Goal: Information Seeking & Learning: Learn about a topic

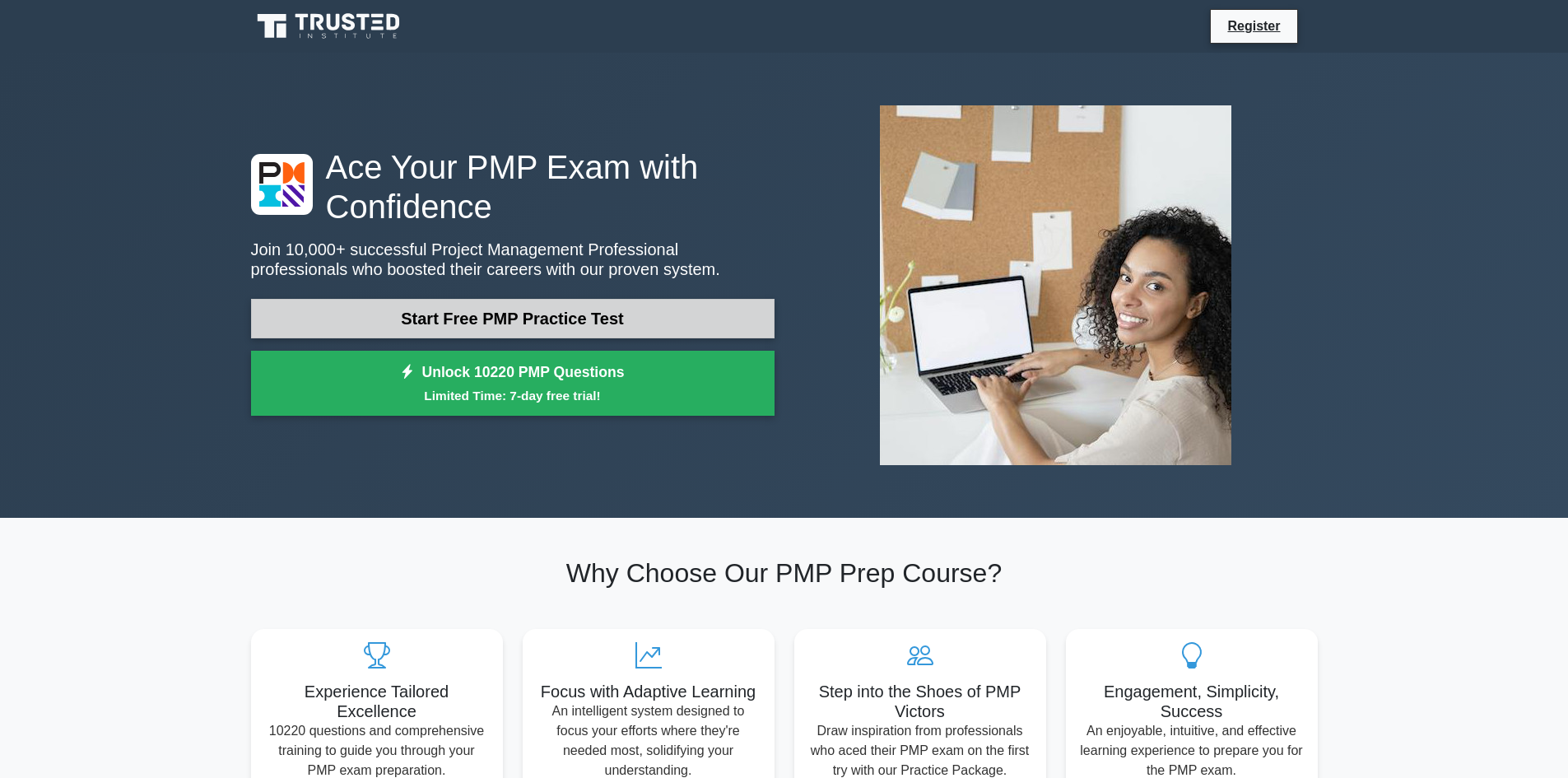
click at [444, 322] on link "Start Free PMP Practice Test" at bounding box center [513, 318] width 524 height 40
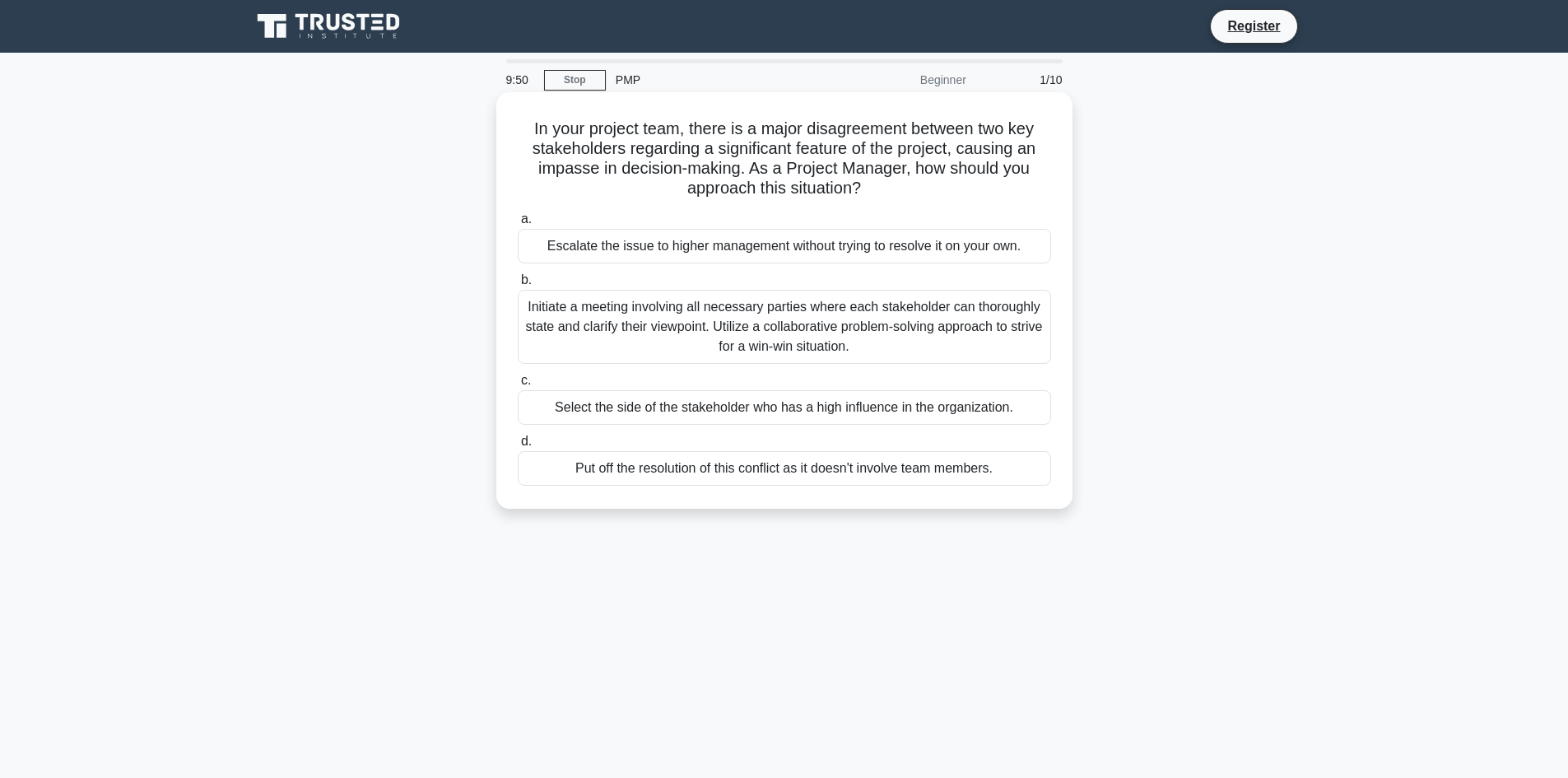
click at [676, 256] on div "Escalate the issue to higher management without trying to resolve it on your ow…" at bounding box center [785, 245] width 534 height 34
click at [518, 225] on input "a. Escalate the issue to higher management without trying to resolve it on your…" at bounding box center [518, 219] width 0 height 11
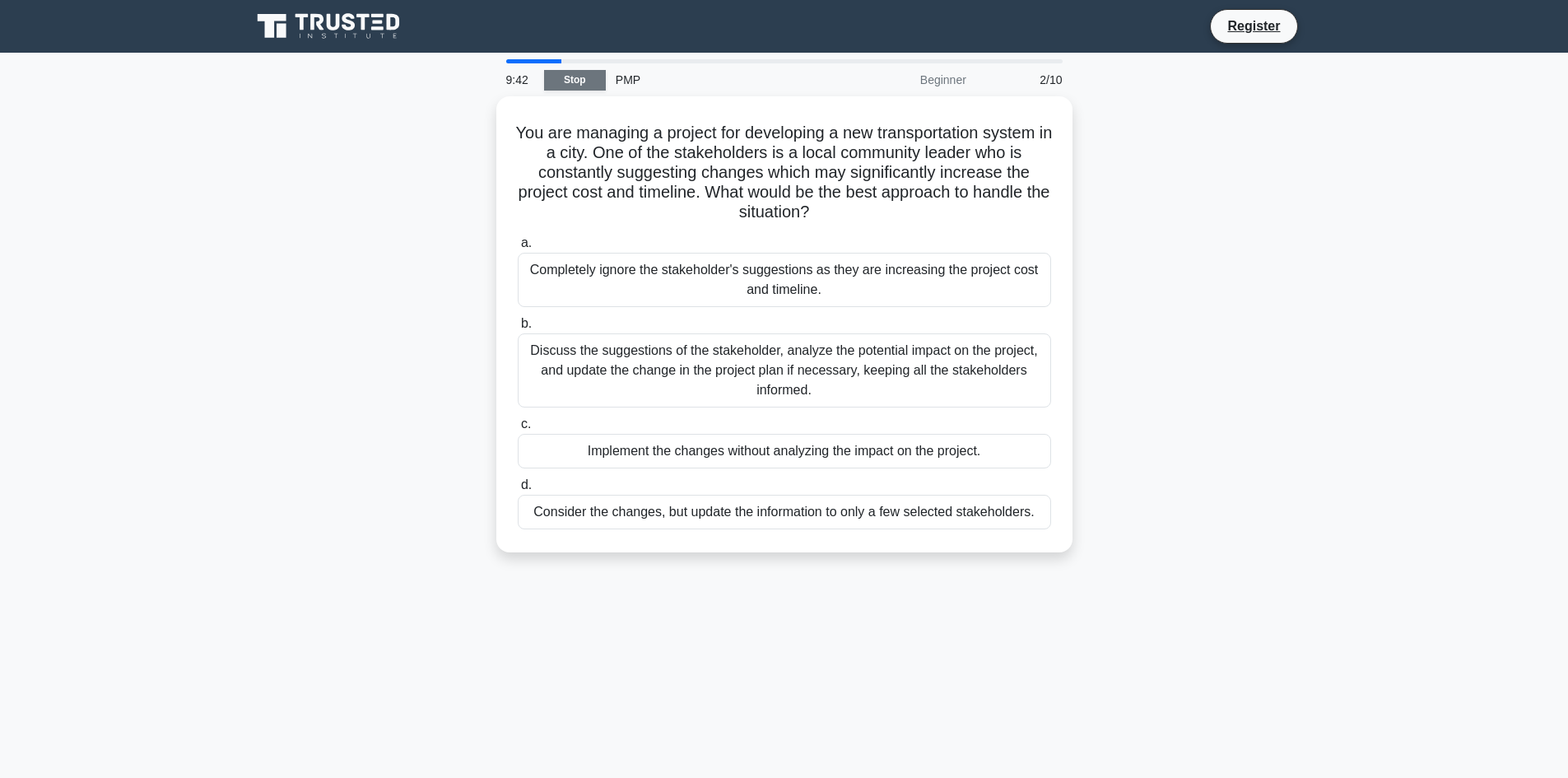
click at [593, 82] on link "Stop" at bounding box center [575, 80] width 61 height 20
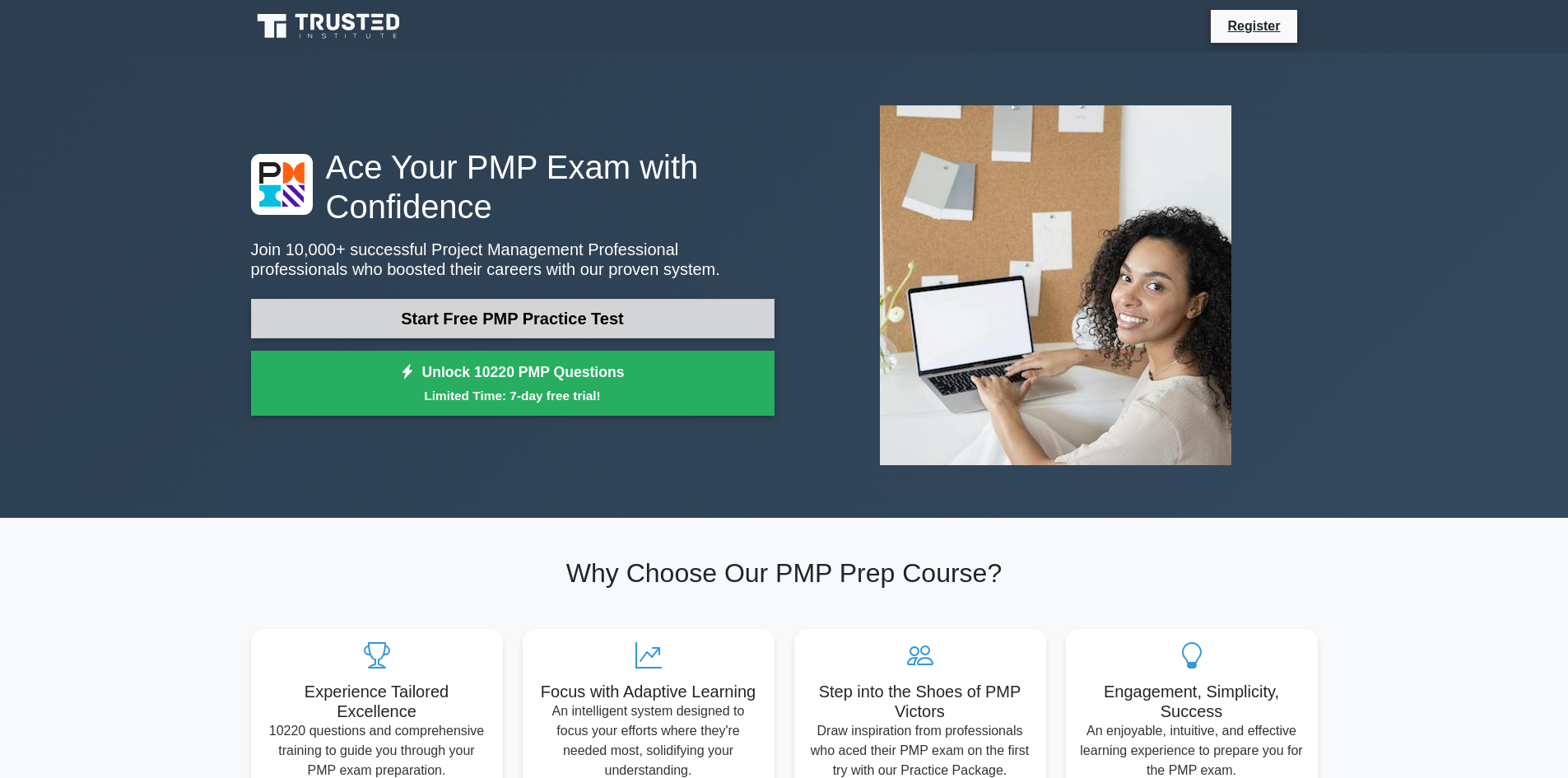
click at [545, 316] on link "Start Free PMP Practice Test" at bounding box center [513, 318] width 524 height 40
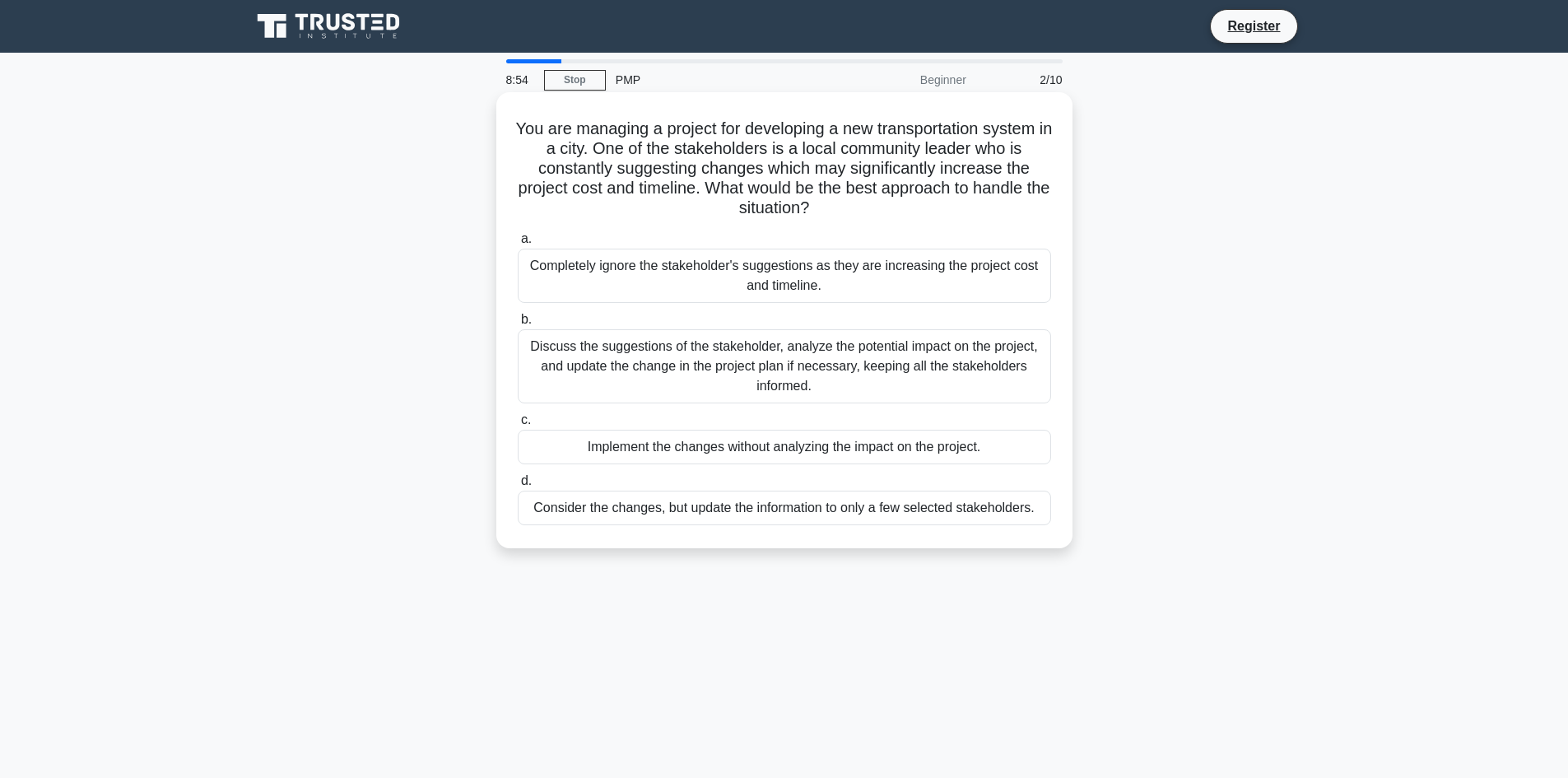
click at [681, 352] on div "Discuss the suggestions of the stakeholder, analyze the potential impact on the…" at bounding box center [785, 366] width 534 height 74
click at [518, 325] on input "b. Discuss the suggestions of the stakeholder, analyze the potential impact on …" at bounding box center [518, 319] width 0 height 11
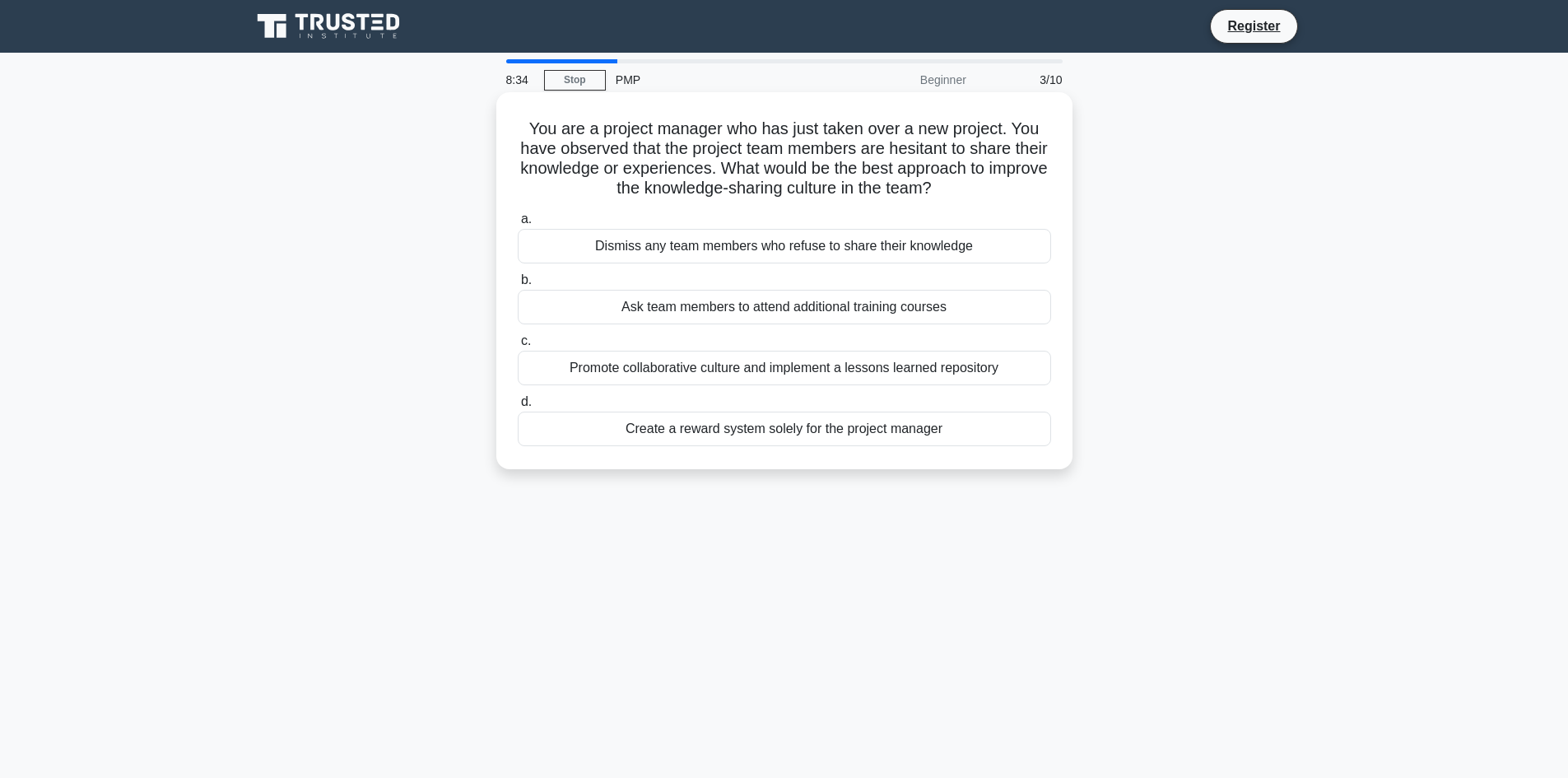
click at [738, 369] on div "Promote collaborative culture and implement a lessons learned repository" at bounding box center [785, 367] width 534 height 34
click at [518, 347] on input "c. Promote collaborative culture and implement a lessons learned repository" at bounding box center [518, 341] width 0 height 11
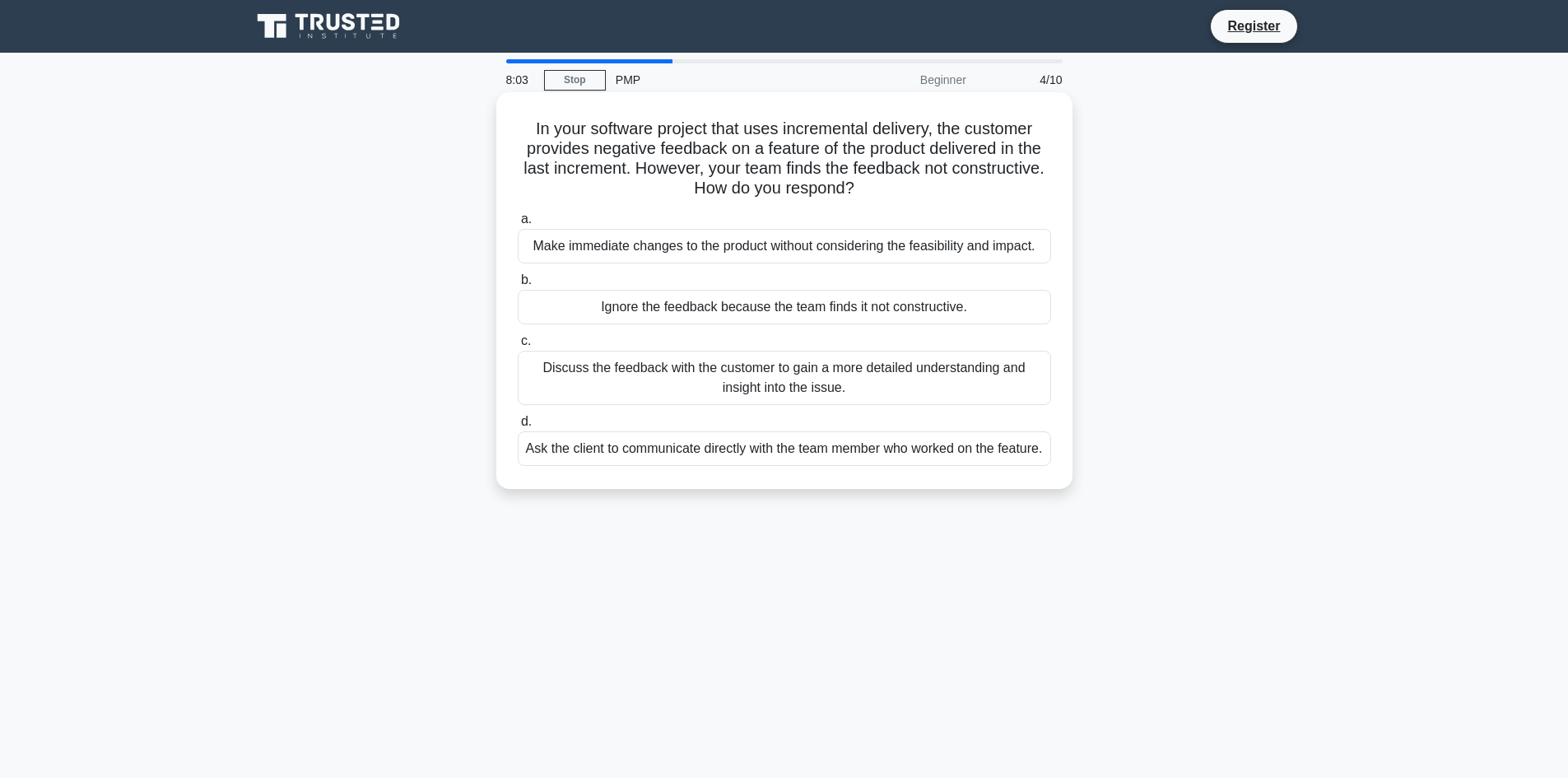
click at [782, 373] on div "Discuss the feedback with the customer to gain a more detailed understanding an…" at bounding box center [785, 378] width 534 height 55
click at [518, 347] on input "c. Discuss the feedback with the customer to gain a more detailed understanding…" at bounding box center [518, 341] width 0 height 11
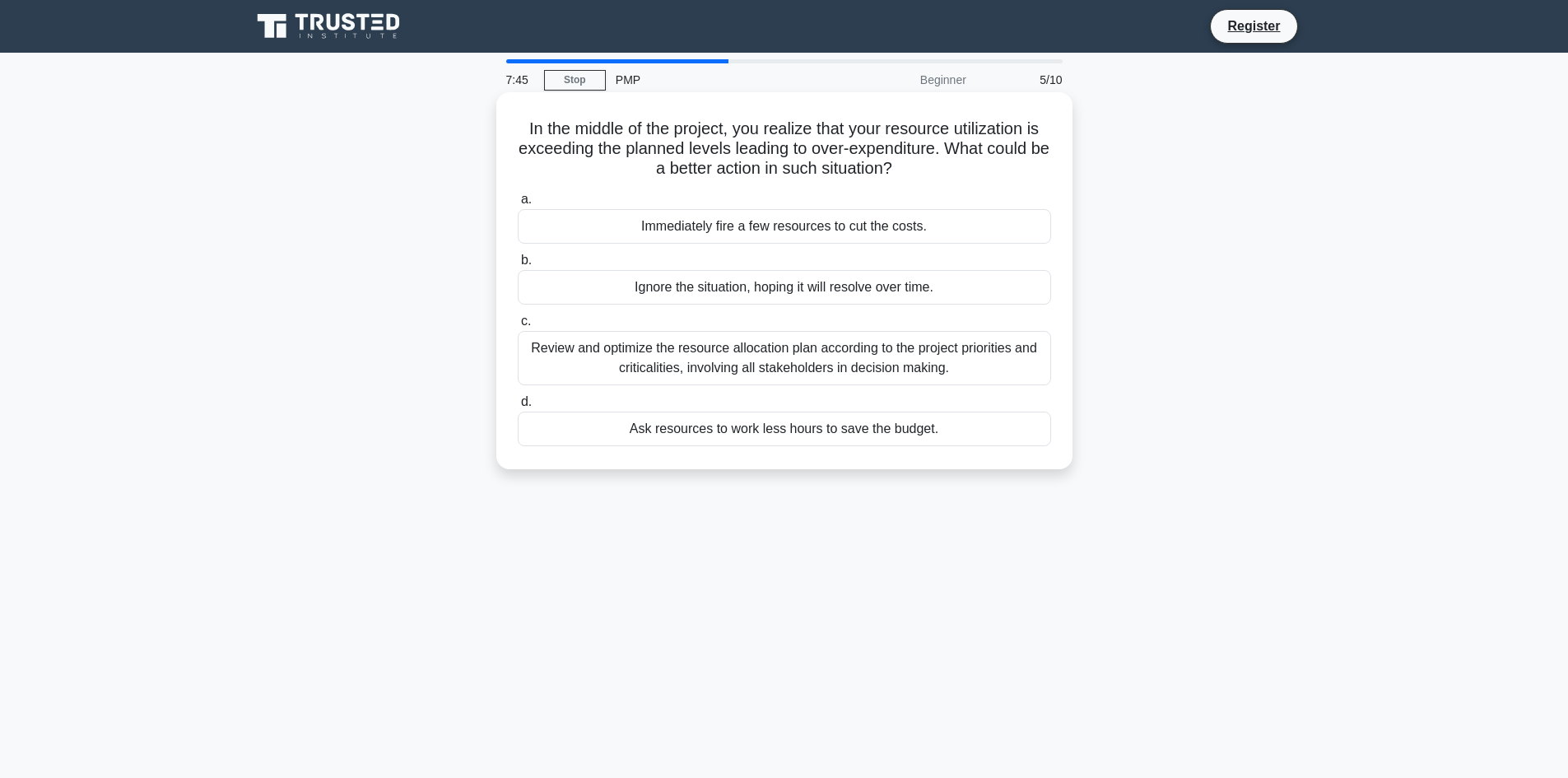
click at [894, 359] on div "Review and optimize the resource allocation plan according to the project prior…" at bounding box center [785, 358] width 534 height 55
click at [518, 327] on input "c. Review and optimize the resource allocation plan according to the project pr…" at bounding box center [518, 321] width 0 height 11
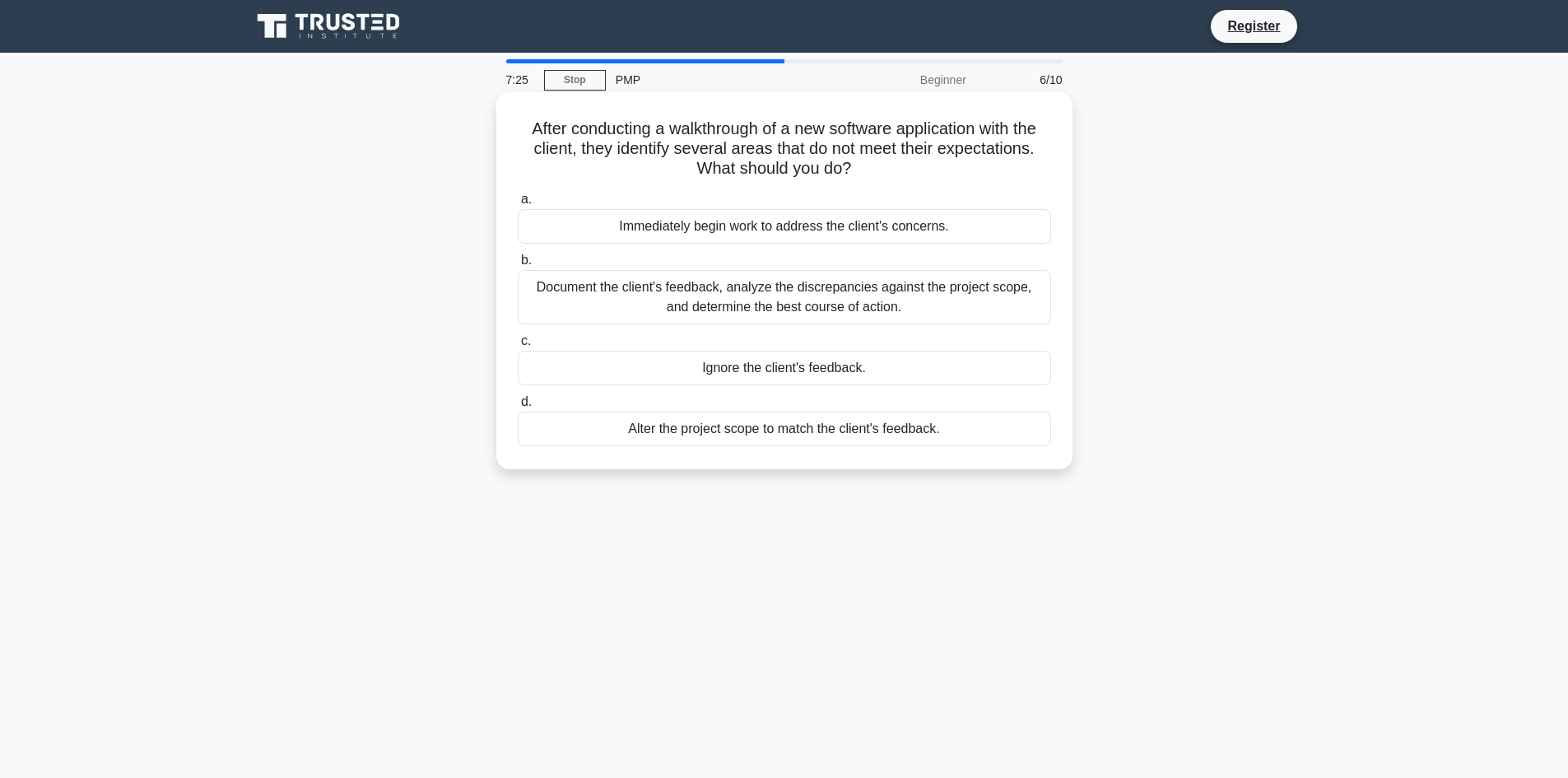
click at [900, 309] on div "Document the client's feedback, analyze the discrepancies against the project s…" at bounding box center [785, 297] width 534 height 55
click at [518, 266] on input "b. Document the client's feedback, analyze the discrepancies against the projec…" at bounding box center [518, 260] width 0 height 11
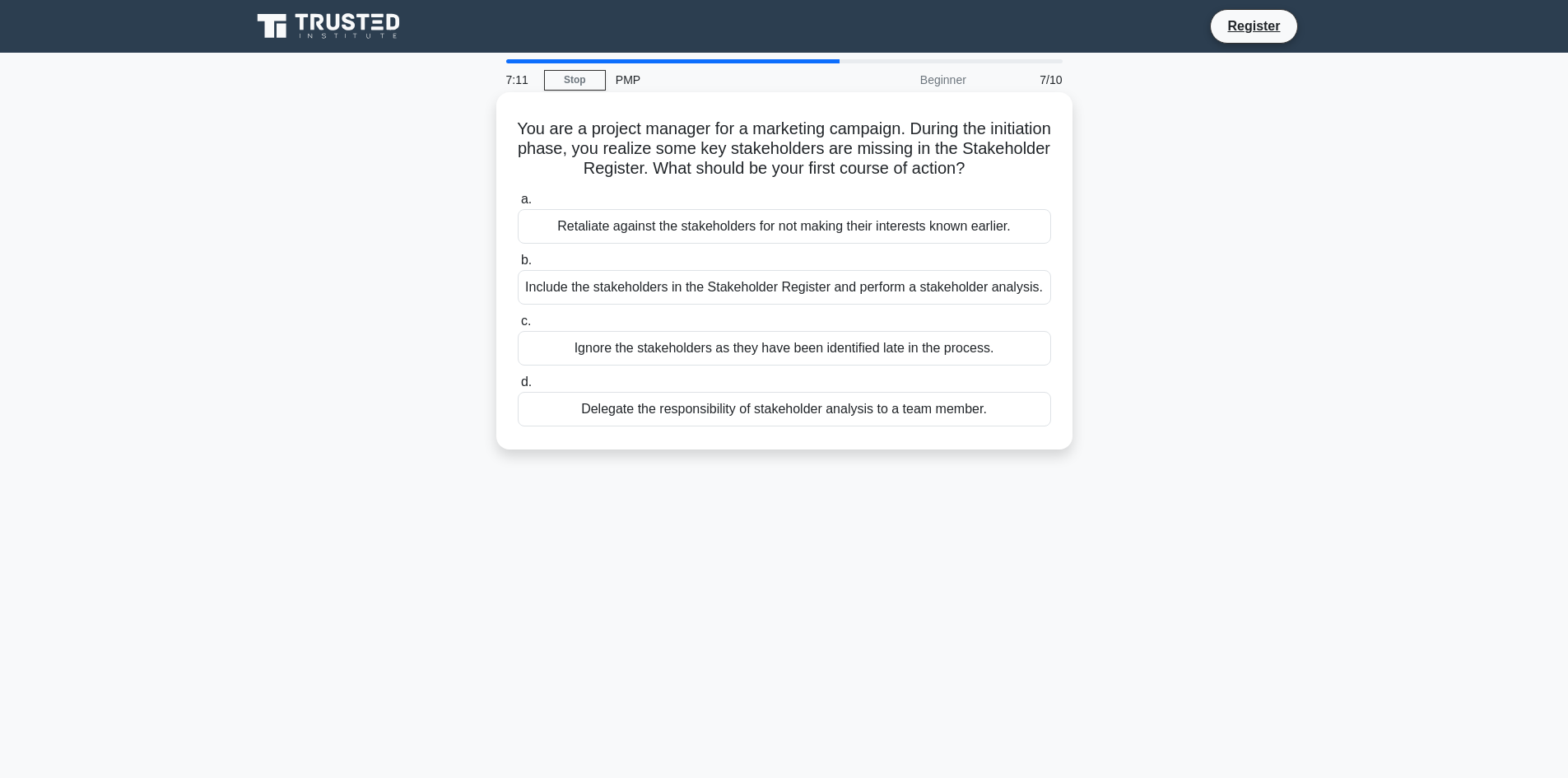
click at [851, 279] on div "Include the stakeholders in the Stakeholder Register and perform a stakeholder …" at bounding box center [785, 286] width 534 height 34
click at [518, 266] on input "b. Include the stakeholders in the Stakeholder Register and perform a stakehold…" at bounding box center [518, 260] width 0 height 11
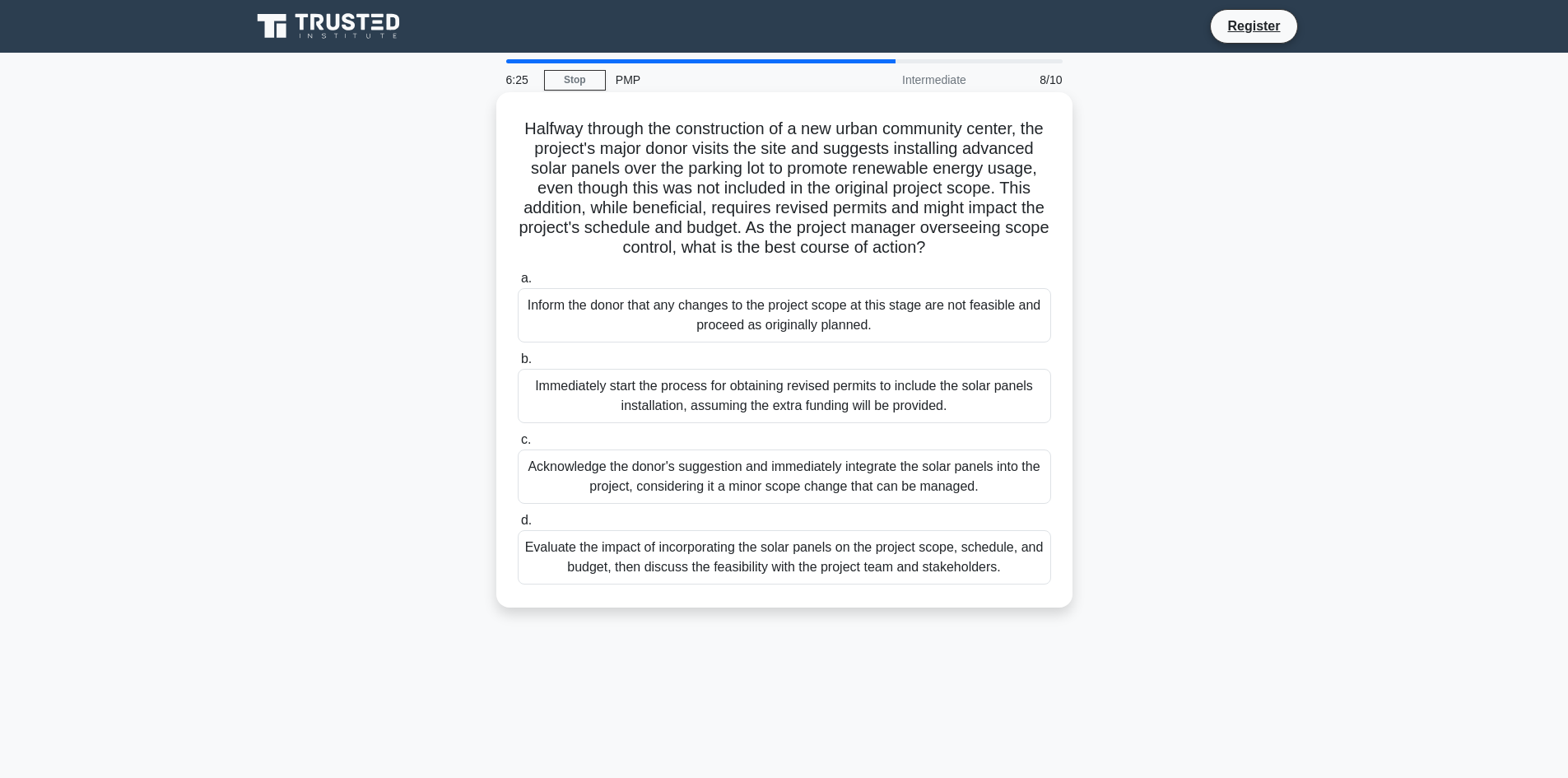
click at [890, 582] on div "Evaluate the impact of incorporating the solar panels on the project scope, sch…" at bounding box center [785, 557] width 534 height 55
click at [518, 526] on input "d. Evaluate the impact of incorporating the solar panels on the project scope, …" at bounding box center [518, 520] width 0 height 11
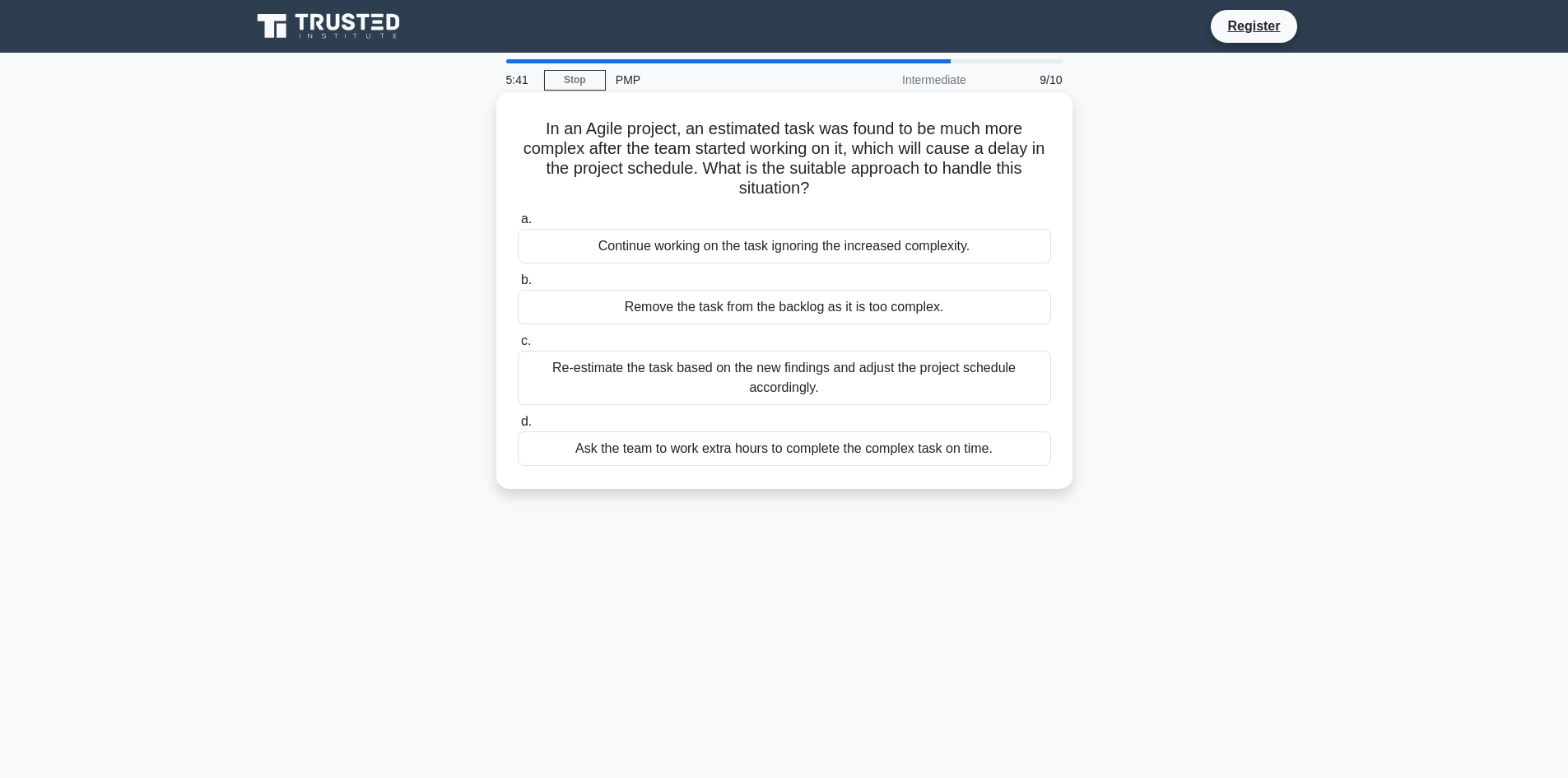
click at [800, 316] on div "Remove the task from the backlog as it is too complex." at bounding box center [785, 306] width 534 height 34
click at [518, 285] on input "b. Remove the task from the backlog as it is too complex." at bounding box center [518, 279] width 0 height 11
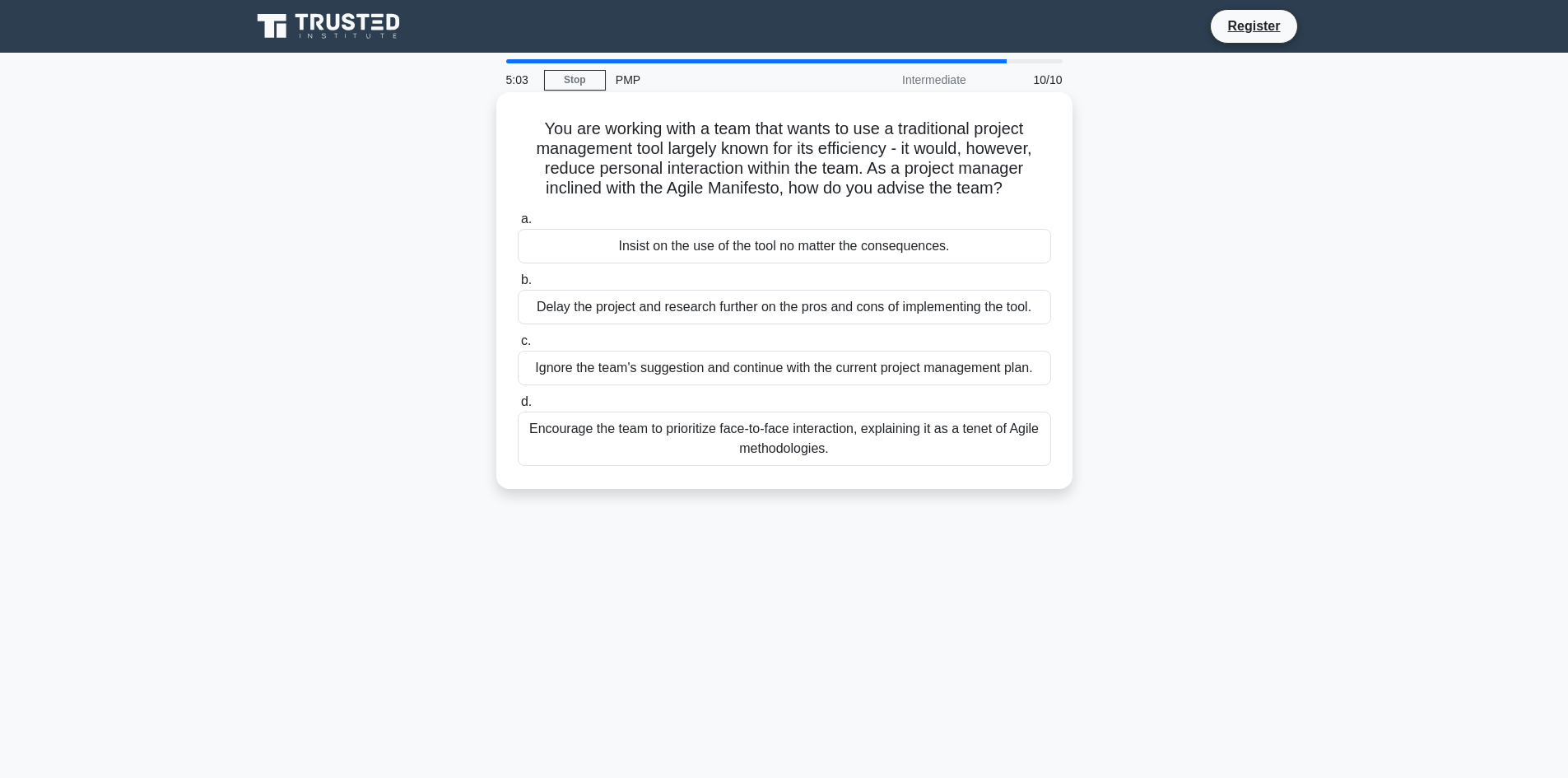
click at [810, 463] on div "Encourage the team to prioritize face-to-face interaction, explaining it as a t…" at bounding box center [785, 439] width 534 height 55
click at [518, 407] on input "d. Encourage the team to prioritize face-to-face interaction, explaining it as …" at bounding box center [518, 401] width 0 height 11
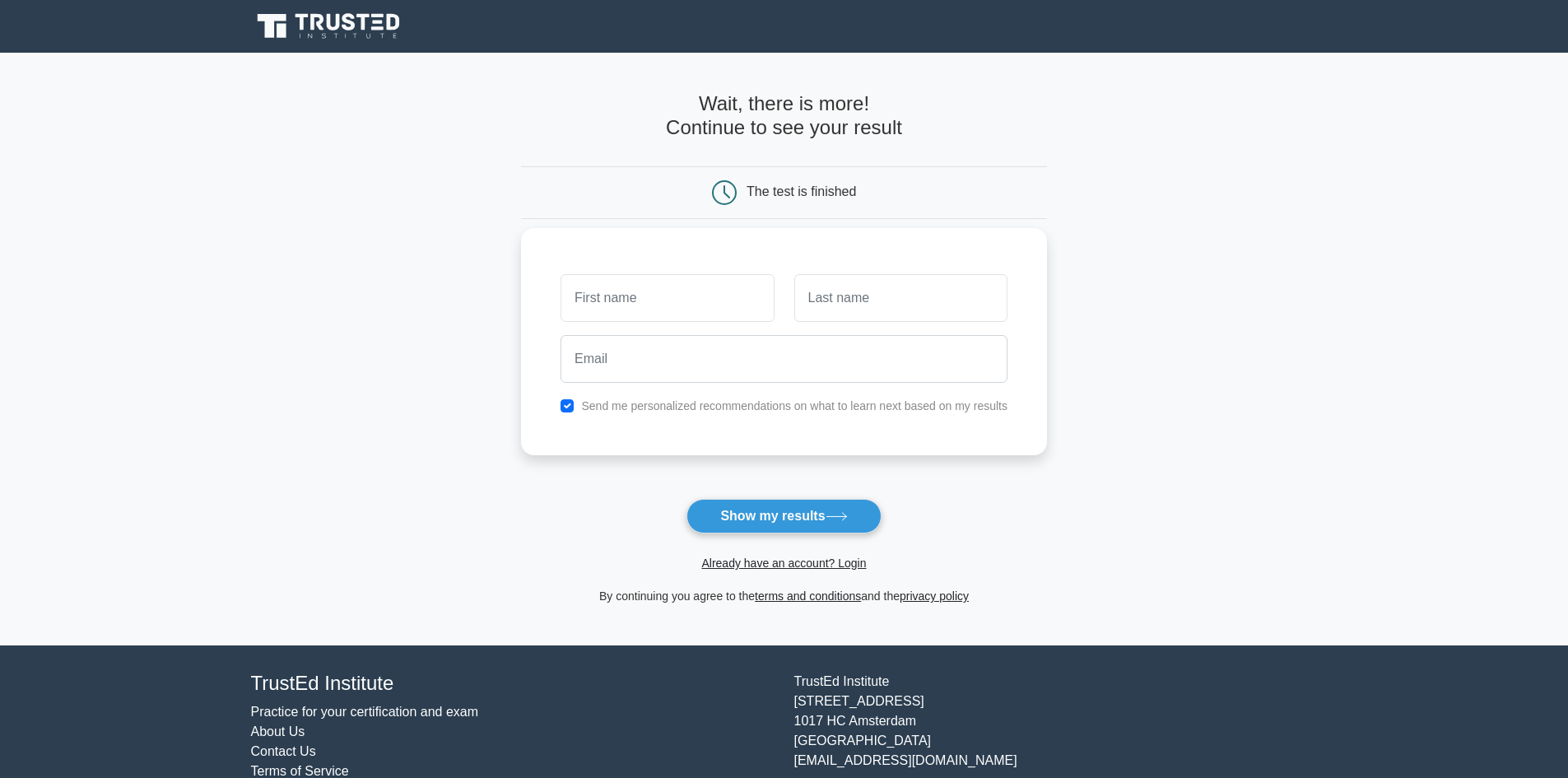
drag, startPoint x: 666, startPoint y: 316, endPoint x: 667, endPoint y: 307, distance: 9.1
click at [665, 312] on input "text" at bounding box center [667, 297] width 213 height 48
type input "[PERSON_NAME]"
click at [844, 318] on input "text" at bounding box center [901, 297] width 213 height 48
type input "Houston"
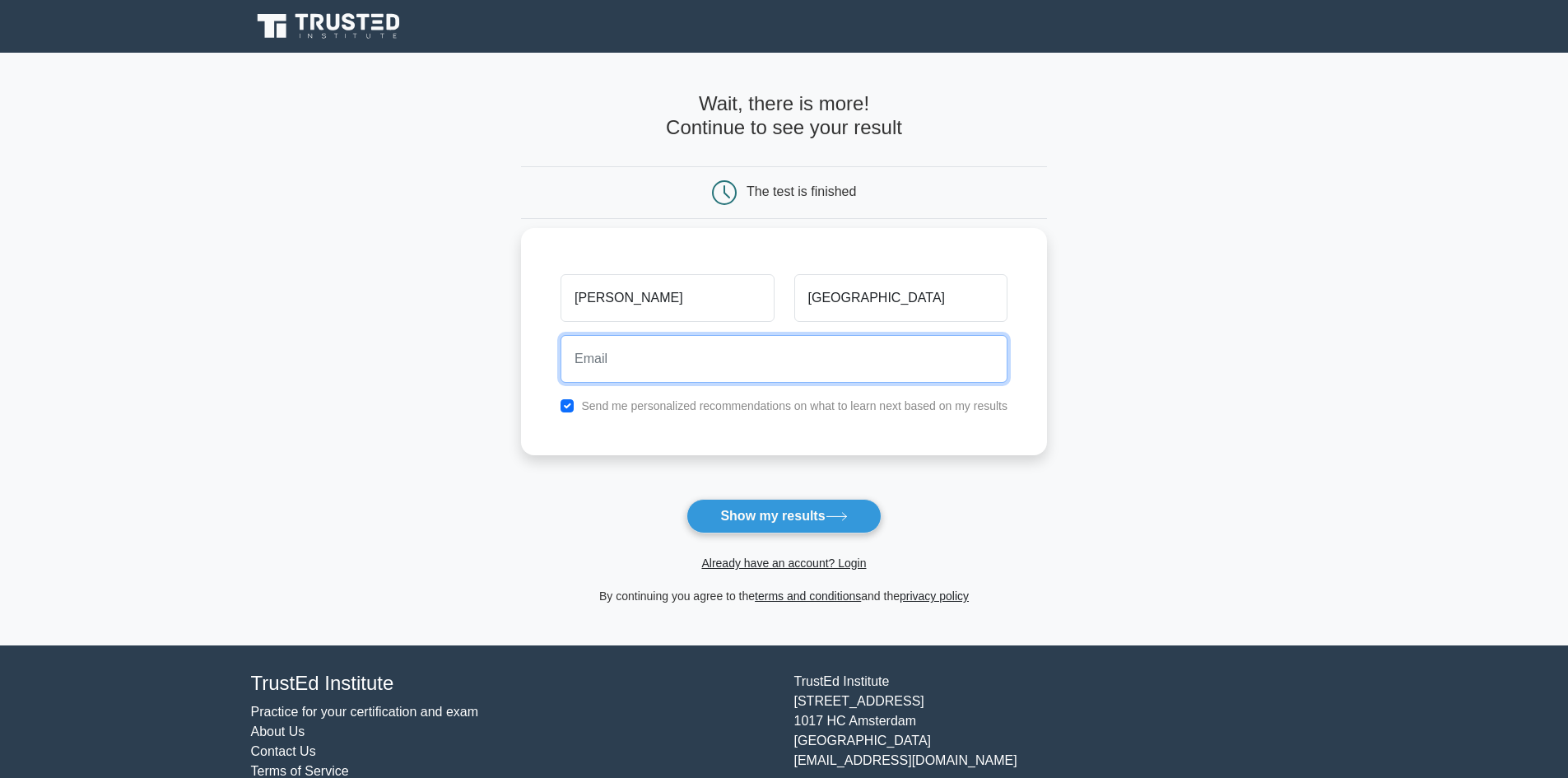
click at [764, 363] on input "email" at bounding box center [784, 358] width 447 height 48
type input "aj22houston@gmail.com"
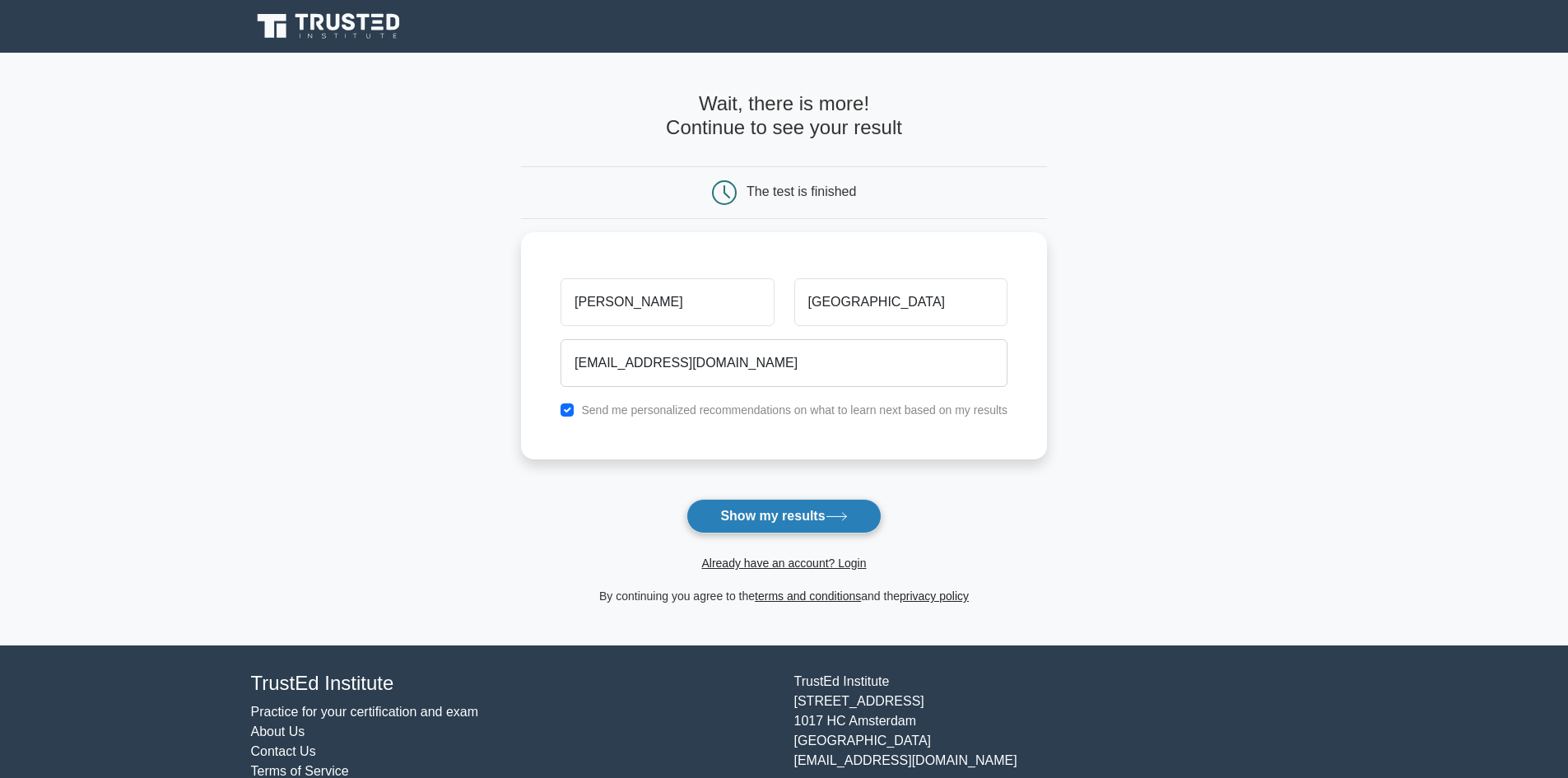
click at [777, 510] on button "Show my results" at bounding box center [783, 515] width 194 height 34
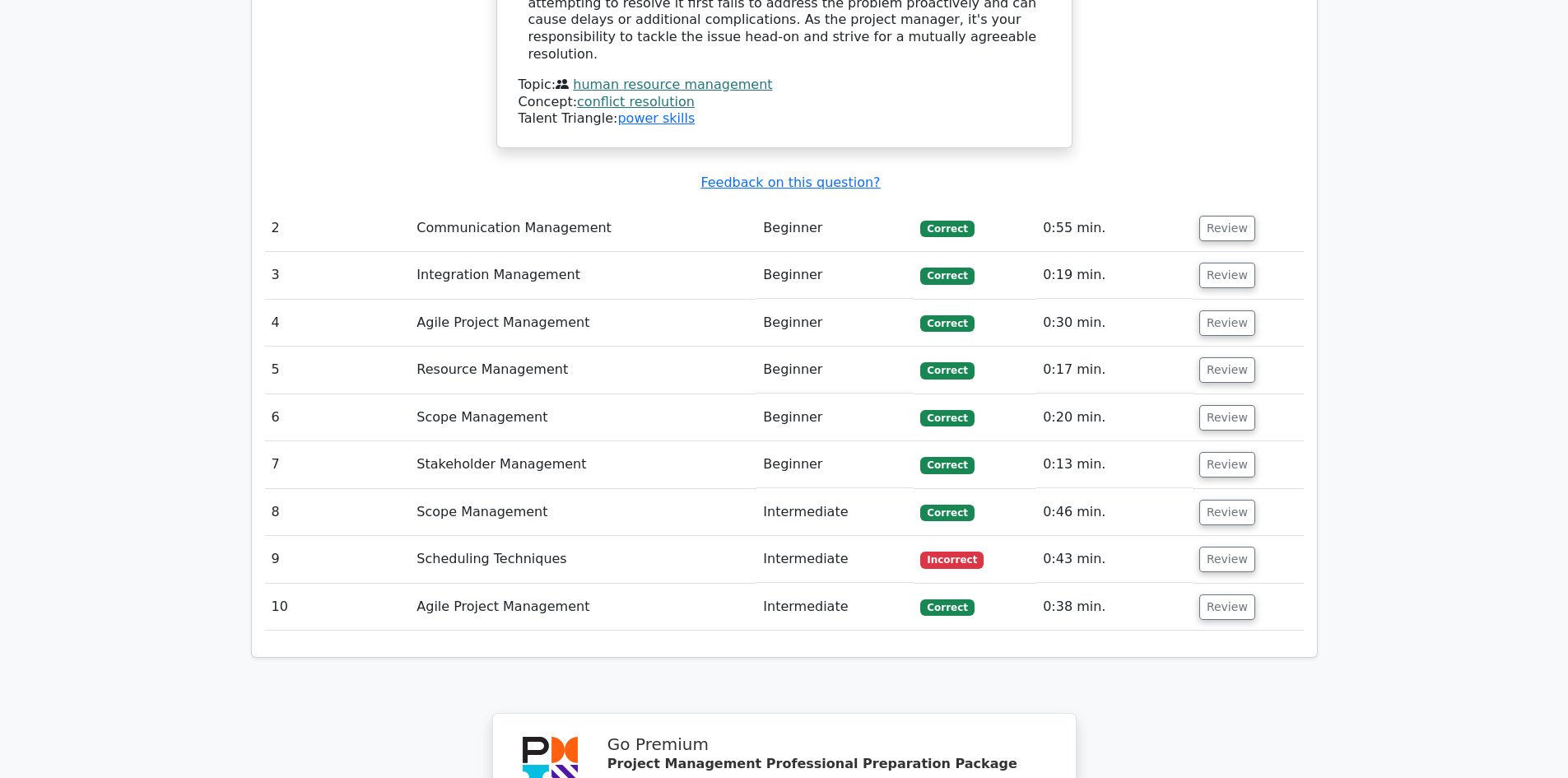
scroll to position [2057, 0]
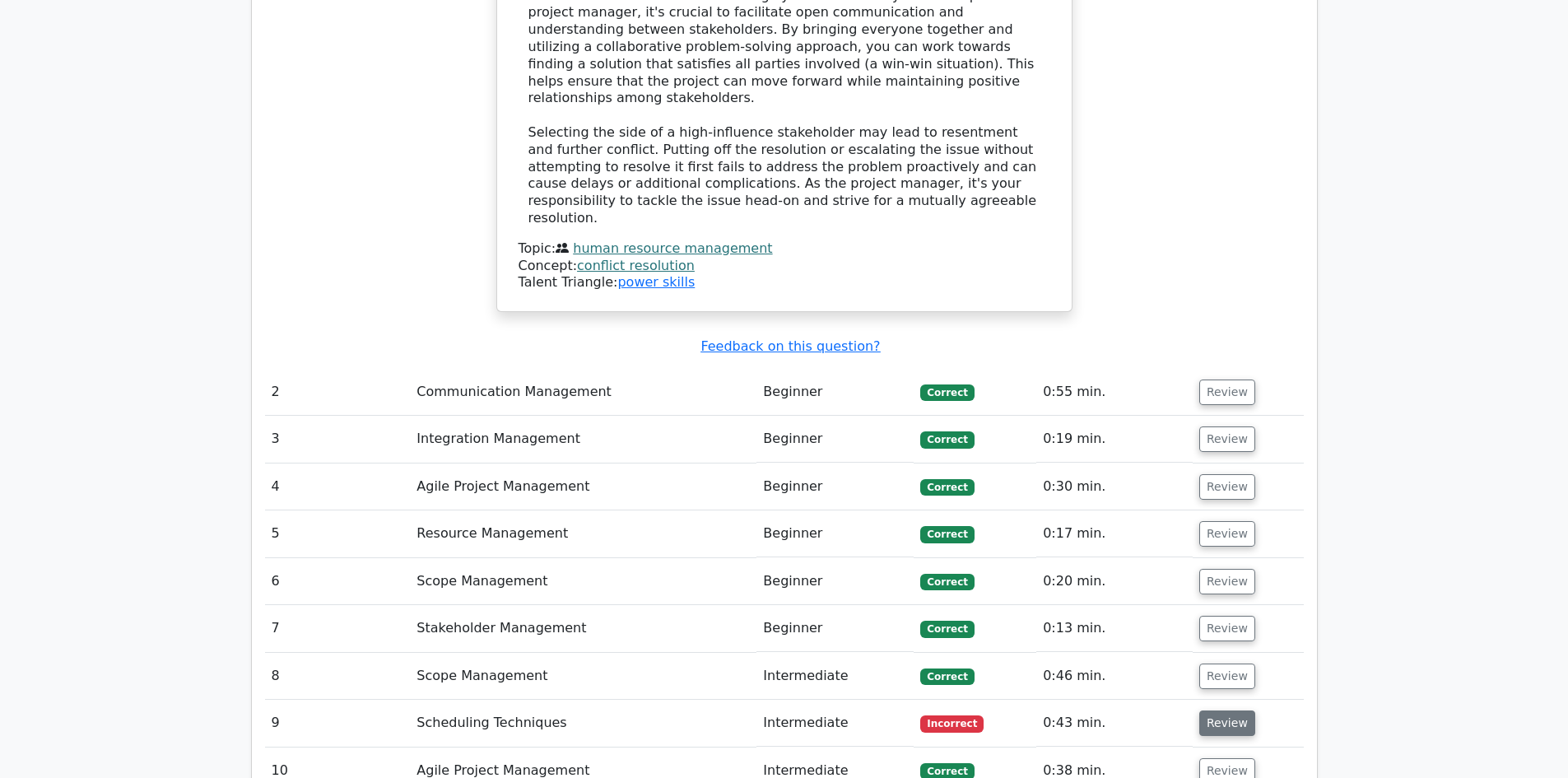
click at [1231, 710] on button "Review" at bounding box center [1226, 722] width 56 height 25
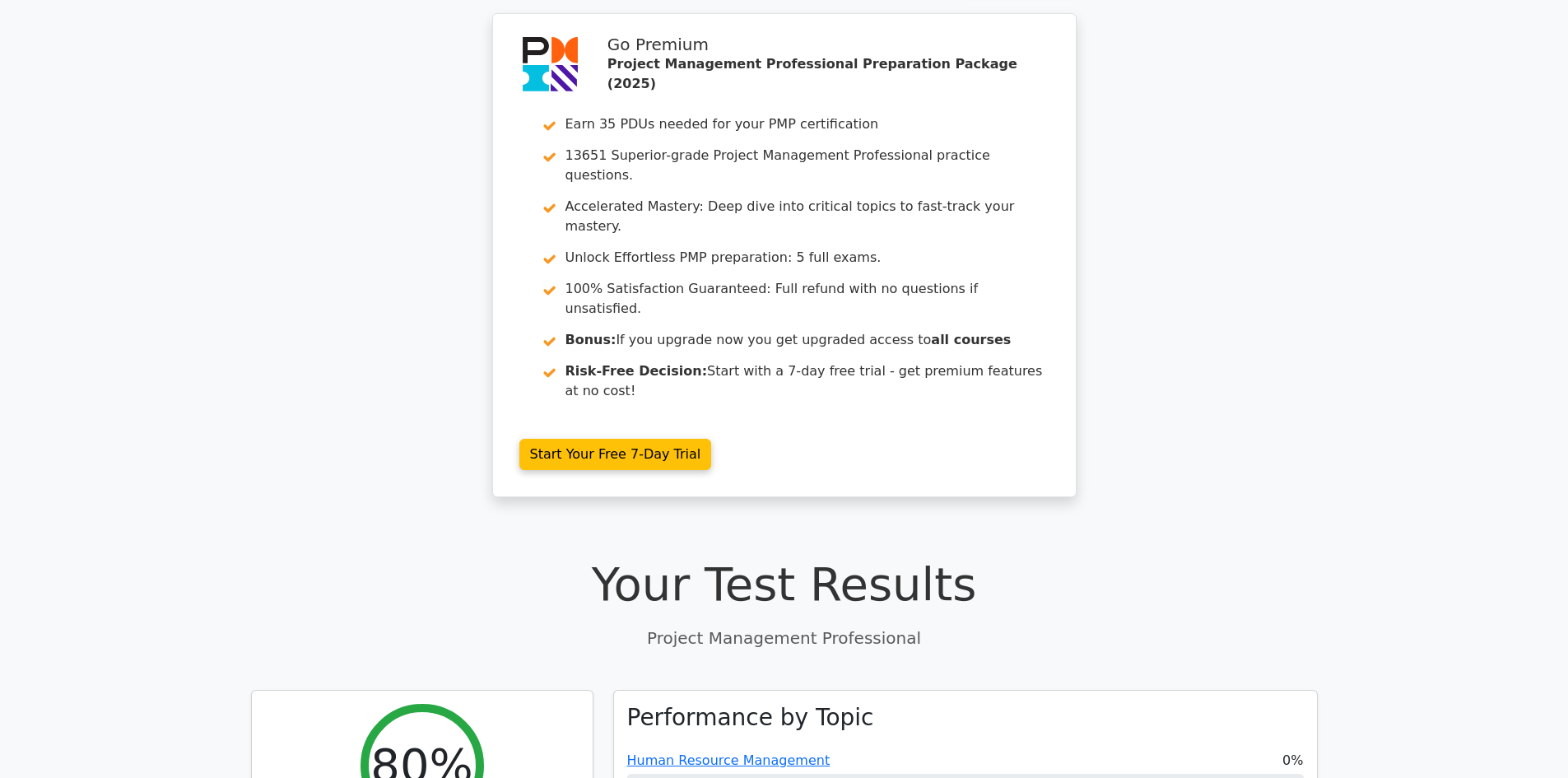
scroll to position [0, 0]
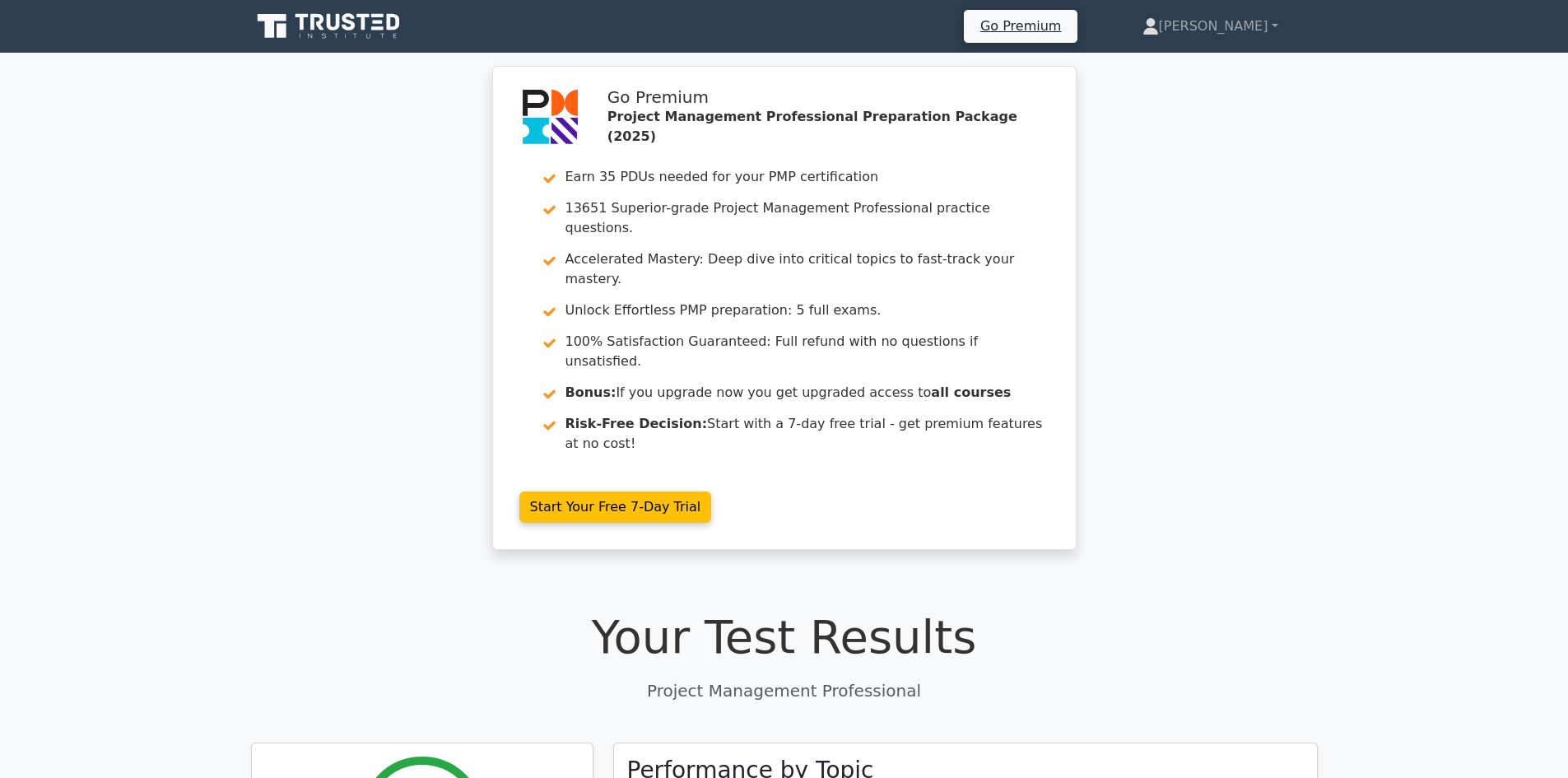
click at [344, 29] on icon at bounding box center [330, 26] width 158 height 31
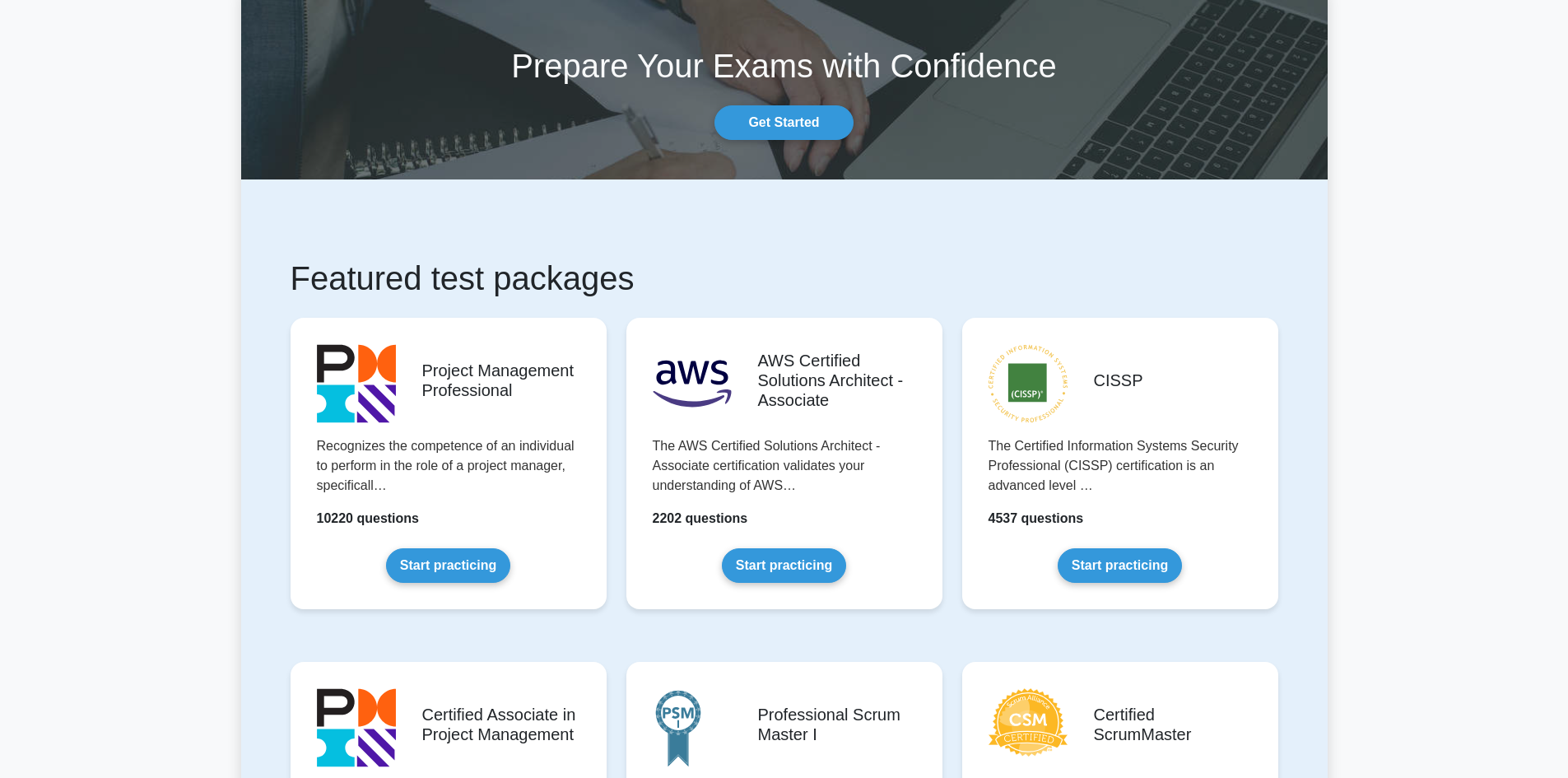
scroll to position [329, 0]
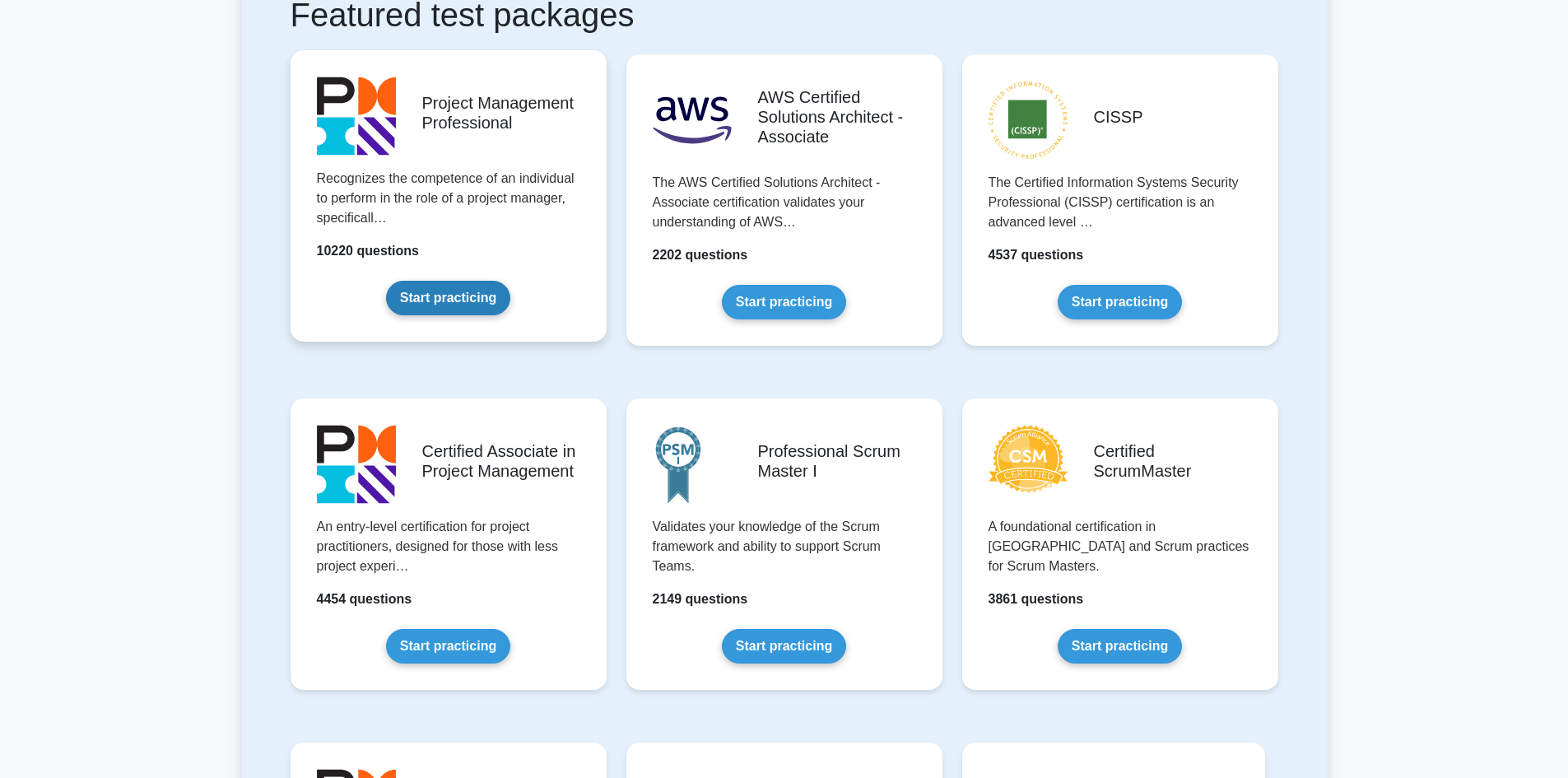
click at [494, 303] on link "Start practicing" at bounding box center [448, 297] width 125 height 34
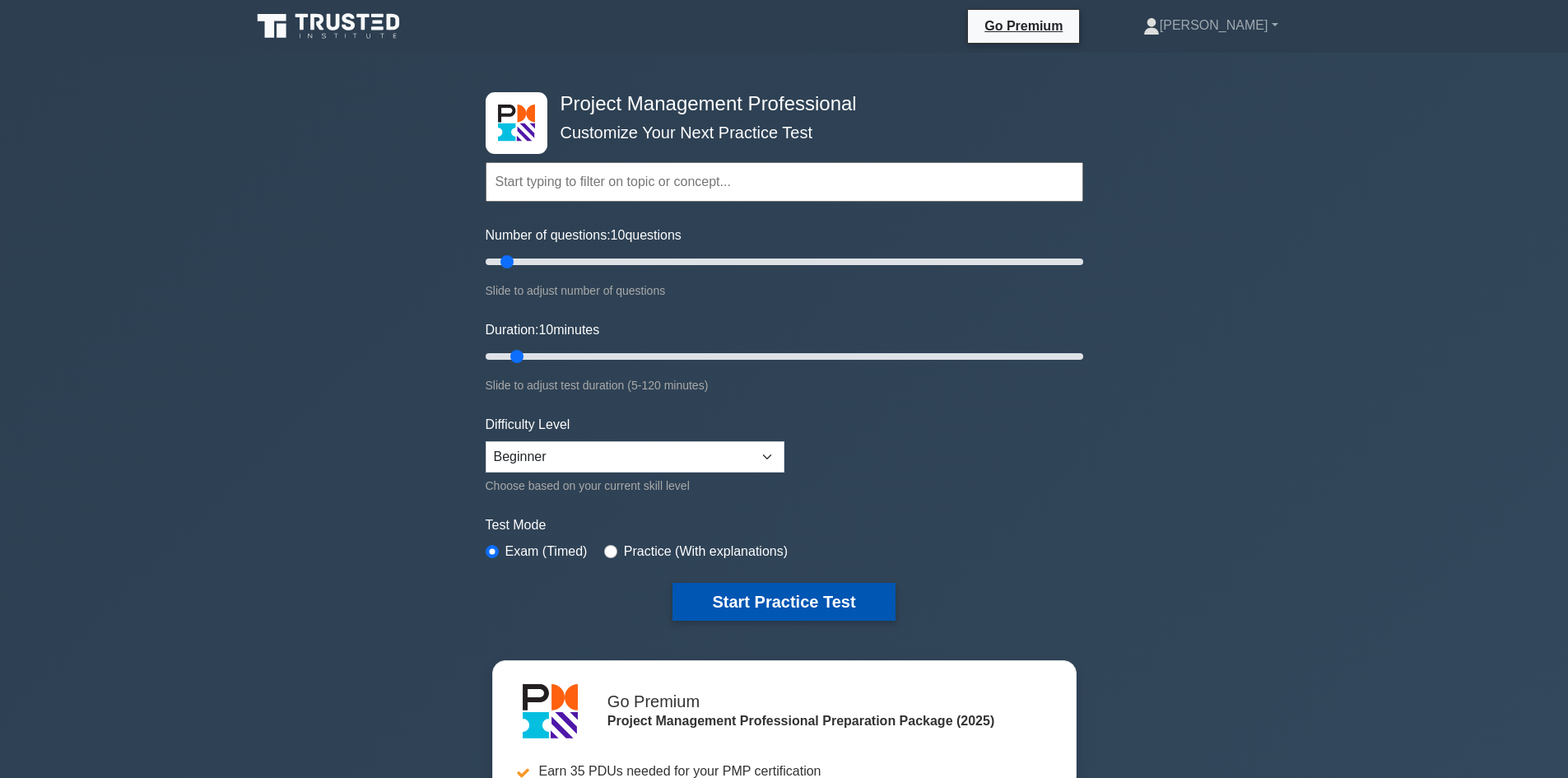
click at [766, 584] on button "Start Practice Test" at bounding box center [783, 601] width 222 height 38
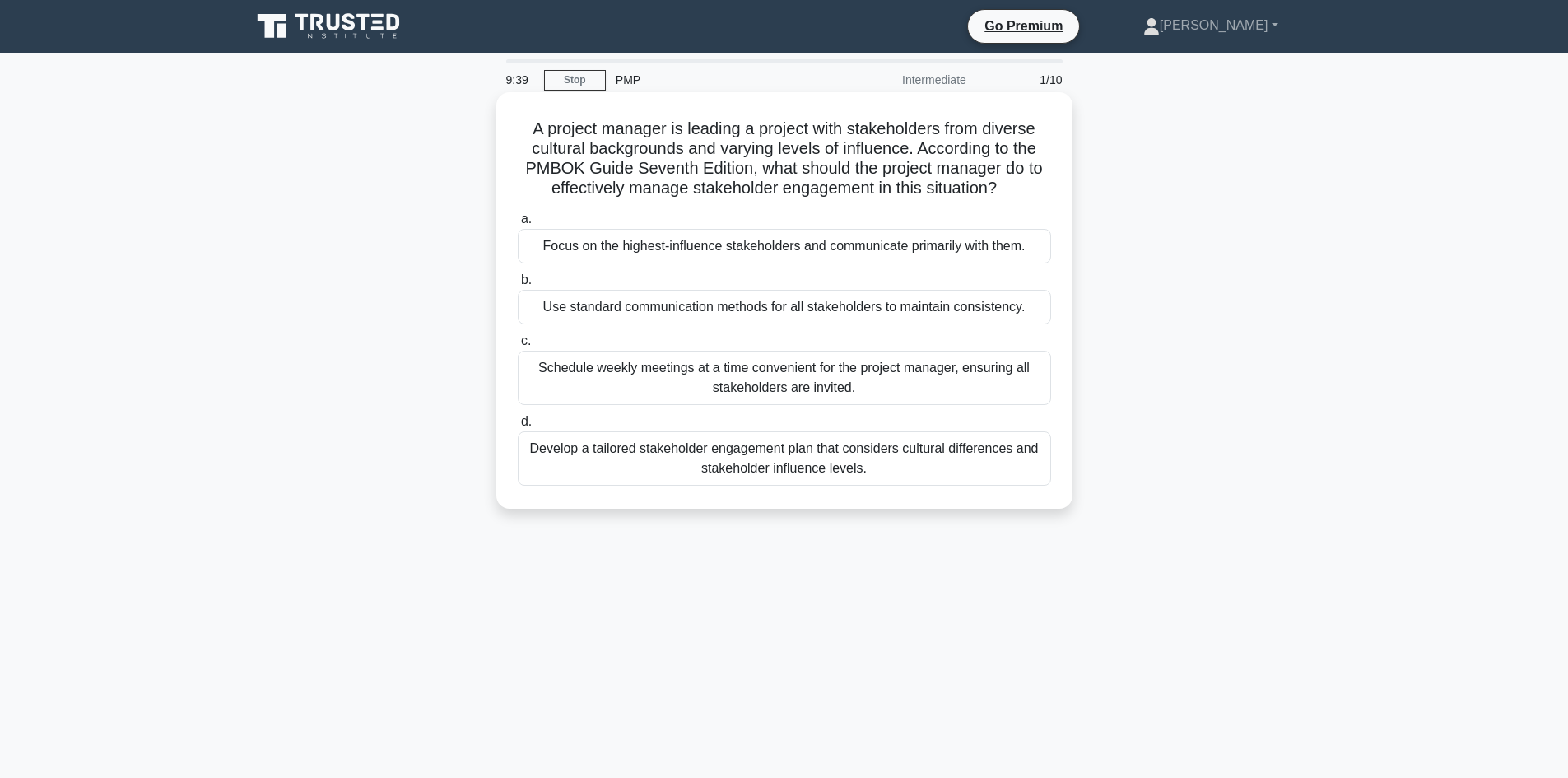
click at [877, 463] on div "Develop a tailored stakeholder engagement plan that considers cultural differen…" at bounding box center [785, 459] width 534 height 55
click at [518, 427] on input "d. Develop a tailored stakeholder engagement plan that considers cultural diffe…" at bounding box center [518, 422] width 0 height 11
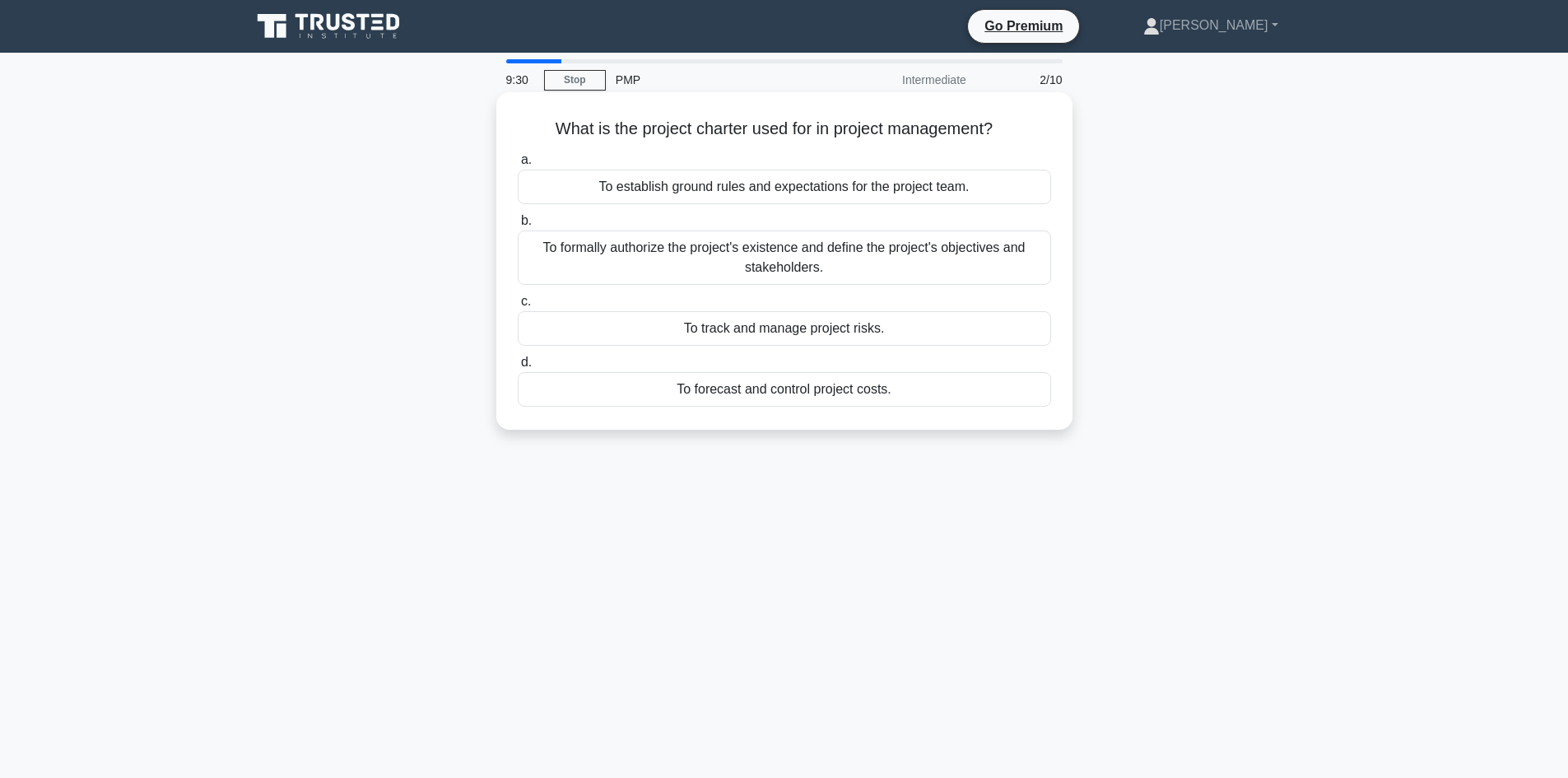
click at [901, 265] on div "To formally authorize the project's existence and define the project's objectiv…" at bounding box center [785, 258] width 534 height 55
click at [518, 226] on input "b. To formally authorize the project's existence and define the project's objec…" at bounding box center [518, 220] width 0 height 11
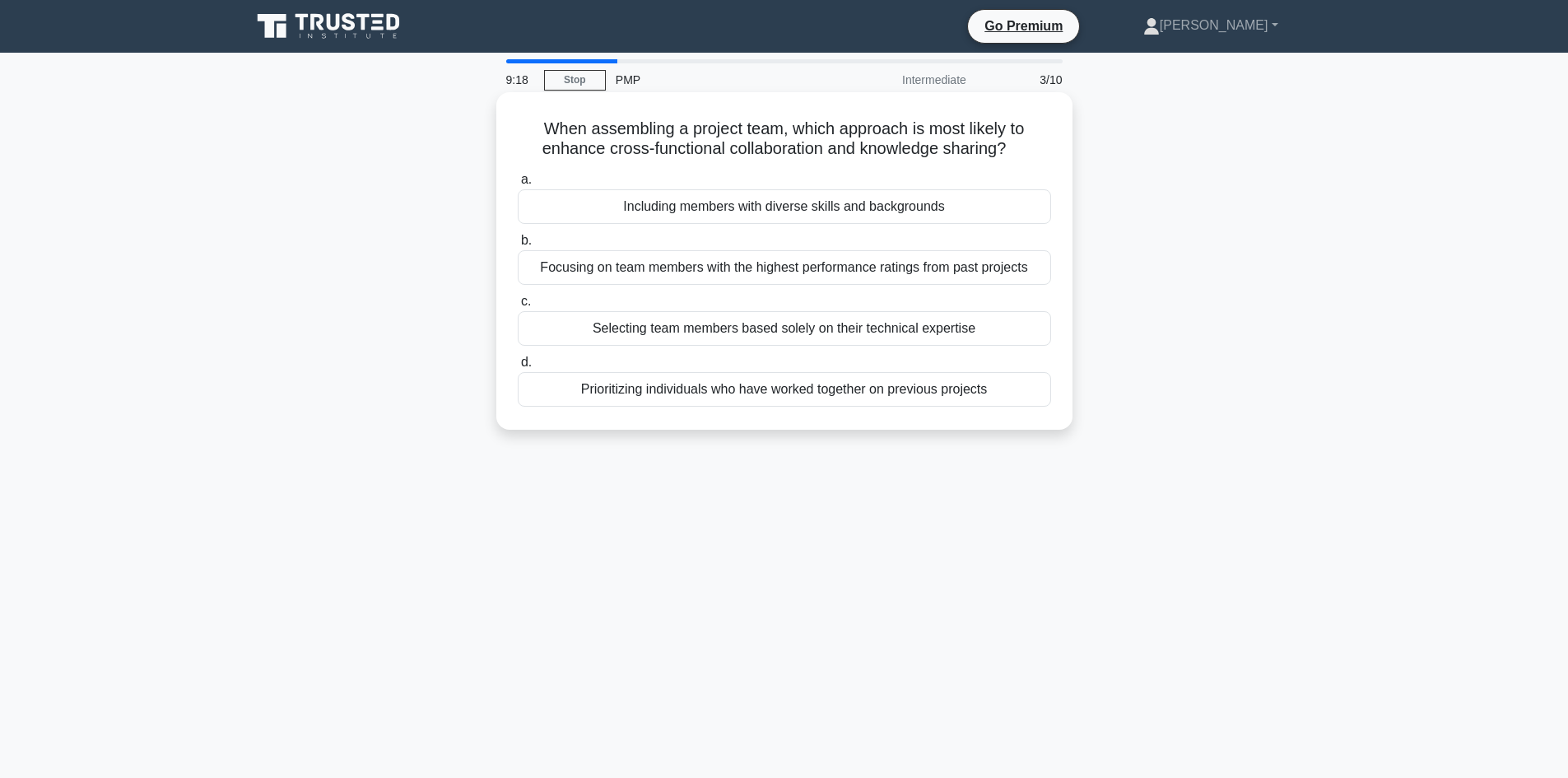
click at [933, 389] on div "Prioritizing individuals who have worked together on previous projects" at bounding box center [785, 389] width 534 height 34
click at [518, 368] on input "d. Prioritizing individuals who have worked together on previous projects" at bounding box center [518, 362] width 0 height 11
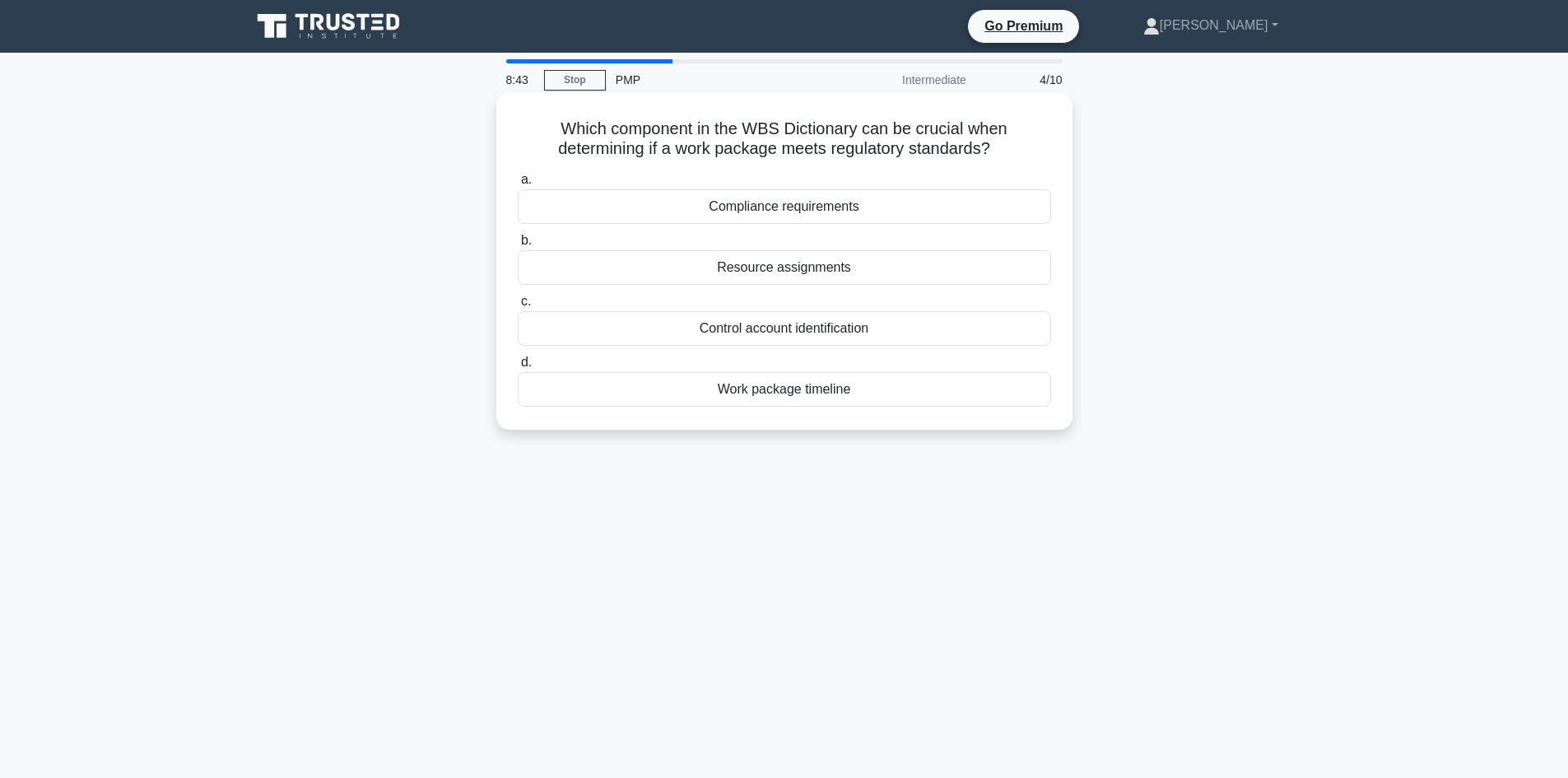
click at [863, 210] on div "Compliance requirements" at bounding box center [785, 205] width 534 height 34
click at [518, 185] on input "a. Compliance requirements" at bounding box center [518, 179] width 0 height 11
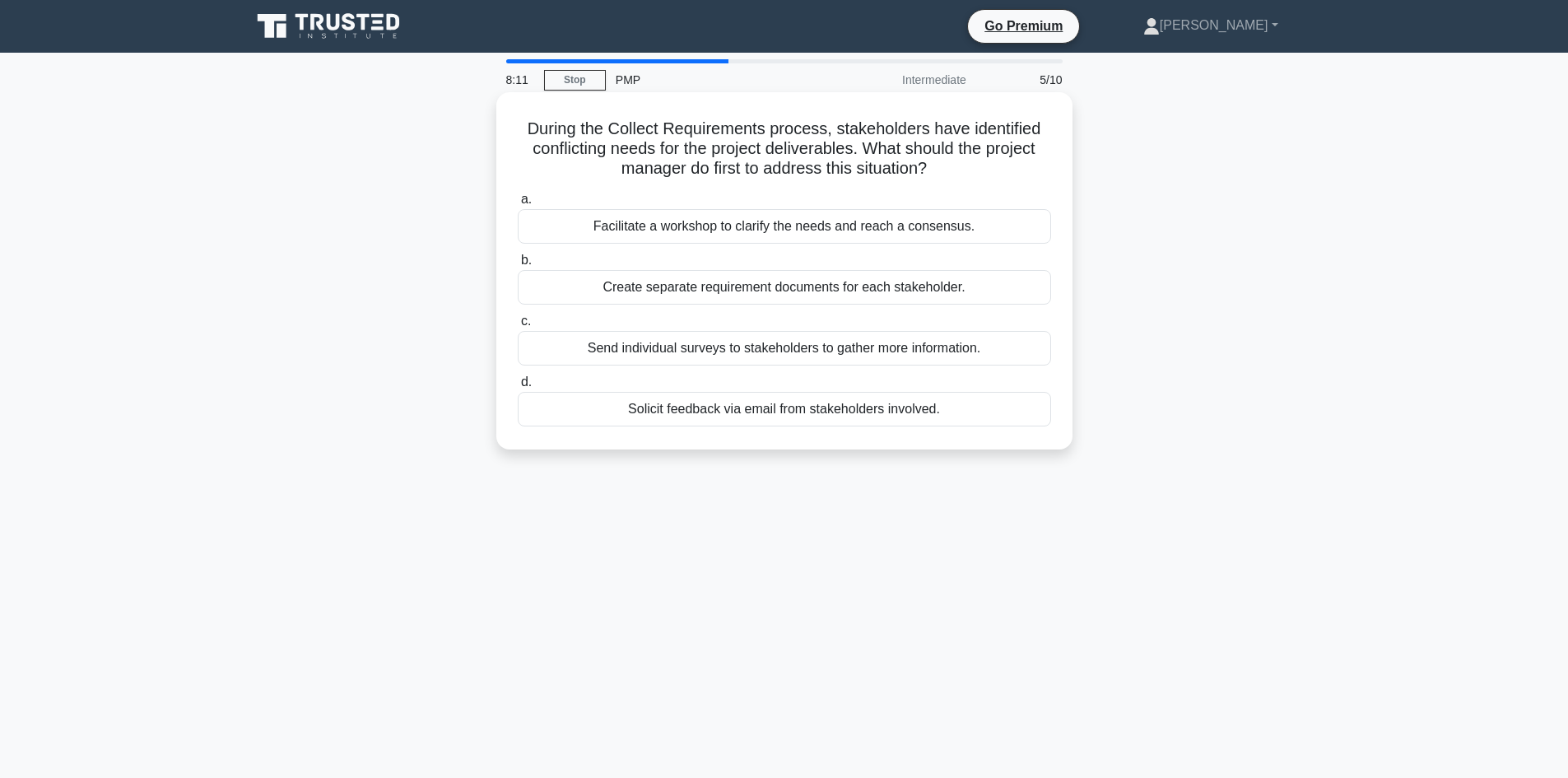
click at [872, 275] on div "Create separate requirement documents for each stakeholder." at bounding box center [785, 286] width 534 height 34
click at [518, 266] on input "b. Create separate requirement documents for each stakeholder." at bounding box center [518, 260] width 0 height 11
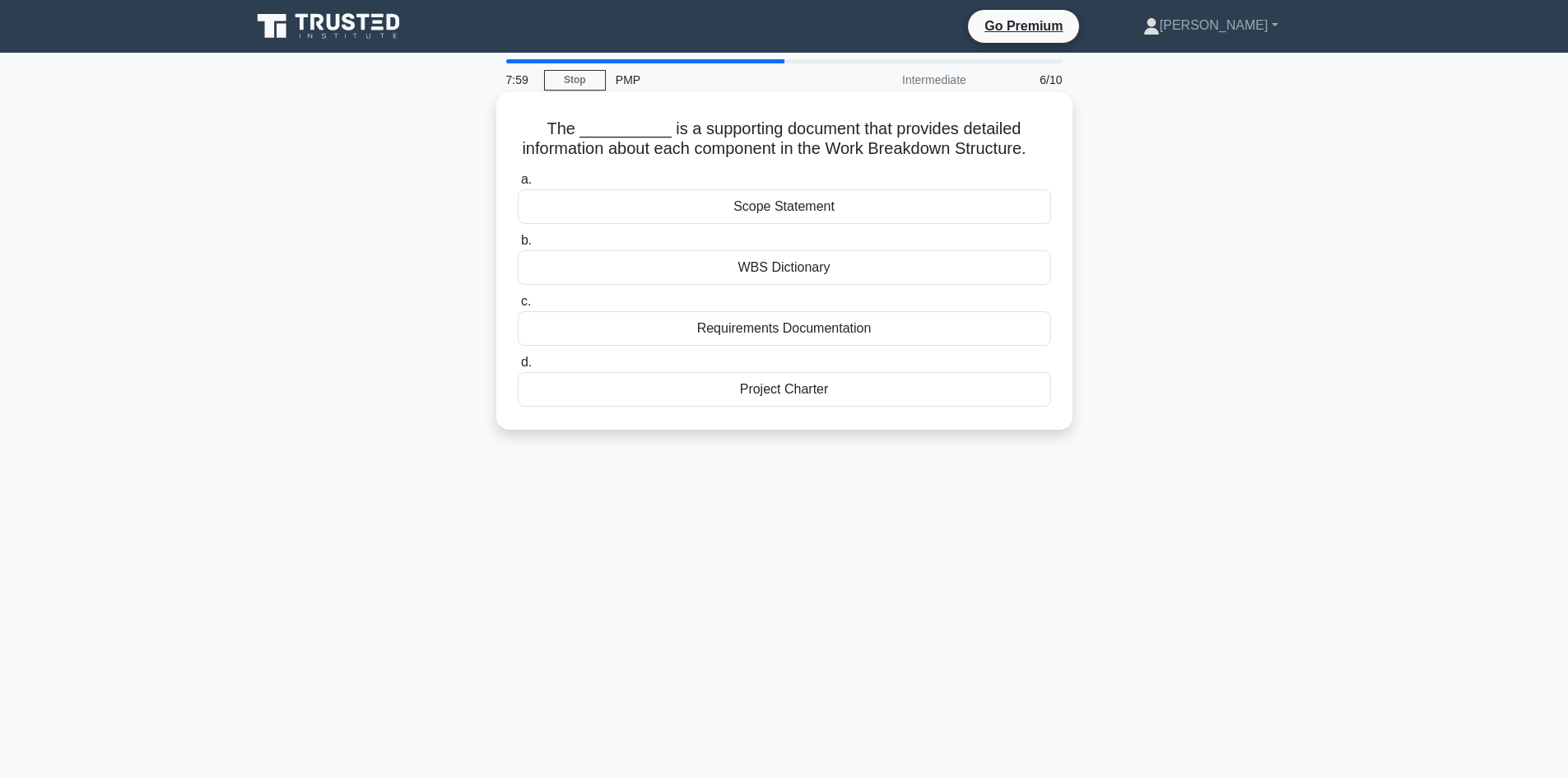
click at [930, 280] on div "WBS Dictionary" at bounding box center [785, 267] width 534 height 34
click at [518, 246] on input "b. WBS Dictionary" at bounding box center [518, 241] width 0 height 11
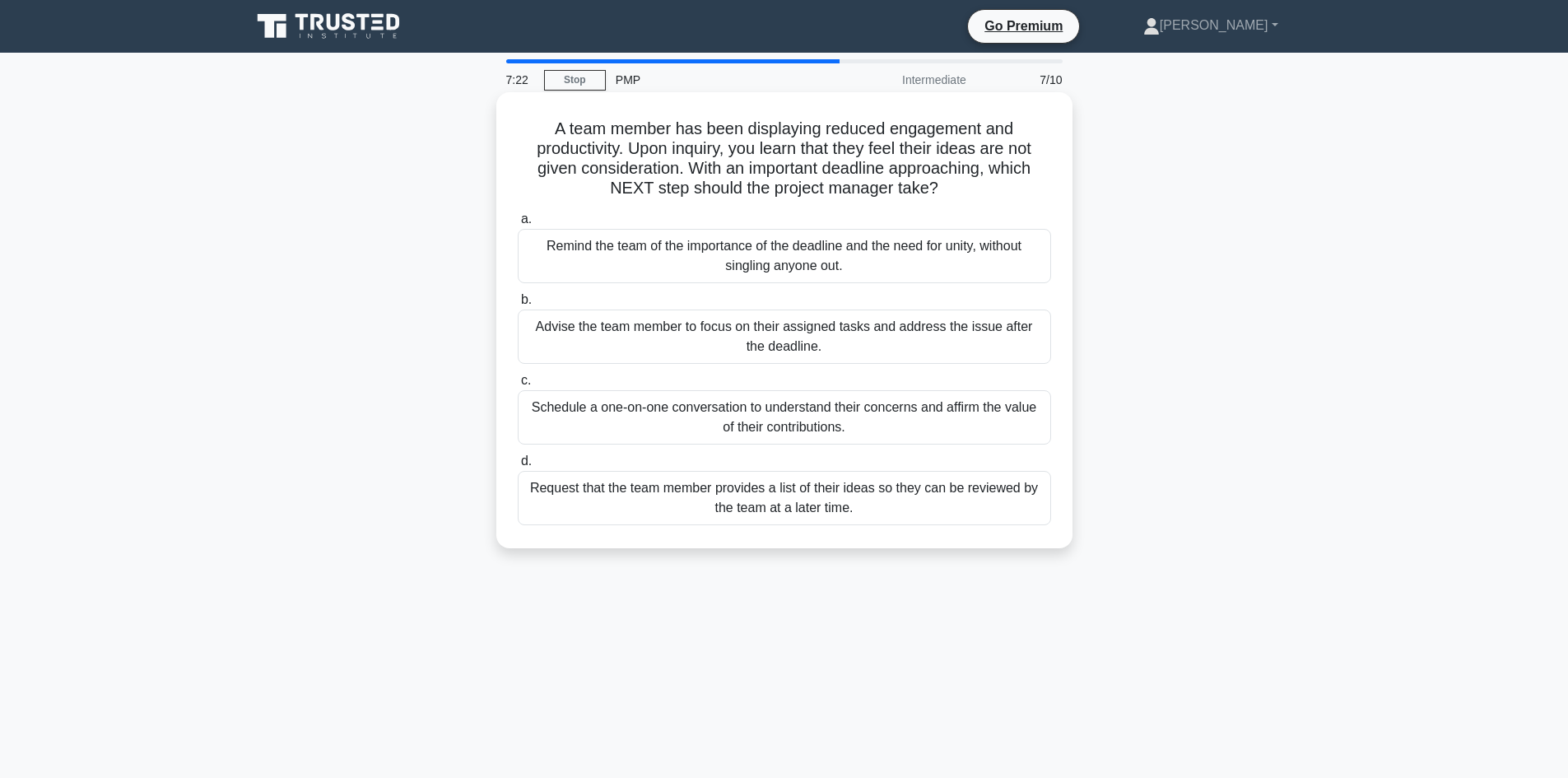
click at [969, 231] on label "a. Remind the team of the importance of the deadline and the need for unity, wi…" at bounding box center [785, 246] width 534 height 74
click at [518, 225] on input "a. Remind the team of the importance of the deadline and the need for unity, wi…" at bounding box center [518, 219] width 0 height 11
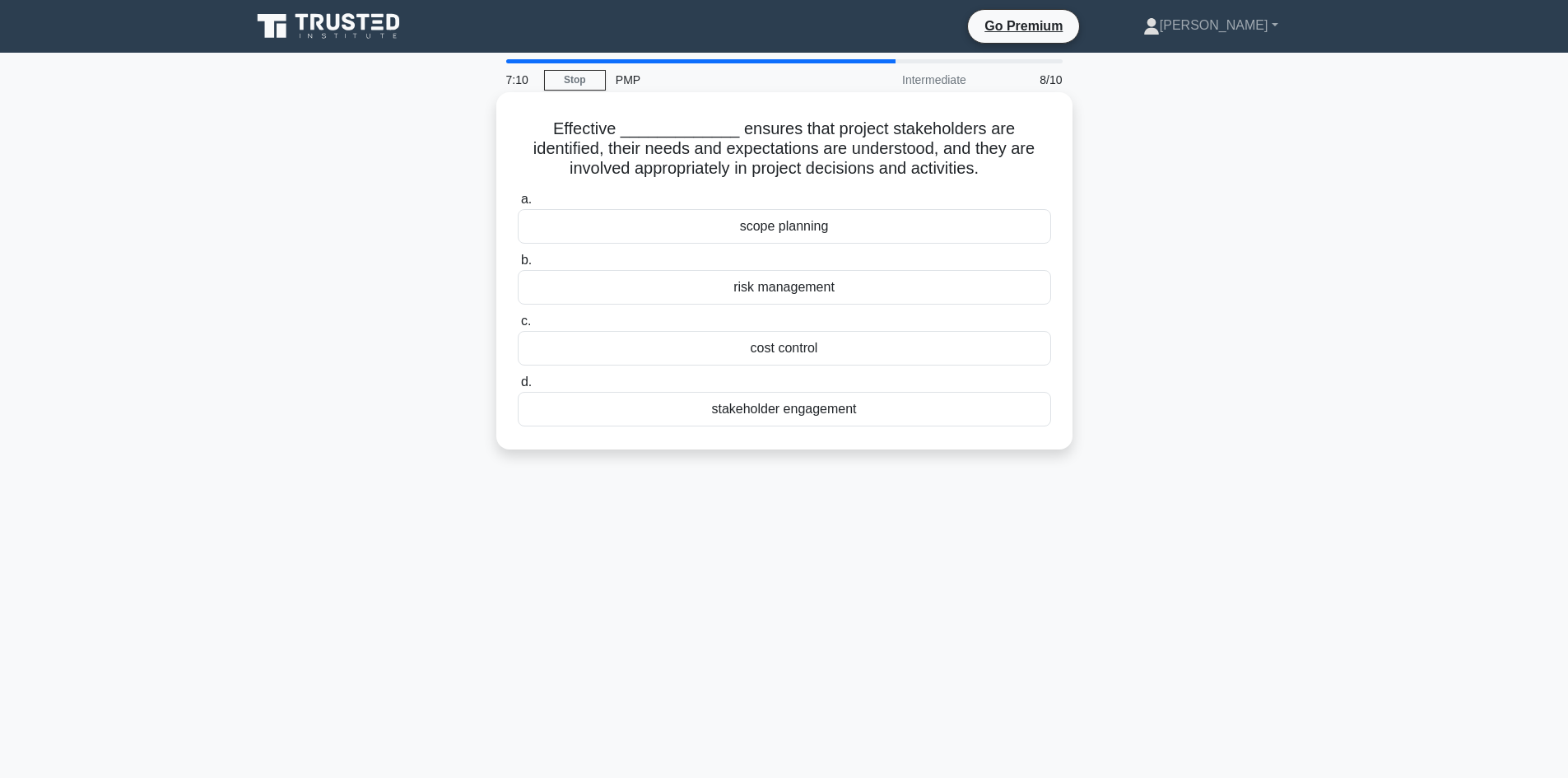
click at [917, 410] on div "stakeholder engagement" at bounding box center [785, 408] width 534 height 34
click at [518, 388] on input "d. stakeholder engagement" at bounding box center [518, 382] width 0 height 11
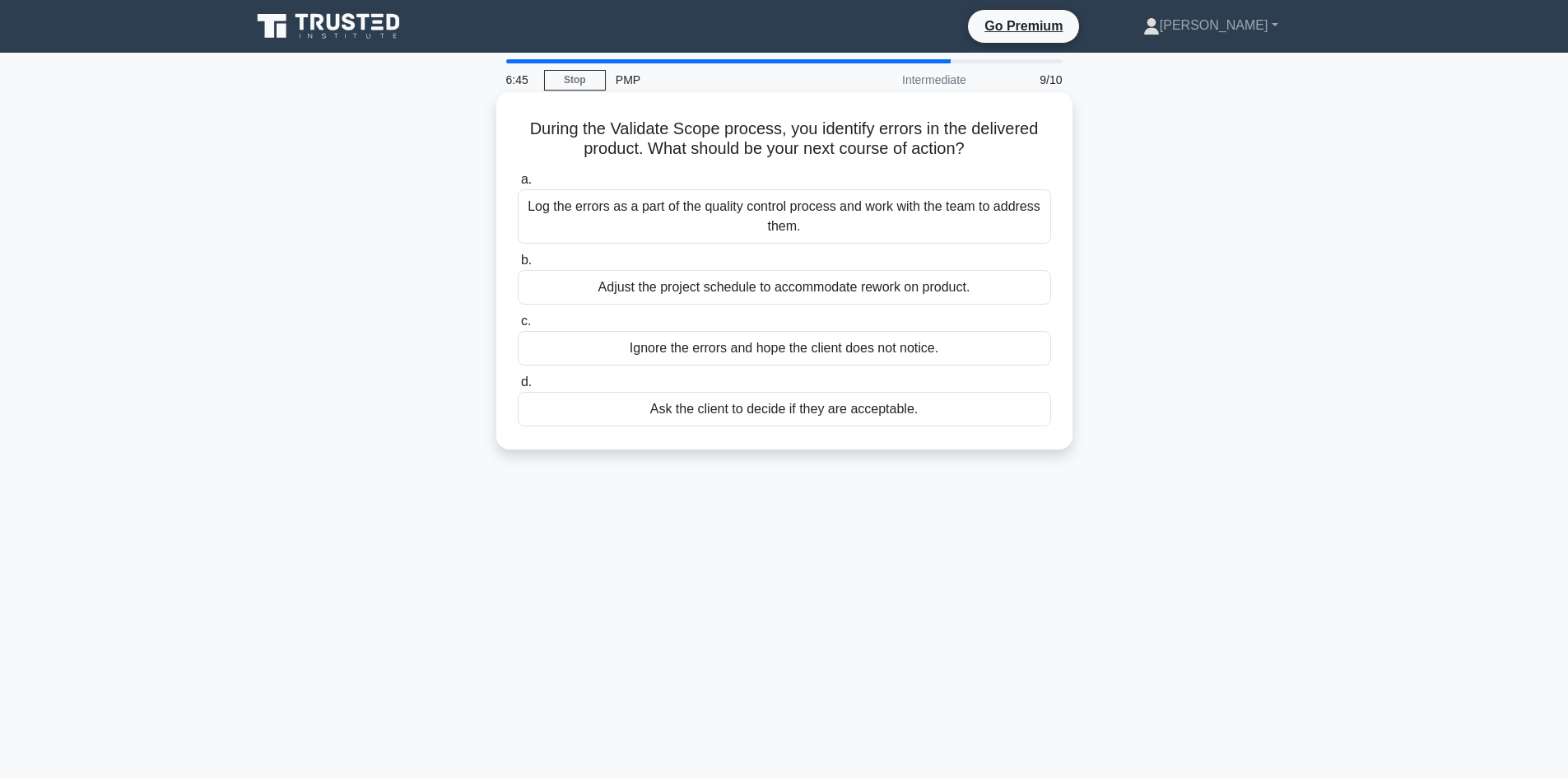
click at [921, 218] on div "Log the errors as a part of the quality control process and work with the team …" at bounding box center [785, 216] width 534 height 55
click at [518, 185] on input "a. Log the errors as a part of the quality control process and work with the te…" at bounding box center [518, 179] width 0 height 11
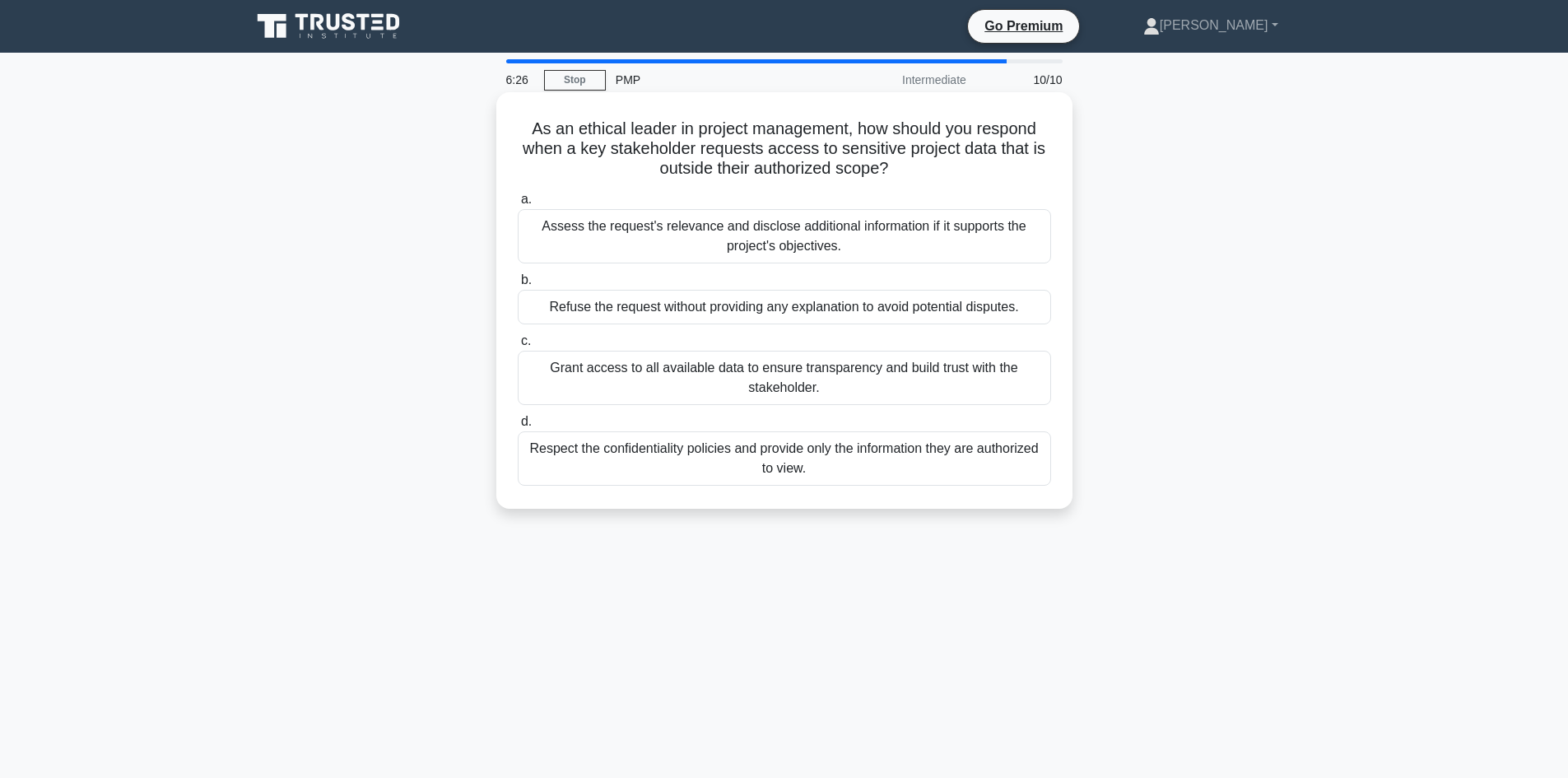
click at [960, 465] on div "Respect the confidentiality policies and provide only the information they are …" at bounding box center [785, 459] width 534 height 55
click at [518, 427] on input "d. Respect the confidentiality policies and provide only the information they a…" at bounding box center [518, 422] width 0 height 11
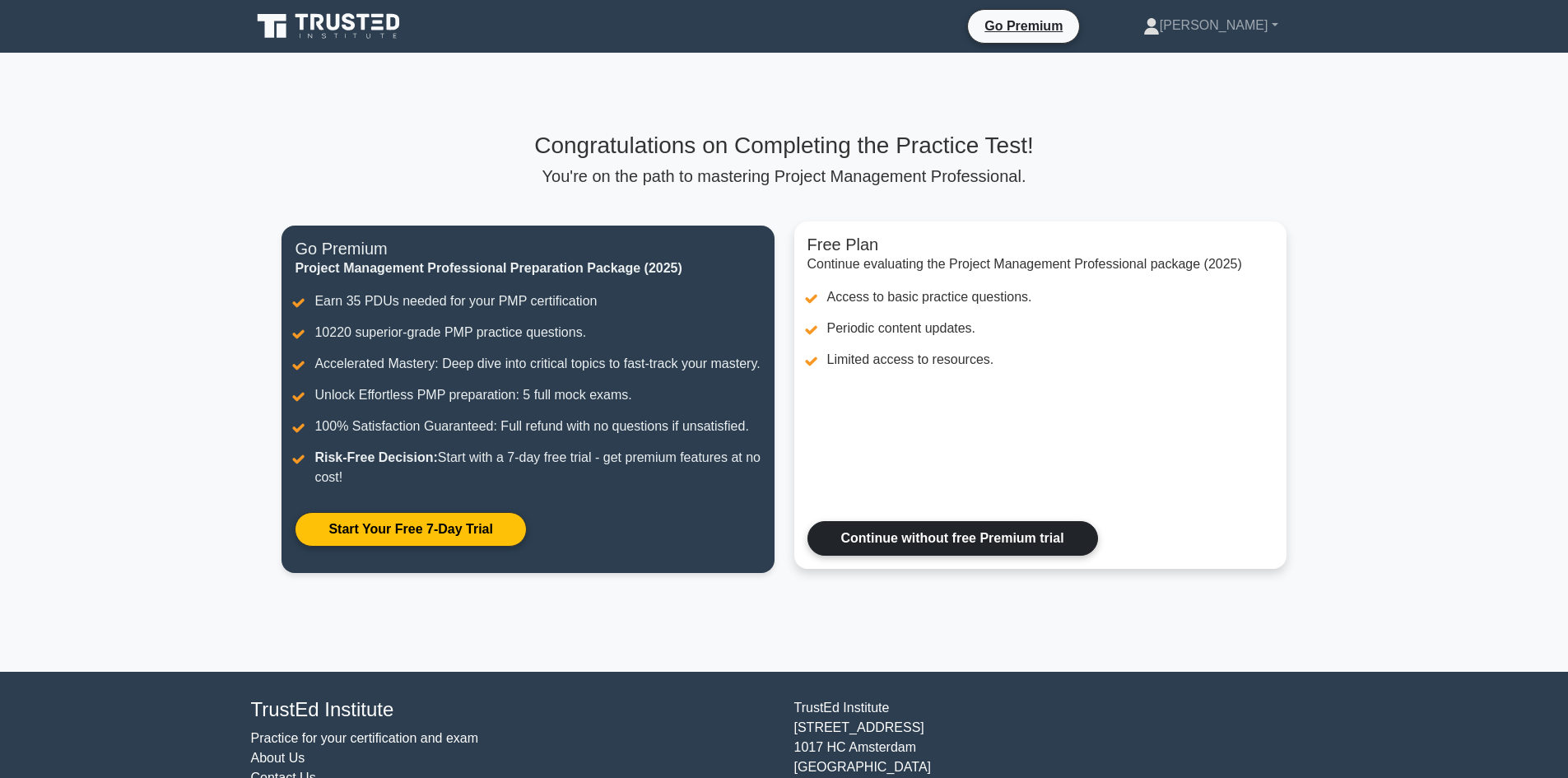
click at [1036, 555] on link "Continue without free Premium trial" at bounding box center [952, 537] width 290 height 34
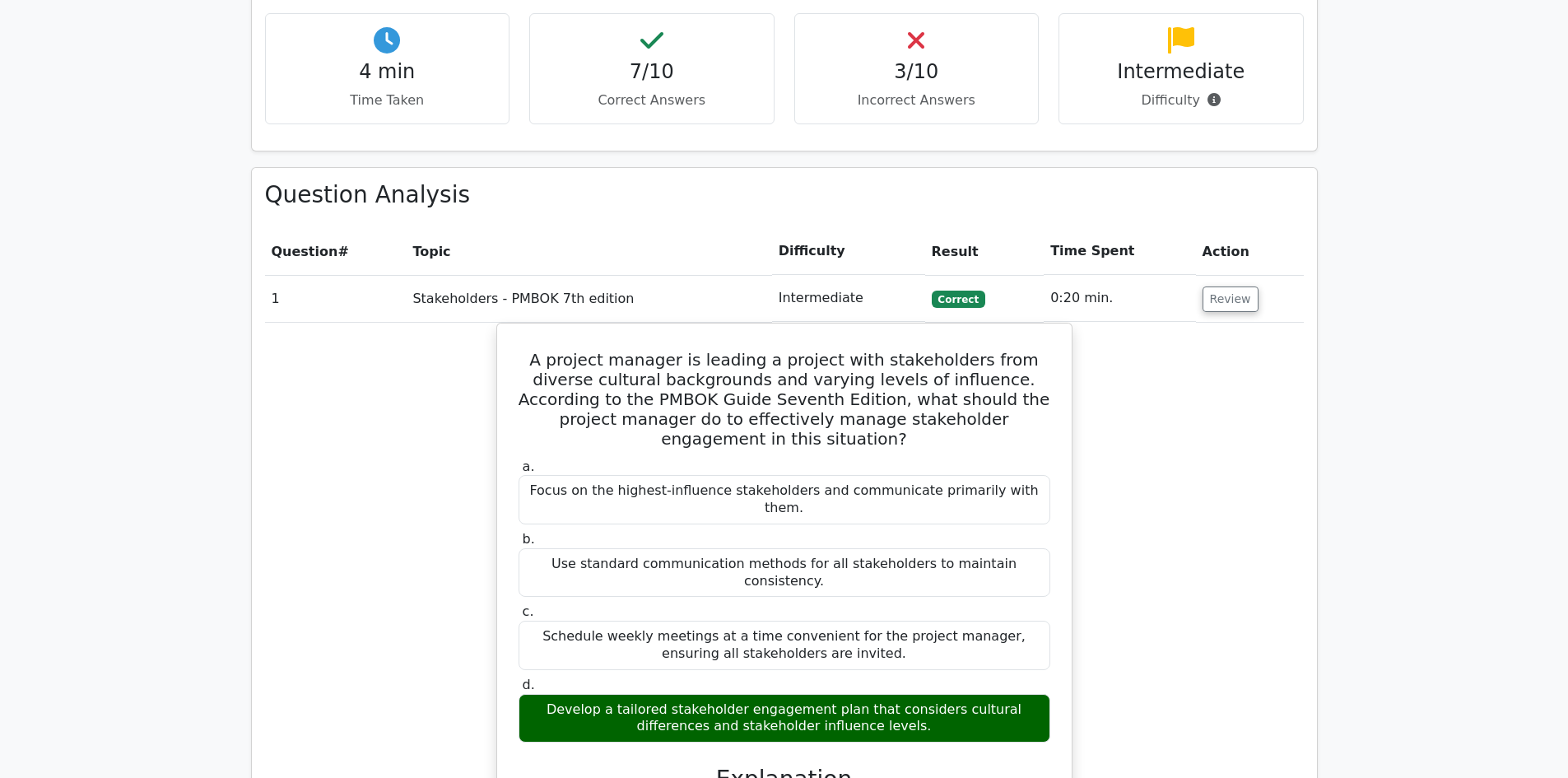
scroll to position [1810, 0]
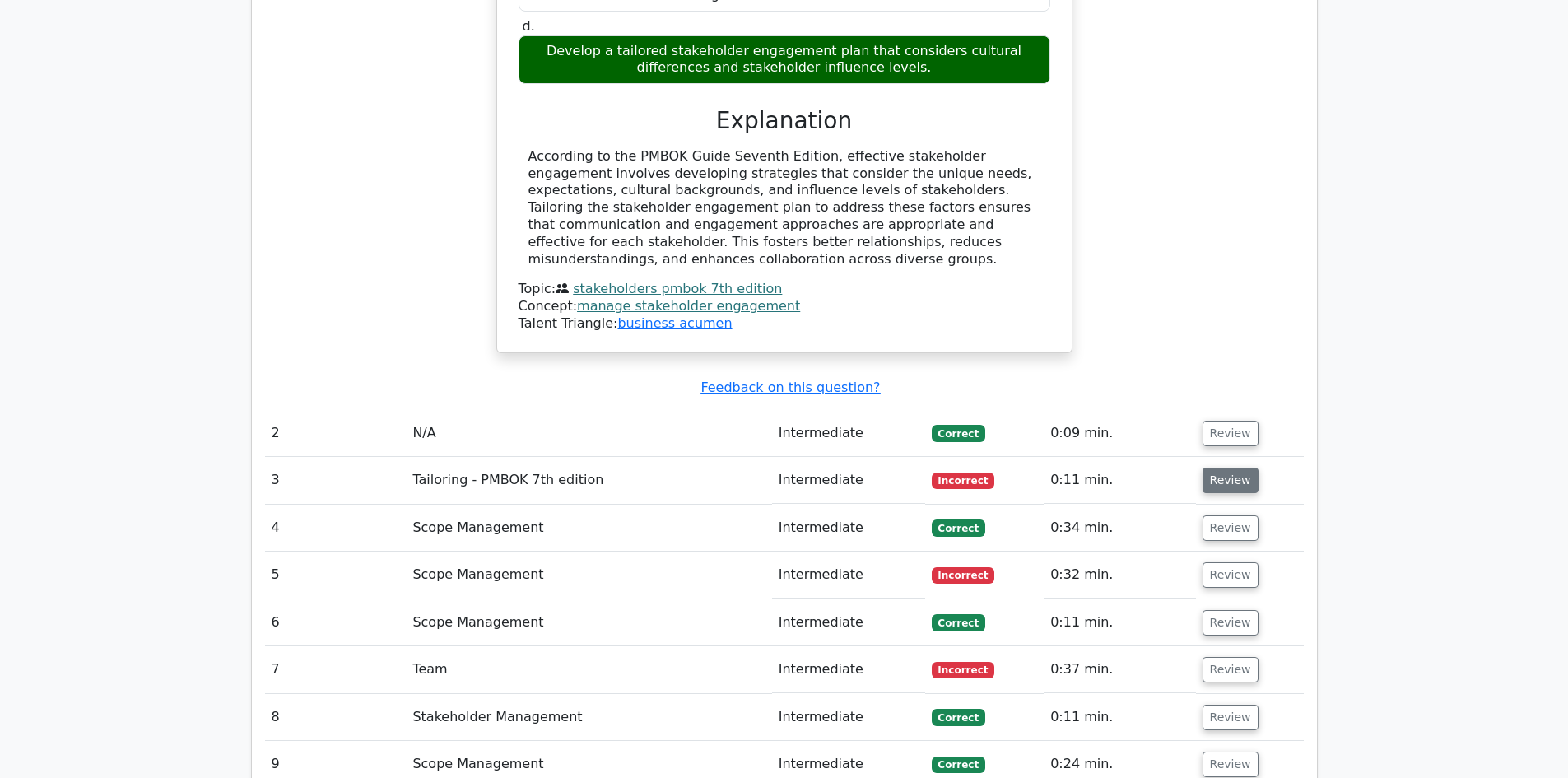
click at [1206, 467] on button "Review" at bounding box center [1230, 480] width 56 height 25
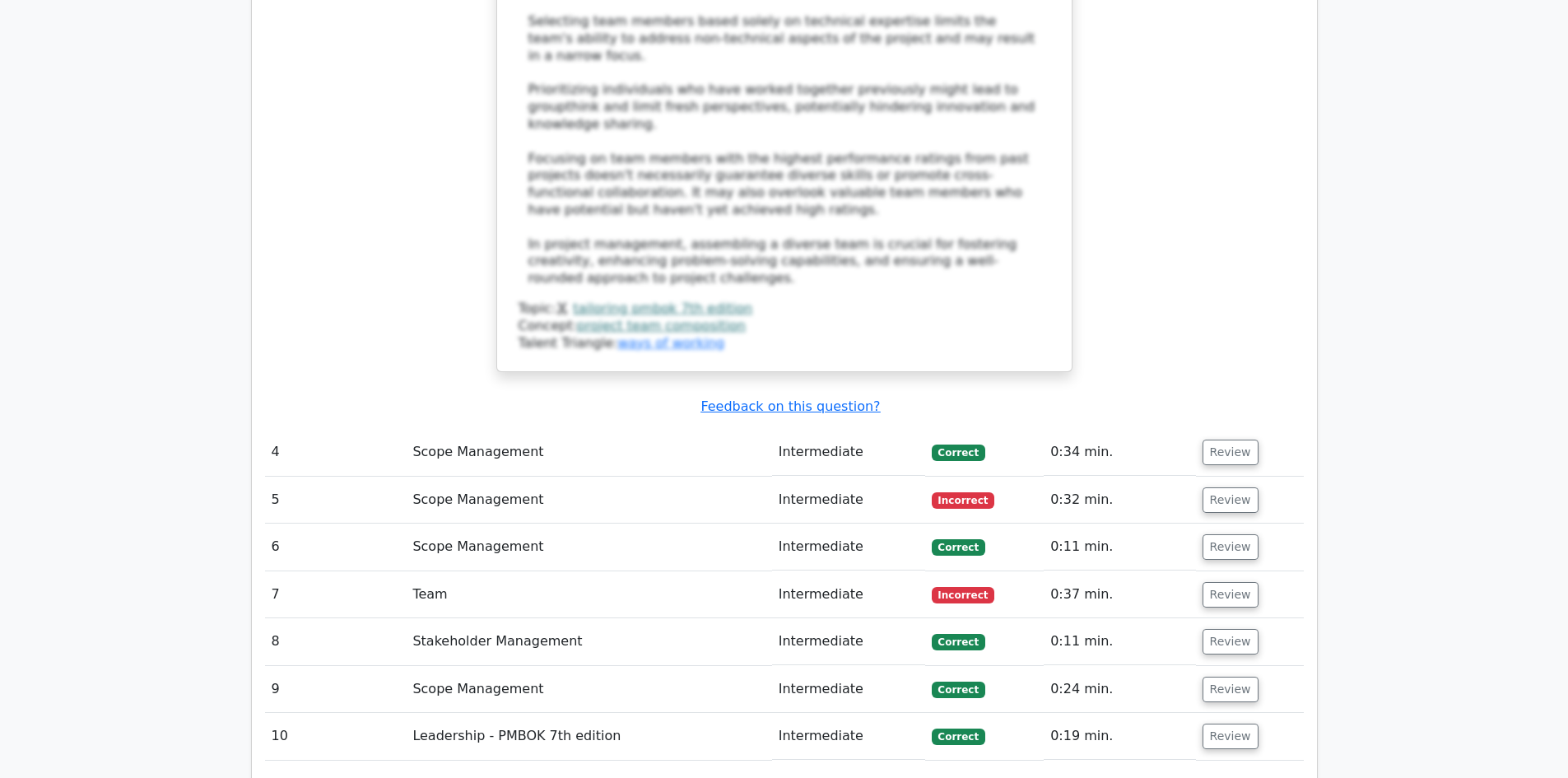
scroll to position [2963, 0]
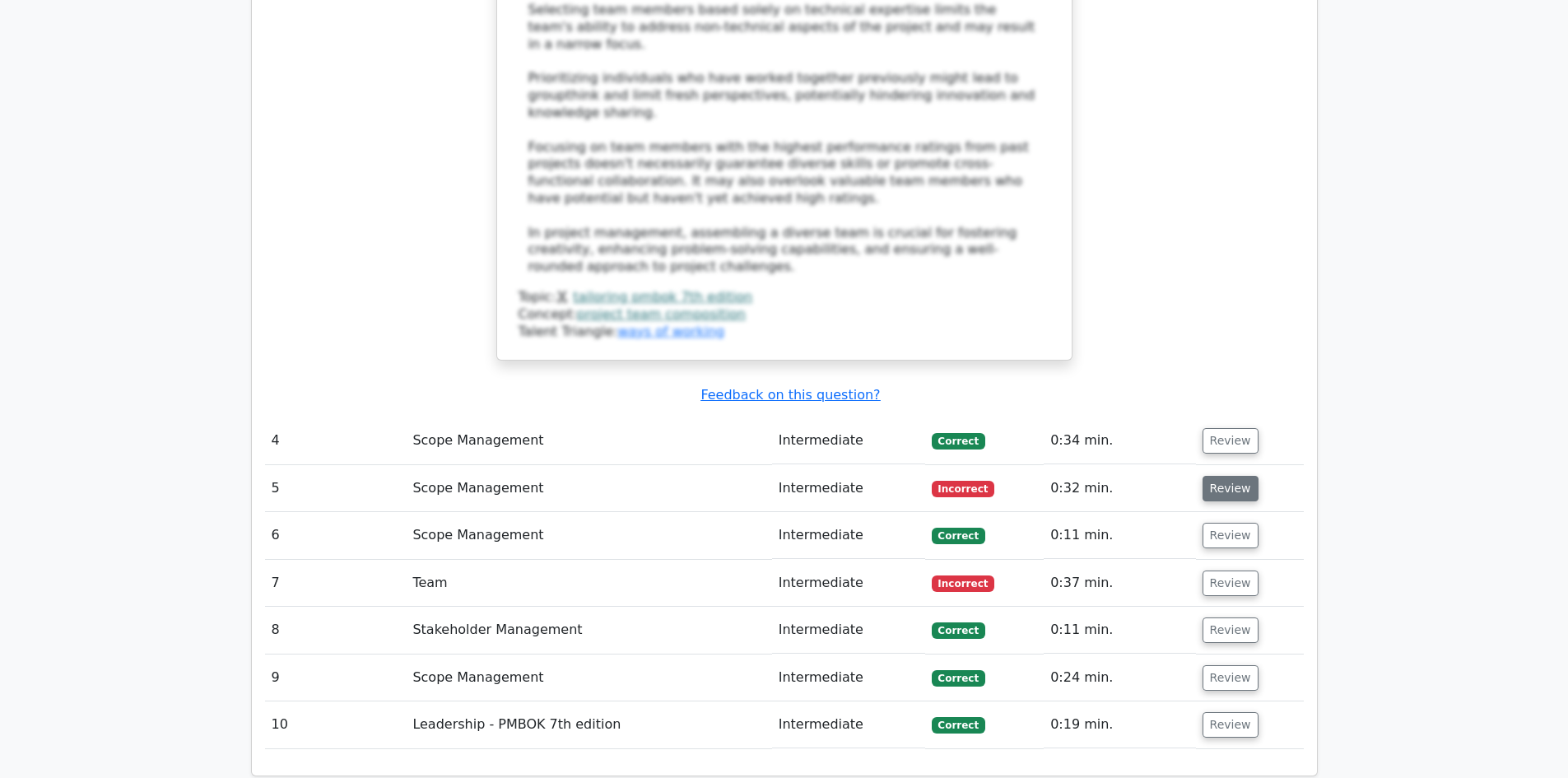
click at [1212, 475] on button "Review" at bounding box center [1230, 488] width 56 height 25
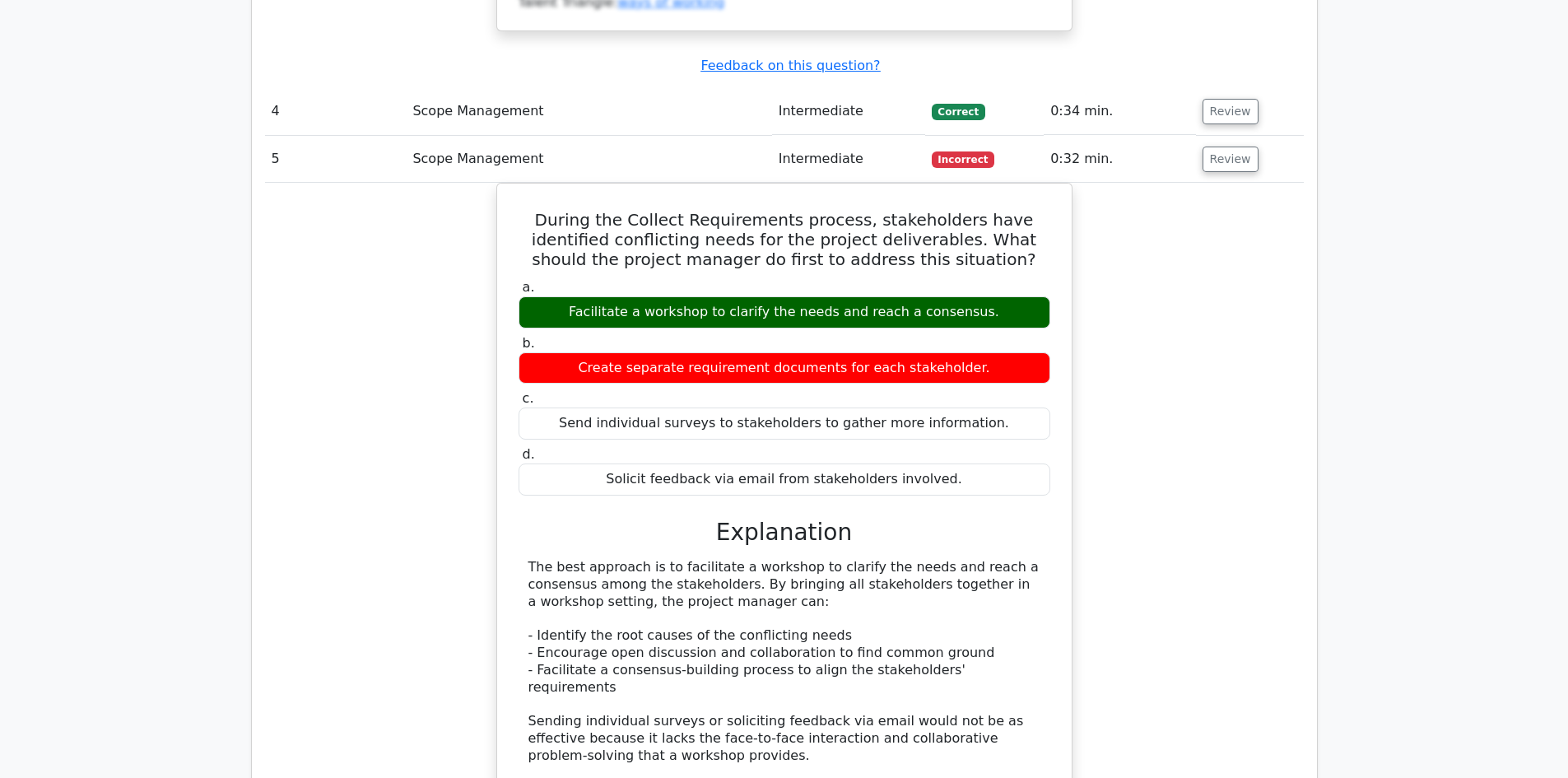
scroll to position [3703, 0]
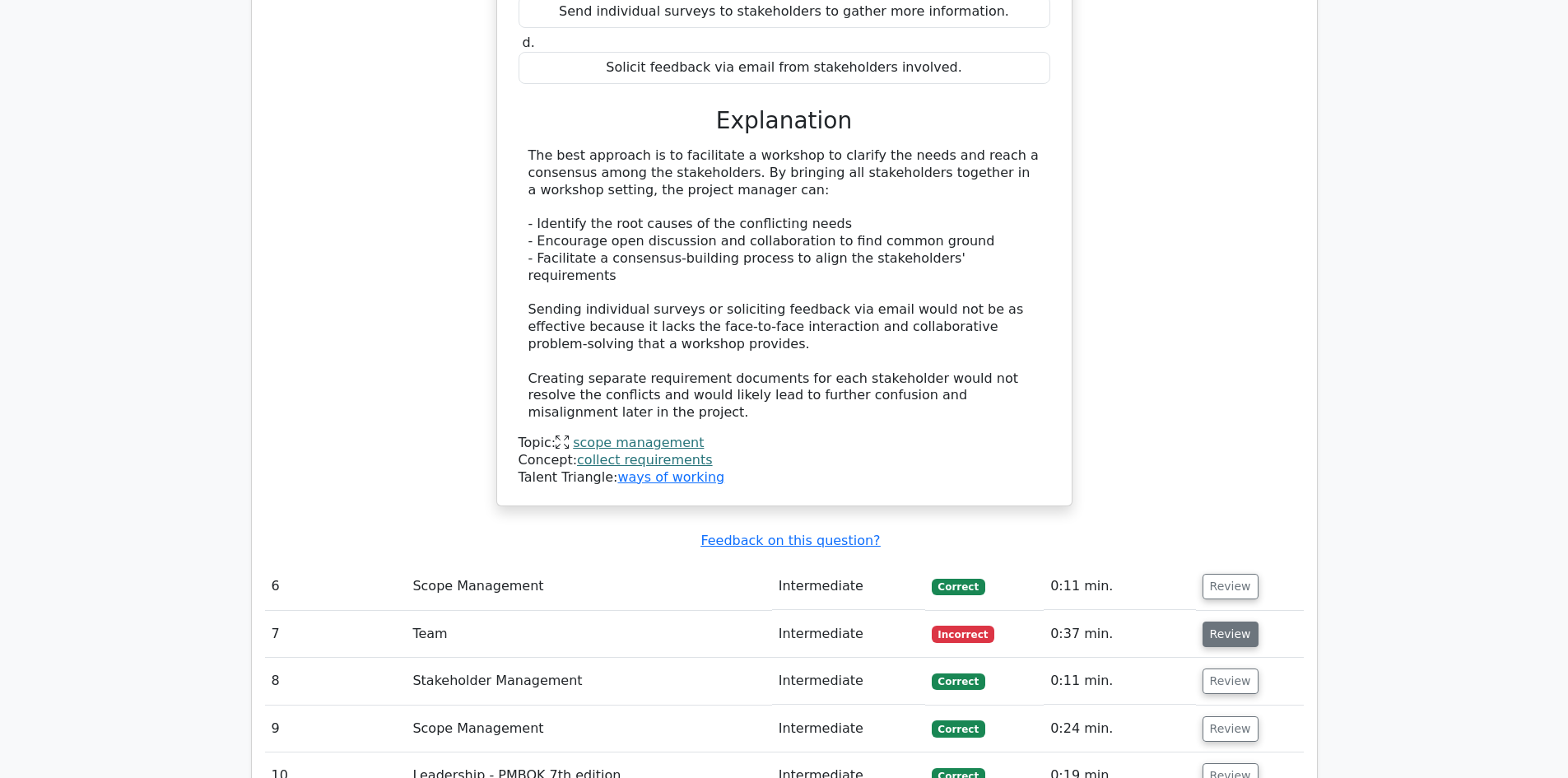
click at [1228, 621] on button "Review" at bounding box center [1230, 634] width 56 height 25
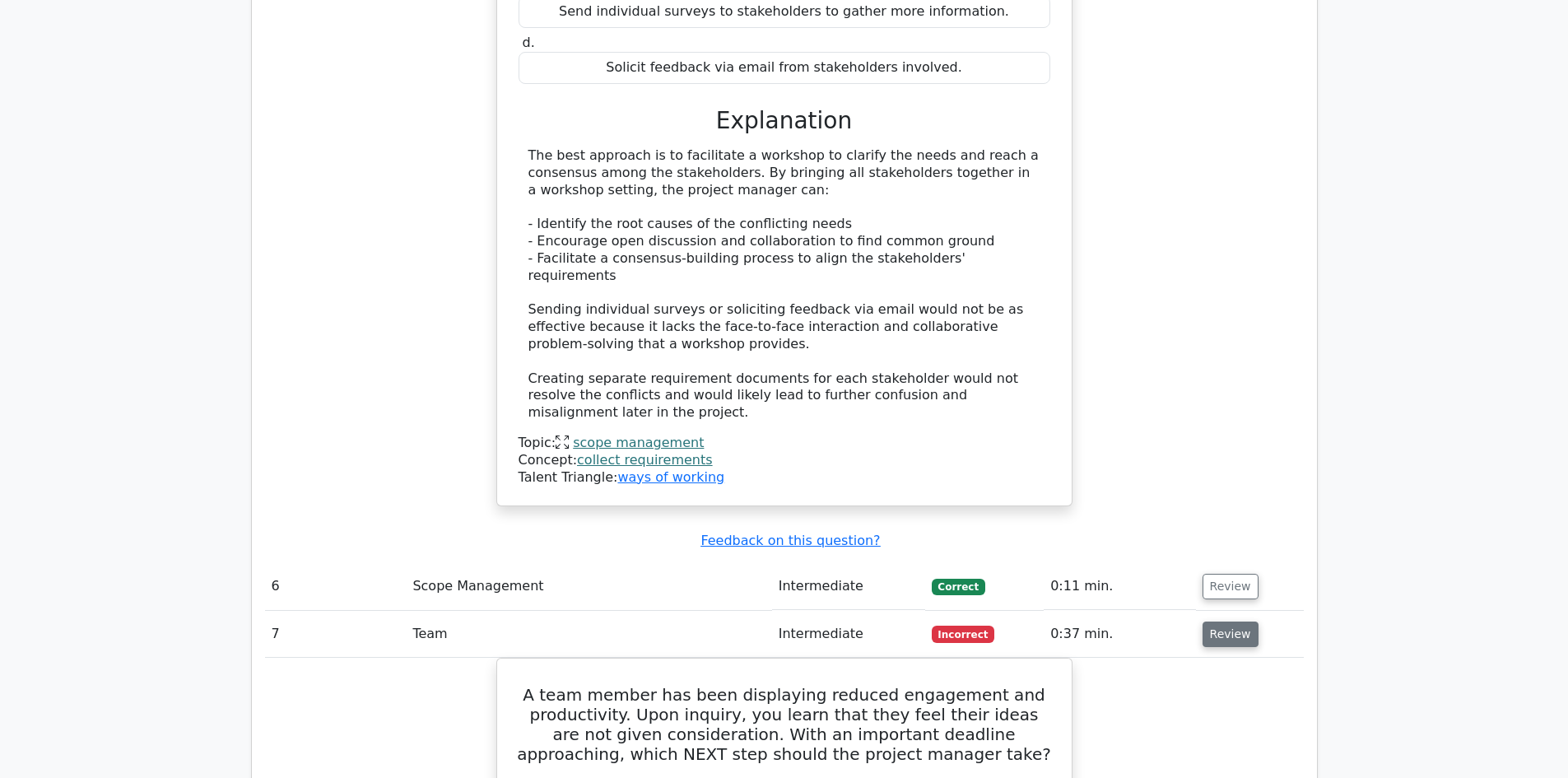
click at [1227, 621] on button "Review" at bounding box center [1230, 634] width 56 height 25
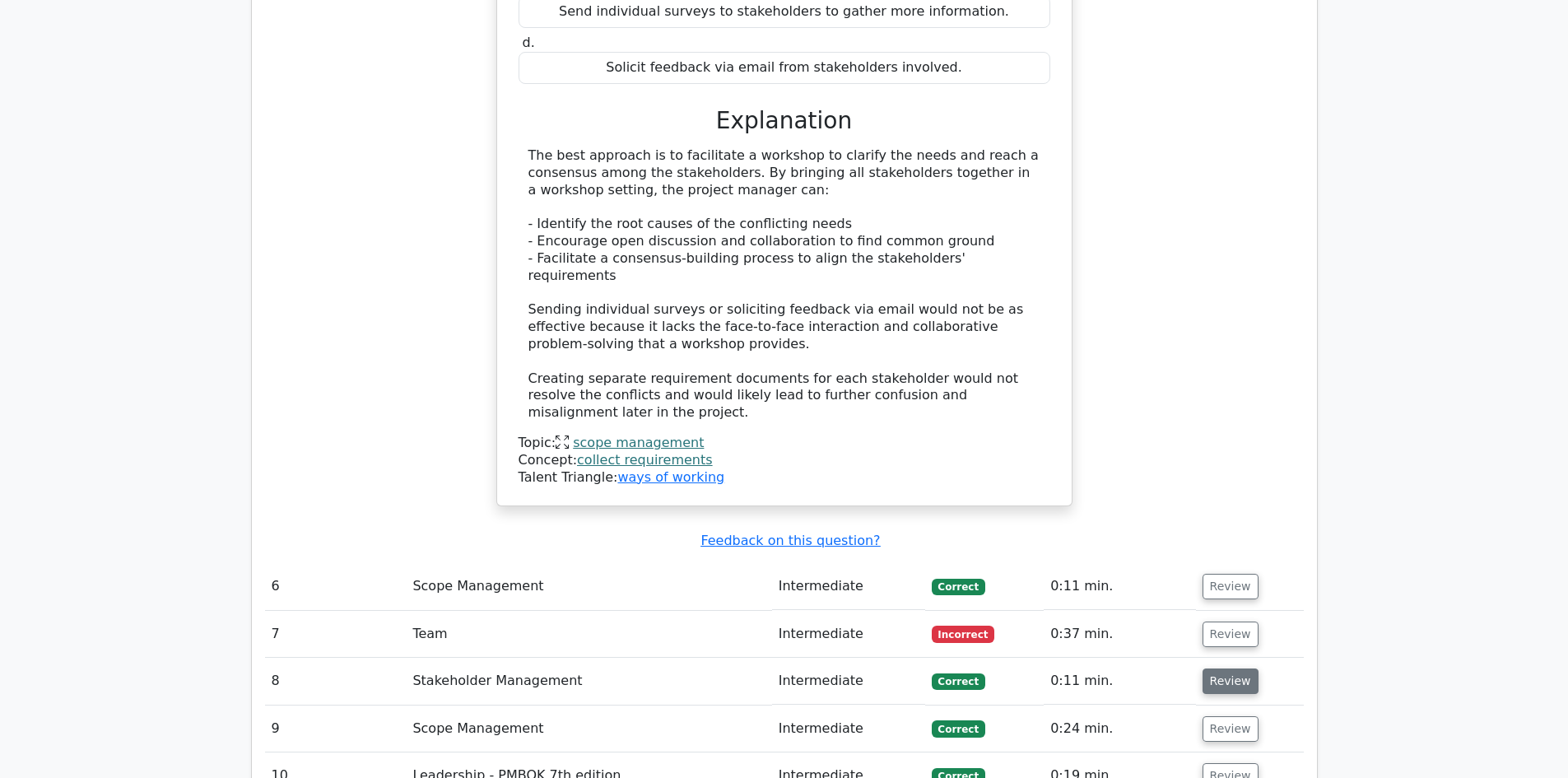
click at [1236, 668] on button "Review" at bounding box center [1230, 681] width 56 height 25
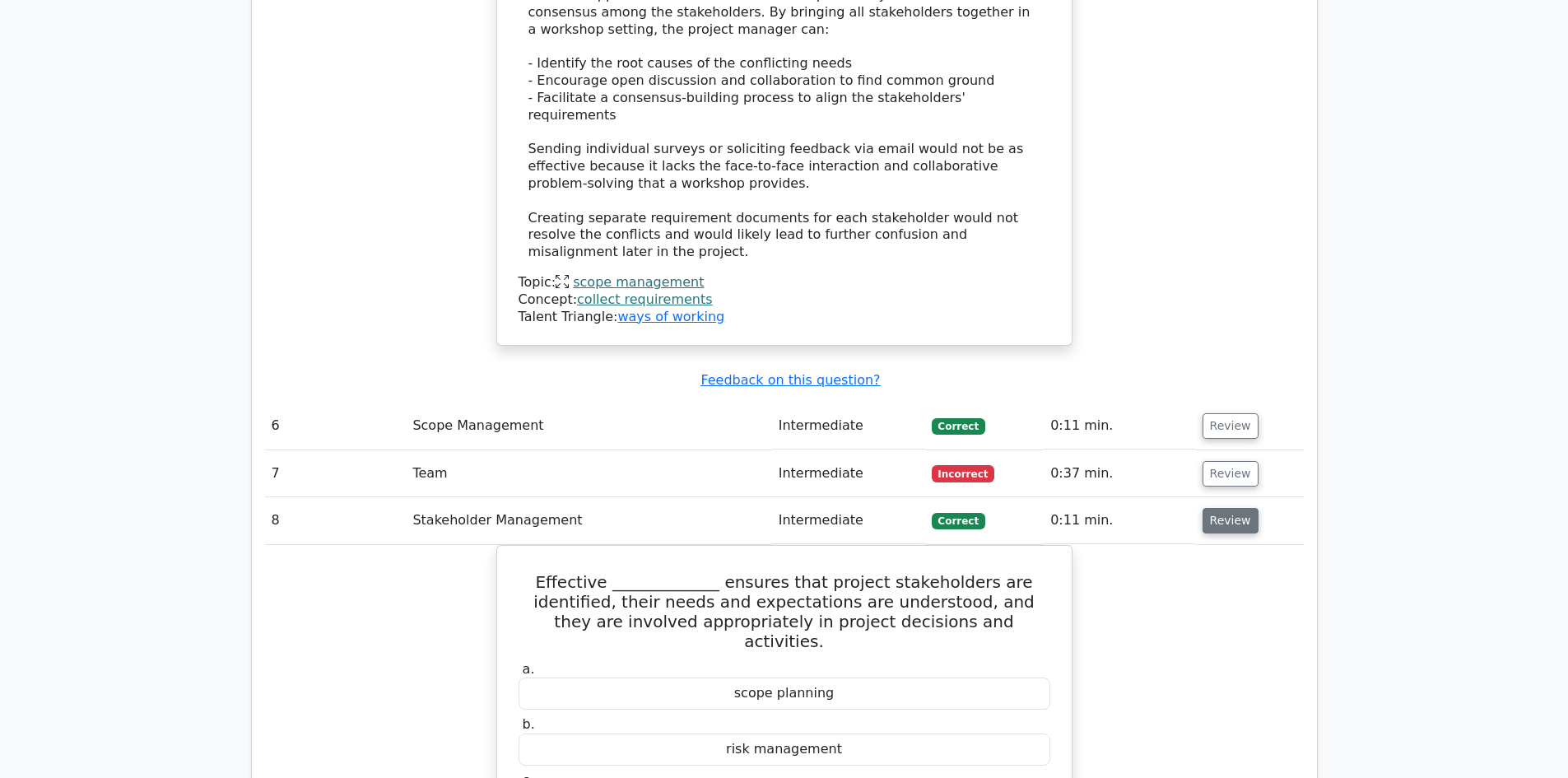
scroll to position [3868, 0]
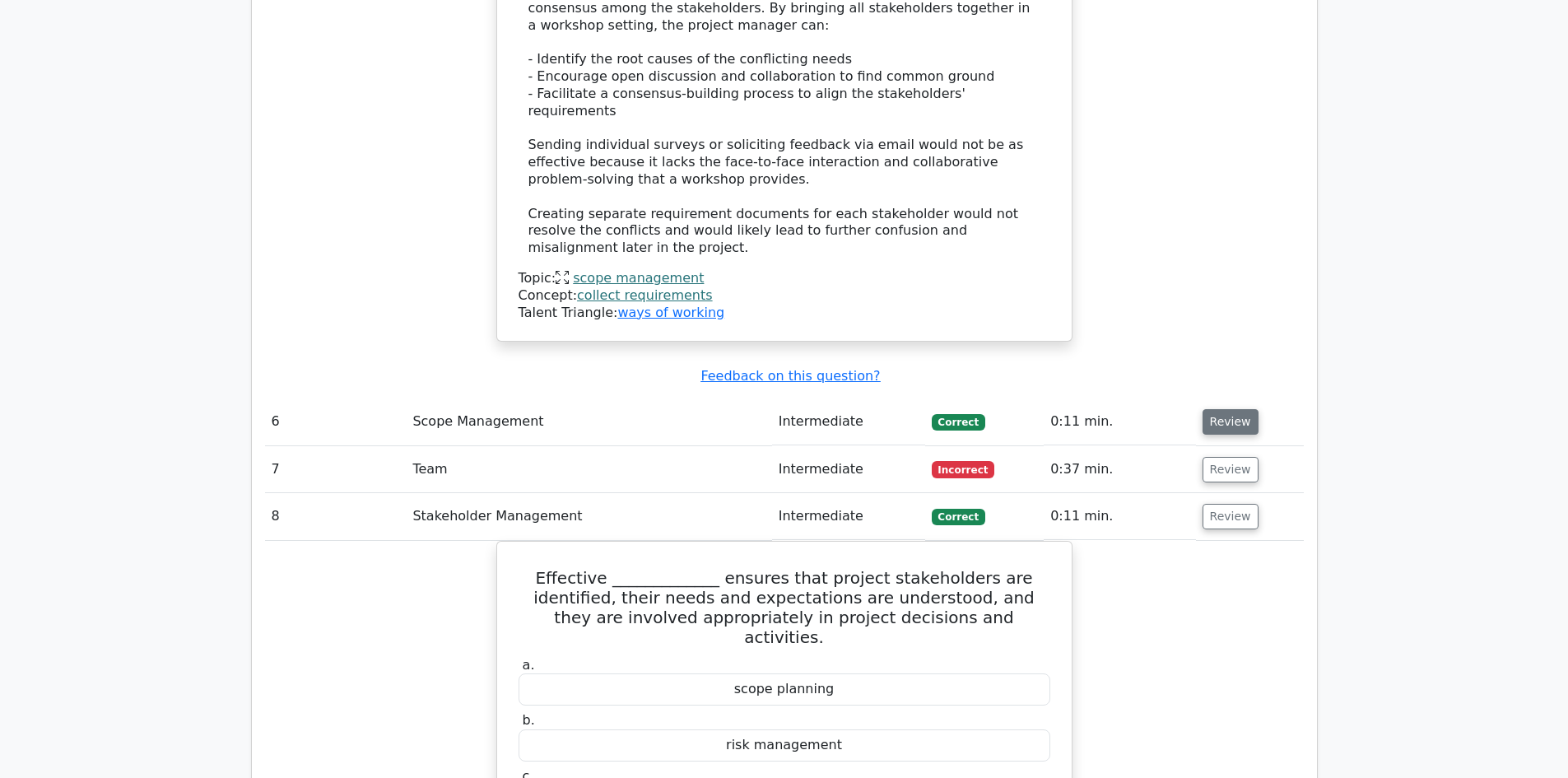
click at [1225, 409] on button "Review" at bounding box center [1230, 422] width 56 height 25
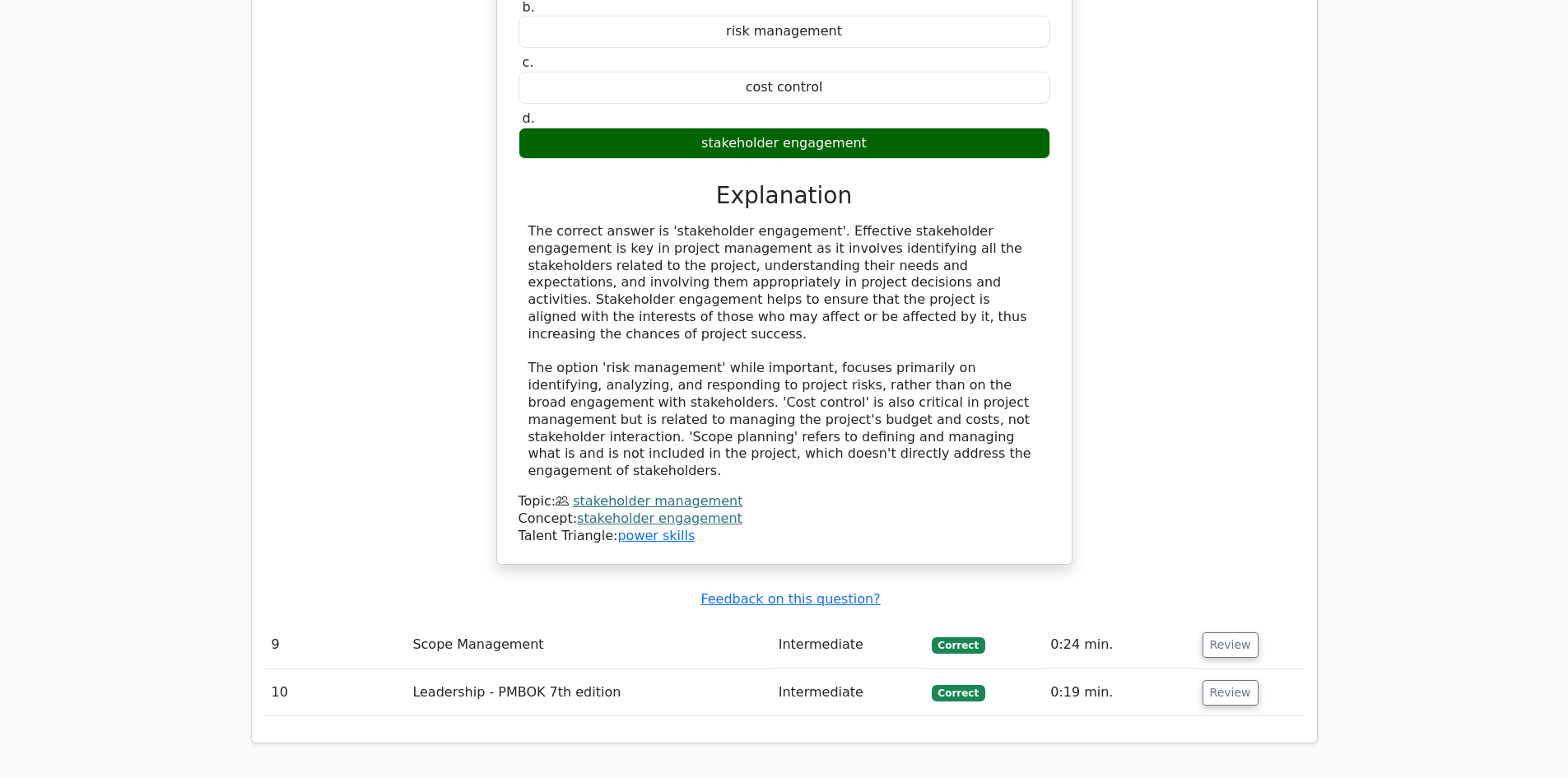
scroll to position [5596, 0]
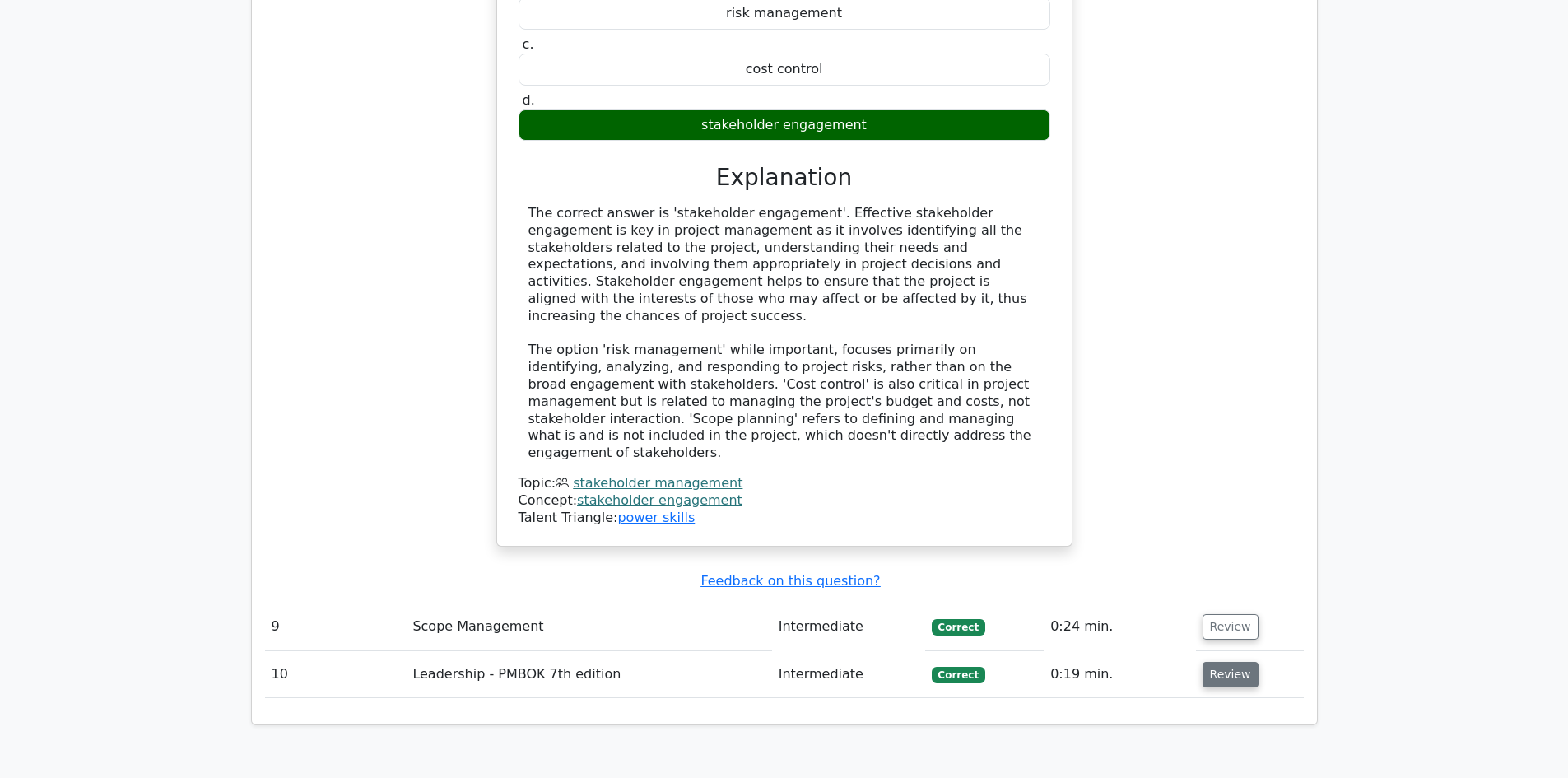
click at [1210, 662] on button "Review" at bounding box center [1230, 675] width 56 height 25
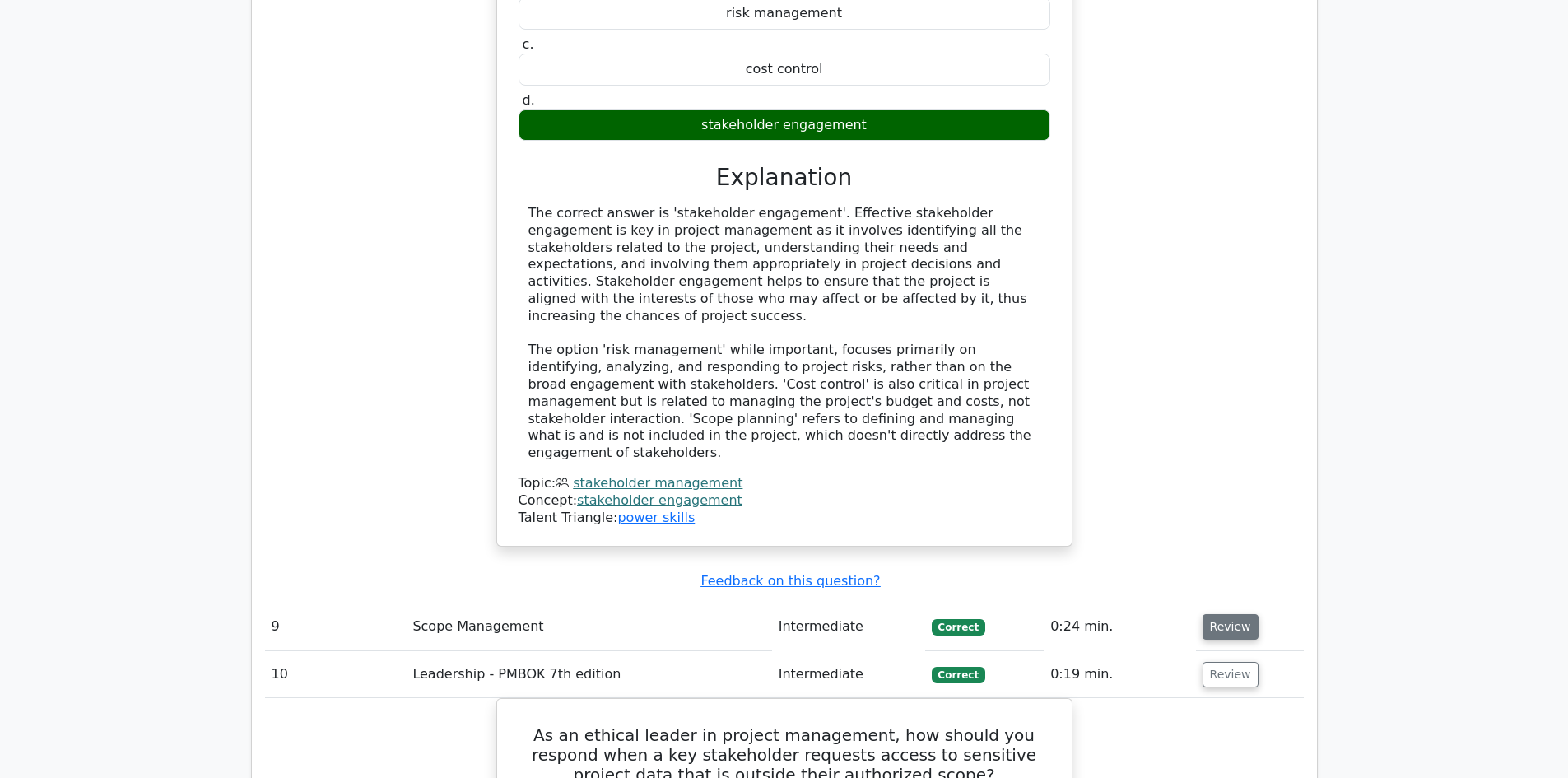
click at [1215, 613] on button "Review" at bounding box center [1230, 626] width 56 height 25
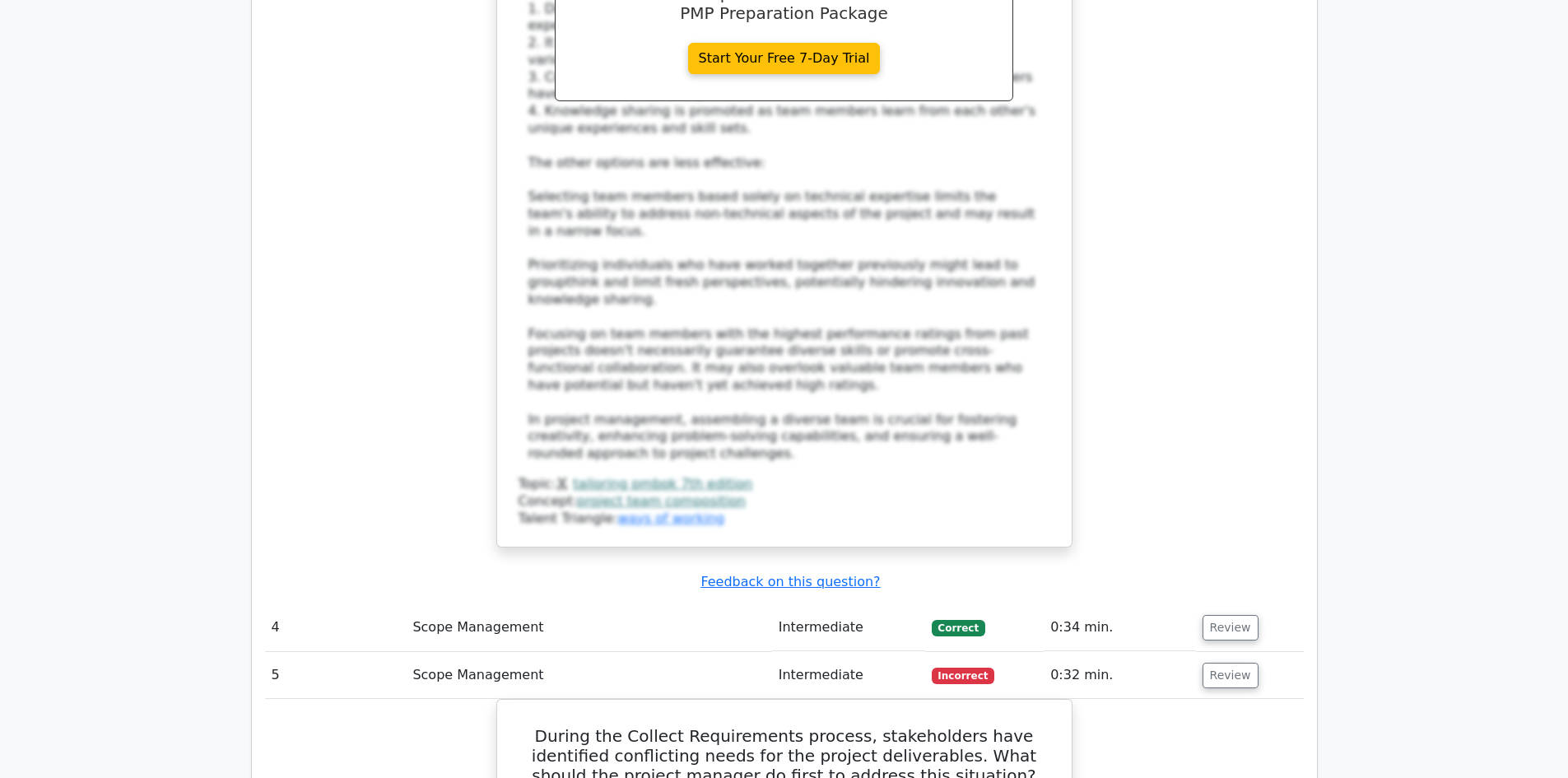
scroll to position [0, 0]
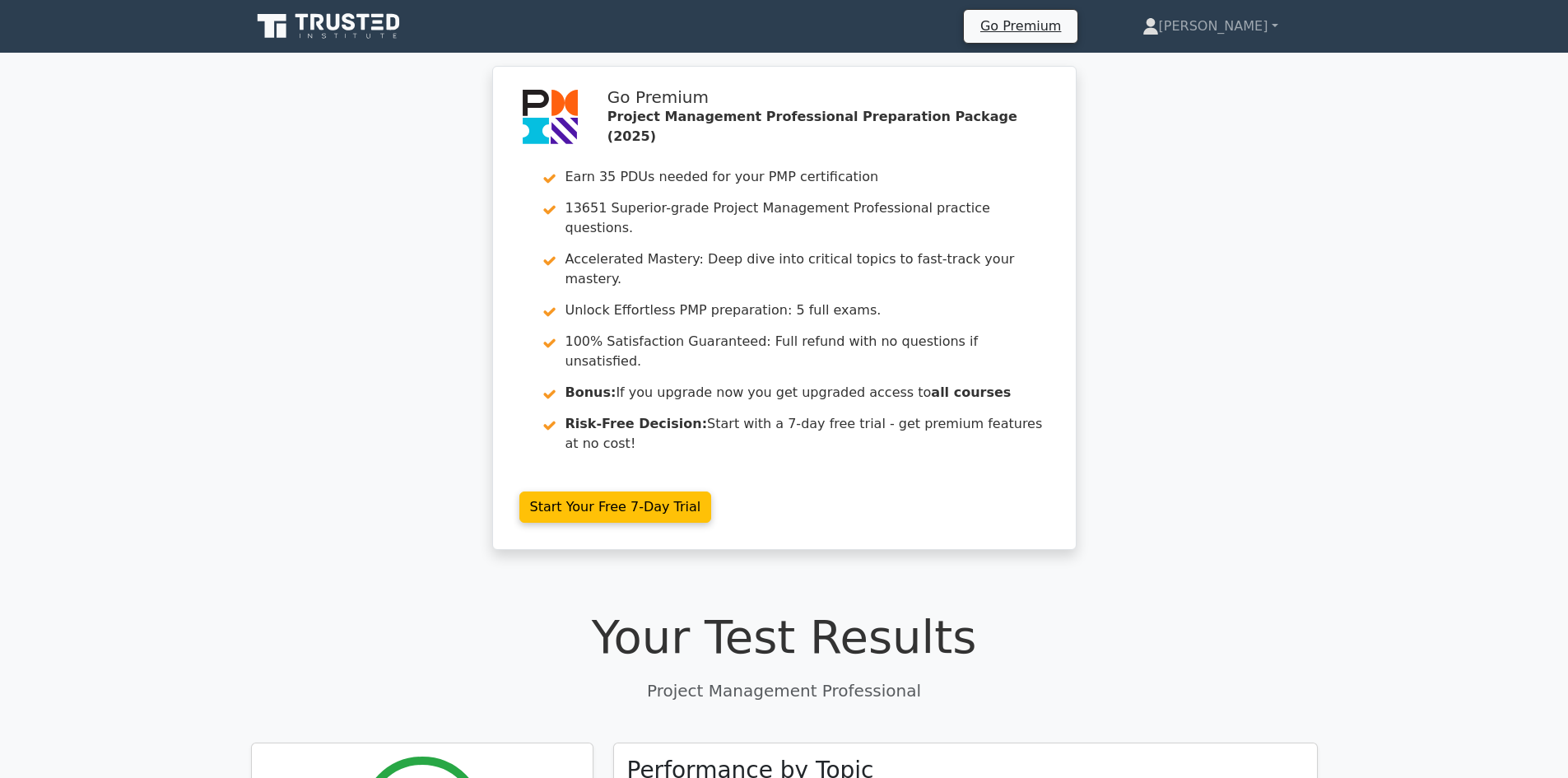
click at [351, 23] on icon at bounding box center [350, 22] width 14 height 18
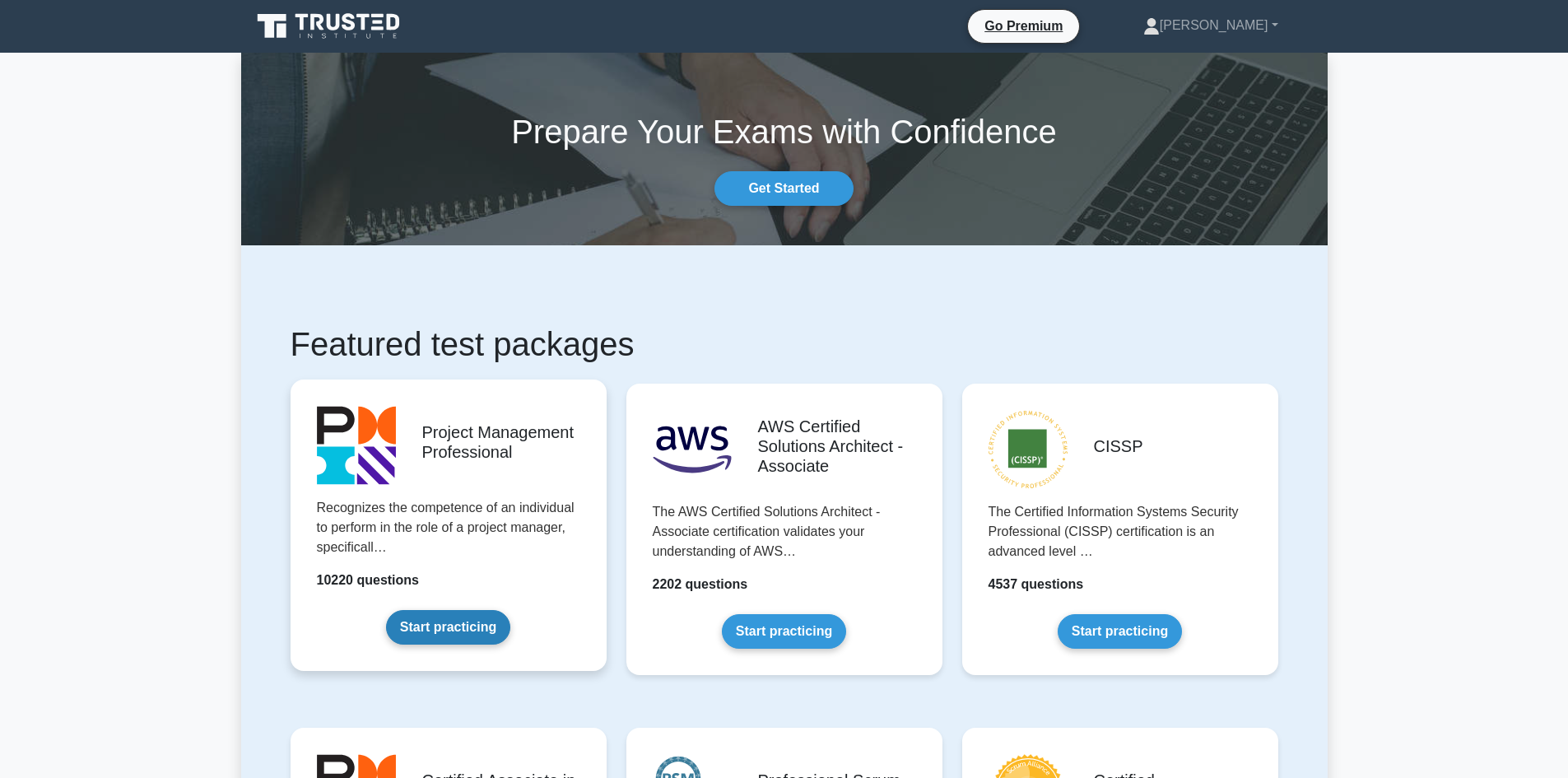
click at [467, 622] on link "Start practicing" at bounding box center [448, 626] width 125 height 34
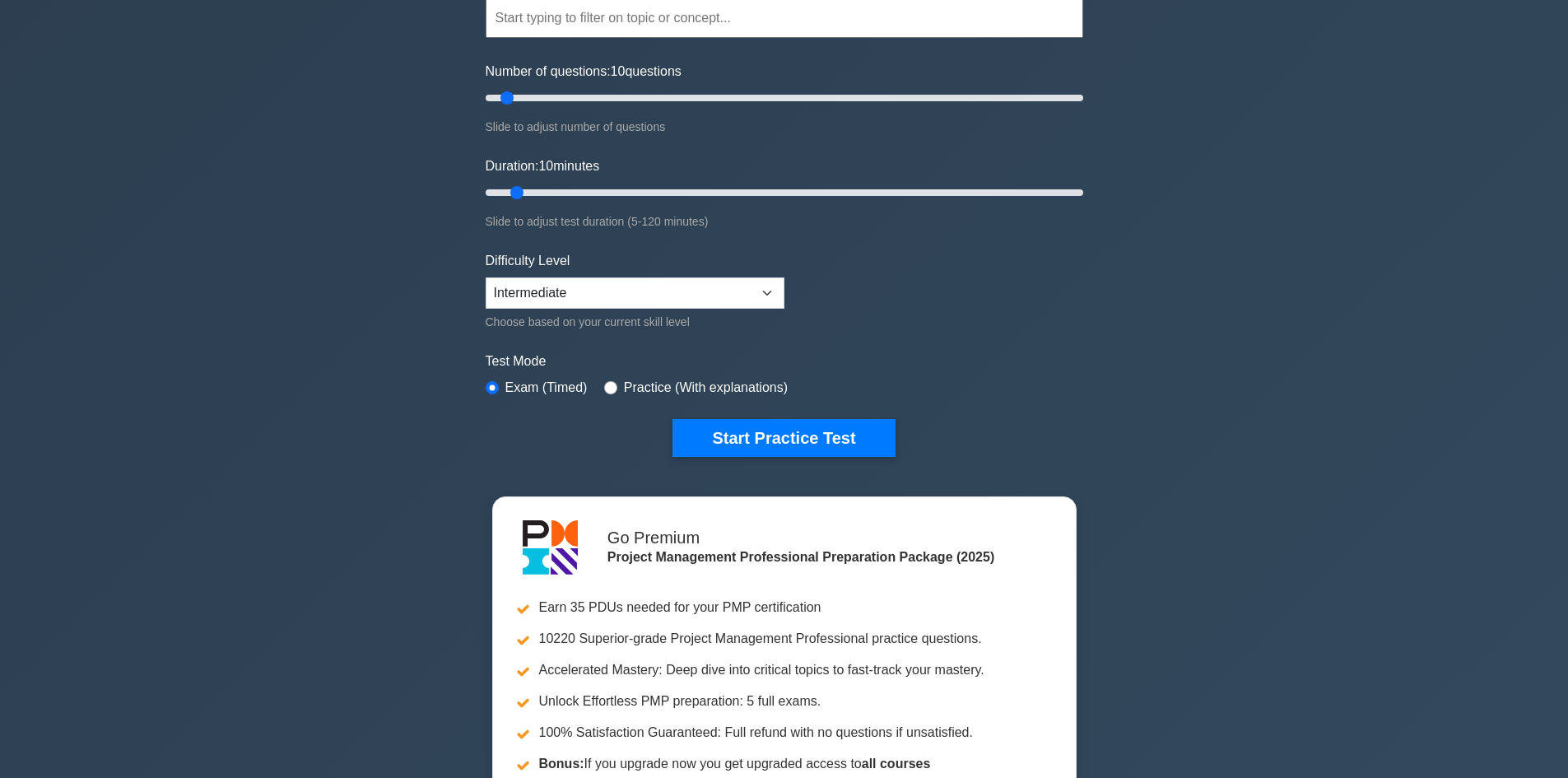
scroll to position [165, 0]
click at [590, 291] on select "Beginner Intermediate Expert" at bounding box center [635, 292] width 299 height 31
select select "expert"
click at [486, 277] on select "Beginner Intermediate Expert" at bounding box center [635, 292] width 299 height 31
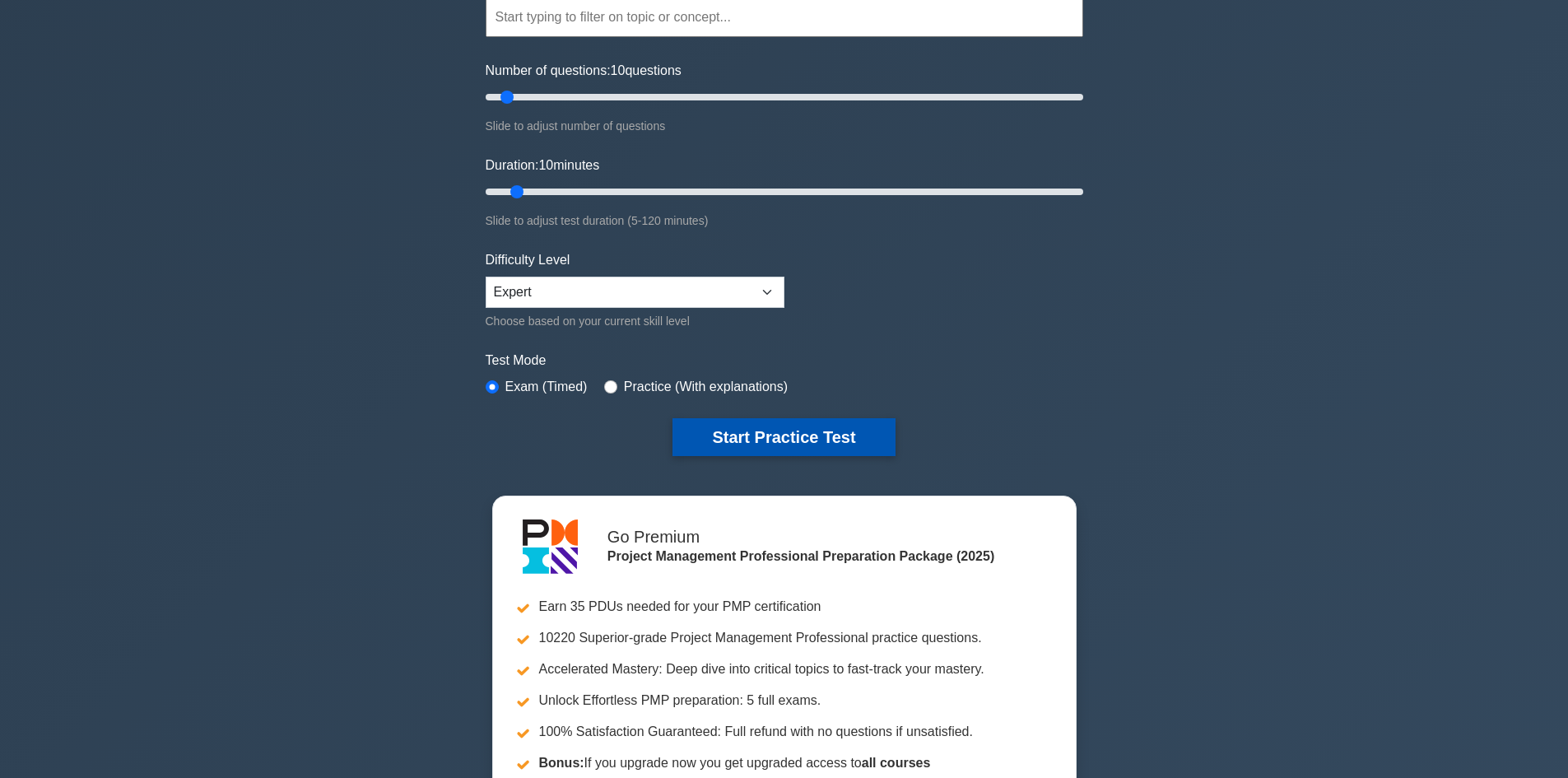
click at [775, 435] on button "Start Practice Test" at bounding box center [783, 436] width 222 height 38
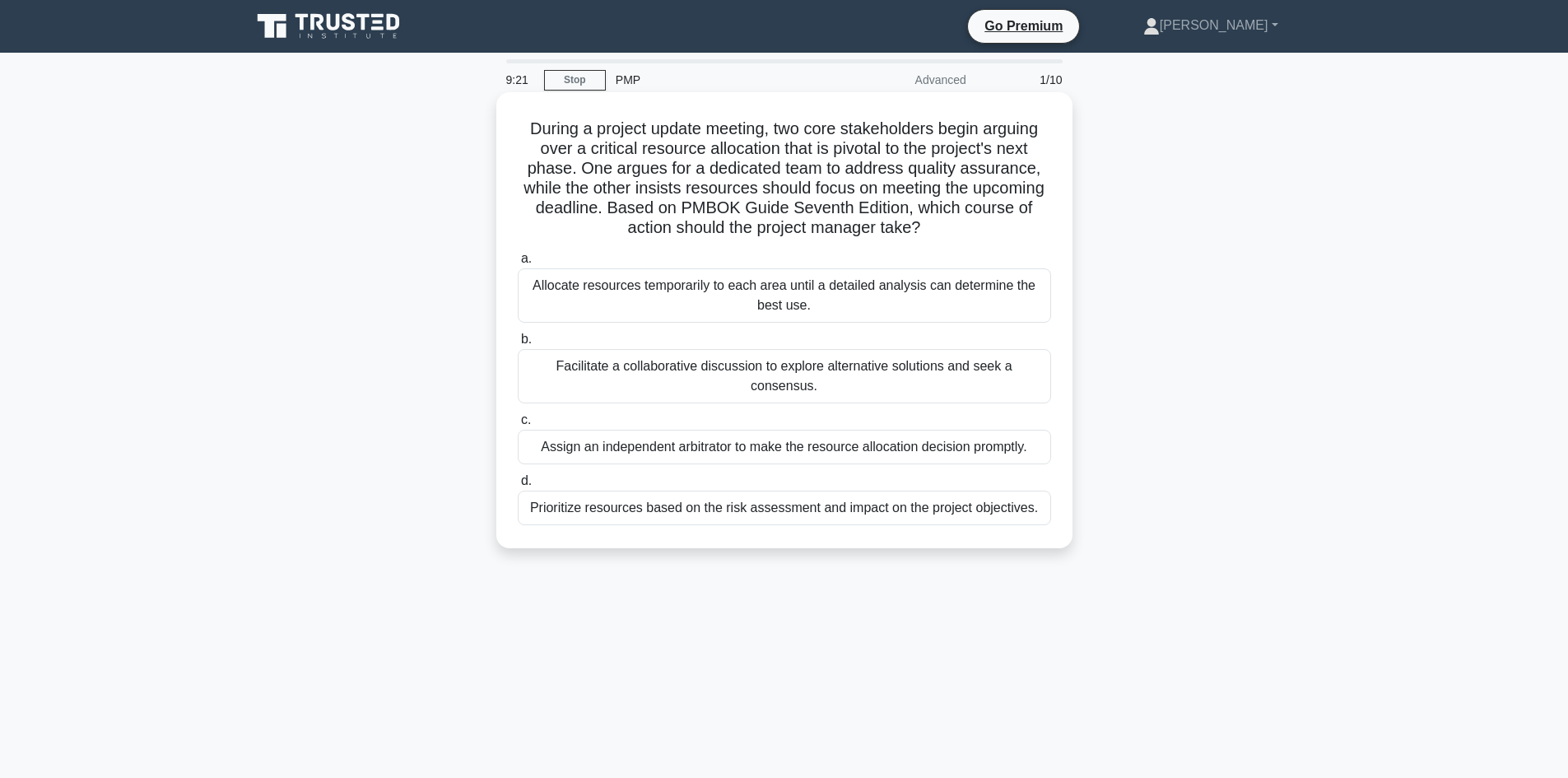
click at [842, 365] on div "Facilitate a collaborative discussion to explore alternative solutions and seek…" at bounding box center [785, 376] width 534 height 55
click at [518, 345] on input "b. Facilitate a collaborative discussion to explore alternative solutions and s…" at bounding box center [518, 339] width 0 height 11
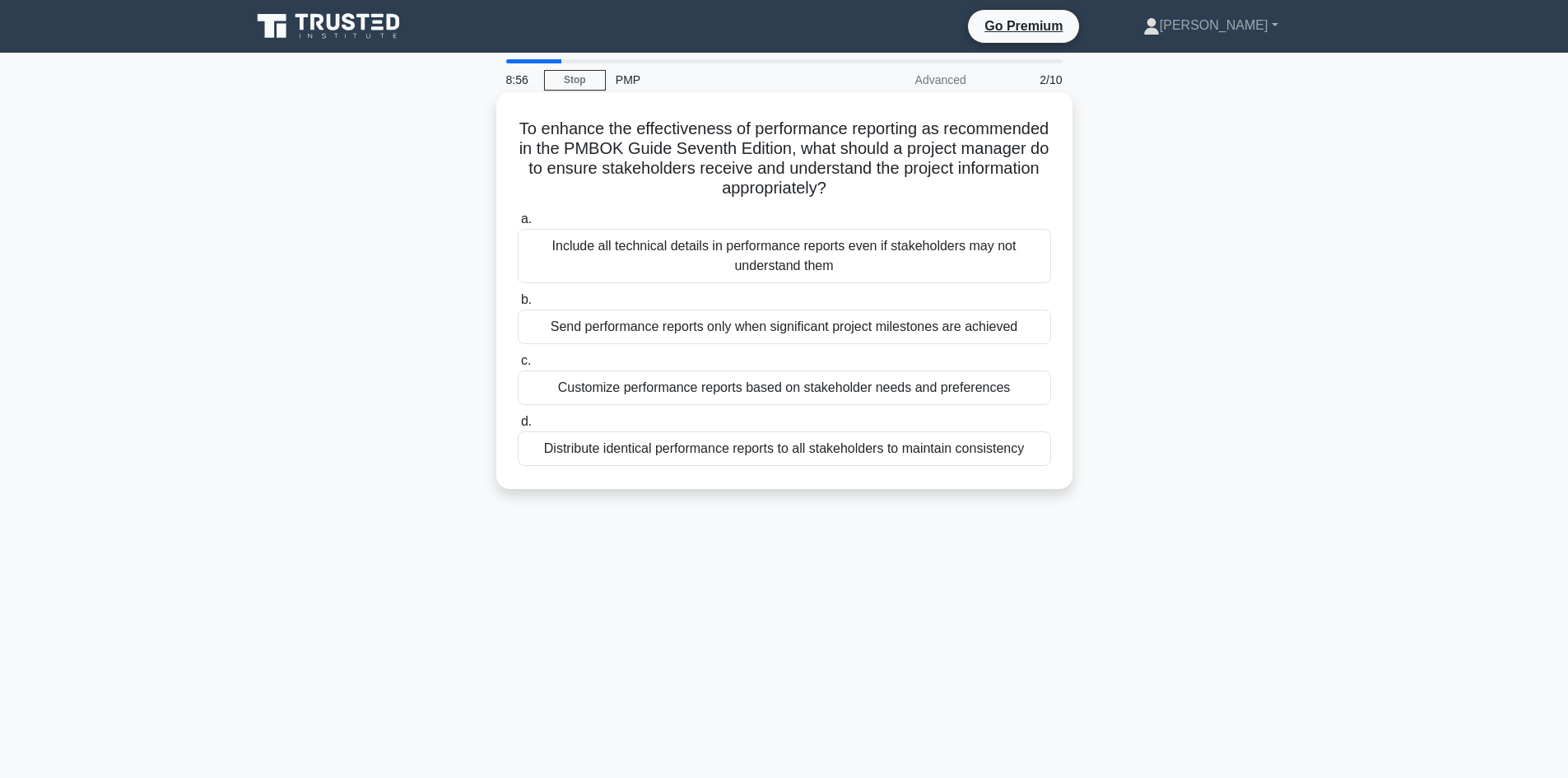
click at [890, 376] on div "Customize performance reports based on stakeholder needs and preferences" at bounding box center [785, 387] width 534 height 34
click at [518, 366] on input "c. Customize performance reports based on stakeholder needs and preferences" at bounding box center [518, 360] width 0 height 11
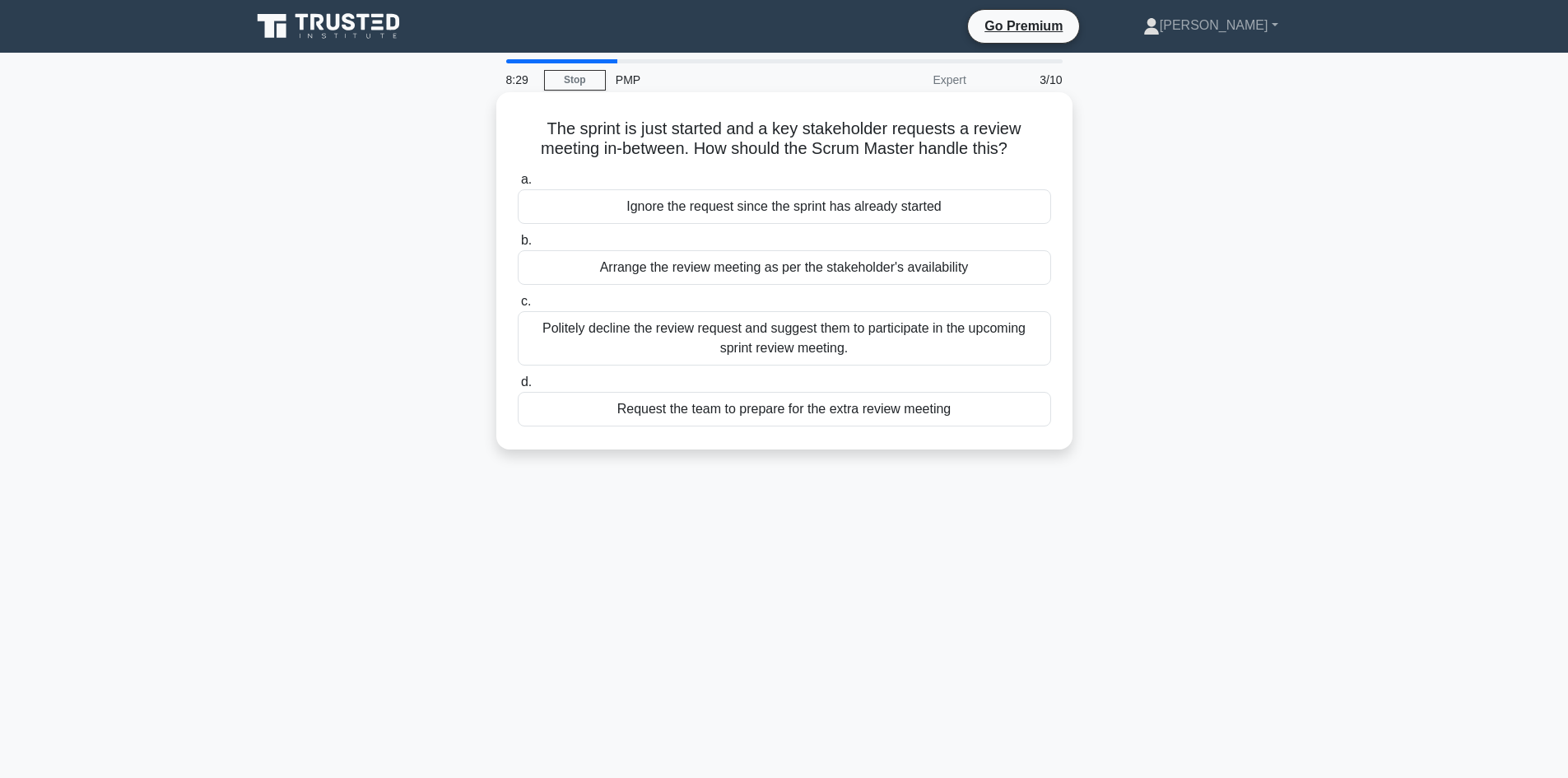
click at [819, 269] on div "Arrange the review meeting as per the stakeholder's availability" at bounding box center [785, 267] width 534 height 34
click at [518, 246] on input "b. Arrange the review meeting as per the stakeholder's availability" at bounding box center [518, 241] width 0 height 11
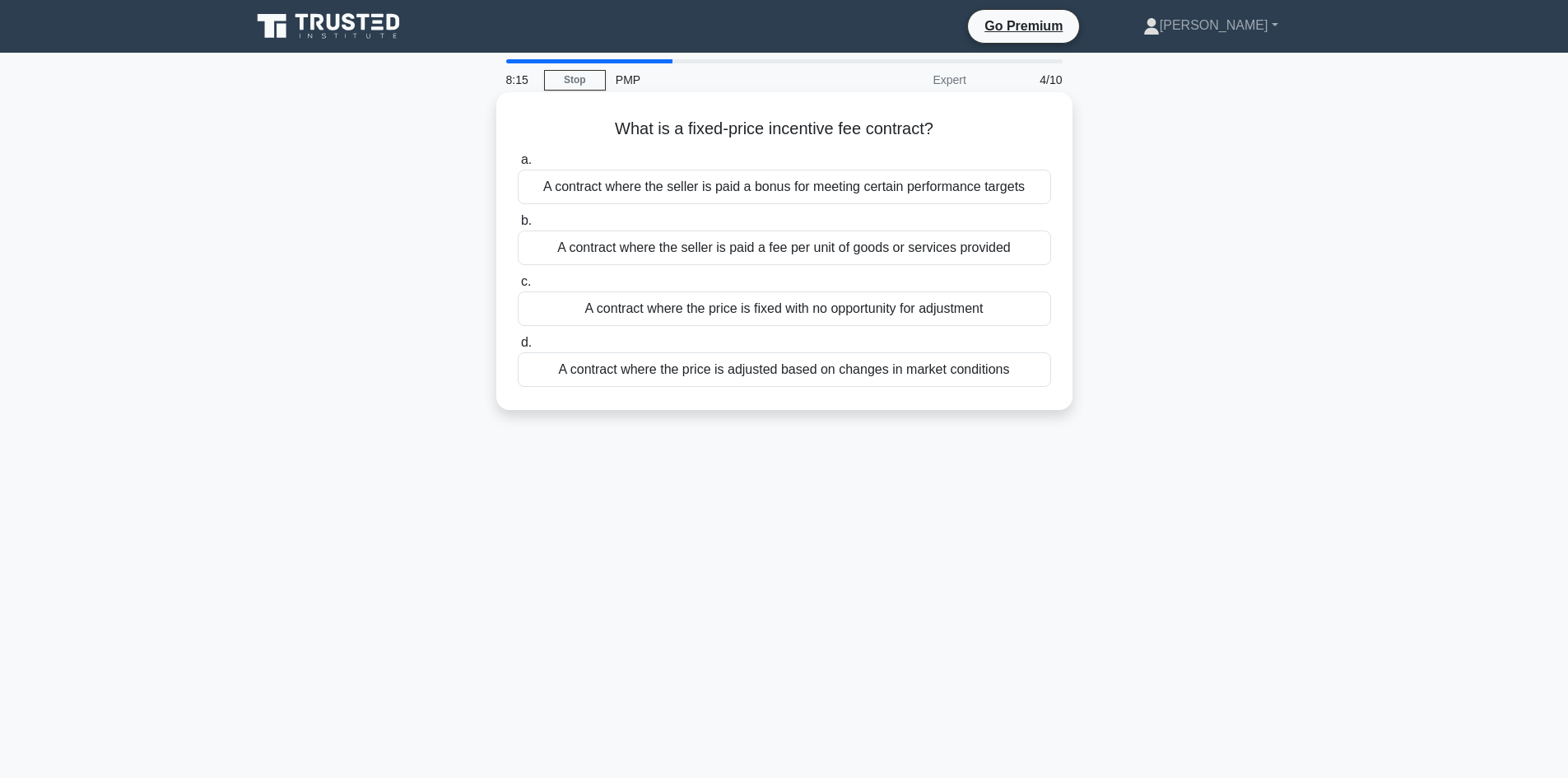
click at [952, 257] on div "A contract where the seller is paid a fee per unit of goods or services provided" at bounding box center [785, 247] width 534 height 34
click at [518, 226] on input "b. A contract where the seller is paid a fee per unit of goods or services prov…" at bounding box center [518, 220] width 0 height 11
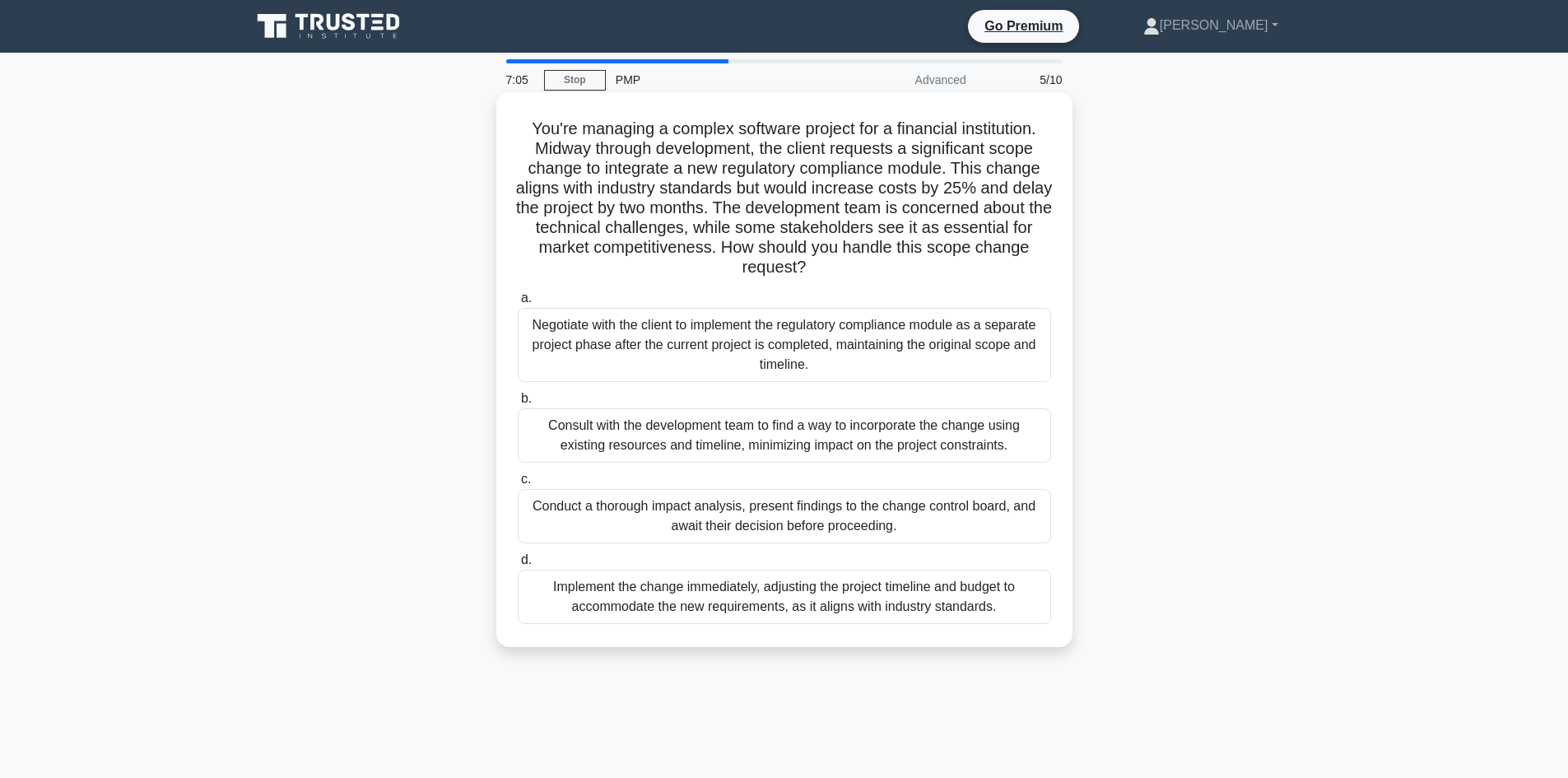
click at [915, 455] on div "Consult with the development team to find a way to incorporate the change using…" at bounding box center [785, 435] width 534 height 55
click at [518, 404] on input "b. Consult with the development team to find a way to incorporate the change us…" at bounding box center [518, 398] width 0 height 11
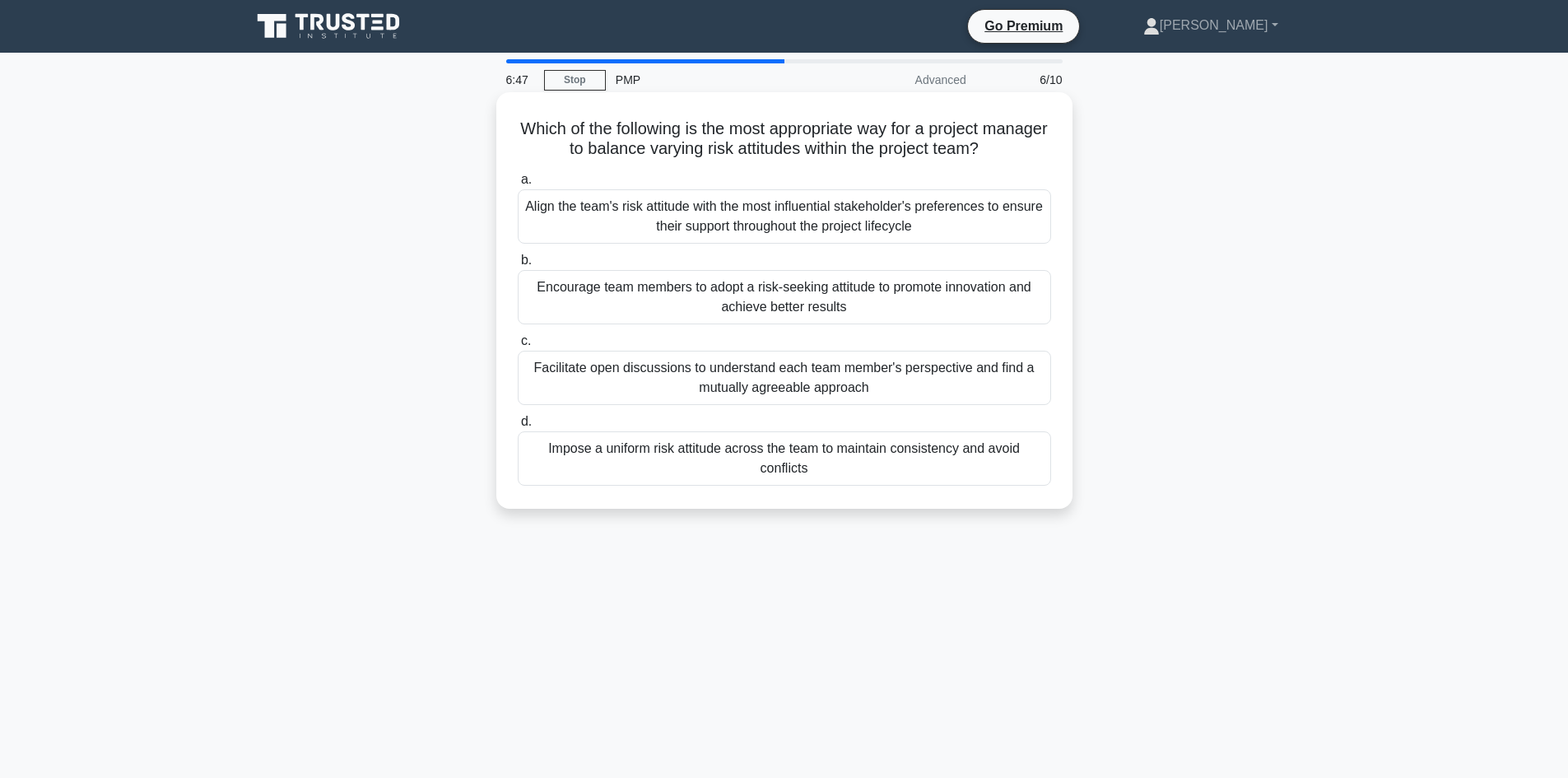
click at [922, 389] on div "Facilitate open discussions to understand each team member's perspective and fi…" at bounding box center [785, 378] width 534 height 55
click at [518, 347] on input "c. Facilitate open discussions to understand each team member's perspective and…" at bounding box center [518, 341] width 0 height 11
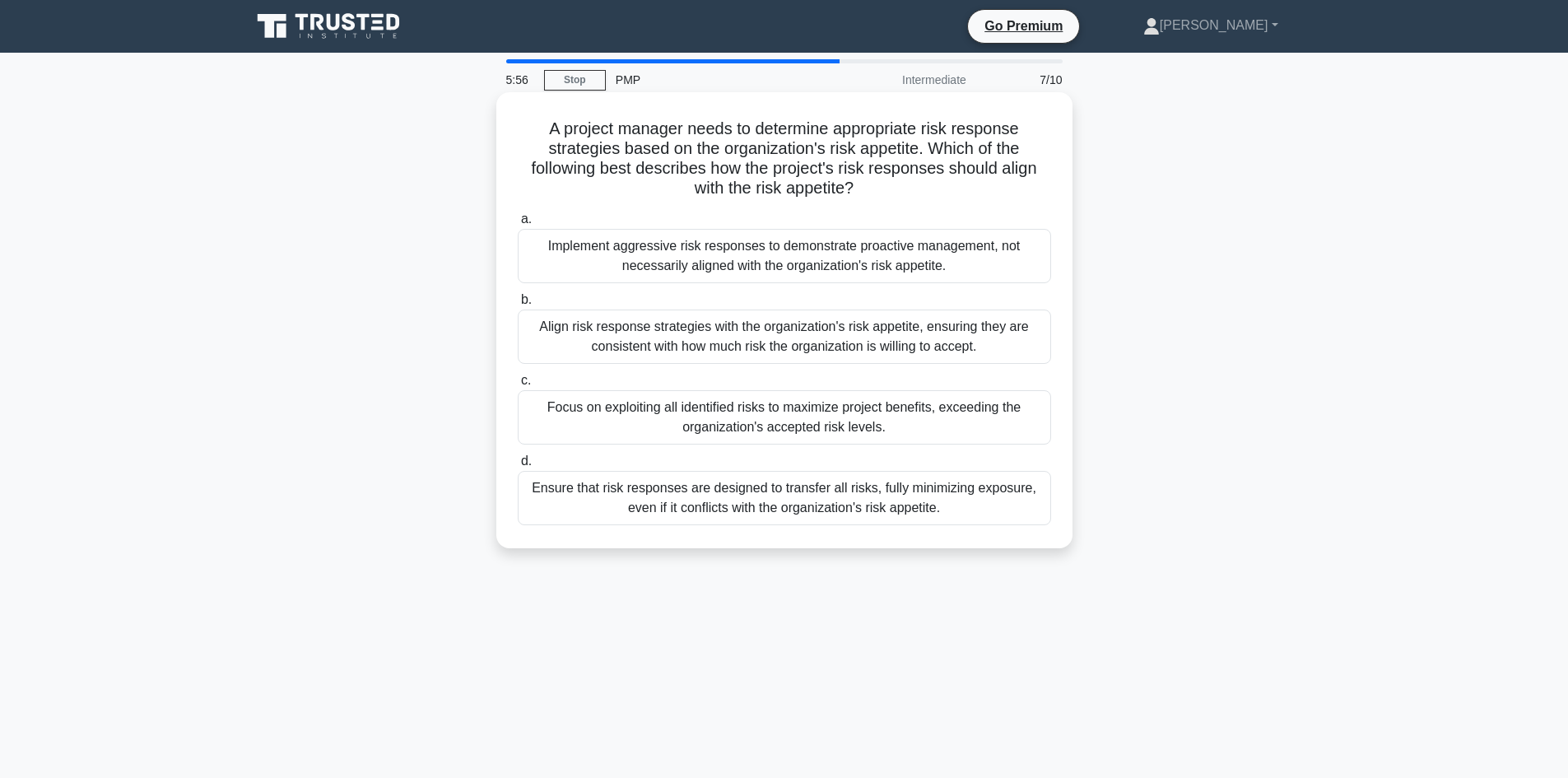
click at [957, 345] on div "Align risk response strategies with the organization's risk appetite, ensuring …" at bounding box center [785, 337] width 534 height 55
click at [518, 306] on input "b. Align risk response strategies with the organization's risk appetite, ensuri…" at bounding box center [518, 300] width 0 height 11
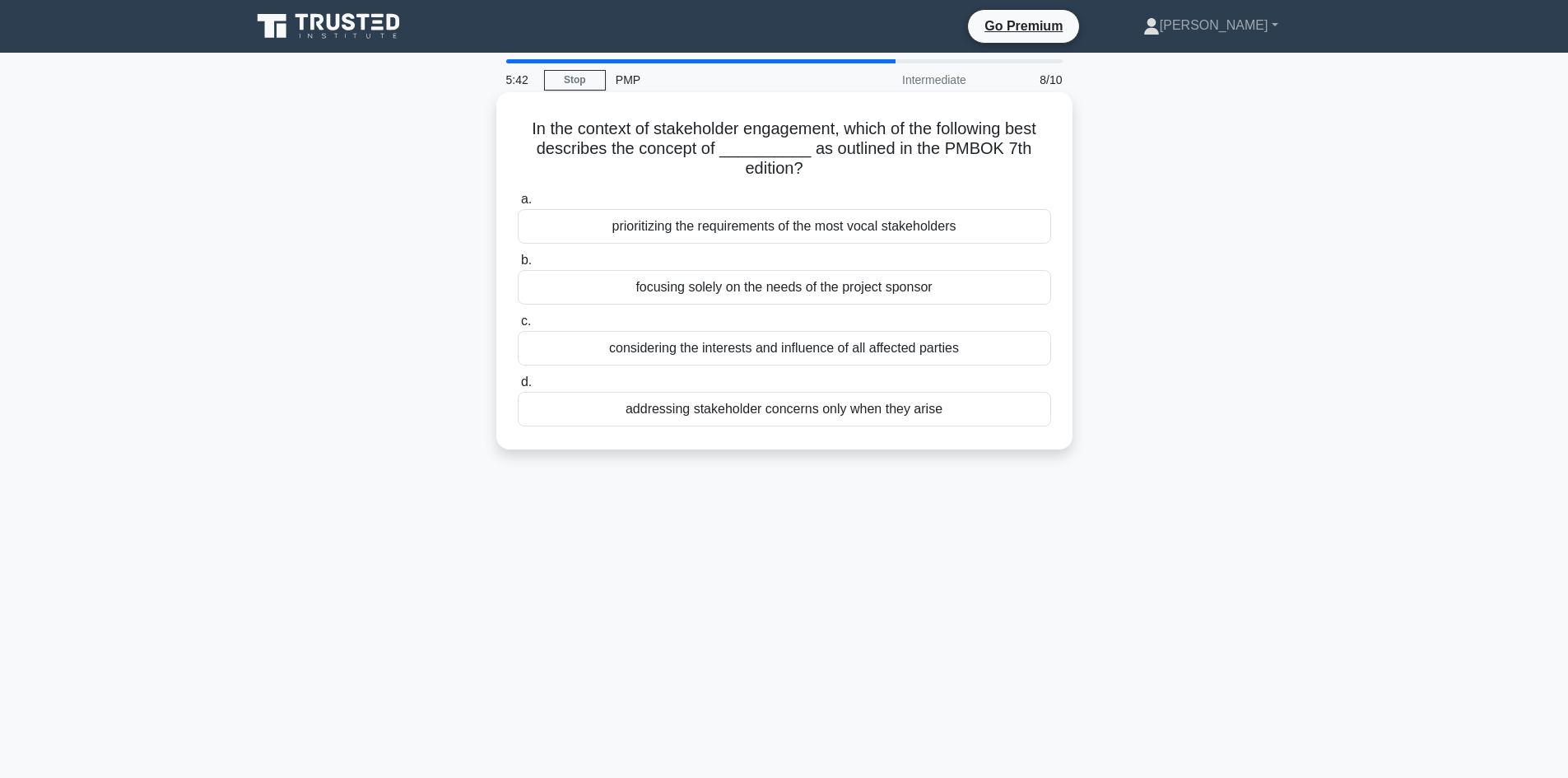
click at [969, 354] on div "considering the interests and influence of all affected parties" at bounding box center [785, 348] width 534 height 34
click at [518, 327] on input "c. considering the interests and influence of all affected parties" at bounding box center [518, 321] width 0 height 11
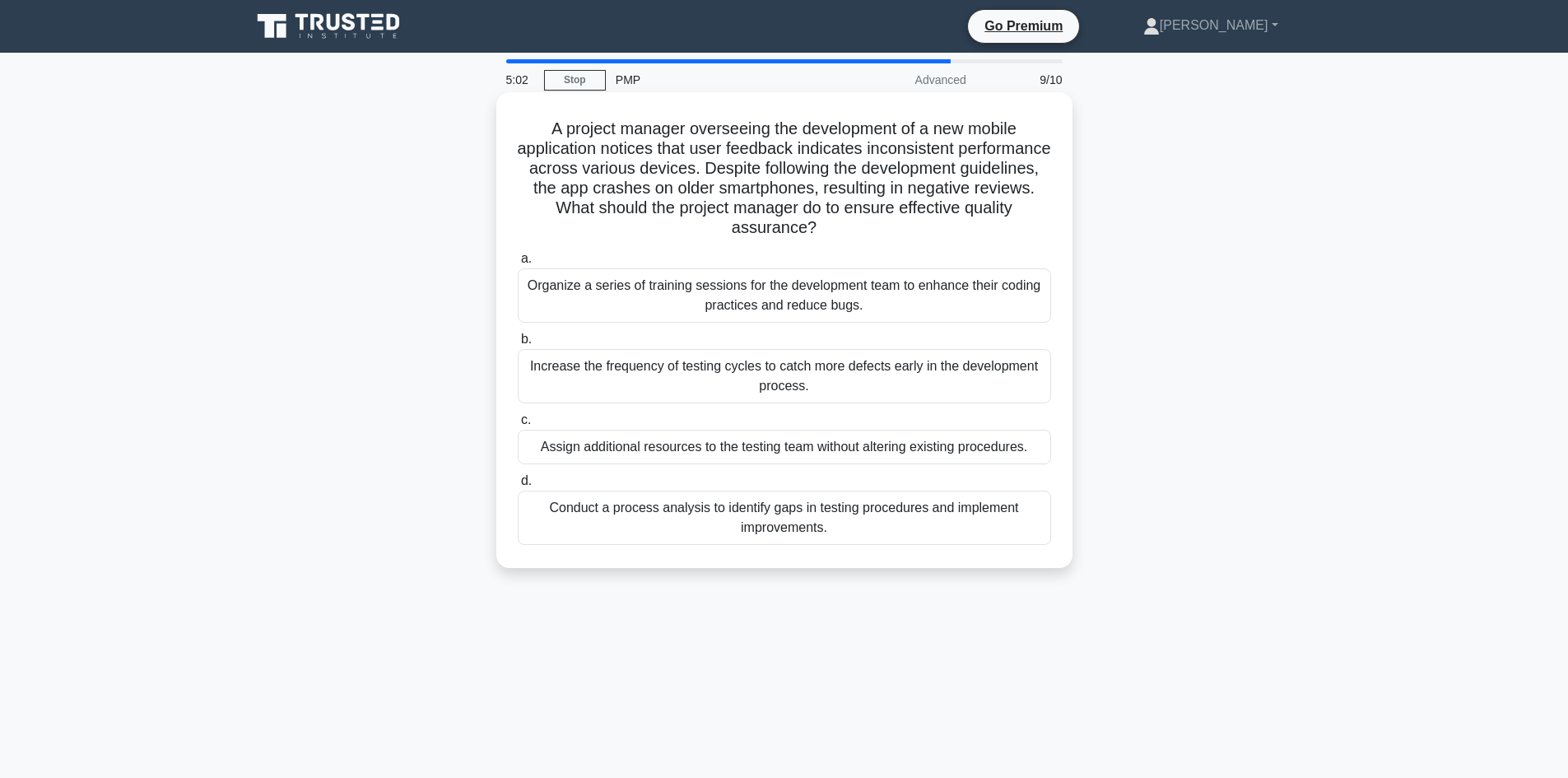
click at [926, 515] on div "Conduct a process analysis to identify gaps in testing procedures and implement…" at bounding box center [785, 518] width 534 height 55
click at [518, 486] on input "d. Conduct a process analysis to identify gaps in testing procedures and implem…" at bounding box center [518, 480] width 0 height 11
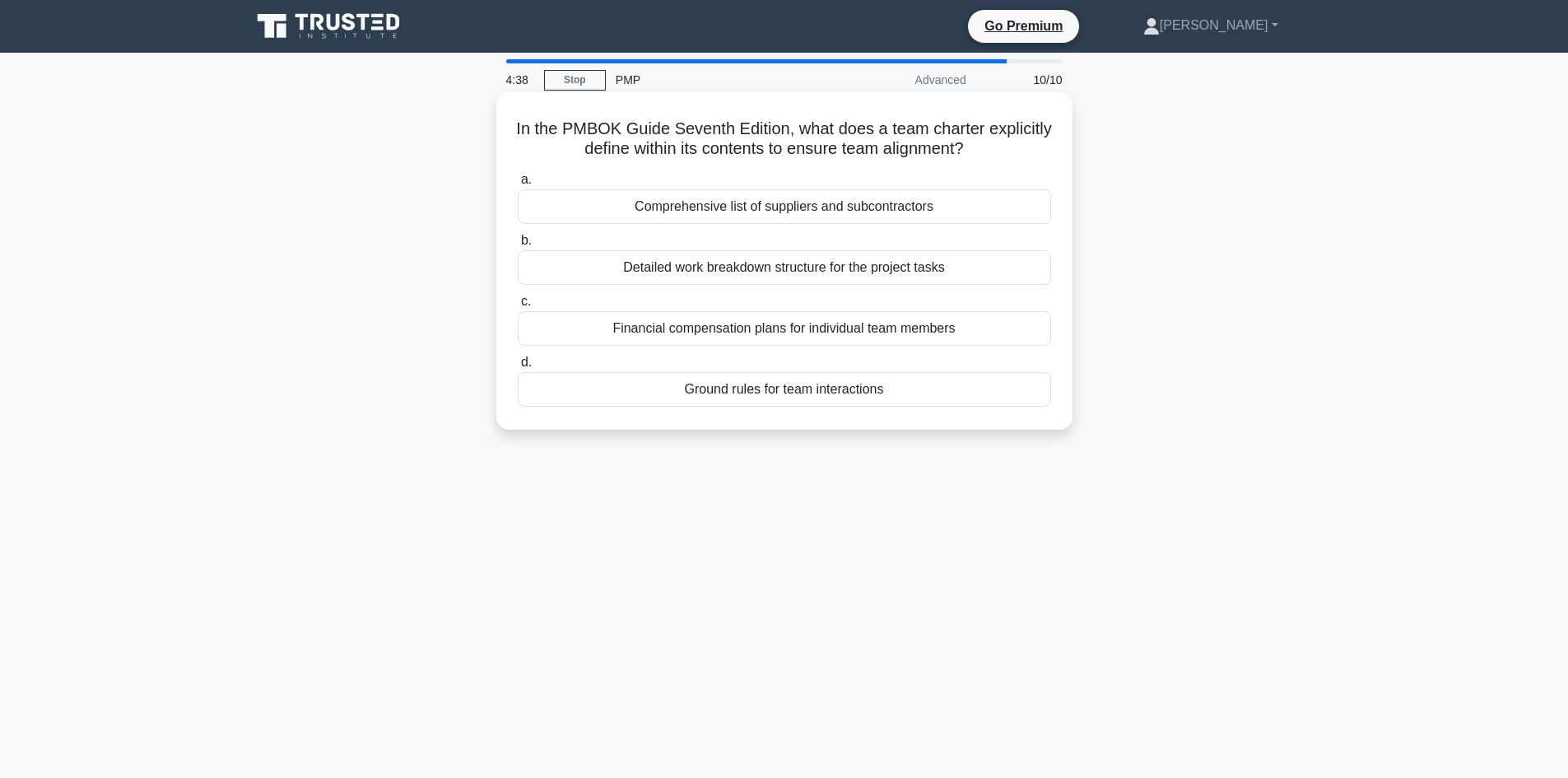
click at [807, 210] on div "Comprehensive list of suppliers and subcontractors" at bounding box center [785, 205] width 534 height 34
click at [518, 185] on input "a. Comprehensive list of suppliers and subcontractors" at bounding box center [518, 179] width 0 height 11
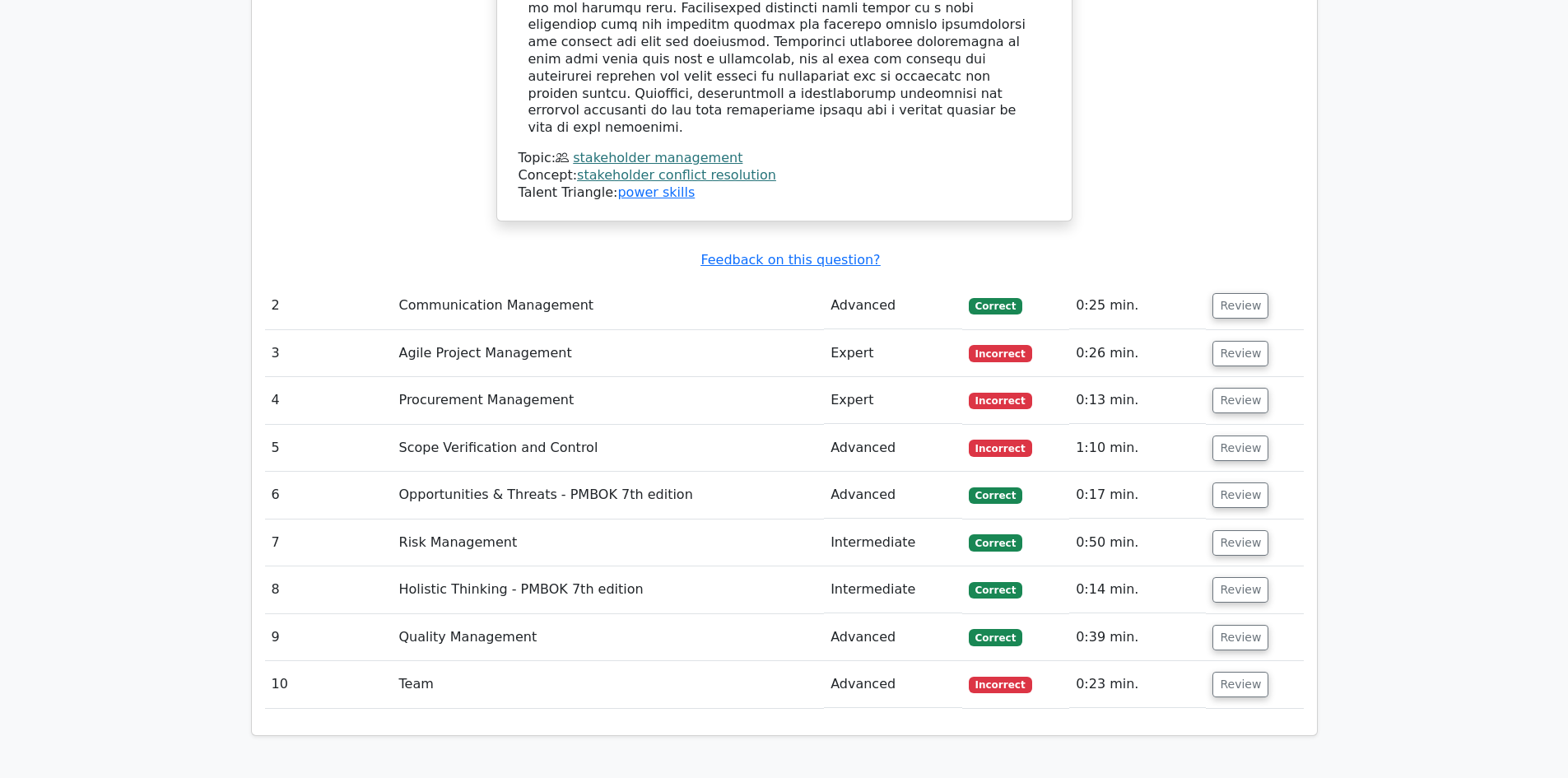
scroll to position [2551, 0]
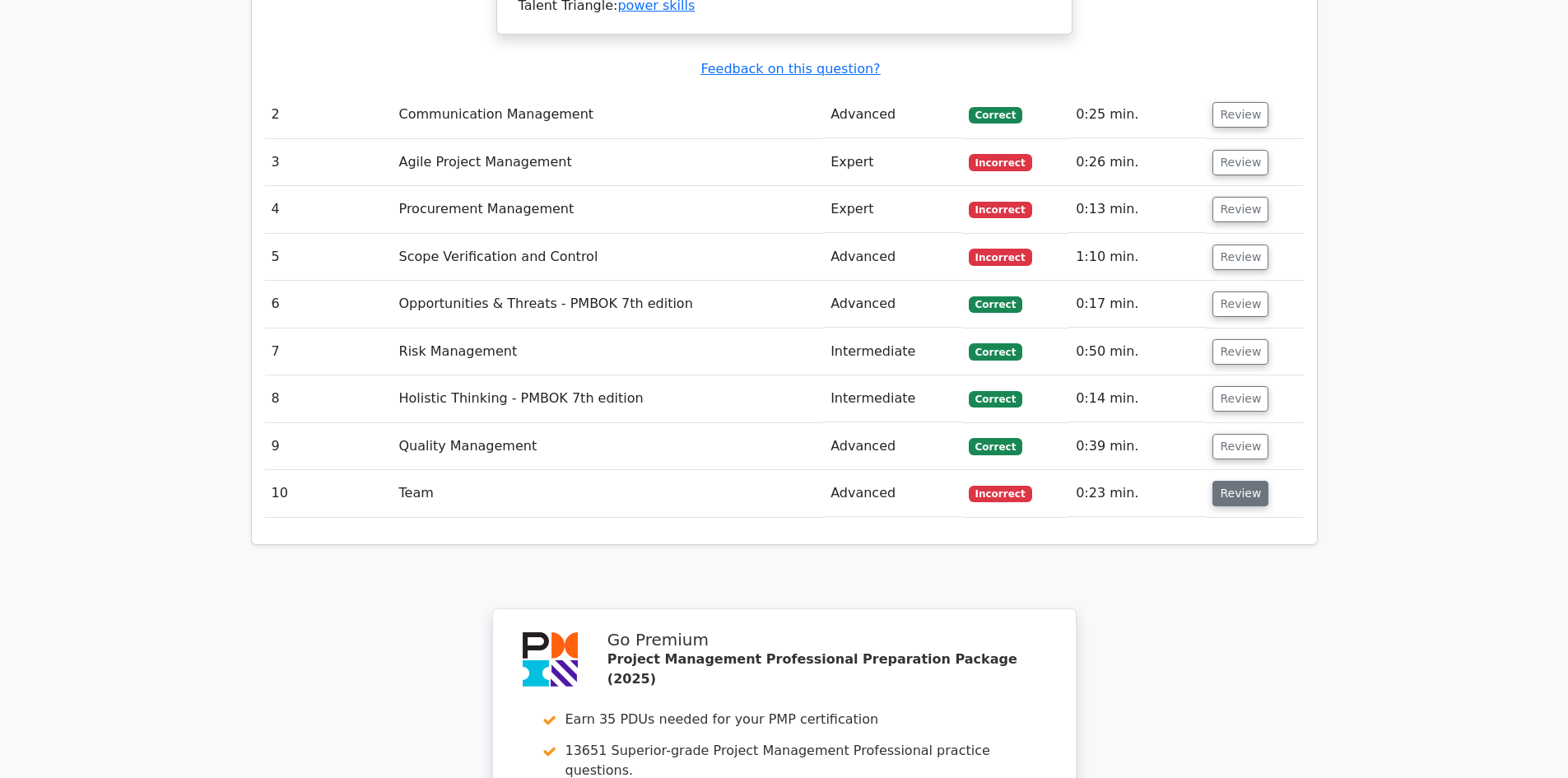
click at [1224, 481] on button "Review" at bounding box center [1240, 494] width 56 height 25
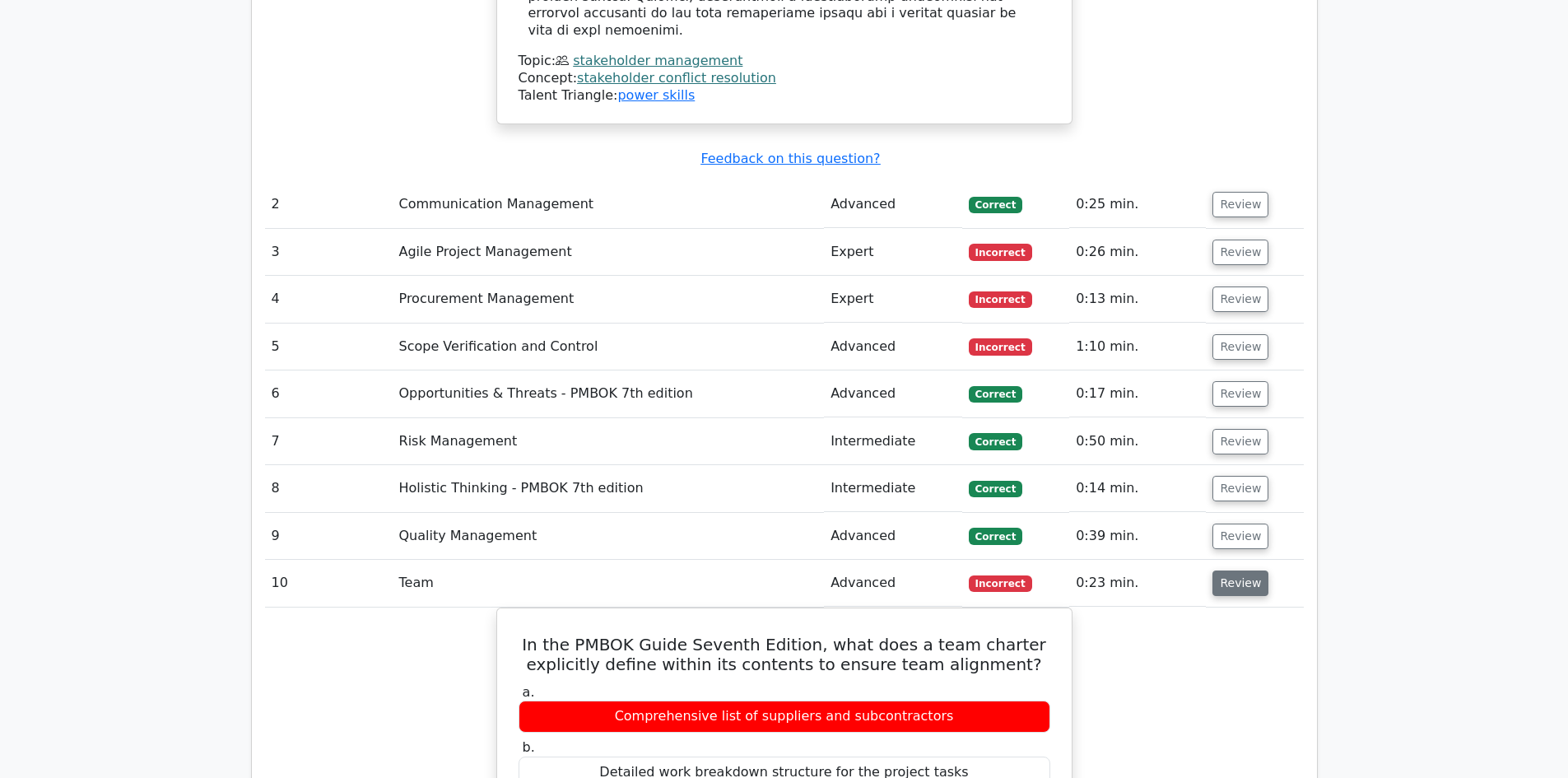
scroll to position [2304, 0]
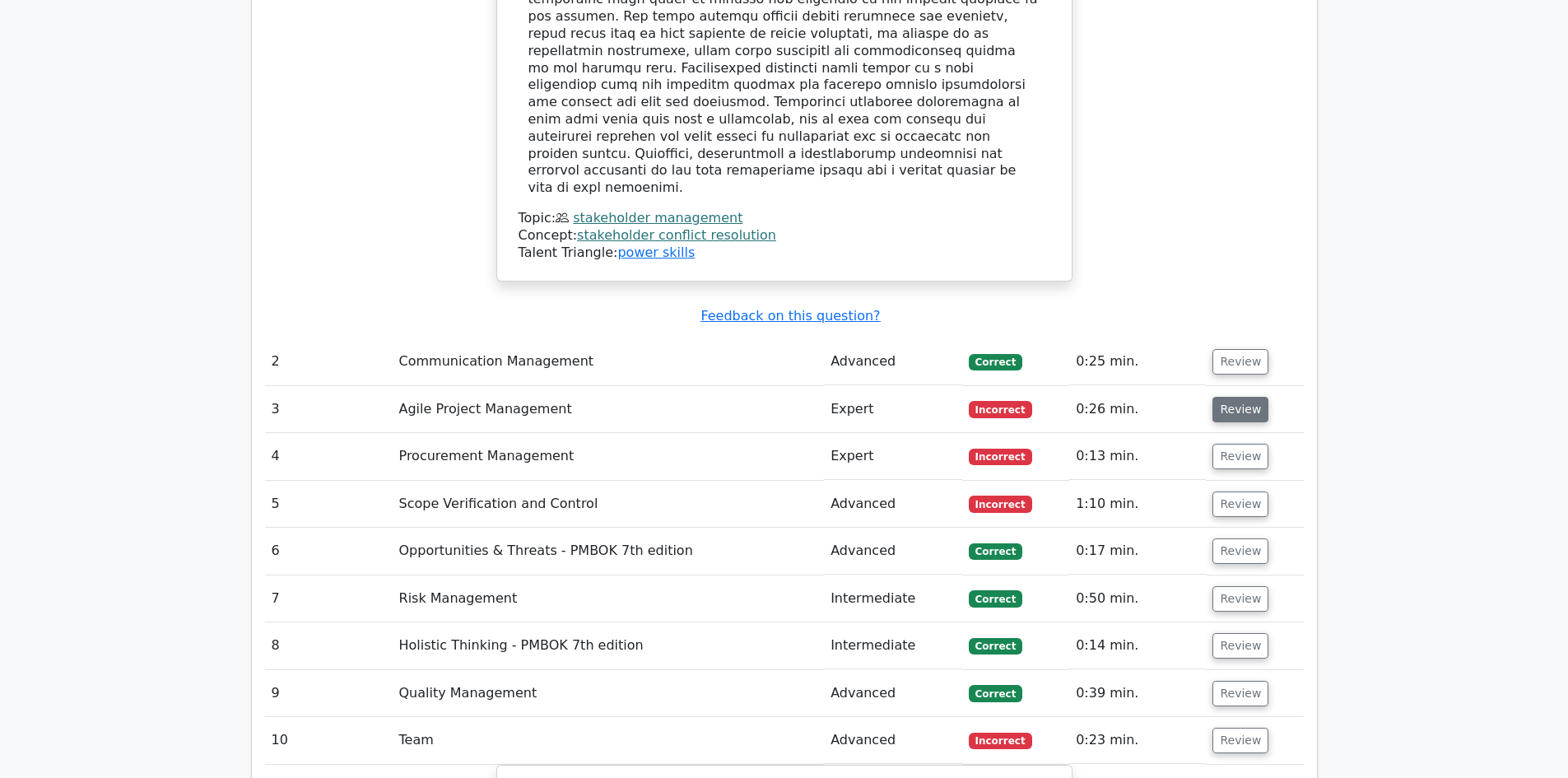
click at [1240, 396] on button "Review" at bounding box center [1240, 409] width 56 height 25
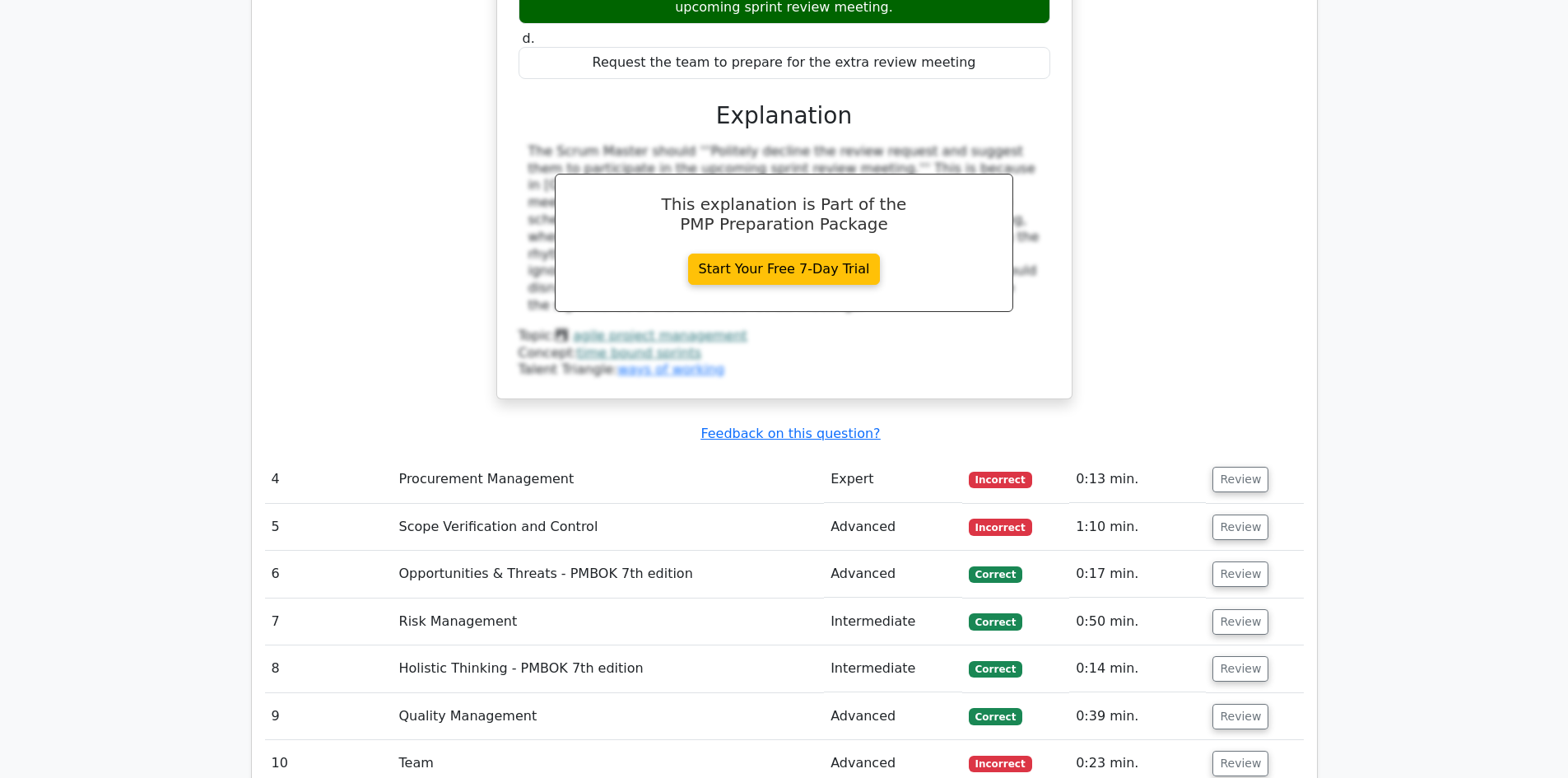
scroll to position [3045, 0]
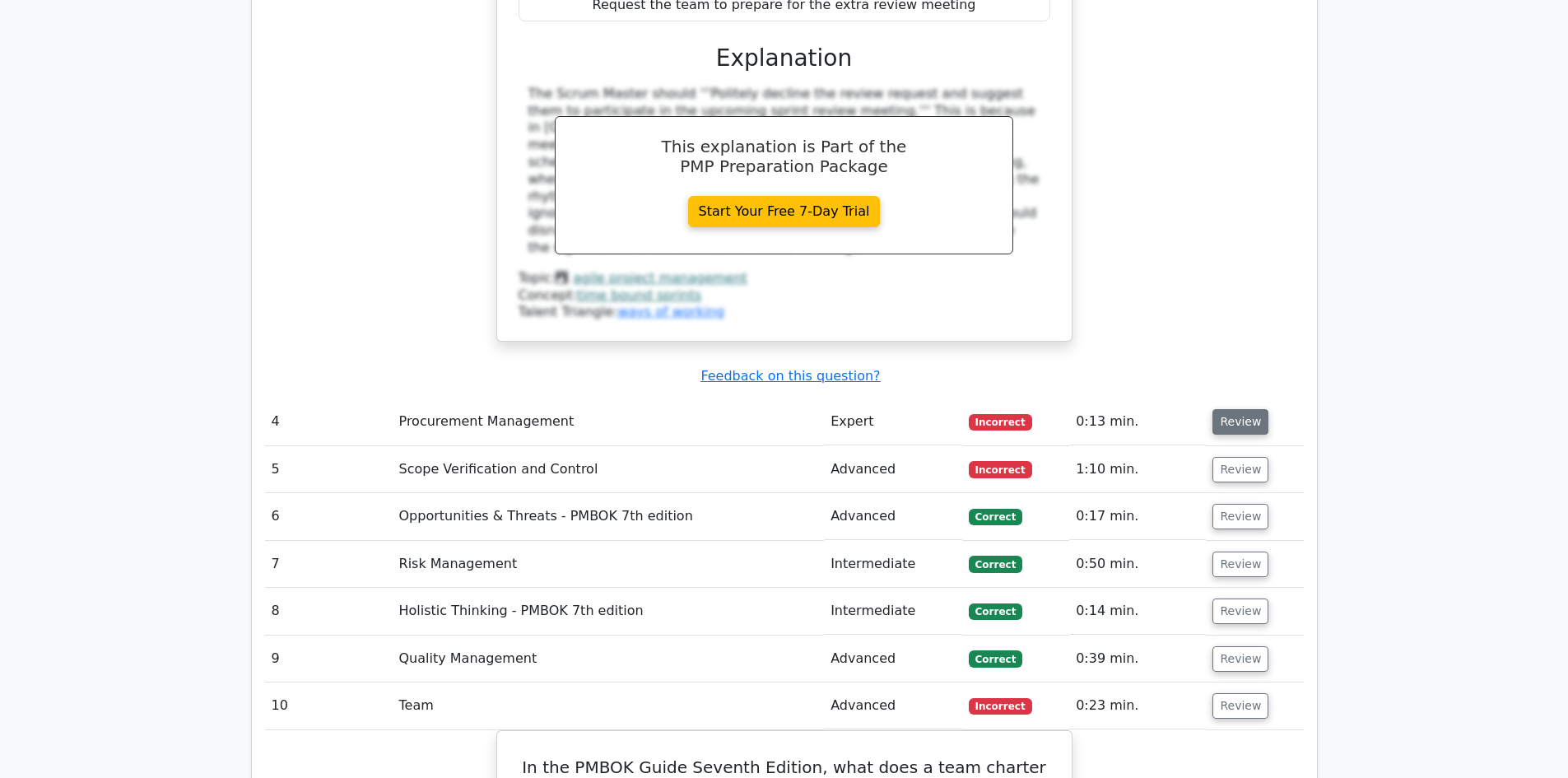
click at [1228, 409] on button "Review" at bounding box center [1240, 422] width 56 height 25
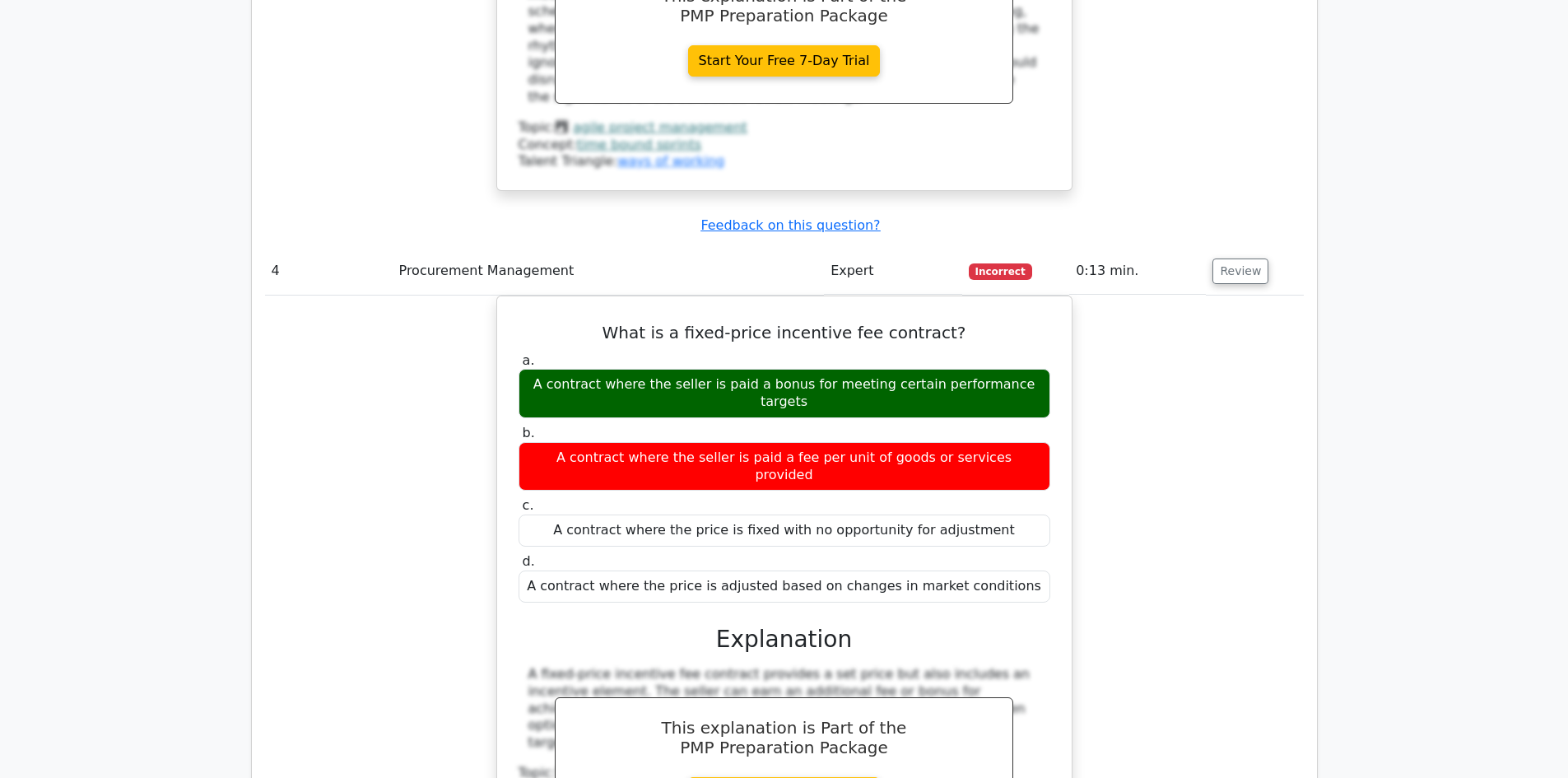
scroll to position [3703, 0]
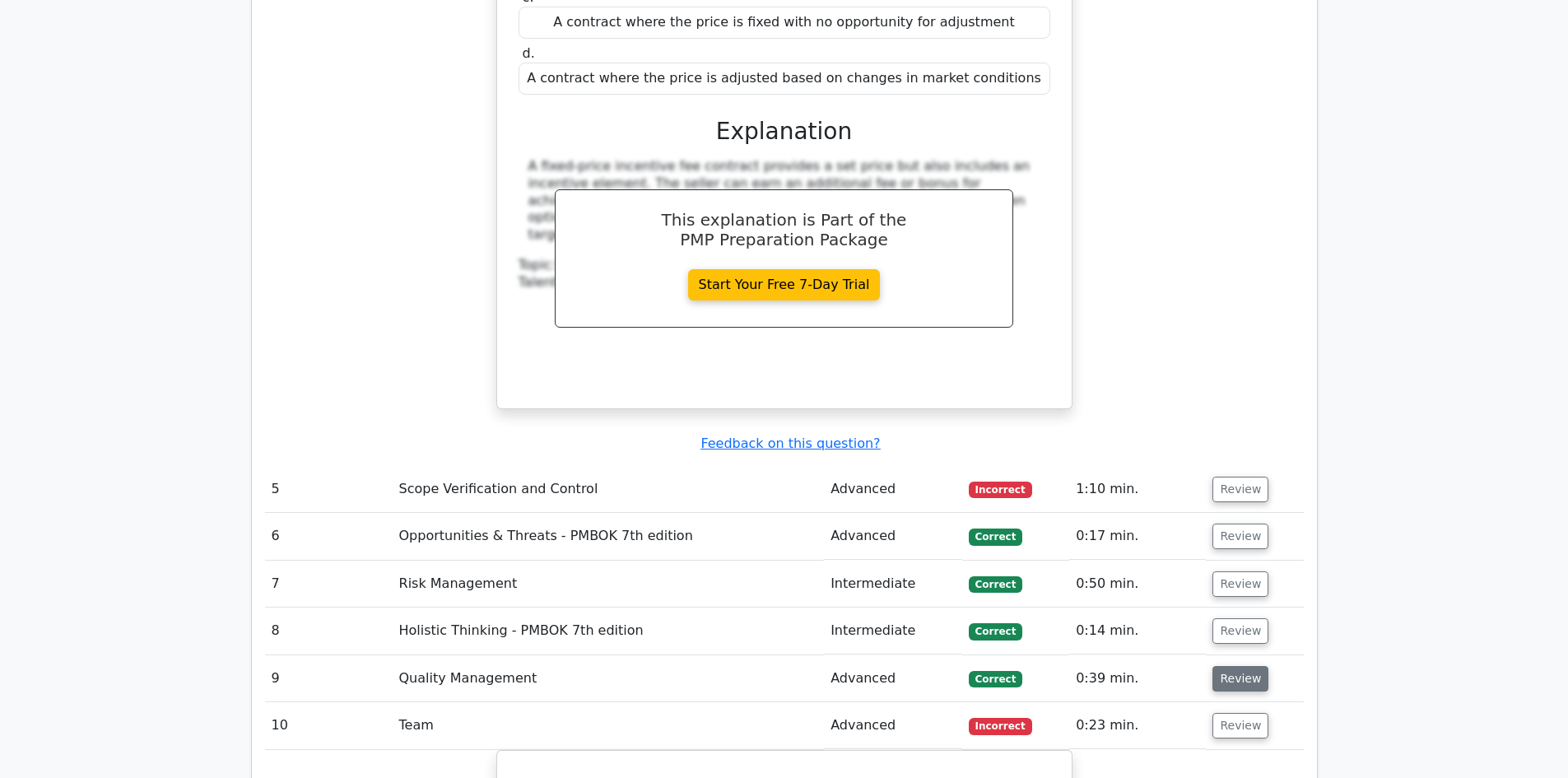
click at [1236, 666] on button "Review" at bounding box center [1240, 679] width 56 height 25
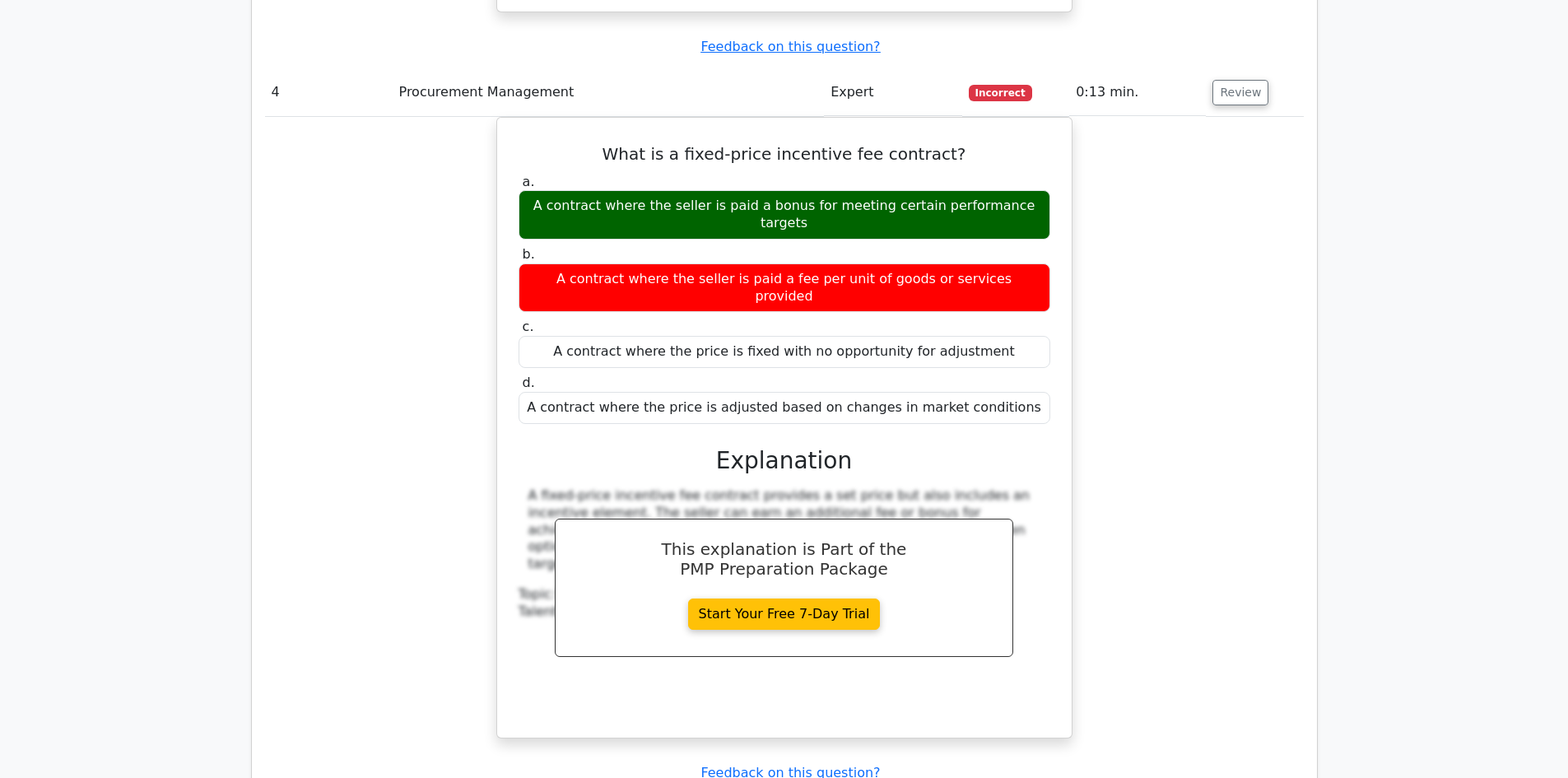
scroll to position [3621, 0]
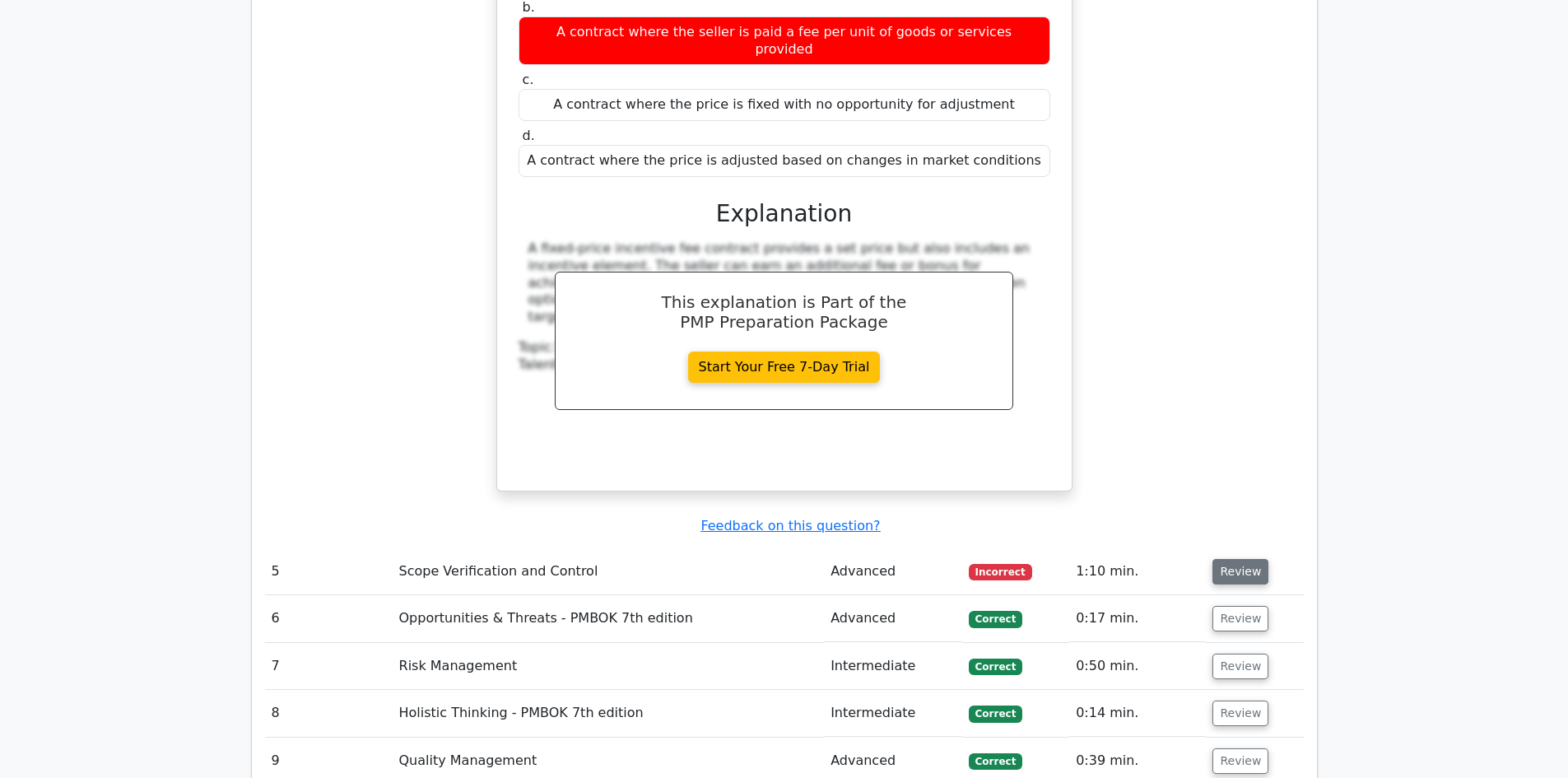
click at [1246, 559] on button "Review" at bounding box center [1240, 572] width 56 height 25
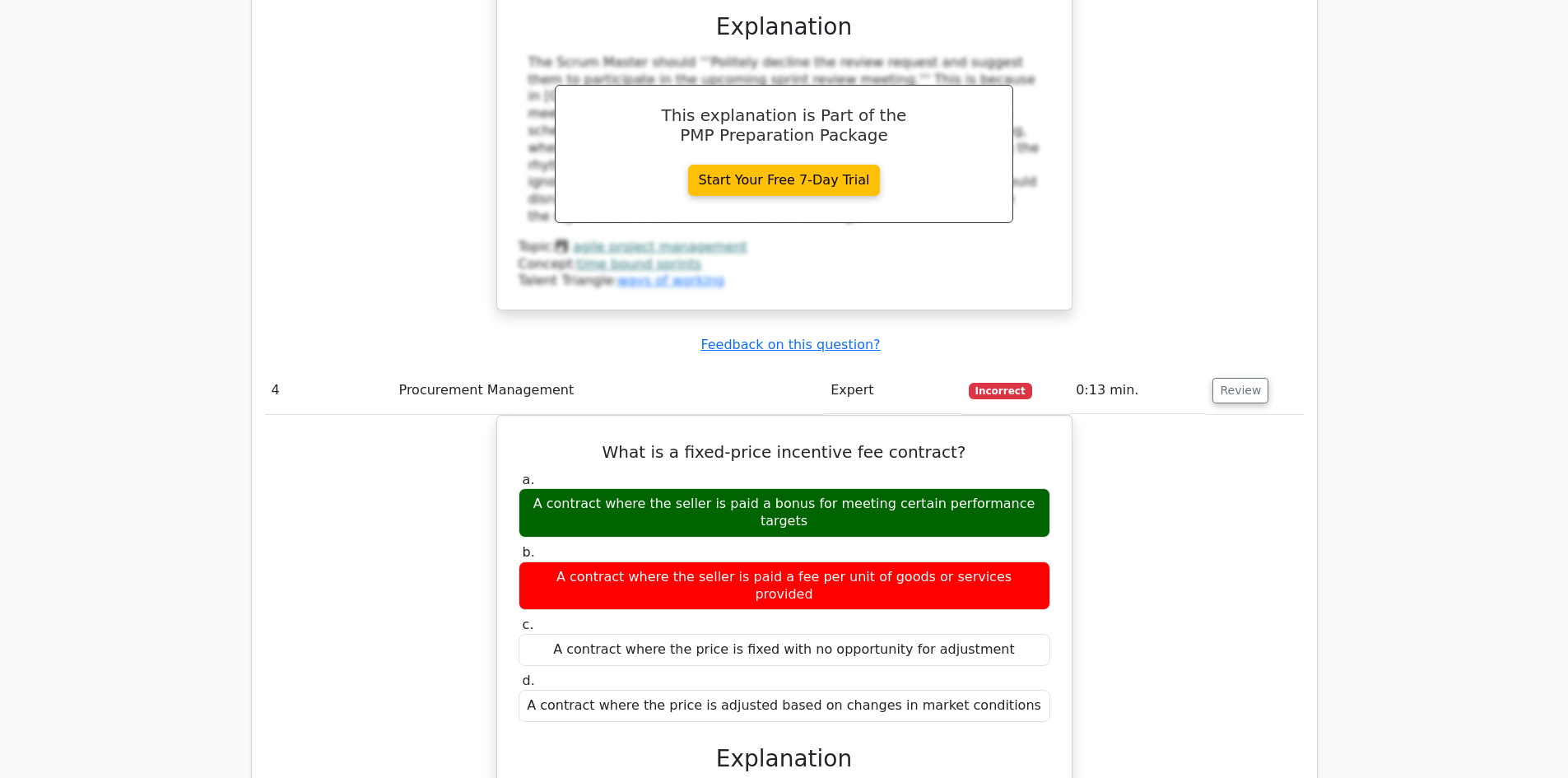
scroll to position [3045, 0]
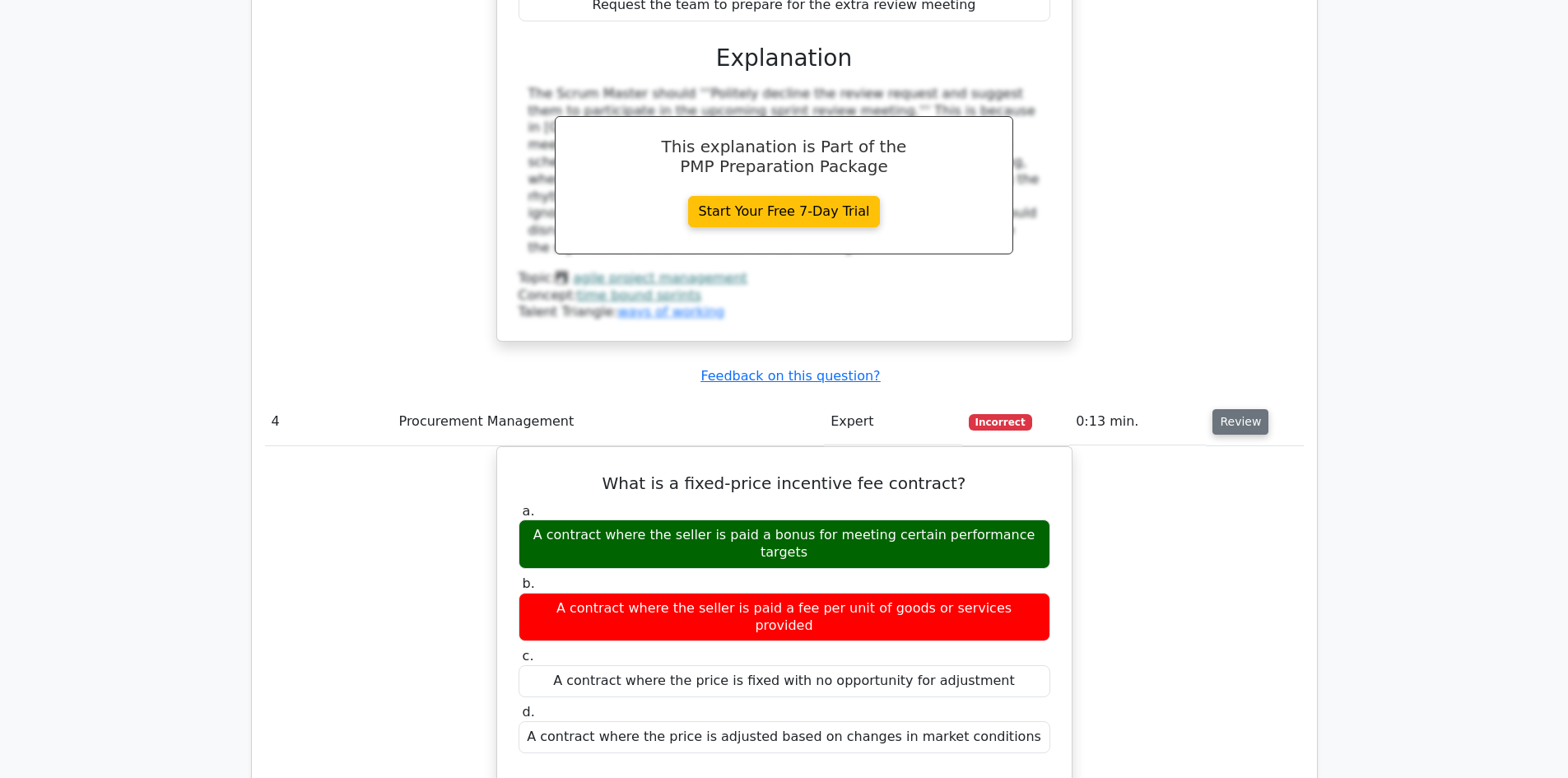
click at [1247, 409] on button "Review" at bounding box center [1240, 422] width 56 height 25
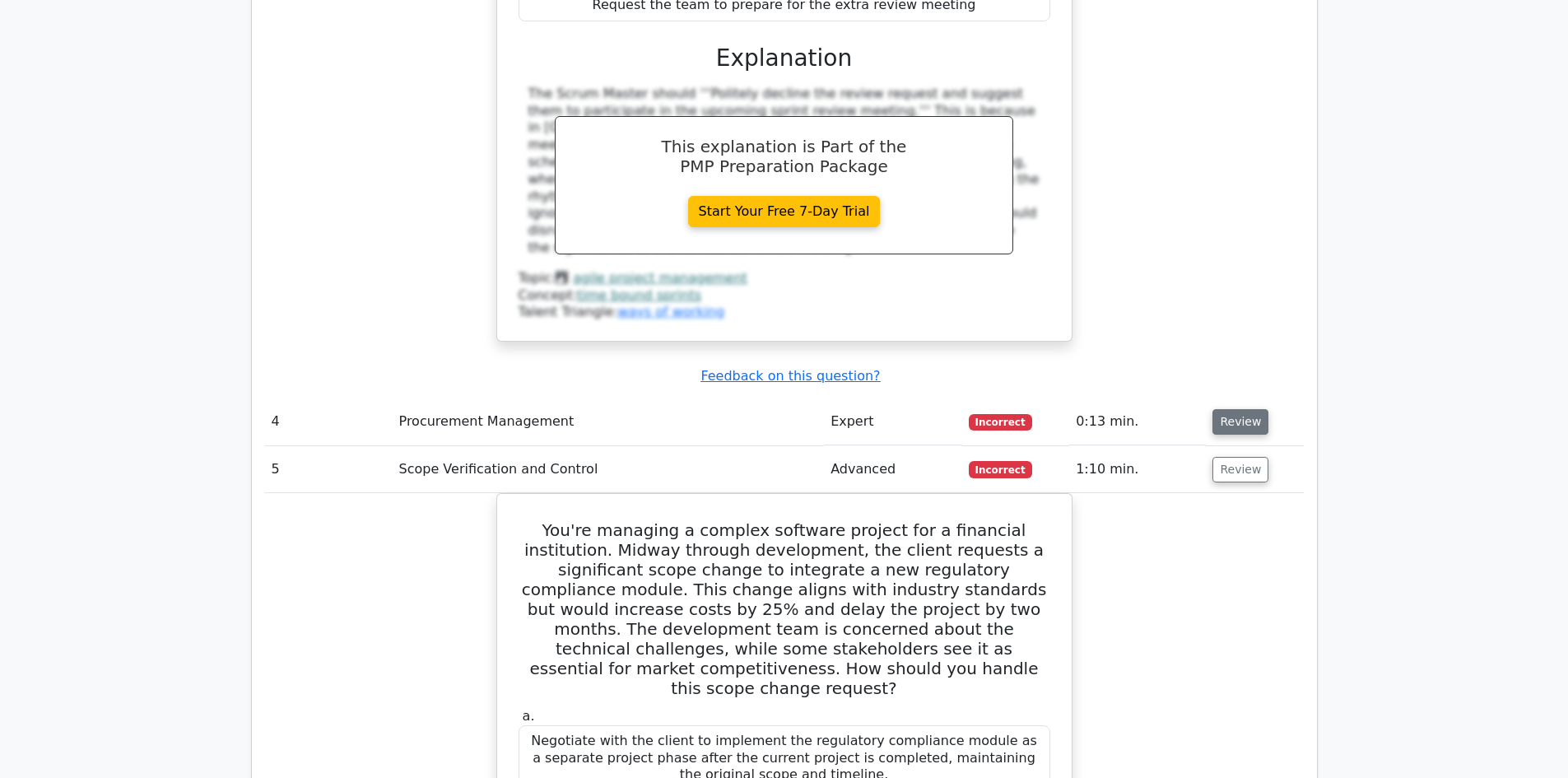
click at [1223, 409] on button "Review" at bounding box center [1240, 422] width 56 height 25
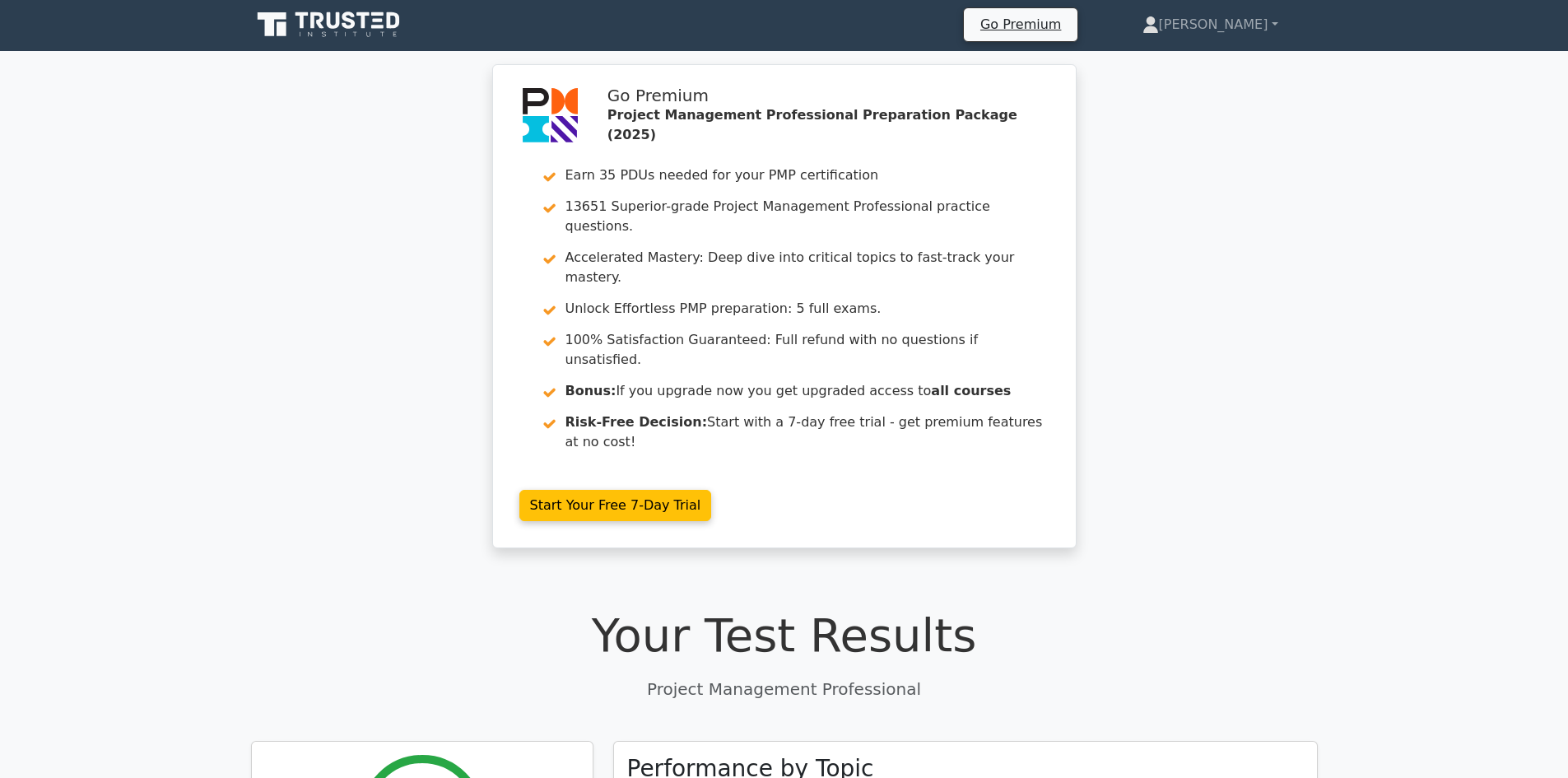
scroll to position [0, 0]
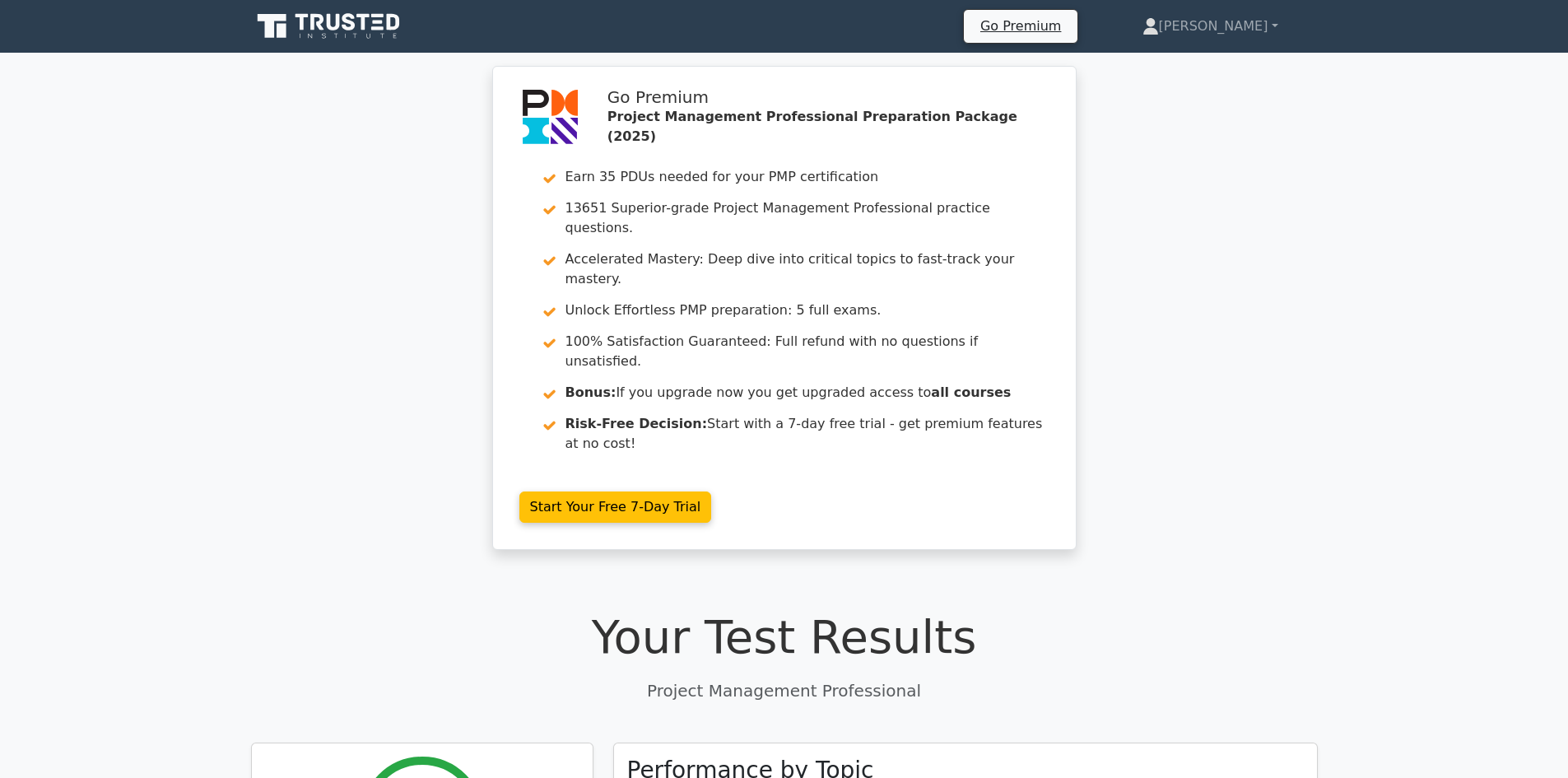
click at [304, 24] on icon at bounding box center [330, 26] width 158 height 31
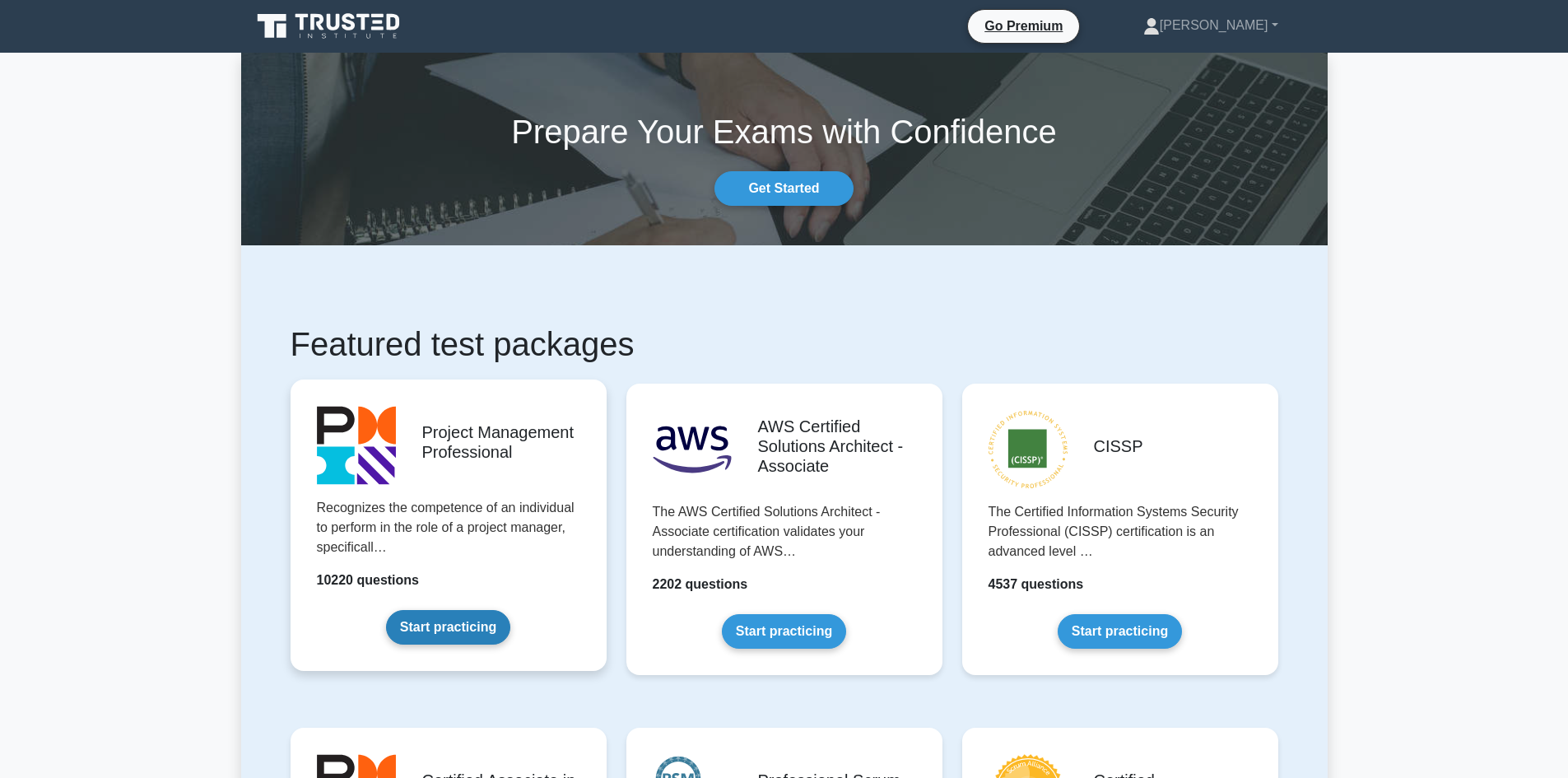
click at [417, 645] on link "Start practicing" at bounding box center [448, 626] width 125 height 34
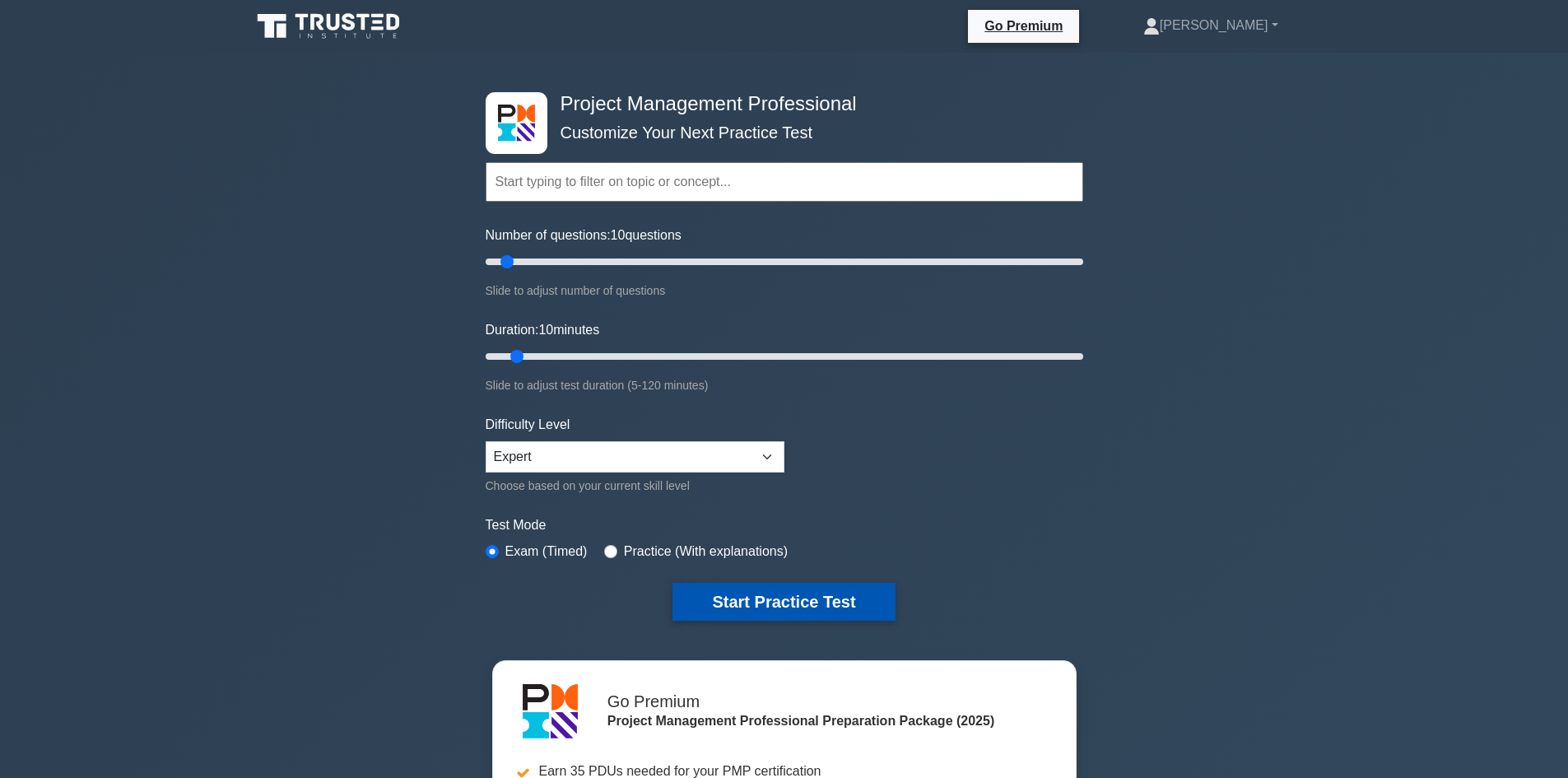
click at [747, 604] on button "Start Practice Test" at bounding box center [783, 601] width 222 height 38
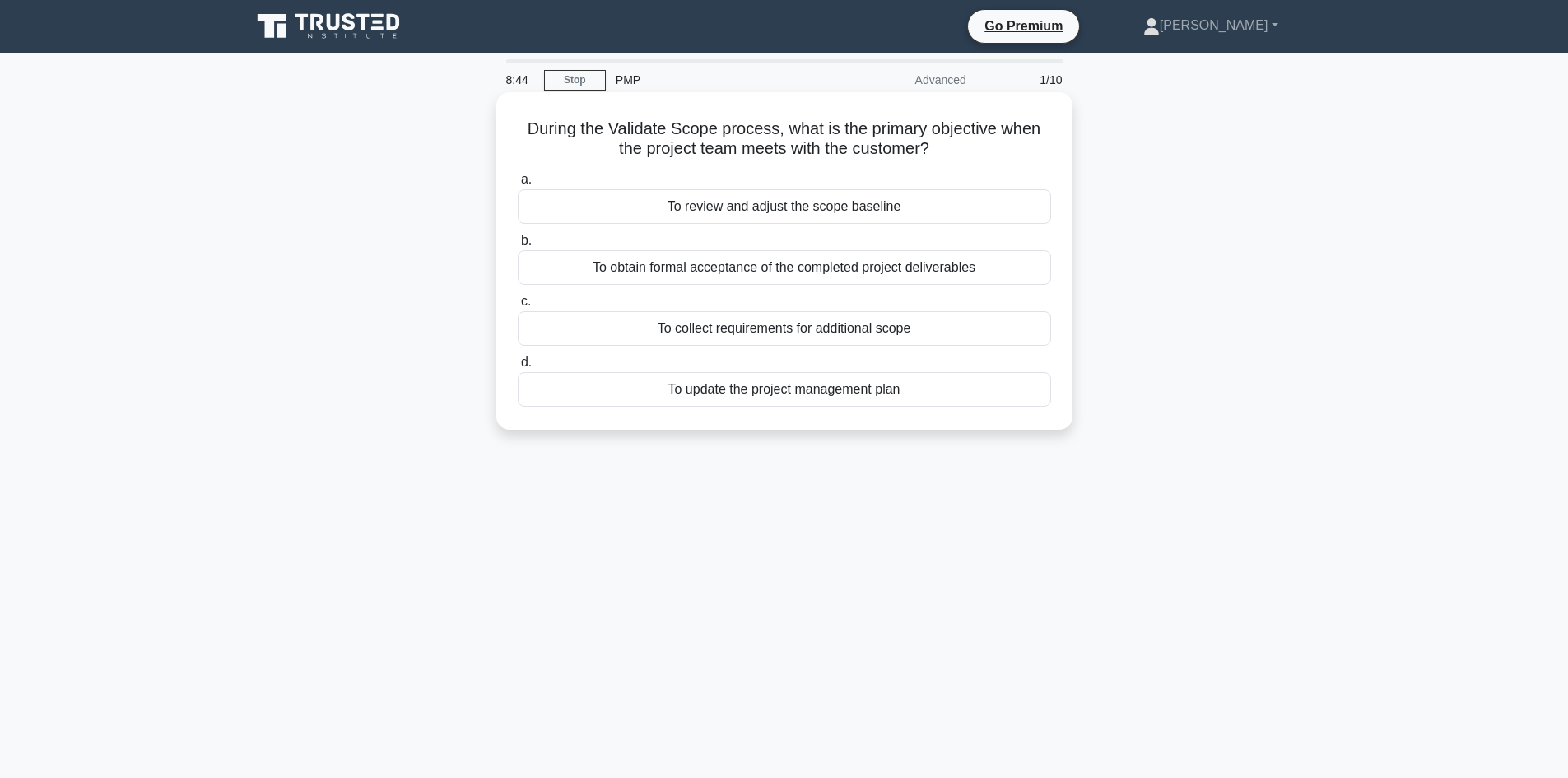
click at [769, 205] on div "To review and adjust the scope baseline" at bounding box center [785, 205] width 534 height 34
click at [518, 185] on input "a. To review and adjust the scope baseline" at bounding box center [518, 179] width 0 height 11
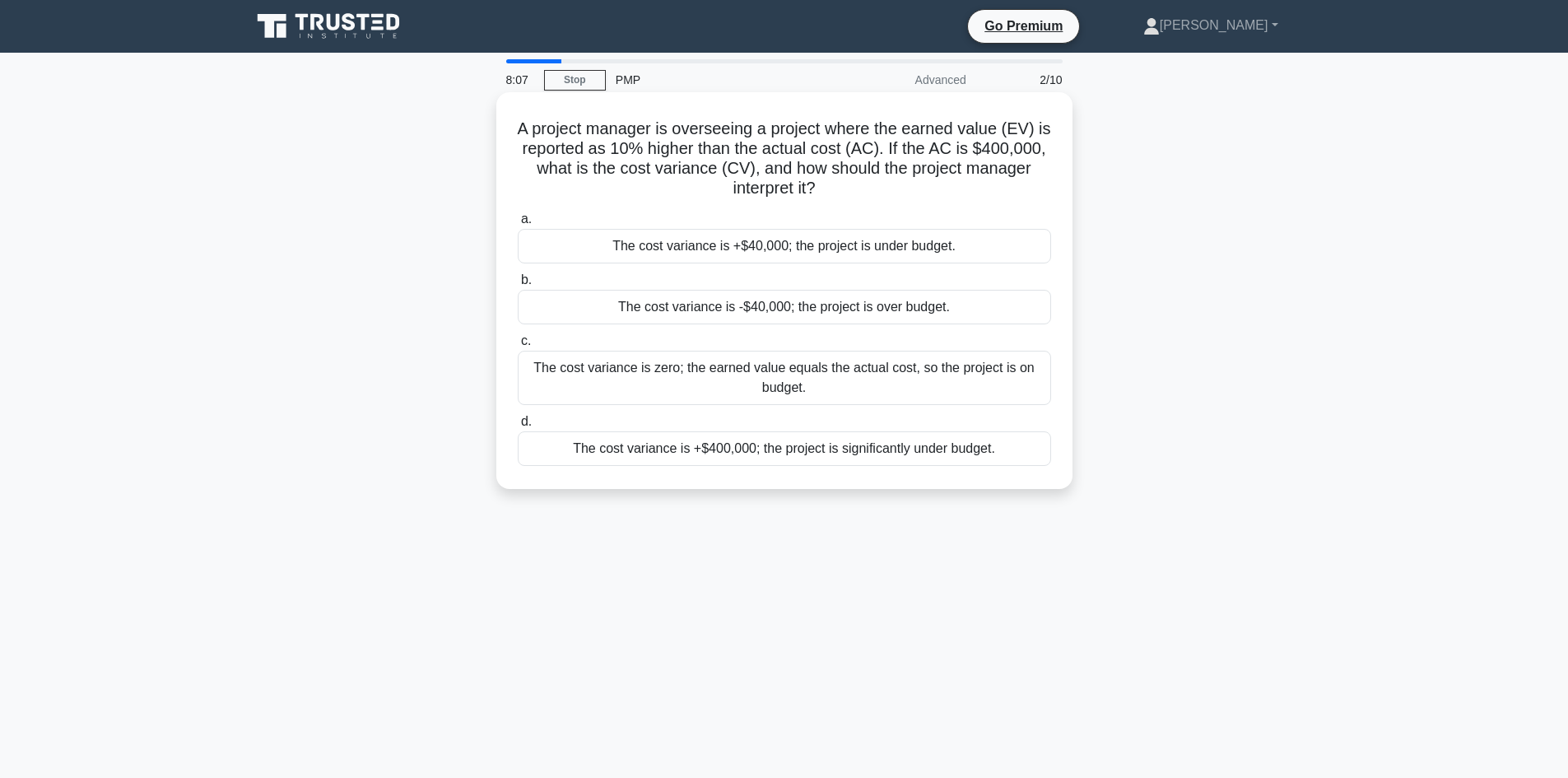
click at [877, 243] on div "The cost variance is +$40,000; the project is under budget." at bounding box center [785, 245] width 534 height 34
click at [518, 225] on input "a. The cost variance is +$40,000; the project is under budget." at bounding box center [518, 219] width 0 height 11
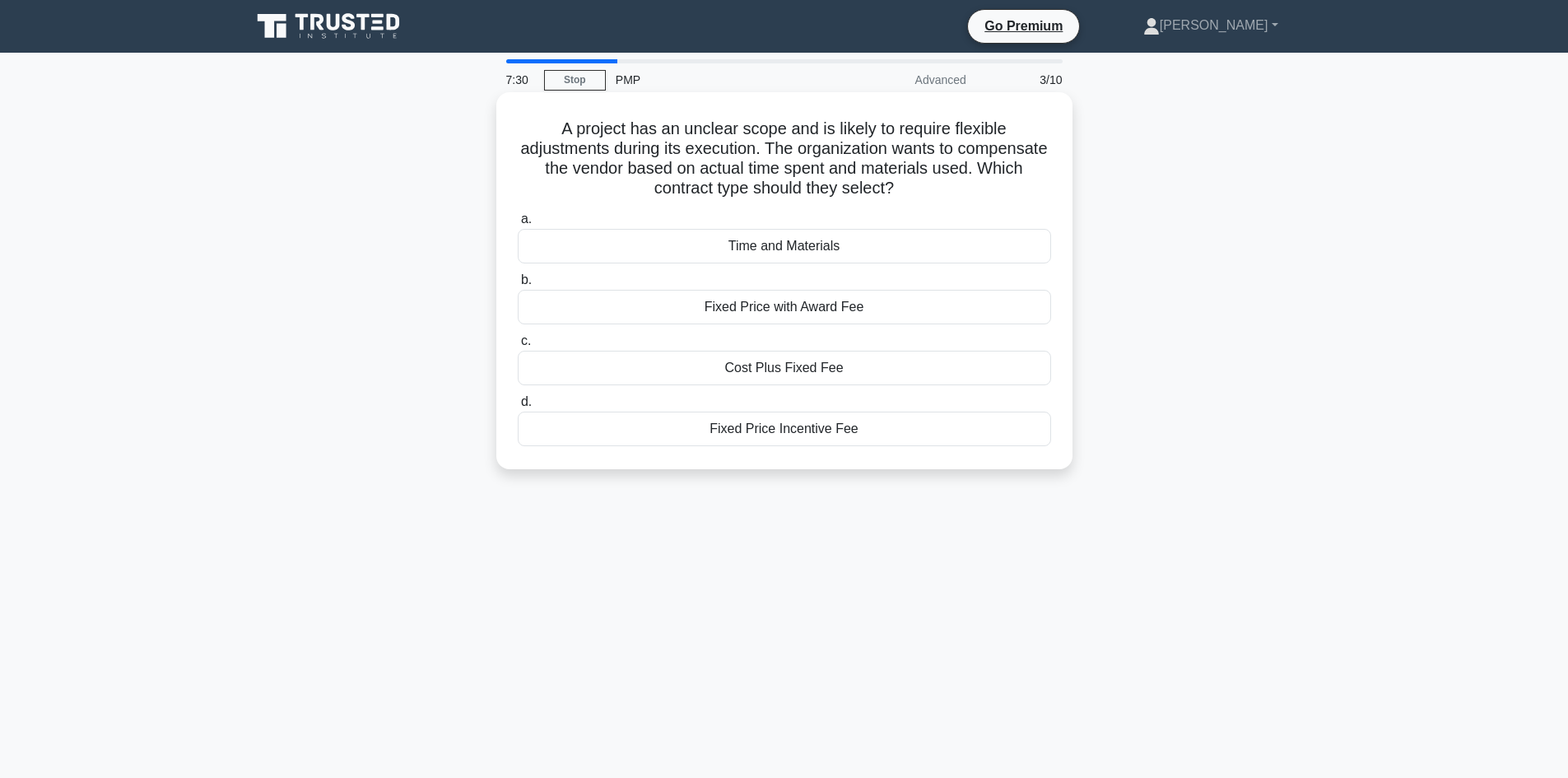
click at [837, 365] on div "Cost Plus Fixed Fee" at bounding box center [785, 367] width 534 height 34
click at [518, 347] on input "c. Cost Plus Fixed Fee" at bounding box center [518, 341] width 0 height 11
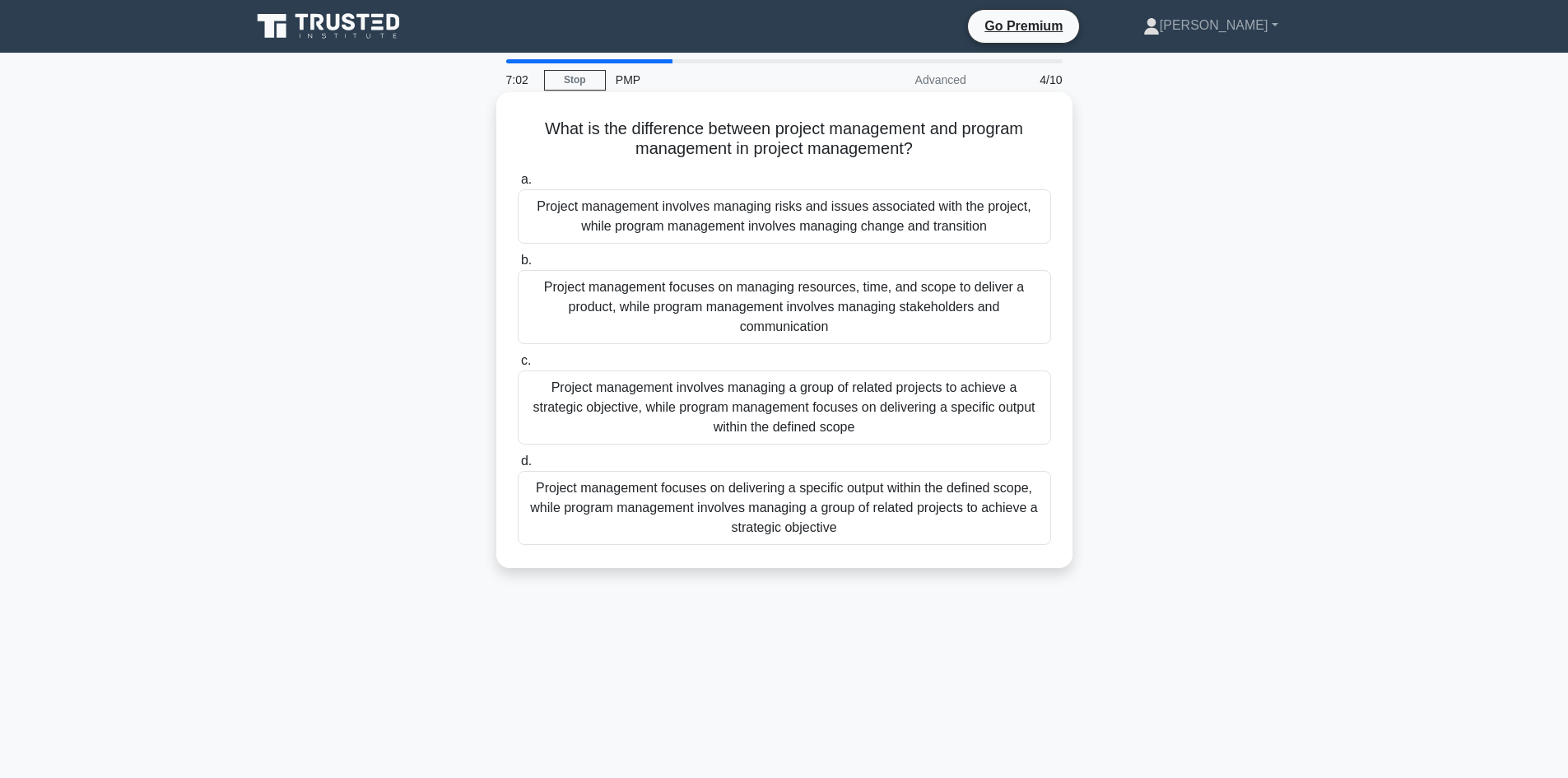
click at [886, 518] on div "Project management focuses on delivering a specific output within the defined s…" at bounding box center [785, 507] width 534 height 74
click at [518, 466] on input "d. Project management focuses on delivering a specific output within the define…" at bounding box center [518, 461] width 0 height 11
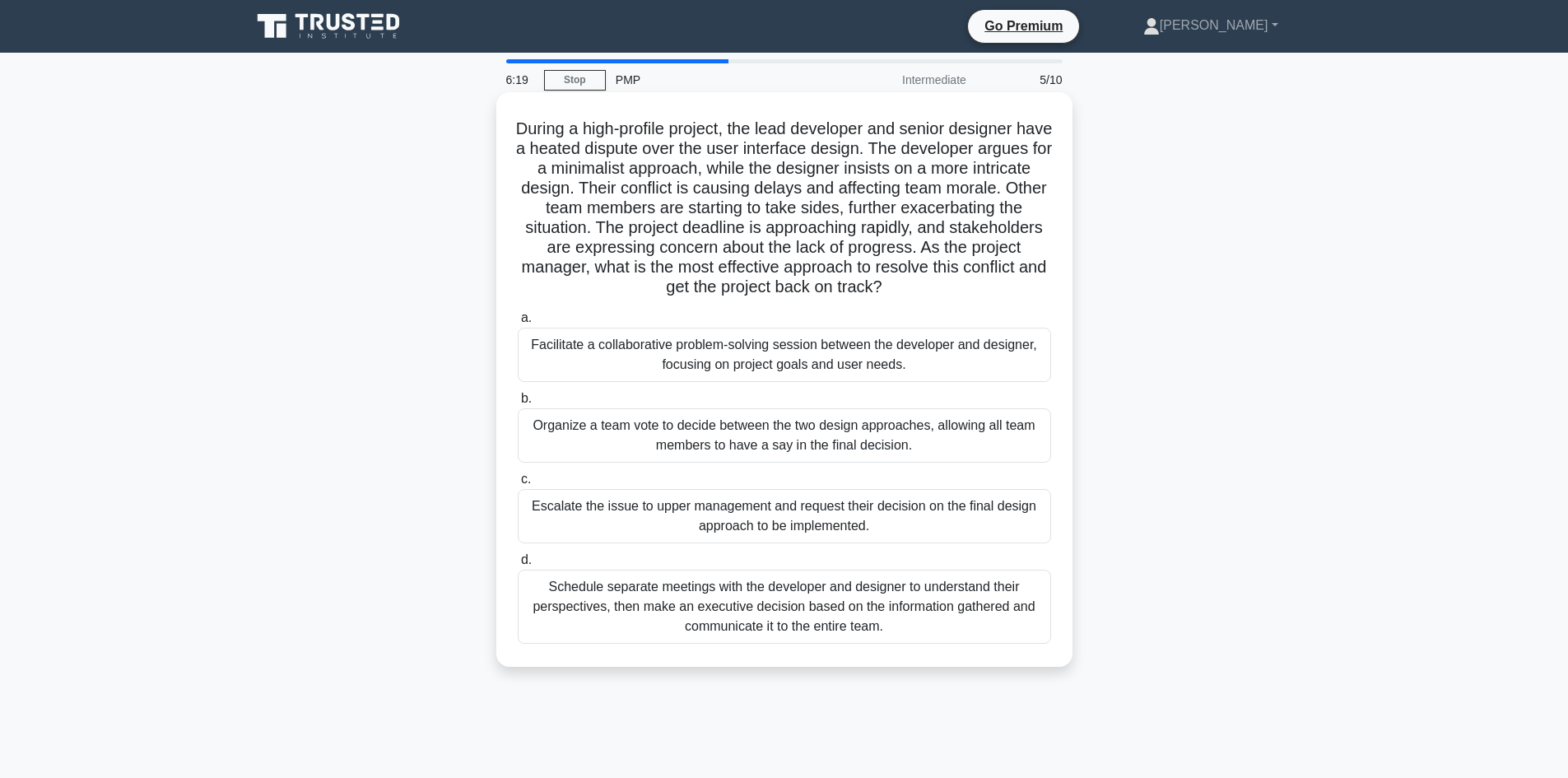
click at [817, 351] on div "Facilitate a collaborative problem-solving session between the developer and de…" at bounding box center [785, 354] width 534 height 55
click at [518, 323] on input "a. Facilitate a collaborative problem-solving session between the developer and…" at bounding box center [518, 317] width 0 height 11
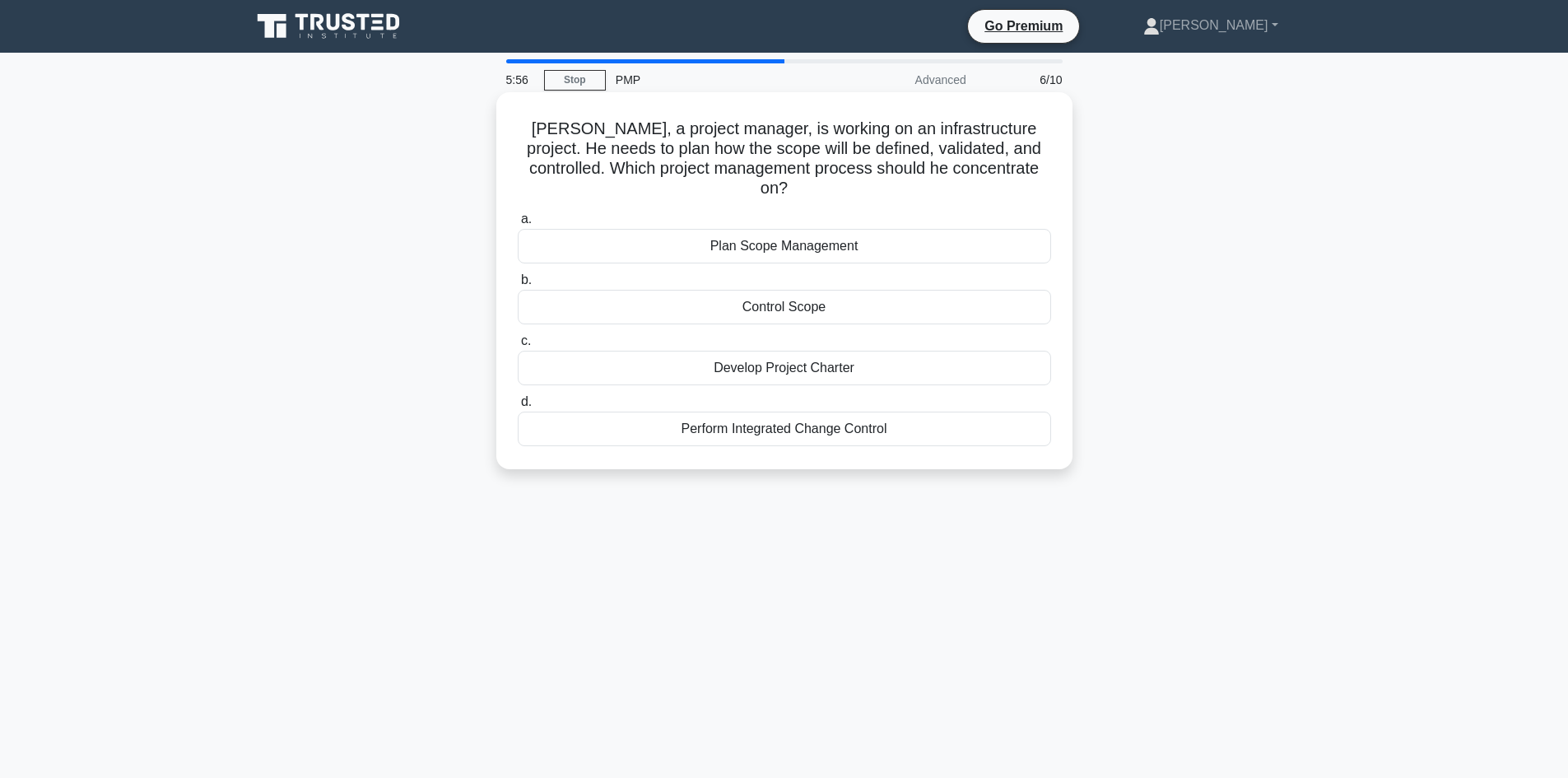
click at [967, 229] on div "Plan Scope Management" at bounding box center [785, 245] width 534 height 34
click at [518, 214] on input "a. Plan Scope Management" at bounding box center [518, 219] width 0 height 11
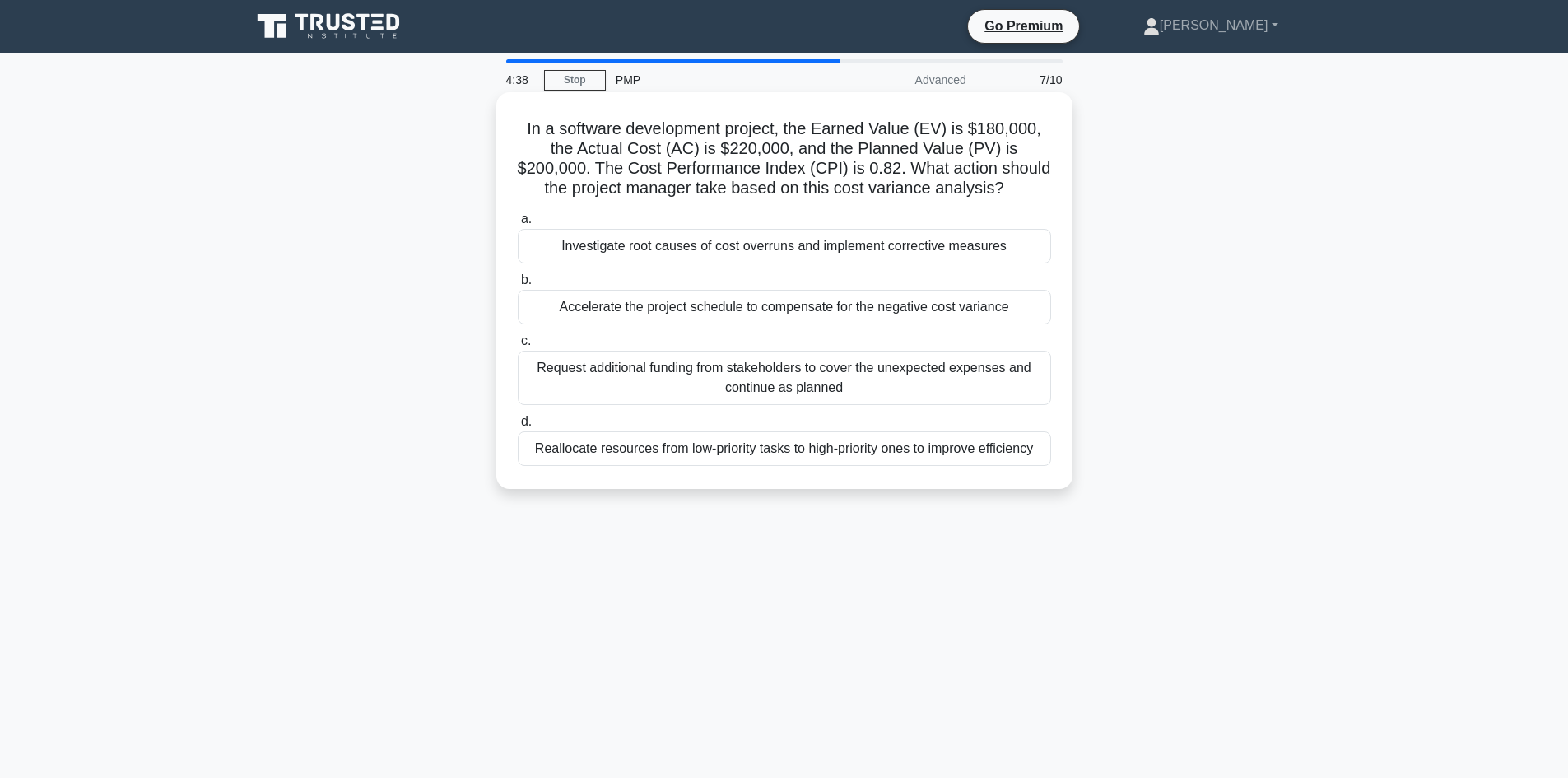
click at [901, 241] on div "Investigate root causes of cost overruns and implement corrective measures" at bounding box center [785, 245] width 534 height 34
click at [518, 225] on input "a. Investigate root causes of cost overruns and implement corrective measures" at bounding box center [518, 219] width 0 height 11
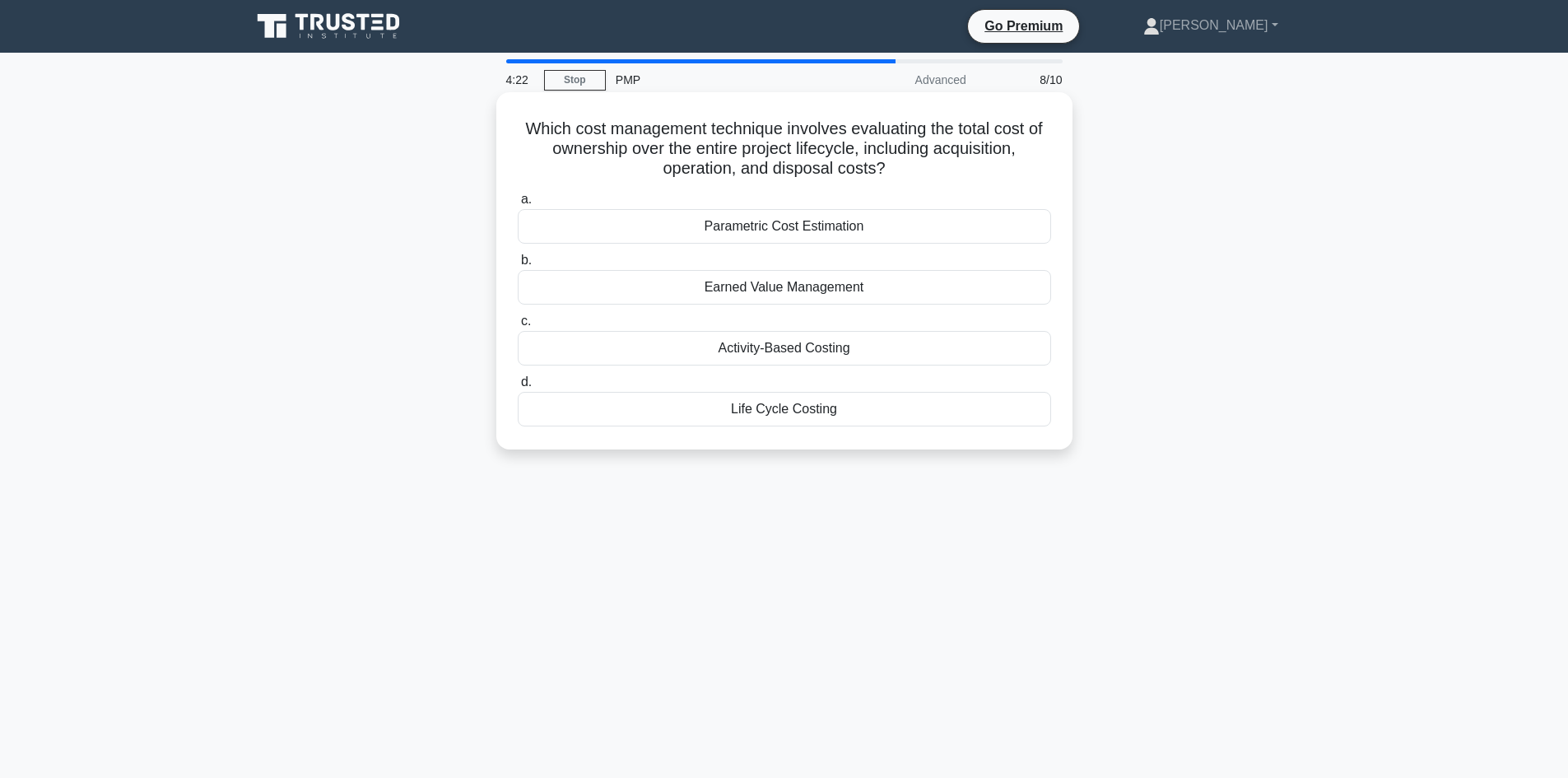
drag, startPoint x: 846, startPoint y: 280, endPoint x: 854, endPoint y: 272, distance: 11.3
click at [849, 279] on div "Earned Value Management" at bounding box center [785, 286] width 534 height 34
click at [866, 289] on div "Earned Value Management" at bounding box center [785, 286] width 534 height 34
click at [518, 266] on input "b. Earned Value Management" at bounding box center [518, 260] width 0 height 11
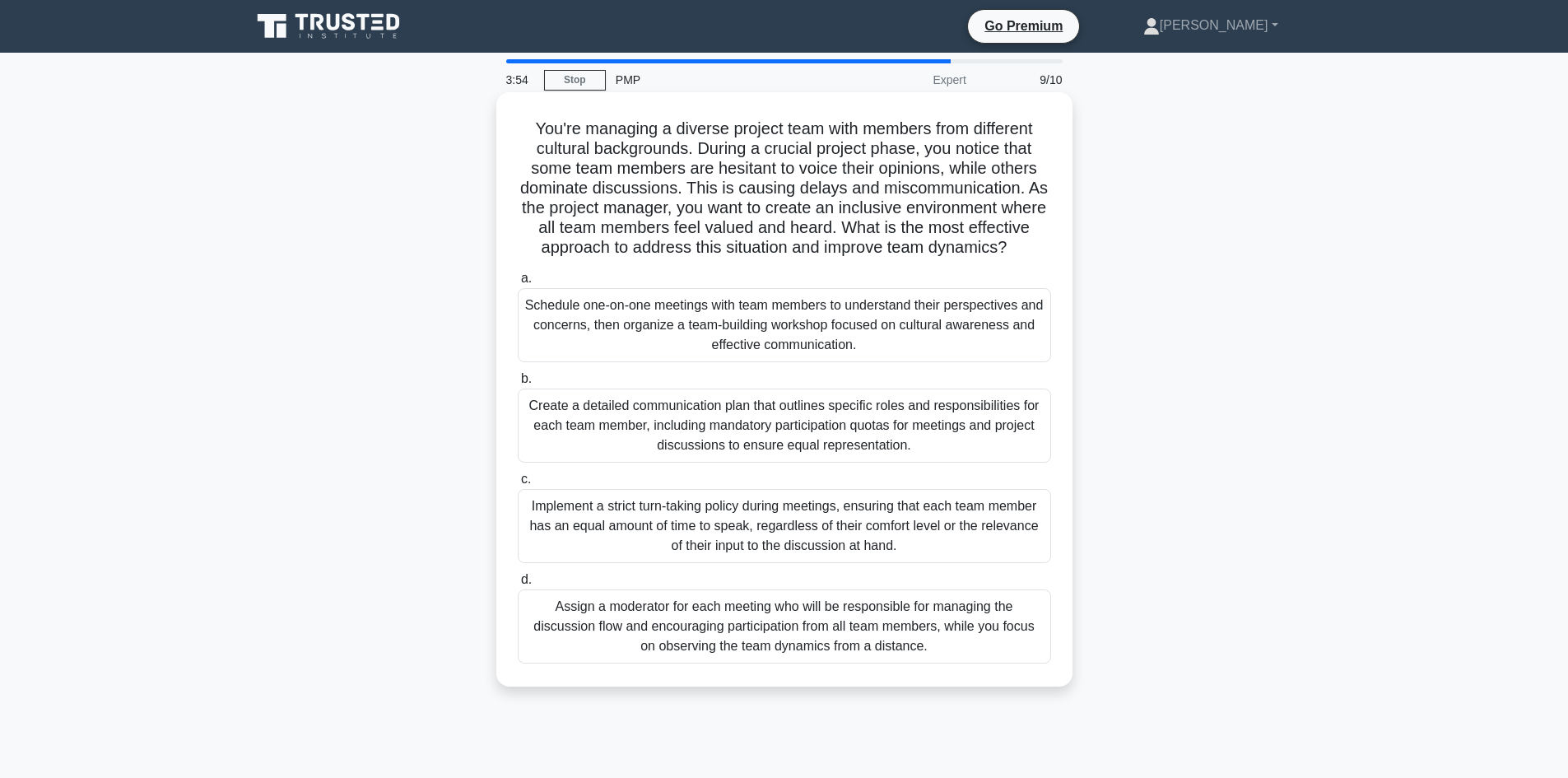
drag, startPoint x: 907, startPoint y: 336, endPoint x: 896, endPoint y: 340, distance: 11.7
click at [901, 333] on div "Schedule one-on-one meetings with team members to understand their perspectives…" at bounding box center [785, 325] width 534 height 74
click at [909, 347] on div "Schedule one-on-one meetings with team members to understand their perspectives…" at bounding box center [785, 325] width 534 height 74
click at [518, 284] on input "a. Schedule one-on-one meetings with team members to understand their perspecti…" at bounding box center [518, 278] width 0 height 11
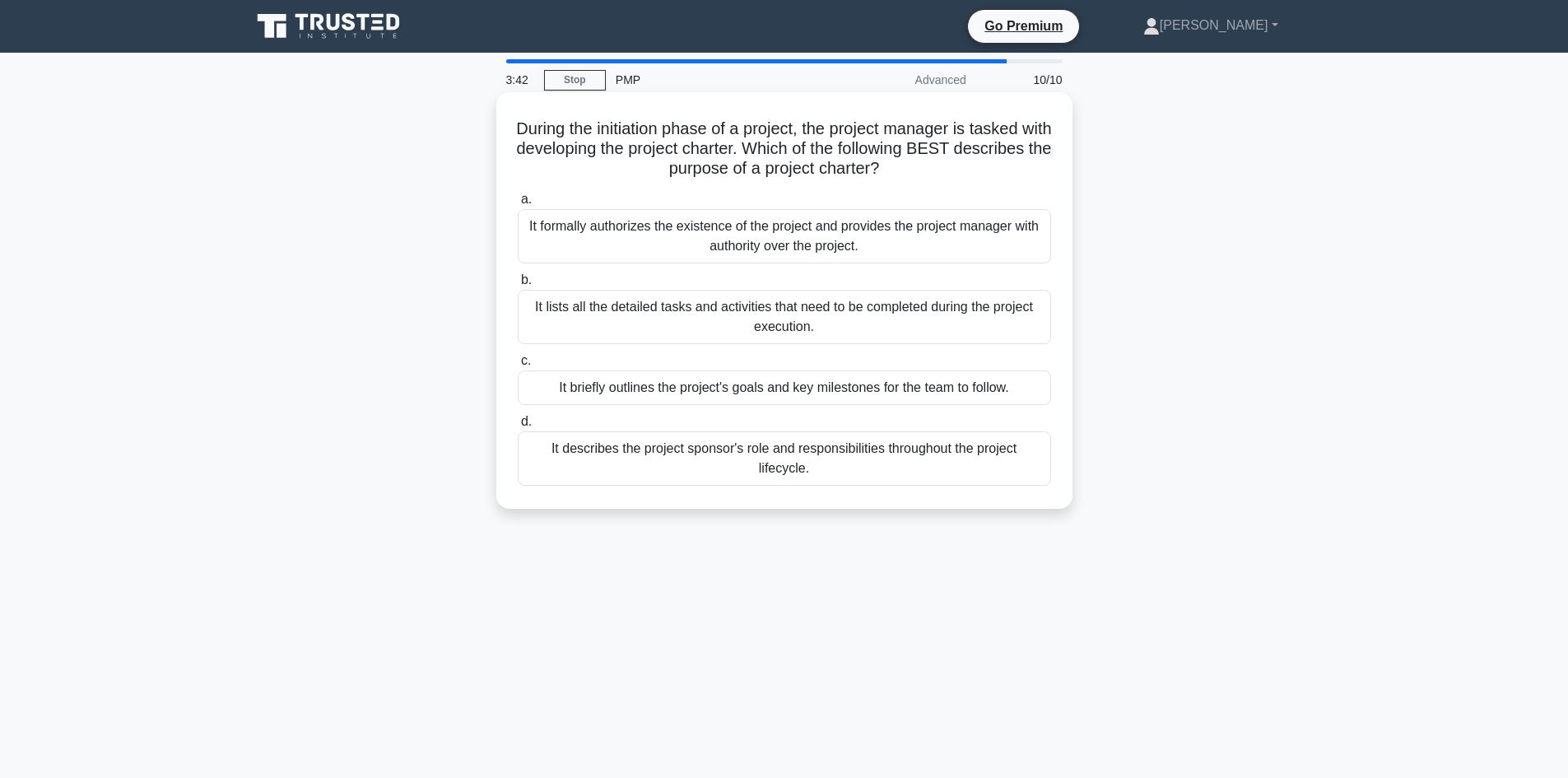
click at [865, 252] on div "It formally authorizes the existence of the project and provides the project ma…" at bounding box center [785, 237] width 534 height 55
click at [518, 204] on input "a. It formally authorizes the existence of the project and provides the project…" at bounding box center [518, 199] width 0 height 11
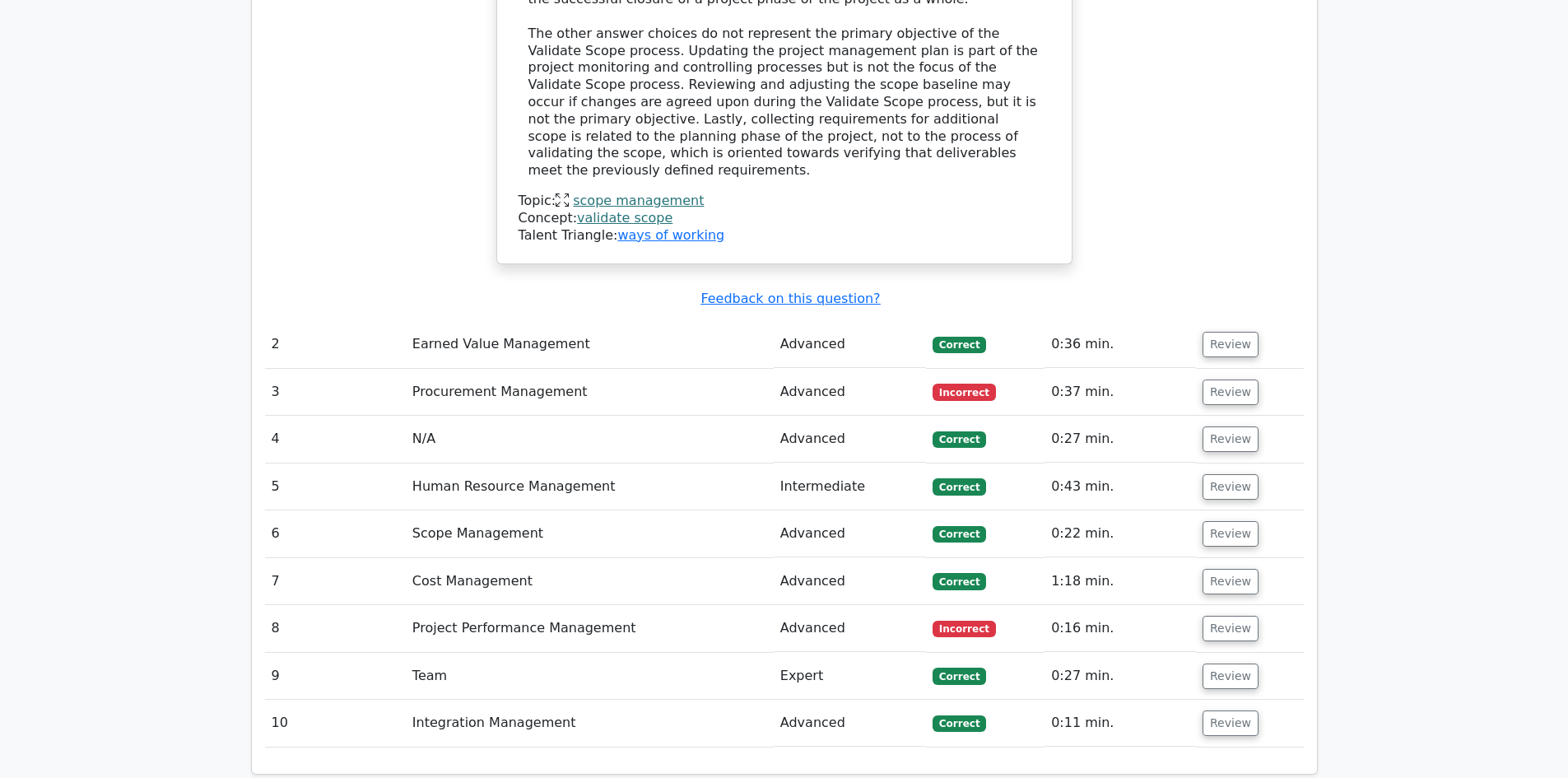
scroll to position [2057, 0]
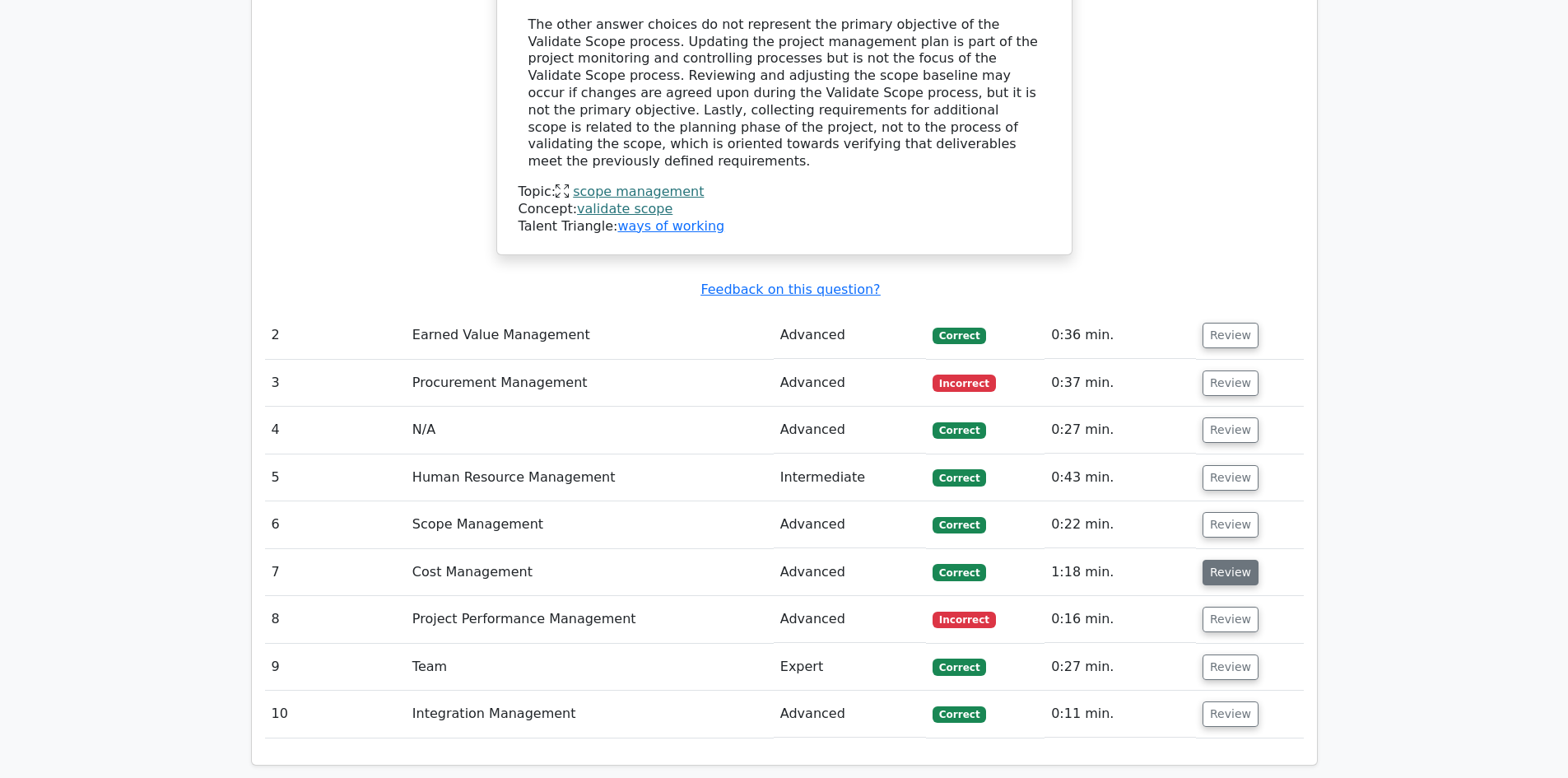
drag, startPoint x: 1213, startPoint y: 460, endPoint x: 1222, endPoint y: 456, distance: 9.8
click at [1220, 560] on button "Review" at bounding box center [1230, 573] width 56 height 25
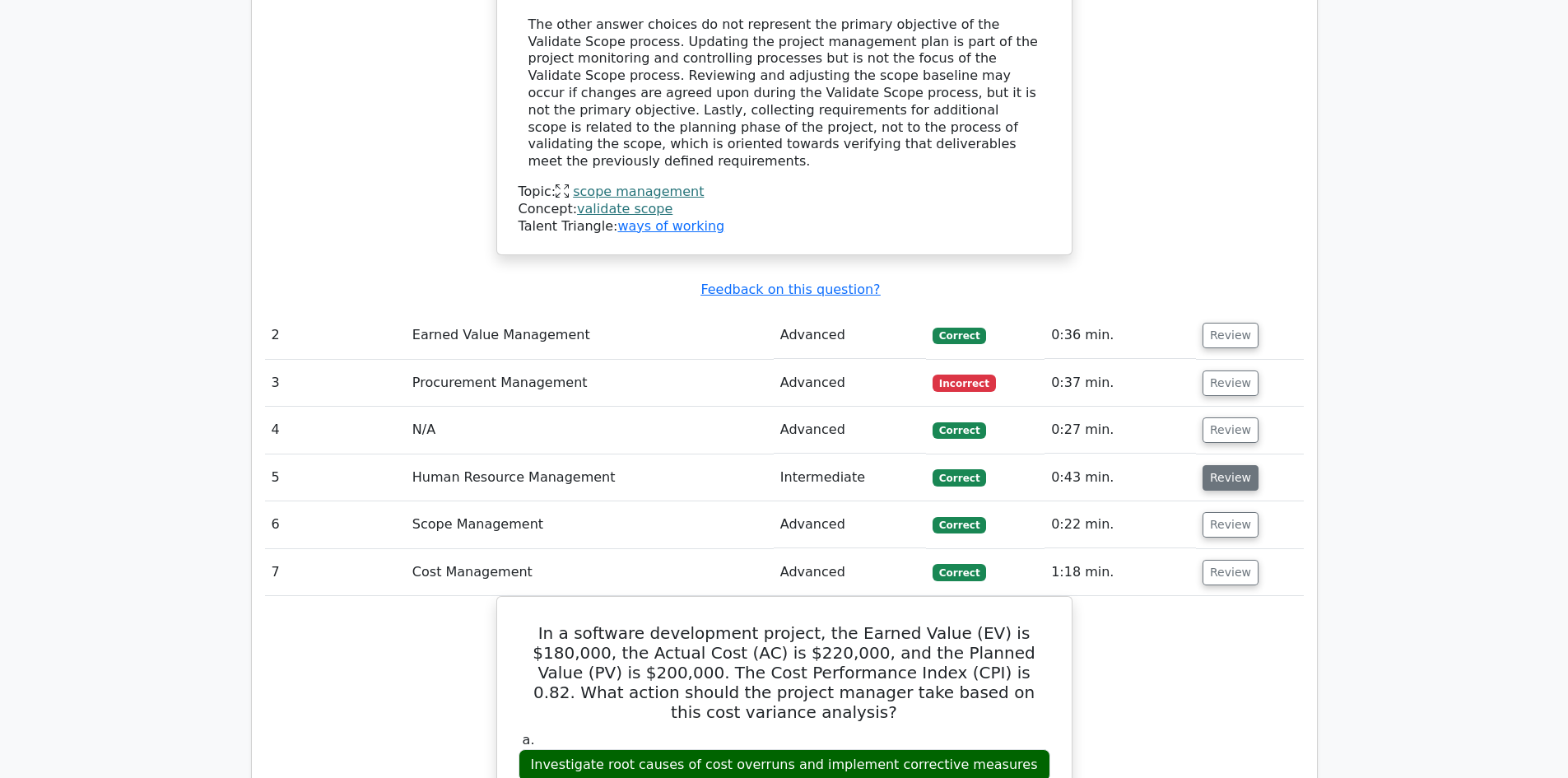
click at [1226, 465] on button "Review" at bounding box center [1230, 478] width 56 height 25
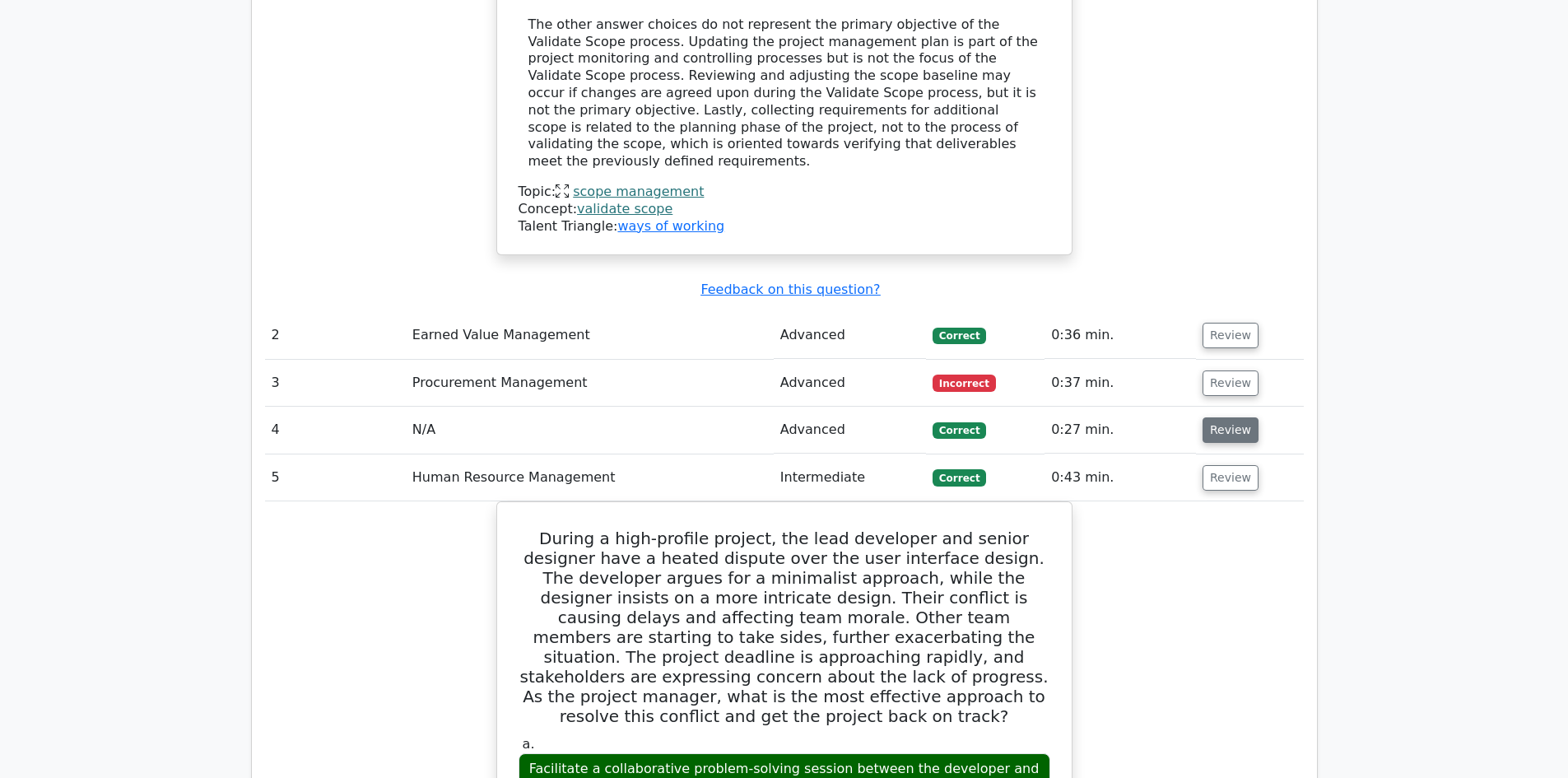
click at [1223, 417] on button "Review" at bounding box center [1230, 429] width 56 height 25
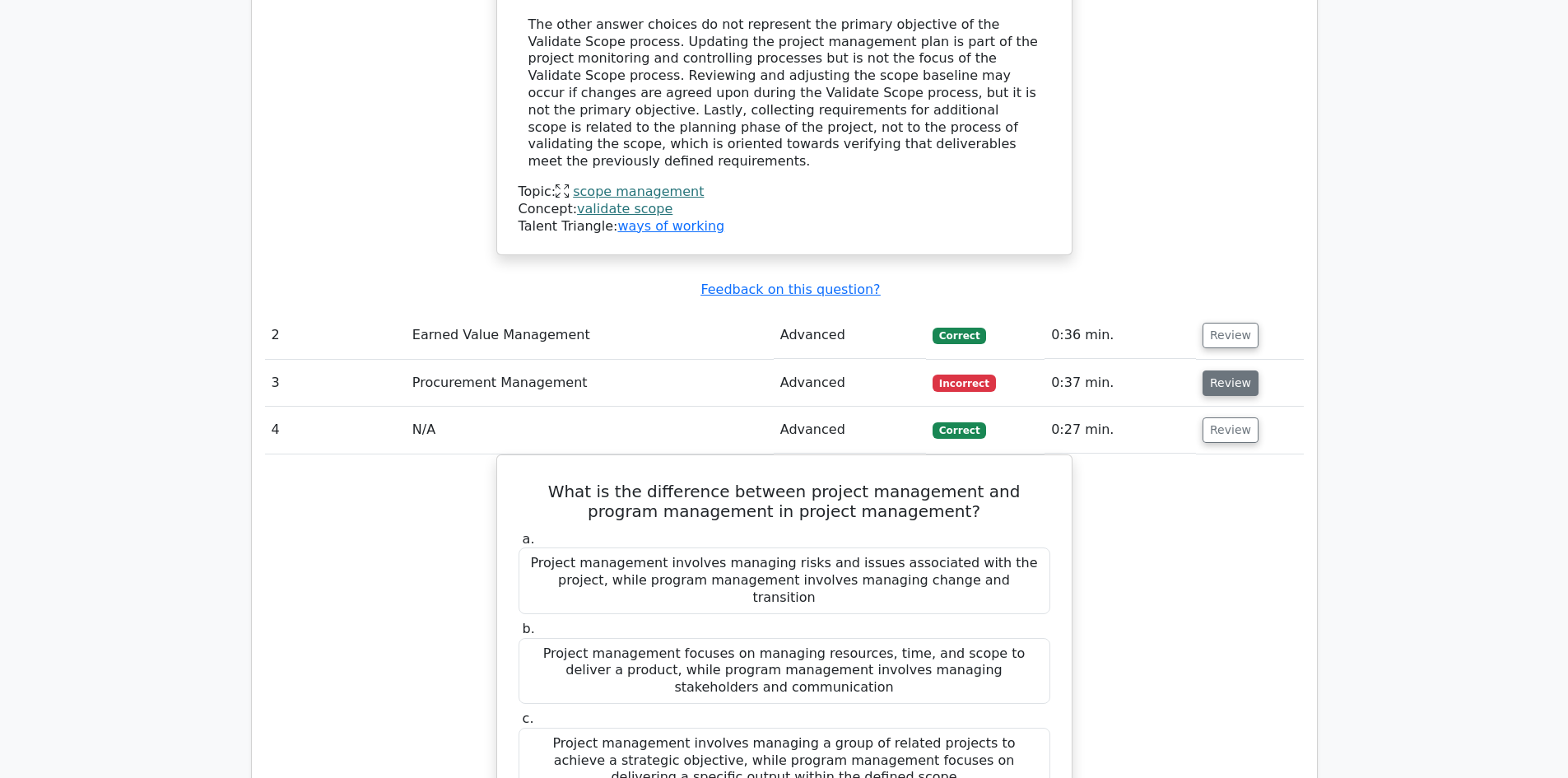
click at [1222, 370] on button "Review" at bounding box center [1230, 383] width 56 height 25
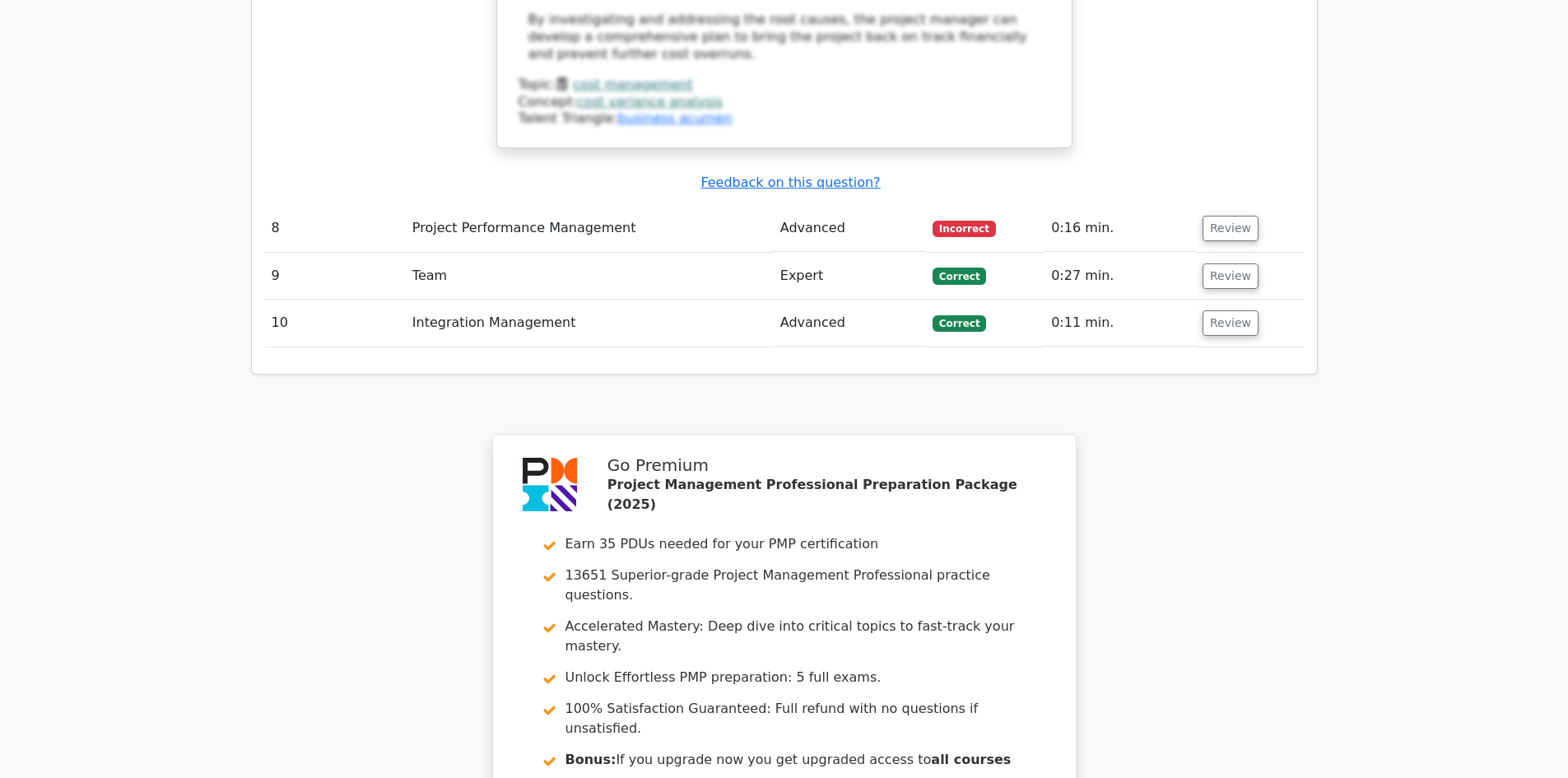
scroll to position [6301, 0]
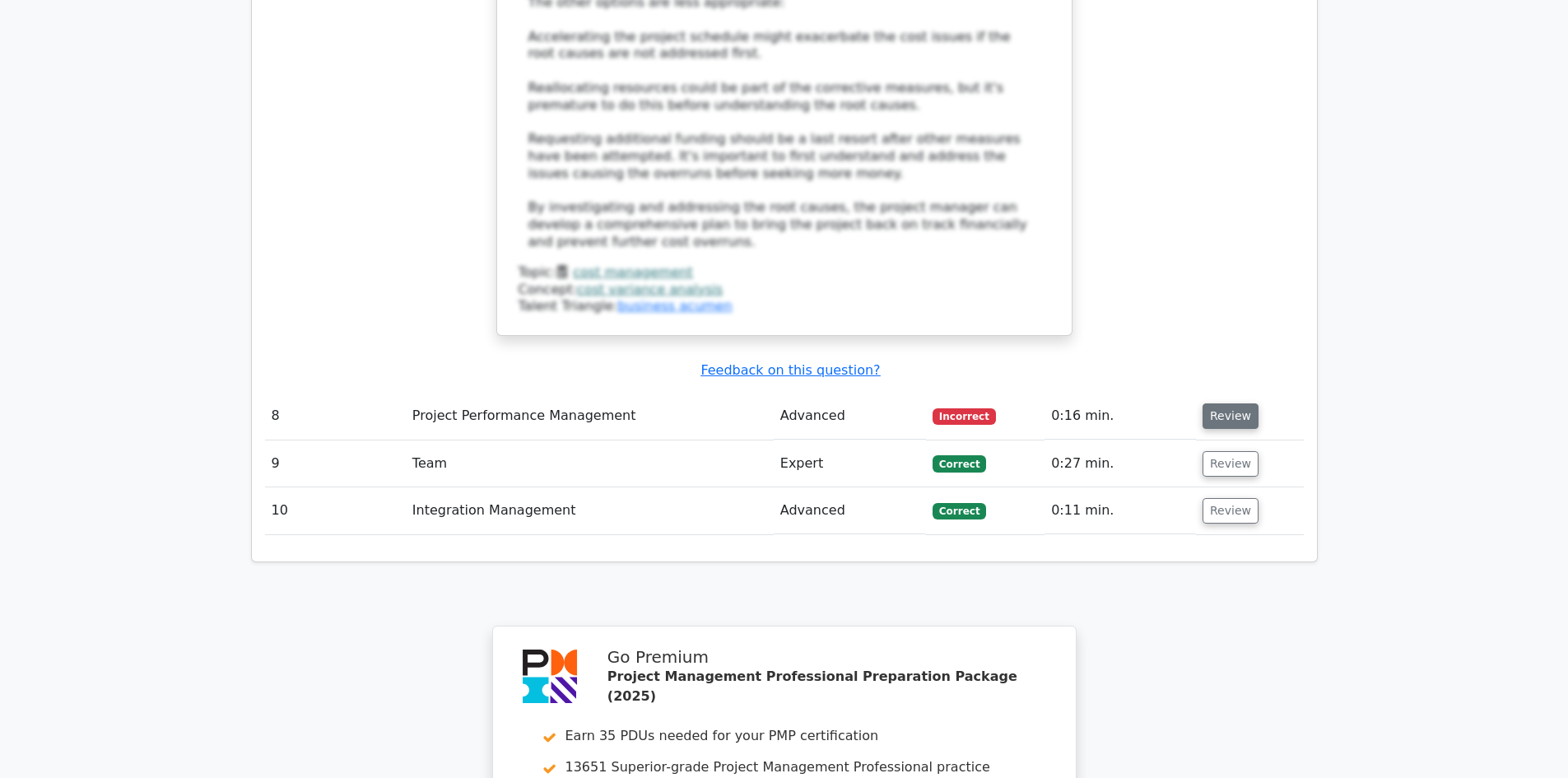
click at [1212, 403] on button "Review" at bounding box center [1230, 416] width 56 height 25
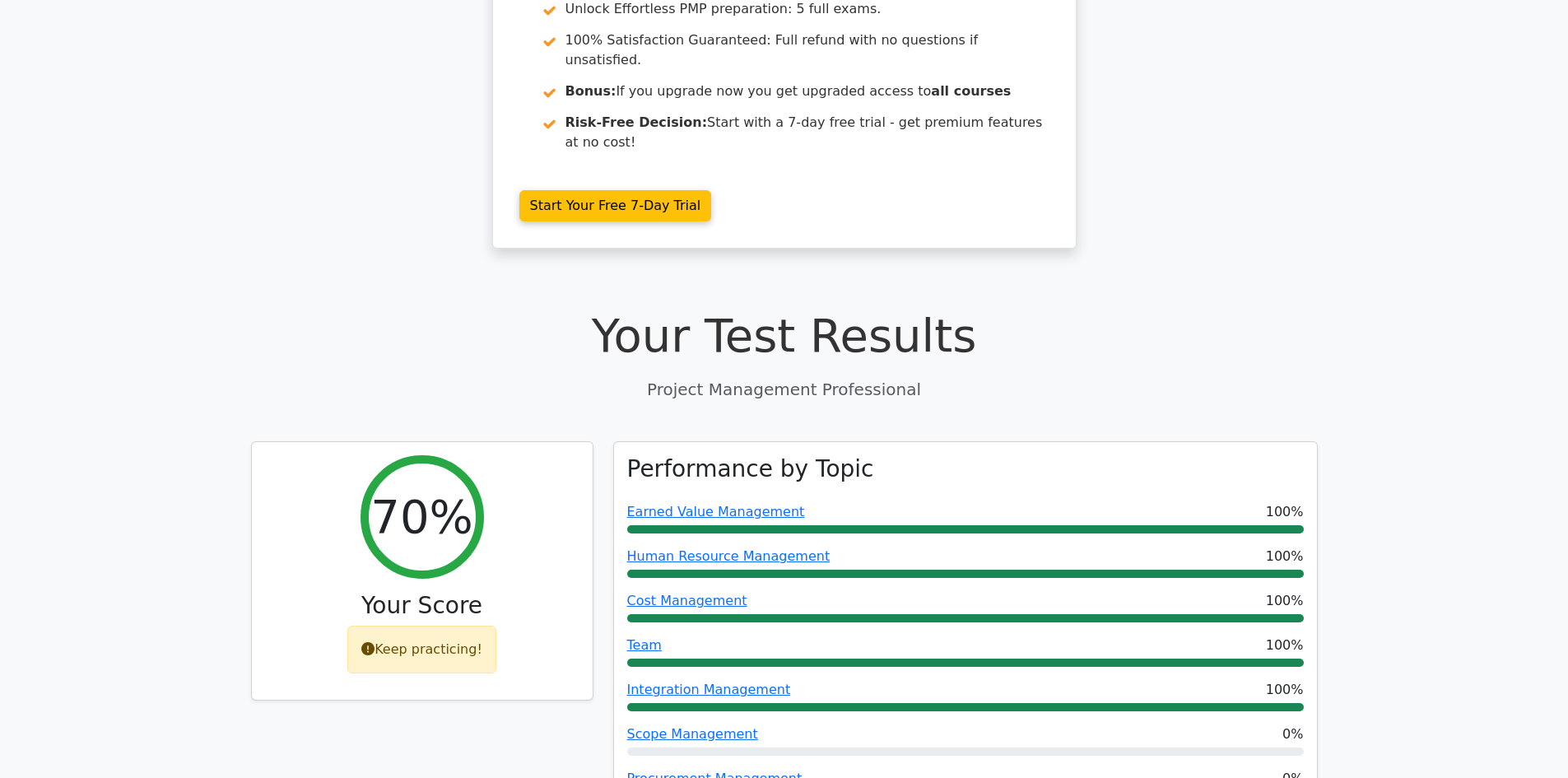
scroll to position [0, 0]
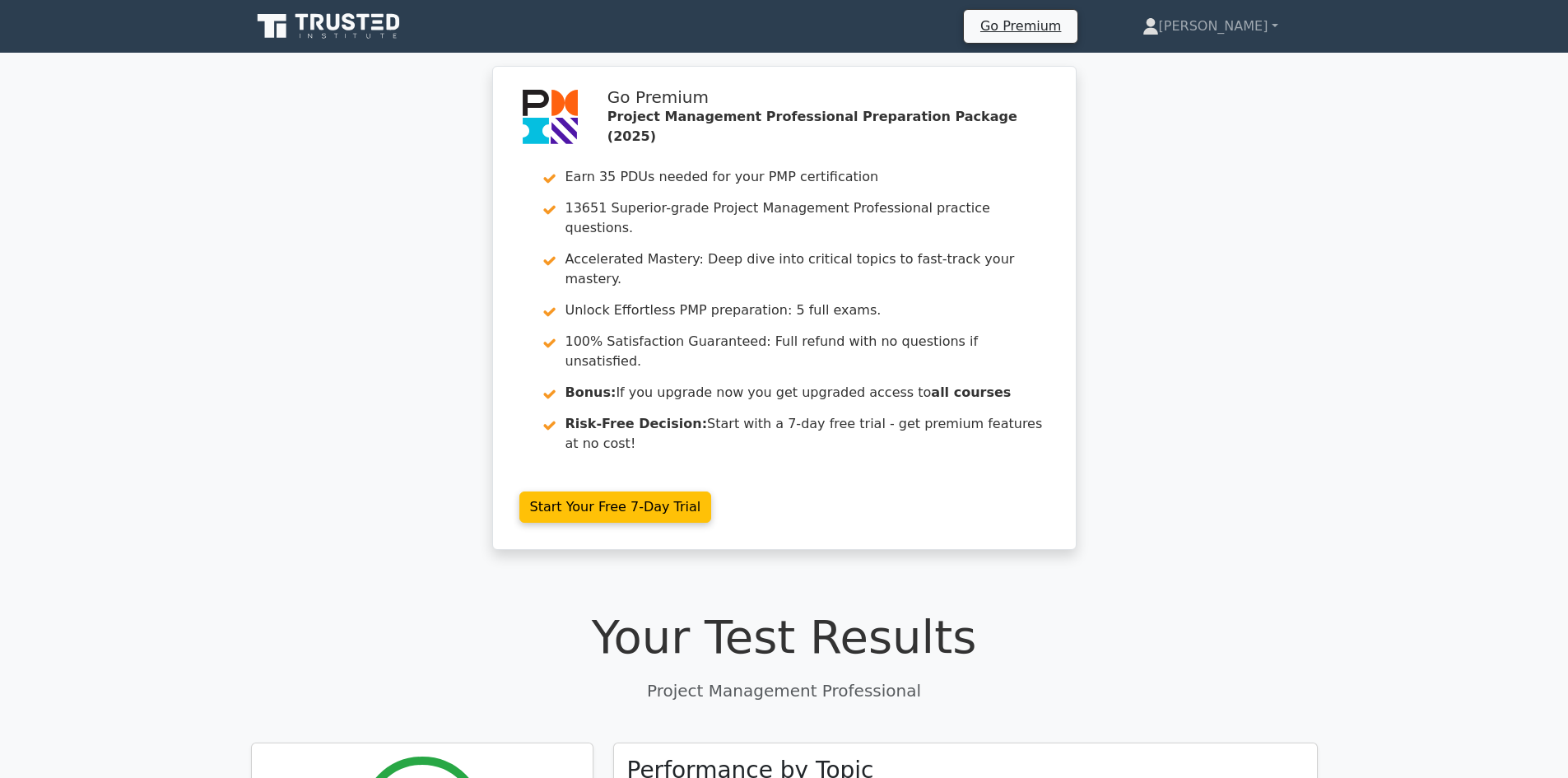
click at [295, 24] on icon at bounding box center [330, 26] width 158 height 31
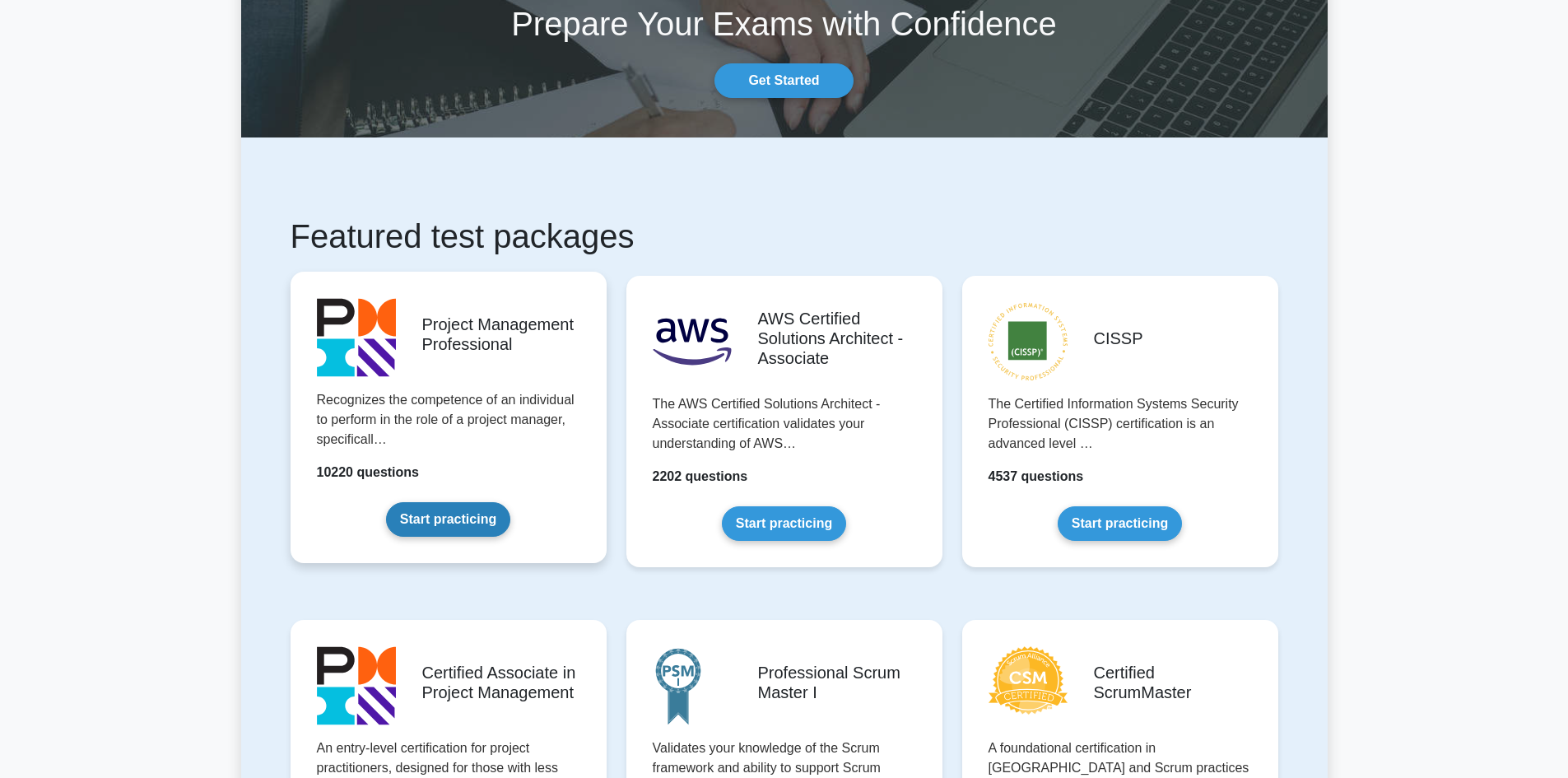
scroll to position [247, 0]
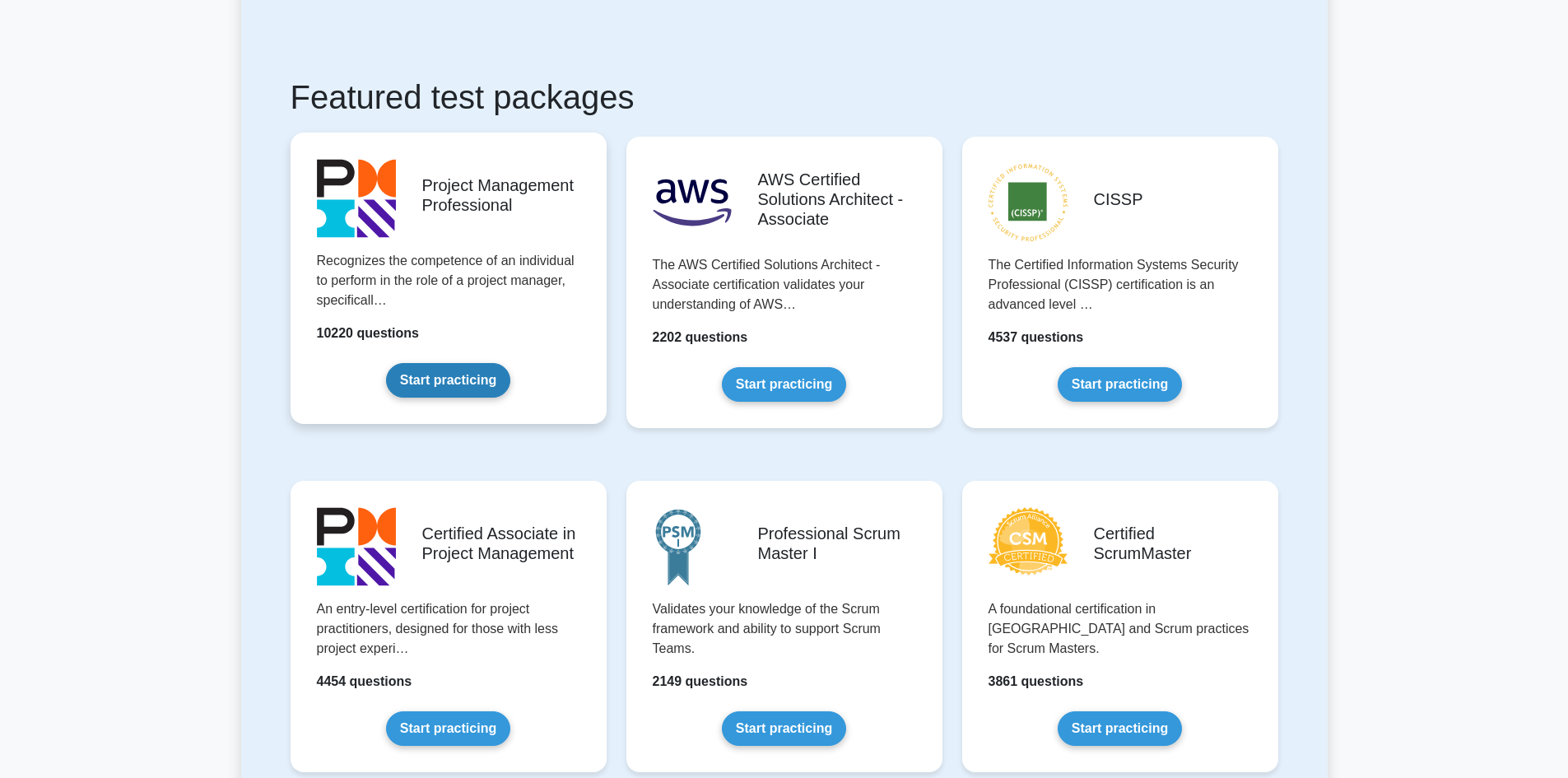
click at [468, 380] on link "Start practicing" at bounding box center [448, 380] width 125 height 34
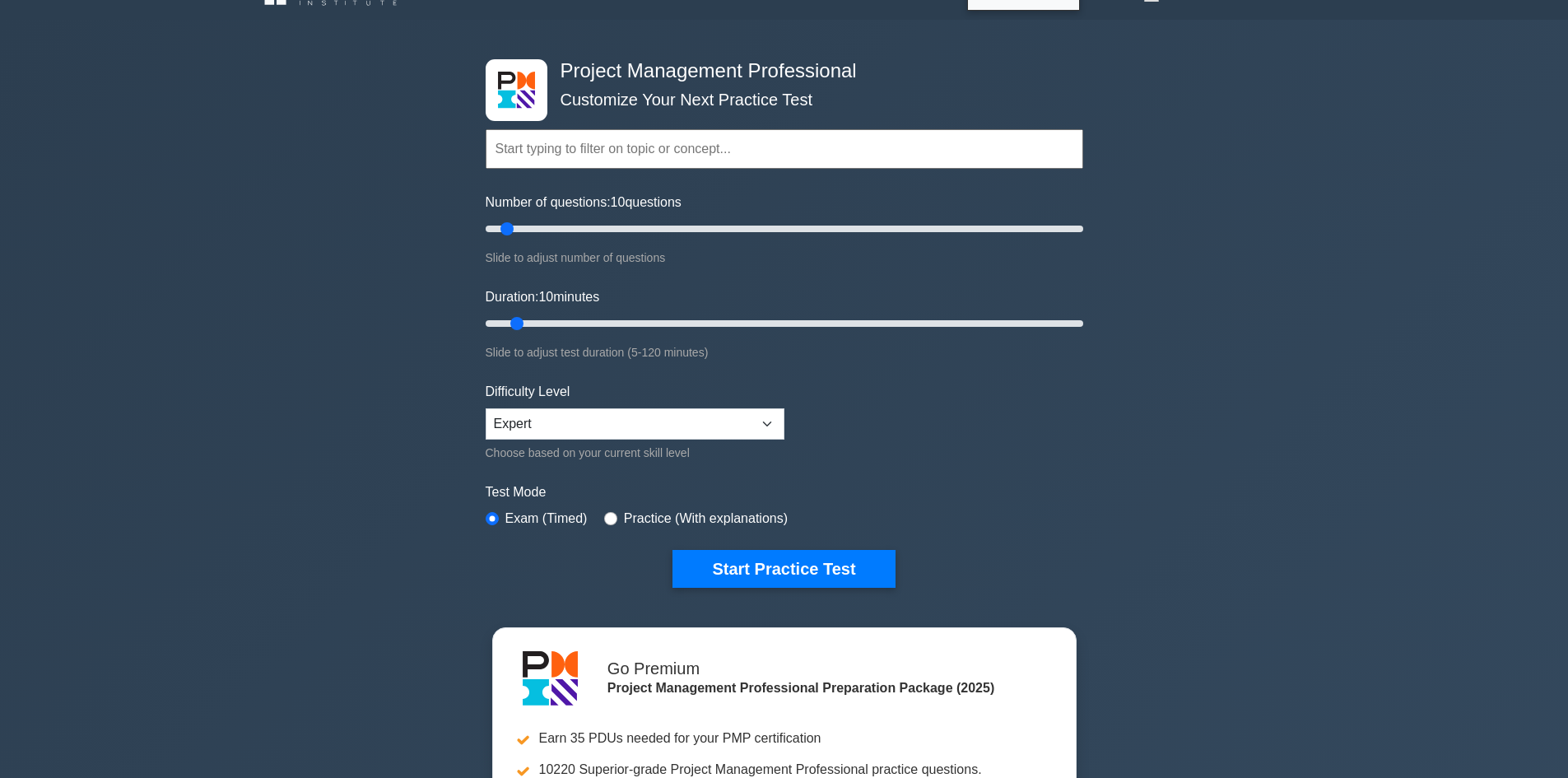
scroll to position [83, 0]
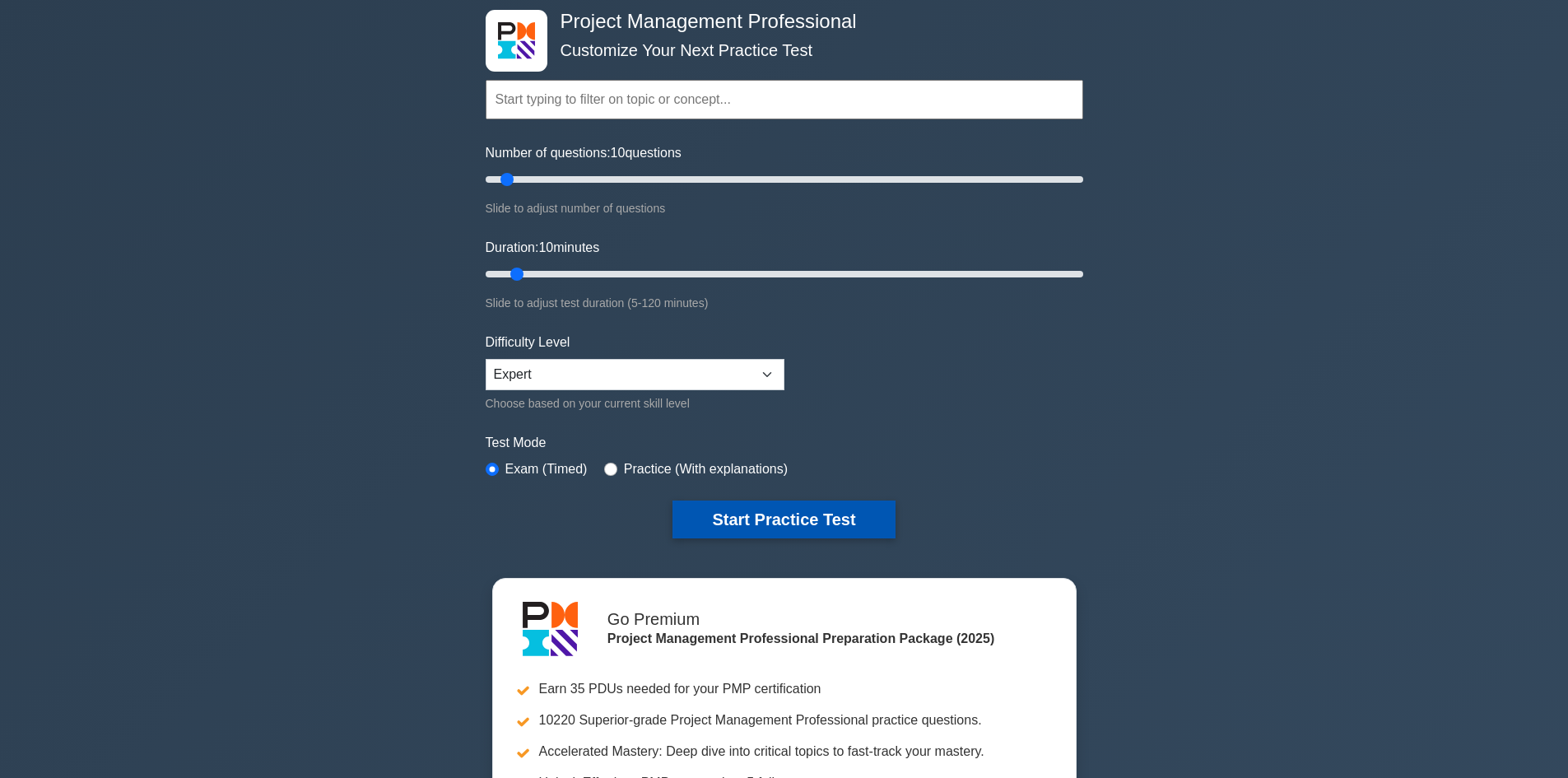
click at [737, 510] on button "Start Practice Test" at bounding box center [783, 519] width 222 height 38
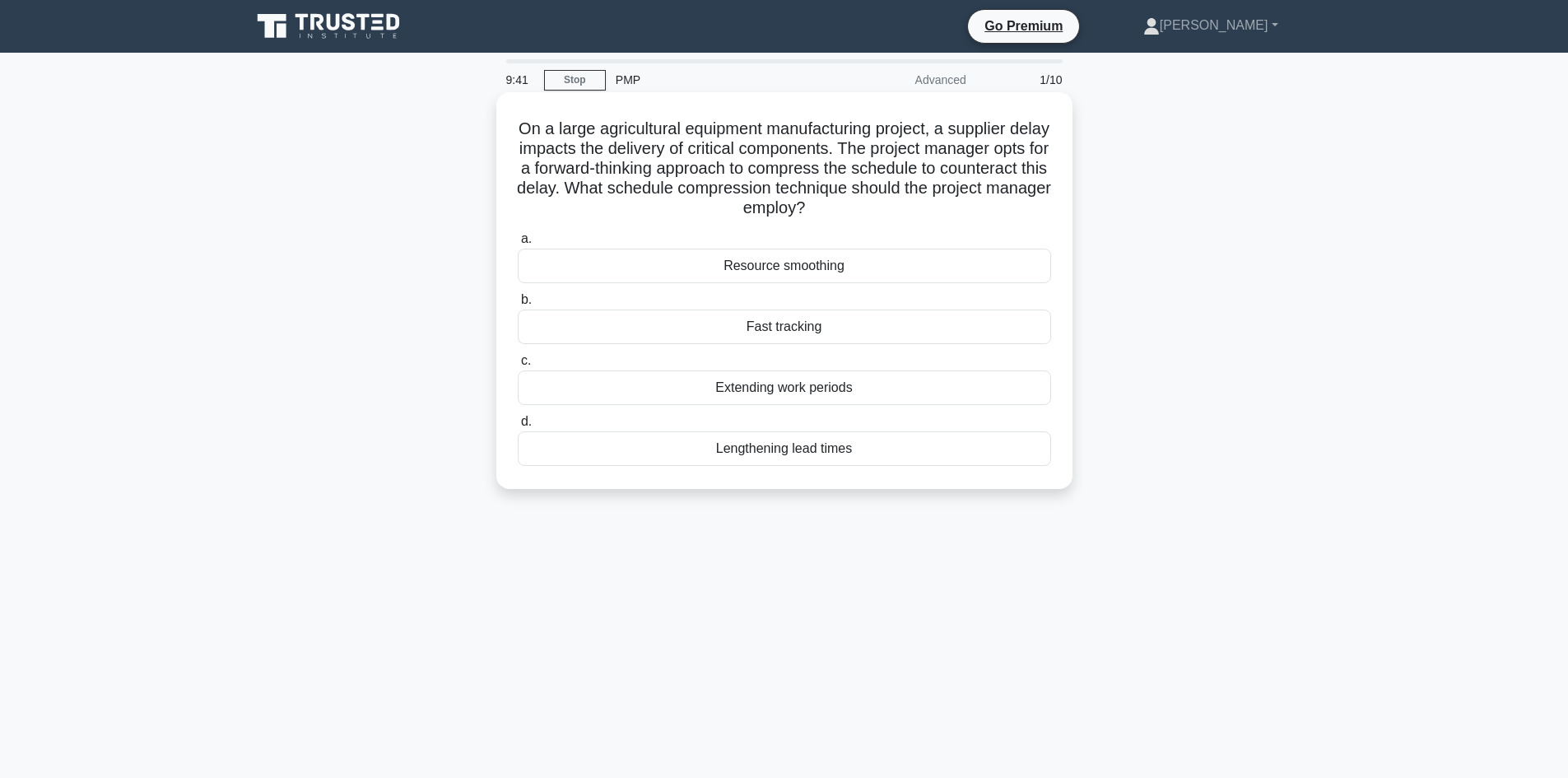
click at [845, 275] on div "Resource smoothing" at bounding box center [785, 265] width 534 height 34
click at [518, 244] on input "a. Resource smoothing" at bounding box center [518, 239] width 0 height 11
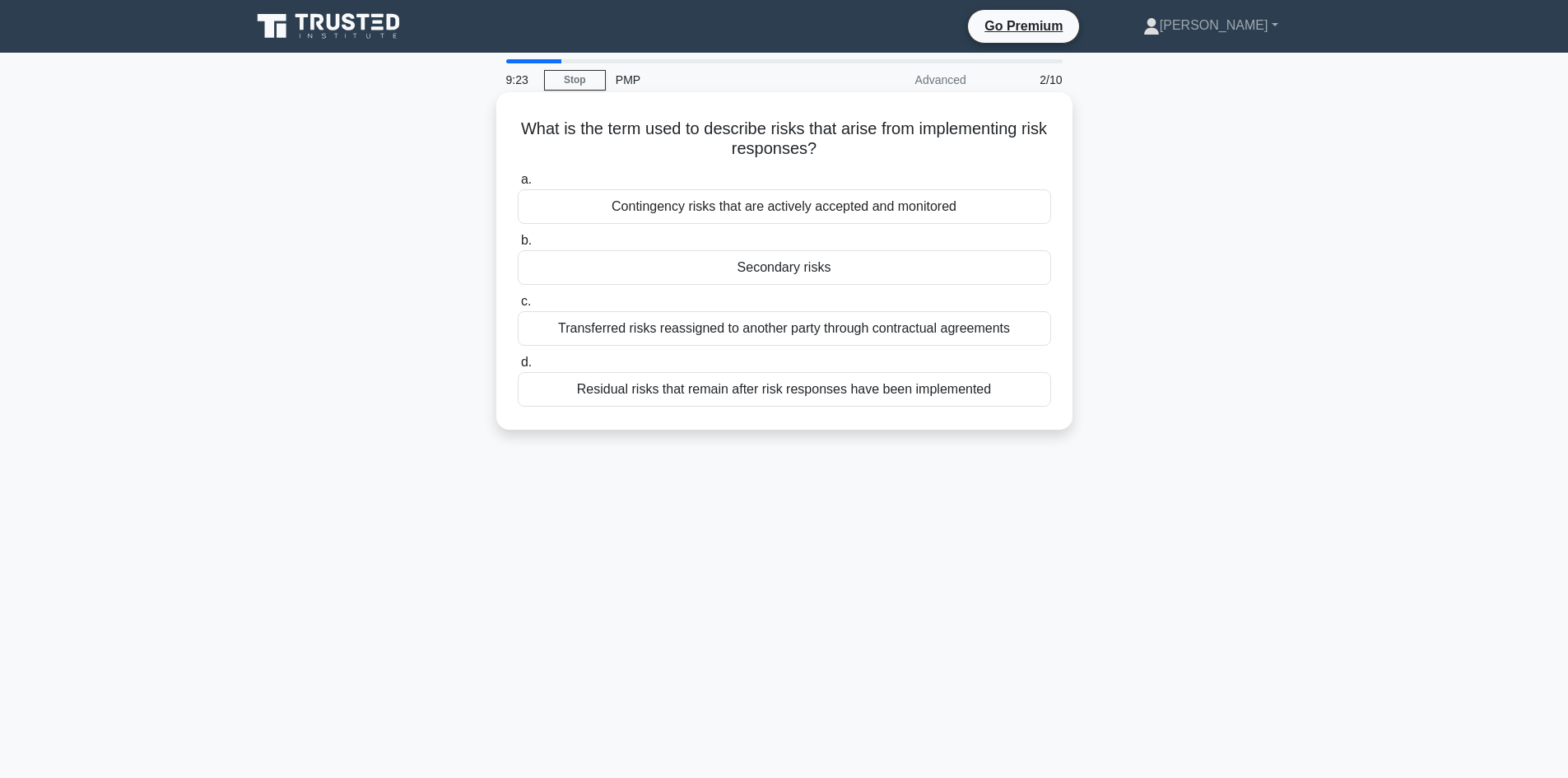
click at [814, 275] on div "Secondary risks" at bounding box center [785, 267] width 534 height 34
click at [518, 246] on input "b. Secondary risks" at bounding box center [518, 241] width 0 height 11
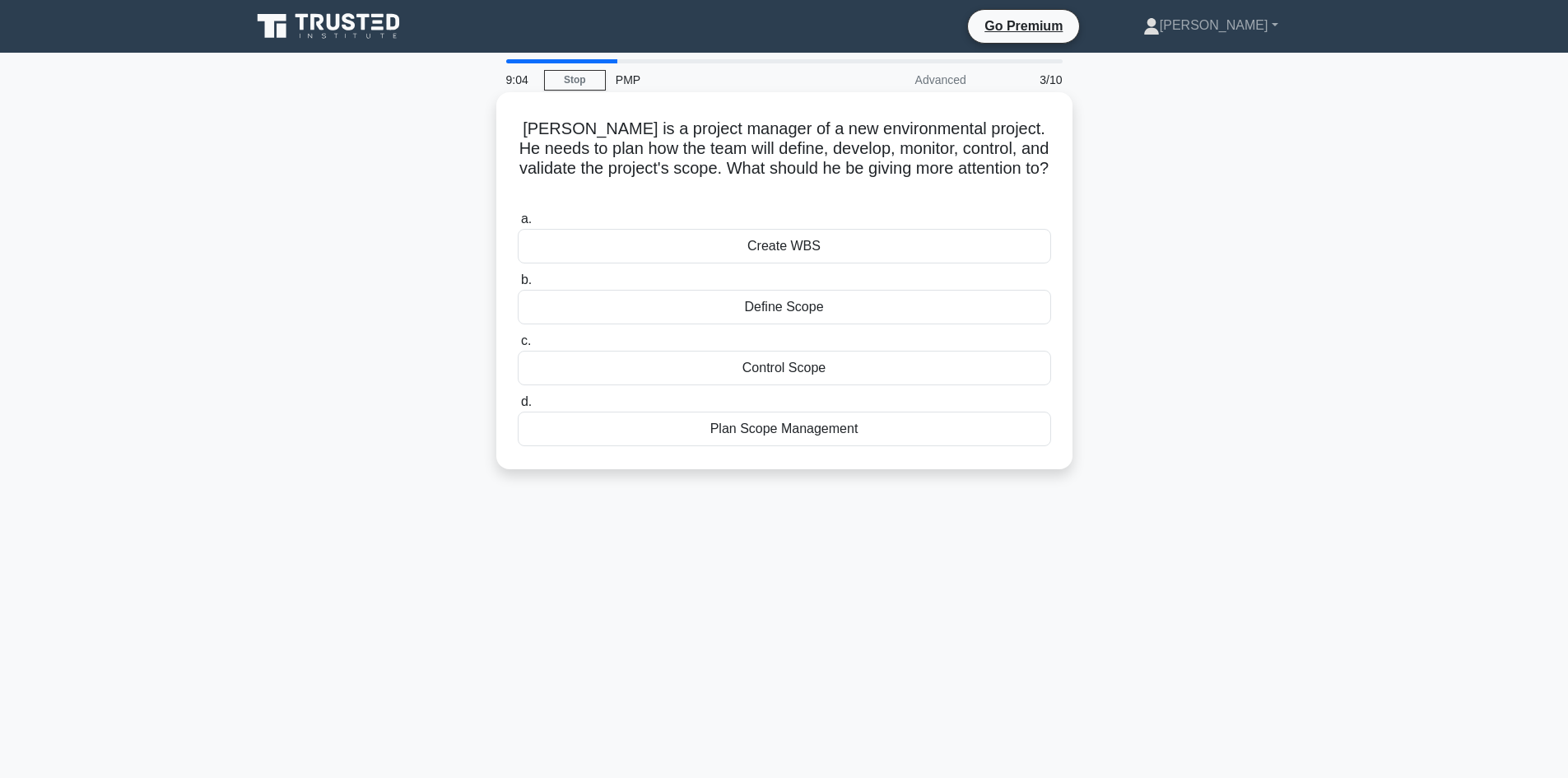
click at [847, 412] on div "Plan Scope Management" at bounding box center [785, 428] width 534 height 34
click at [518, 407] on input "d. Plan Scope Management" at bounding box center [518, 401] width 0 height 11
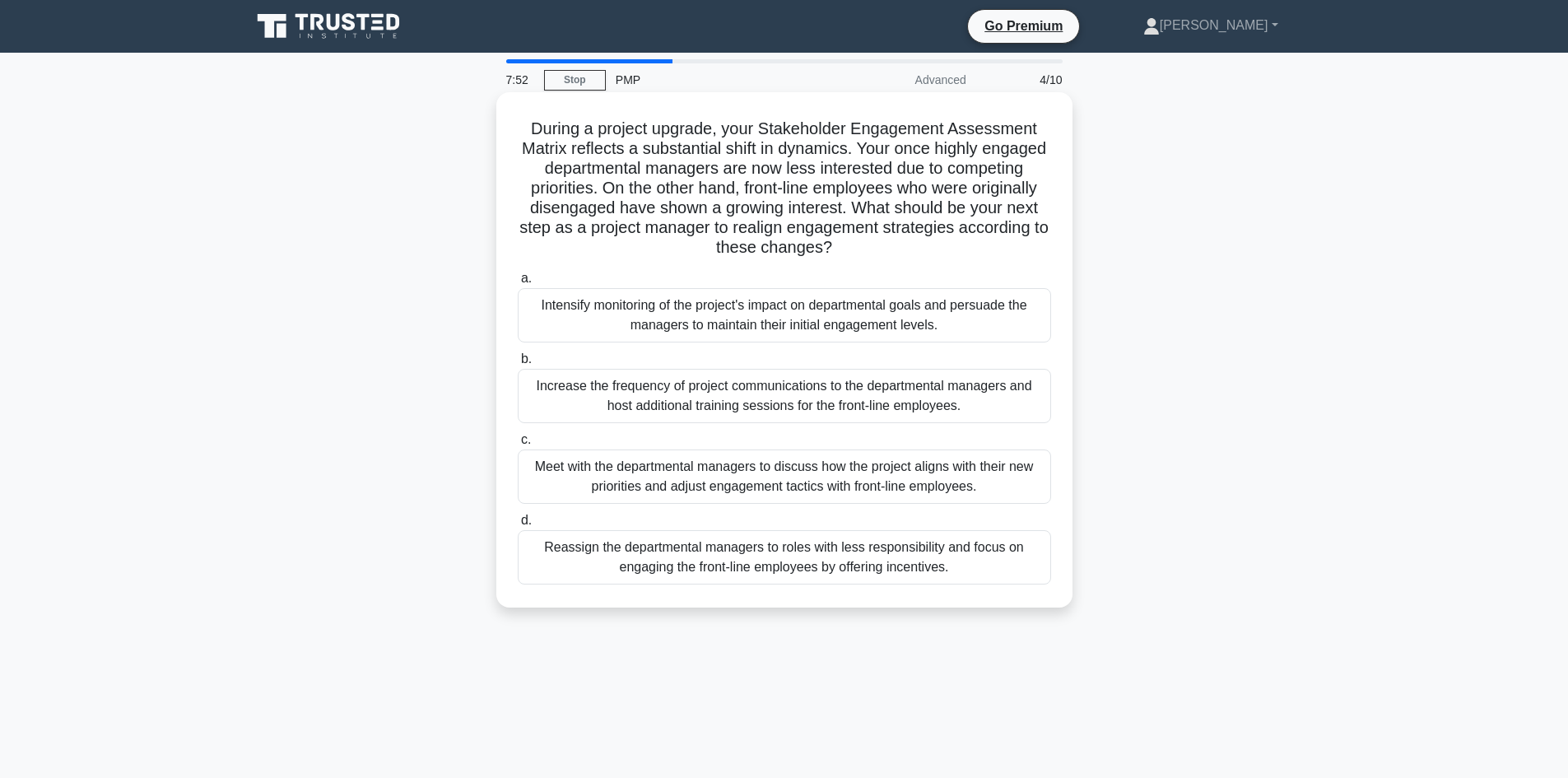
click at [1004, 475] on div "Meet with the departmental managers to discuss how the project aligns with thei…" at bounding box center [785, 476] width 534 height 55
click at [961, 463] on div "Meet with the departmental managers to discuss how the project aligns with thei…" at bounding box center [785, 476] width 534 height 55
click at [518, 445] on input "c. Meet with the departmental managers to discuss how the project aligns with t…" at bounding box center [518, 439] width 0 height 11
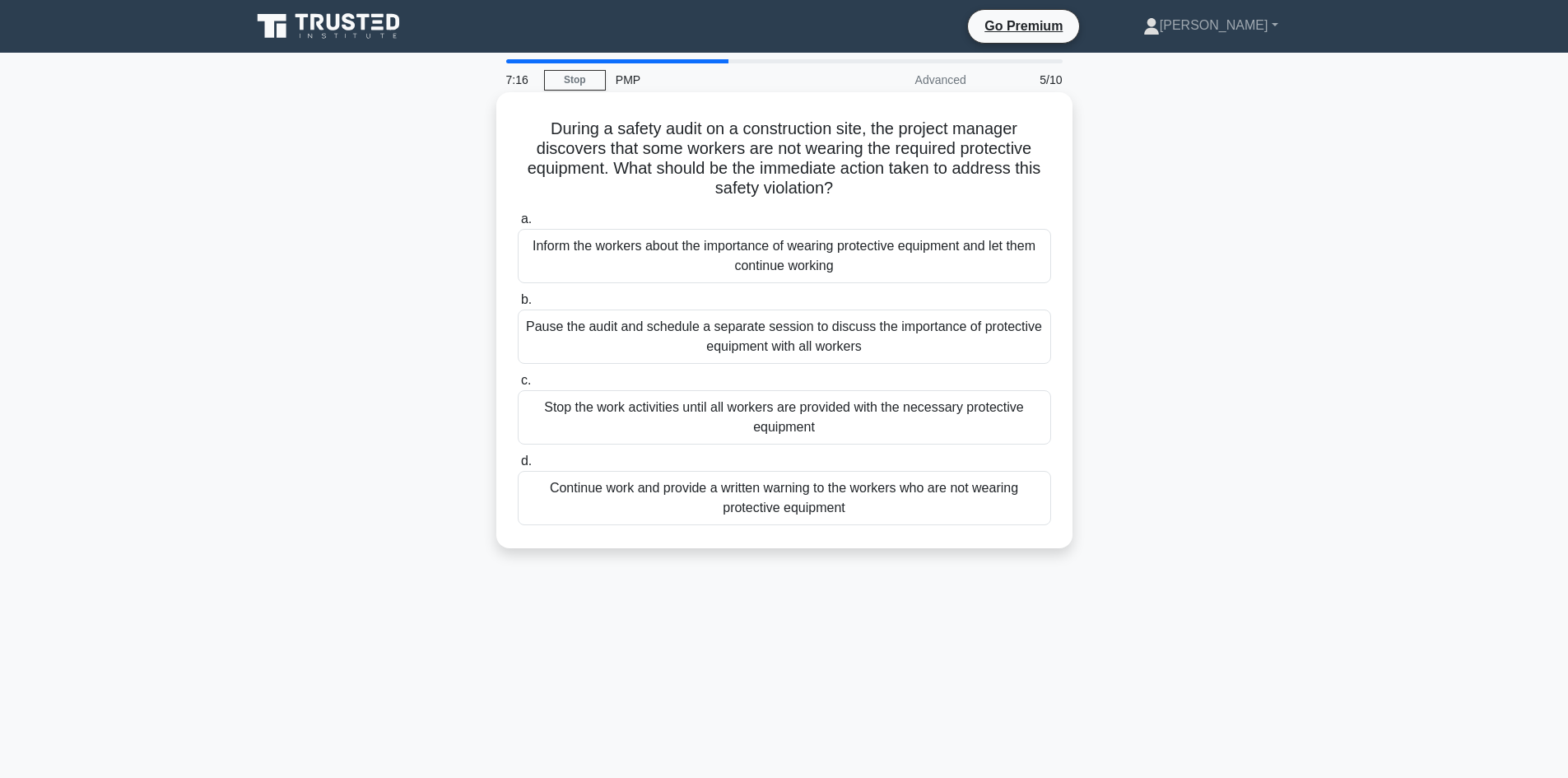
click at [933, 514] on div "Continue work and provide a written warning to the workers who are not wearing …" at bounding box center [785, 498] width 534 height 55
click at [518, 466] on input "d. Continue work and provide a written warning to the workers who are not weari…" at bounding box center [518, 461] width 0 height 11
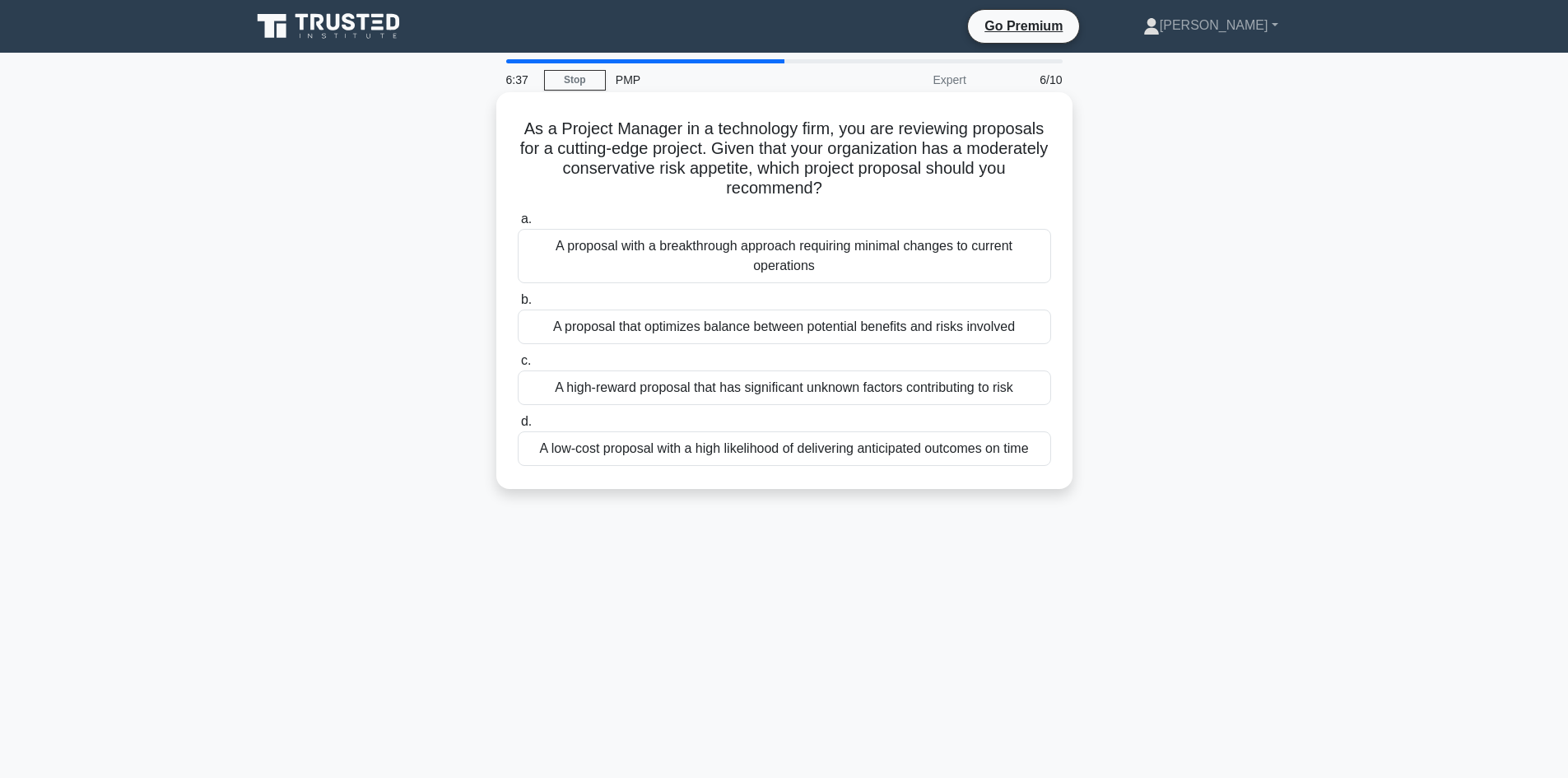
click at [1018, 451] on div "A low-cost proposal with a high likelihood of delivering anticipated outcomes o…" at bounding box center [785, 448] width 534 height 34
click at [518, 427] on input "d. A low-cost proposal with a high likelihood of delivering anticipated outcome…" at bounding box center [518, 422] width 0 height 11
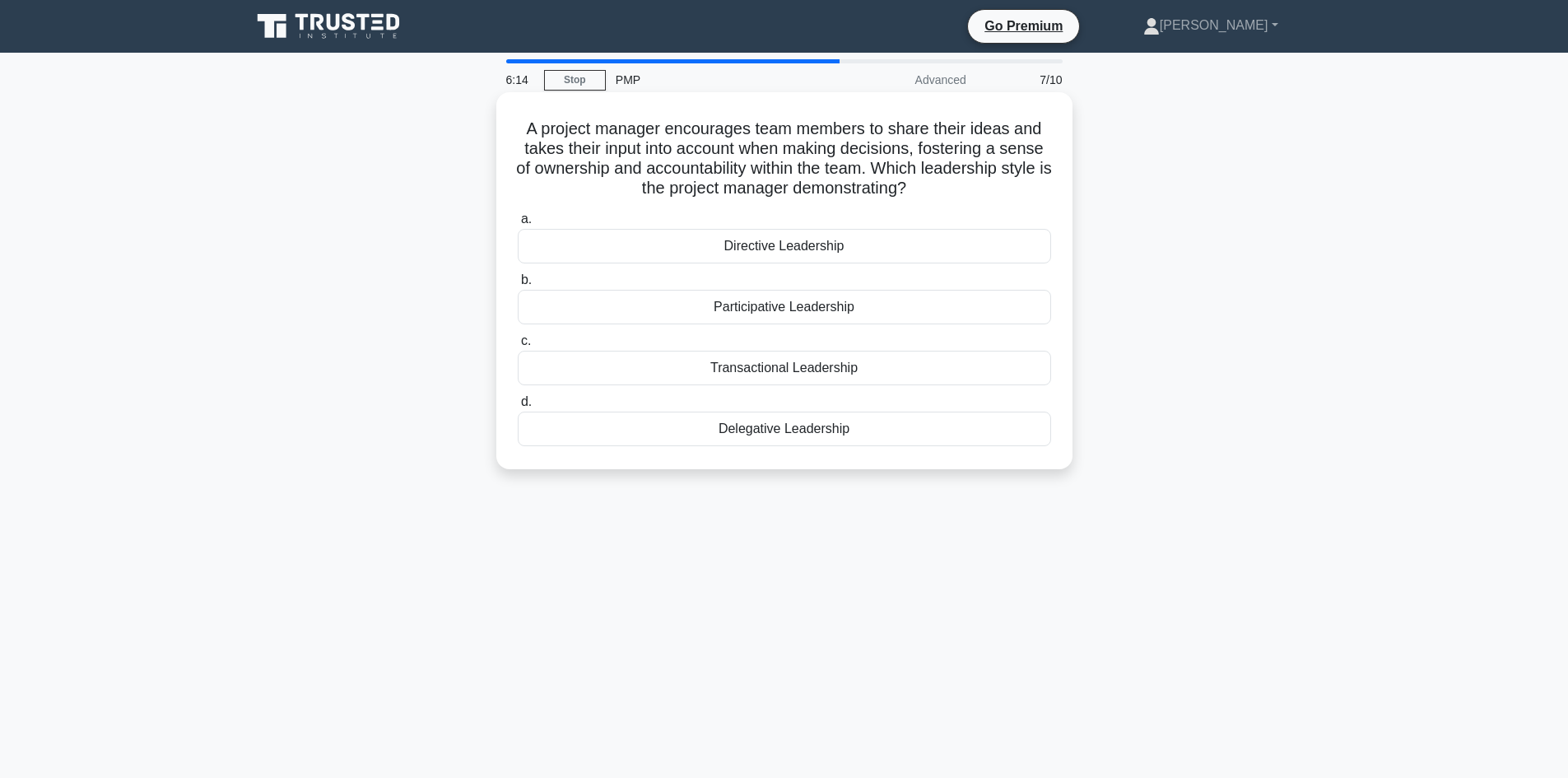
click at [902, 442] on div "Delegative Leadership" at bounding box center [785, 428] width 534 height 34
click at [518, 407] on input "d. Delegative Leadership" at bounding box center [518, 401] width 0 height 11
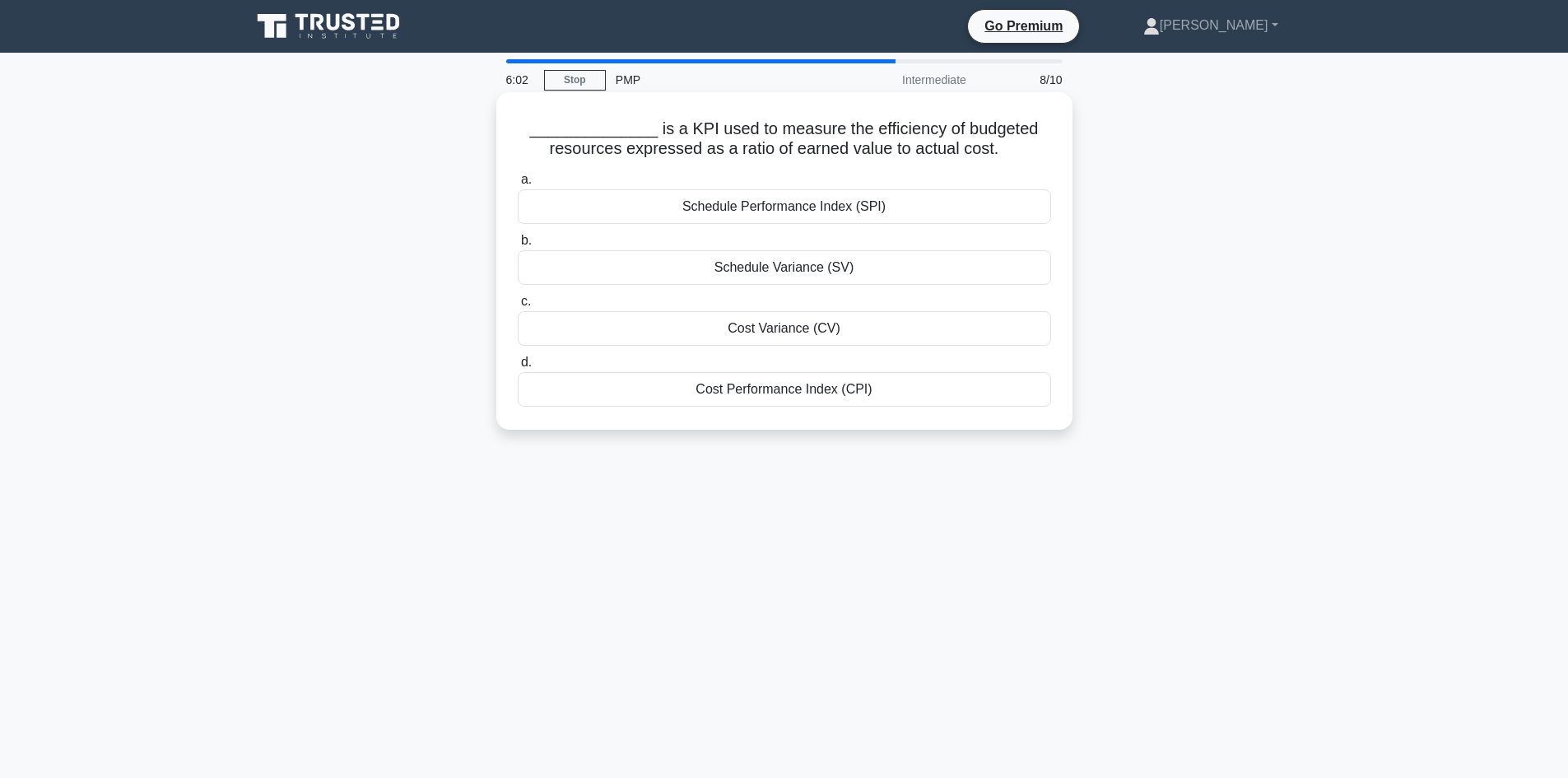
click at [911, 398] on div "Cost Performance Index (CPI)" at bounding box center [785, 389] width 534 height 34
click at [518, 368] on input "d. Cost Performance Index (CPI)" at bounding box center [518, 362] width 0 height 11
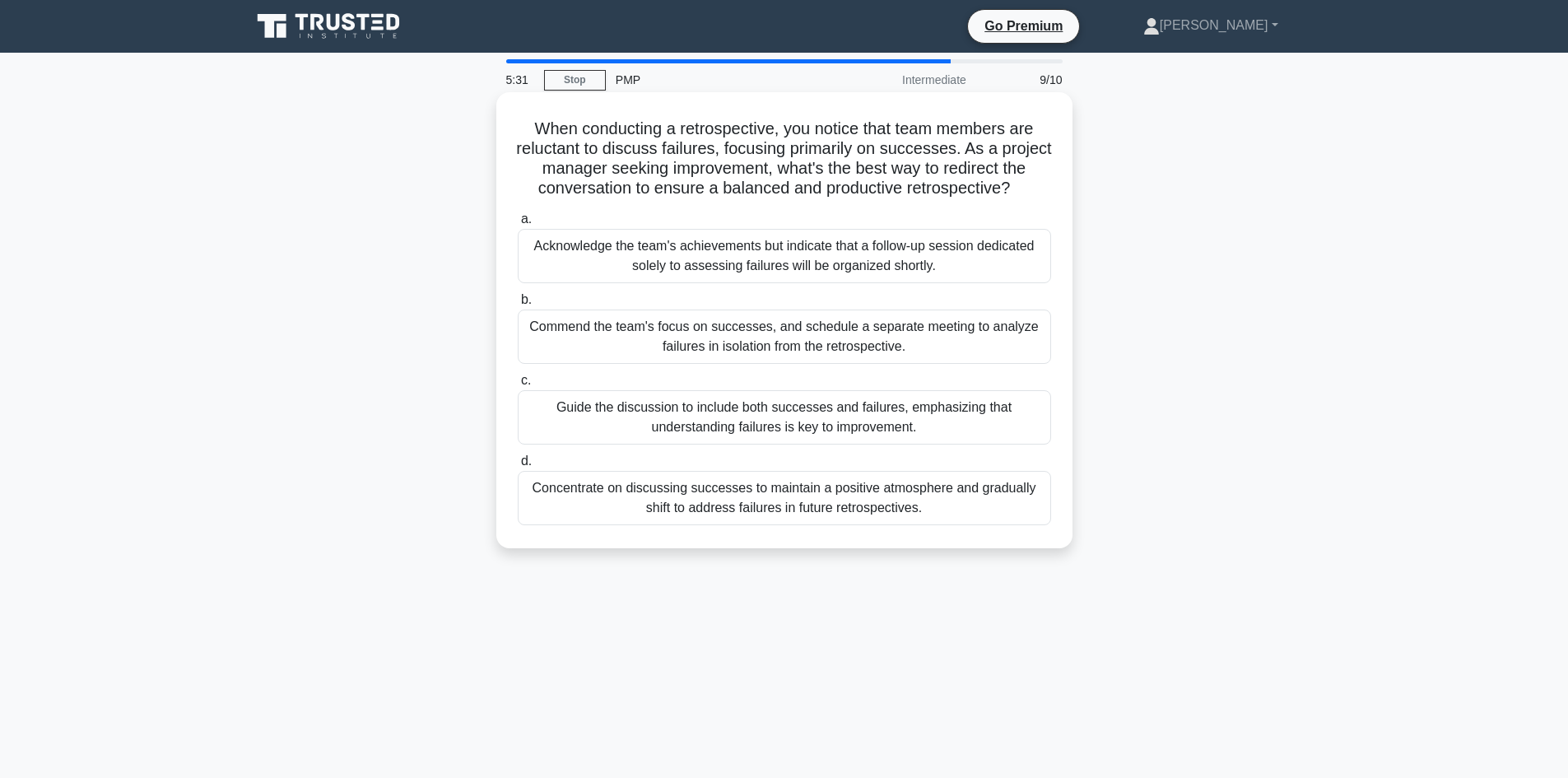
click at [964, 433] on div "Guide the discussion to include both successes and failures, emphasizing that u…" at bounding box center [785, 418] width 534 height 55
click at [518, 386] on input "c. Guide the discussion to include both successes and failures, emphasizing tha…" at bounding box center [518, 380] width 0 height 11
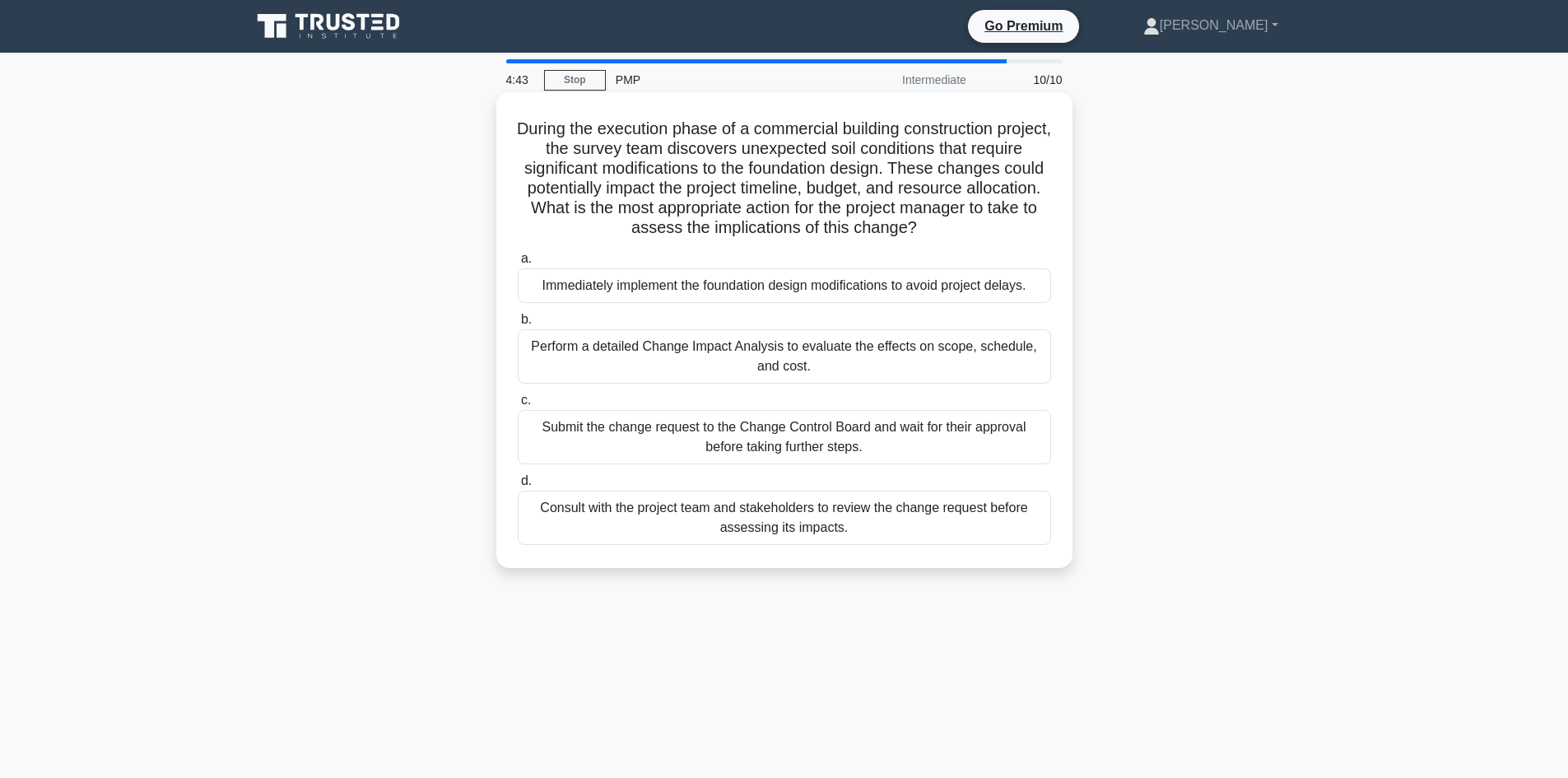
click at [837, 359] on div "Perform a detailed Change Impact Analysis to evaluate the effects on scope, sch…" at bounding box center [785, 356] width 534 height 55
click at [518, 325] on input "b. Perform a detailed Change Impact Analysis to evaluate the effects on scope, …" at bounding box center [518, 319] width 0 height 11
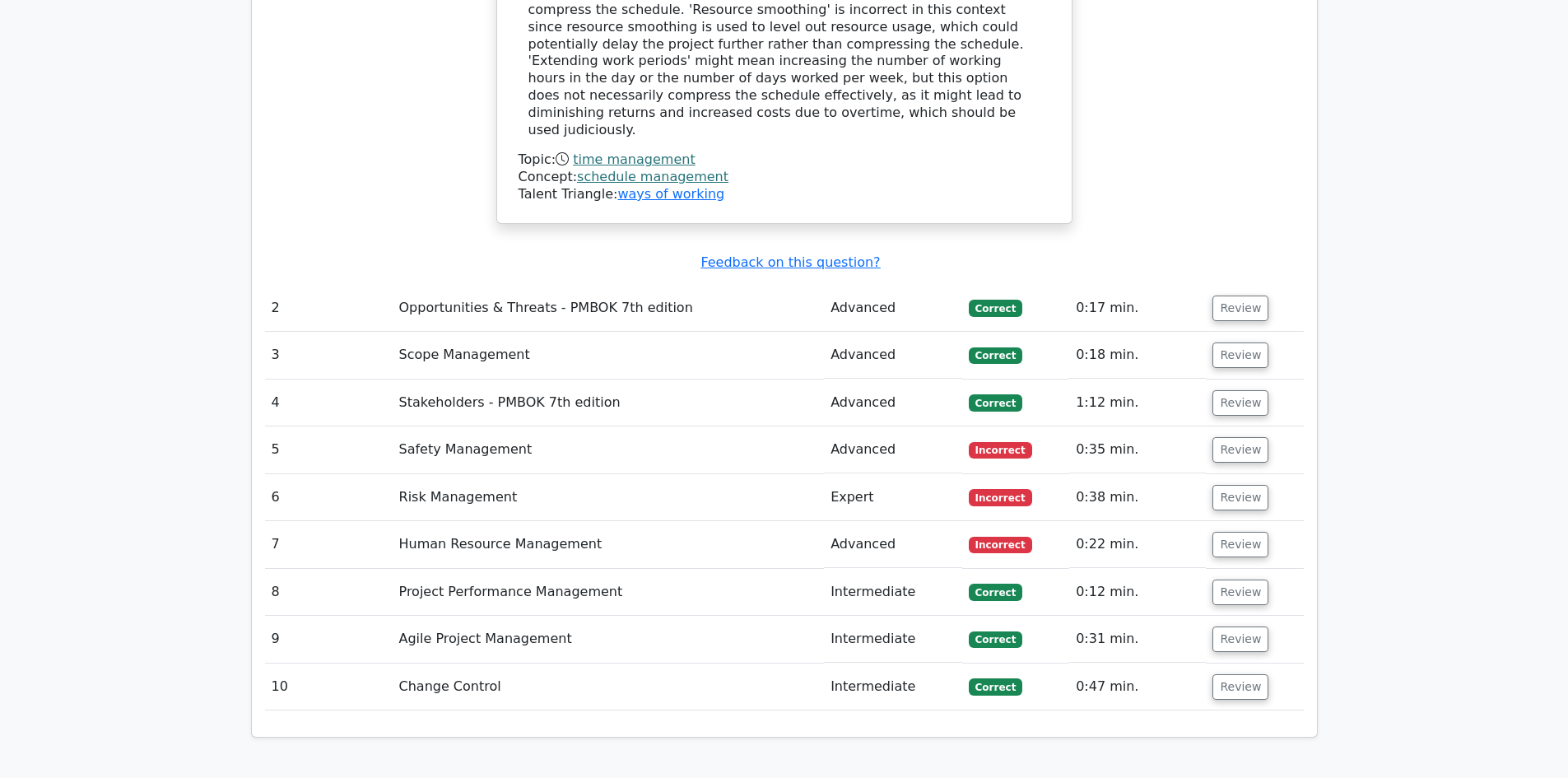
scroll to position [2387, 0]
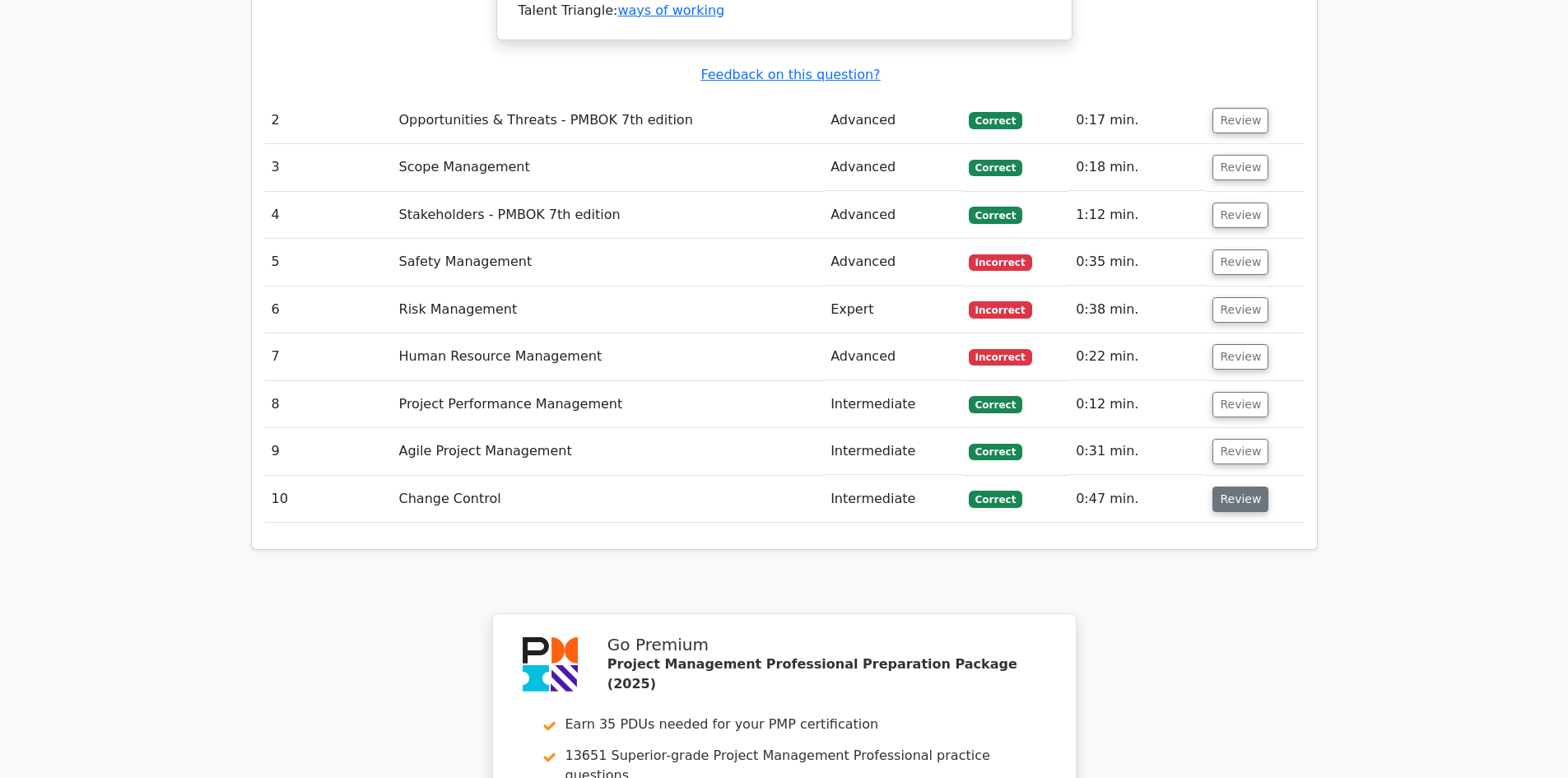
click at [1244, 486] on button "Review" at bounding box center [1240, 499] width 56 height 25
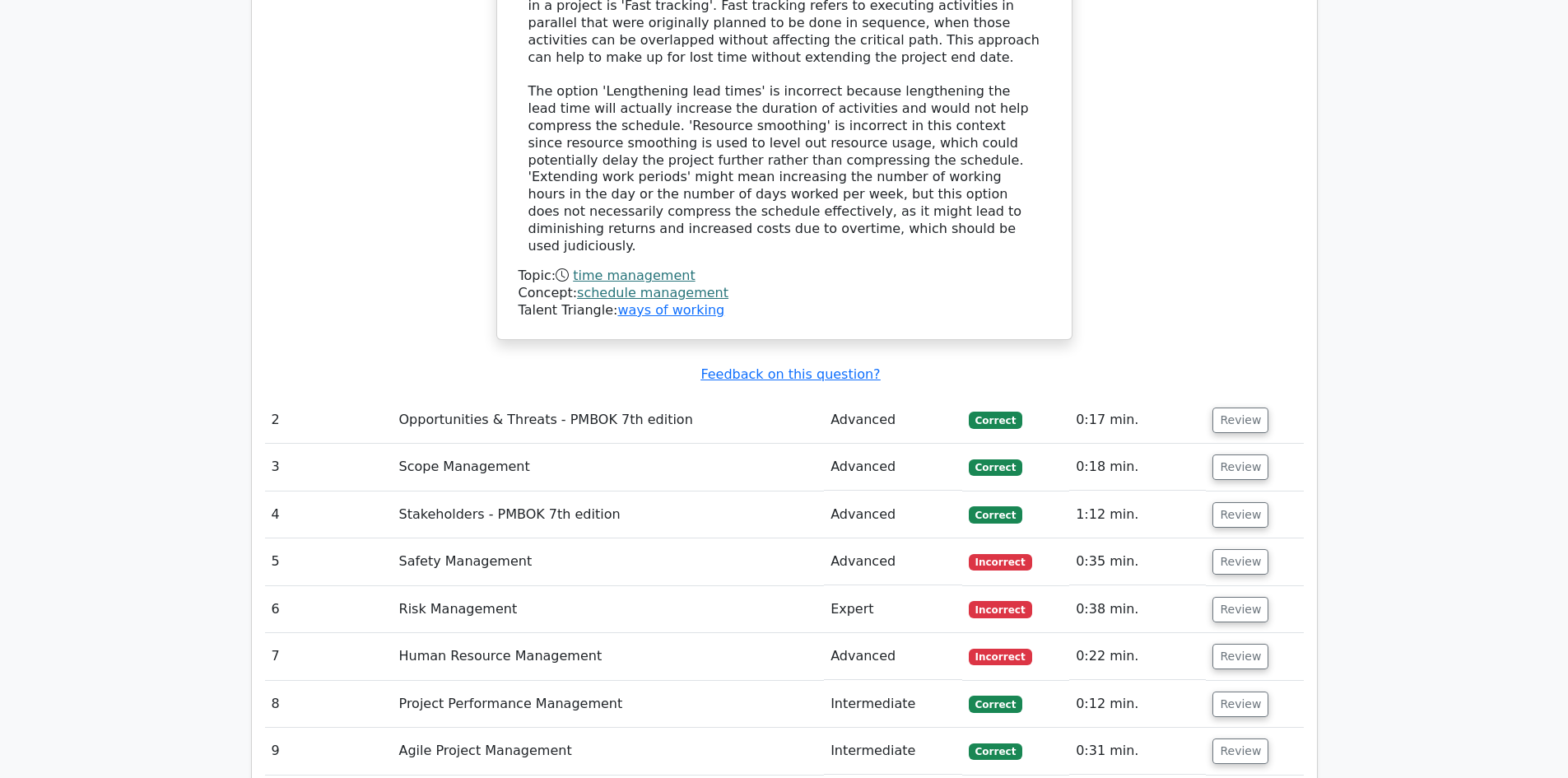
scroll to position [2139, 0]
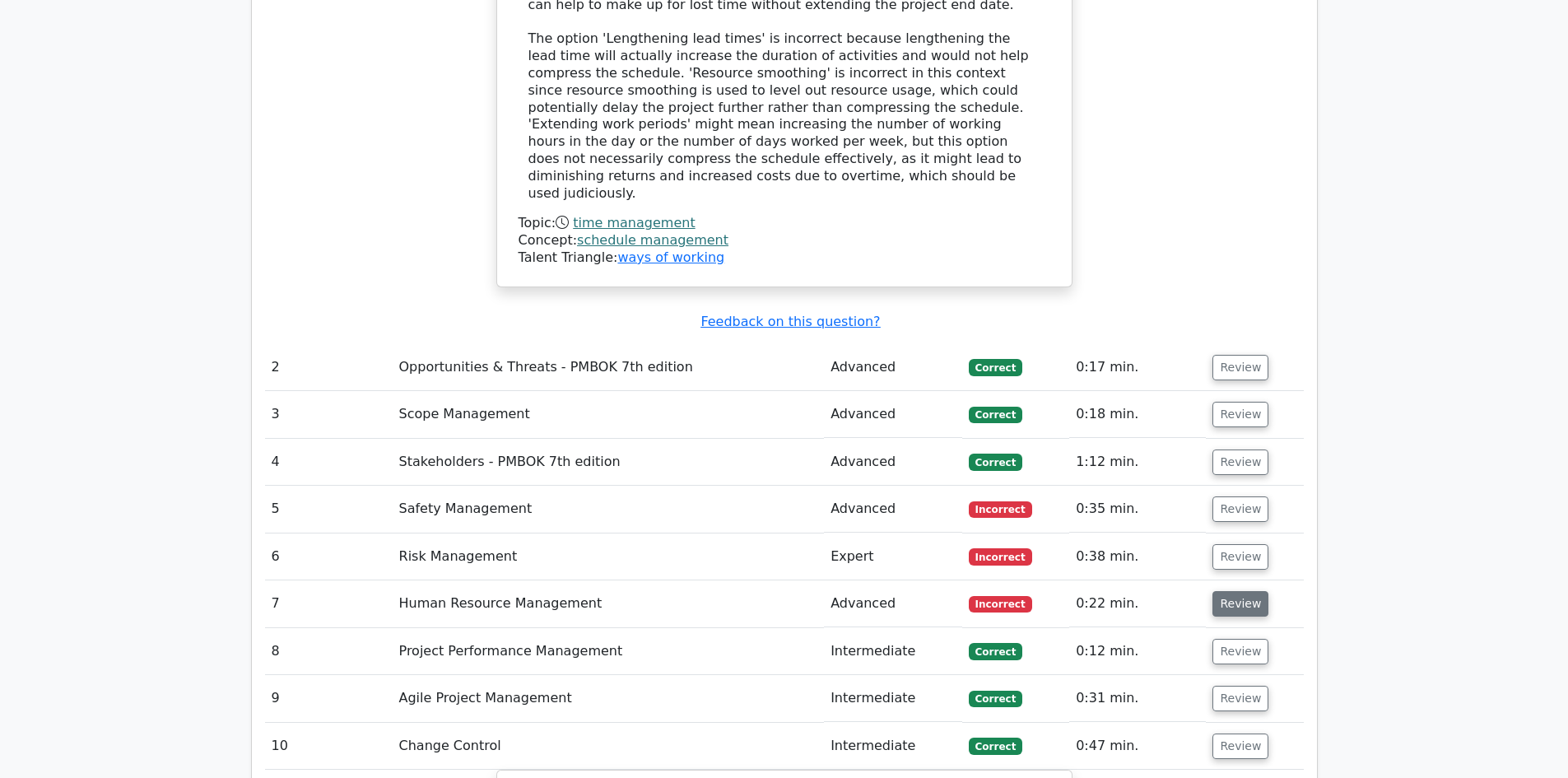
click at [1247, 591] on button "Review" at bounding box center [1240, 604] width 56 height 25
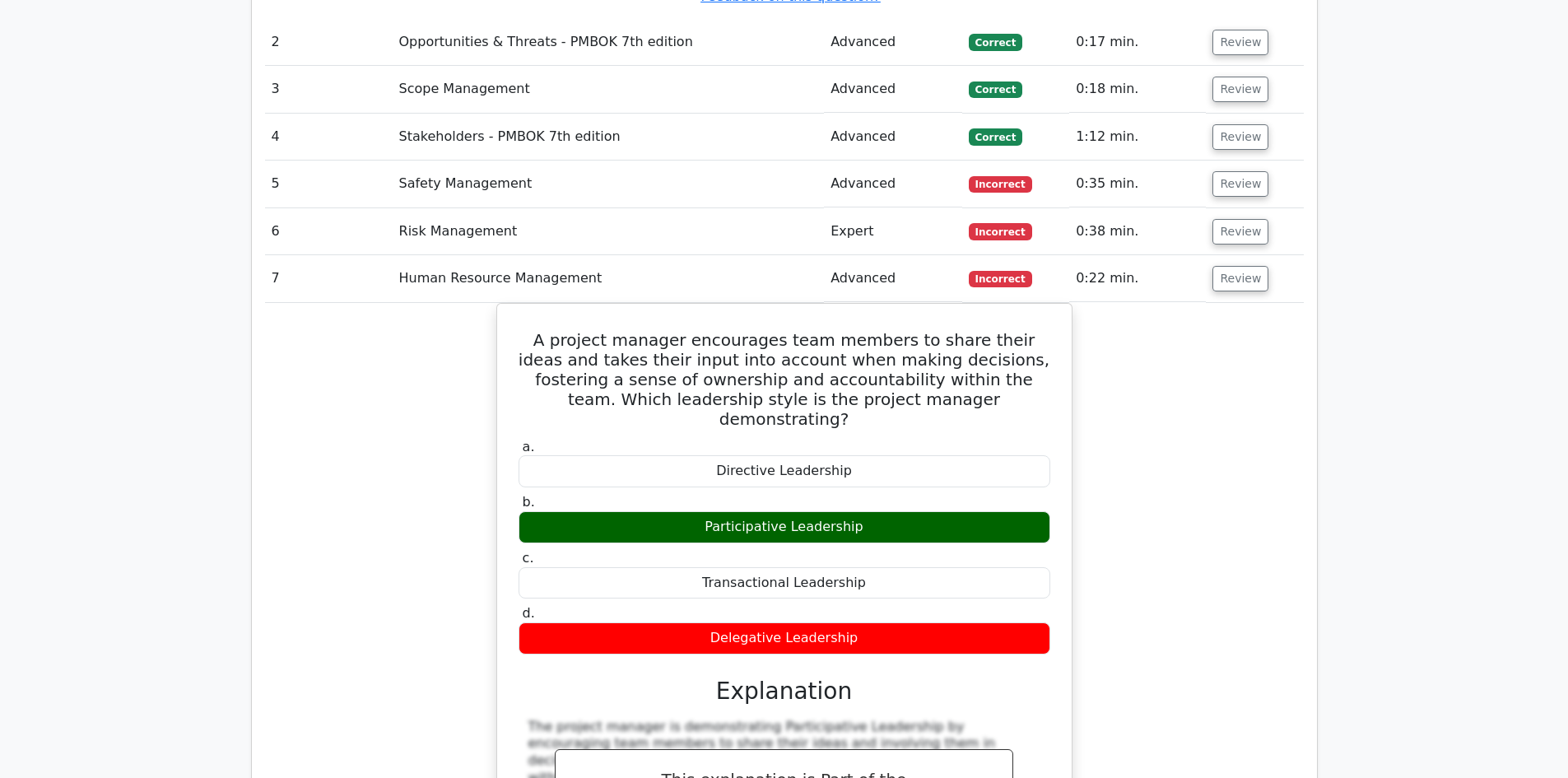
scroll to position [2304, 0]
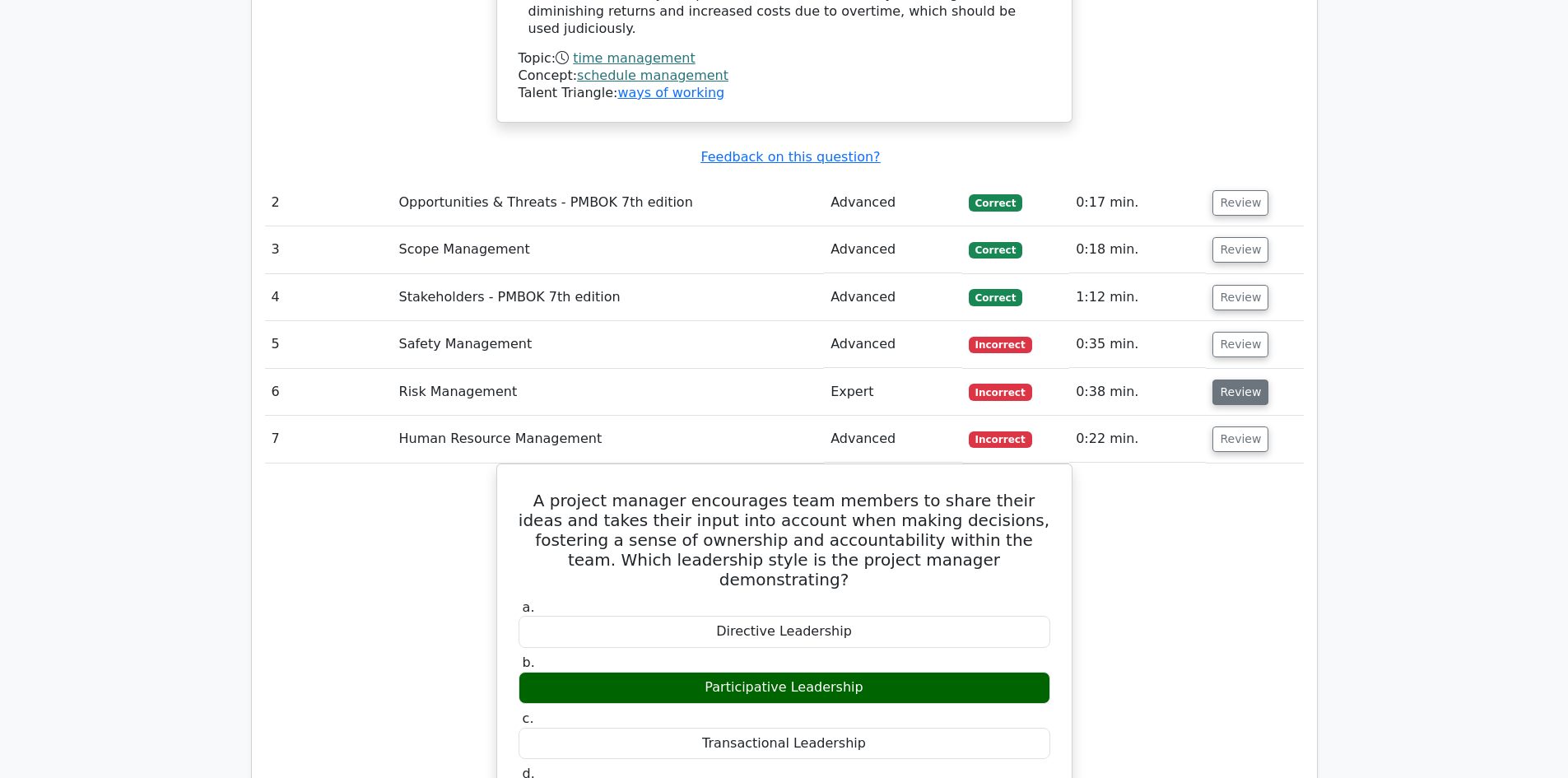
click at [1242, 380] on button "Review" at bounding box center [1240, 392] width 56 height 25
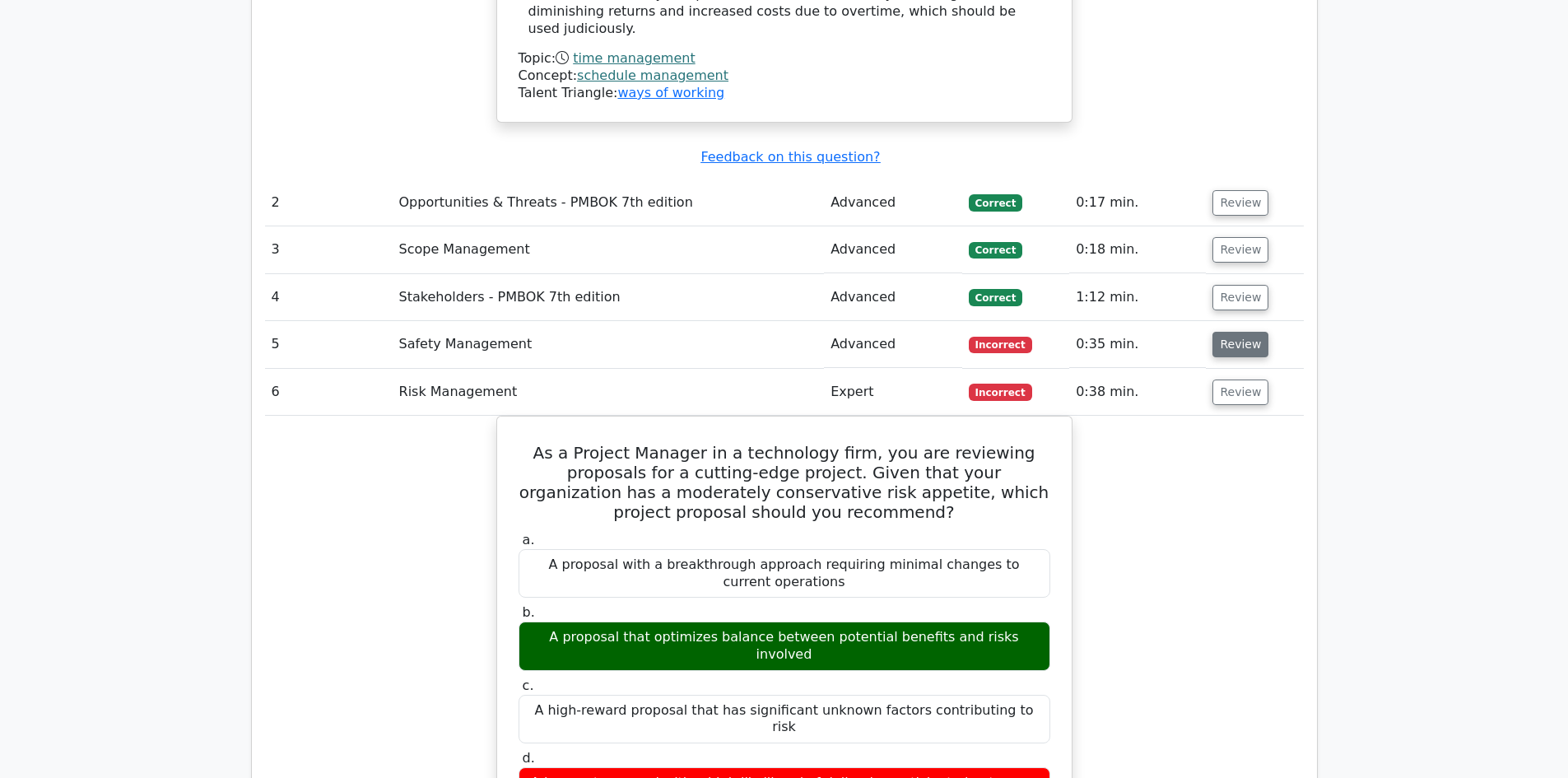
click at [1235, 332] on button "Review" at bounding box center [1240, 345] width 56 height 25
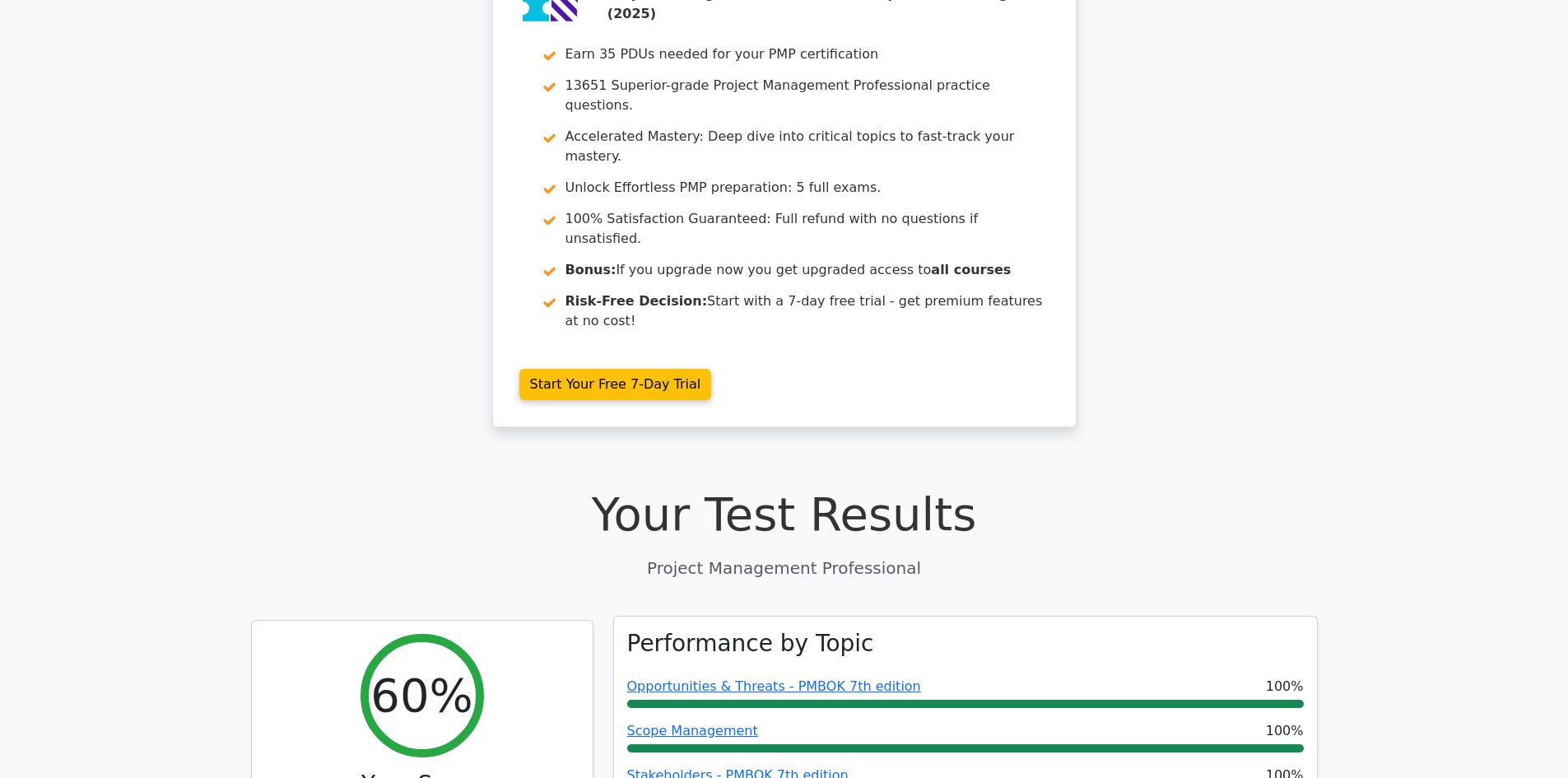
scroll to position [0, 0]
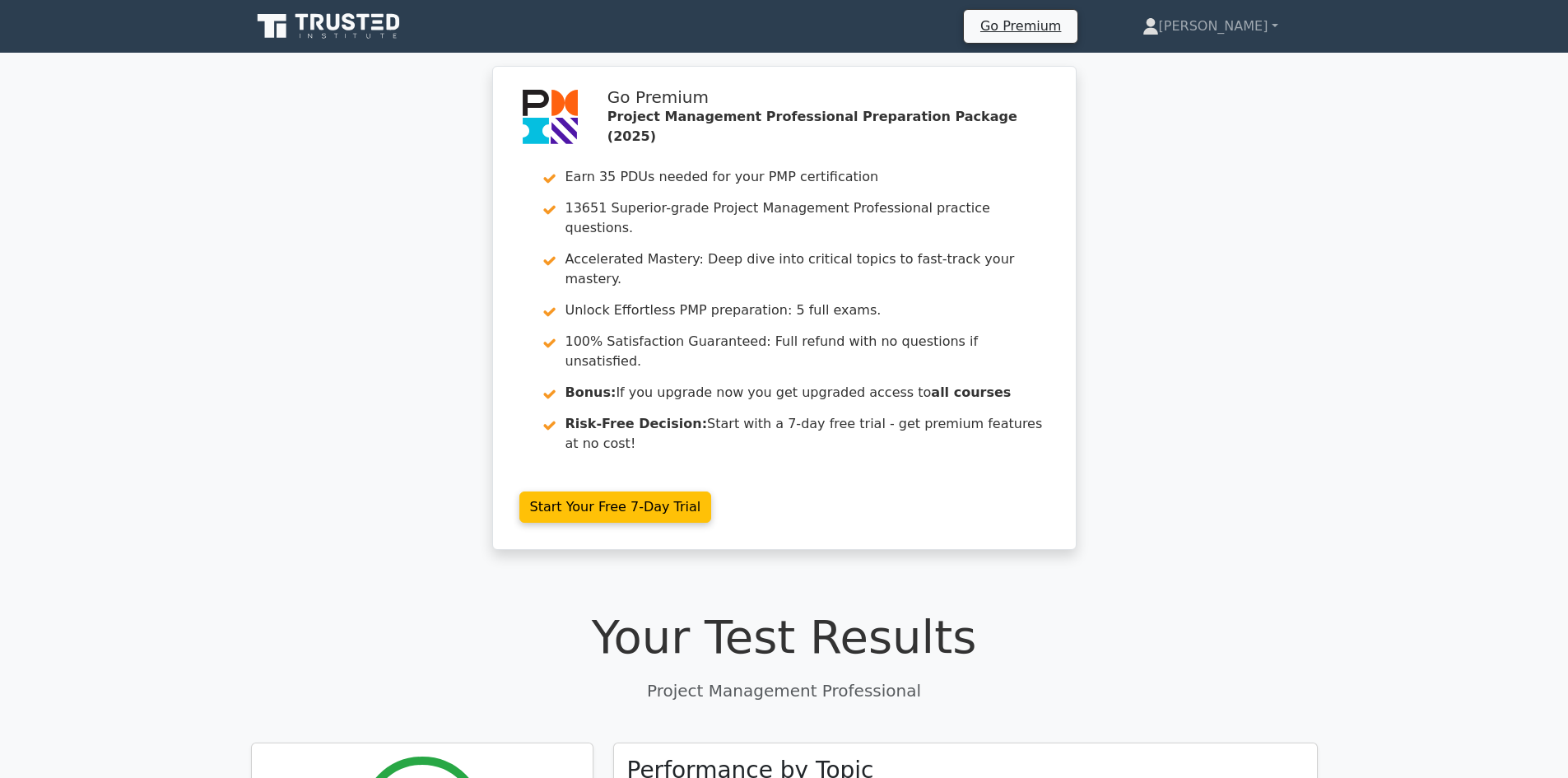
click at [322, 45] on link at bounding box center [330, 26] width 158 height 40
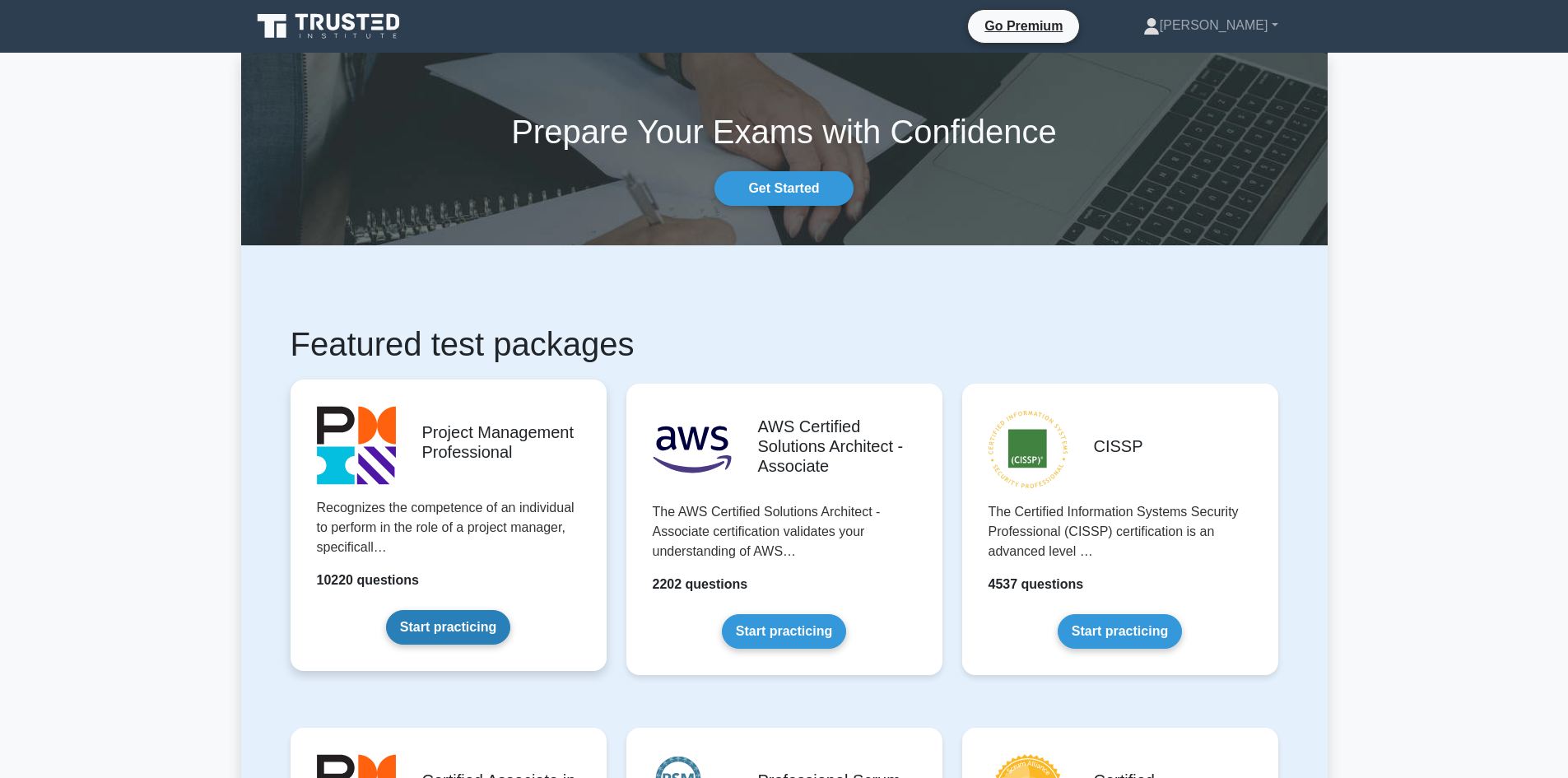
click at [436, 636] on link "Start practicing" at bounding box center [448, 626] width 125 height 34
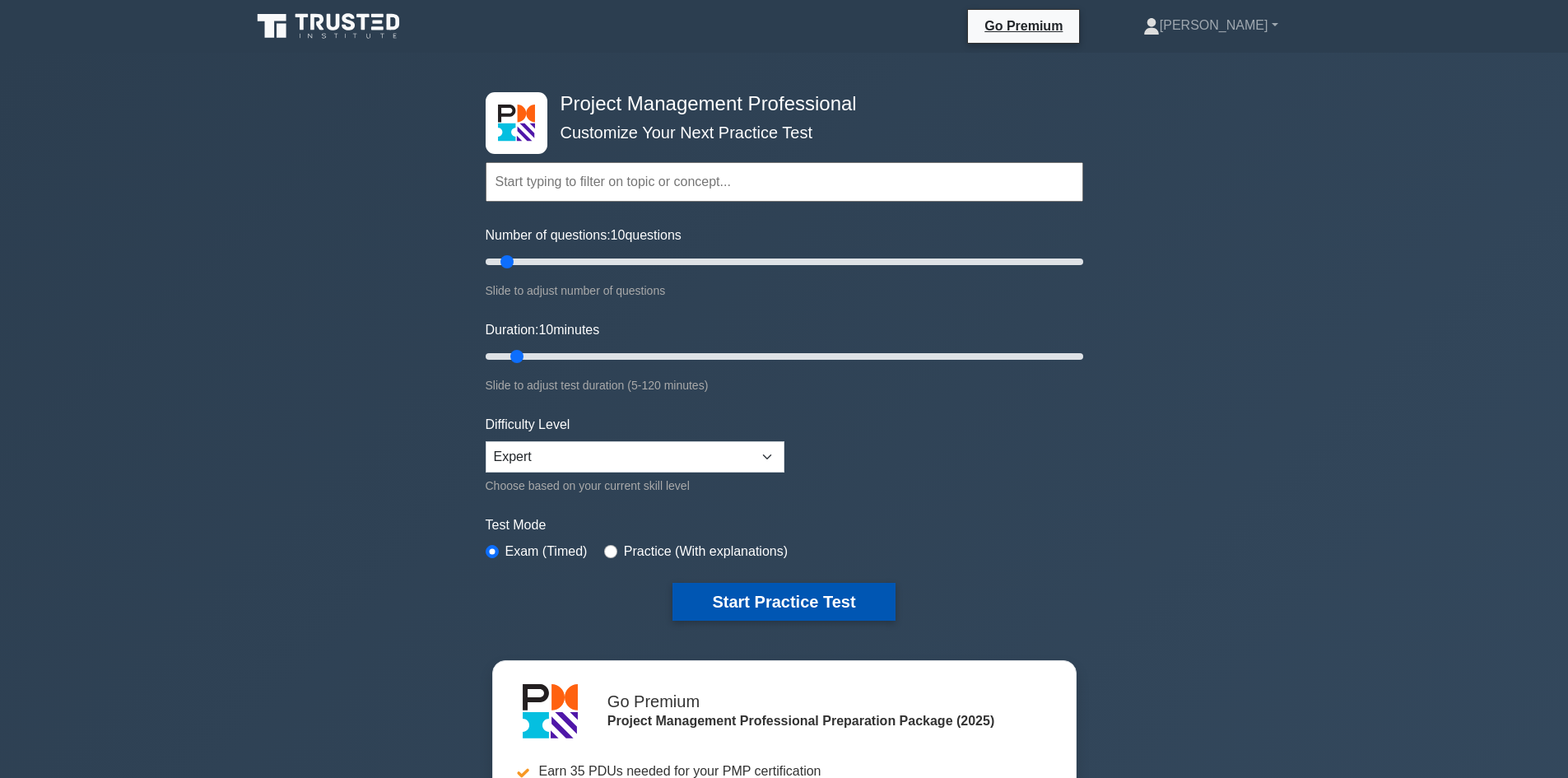
click at [767, 592] on button "Start Practice Test" at bounding box center [783, 601] width 222 height 38
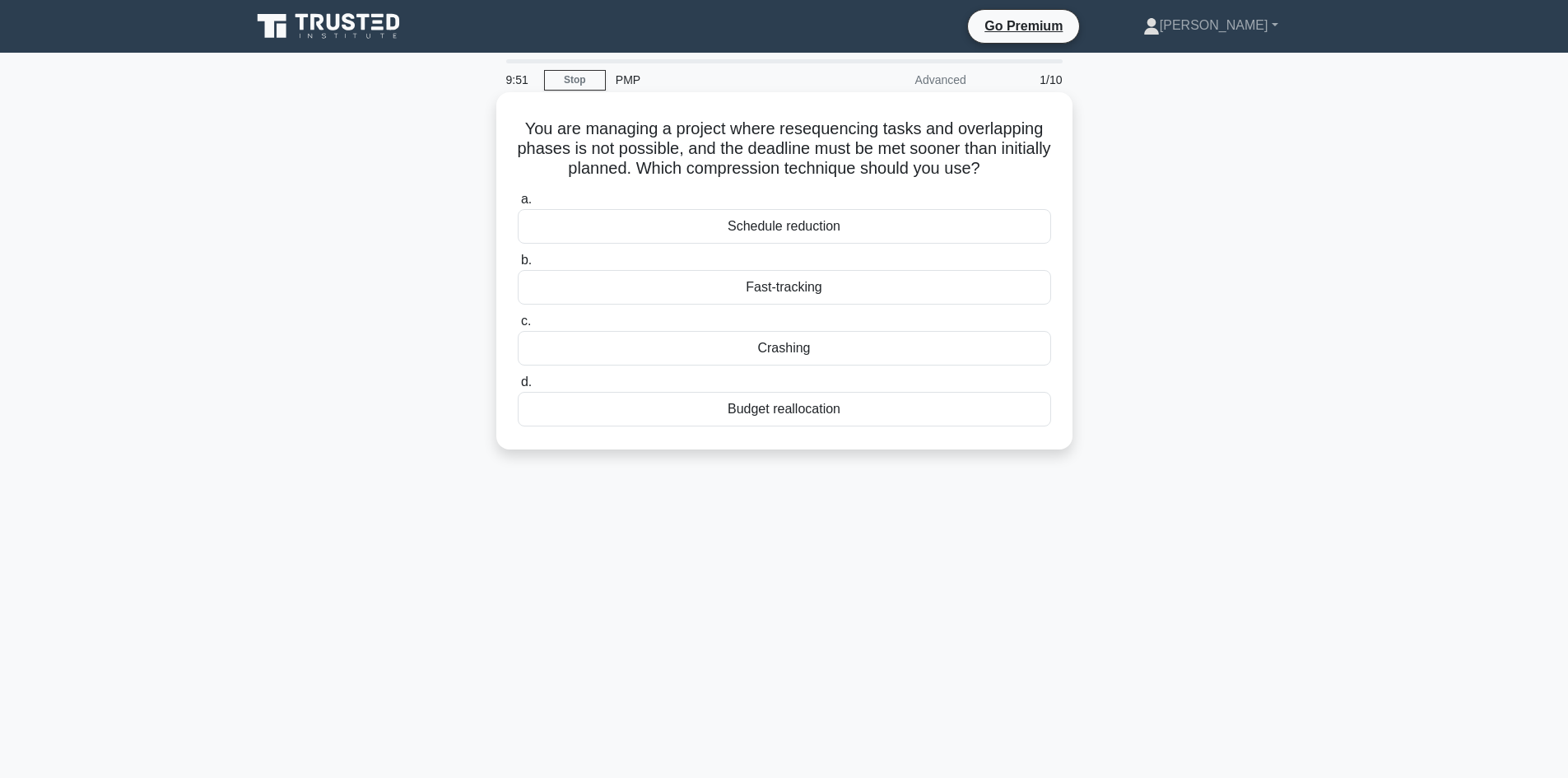
click at [679, 358] on div "Crashing" at bounding box center [785, 348] width 534 height 34
click at [518, 327] on input "c. Crashing" at bounding box center [518, 321] width 0 height 11
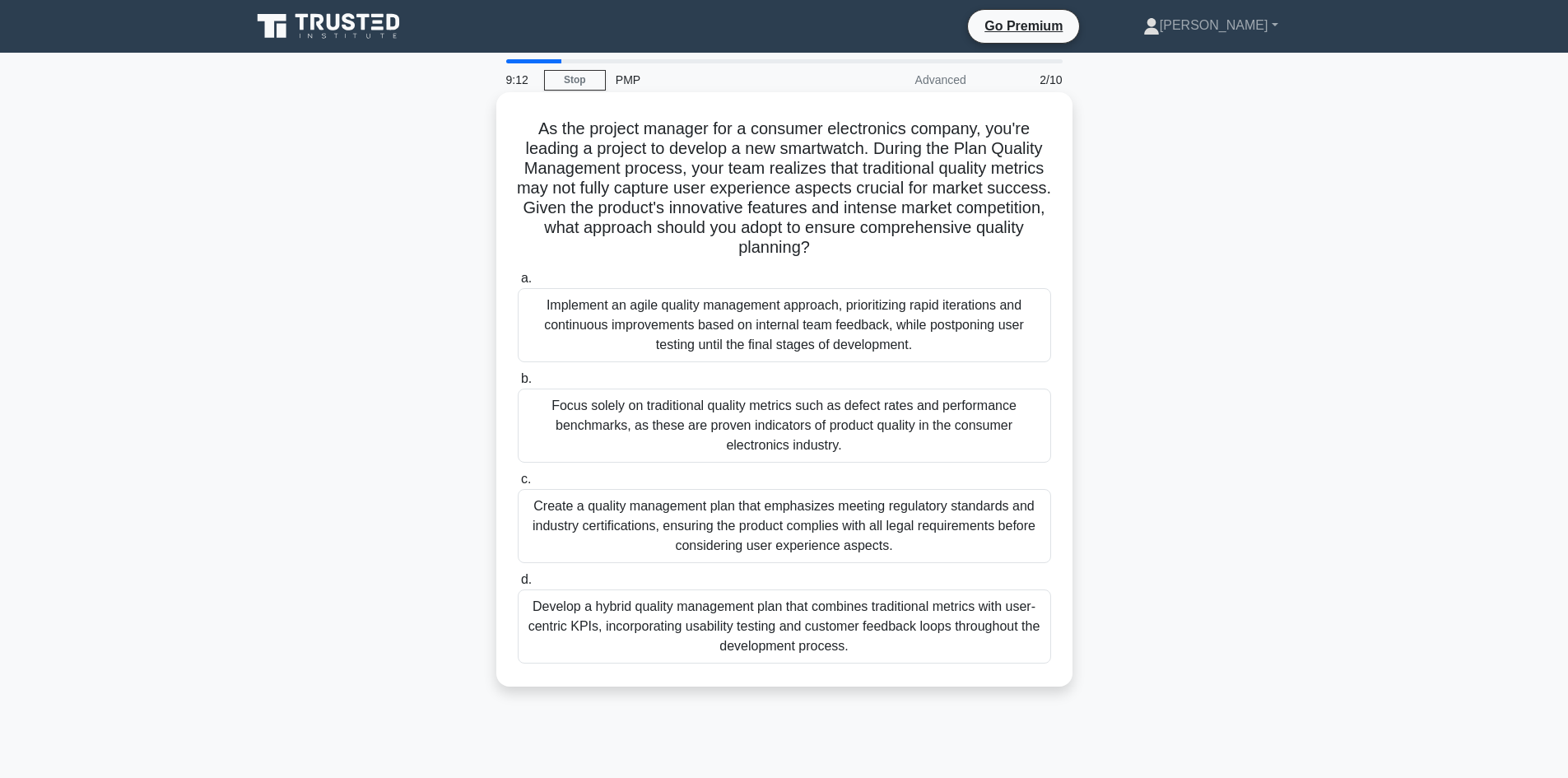
click at [620, 635] on div "Develop a hybrid quality management plan that combines traditional metrics with…" at bounding box center [785, 626] width 534 height 74
click at [518, 585] on input "d. Develop a hybrid quality management plan that combines traditional metrics w…" at bounding box center [518, 579] width 0 height 11
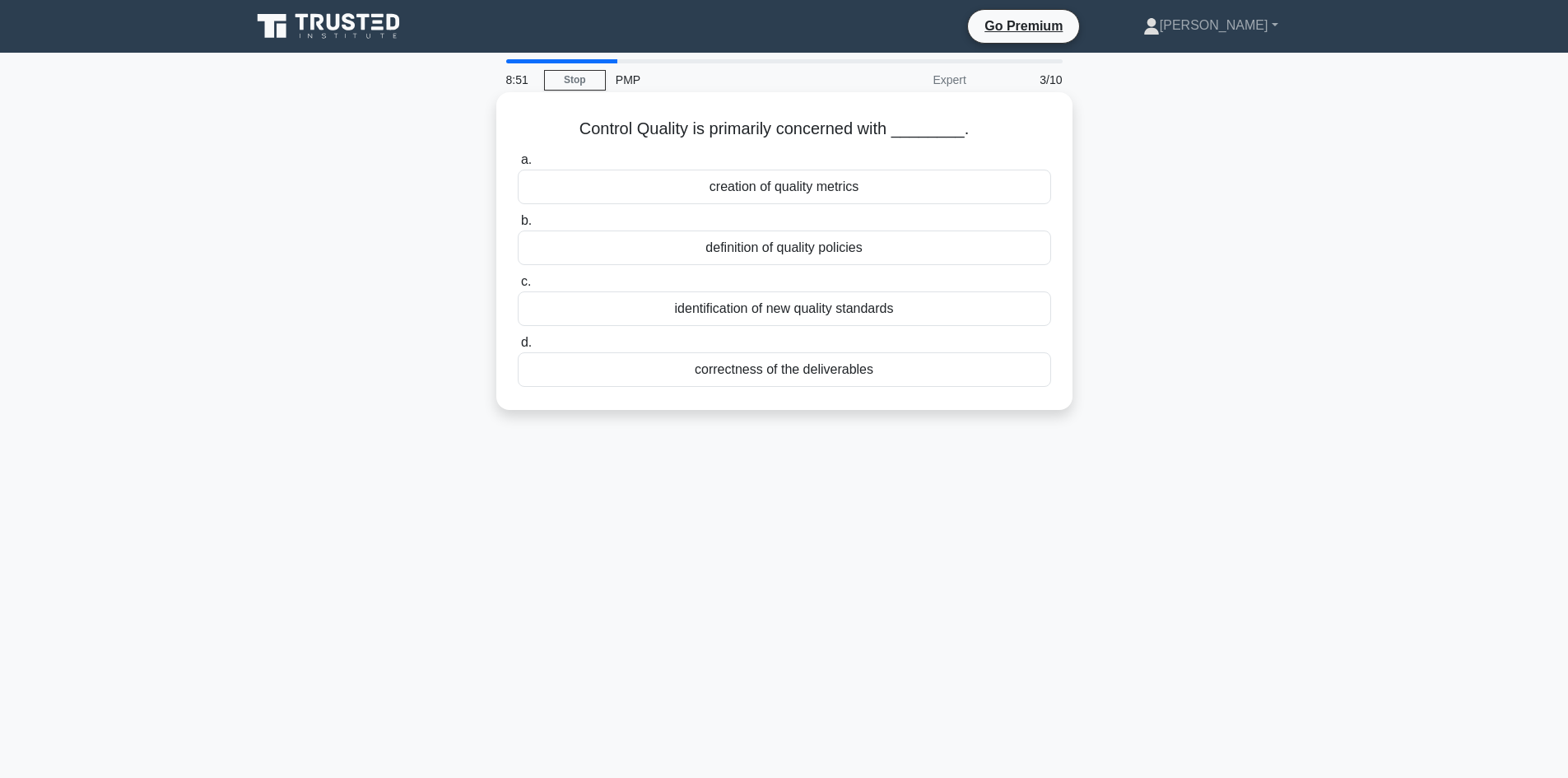
click at [654, 374] on div "correctness of the deliverables" at bounding box center [785, 369] width 534 height 34
click at [518, 348] on input "d. correctness of the deliverables" at bounding box center [518, 343] width 0 height 11
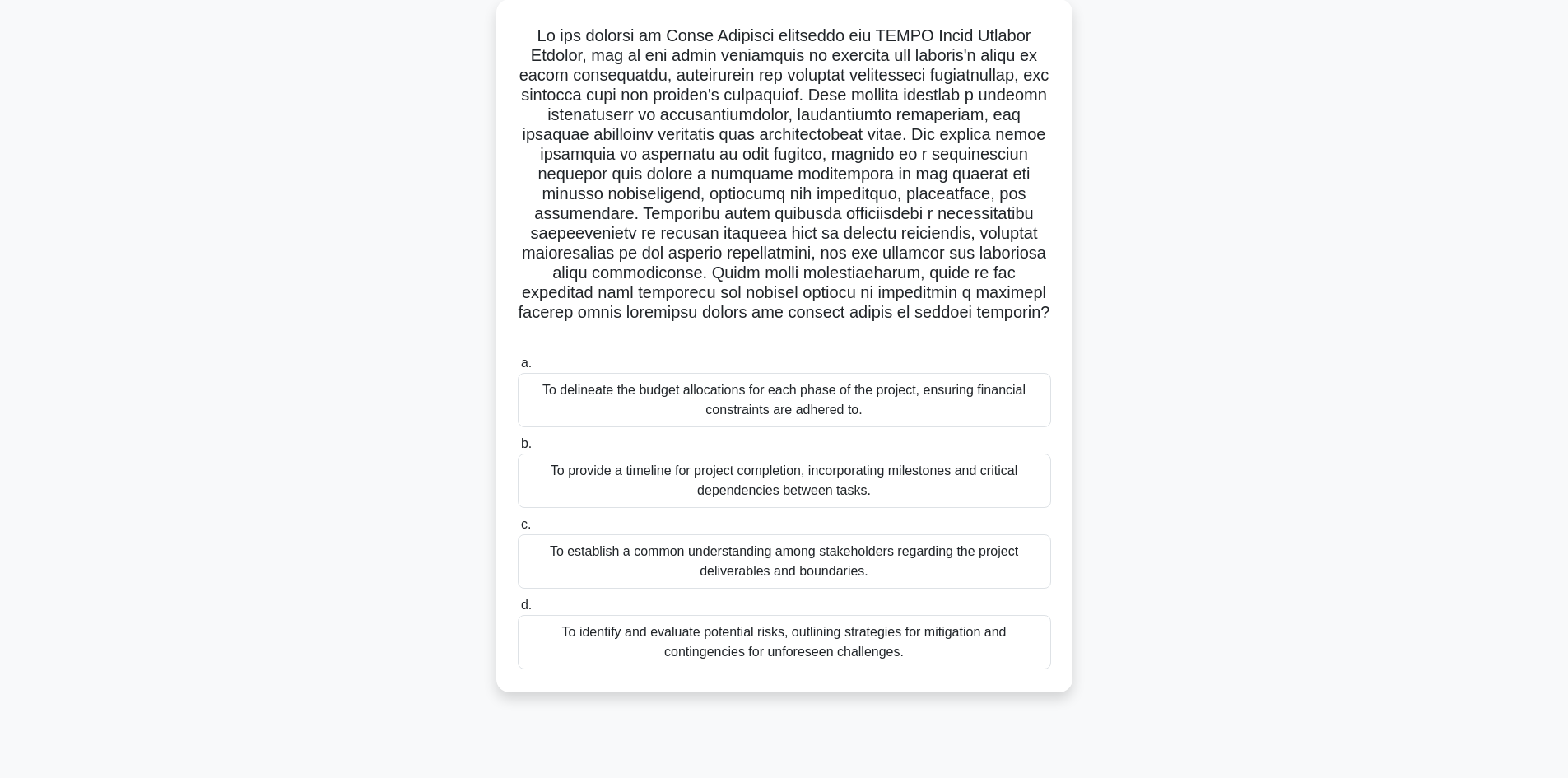
scroll to position [111, 0]
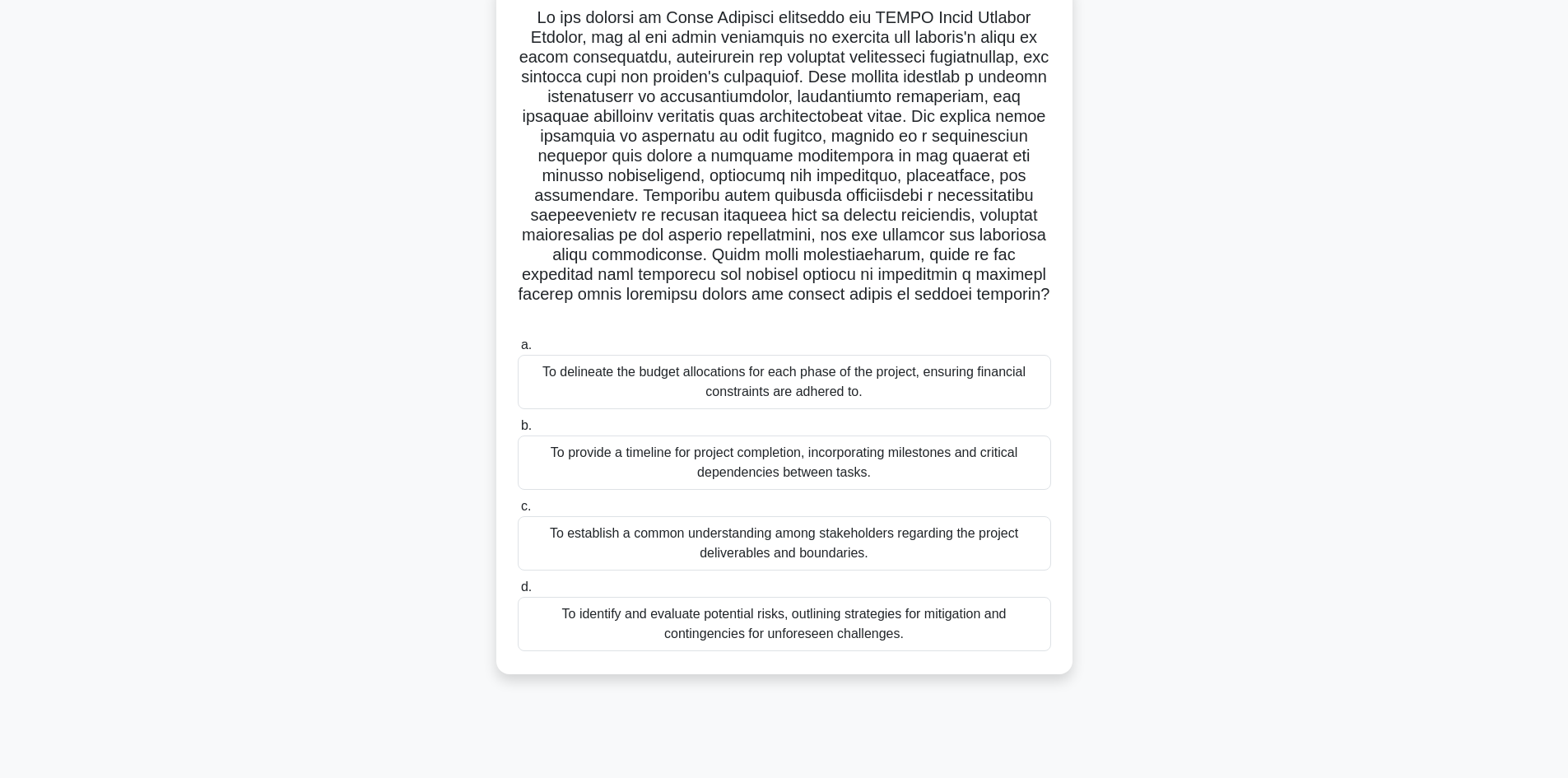
click at [706, 536] on div "To establish a common understanding among stakeholders regarding the project de…" at bounding box center [785, 543] width 534 height 55
click at [518, 512] on input "c. To establish a common understanding among stakeholders regarding the project…" at bounding box center [518, 506] width 0 height 11
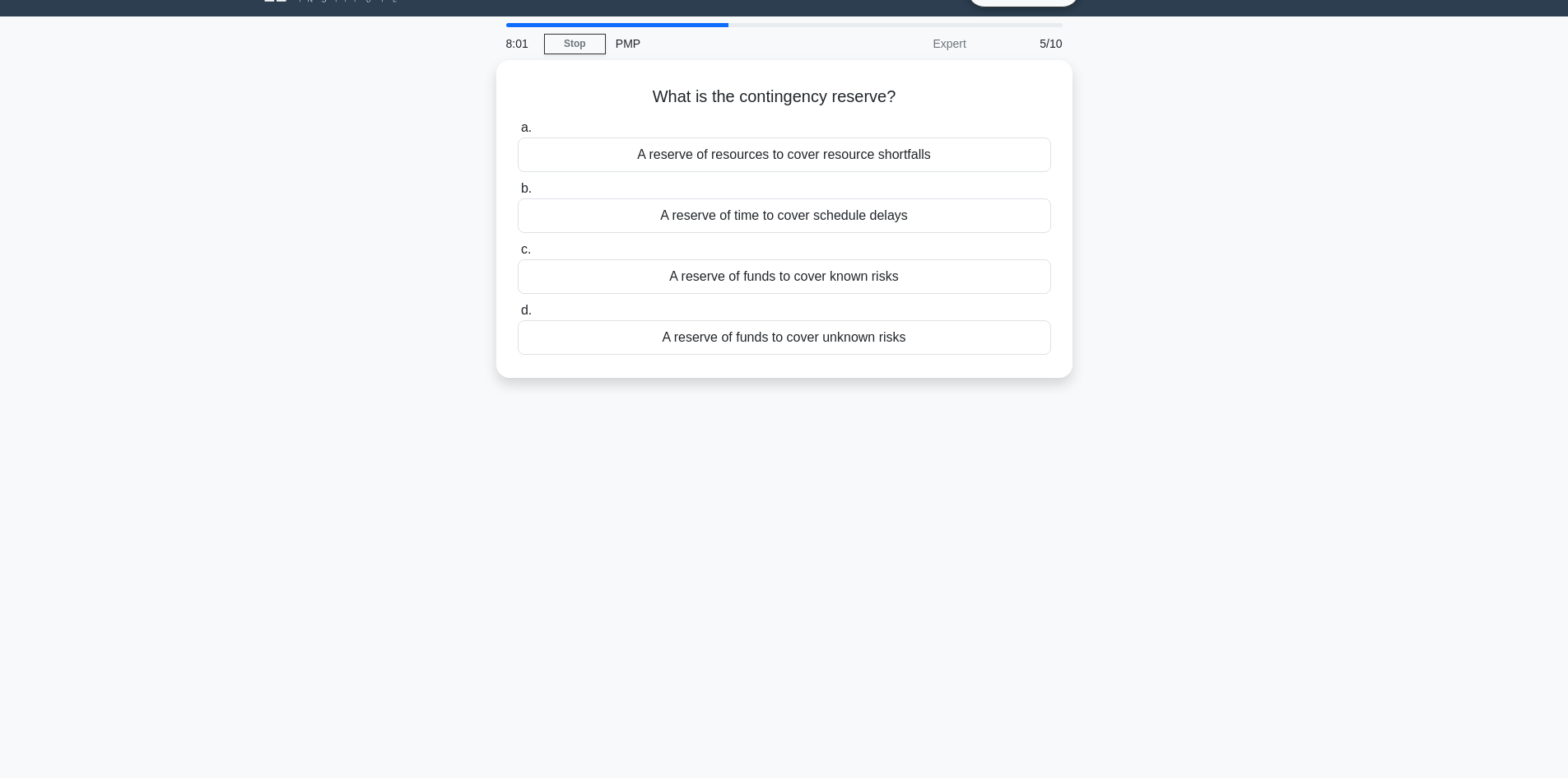
scroll to position [0, 0]
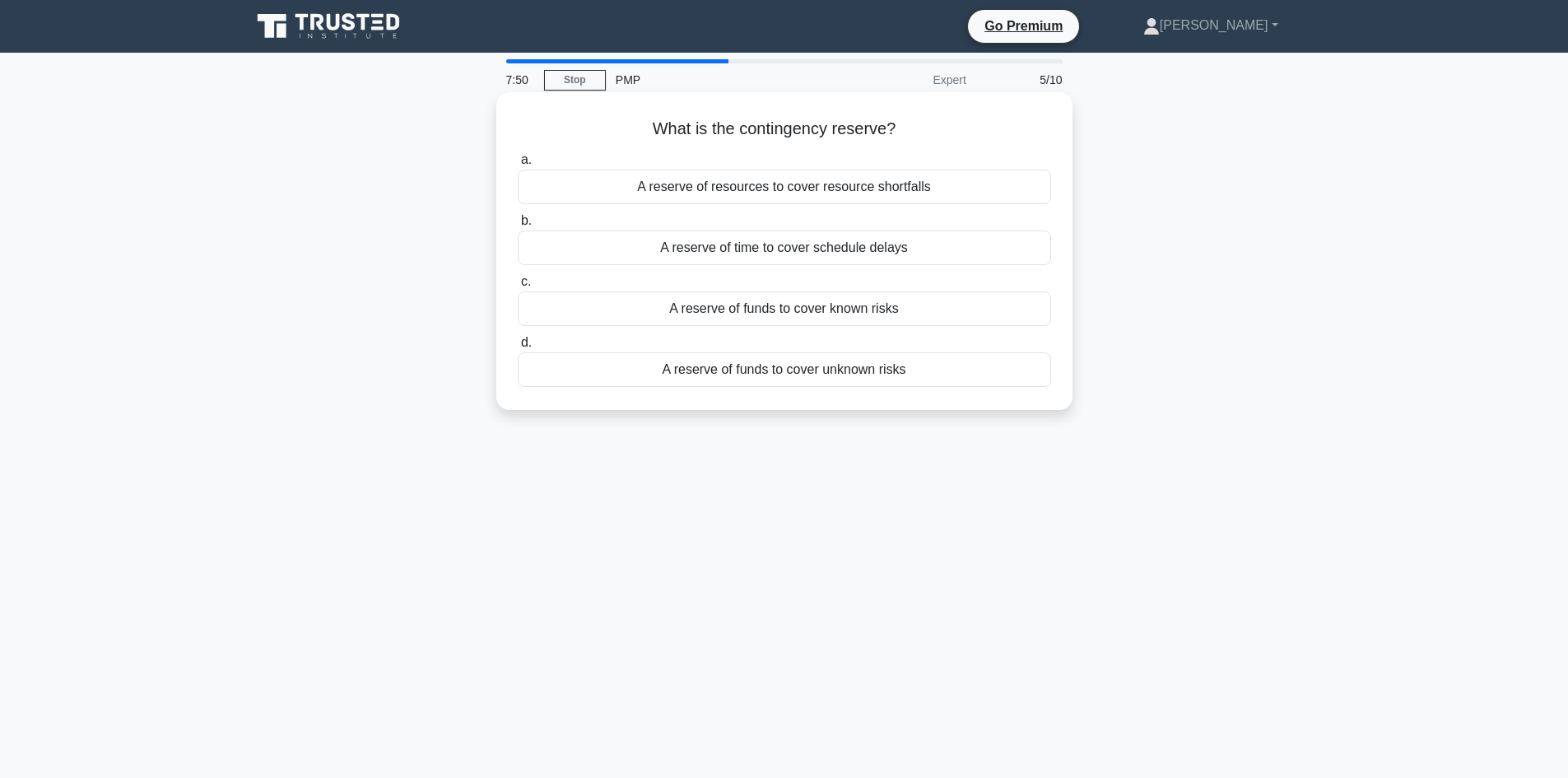
click at [778, 316] on div "A reserve of funds to cover known risks" at bounding box center [785, 308] width 534 height 34
click at [518, 287] on input "c. A reserve of funds to cover known risks" at bounding box center [518, 281] width 0 height 11
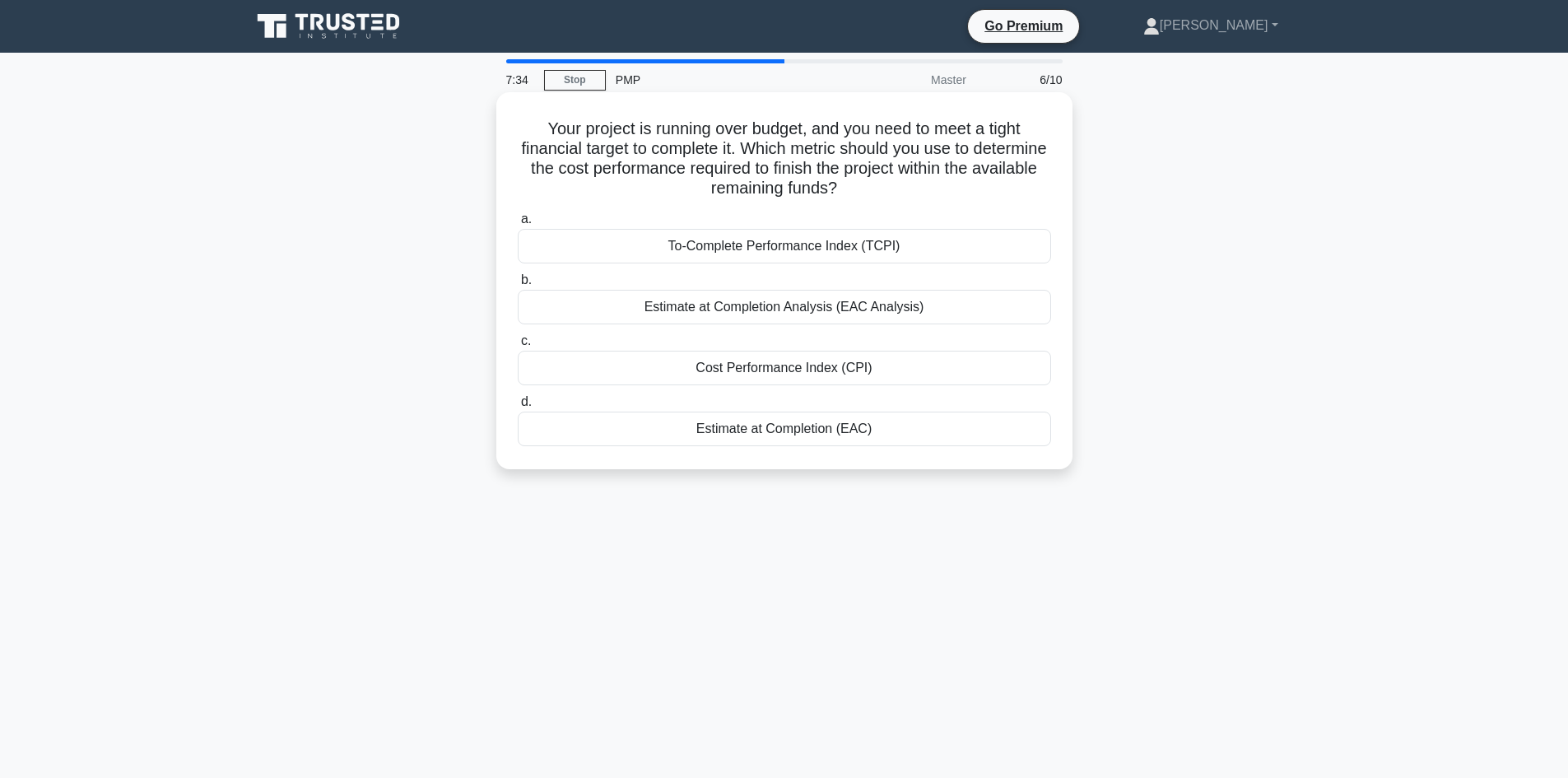
click at [686, 375] on div "Cost Performance Index (CPI)" at bounding box center [785, 367] width 534 height 34
click at [518, 347] on input "c. Cost Performance Index (CPI)" at bounding box center [518, 341] width 0 height 11
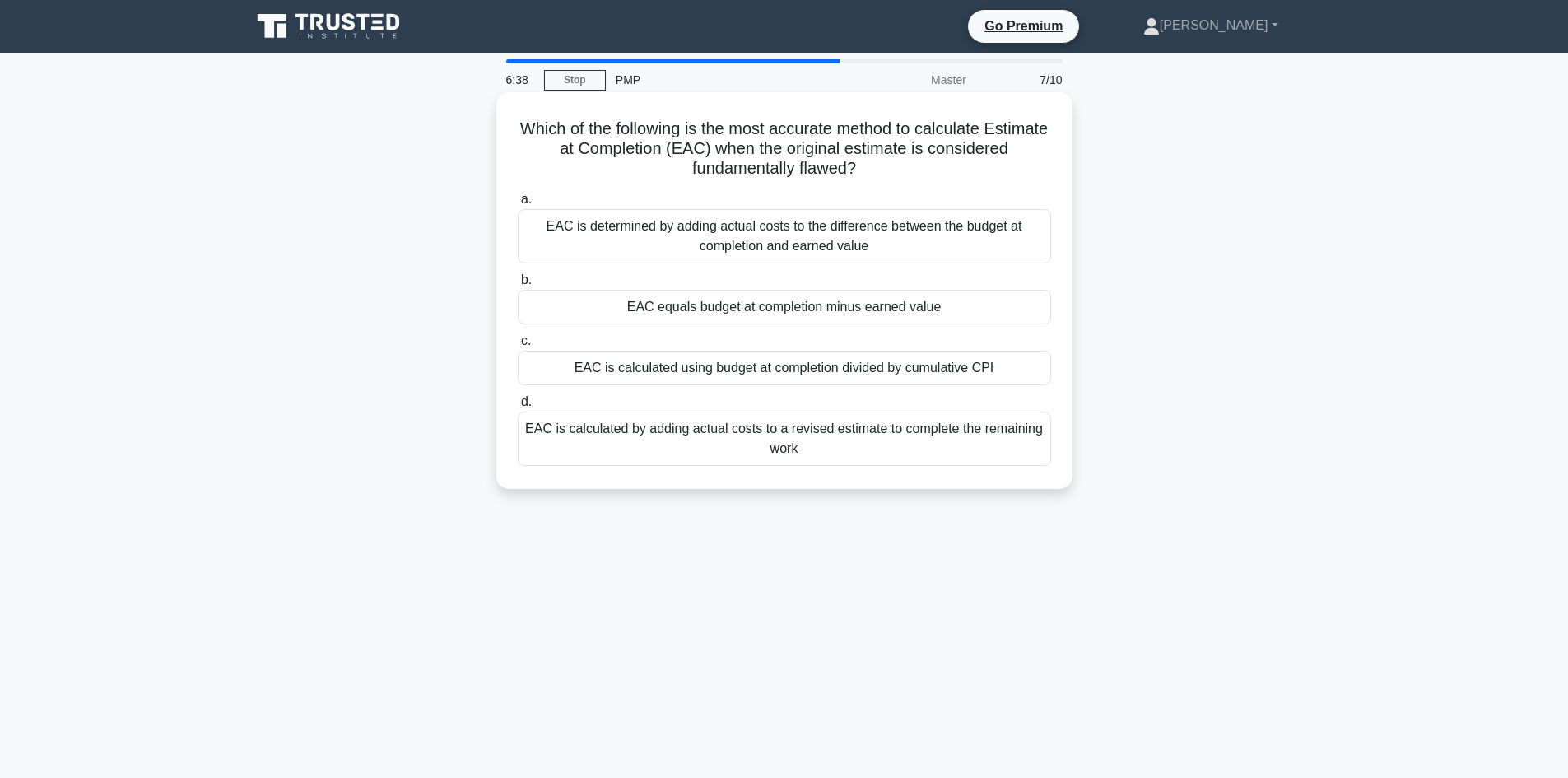
click at [853, 362] on div "EAC is calculated using budget at completion divided by cumulative CPI" at bounding box center [785, 367] width 534 height 34
click at [518, 347] on input "c. EAC is calculated using budget at completion divided by cumulative CPI" at bounding box center [518, 341] width 0 height 11
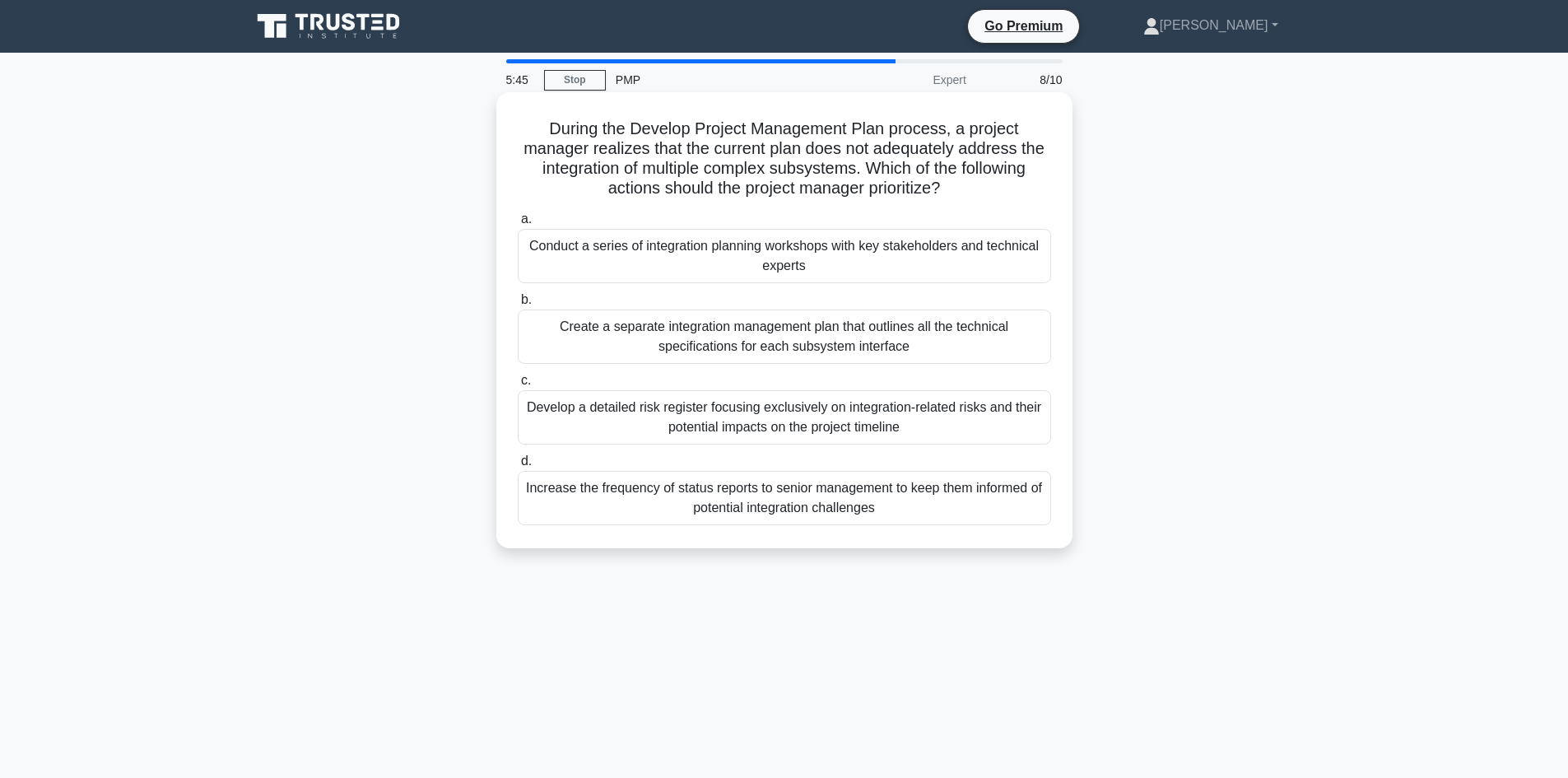
click at [907, 426] on div "Develop a detailed risk register focusing exclusively on integration-related ri…" at bounding box center [785, 418] width 534 height 55
click at [518, 386] on input "c. Develop a detailed risk register focusing exclusively on integration-related…" at bounding box center [518, 380] width 0 height 11
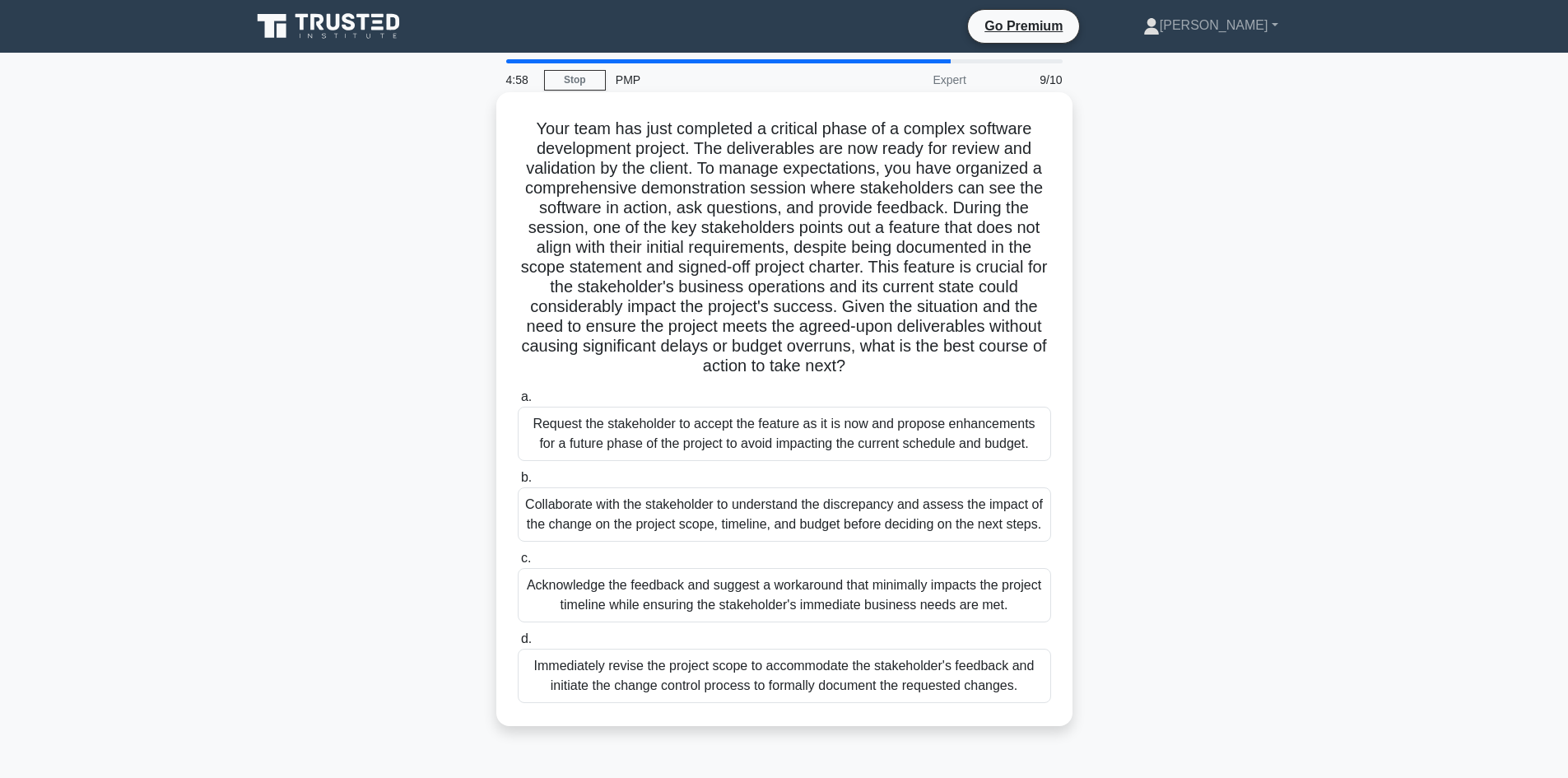
click at [975, 523] on div "Collaborate with the stakeholder to understand the discrepancy and assess the i…" at bounding box center [785, 514] width 534 height 55
click at [518, 483] on input "b. Collaborate with the stakeholder to understand the discrepancy and assess th…" at bounding box center [518, 477] width 0 height 11
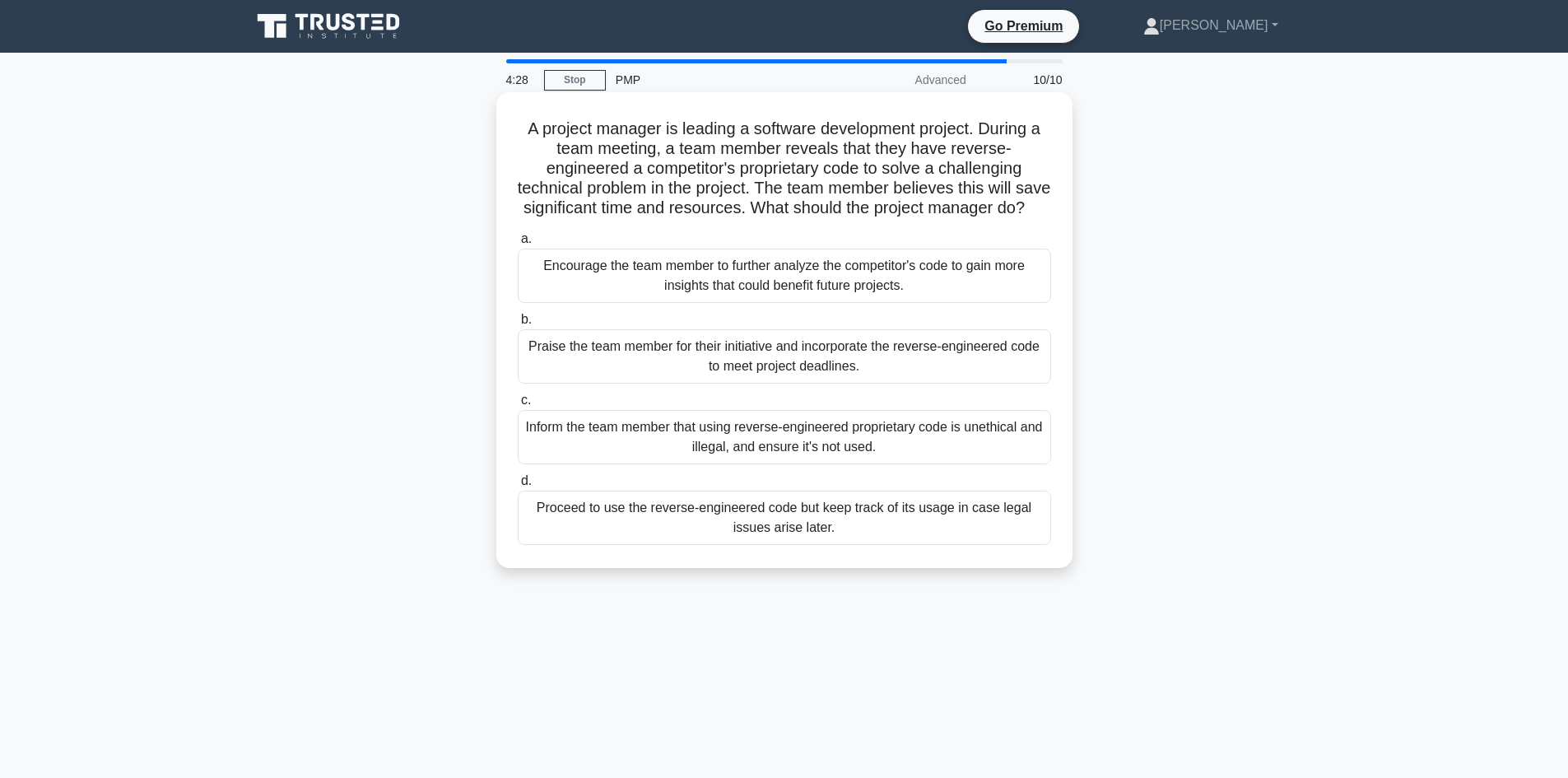
click at [875, 464] on div "Inform the team member that using reverse-engineered proprietary code is unethi…" at bounding box center [785, 437] width 534 height 55
click at [518, 406] on input "c. Inform the team member that using reverse-engineered proprietary code is une…" at bounding box center [518, 400] width 0 height 11
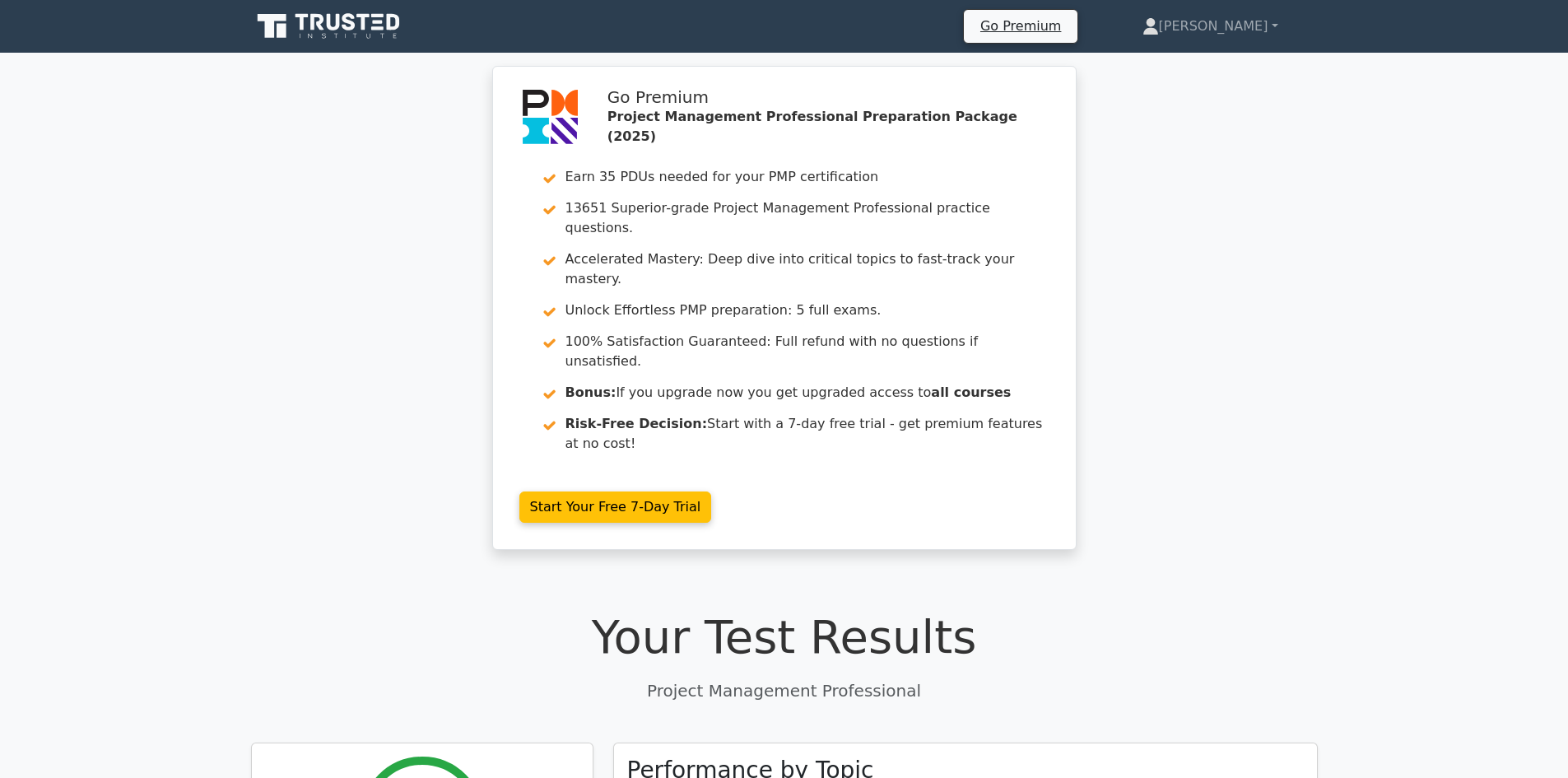
click at [361, 14] on icon at bounding box center [364, 21] width 14 height 17
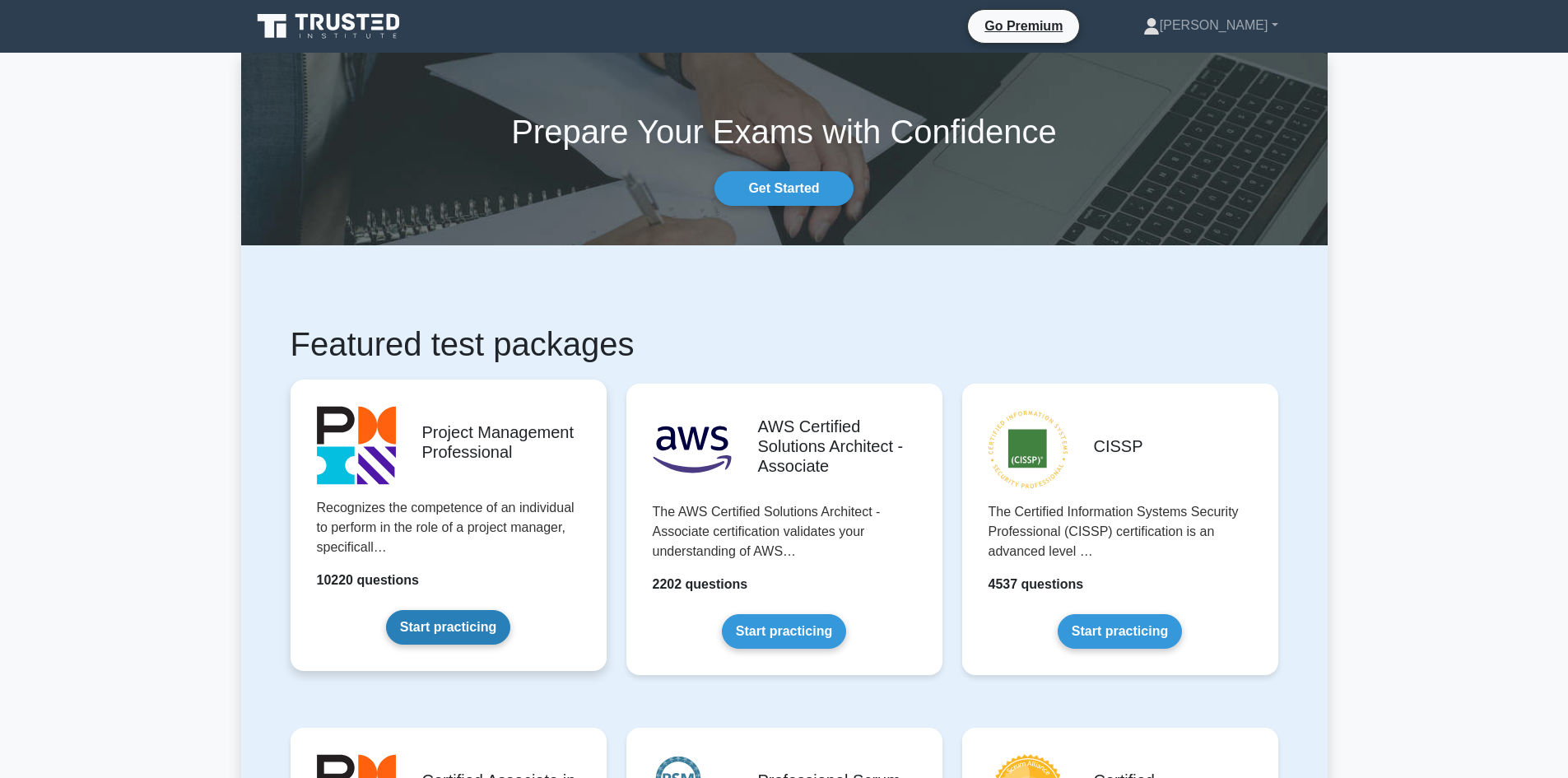
click at [425, 619] on link "Start practicing" at bounding box center [448, 626] width 125 height 34
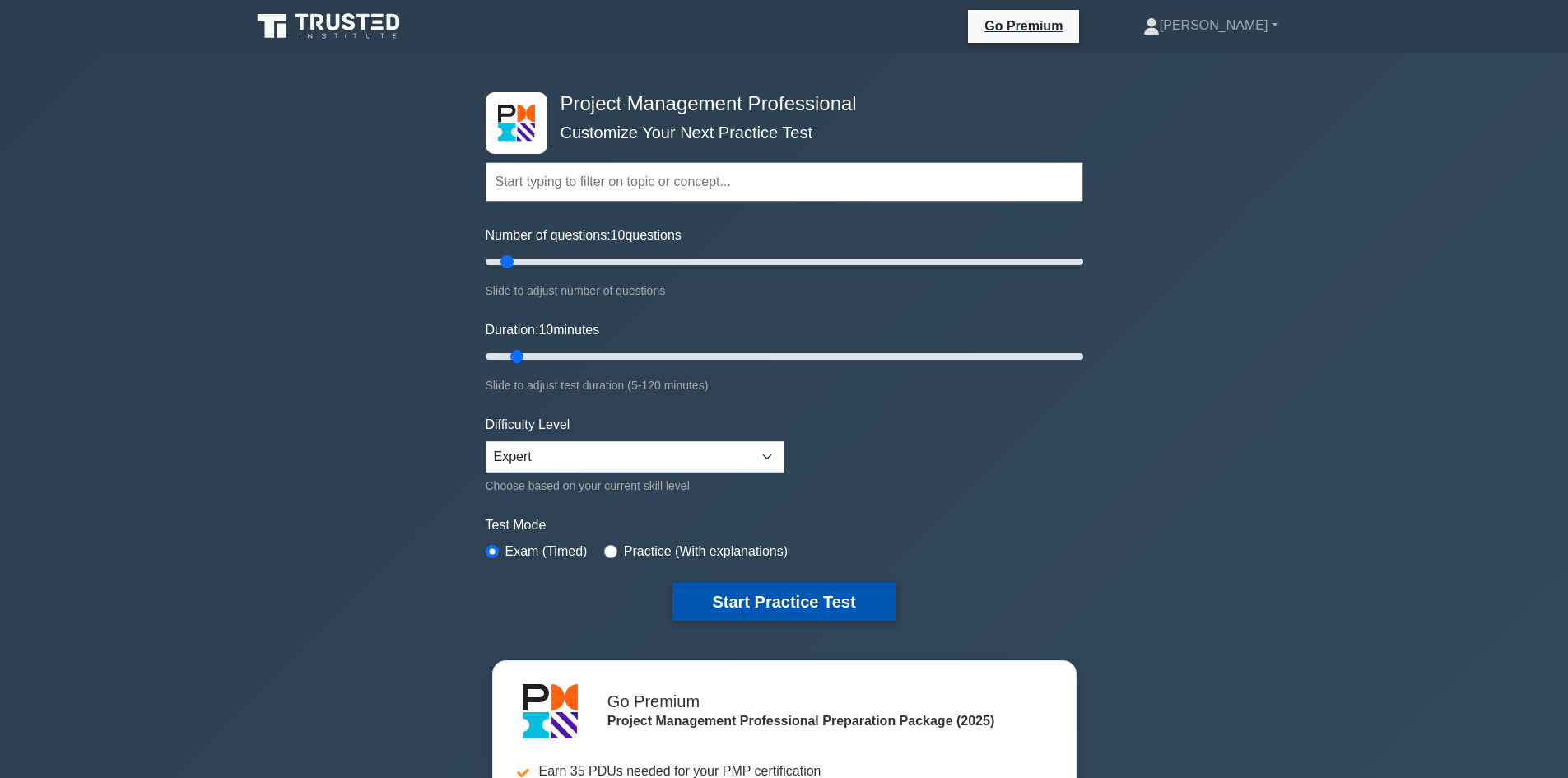
click at [766, 610] on button "Start Practice Test" at bounding box center [783, 601] width 222 height 38
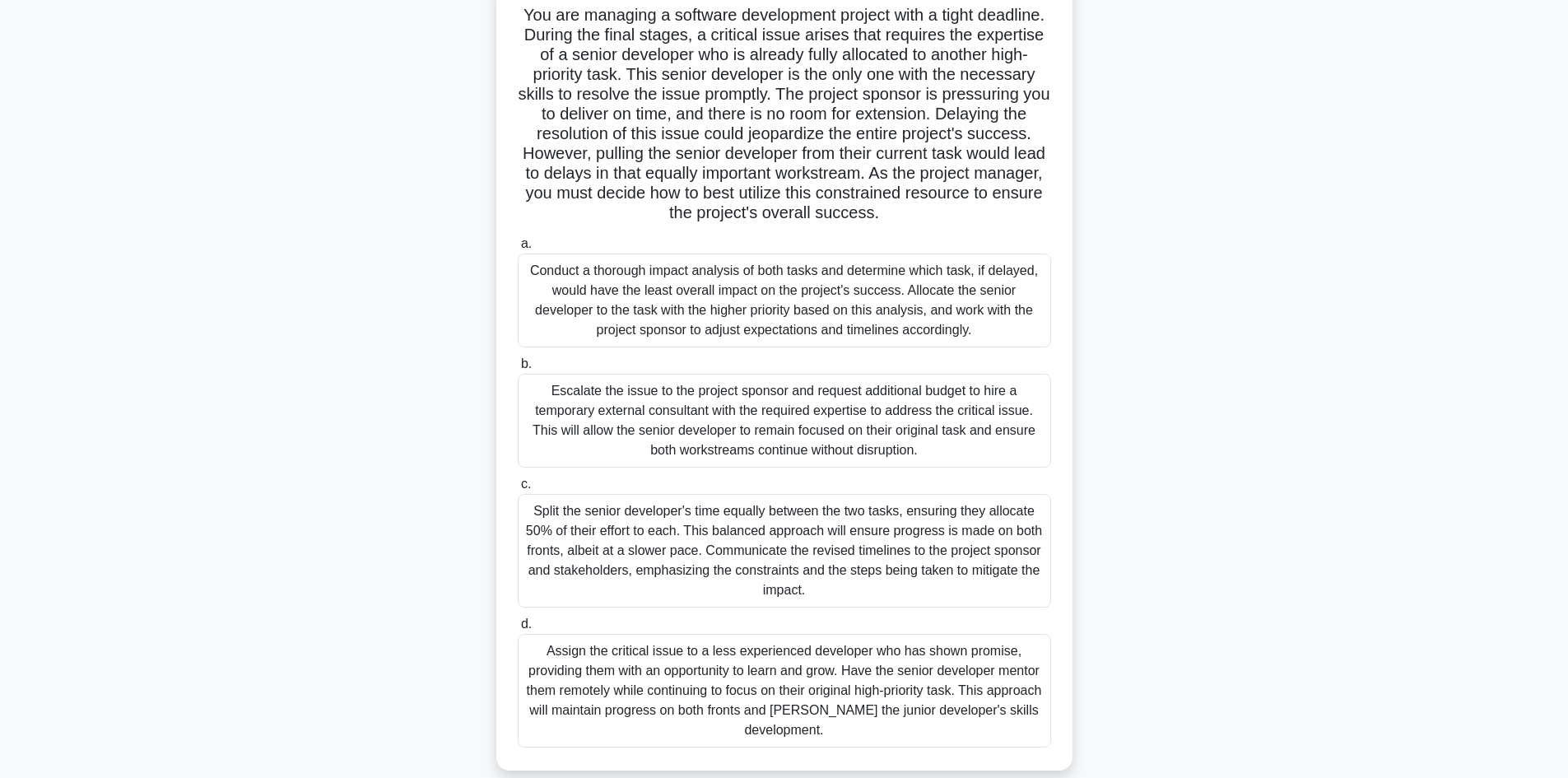
scroll to position [137, 0]
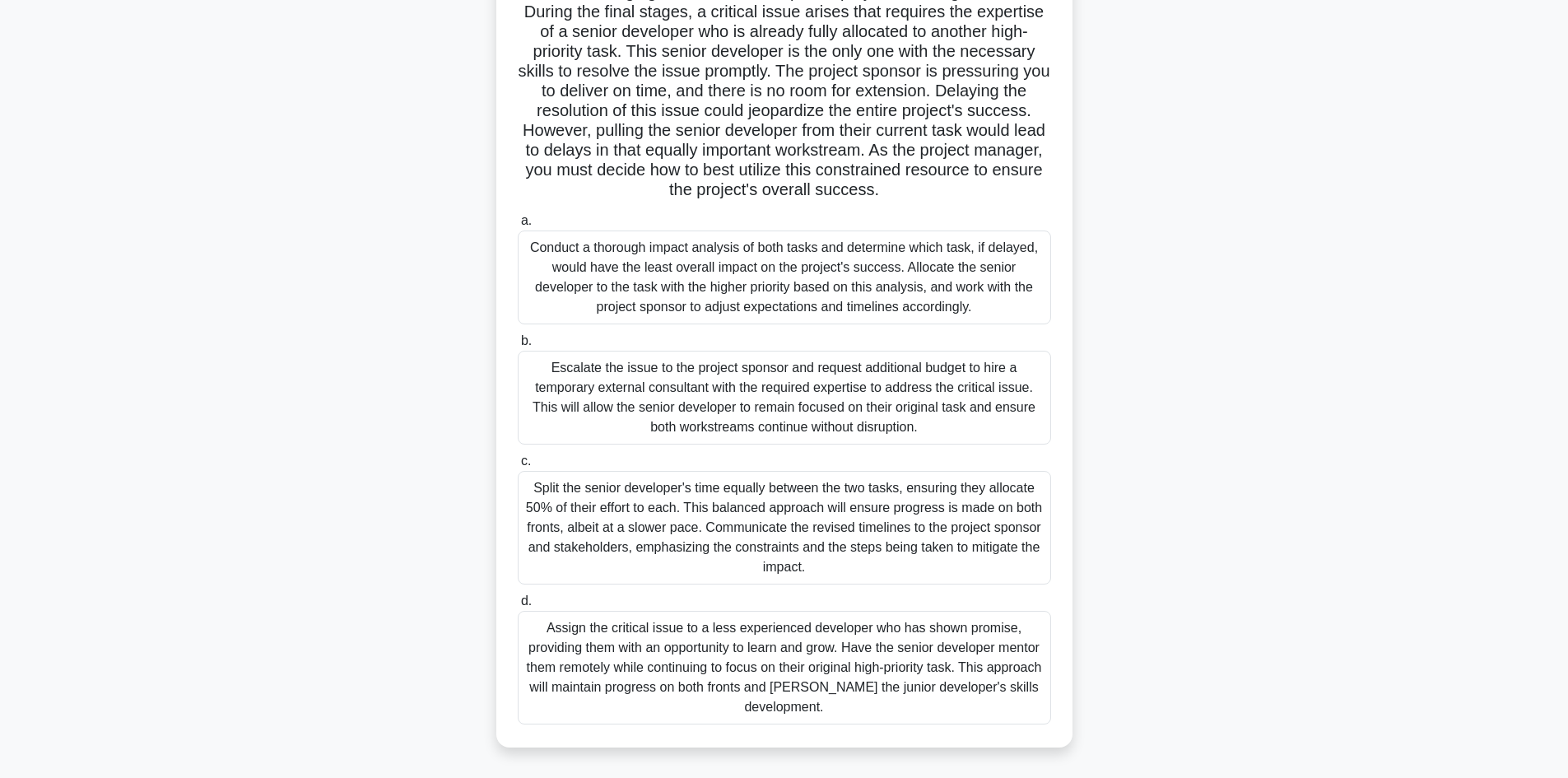
click at [861, 669] on div "Assign the critical issue to a less experienced developer who has shown promise…" at bounding box center [785, 667] width 534 height 114
click at [518, 607] on input "d. Assign the critical issue to a less experienced developer who has shown prom…" at bounding box center [518, 601] width 0 height 11
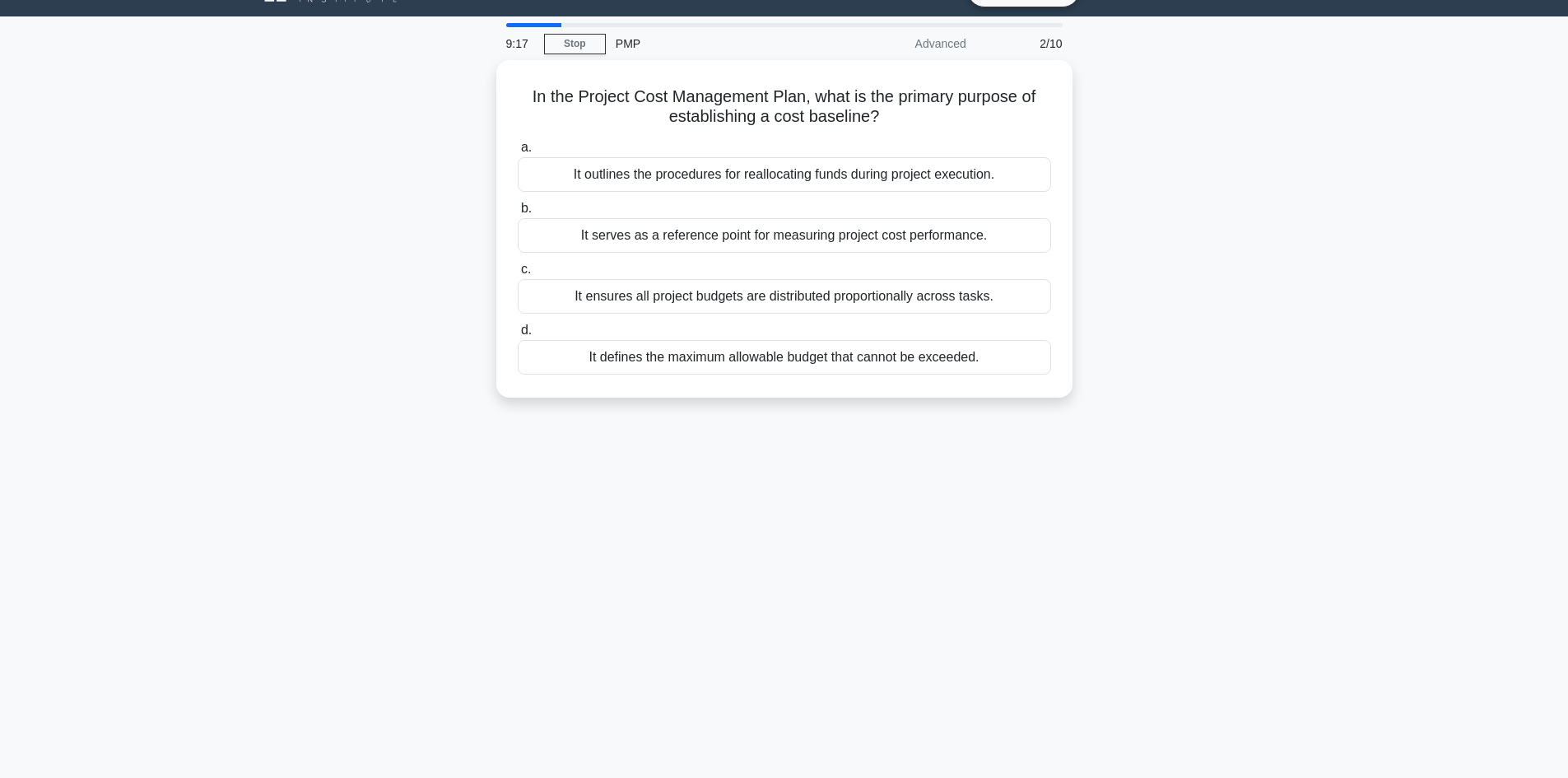
scroll to position [0, 0]
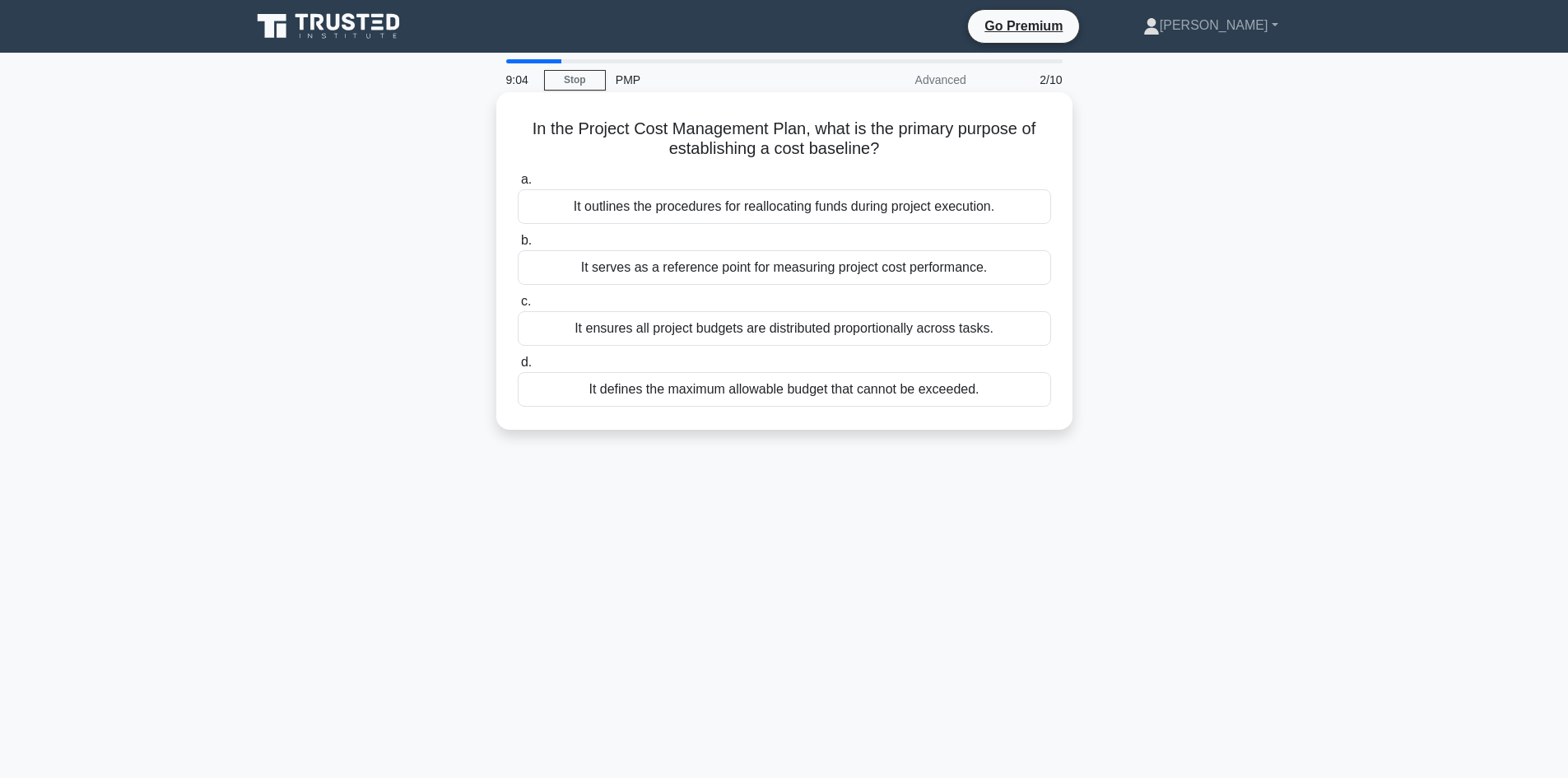
click at [838, 392] on div "It defines the maximum allowable budget that cannot be exceeded." at bounding box center [785, 389] width 534 height 34
click at [518, 368] on input "d. It defines the maximum allowable budget that cannot be exceeded." at bounding box center [518, 362] width 0 height 11
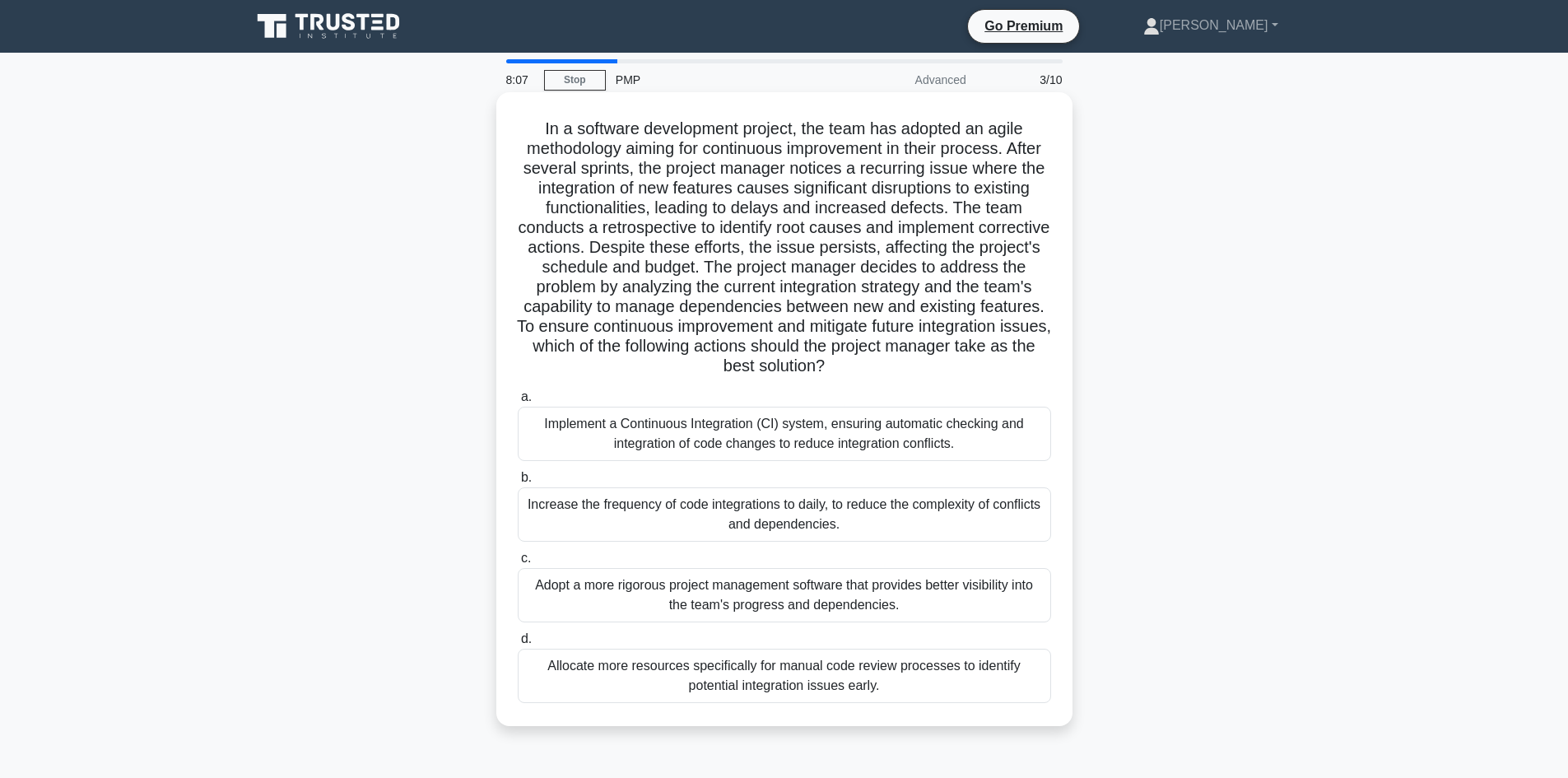
click at [895, 407] on label "a. Implement a Continuous Integration (CI) system, ensuring automatic checking …" at bounding box center [785, 424] width 534 height 74
click at [518, 402] on input "a. Implement a Continuous Integration (CI) system, ensuring automatic checking …" at bounding box center [518, 396] width 0 height 11
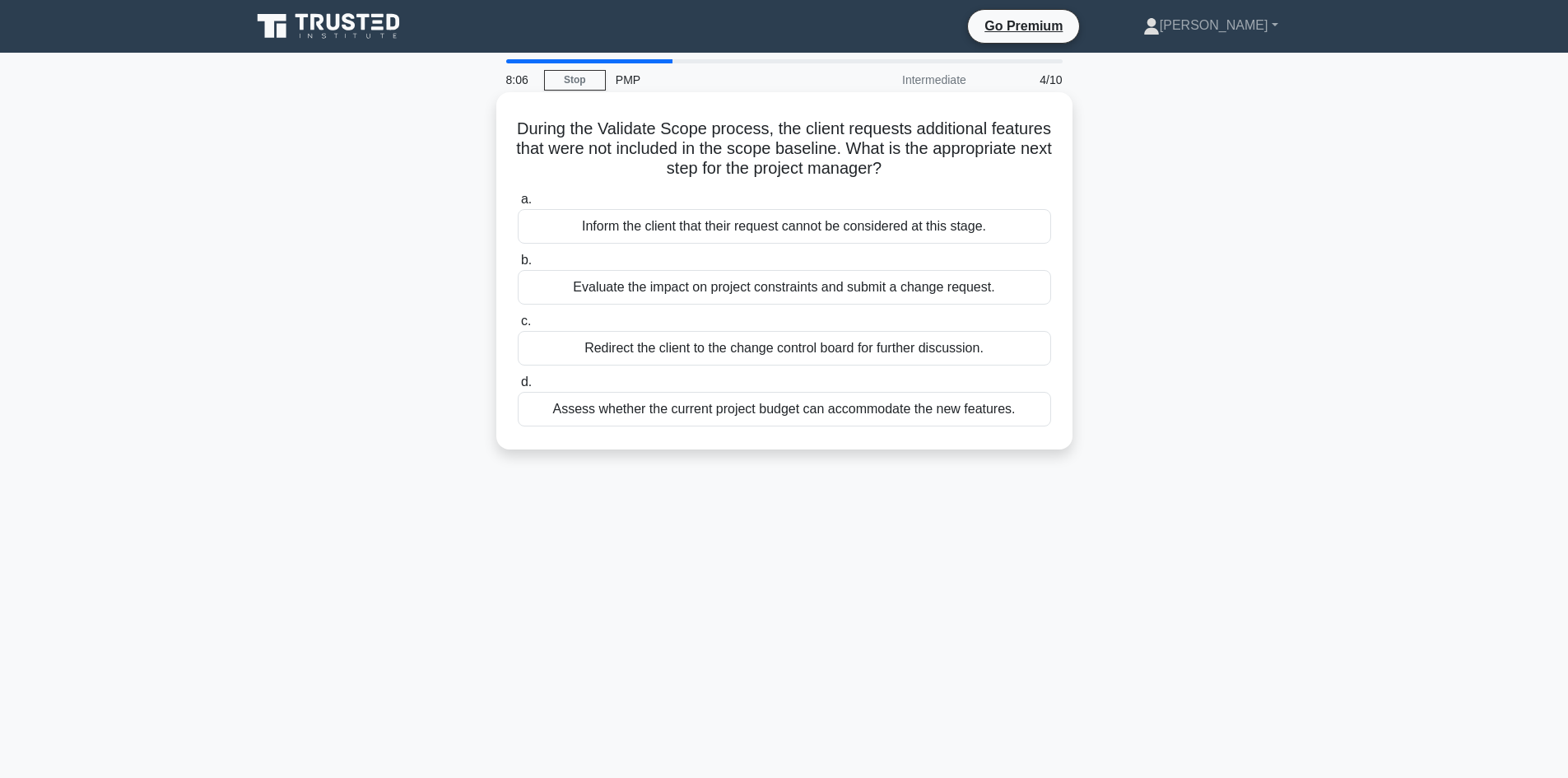
click at [906, 417] on div "Assess whether the current project budget can accommodate the new features." at bounding box center [785, 408] width 534 height 34
click at [518, 388] on input "d. Assess whether the current project budget can accommodate the new features." at bounding box center [518, 382] width 0 height 11
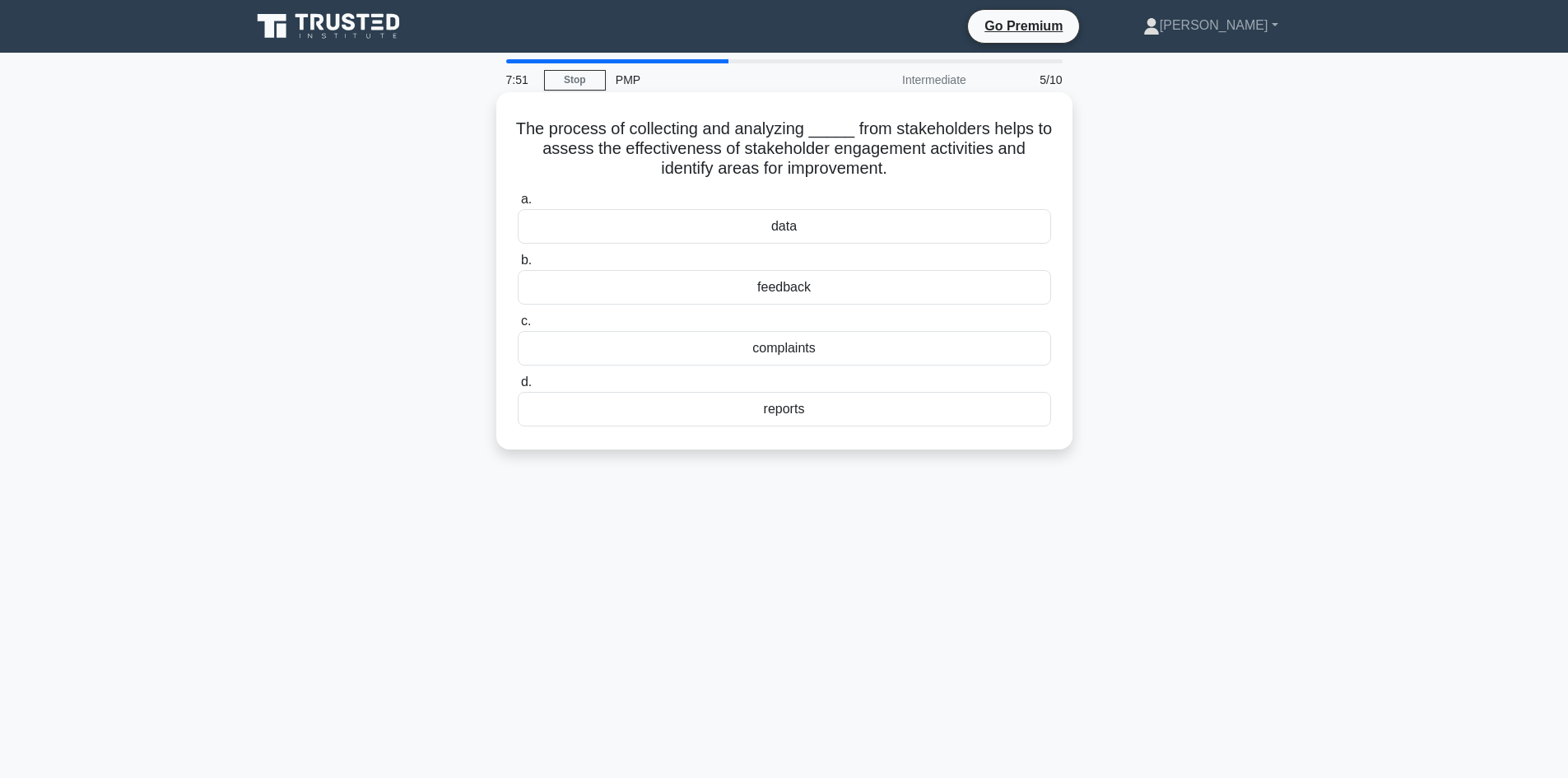
click at [980, 293] on div "feedback" at bounding box center [785, 286] width 534 height 34
click at [518, 266] on input "b. feedback" at bounding box center [518, 260] width 0 height 11
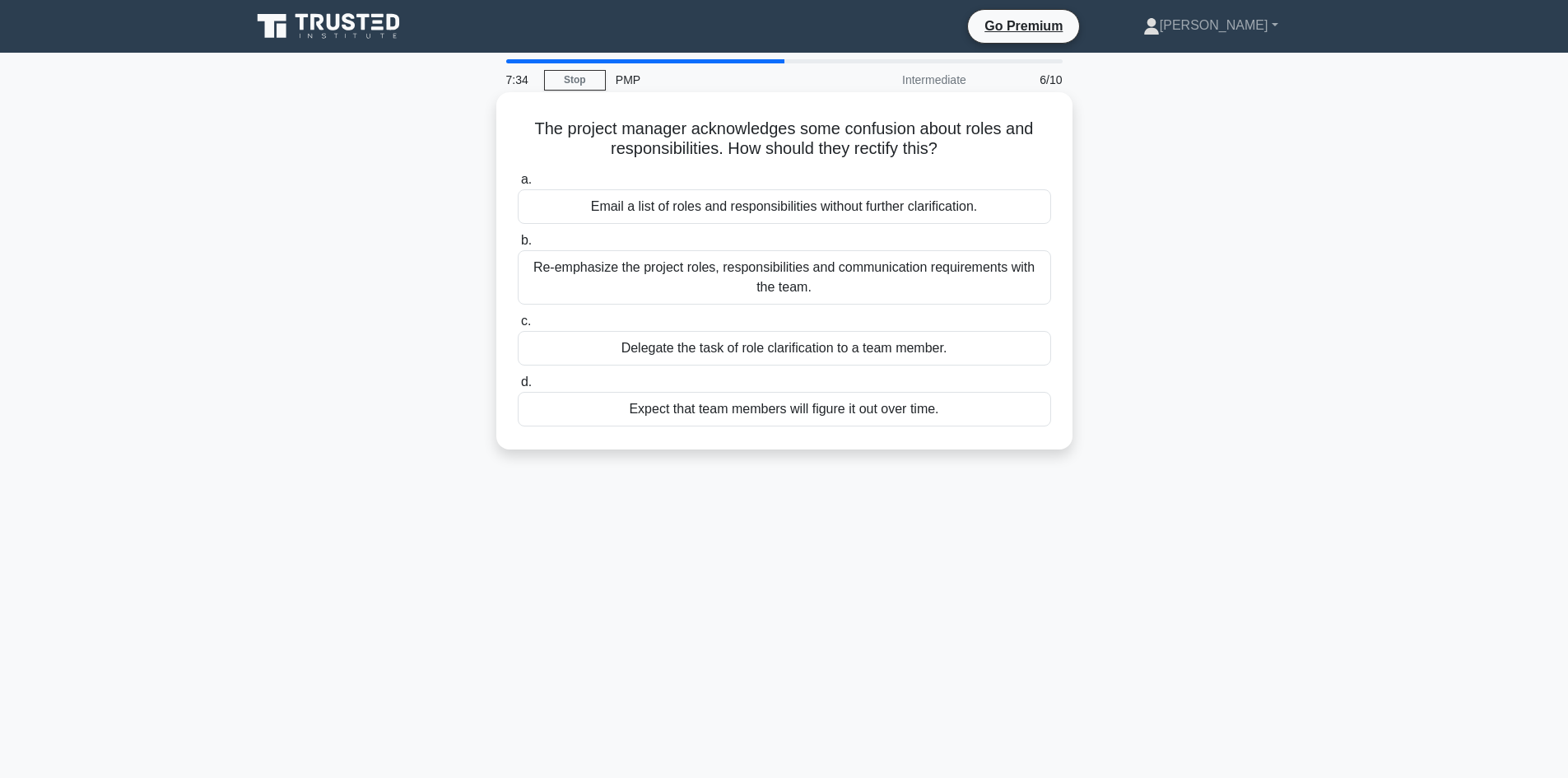
click at [897, 274] on div "Re-emphasize the project roles, responsibilities and communication requirements…" at bounding box center [785, 278] width 534 height 55
click at [518, 246] on input "b. Re-emphasize the project roles, responsibilities and communication requireme…" at bounding box center [518, 241] width 0 height 11
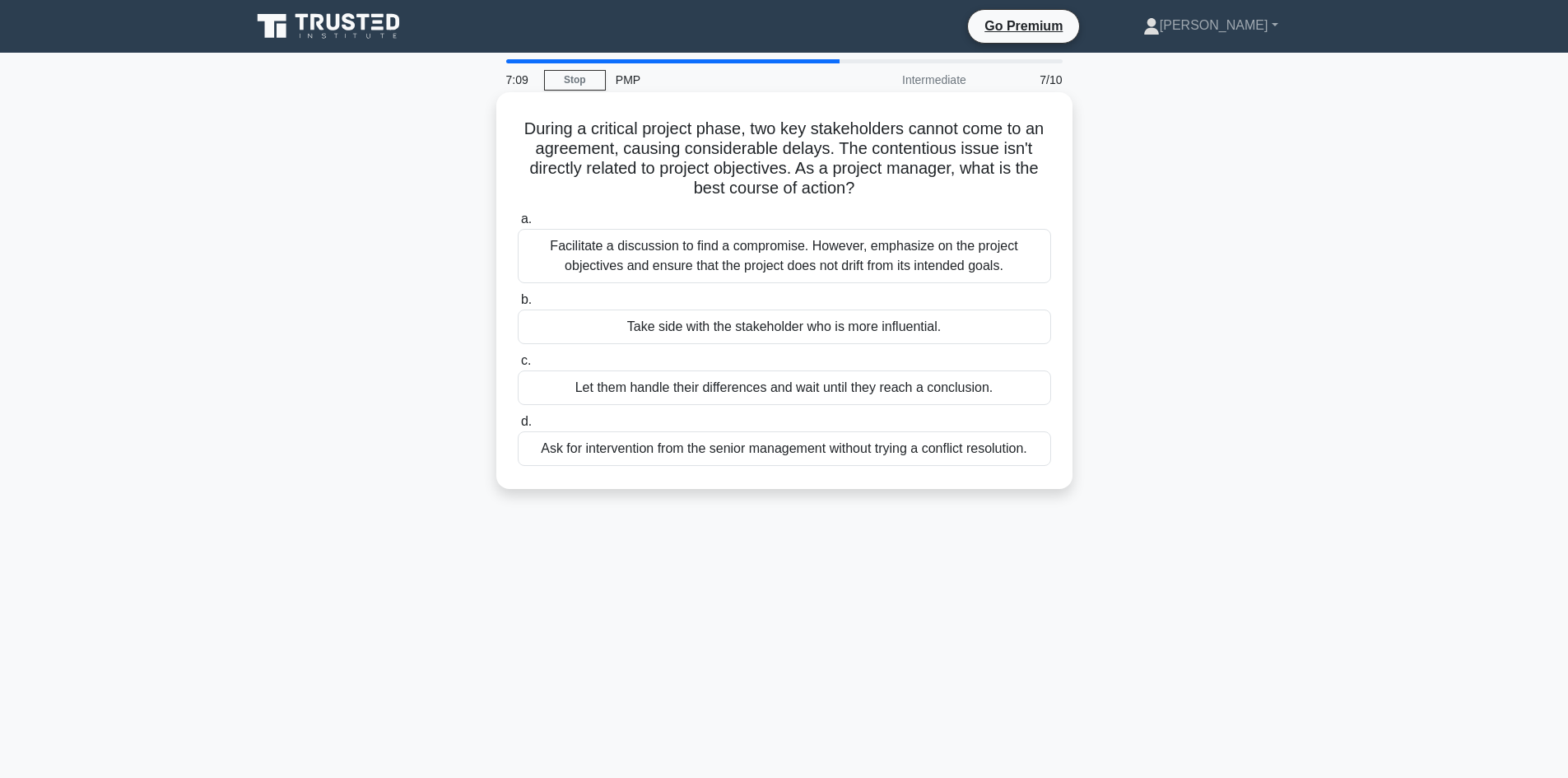
click at [957, 254] on div "Facilitate a discussion to find a compromise. However, emphasize on the project…" at bounding box center [785, 256] width 534 height 55
click at [518, 225] on input "a. Facilitate a discussion to find a compromise. However, emphasize on the proj…" at bounding box center [518, 219] width 0 height 11
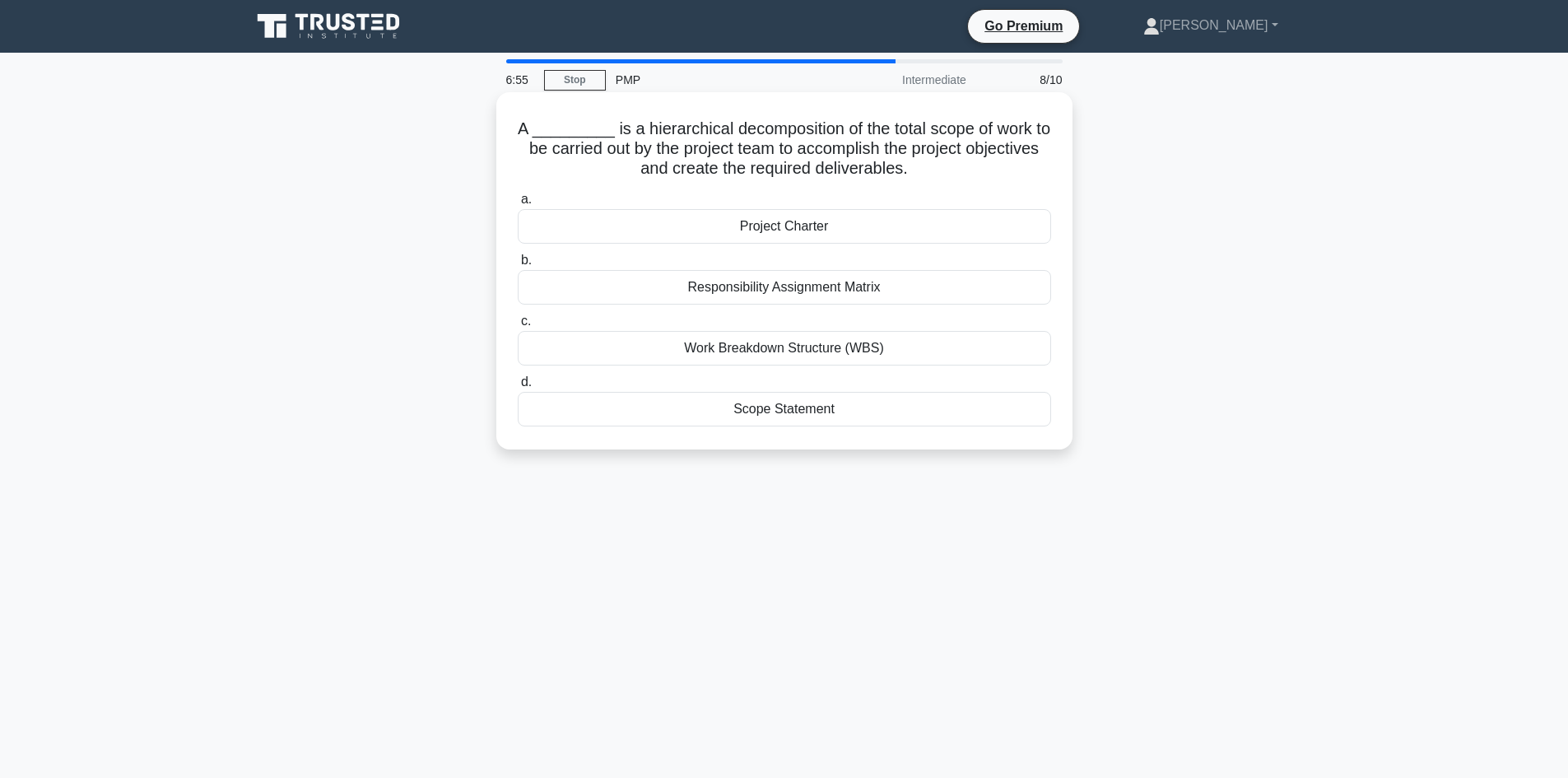
click at [887, 340] on div "Work Breakdown Structure (WBS)" at bounding box center [785, 348] width 534 height 34
click at [518, 327] on input "c. Work Breakdown Structure (WBS)" at bounding box center [518, 321] width 0 height 11
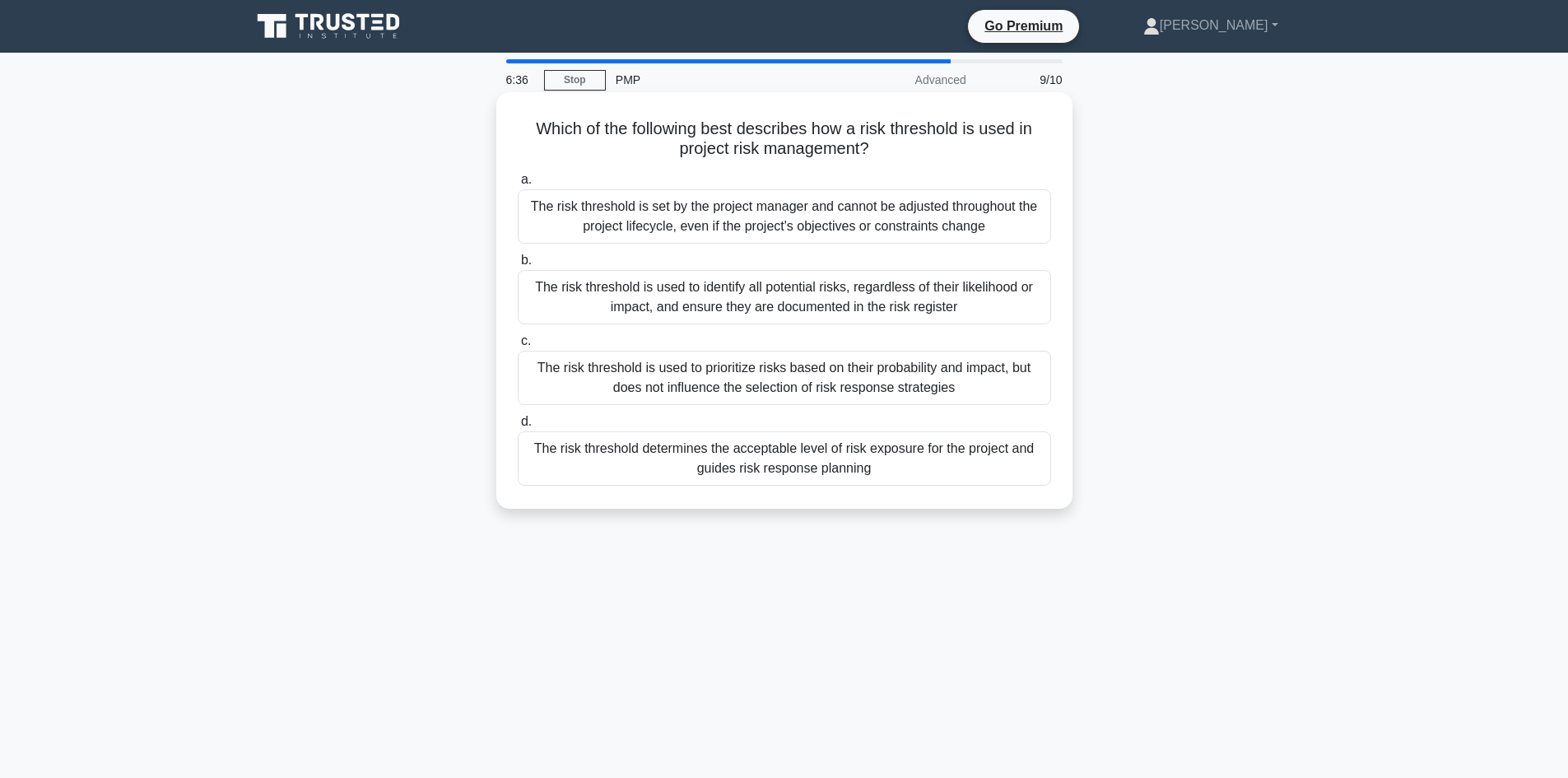
drag, startPoint x: 915, startPoint y: 444, endPoint x: 951, endPoint y: 441, distance: 36.1
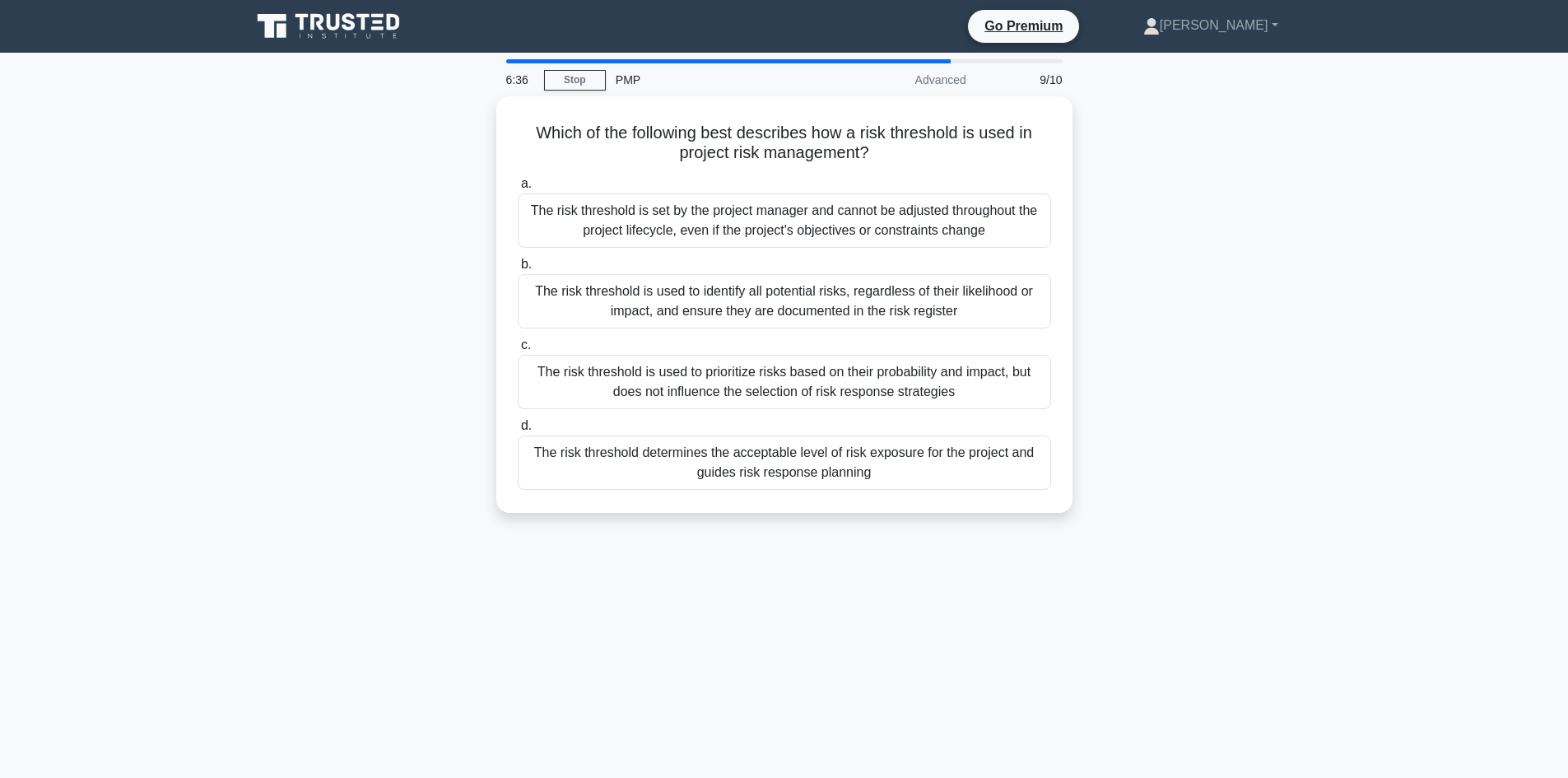
click at [915, 444] on div "The risk threshold determines the acceptable level of risk exposure for the pro…" at bounding box center [785, 463] width 534 height 55
click at [518, 431] on input "d. The risk threshold determines the acceptable level of risk exposure for the …" at bounding box center [518, 426] width 0 height 11
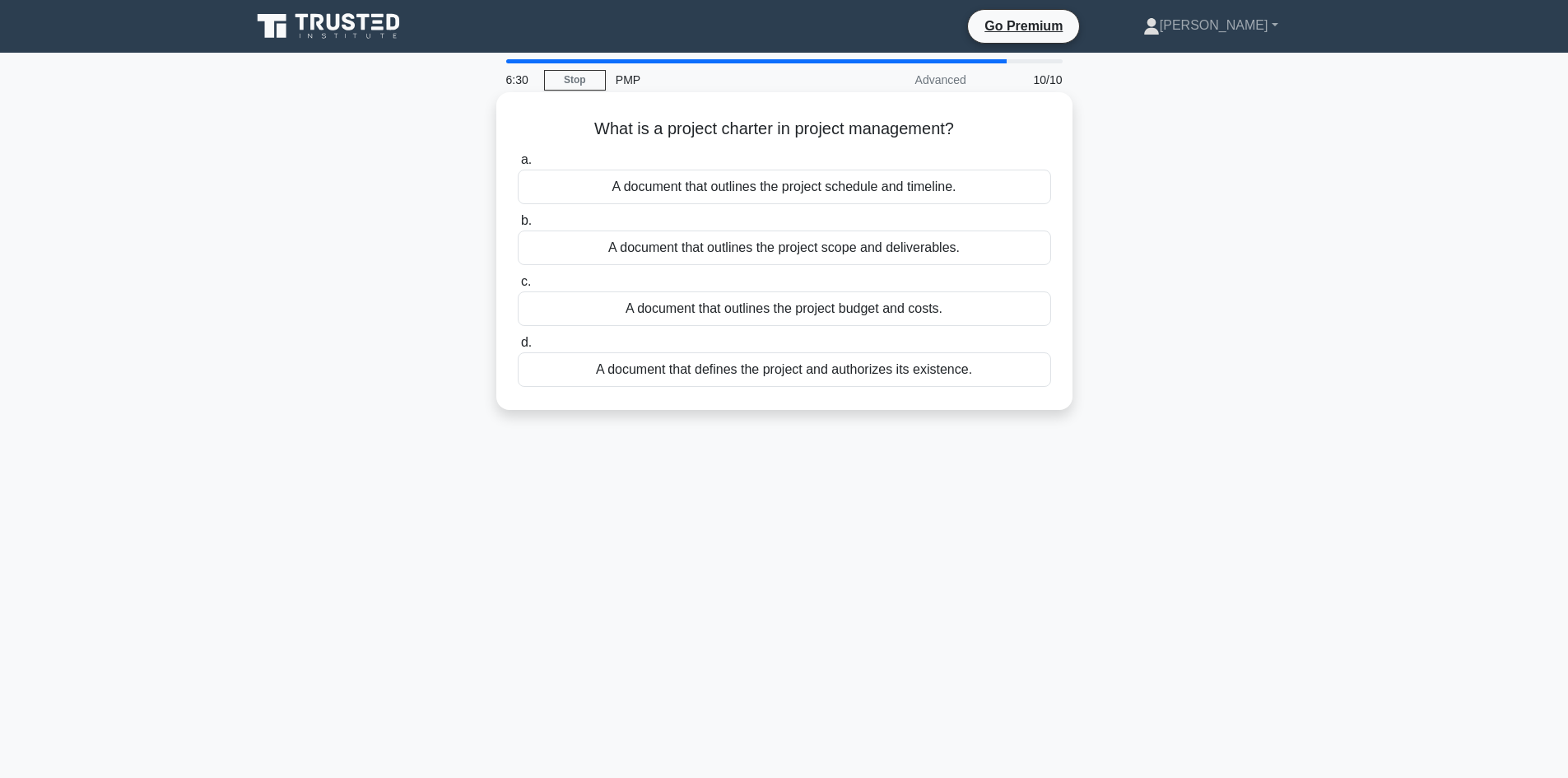
drag, startPoint x: 944, startPoint y: 364, endPoint x: 956, endPoint y: 360, distance: 12.6
click at [944, 365] on div "A document that defines the project and authorizes its existence." at bounding box center [785, 369] width 534 height 34
click at [518, 348] on input "d. A document that defines the project and authorizes its existence." at bounding box center [518, 343] width 0 height 11
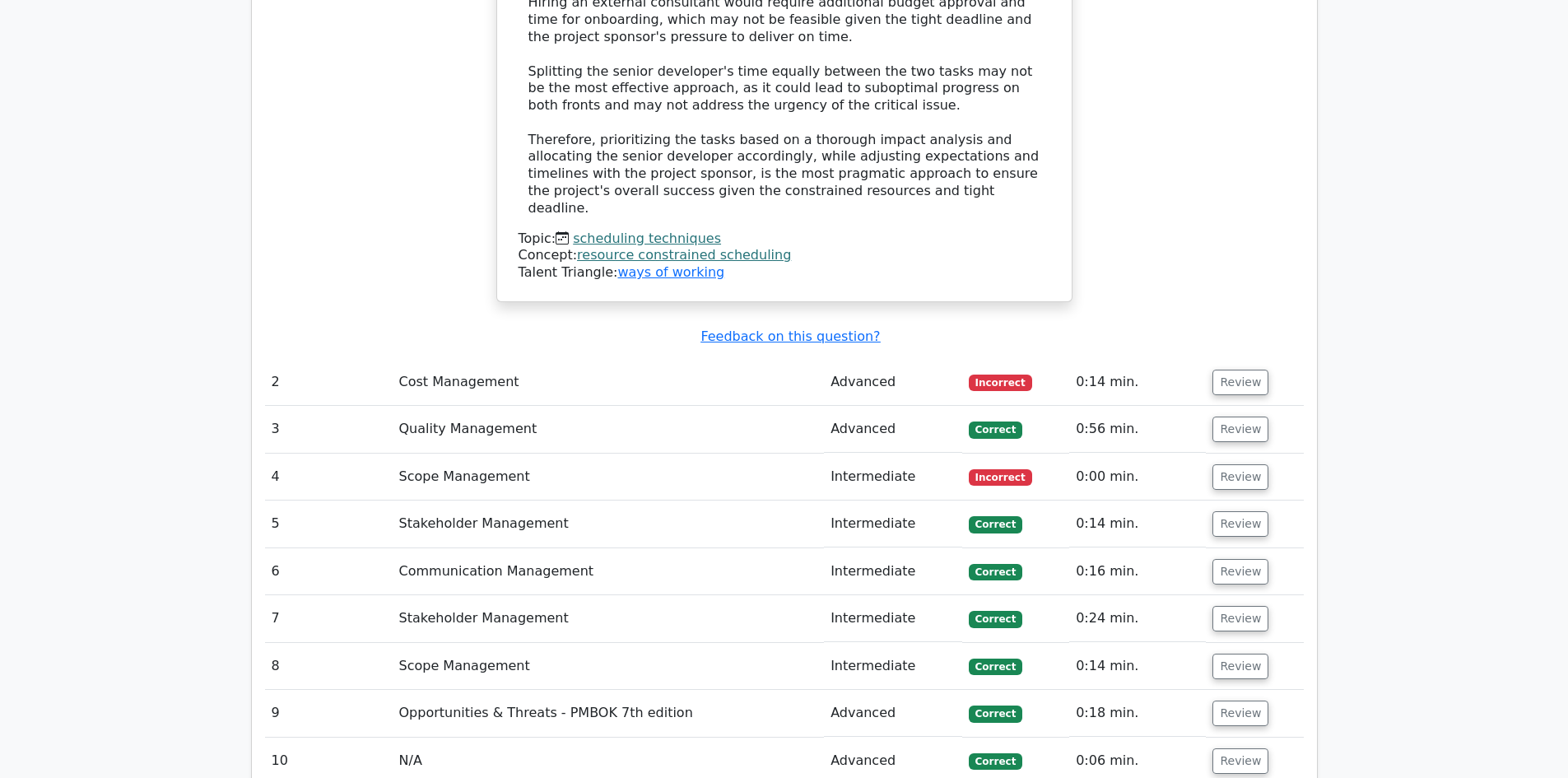
scroll to position [2551, 0]
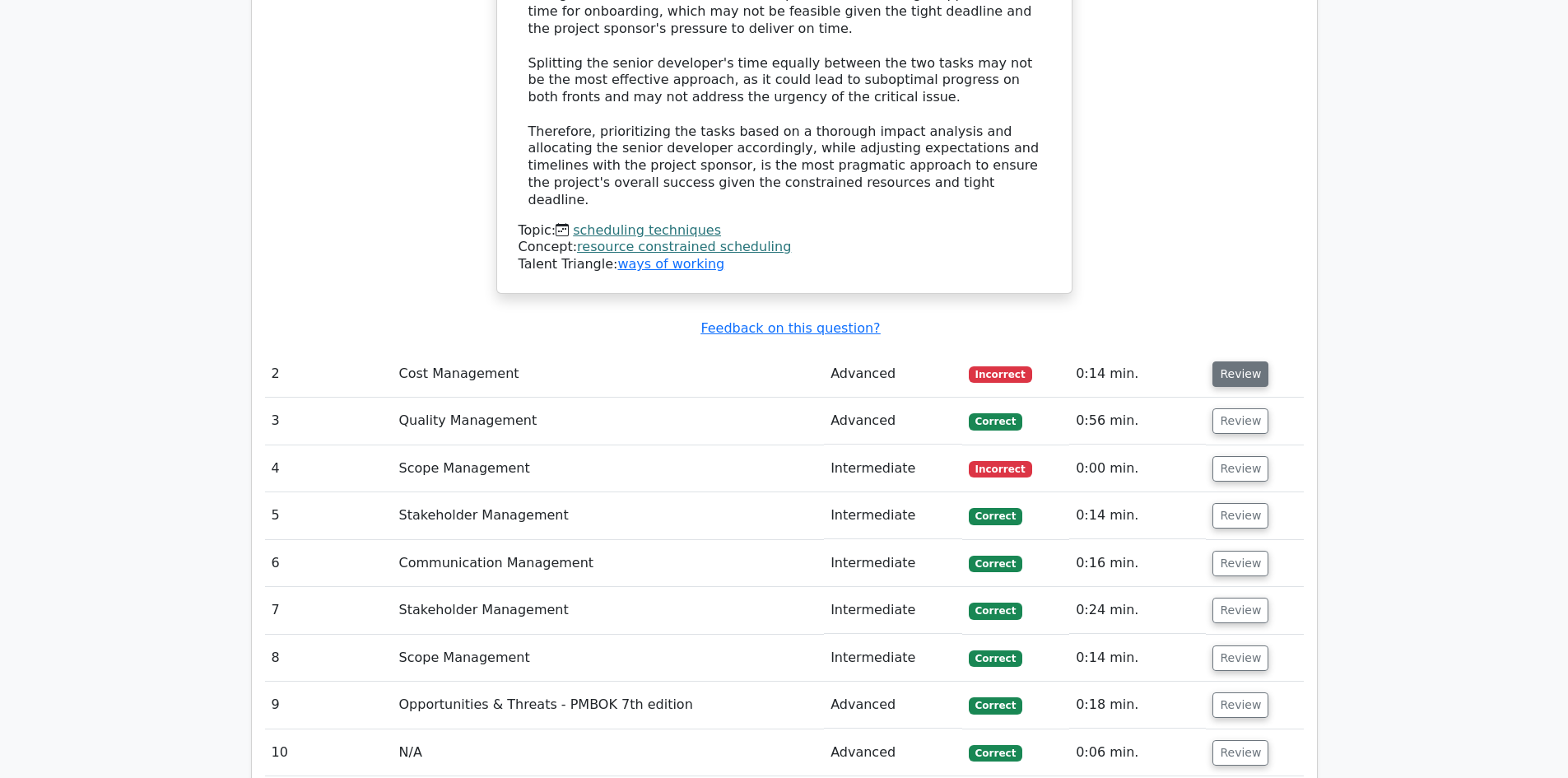
click at [1247, 361] on button "Review" at bounding box center [1240, 374] width 56 height 25
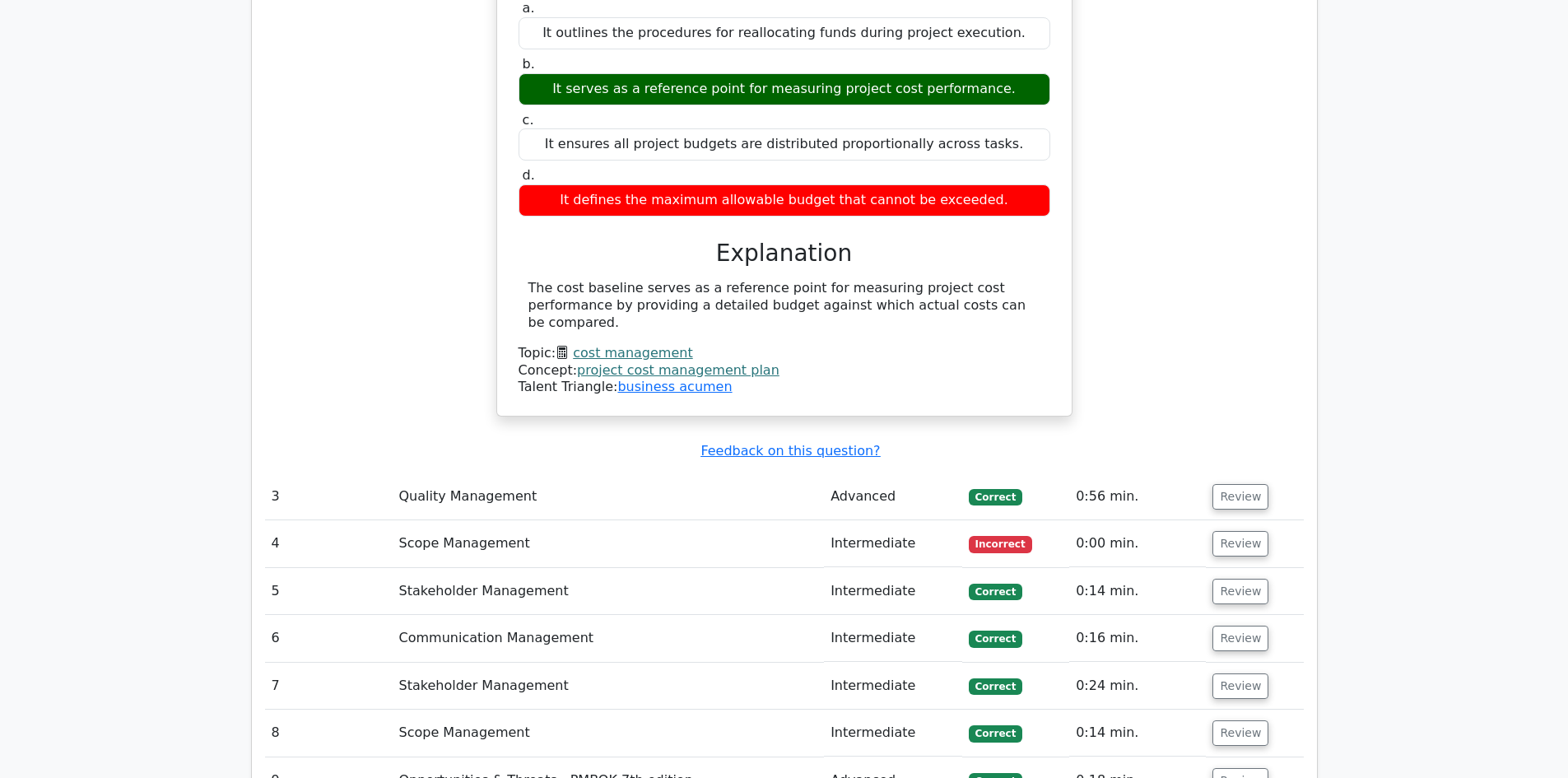
scroll to position [3045, 0]
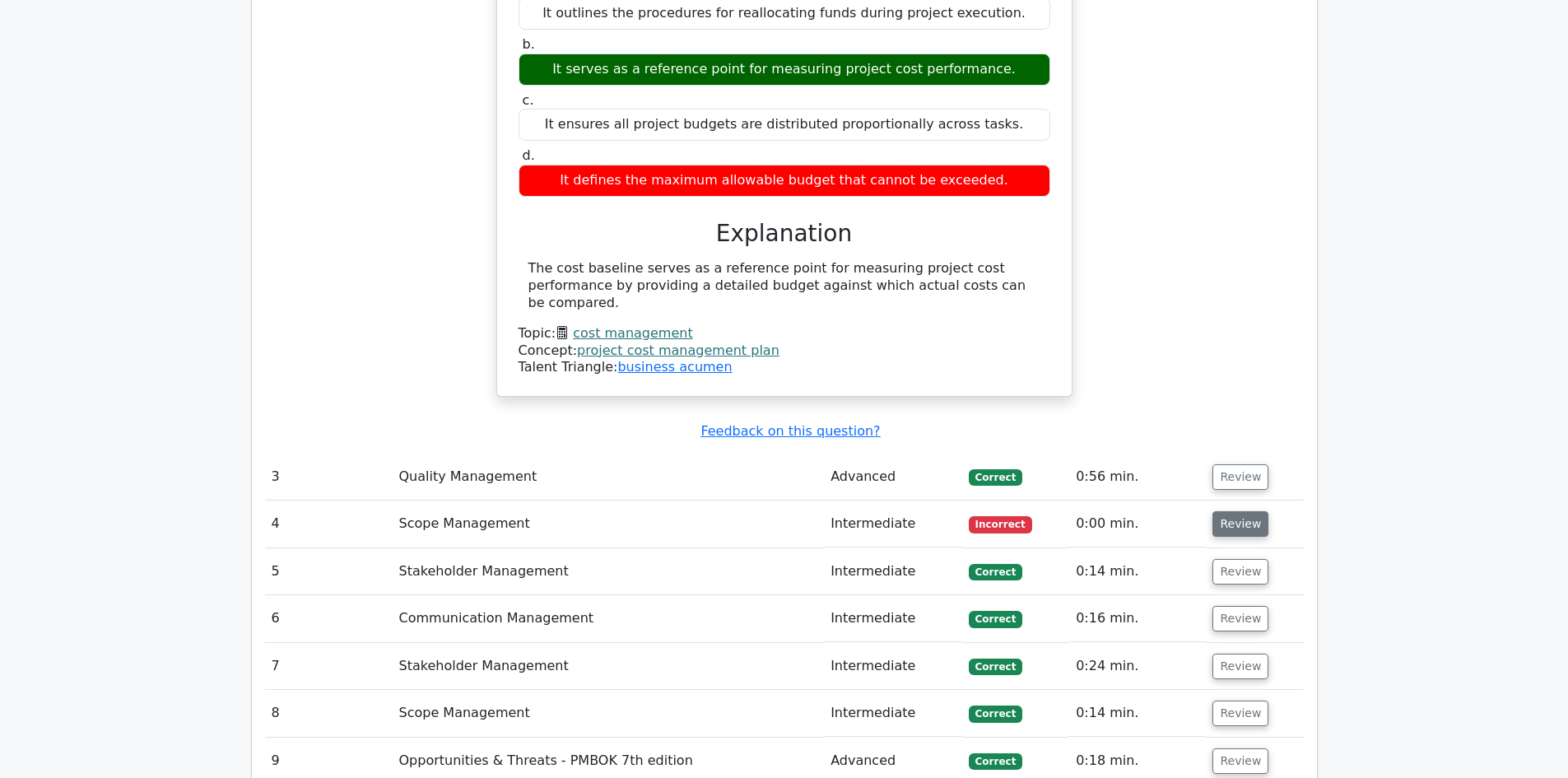
click at [1244, 511] on button "Review" at bounding box center [1240, 524] width 56 height 25
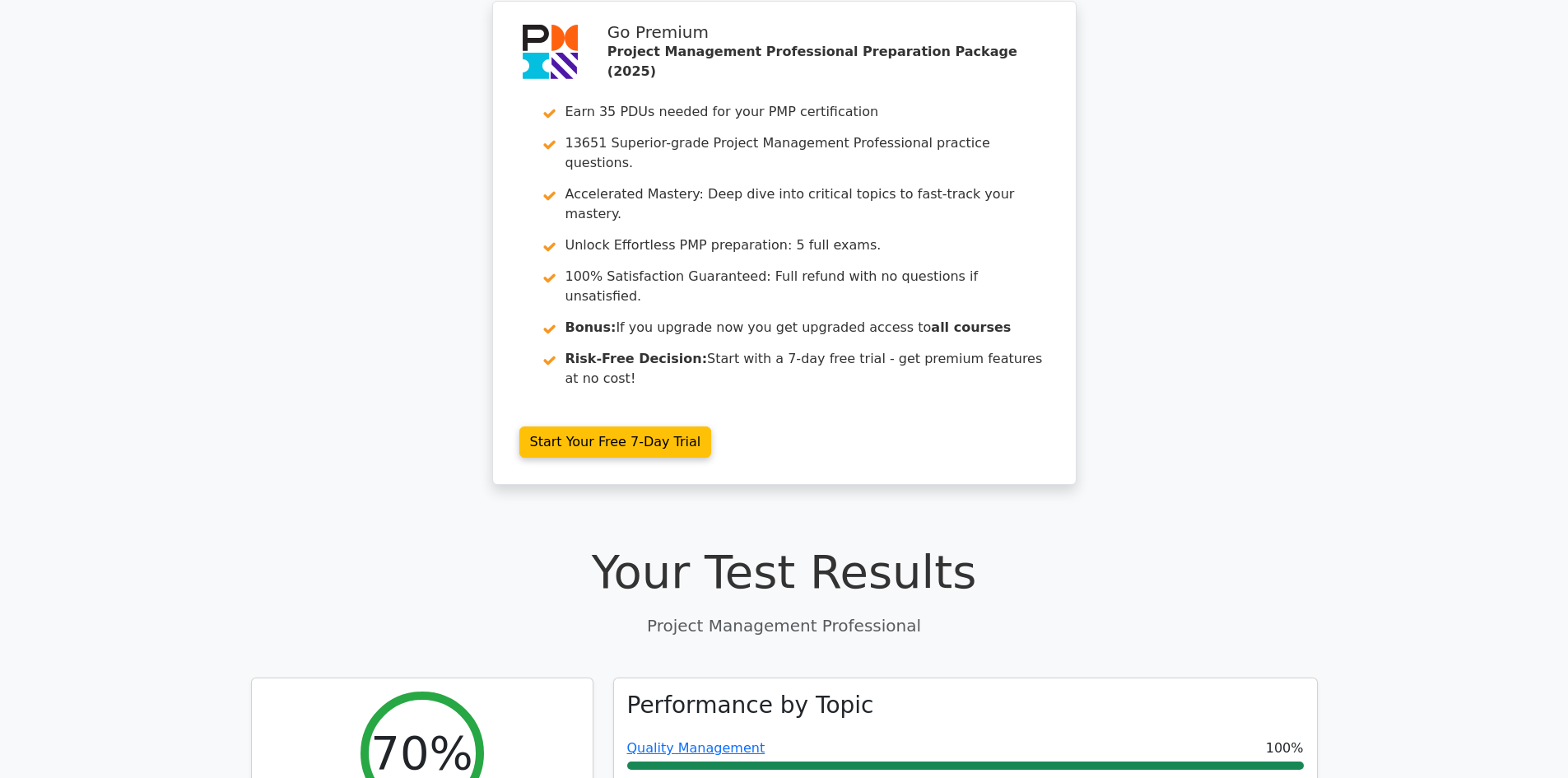
scroll to position [0, 0]
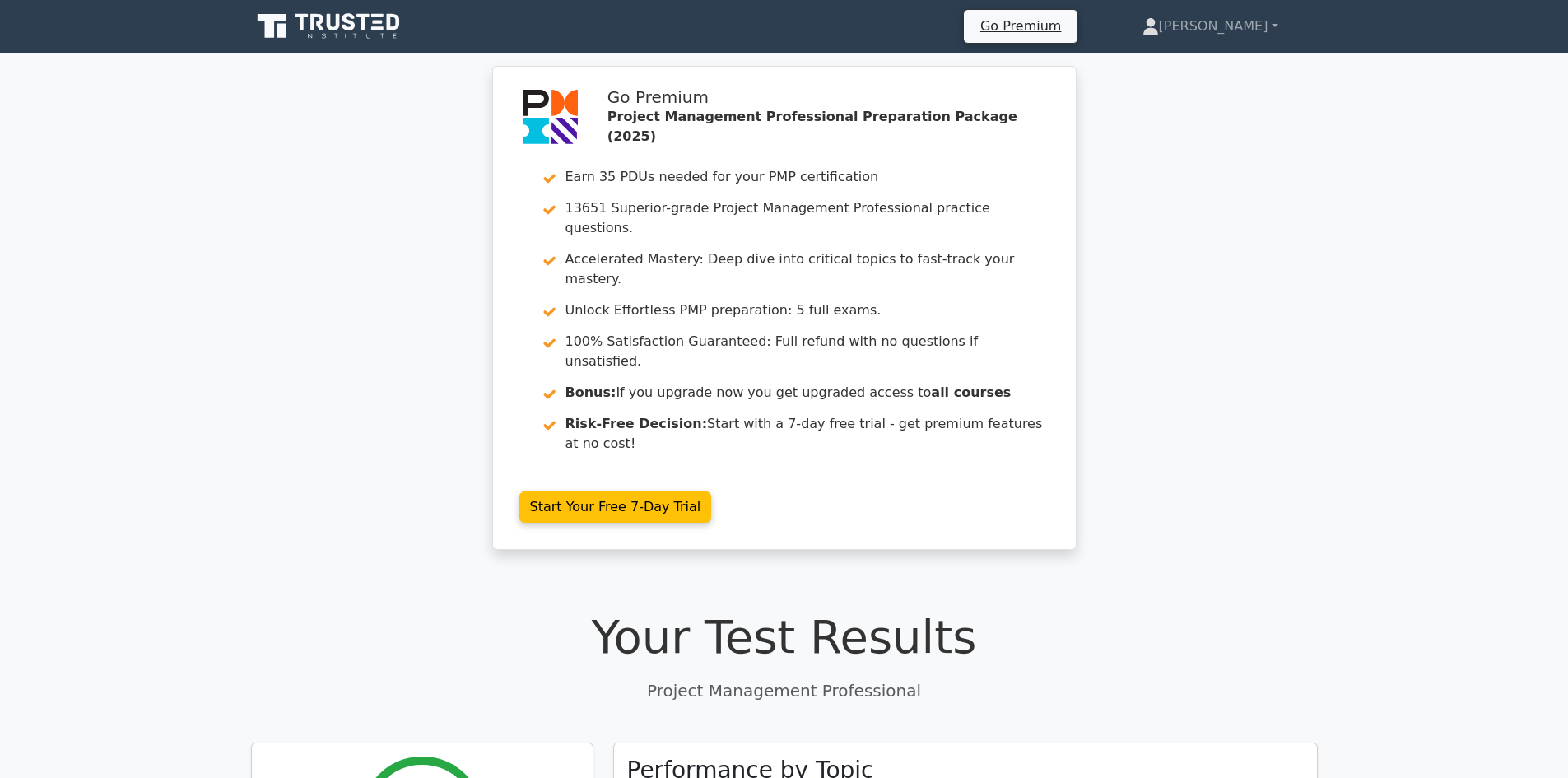
click at [368, 29] on icon at bounding box center [330, 26] width 158 height 31
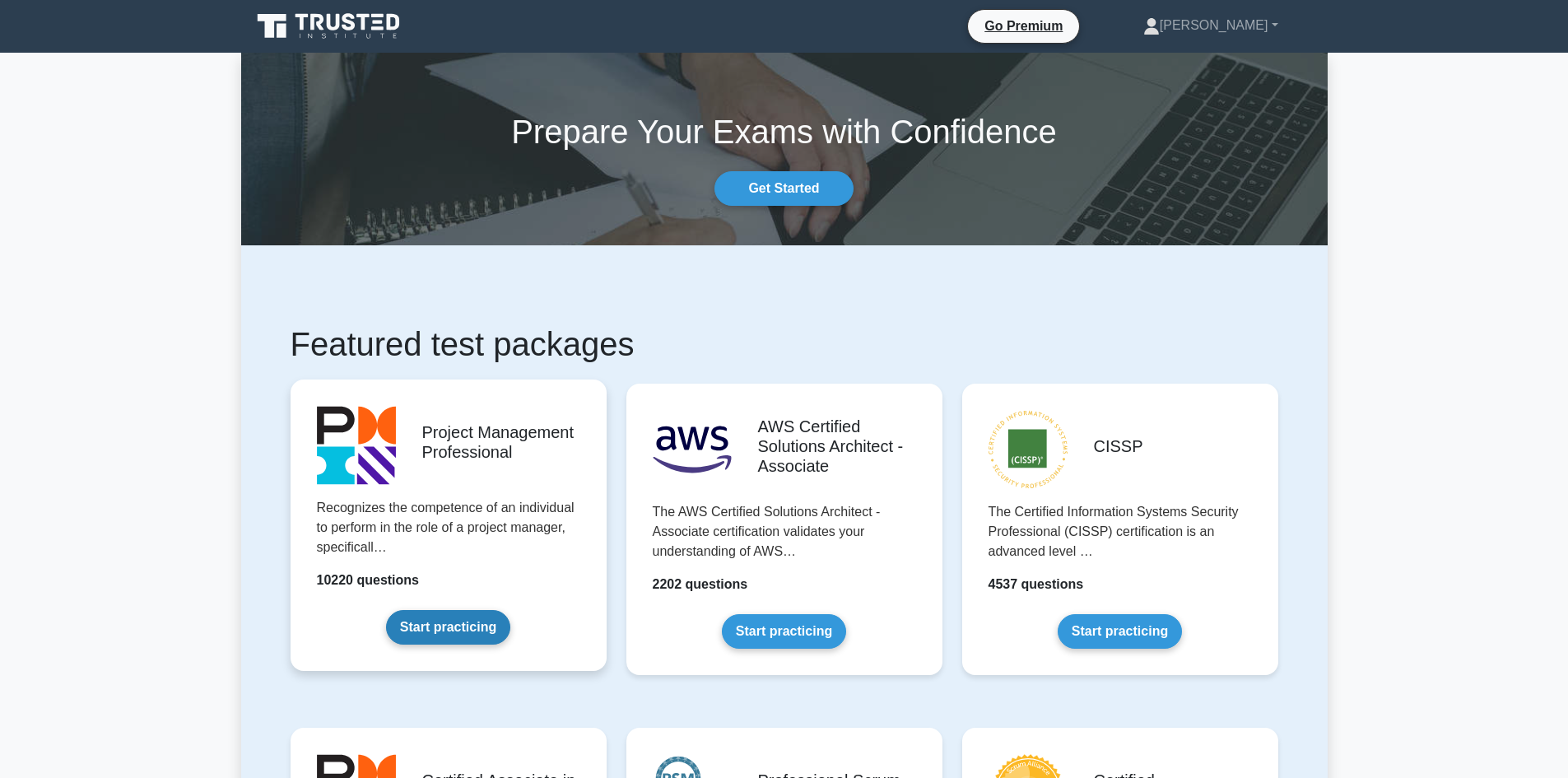
click at [472, 621] on link "Start practicing" at bounding box center [448, 626] width 125 height 34
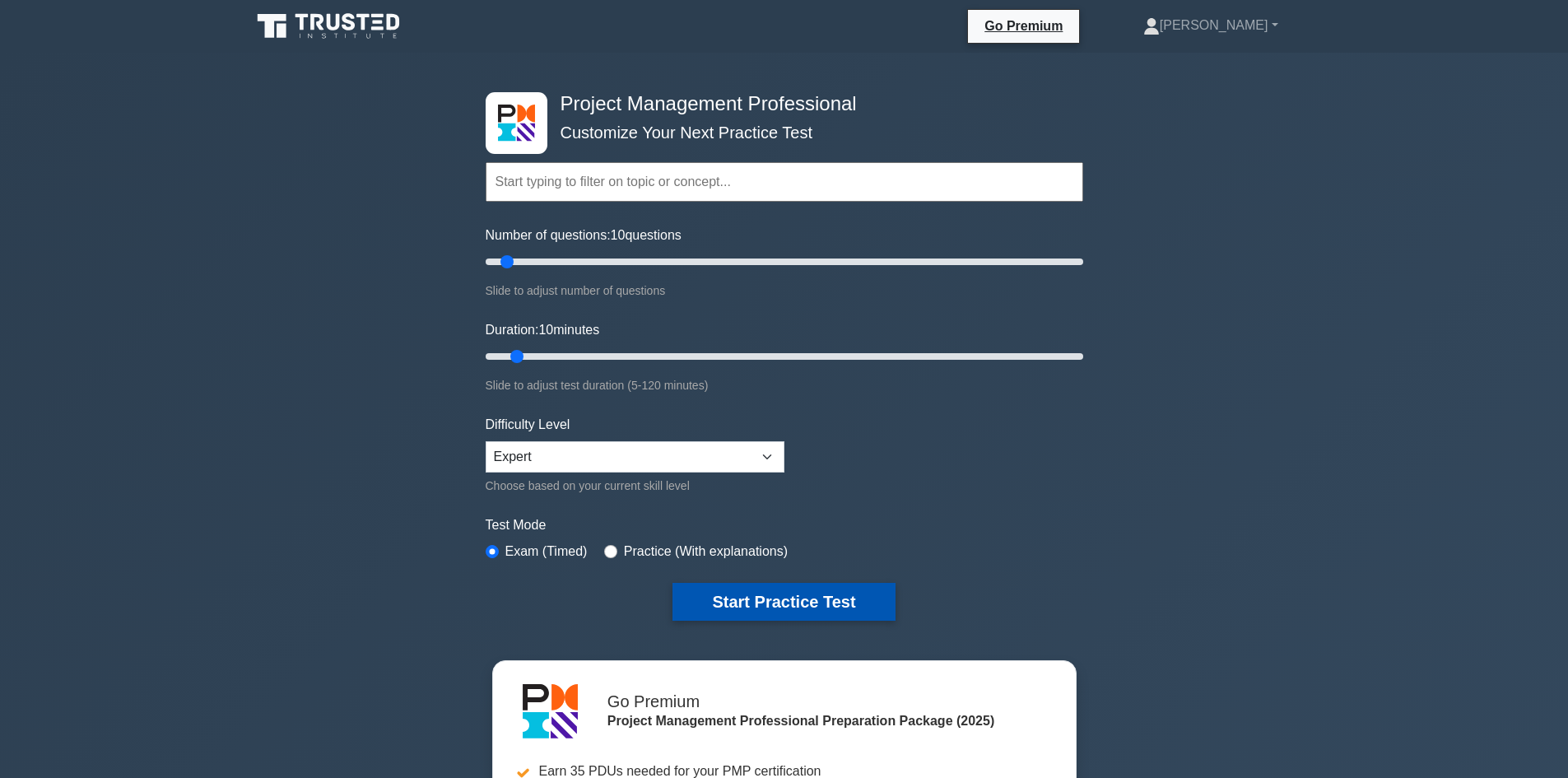
click at [819, 599] on button "Start Practice Test" at bounding box center [783, 601] width 222 height 38
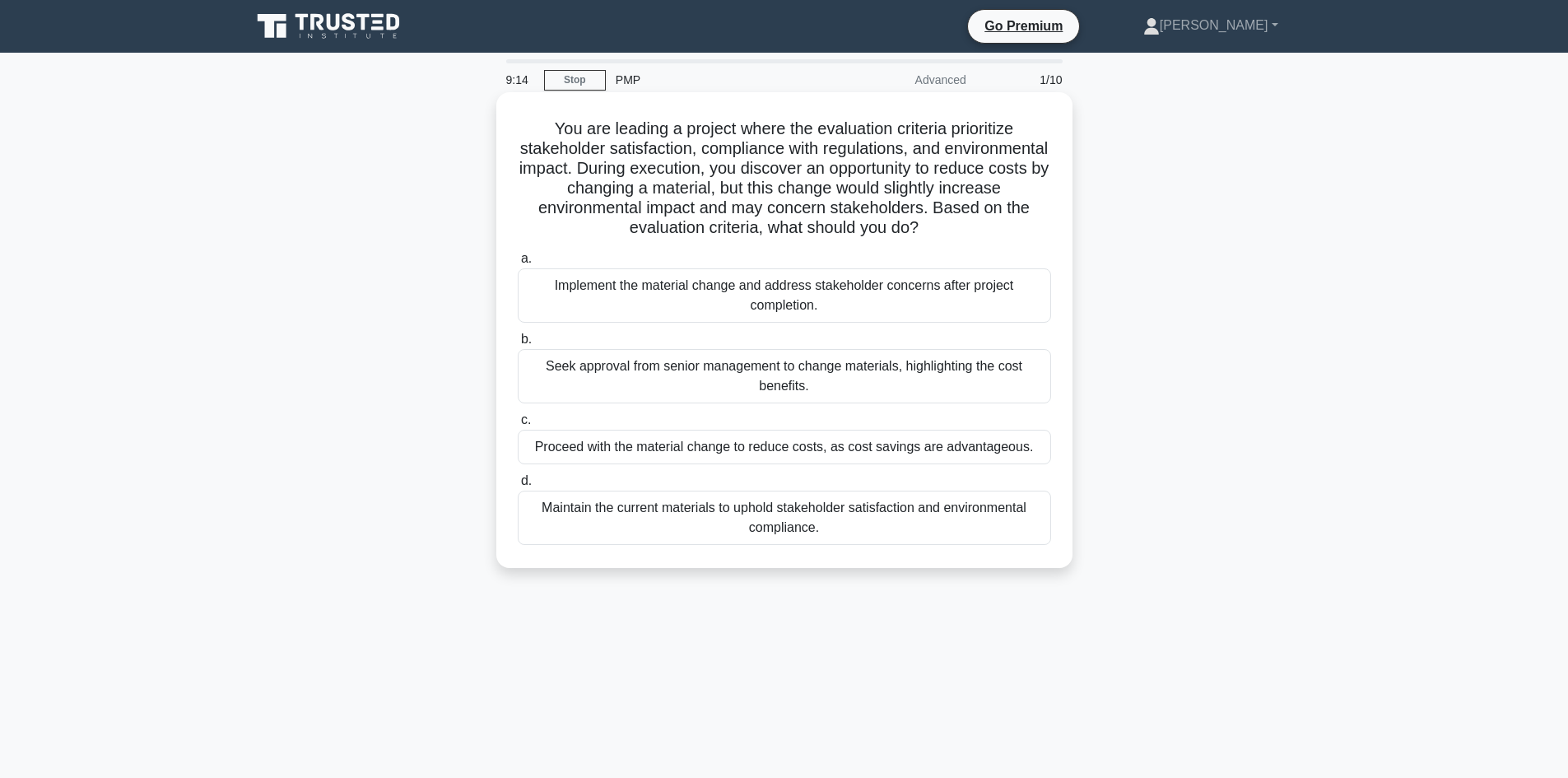
click at [943, 386] on div "Seek approval from senior management to change materials, highlighting the cost…" at bounding box center [785, 376] width 534 height 55
click at [518, 345] on input "b. Seek approval from senior management to change materials, highlighting the c…" at bounding box center [518, 339] width 0 height 11
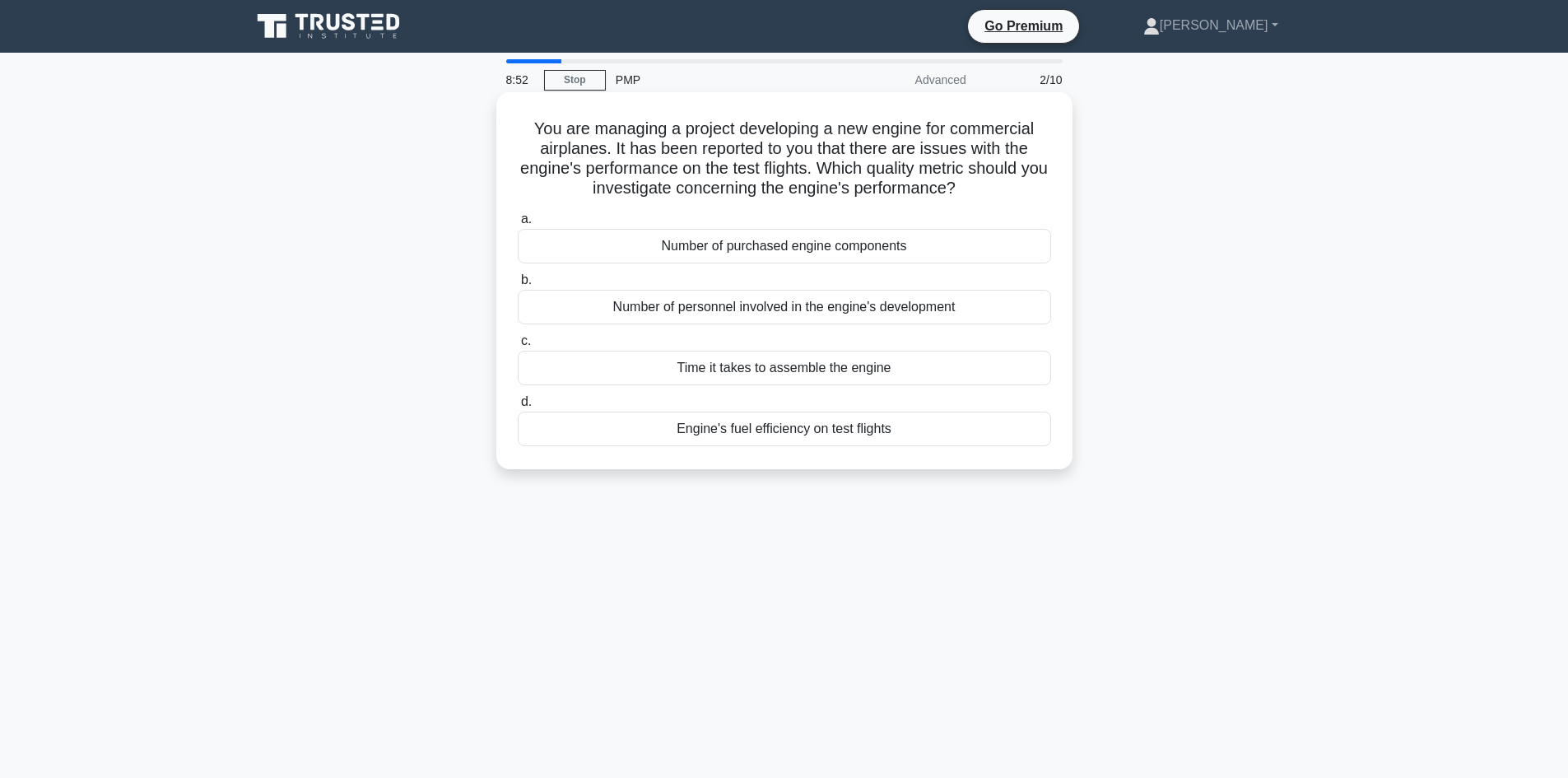
click at [923, 365] on div "Time it takes to assemble the engine" at bounding box center [785, 367] width 534 height 34
click at [518, 347] on input "c. Time it takes to assemble the engine" at bounding box center [518, 341] width 0 height 11
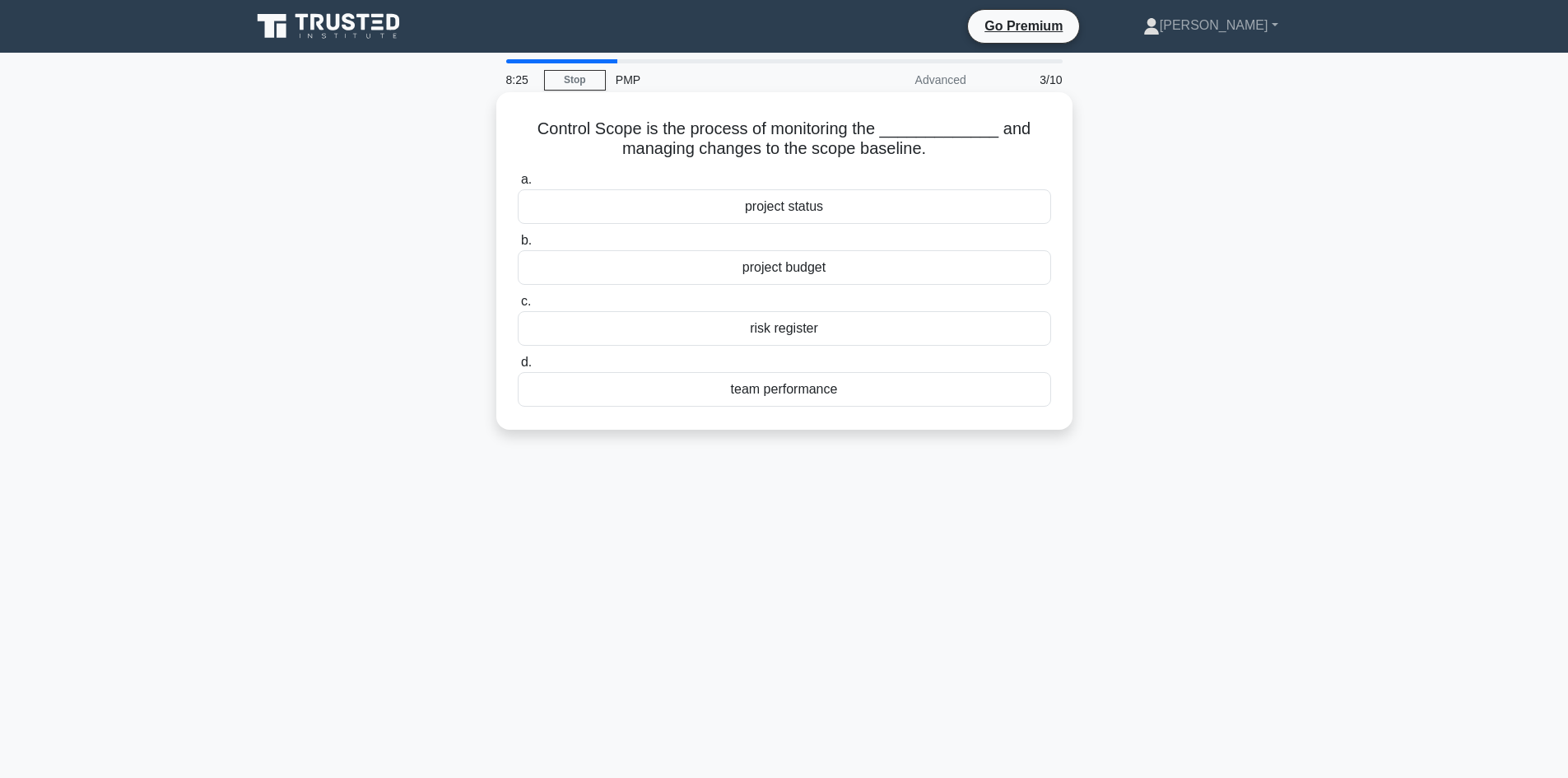
click at [912, 263] on div "project budget" at bounding box center [785, 267] width 534 height 34
click at [518, 246] on input "b. project budget" at bounding box center [518, 241] width 0 height 11
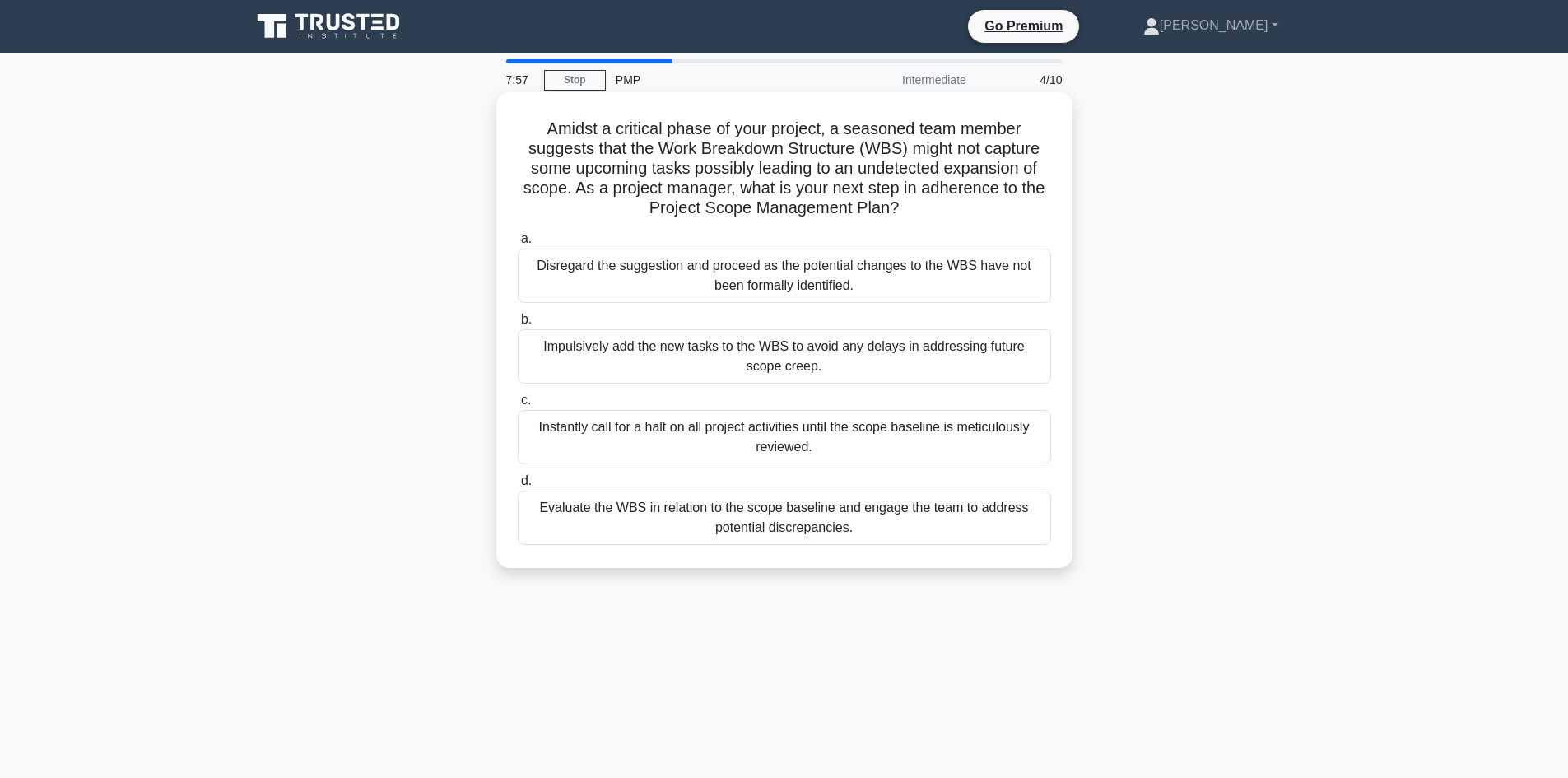
click at [955, 519] on div "Evaluate the WBS in relation to the scope baseline and engage the team to addre…" at bounding box center [785, 518] width 534 height 55
click at [957, 518] on div "Evaluate the WBS in relation to the scope baseline and engage the team to addre…" at bounding box center [785, 518] width 534 height 55
click at [518, 486] on input "d. Evaluate the WBS in relation to the scope baseline and engage the team to ad…" at bounding box center [518, 480] width 0 height 11
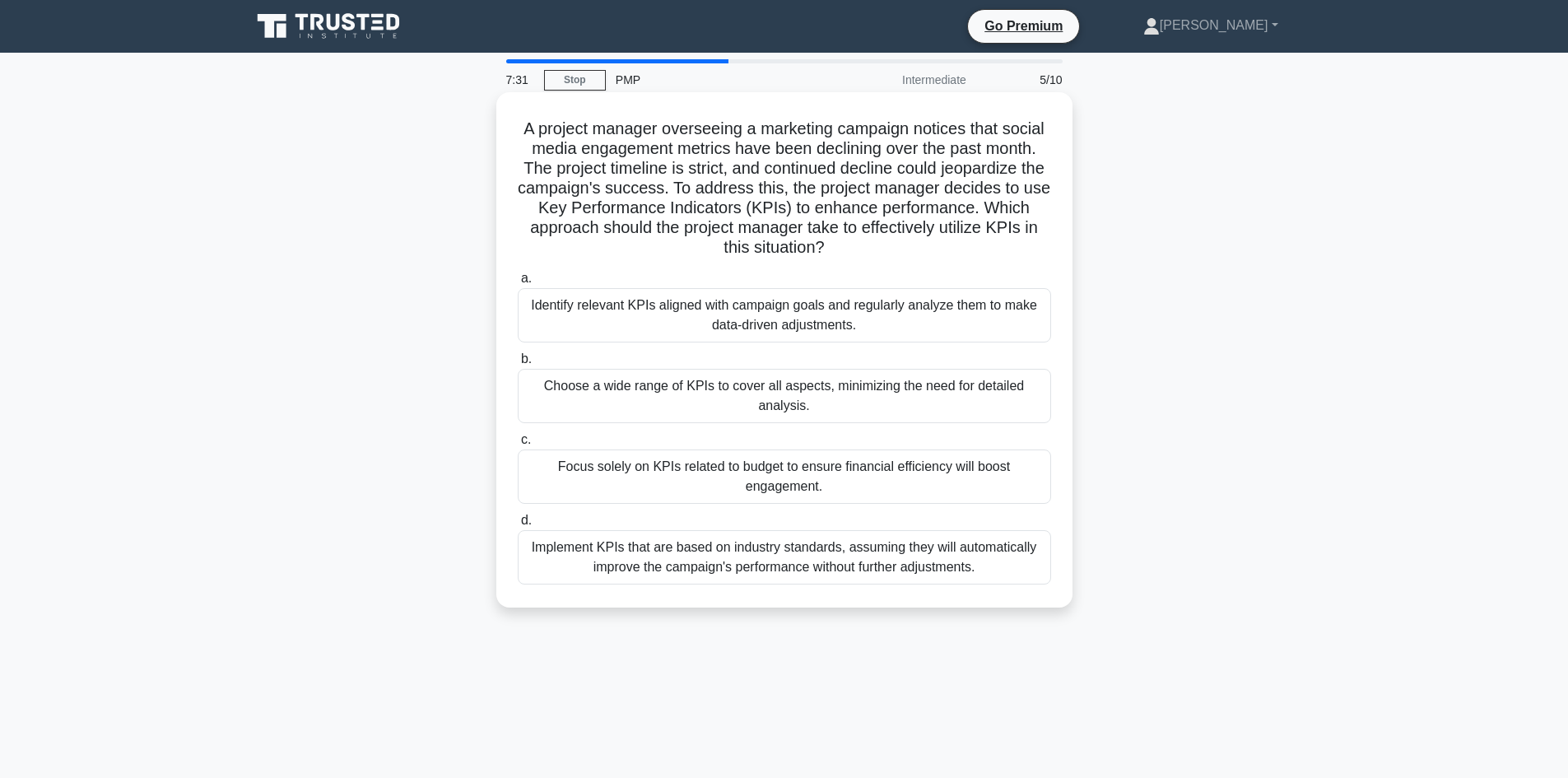
click at [616, 327] on div "Identify relevant KPIs aligned with campaign goals and regularly analyze them t…" at bounding box center [785, 315] width 534 height 55
click at [518, 284] on input "a. Identify relevant KPIs aligned with campaign goals and regularly analyze the…" at bounding box center [518, 278] width 0 height 11
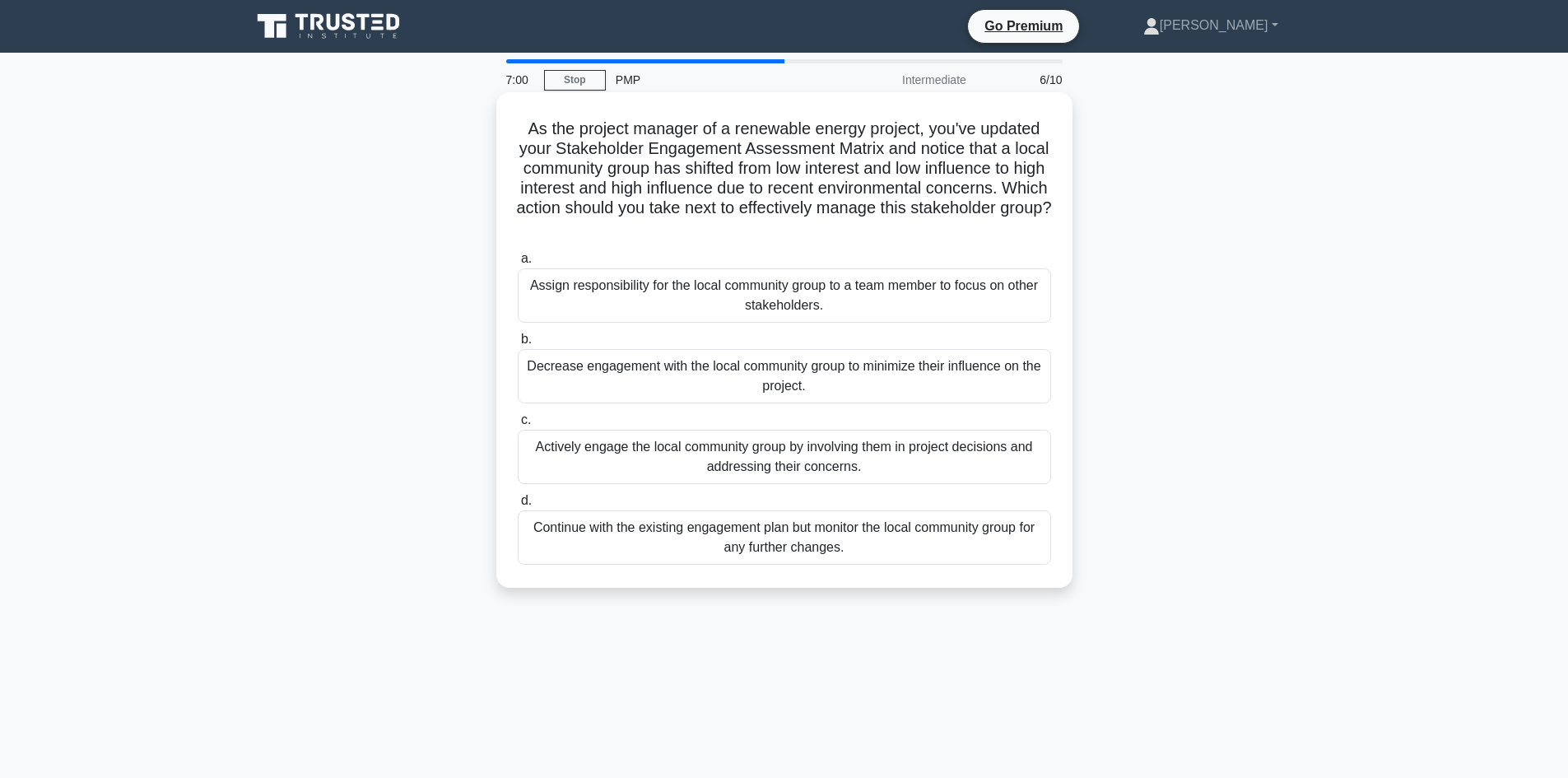
click at [1033, 440] on div "Actively engage the local community group by involving them in project decision…" at bounding box center [785, 457] width 534 height 55
click at [518, 426] on input "c. Actively engage the local community group by involving them in project decis…" at bounding box center [518, 420] width 0 height 11
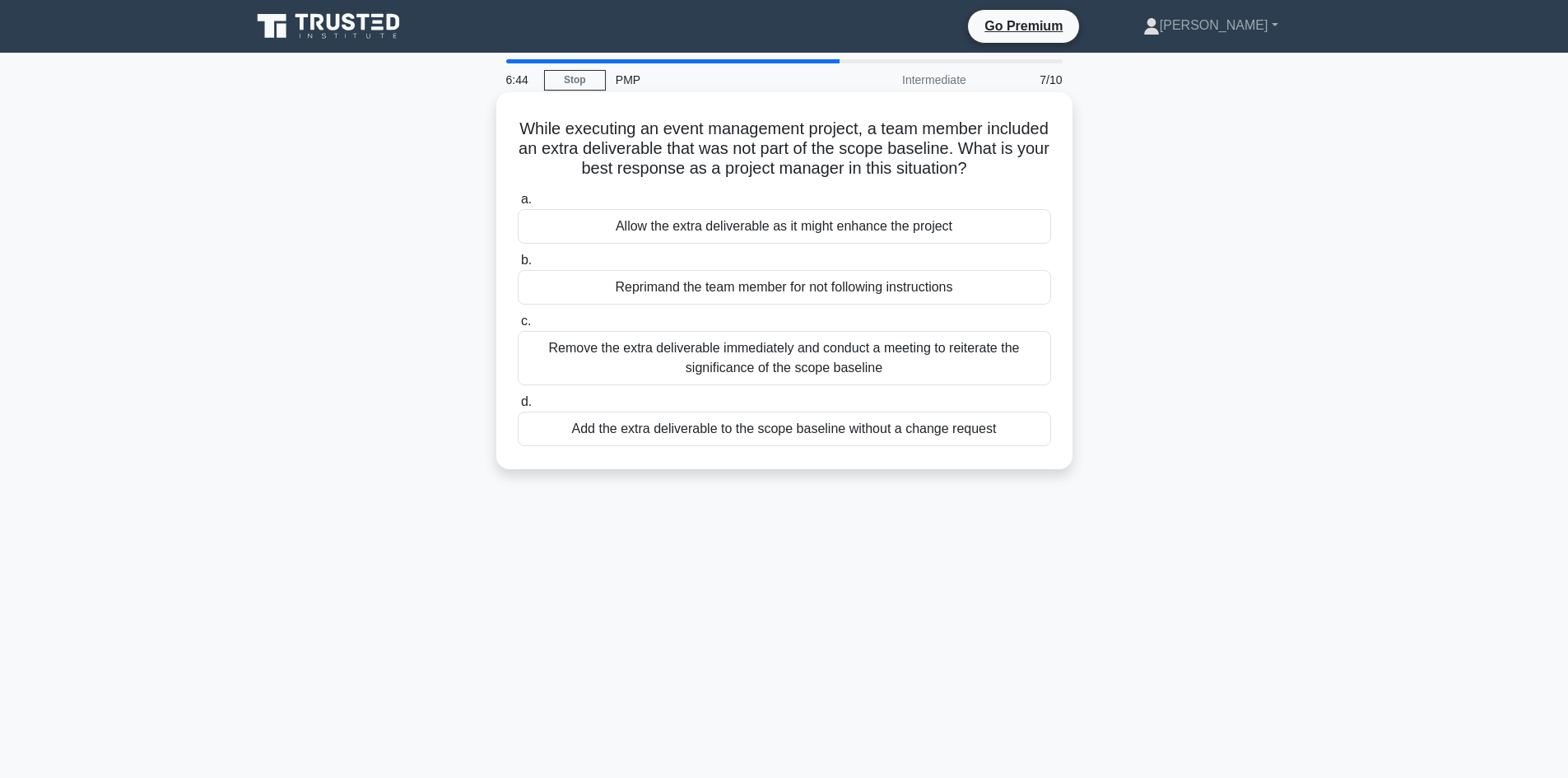
click at [1006, 356] on div "Remove the extra deliverable immediately and conduct a meeting to reiterate the…" at bounding box center [785, 358] width 534 height 55
click at [518, 327] on input "c. Remove the extra deliverable immediately and conduct a meeting to reiterate …" at bounding box center [518, 321] width 0 height 11
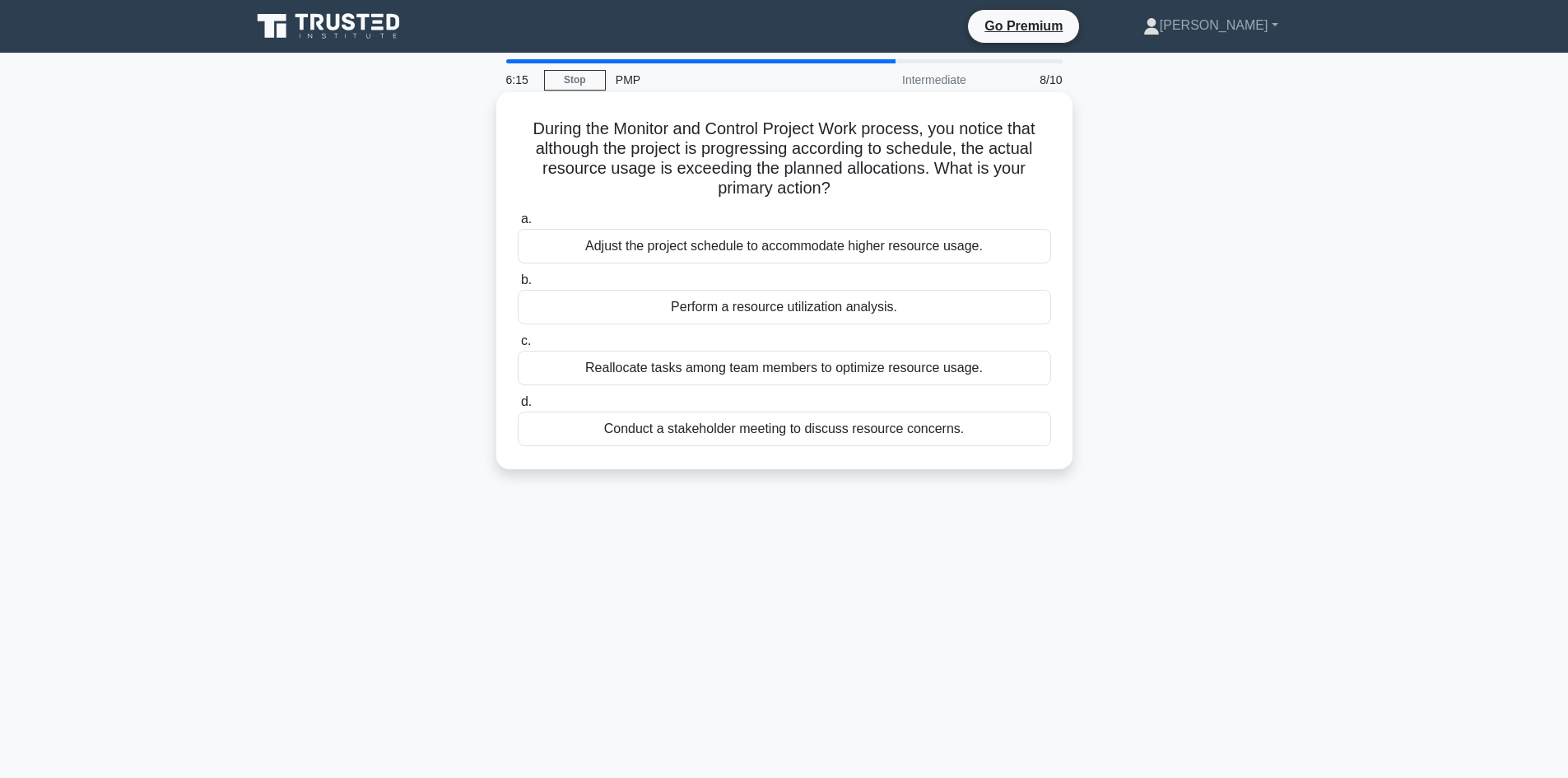
click at [955, 307] on div "Perform a resource utilization analysis." at bounding box center [785, 306] width 534 height 34
click at [518, 285] on input "b. Perform a resource utilization analysis." at bounding box center [518, 279] width 0 height 11
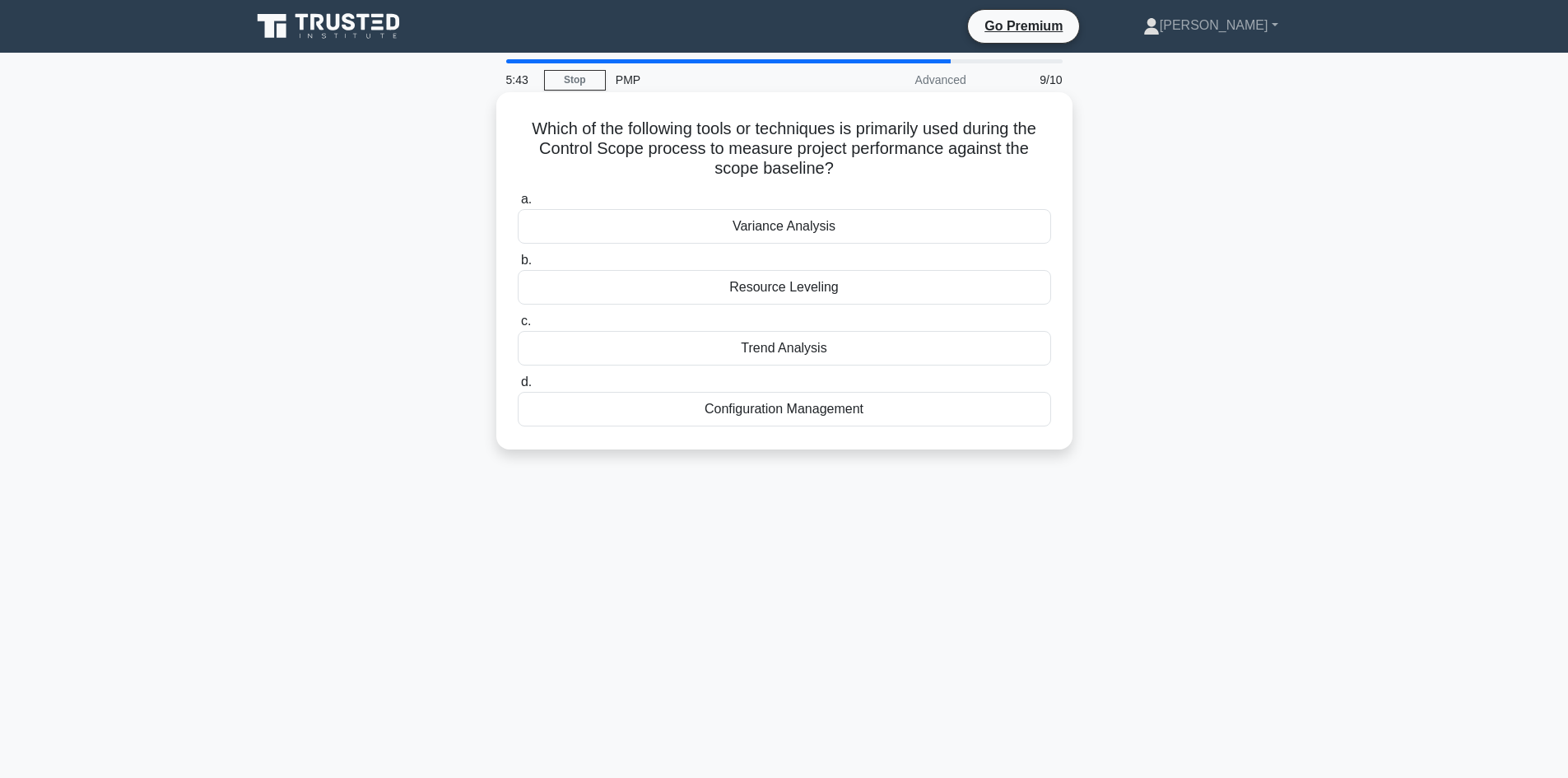
click at [831, 220] on div "Variance Analysis" at bounding box center [785, 226] width 534 height 34
click at [518, 204] on input "a. Variance Analysis" at bounding box center [518, 199] width 0 height 11
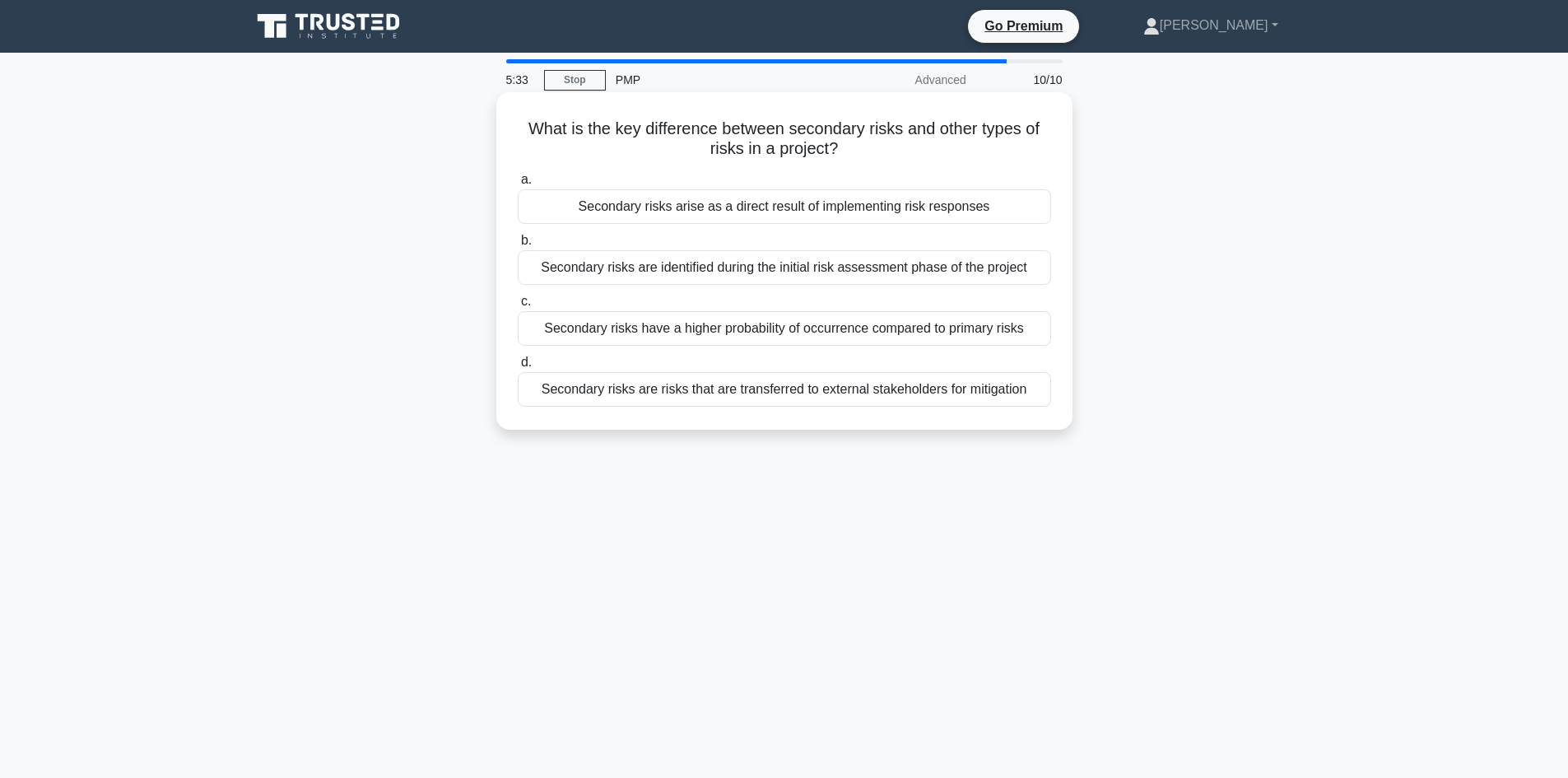
click at [927, 218] on div "Secondary risks arise as a direct result of implementing risk responses" at bounding box center [785, 205] width 534 height 34
click at [518, 185] on input "a. Secondary risks arise as a direct result of implementing risk responses" at bounding box center [518, 179] width 0 height 11
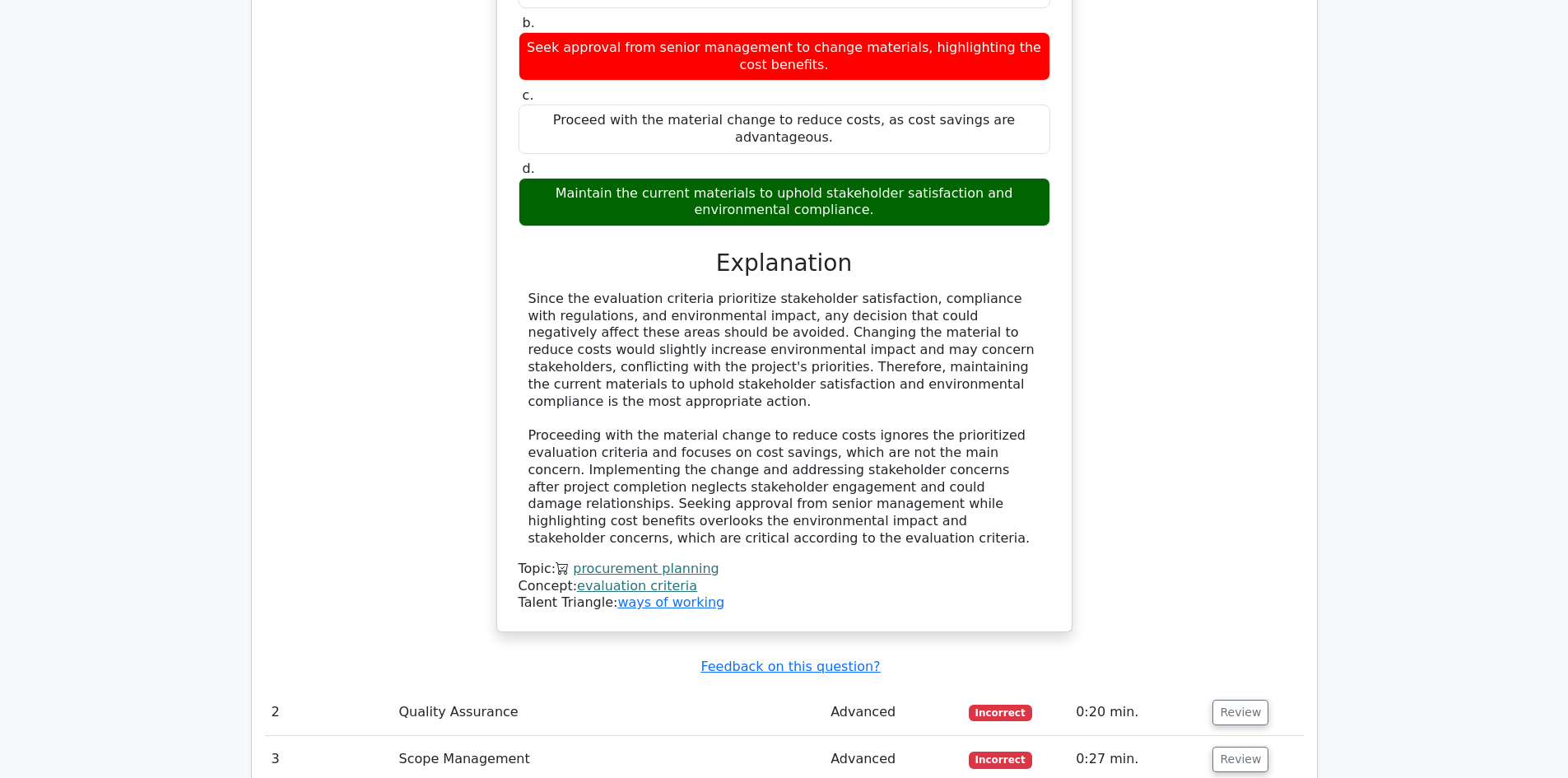
scroll to position [2222, 0]
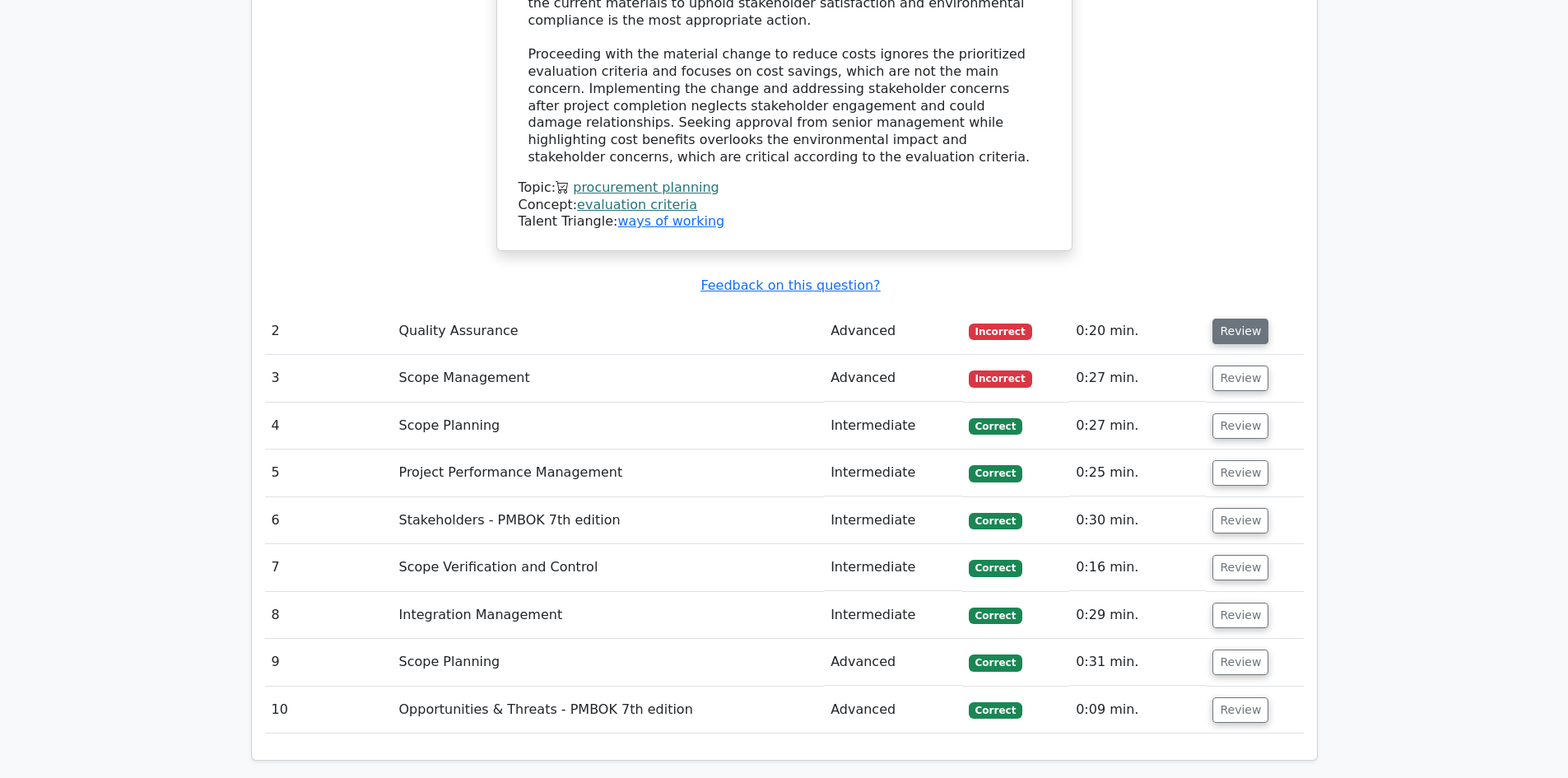
click at [1249, 318] on button "Review" at bounding box center [1240, 331] width 56 height 25
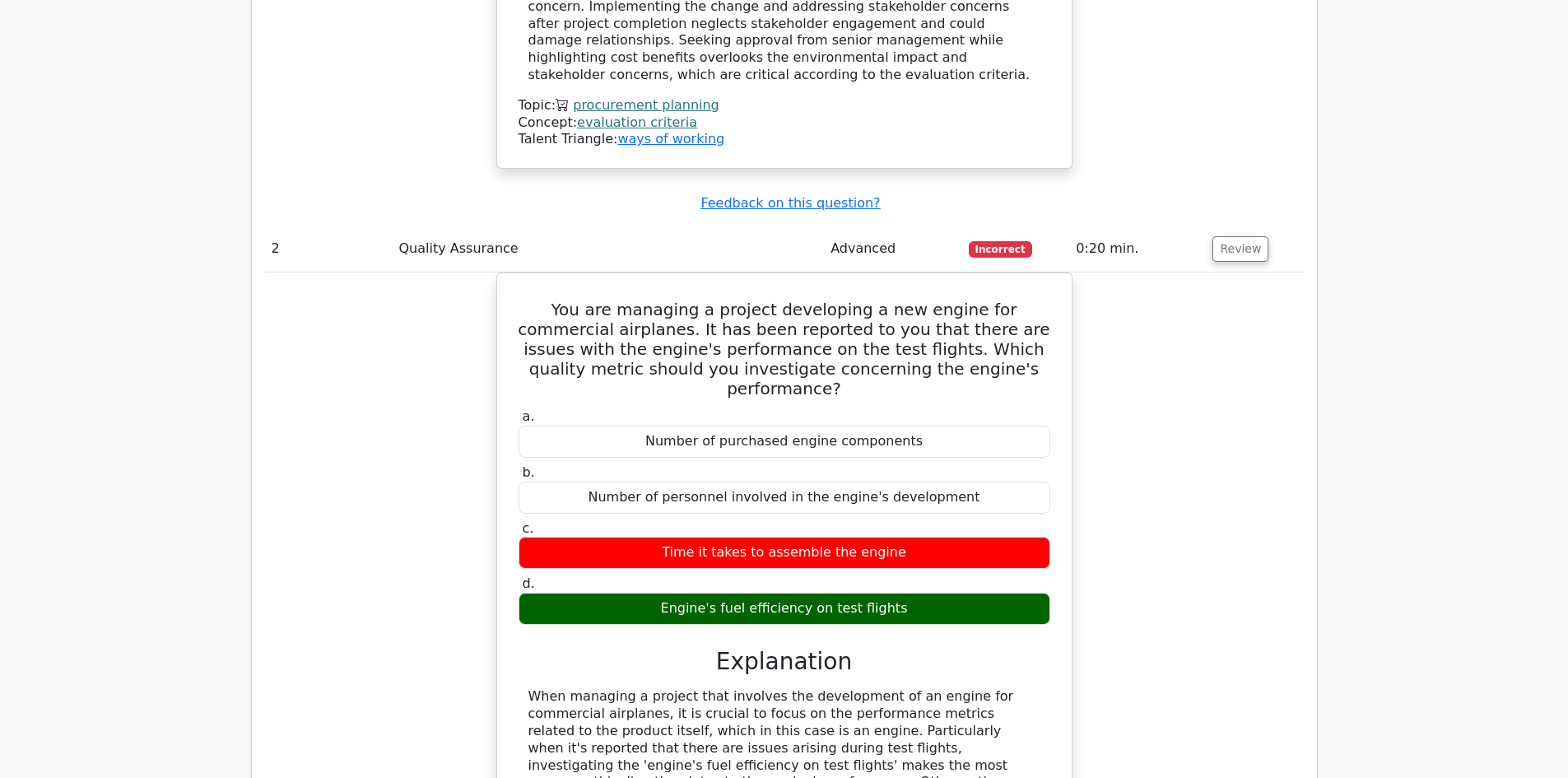
scroll to position [2798, 0]
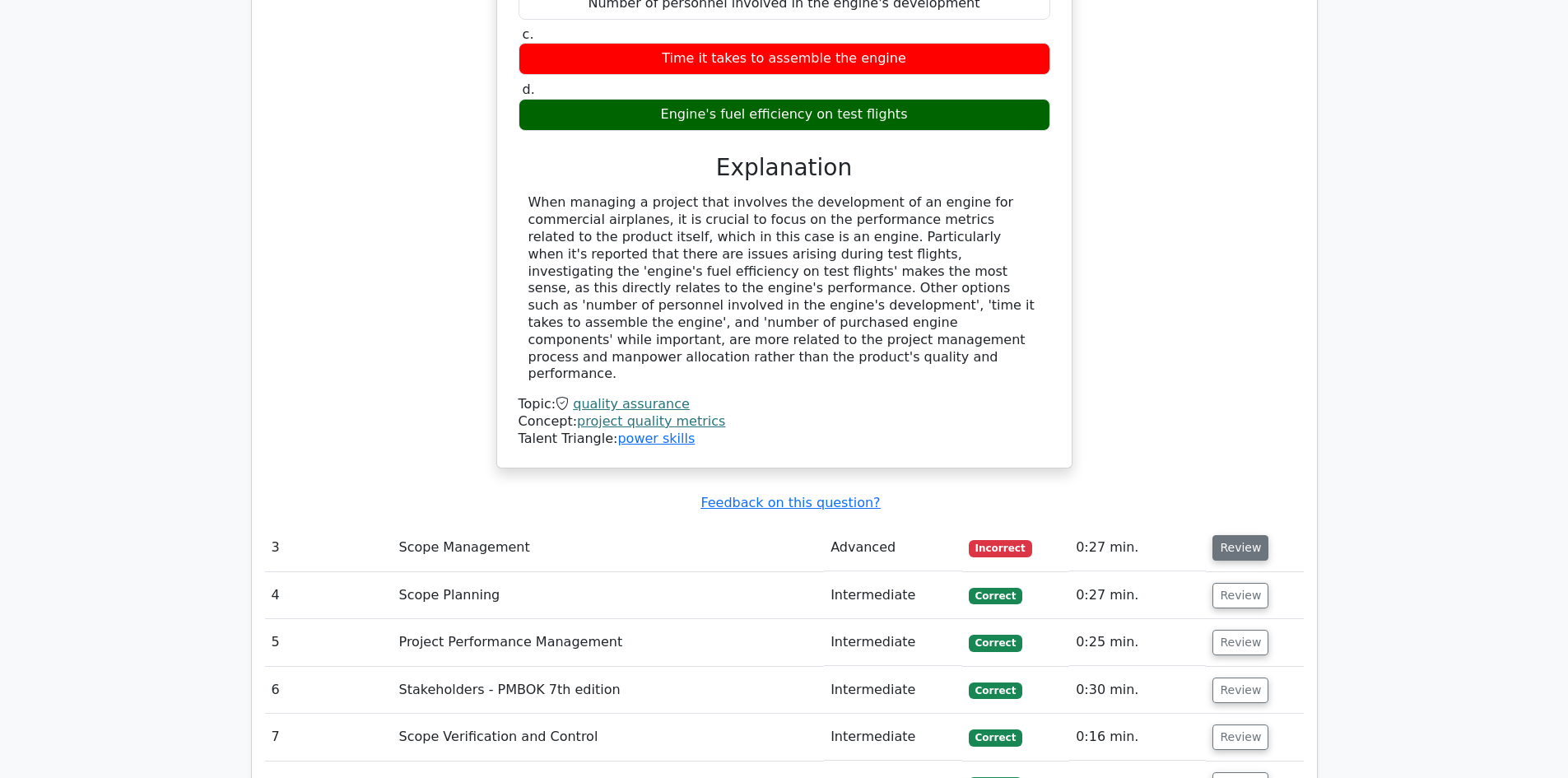
click at [1239, 535] on button "Review" at bounding box center [1240, 547] width 56 height 25
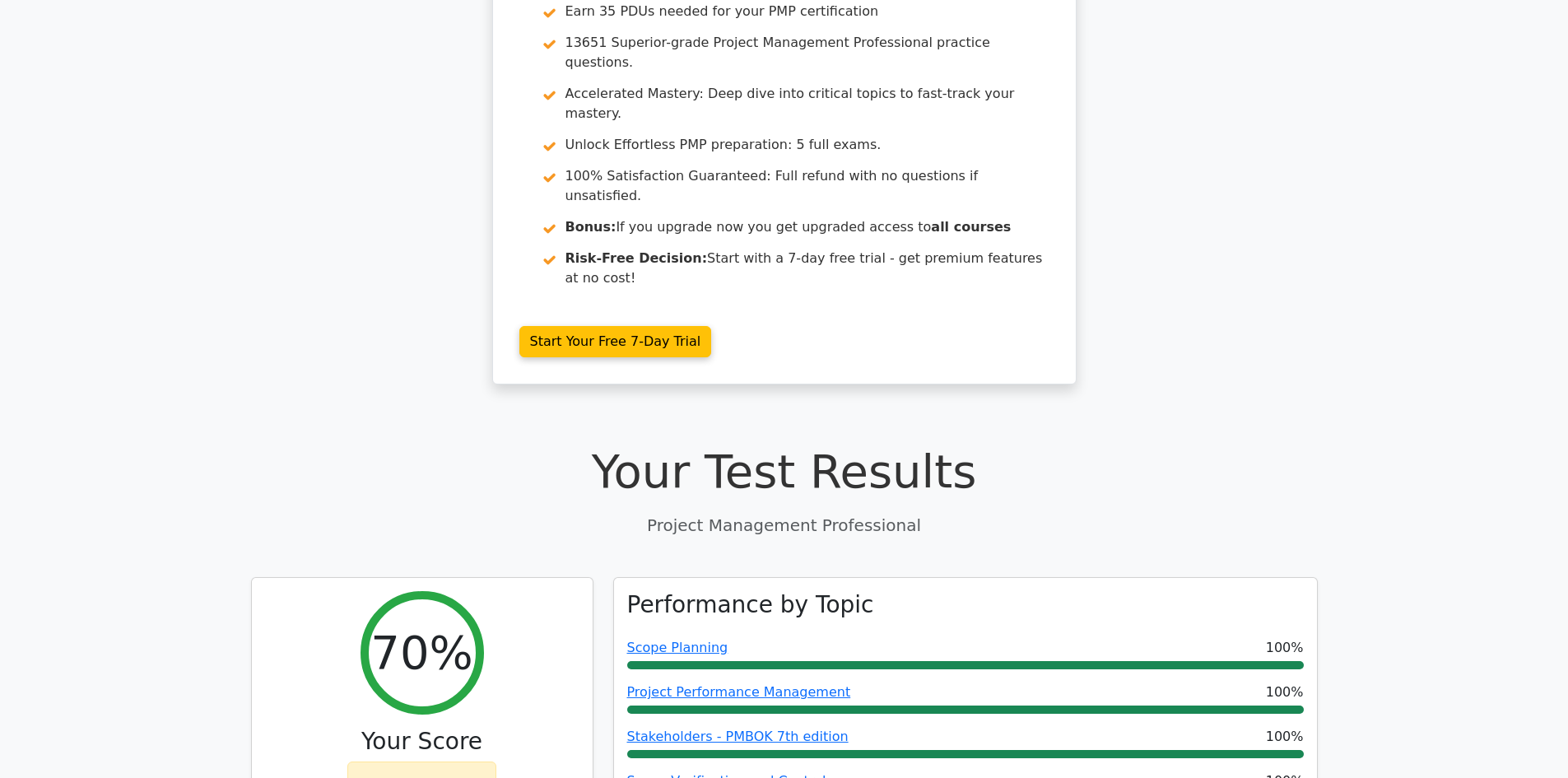
scroll to position [0, 0]
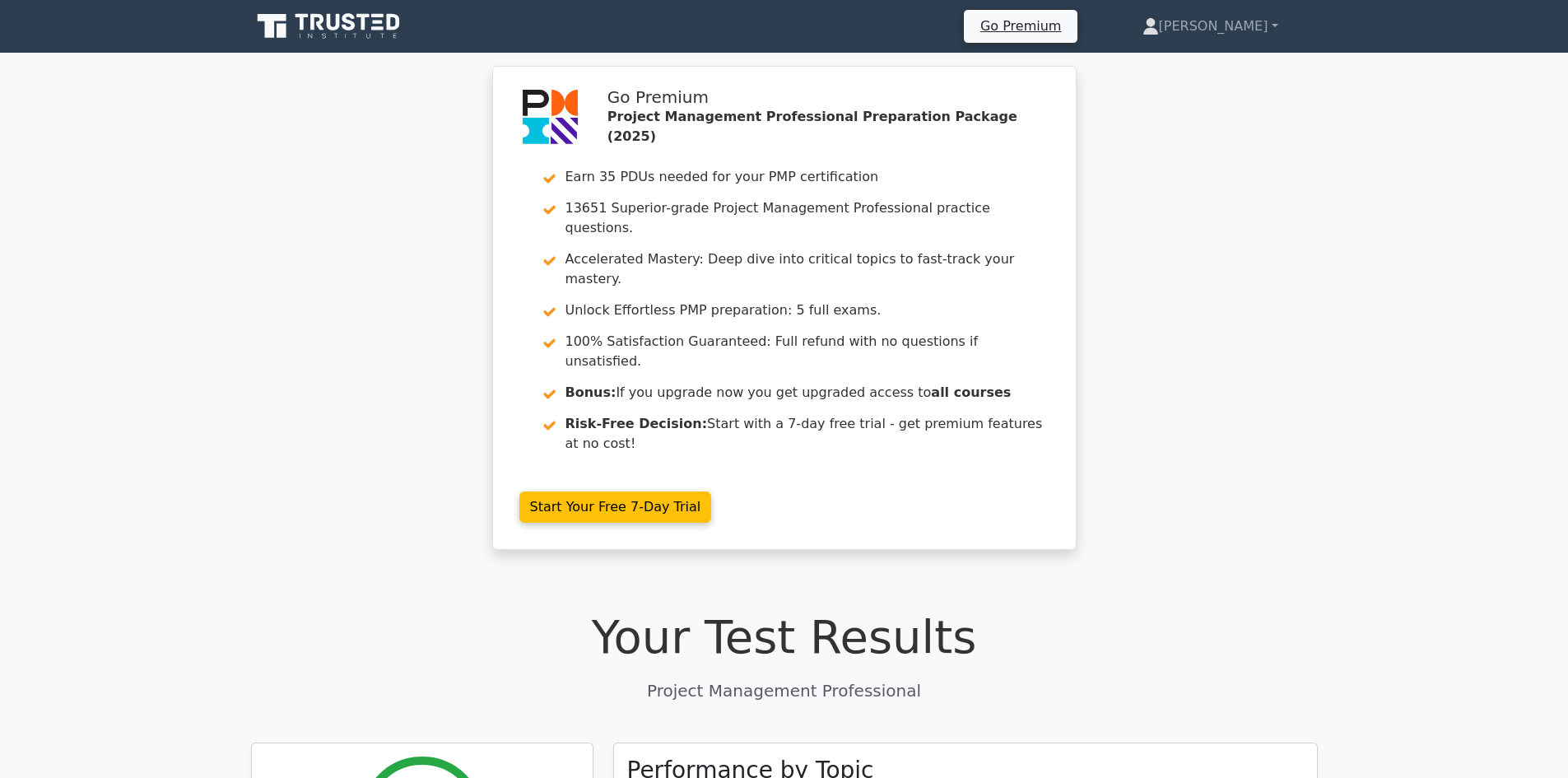
click at [365, 24] on icon at bounding box center [330, 26] width 158 height 31
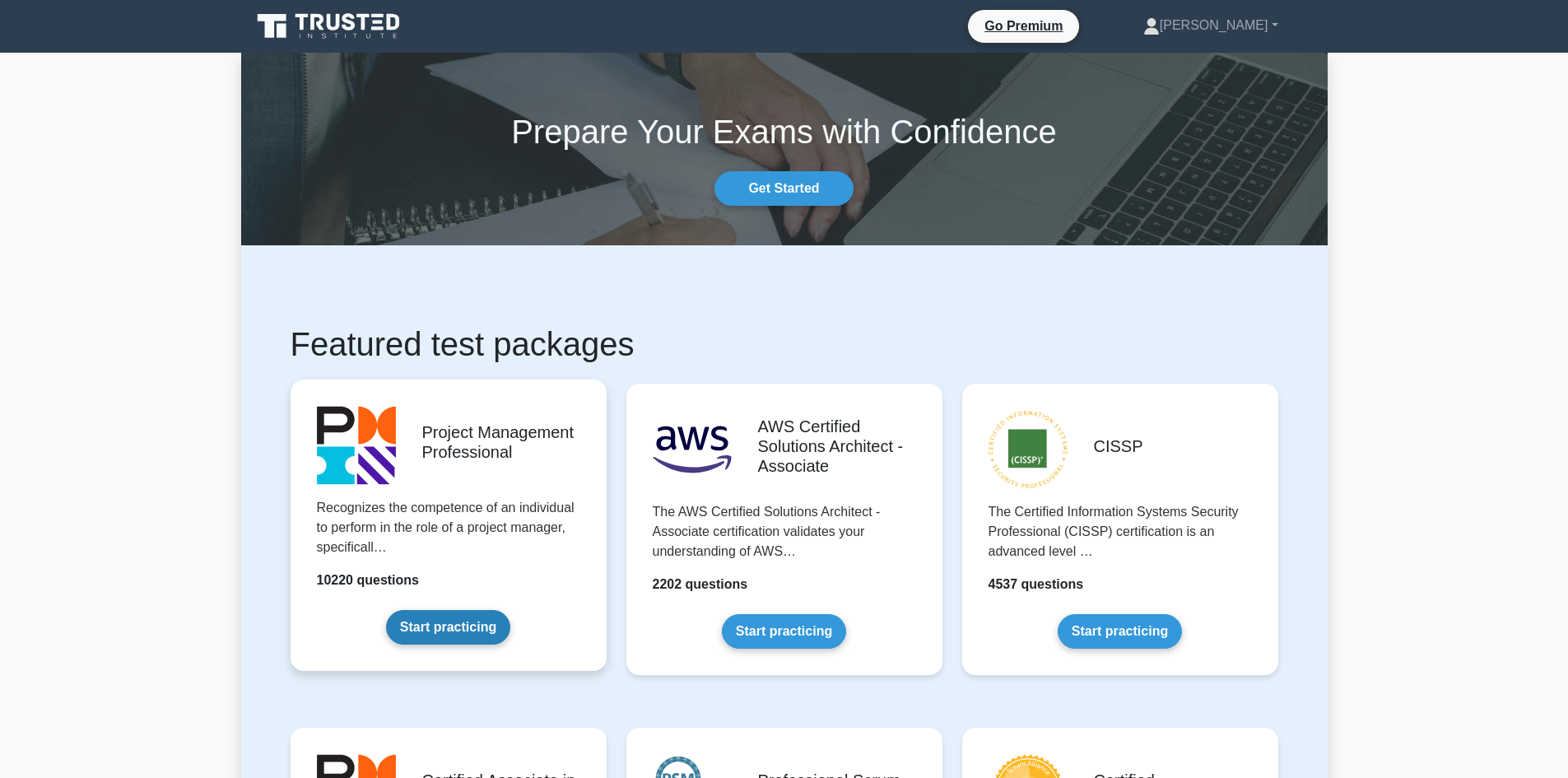
click at [426, 611] on link "Start practicing" at bounding box center [448, 626] width 125 height 34
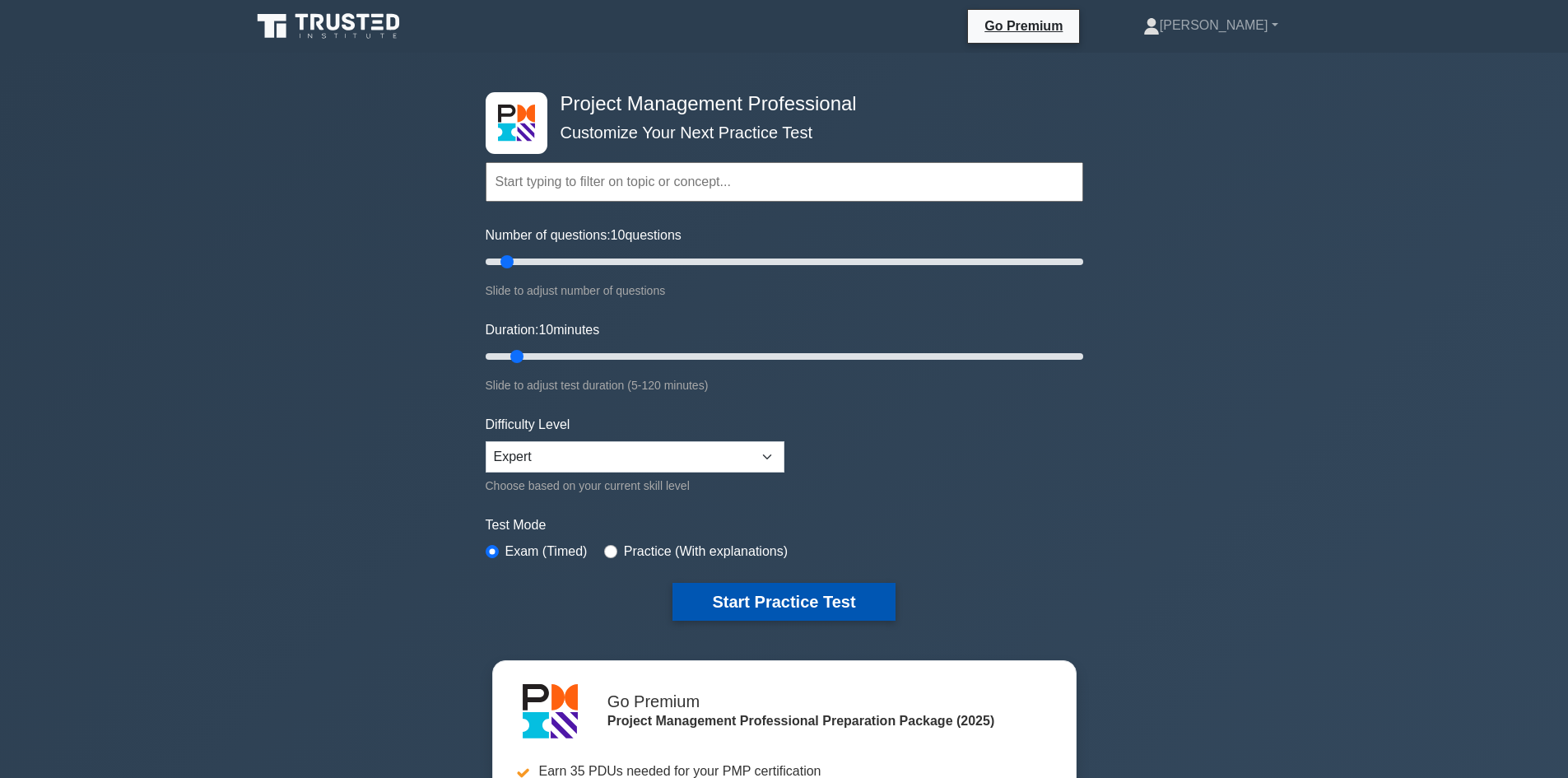
click at [827, 593] on button "Start Practice Test" at bounding box center [783, 601] width 222 height 38
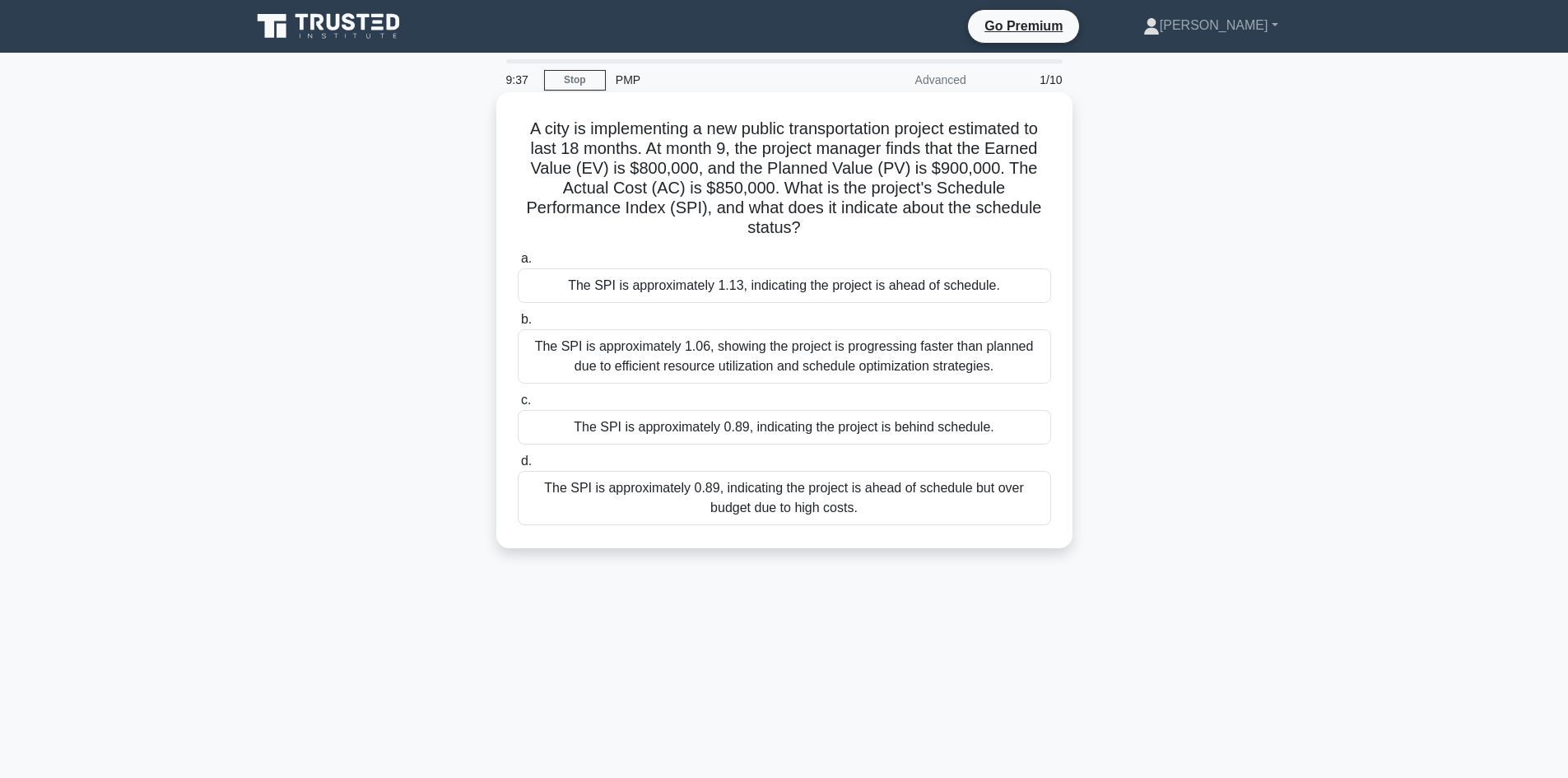
click at [916, 425] on div "The SPI is approximately 0.89, indicating the project is behind schedule." at bounding box center [785, 426] width 534 height 34
click at [518, 406] on input "c. The SPI is approximately 0.89, indicating the project is behind schedule." at bounding box center [518, 400] width 0 height 11
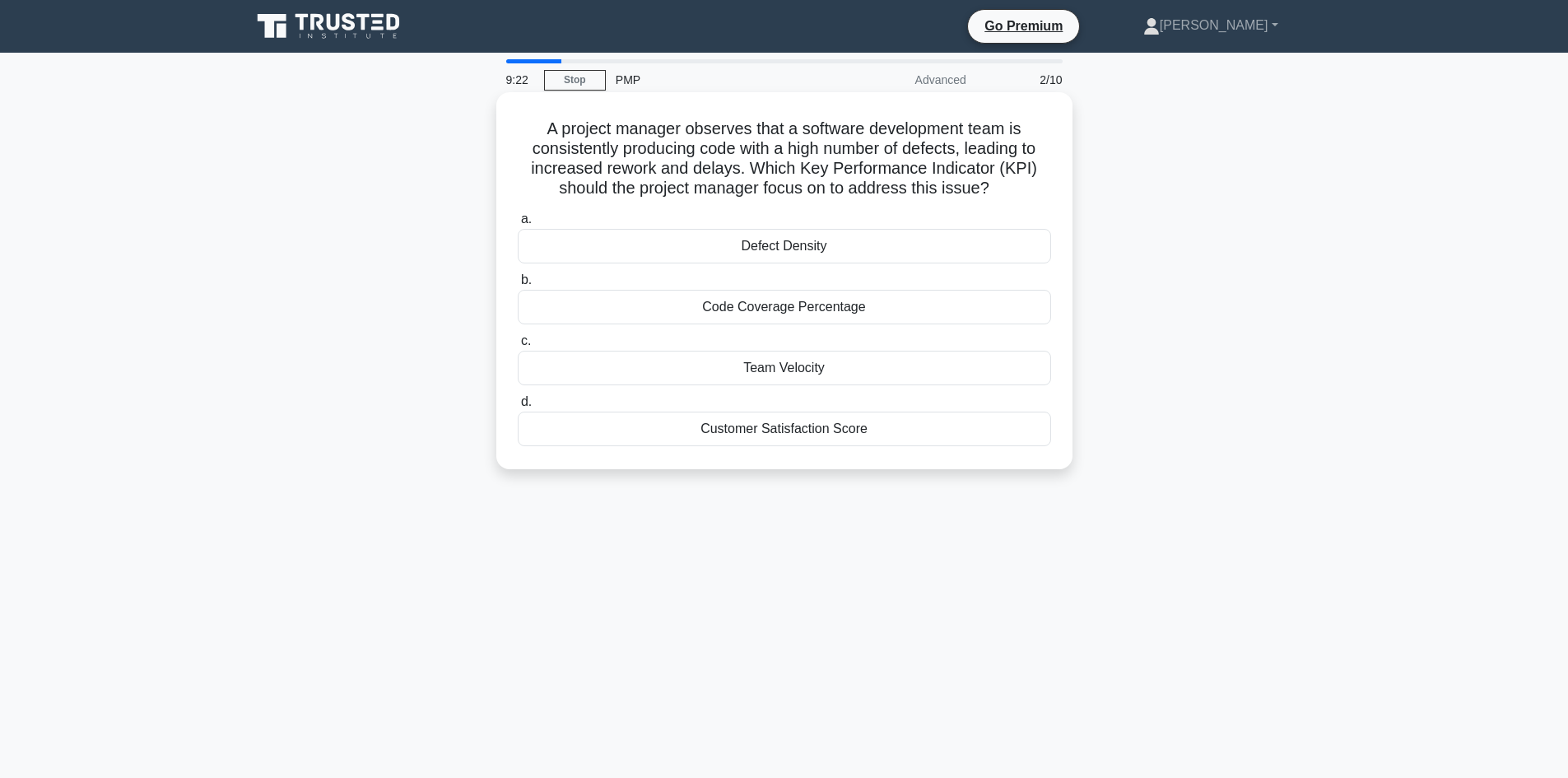
click at [821, 239] on div "Defect Density" at bounding box center [785, 245] width 534 height 34
click at [518, 225] on input "a. Defect Density" at bounding box center [518, 219] width 0 height 11
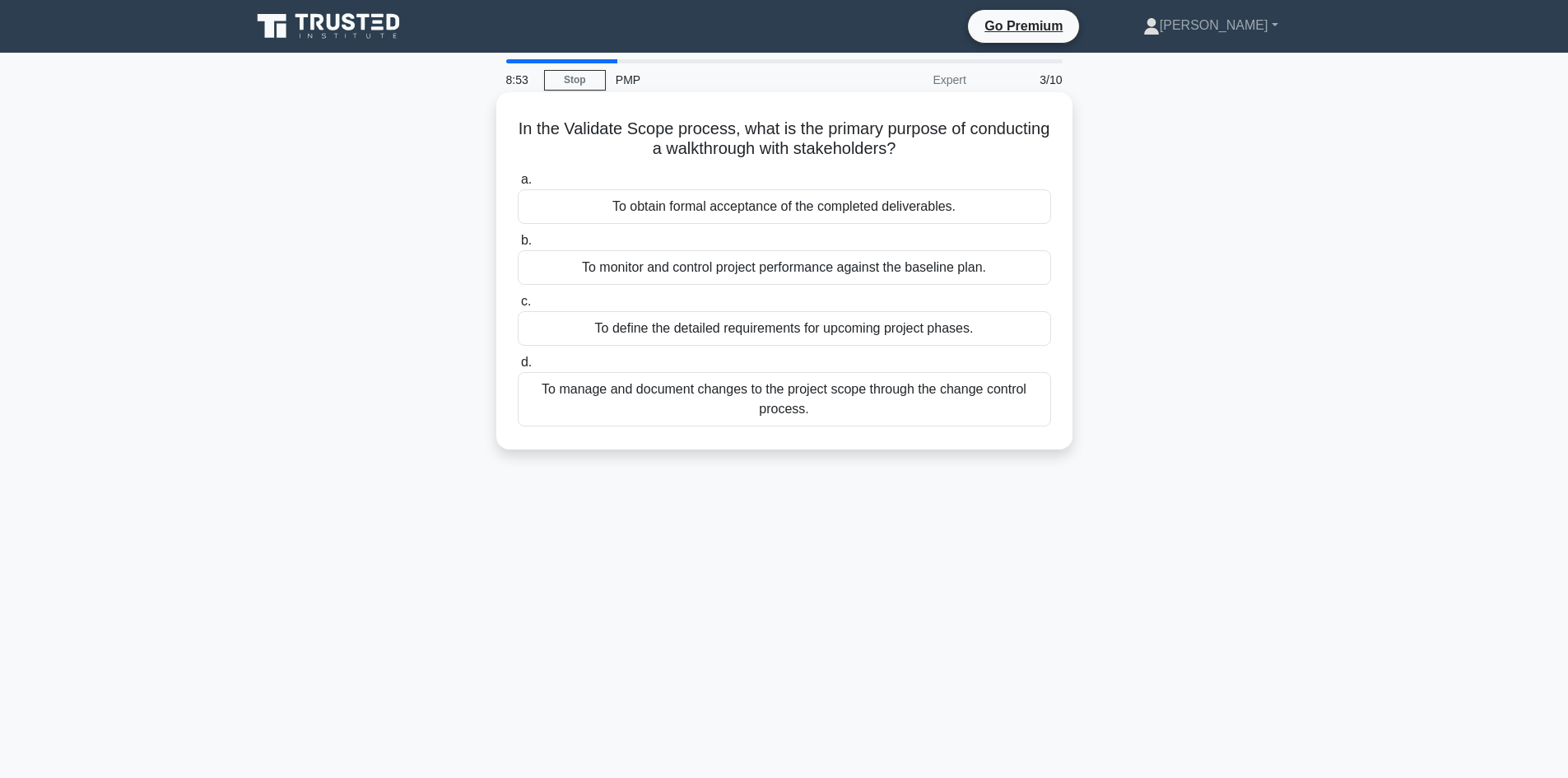
click at [974, 327] on div "To define the detailed requirements for upcoming project phases." at bounding box center [785, 327] width 534 height 34
click at [518, 307] on input "c. To define the detailed requirements for upcoming project phases." at bounding box center [518, 301] width 0 height 11
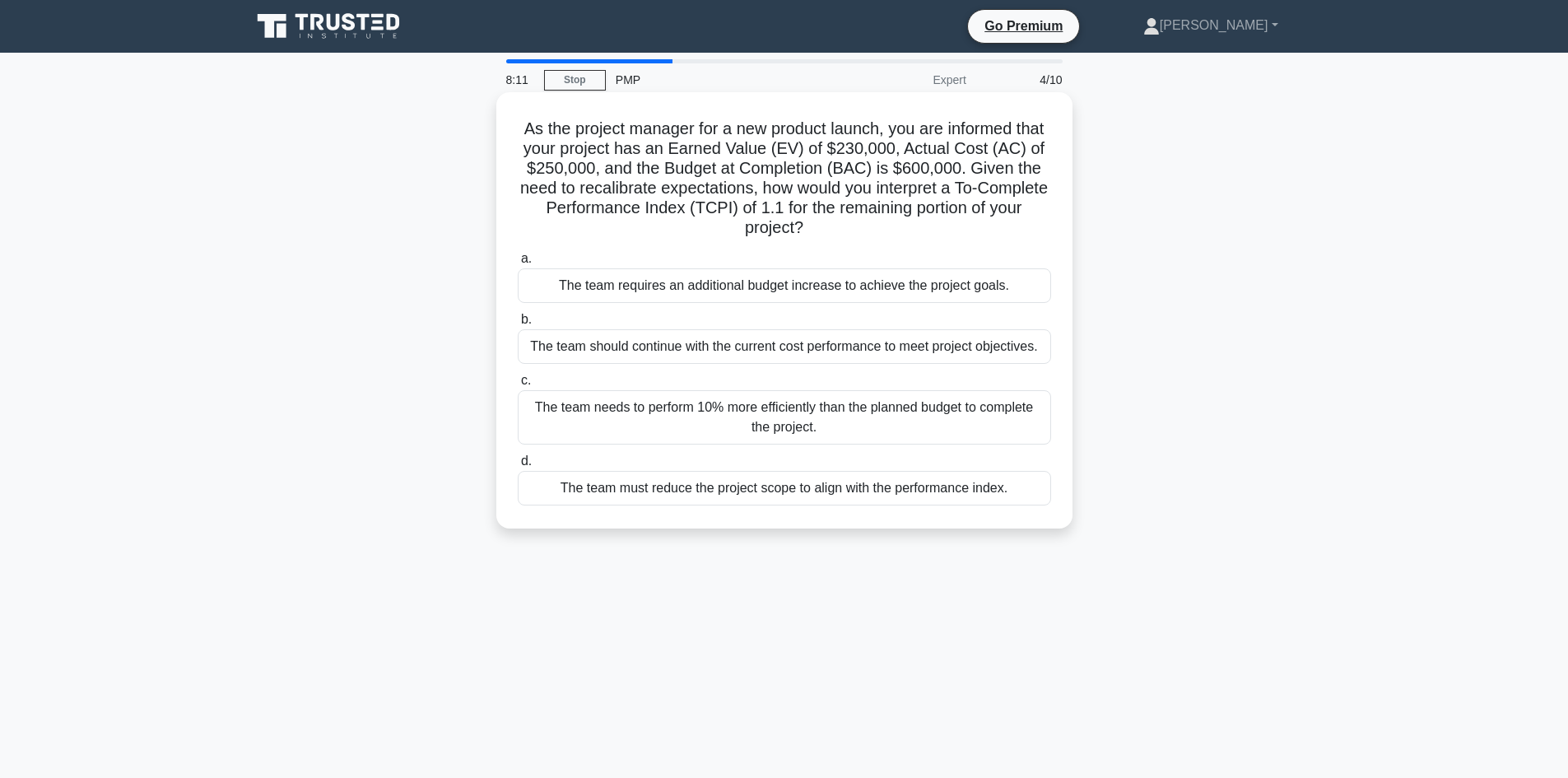
click at [983, 420] on div "The team needs to perform 10% more efficiently than the planned budget to compl…" at bounding box center [785, 418] width 534 height 55
click at [518, 386] on input "c. The team needs to perform 10% more efficiently than the planned budget to co…" at bounding box center [518, 380] width 0 height 11
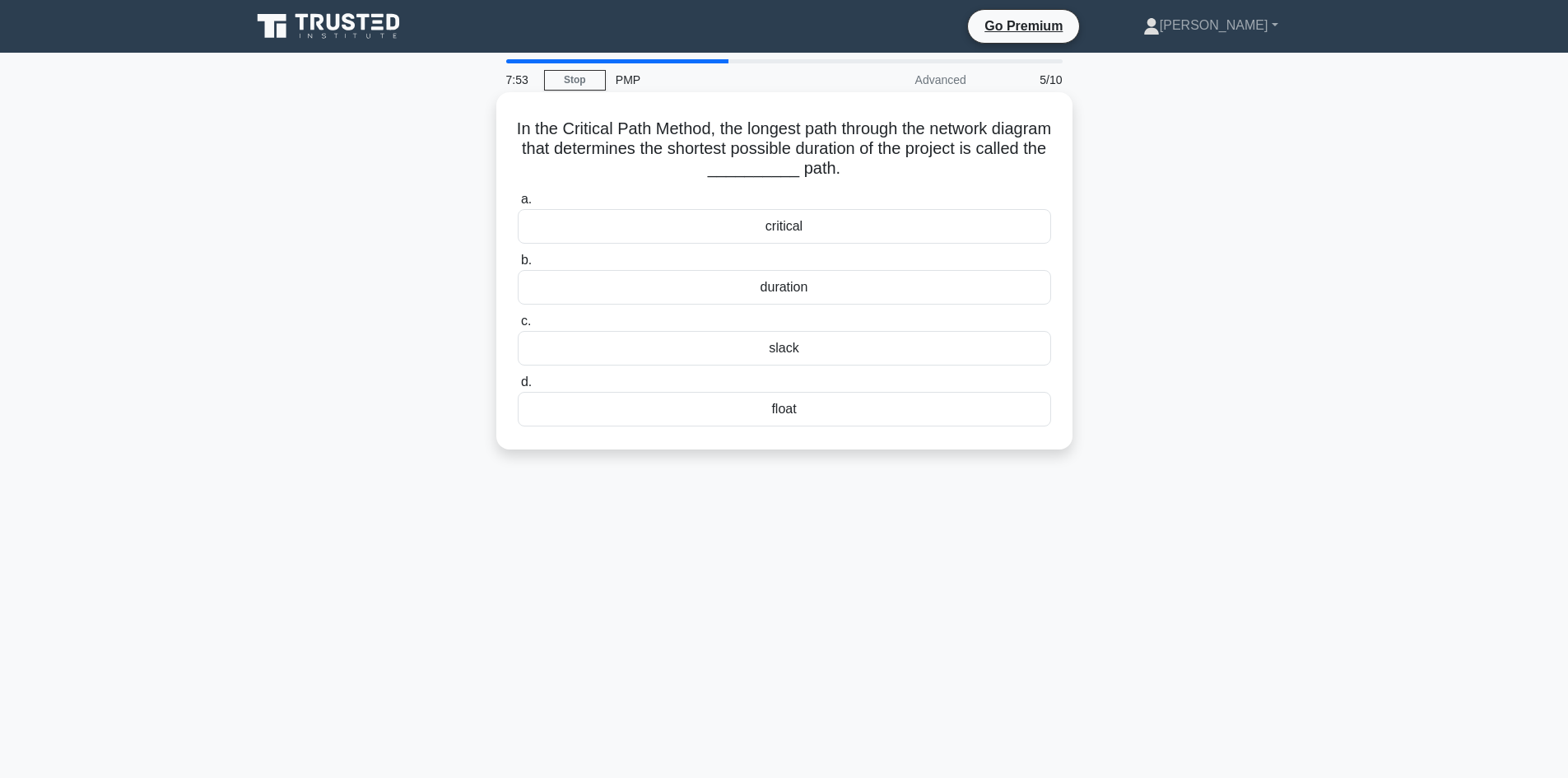
click at [924, 224] on div "critical" at bounding box center [785, 226] width 534 height 34
click at [518, 204] on input "a. critical" at bounding box center [518, 199] width 0 height 11
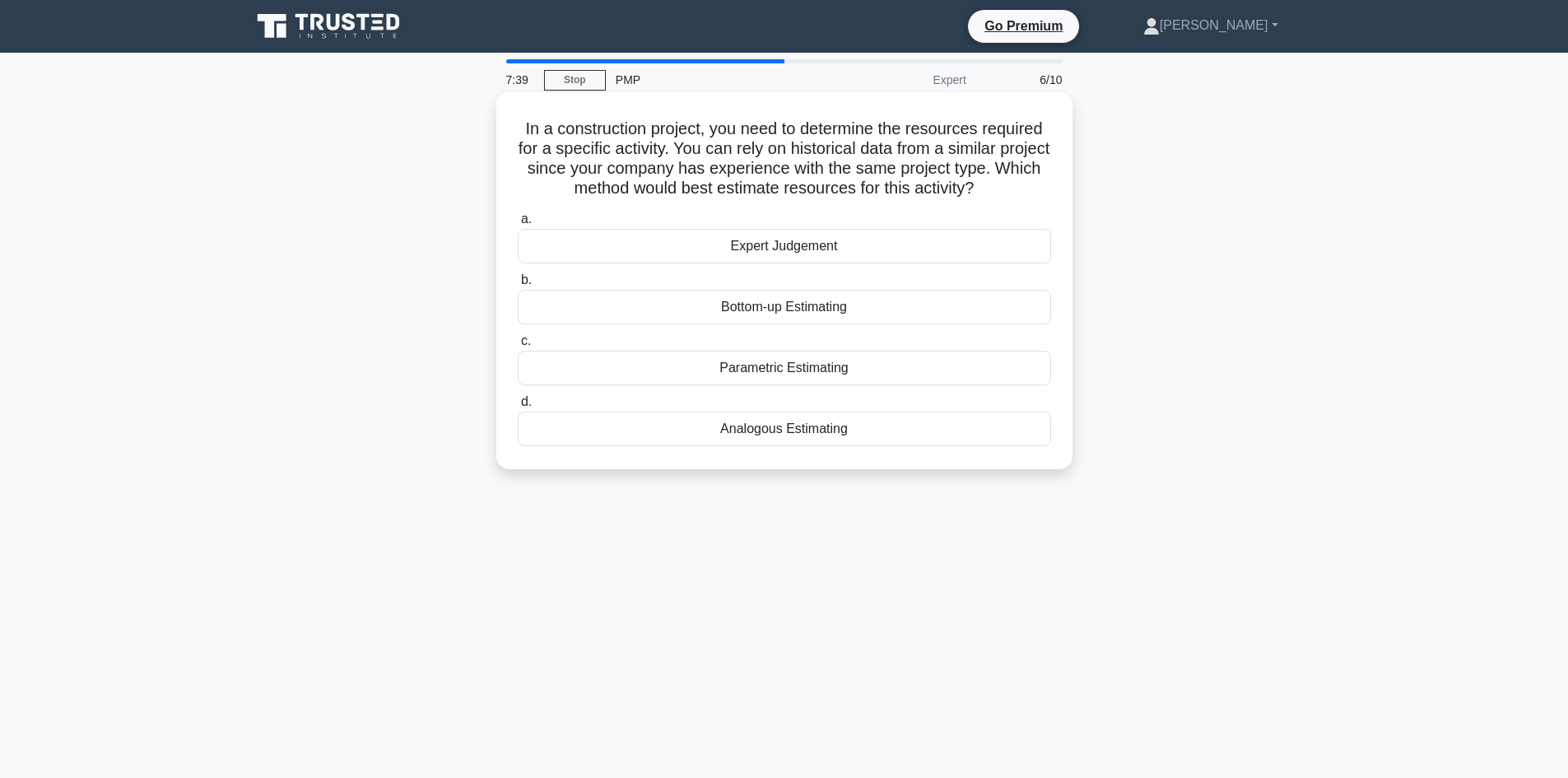
click at [890, 428] on div "Analogous Estimating" at bounding box center [785, 428] width 534 height 34
click at [518, 407] on input "d. Analogous Estimating" at bounding box center [518, 401] width 0 height 11
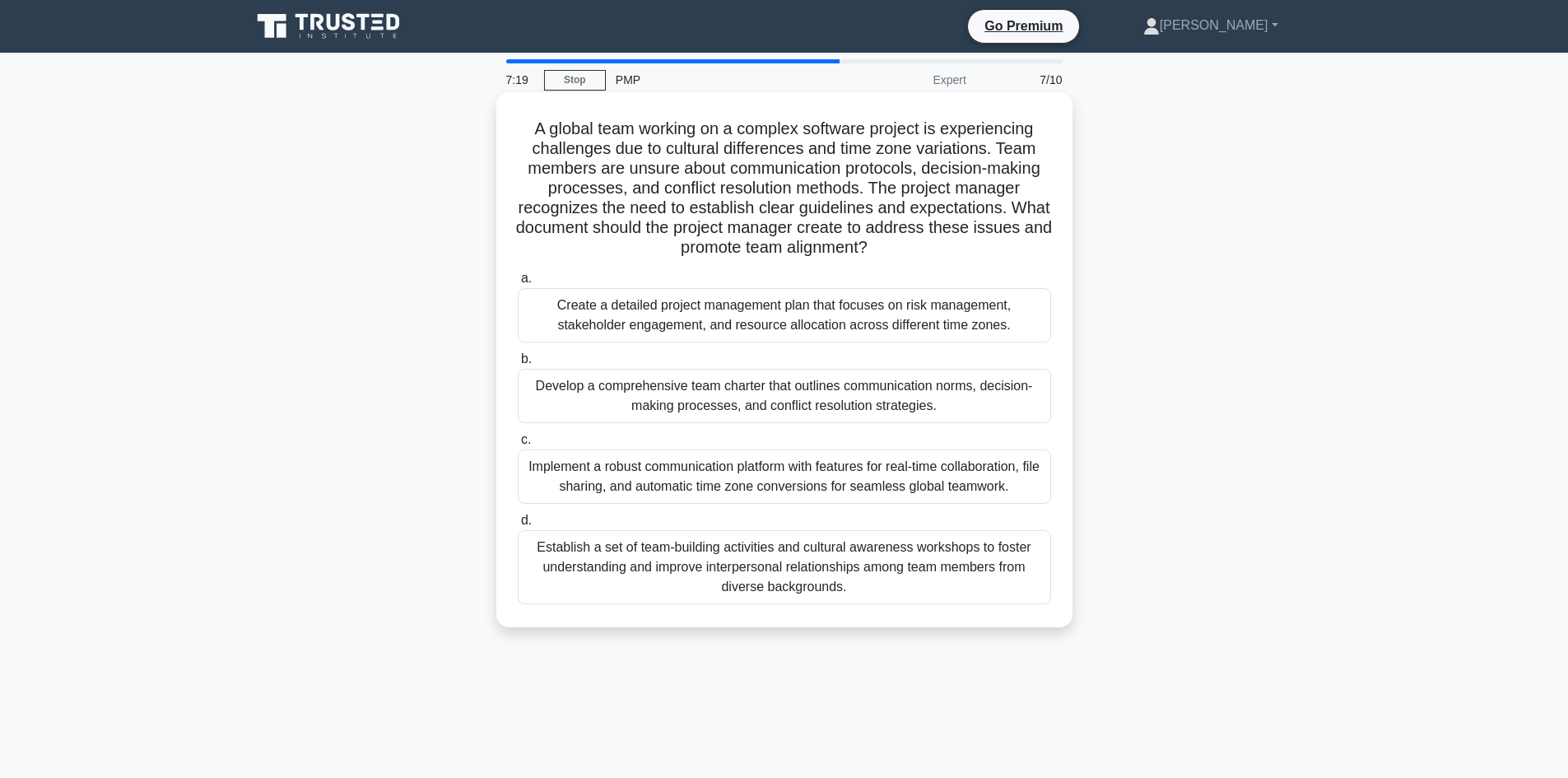
click at [1002, 389] on div "Develop a comprehensive team charter that outlines communication norms, decisio…" at bounding box center [785, 396] width 534 height 55
click at [974, 396] on div "Develop a comprehensive team charter that outlines communication norms, decisio…" at bounding box center [785, 396] width 534 height 55
click at [518, 364] on input "b. Develop a comprehensive team charter that outlines communication norms, deci…" at bounding box center [518, 358] width 0 height 11
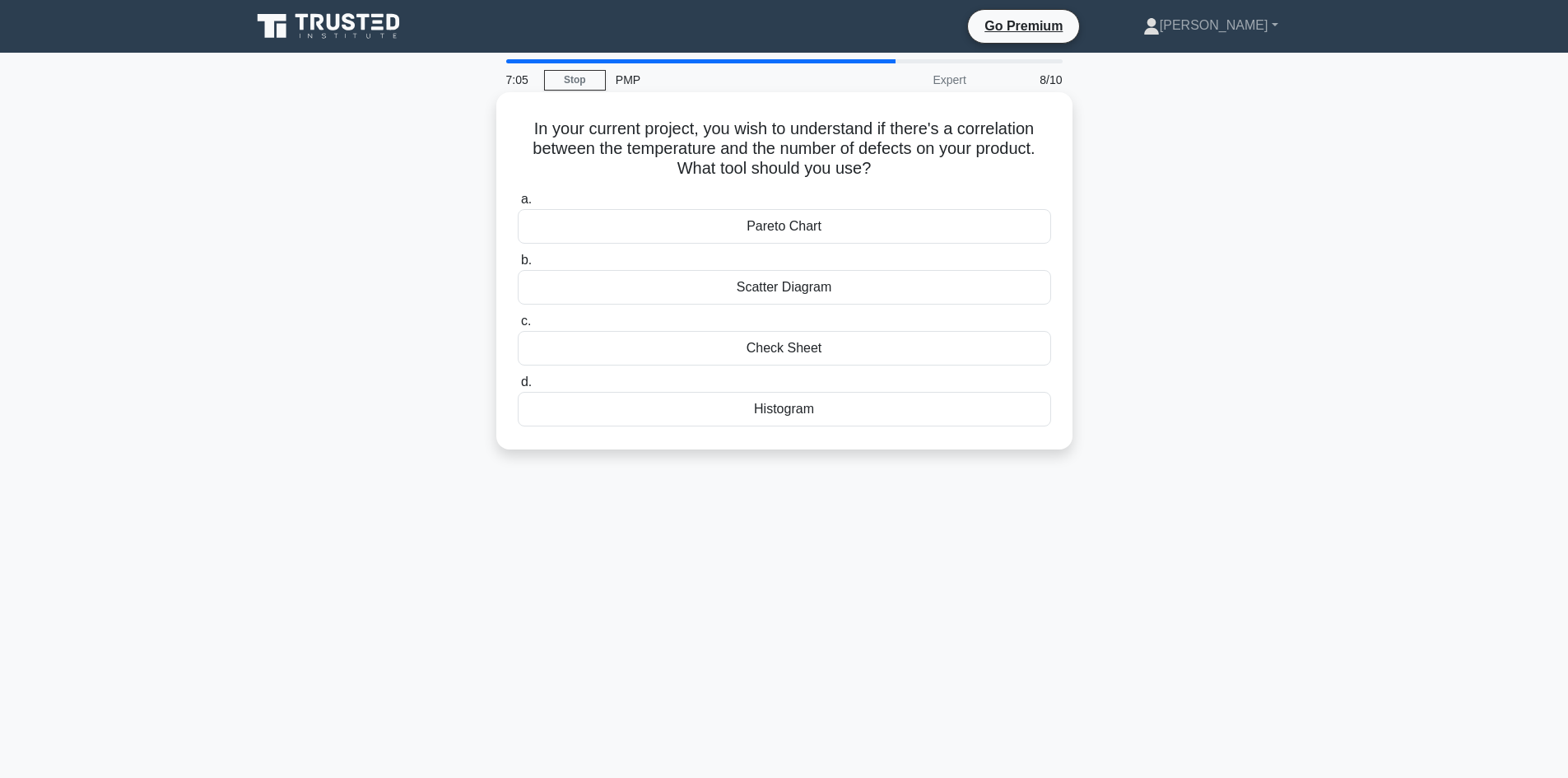
click at [889, 225] on div "Pareto Chart" at bounding box center [785, 226] width 534 height 34
click at [518, 204] on input "a. Pareto Chart" at bounding box center [518, 199] width 0 height 11
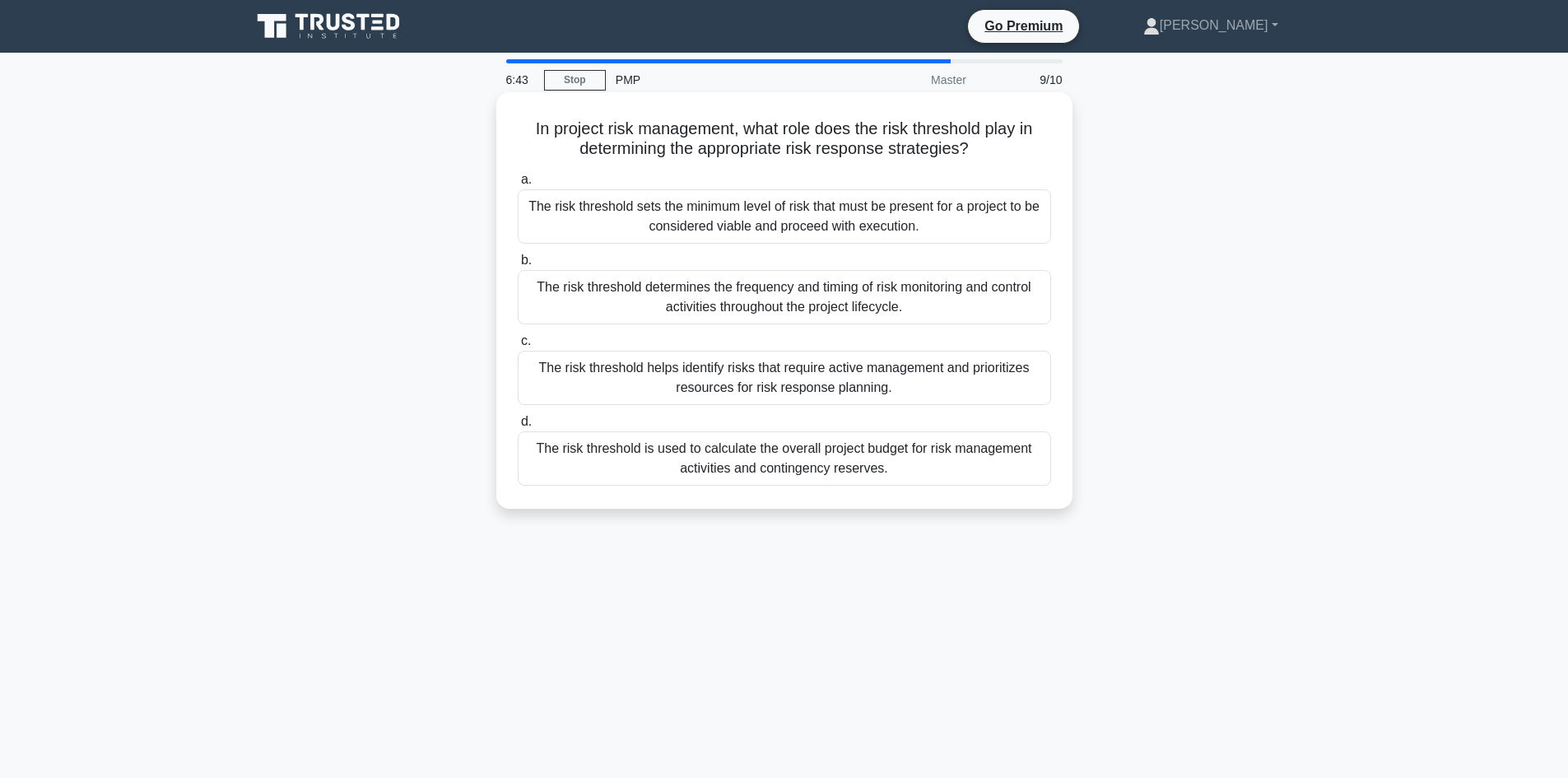
click at [967, 229] on div "The risk threshold sets the minimum level of risk that must be present for a pr…" at bounding box center [785, 216] width 534 height 55
click at [518, 185] on input "a. The risk threshold sets the minimum level of risk that must be present for a…" at bounding box center [518, 179] width 0 height 11
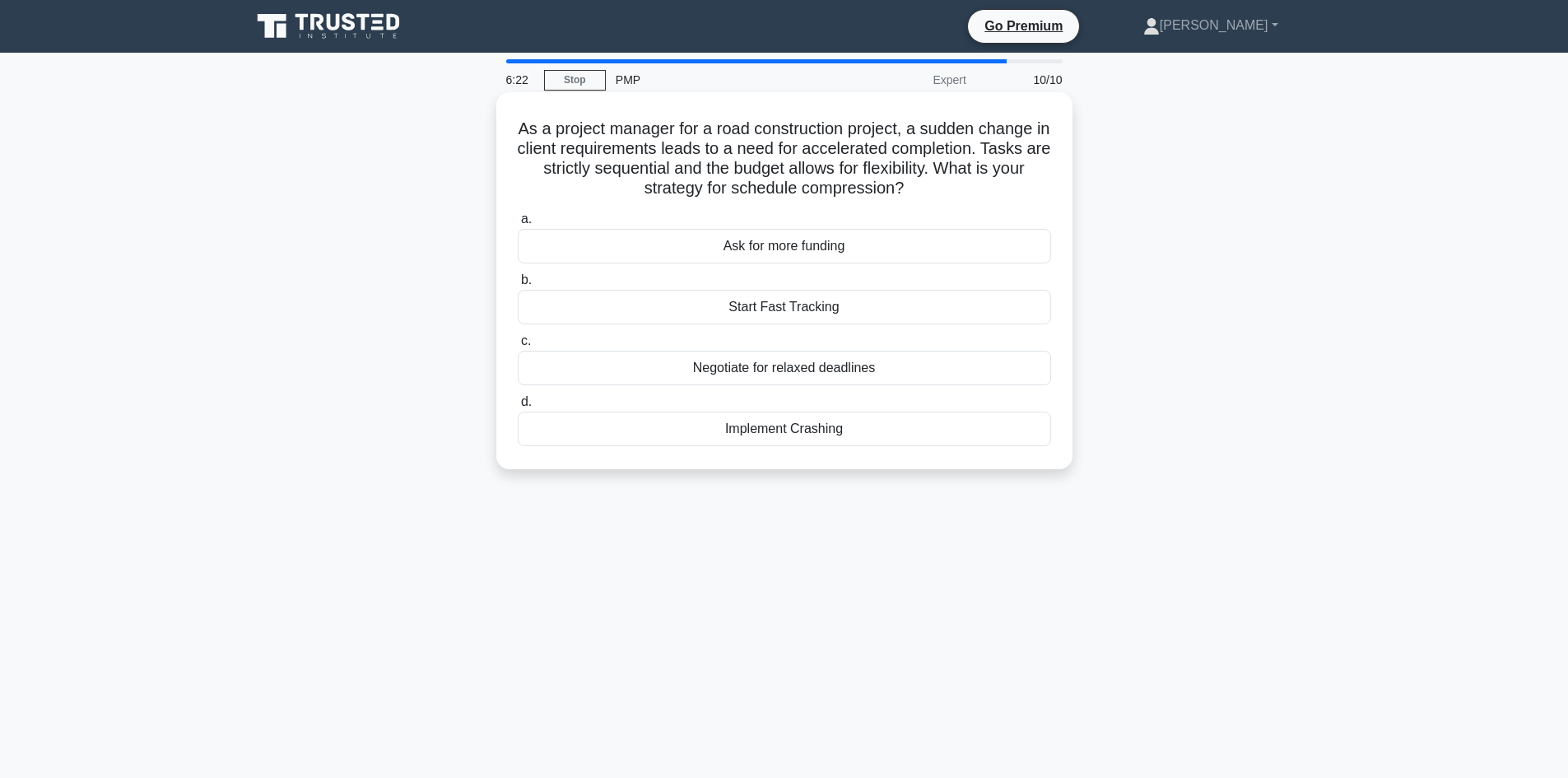
click at [925, 421] on div "Implement Crashing" at bounding box center [785, 428] width 534 height 34
click at [518, 407] on input "d. Implement Crashing" at bounding box center [518, 401] width 0 height 11
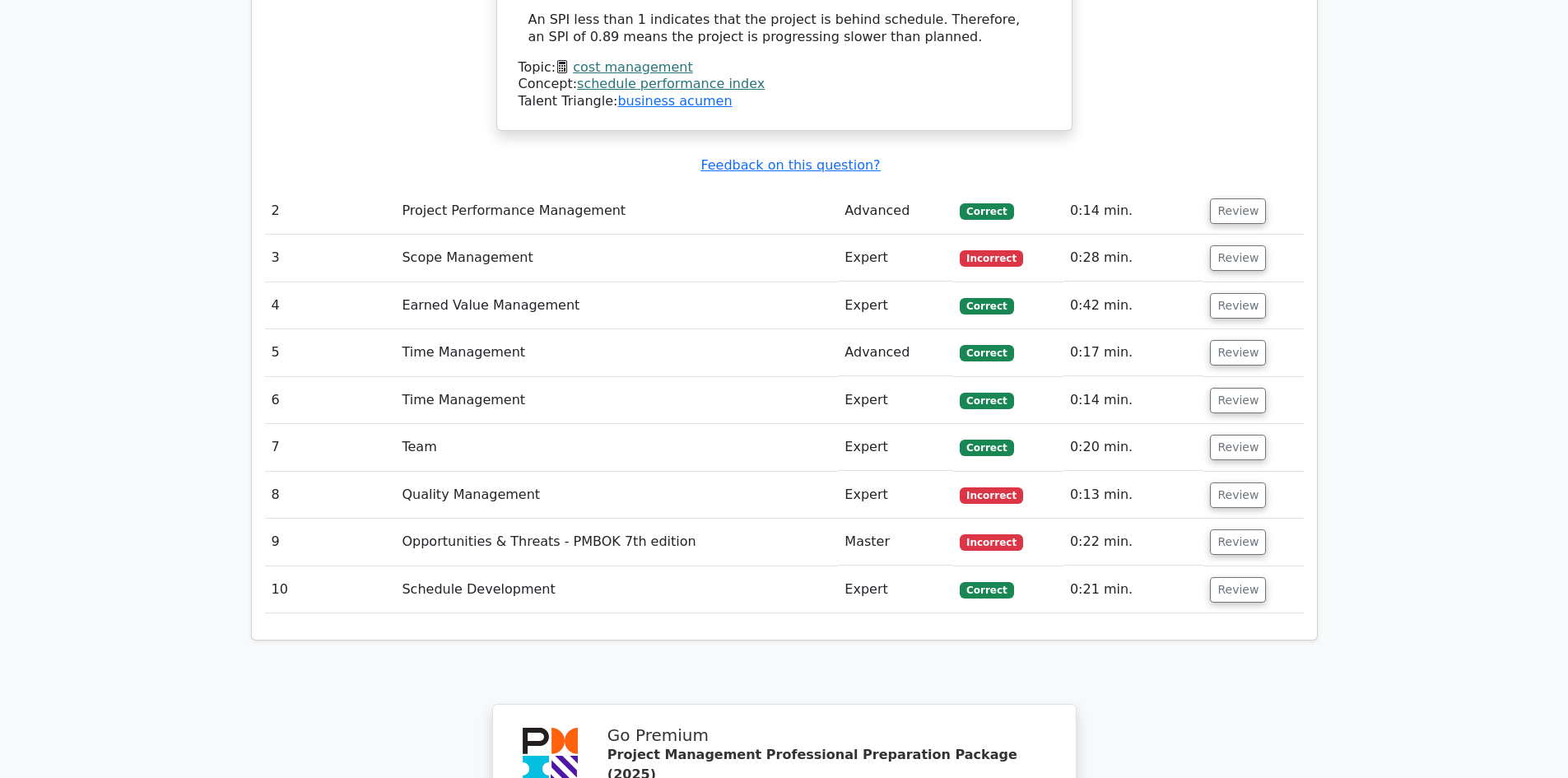
scroll to position [2139, 0]
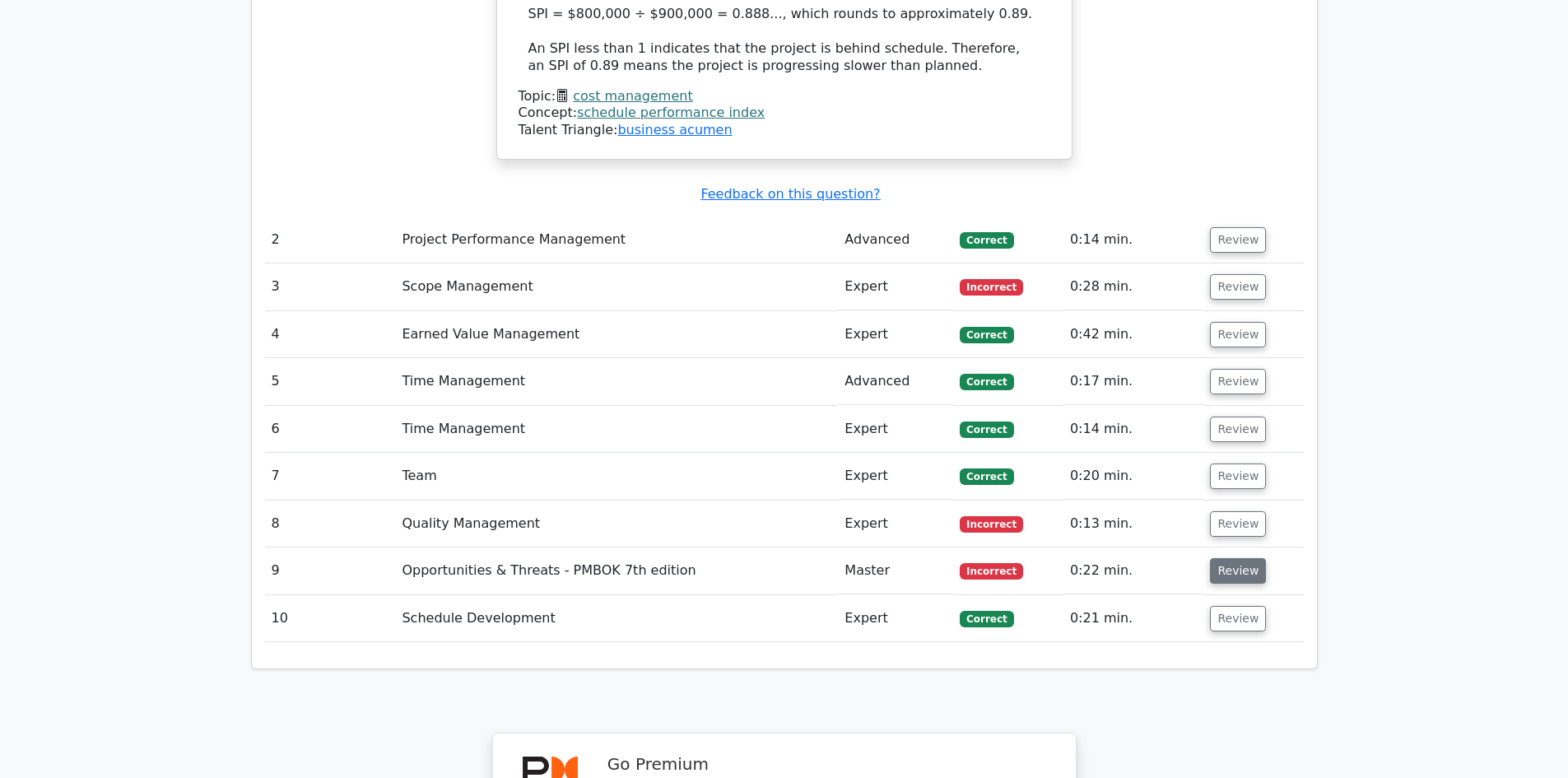
click at [1213, 558] on button "Review" at bounding box center [1237, 571] width 56 height 25
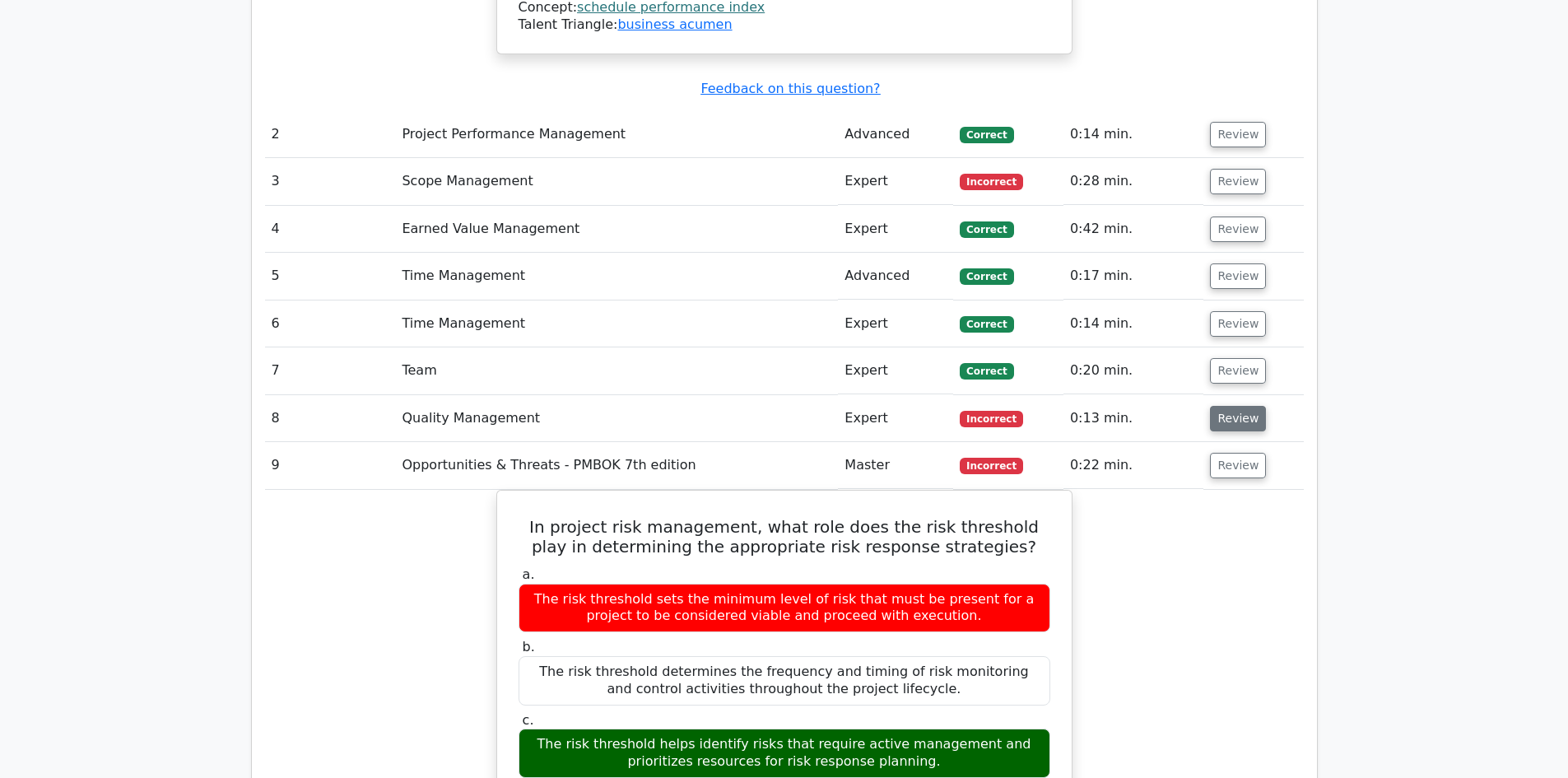
scroll to position [2057, 0]
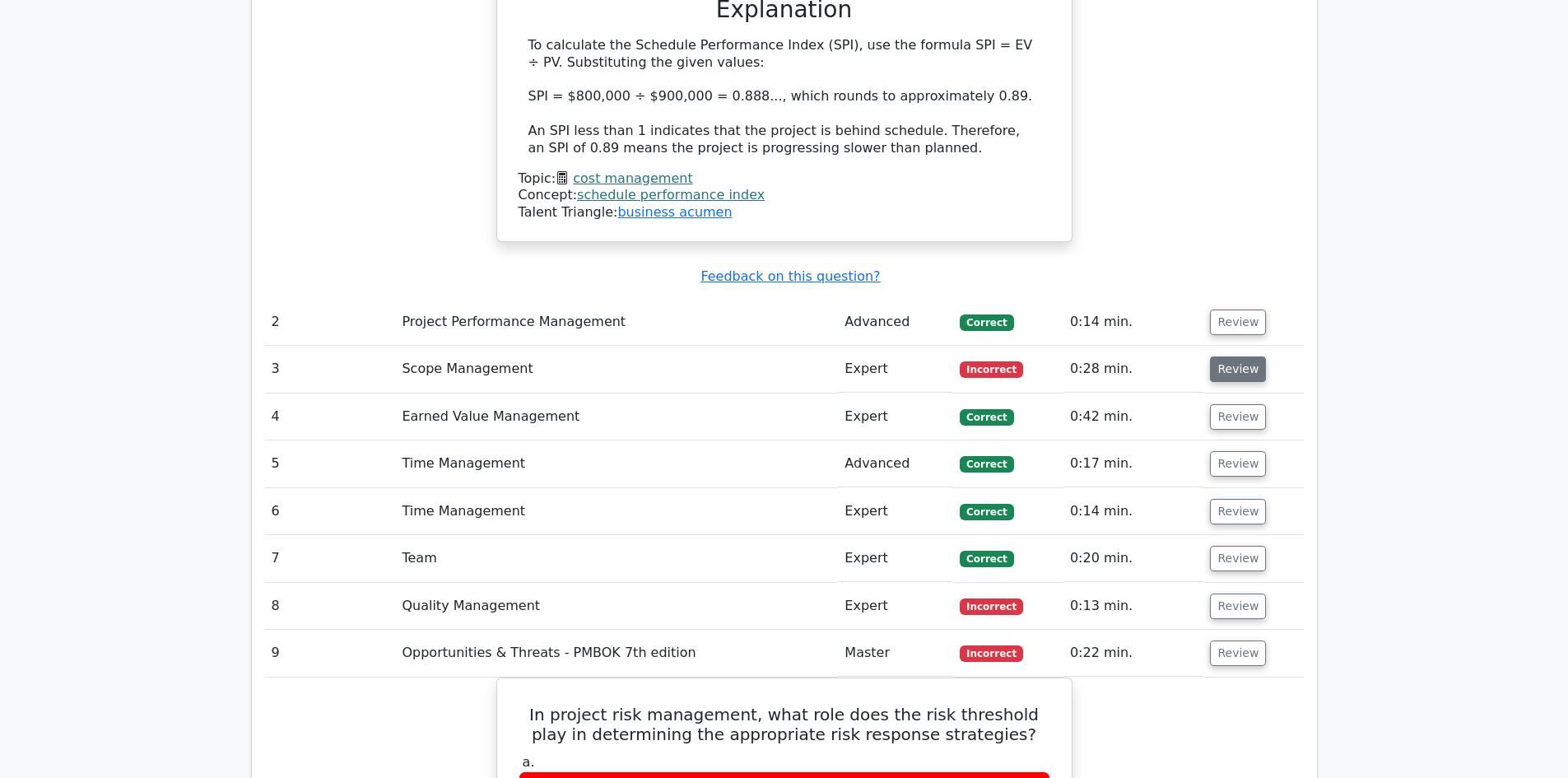
click at [1224, 356] on button "Review" at bounding box center [1237, 369] width 56 height 25
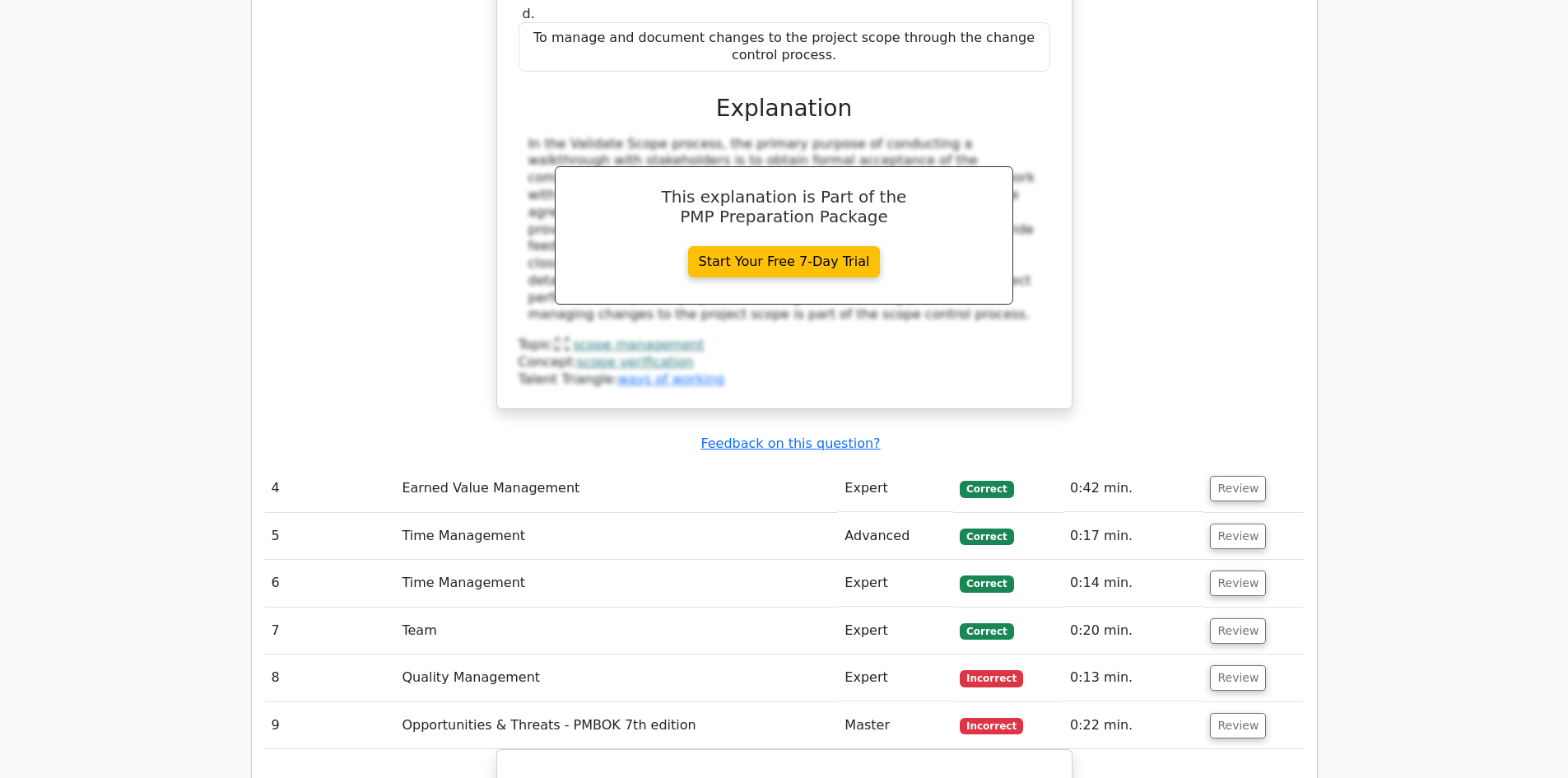
scroll to position [2798, 0]
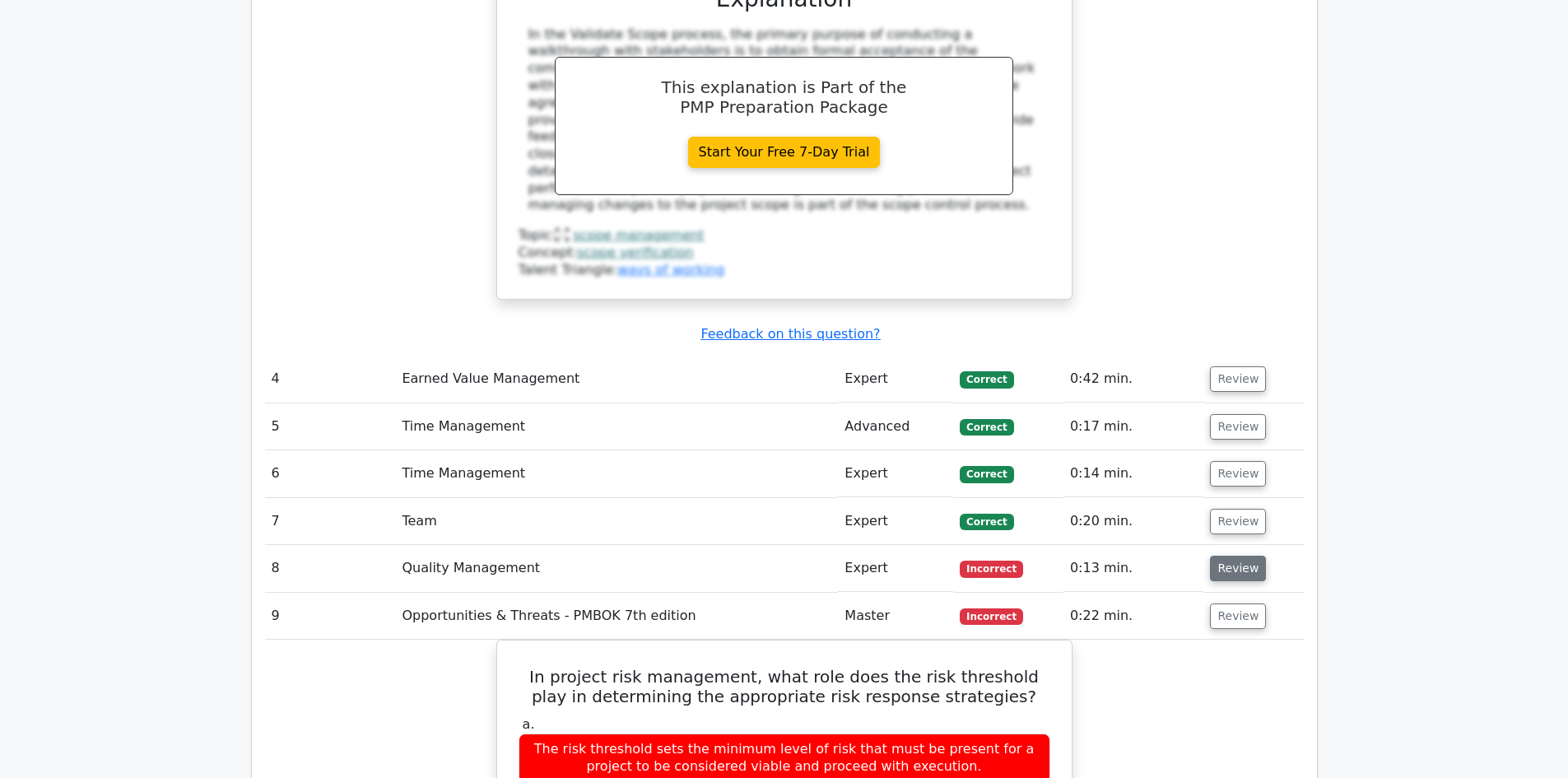
click at [1251, 555] on button "Review" at bounding box center [1237, 568] width 56 height 25
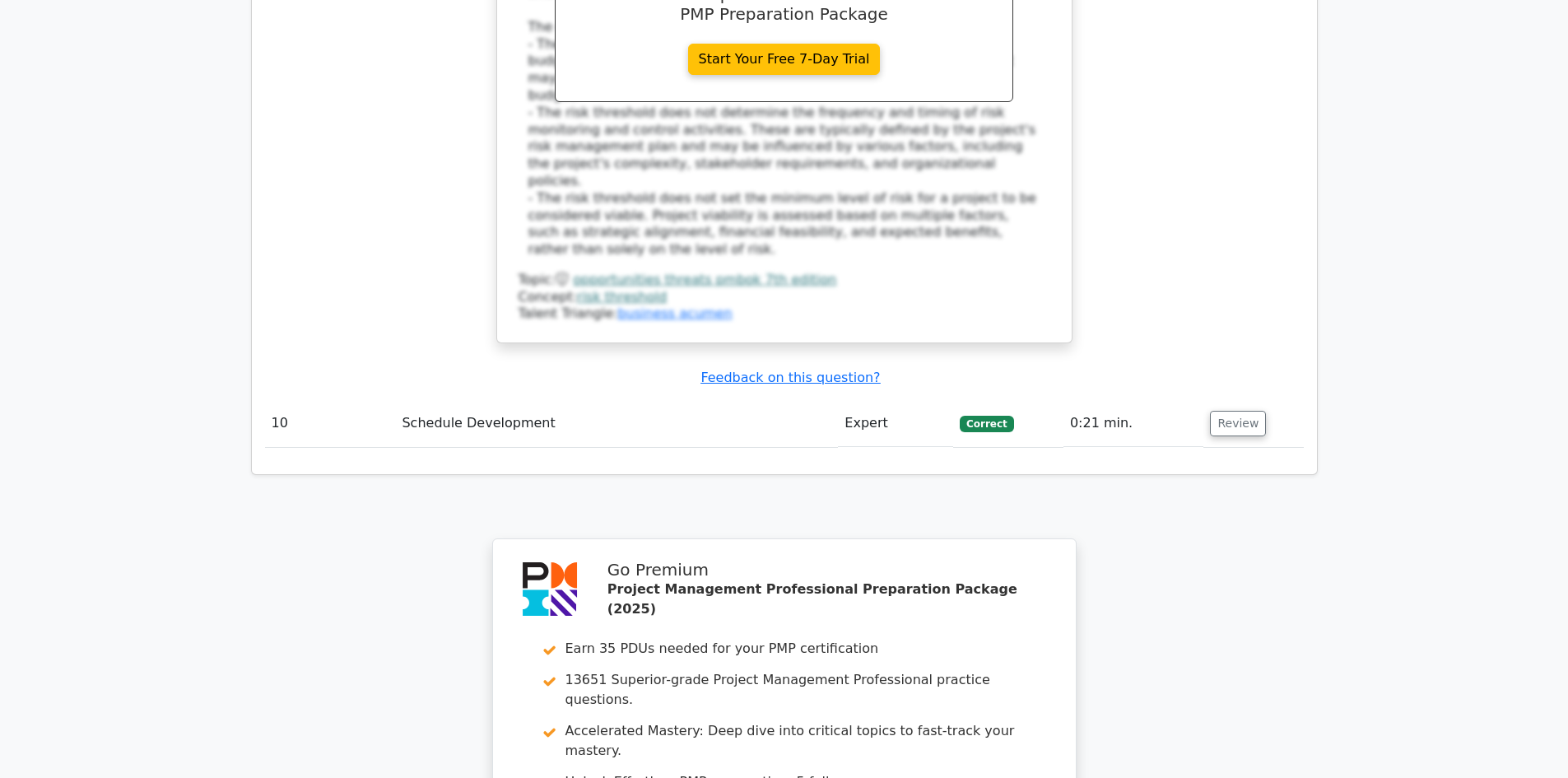
scroll to position [4361, 0]
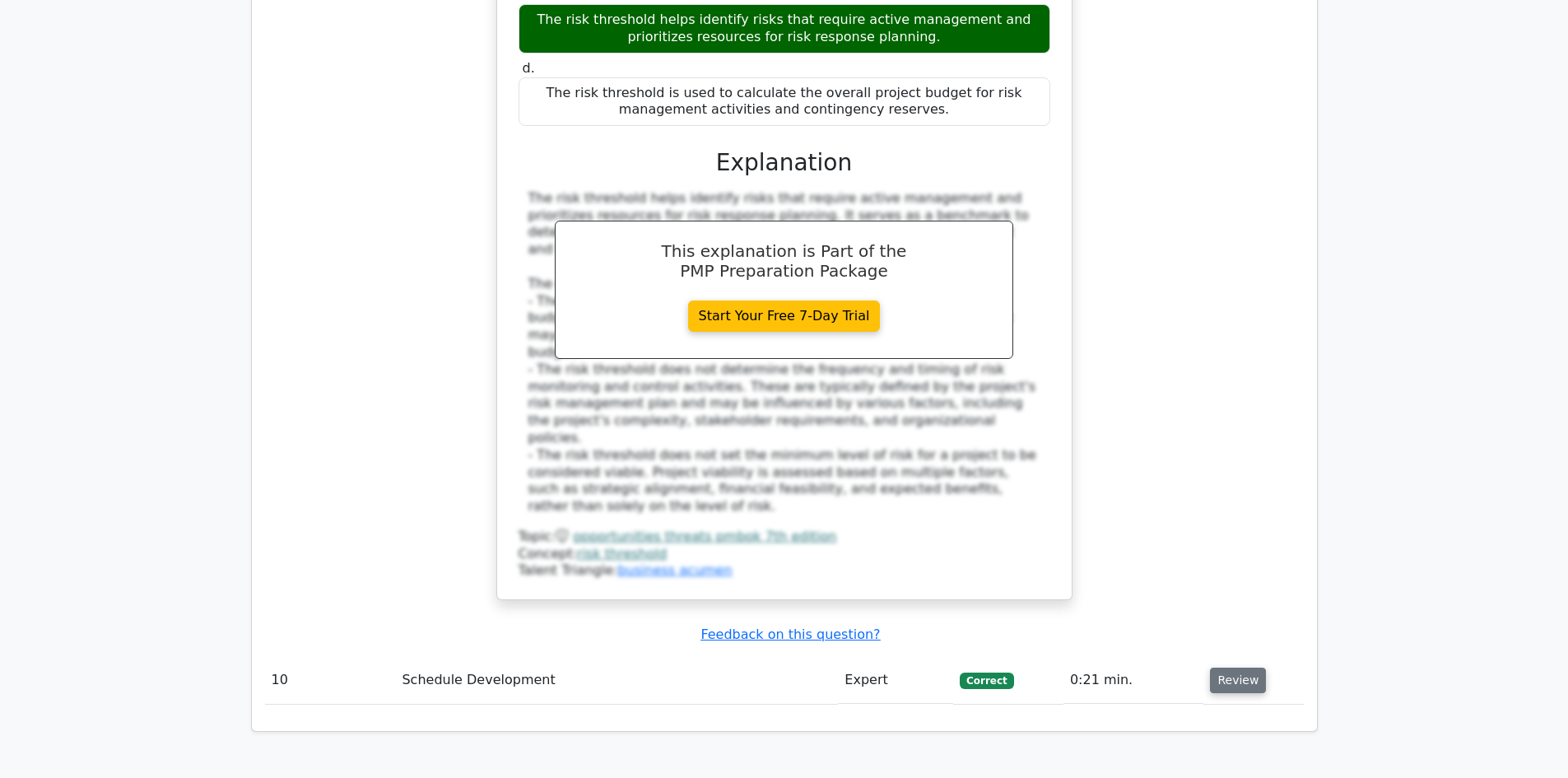
click at [1233, 667] on button "Review" at bounding box center [1237, 680] width 56 height 25
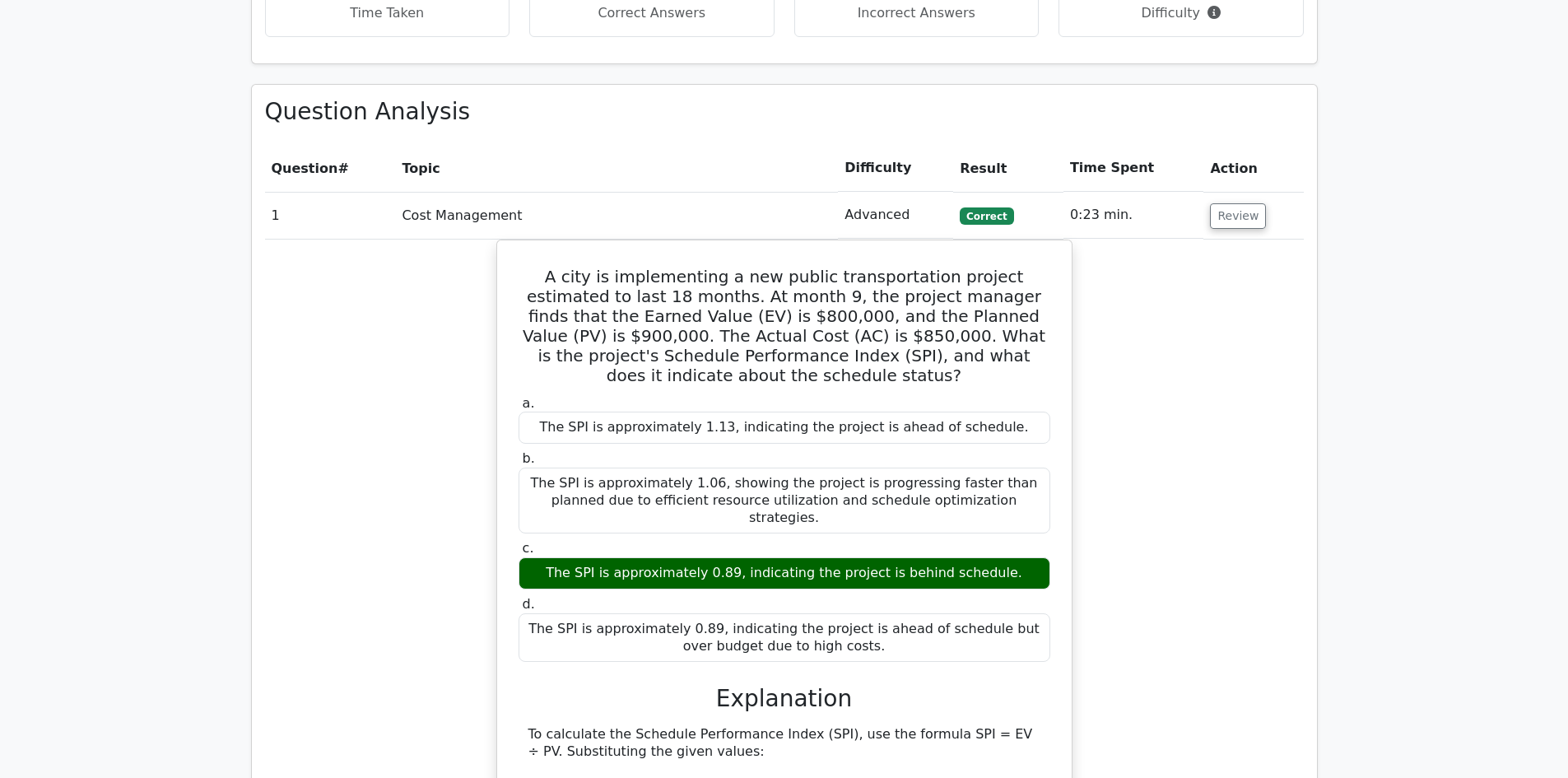
scroll to position [0, 0]
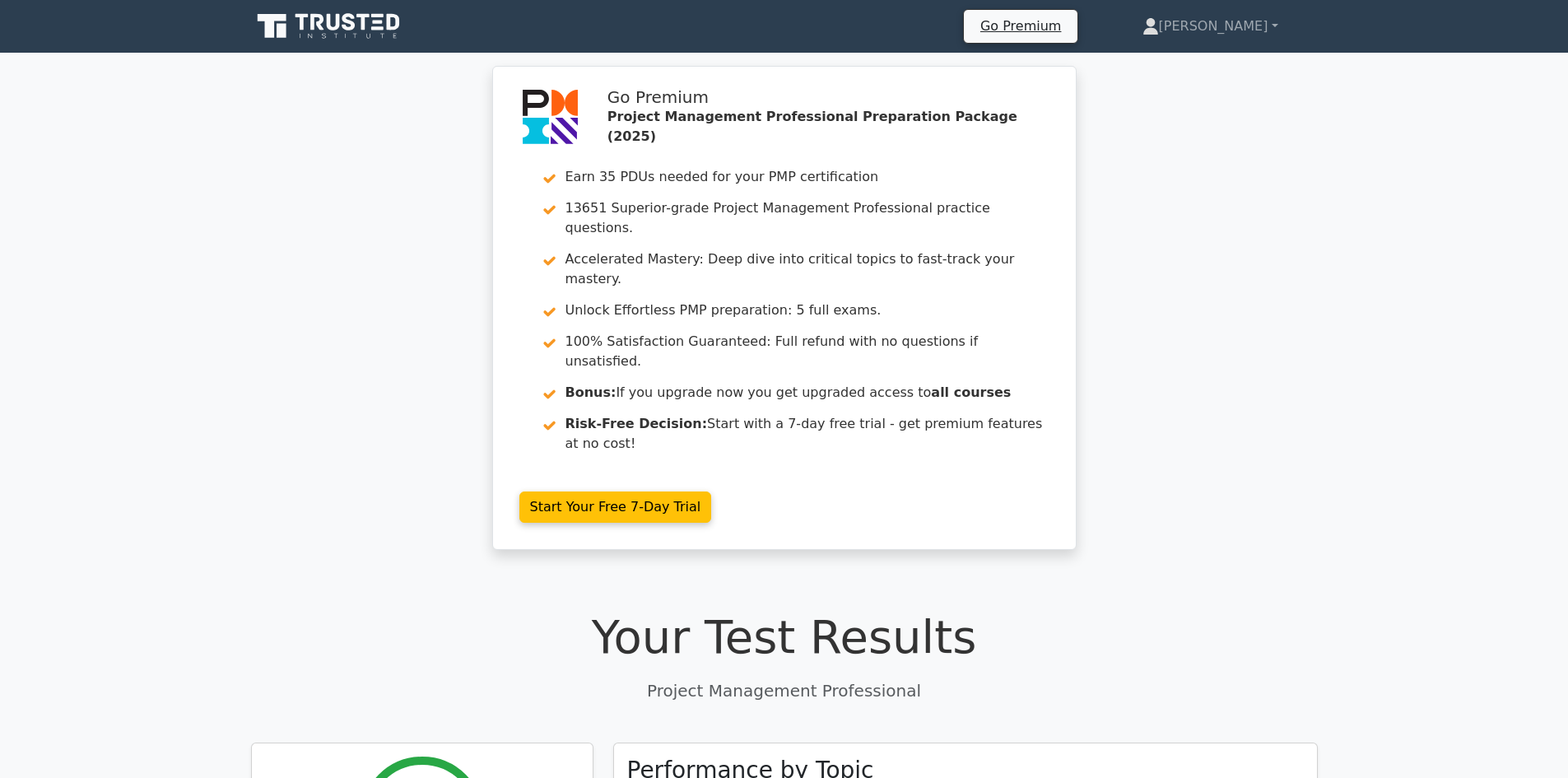
click at [305, 37] on icon at bounding box center [330, 26] width 158 height 31
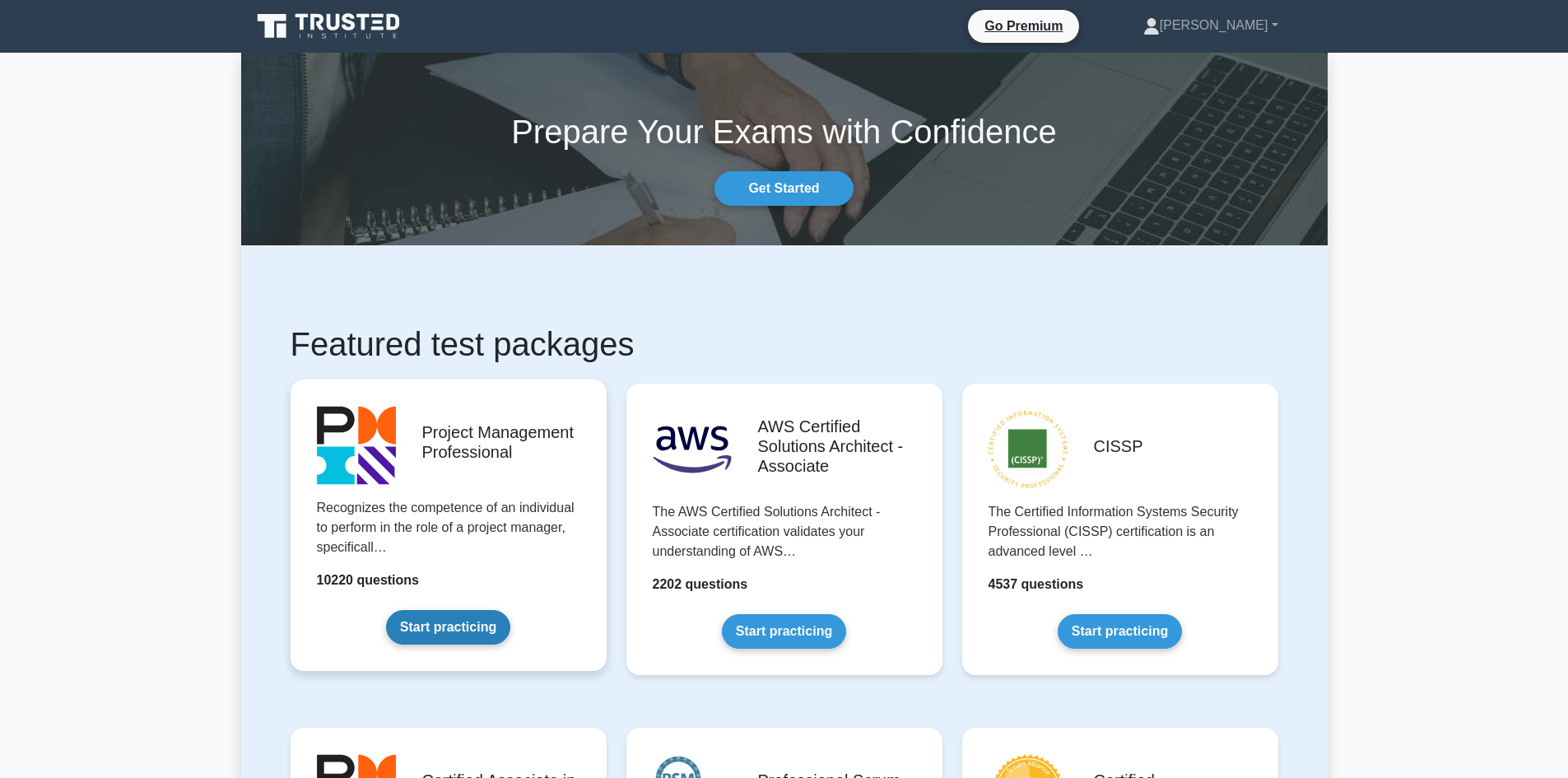
click at [461, 626] on link "Start practicing" at bounding box center [448, 626] width 125 height 34
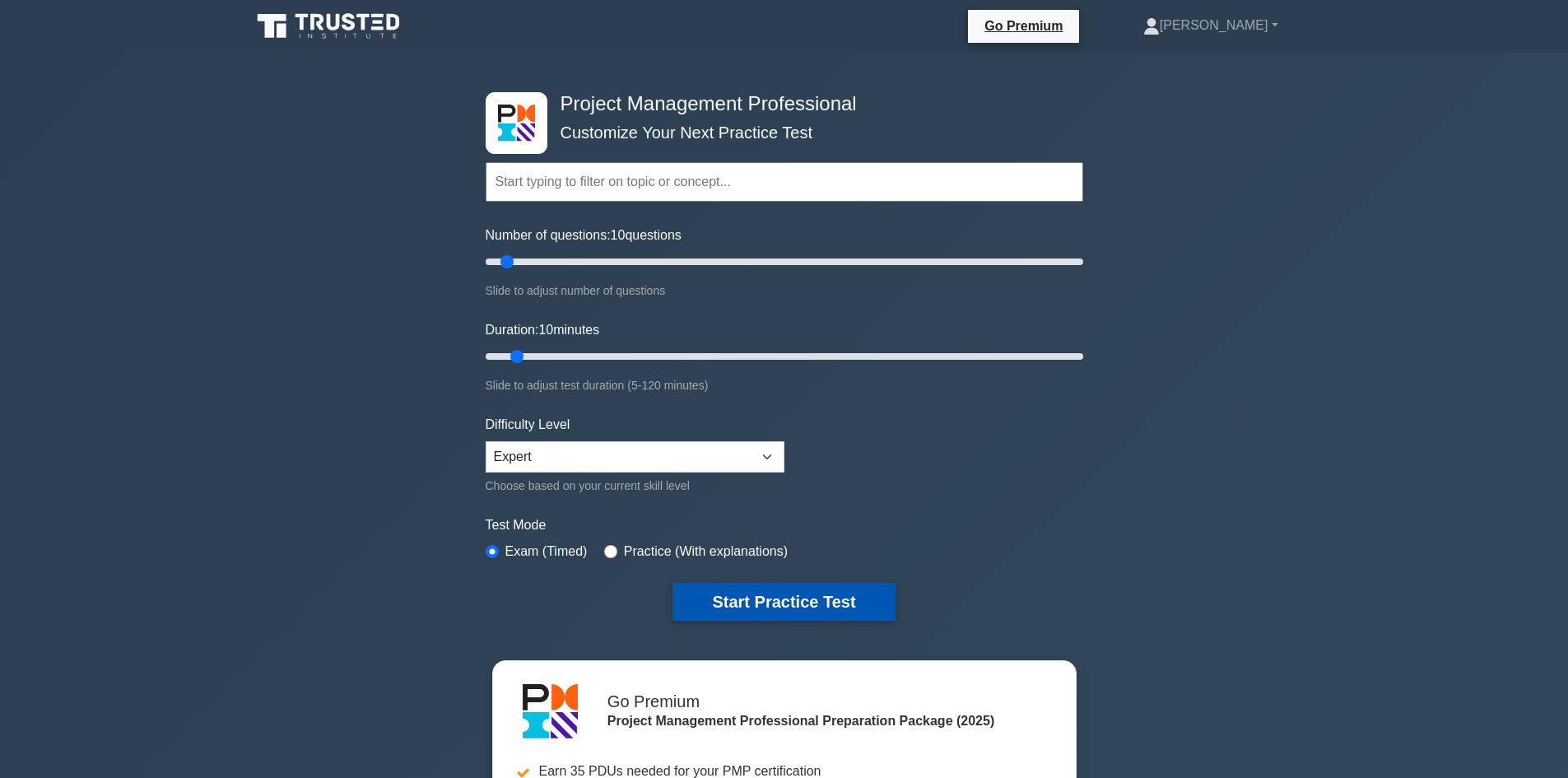
click at [762, 585] on button "Start Practice Test" at bounding box center [783, 601] width 222 height 38
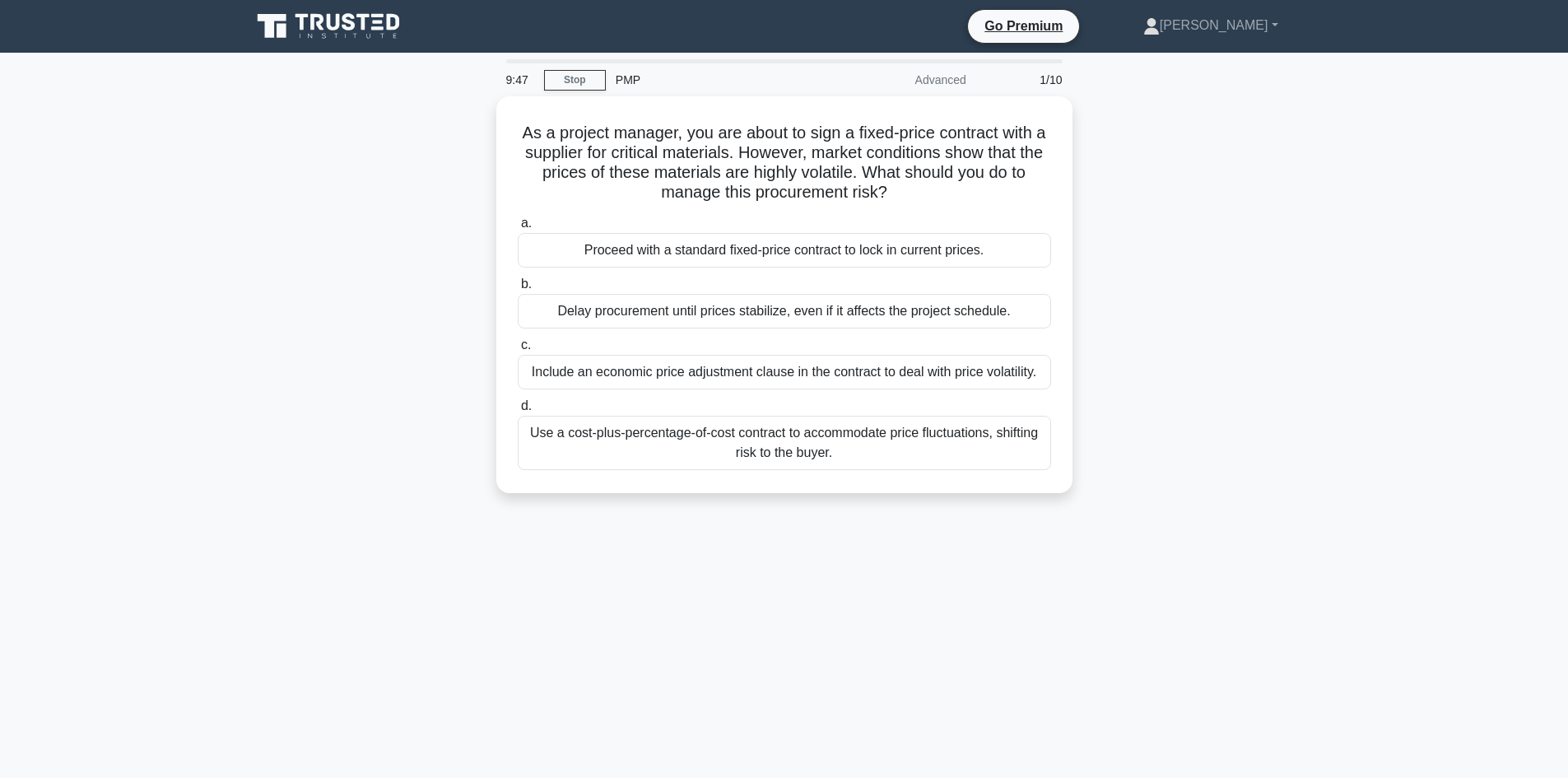
click at [847, 457] on div "Use a cost-plus-percentage-of-cost contract to accommodate price fluctuations, …" at bounding box center [785, 443] width 534 height 55
click at [518, 412] on input "d. Use a cost-plus-percentage-of-cost contract to accommodate price fluctuation…" at bounding box center [518, 406] width 0 height 11
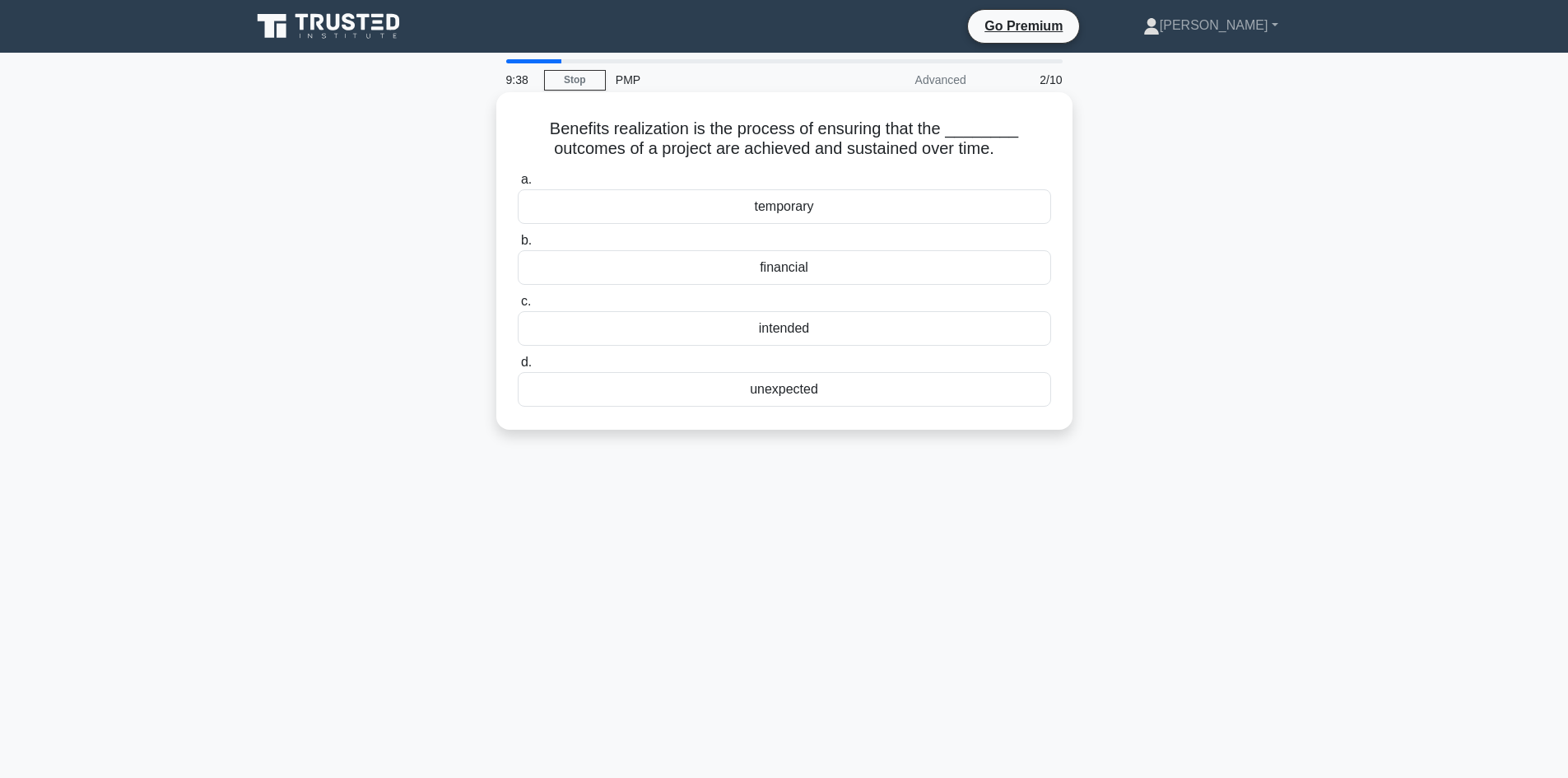
click at [818, 337] on div "intended" at bounding box center [785, 327] width 534 height 34
click at [518, 307] on input "c. intended" at bounding box center [518, 301] width 0 height 11
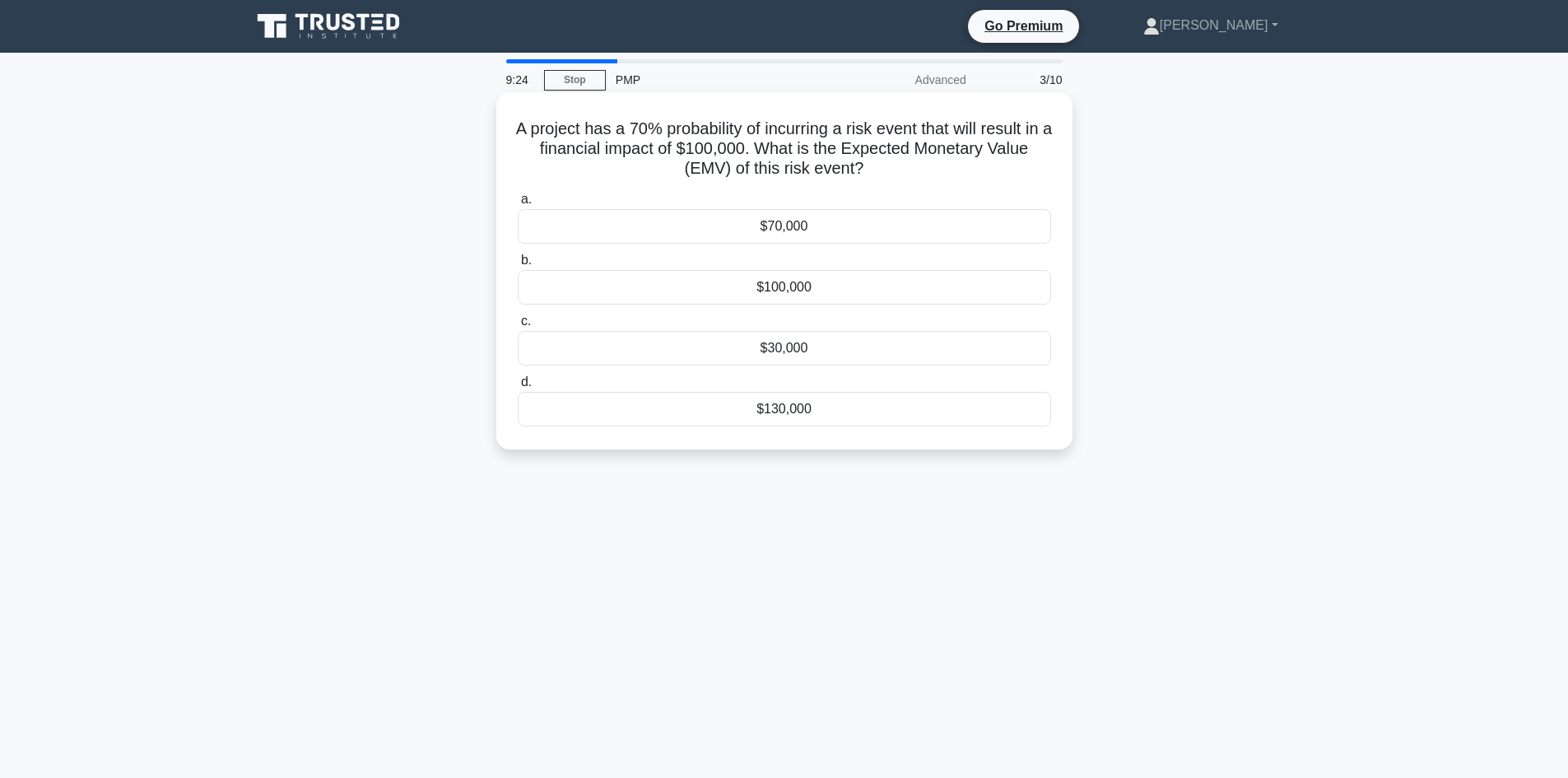
click at [875, 231] on div "$70,000" at bounding box center [785, 226] width 534 height 34
click at [518, 204] on input "a. $70,000" at bounding box center [518, 199] width 0 height 11
click at [826, 422] on div "$820,000" at bounding box center [785, 408] width 534 height 34
click at [518, 388] on input "d. $820,000" at bounding box center [518, 382] width 0 height 11
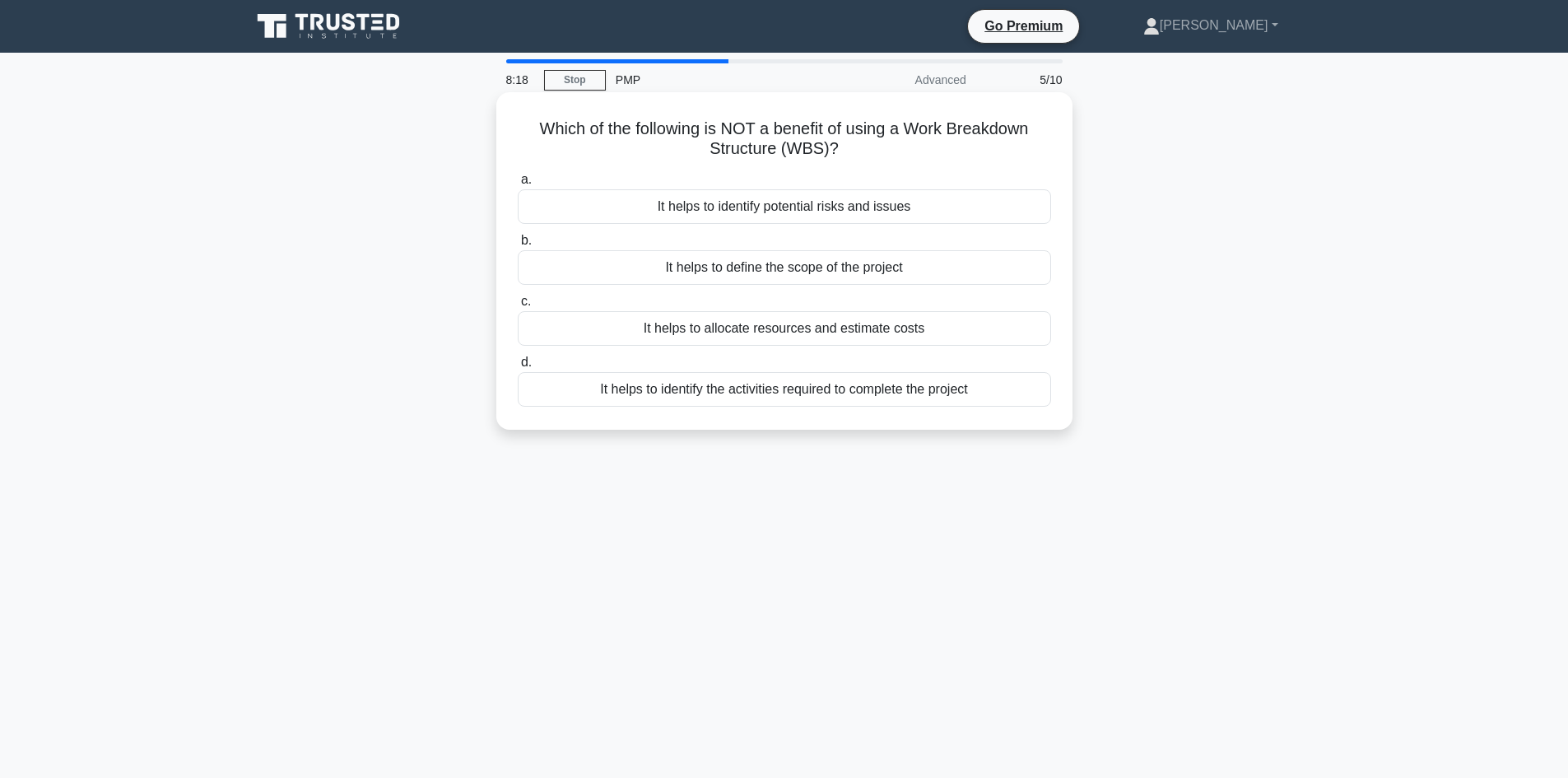
click at [897, 216] on div "It helps to identify potential risks and issues" at bounding box center [785, 205] width 534 height 34
click at [518, 185] on input "a. It helps to identify potential risks and issues" at bounding box center [518, 179] width 0 height 11
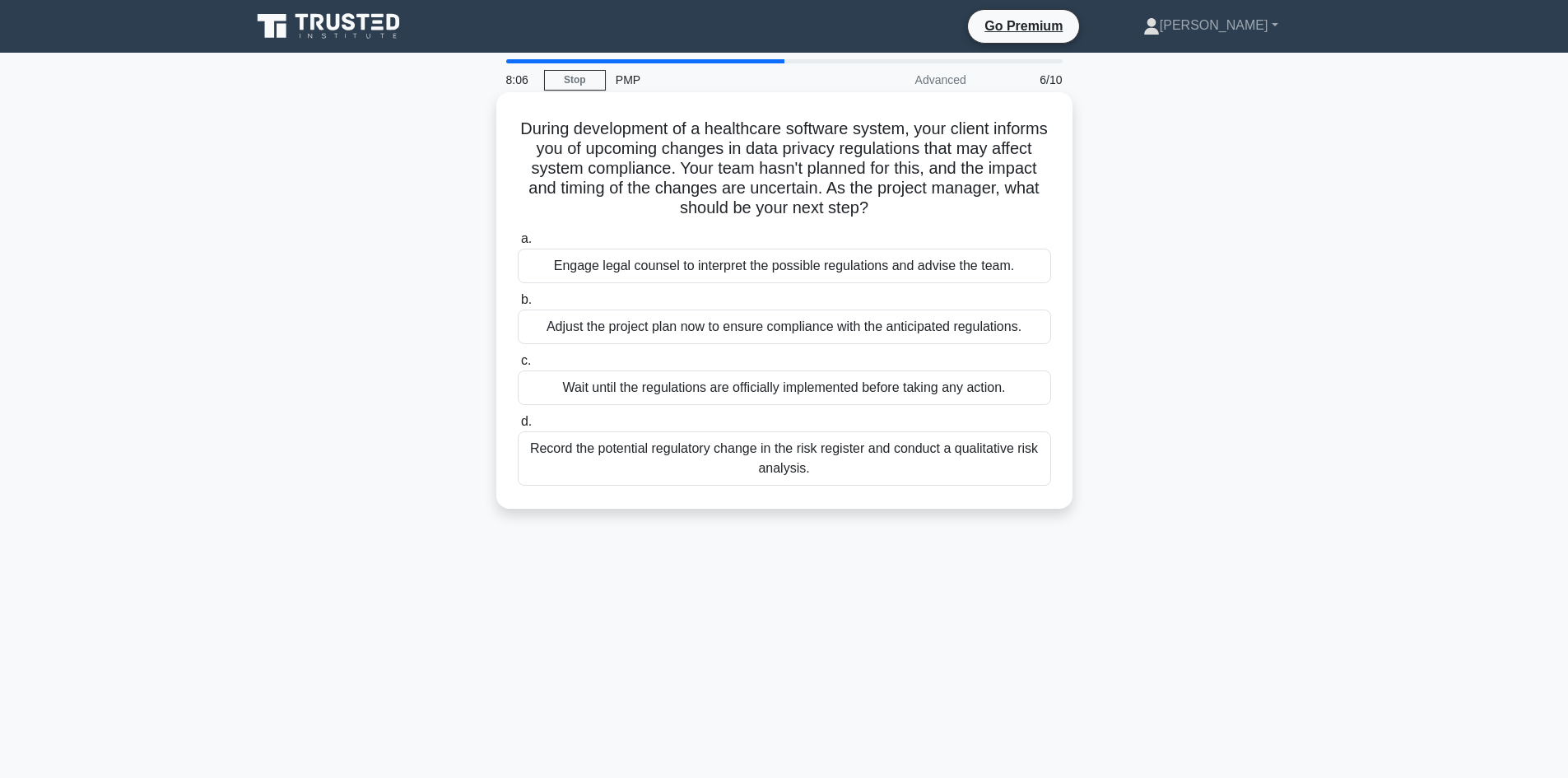
click at [859, 264] on div "Engage legal counsel to interpret the possible regulations and advise the team." at bounding box center [785, 265] width 534 height 34
click at [518, 244] on input "a. Engage legal counsel to interpret the possible regulations and advise the te…" at bounding box center [518, 239] width 0 height 11
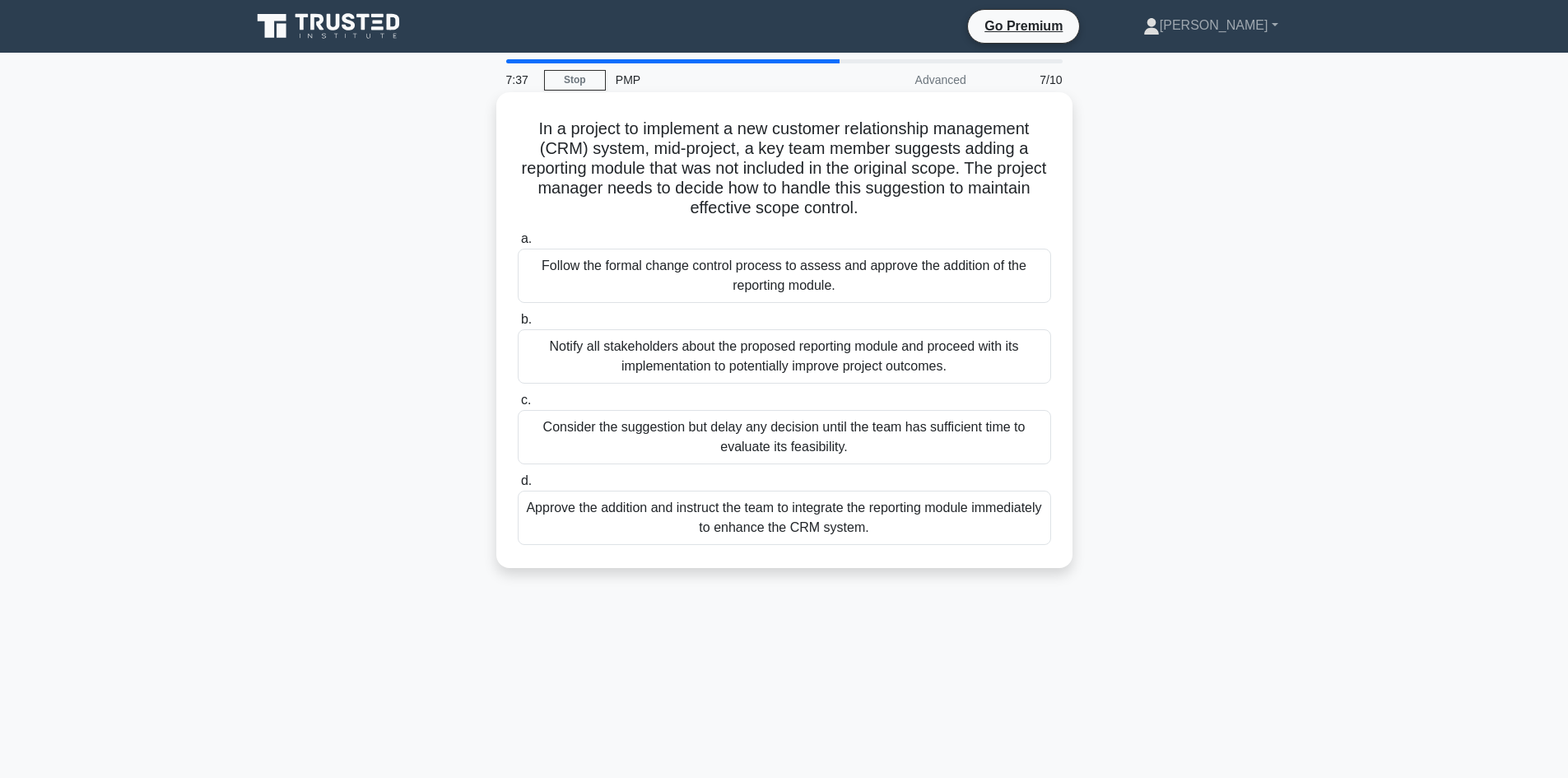
click at [747, 265] on div "Follow the formal change control process to assess and approve the addition of …" at bounding box center [785, 276] width 534 height 55
click at [518, 244] on input "a. Follow the formal change control process to assess and approve the addition …" at bounding box center [518, 239] width 0 height 11
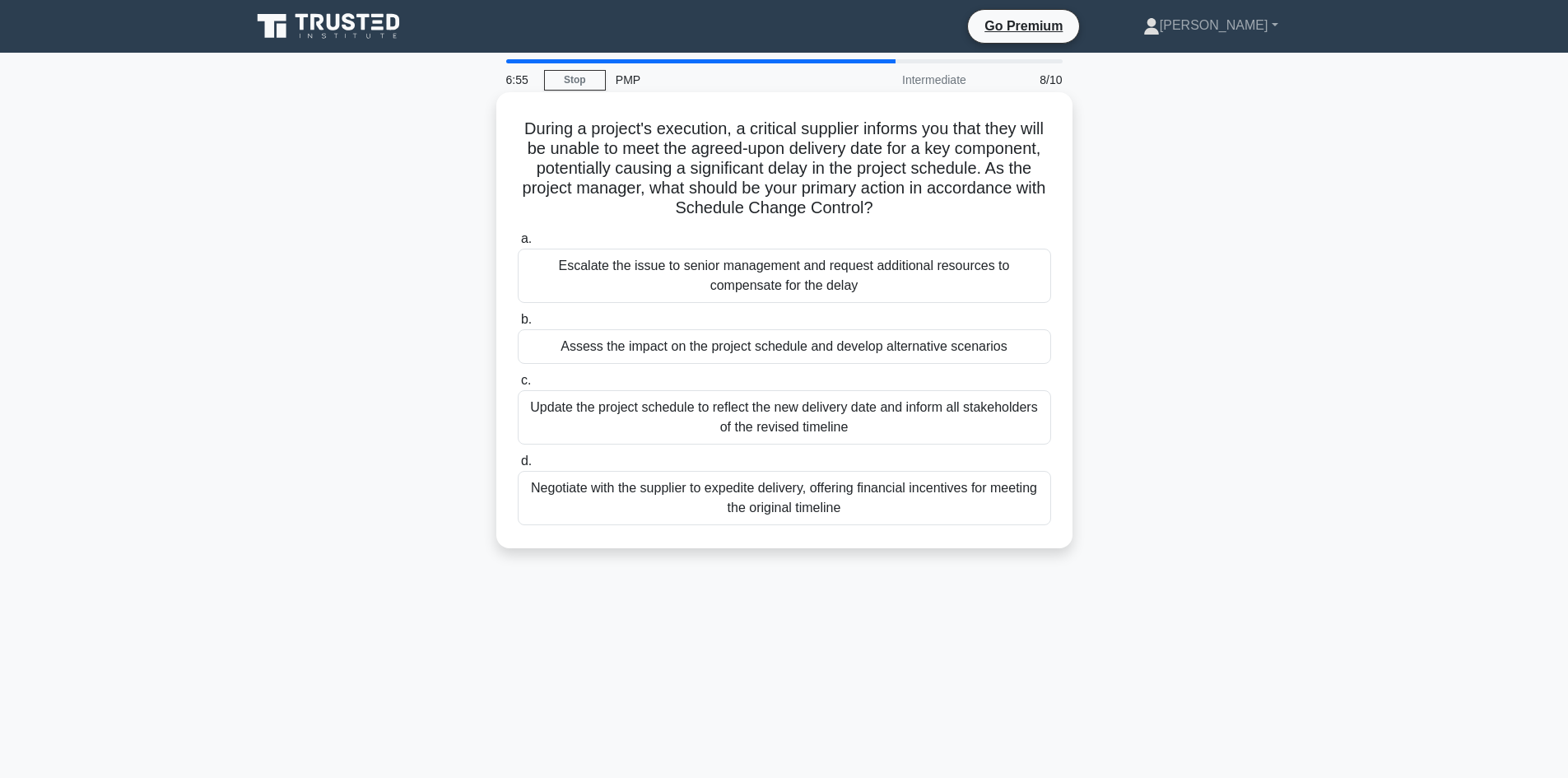
click at [952, 510] on div "Negotiate with the supplier to expedite delivery, offering financial incentives…" at bounding box center [785, 498] width 534 height 55
click at [518, 466] on input "d. Negotiate with the supplier to expedite delivery, offering financial incenti…" at bounding box center [518, 461] width 0 height 11
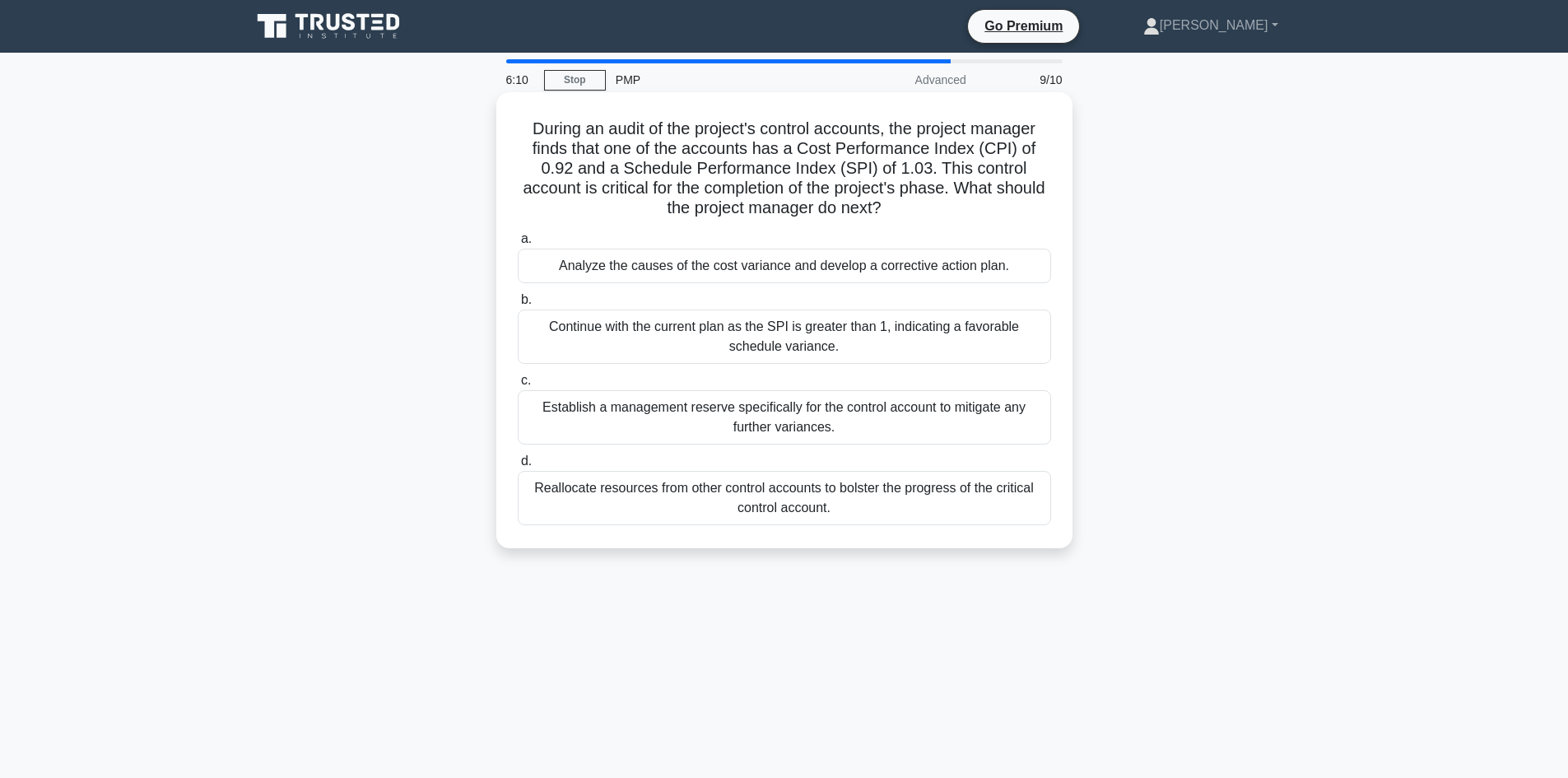
click at [865, 264] on div "Analyze the causes of the cost variance and develop a corrective action plan." at bounding box center [785, 265] width 534 height 34
click at [518, 244] on input "a. Analyze the causes of the cost variance and develop a corrective action plan." at bounding box center [518, 239] width 0 height 11
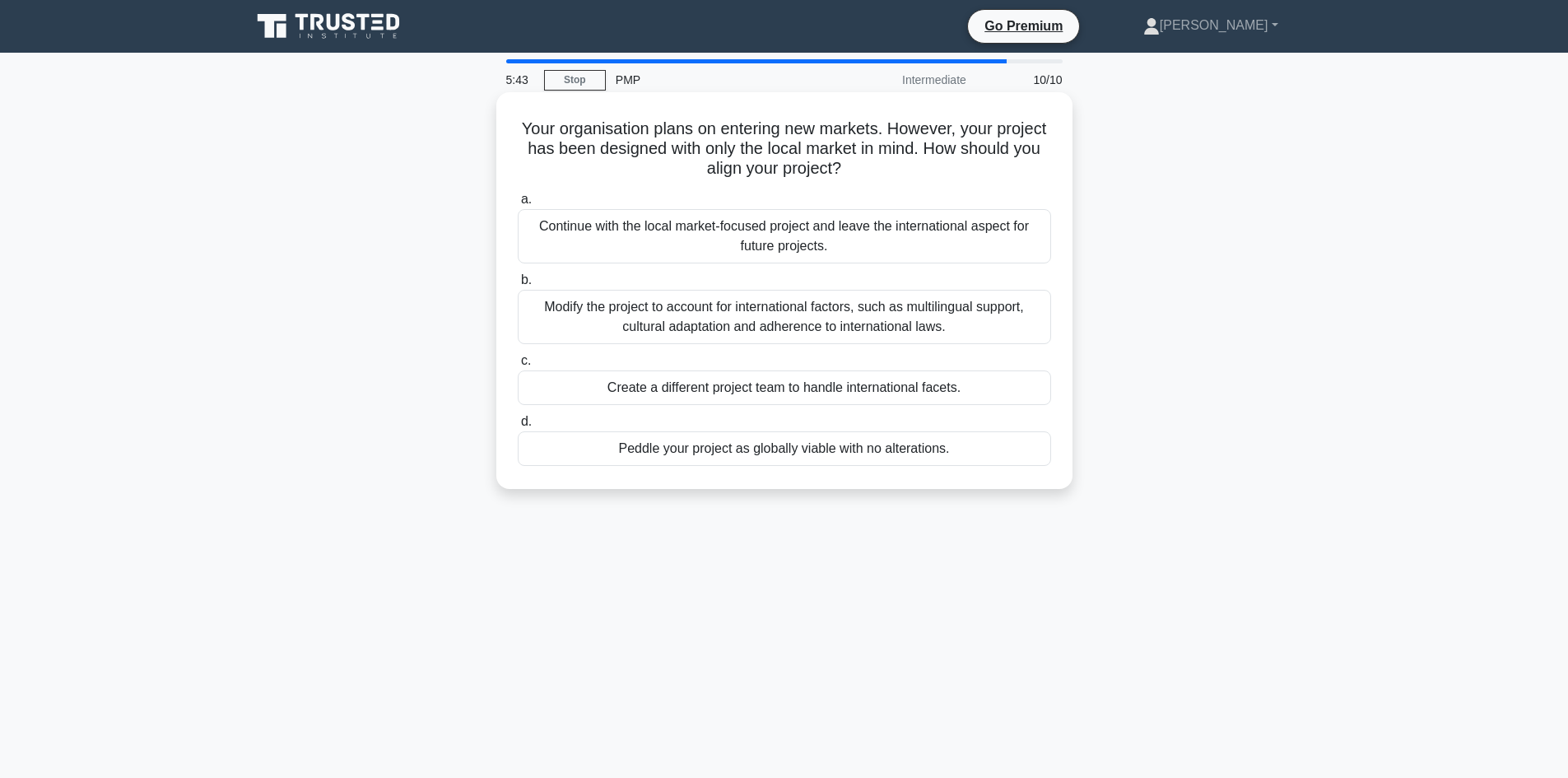
click at [967, 240] on div "Continue with the local market-focused project and leave the international aspe…" at bounding box center [785, 237] width 534 height 55
click at [518, 204] on input "a. Continue with the local market-focused project and leave the international a…" at bounding box center [518, 199] width 0 height 11
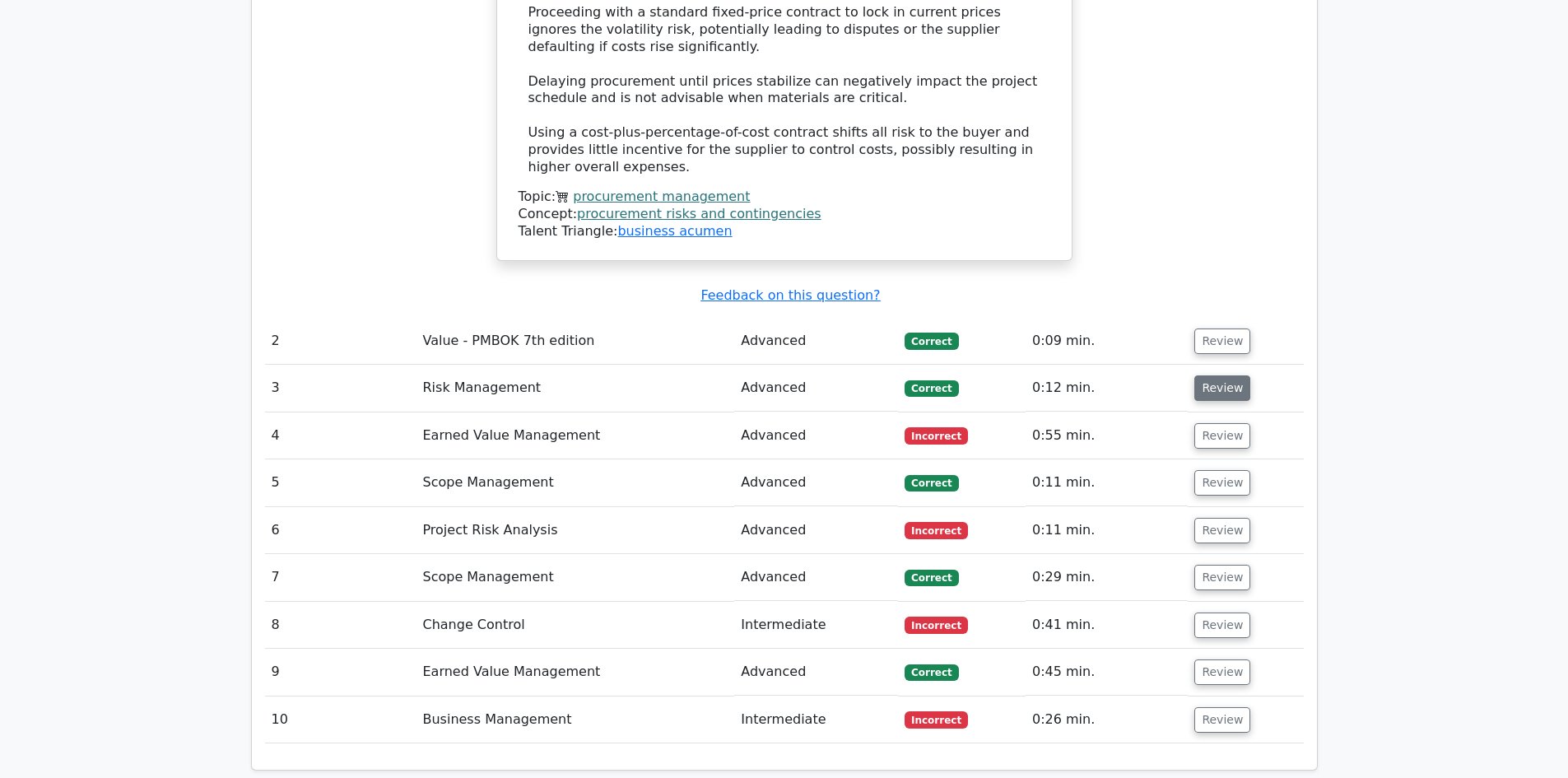
scroll to position [2139, 0]
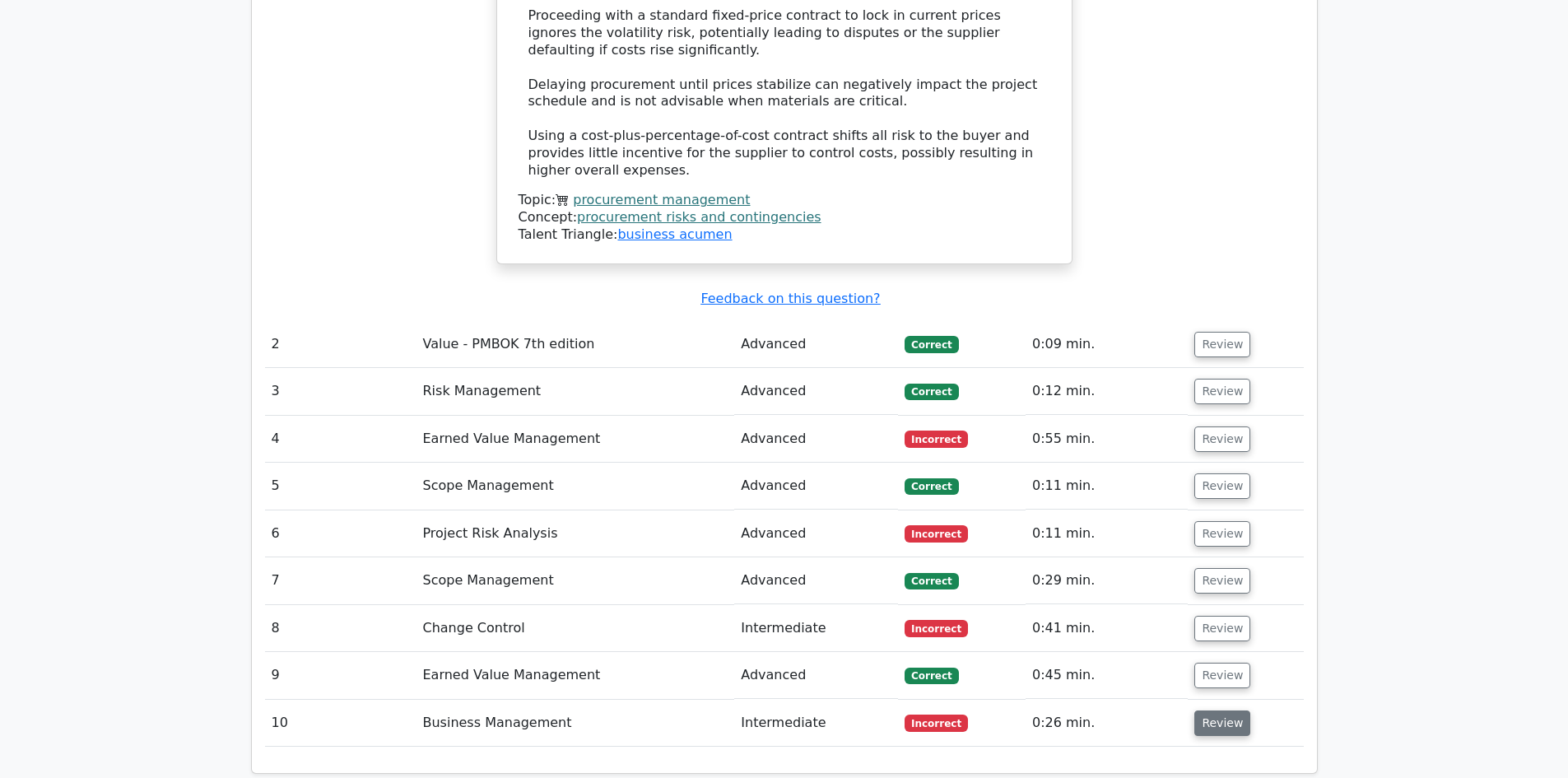
click at [1222, 710] on button "Review" at bounding box center [1221, 722] width 56 height 25
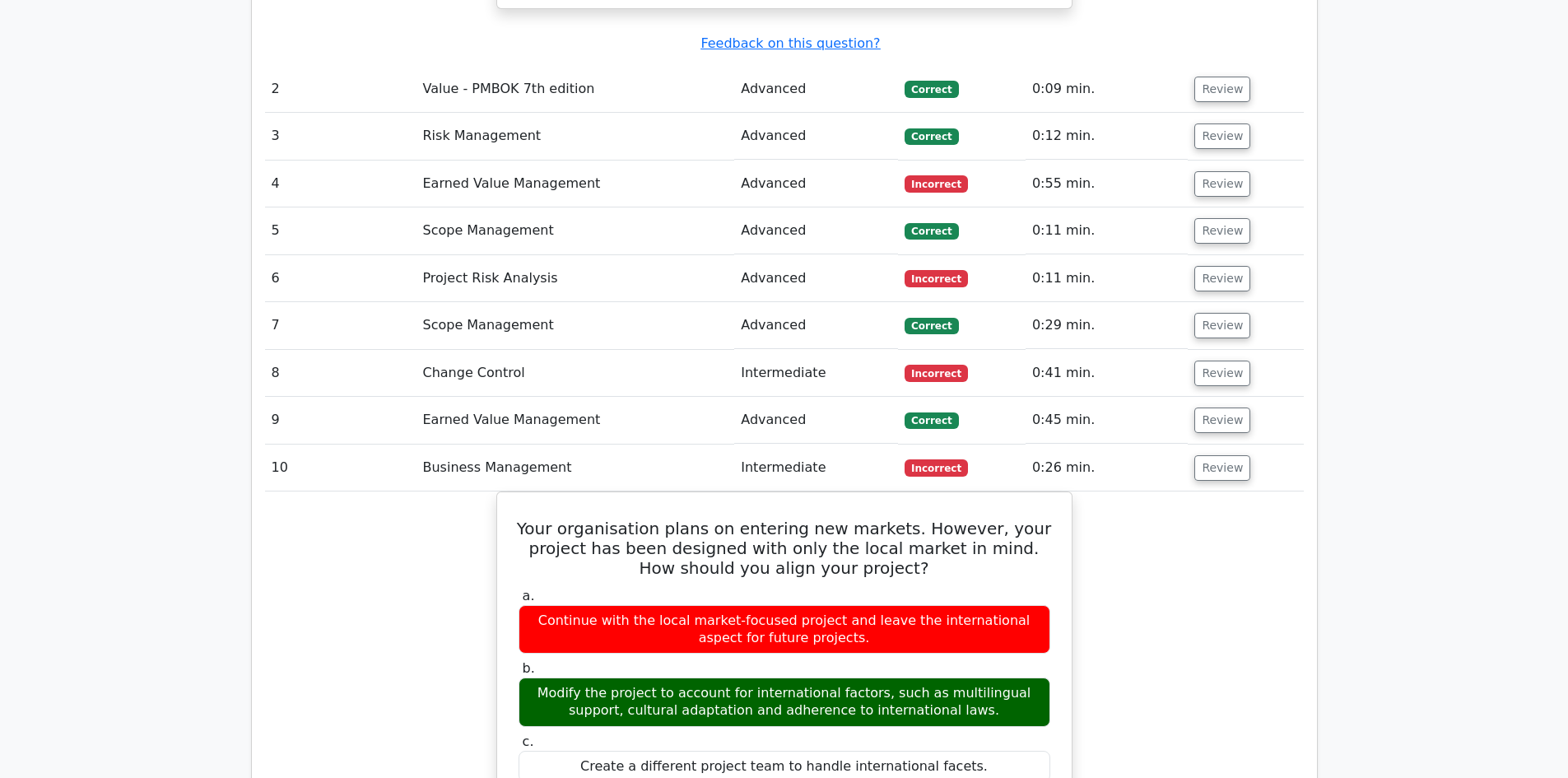
scroll to position [2304, 0]
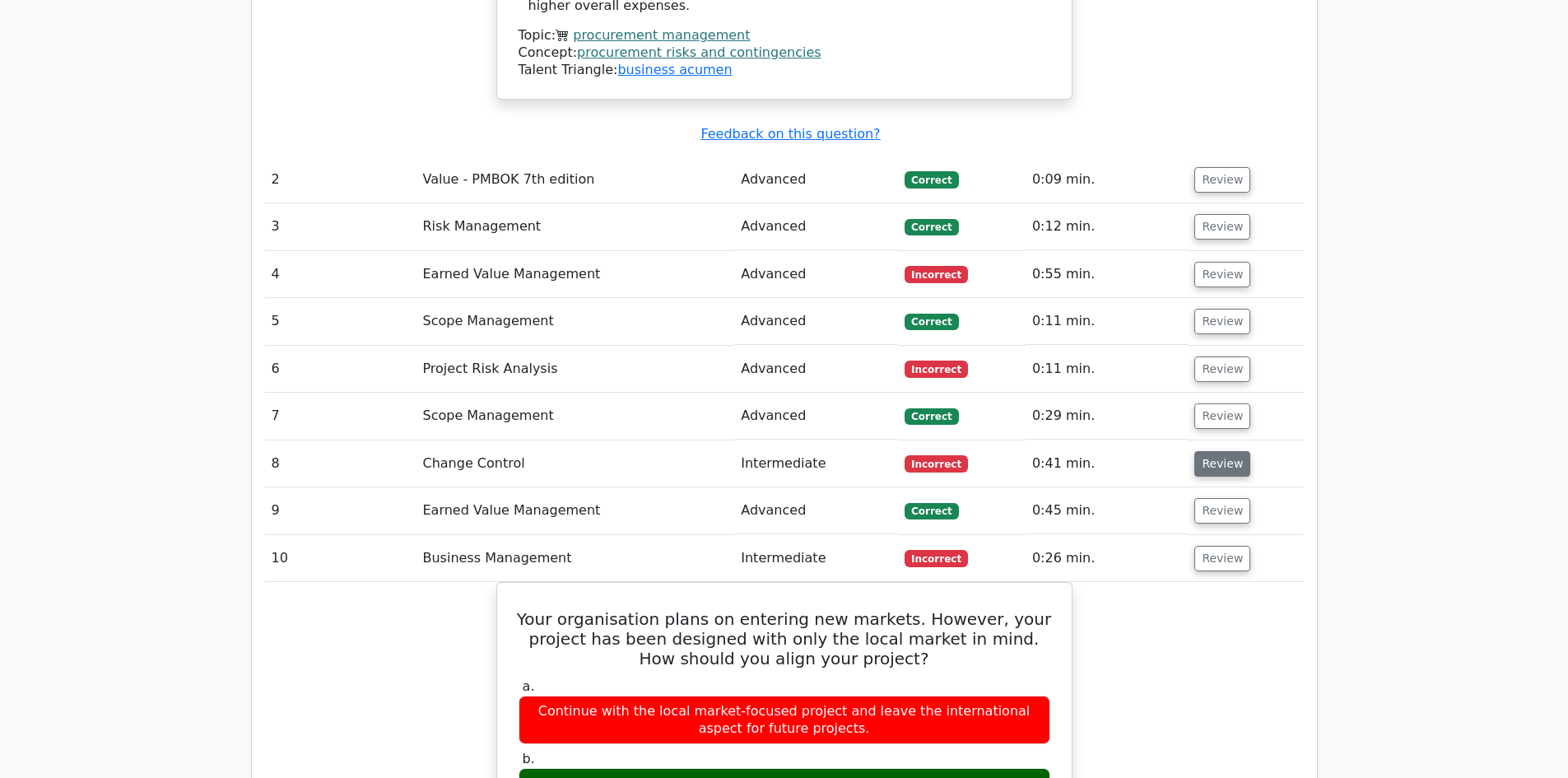
click at [1222, 451] on button "Review" at bounding box center [1221, 463] width 56 height 25
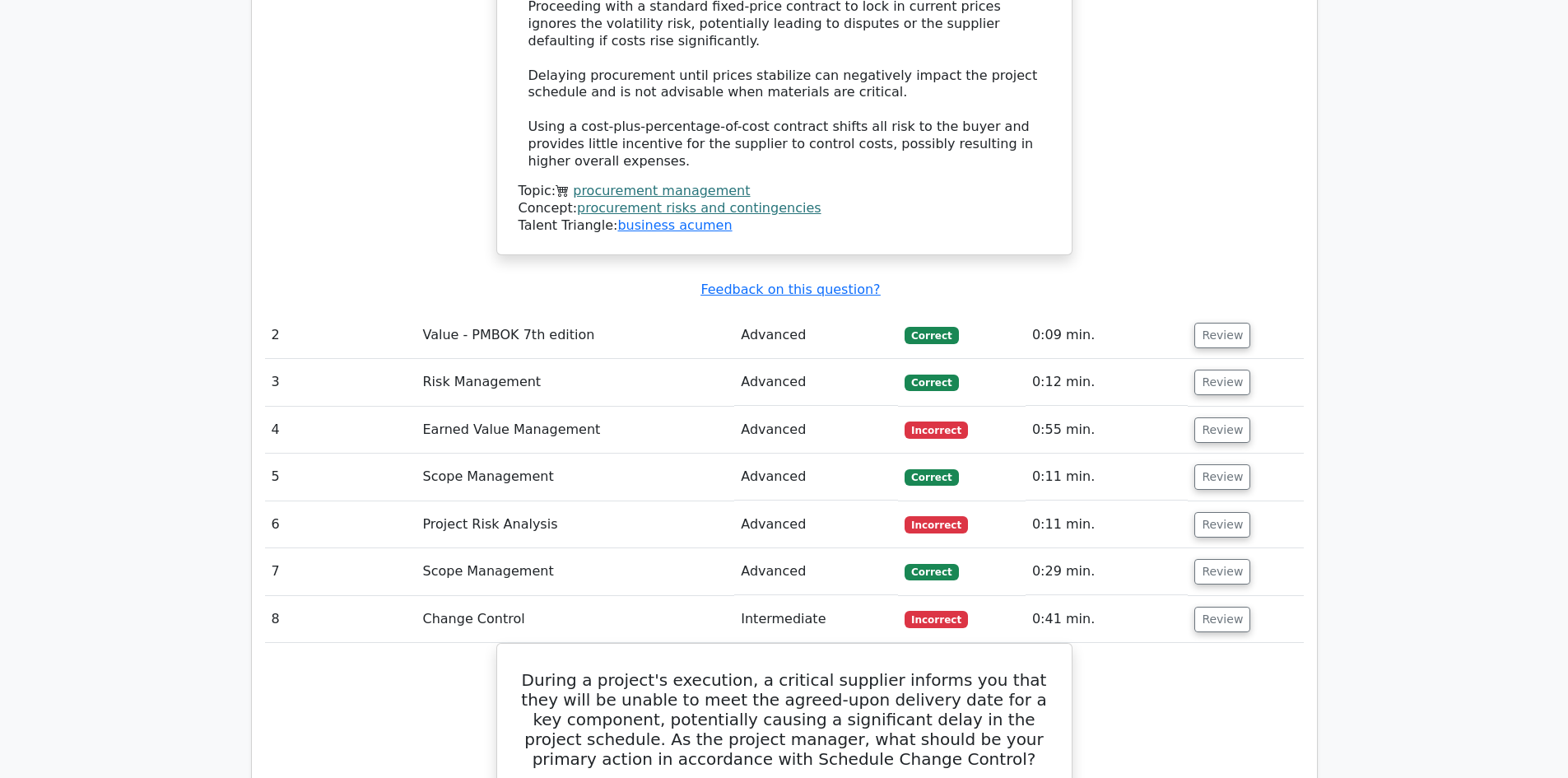
scroll to position [2139, 0]
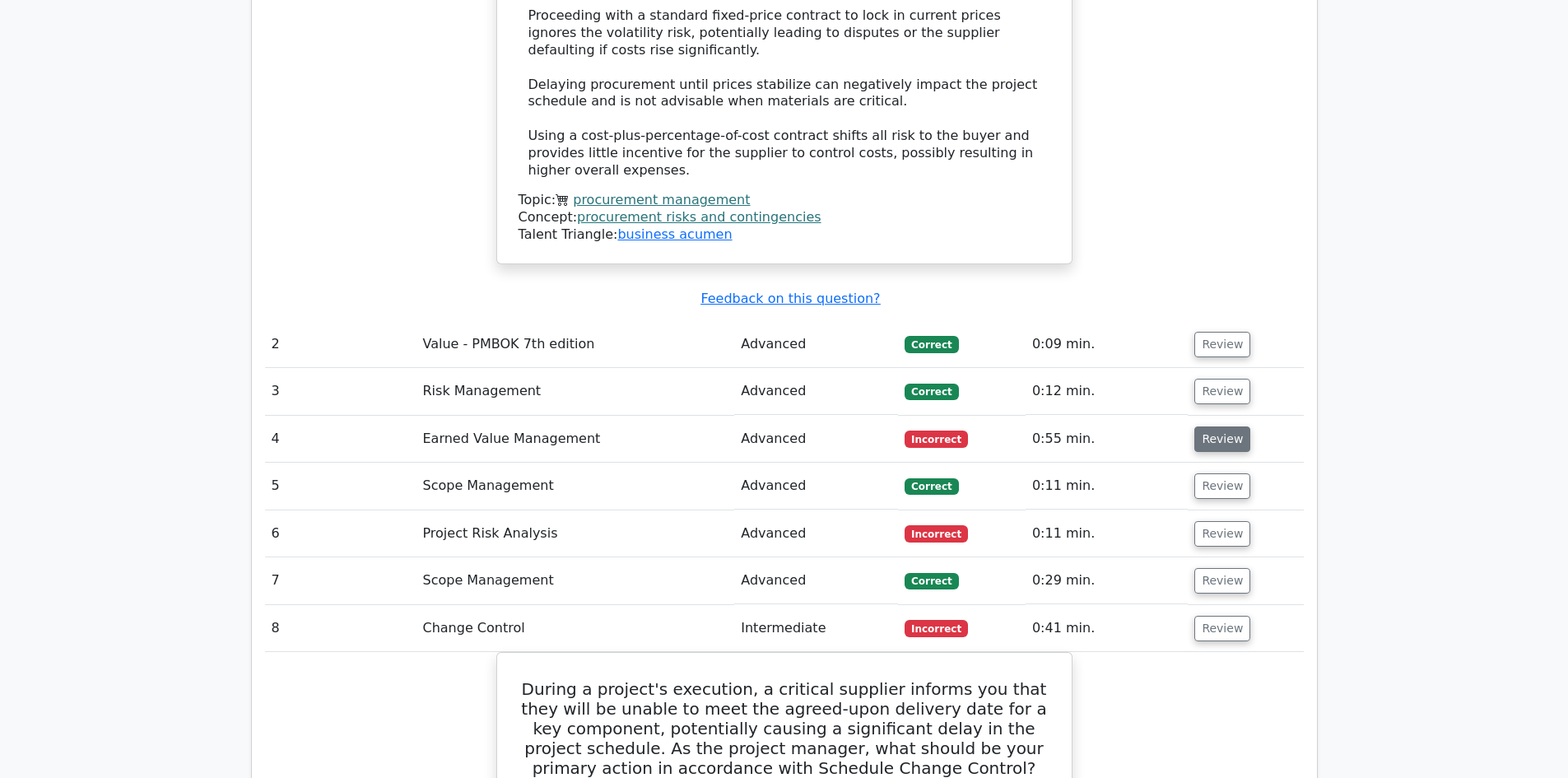
click at [1233, 426] on button "Review" at bounding box center [1221, 439] width 56 height 25
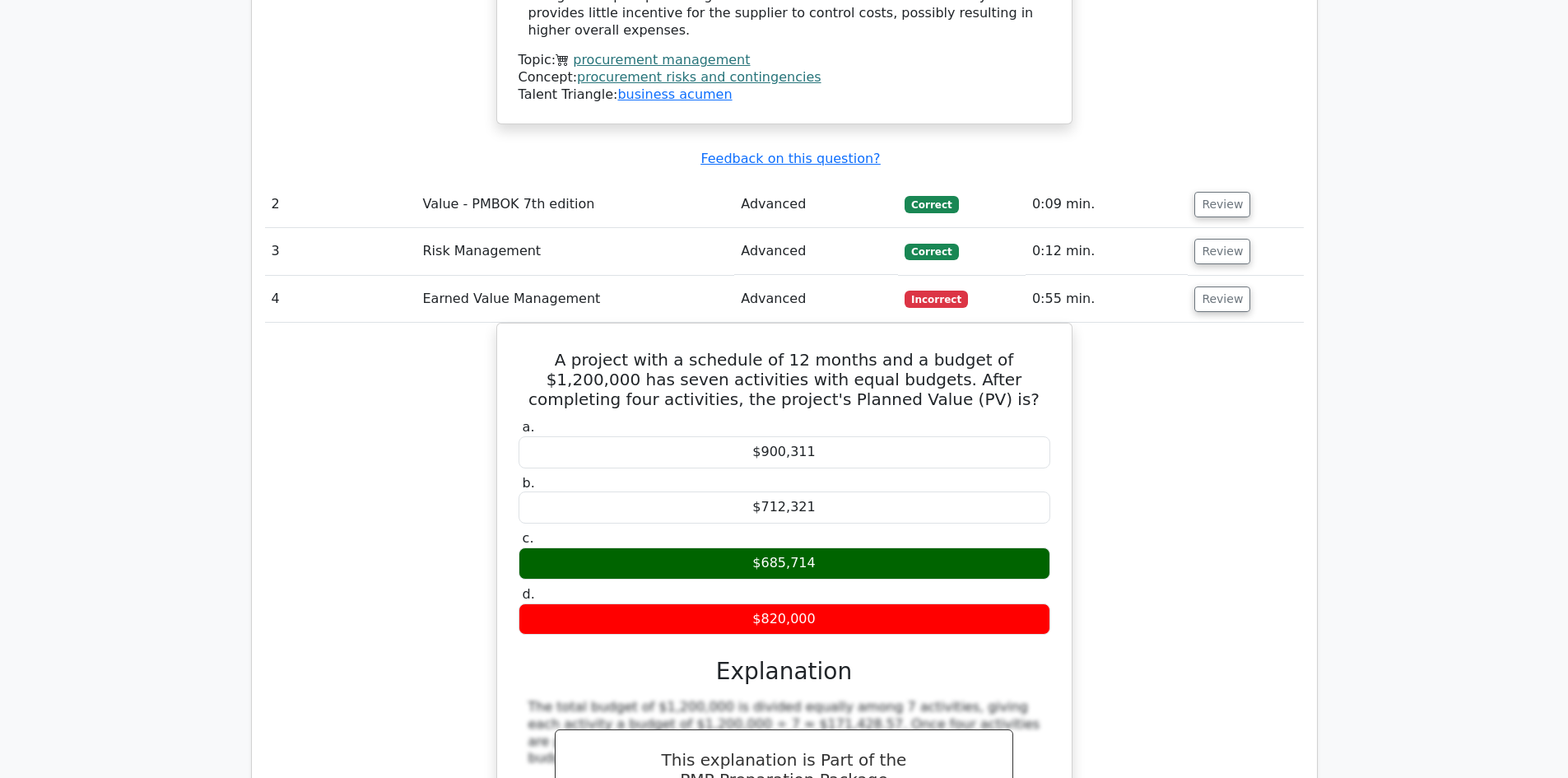
scroll to position [2304, 0]
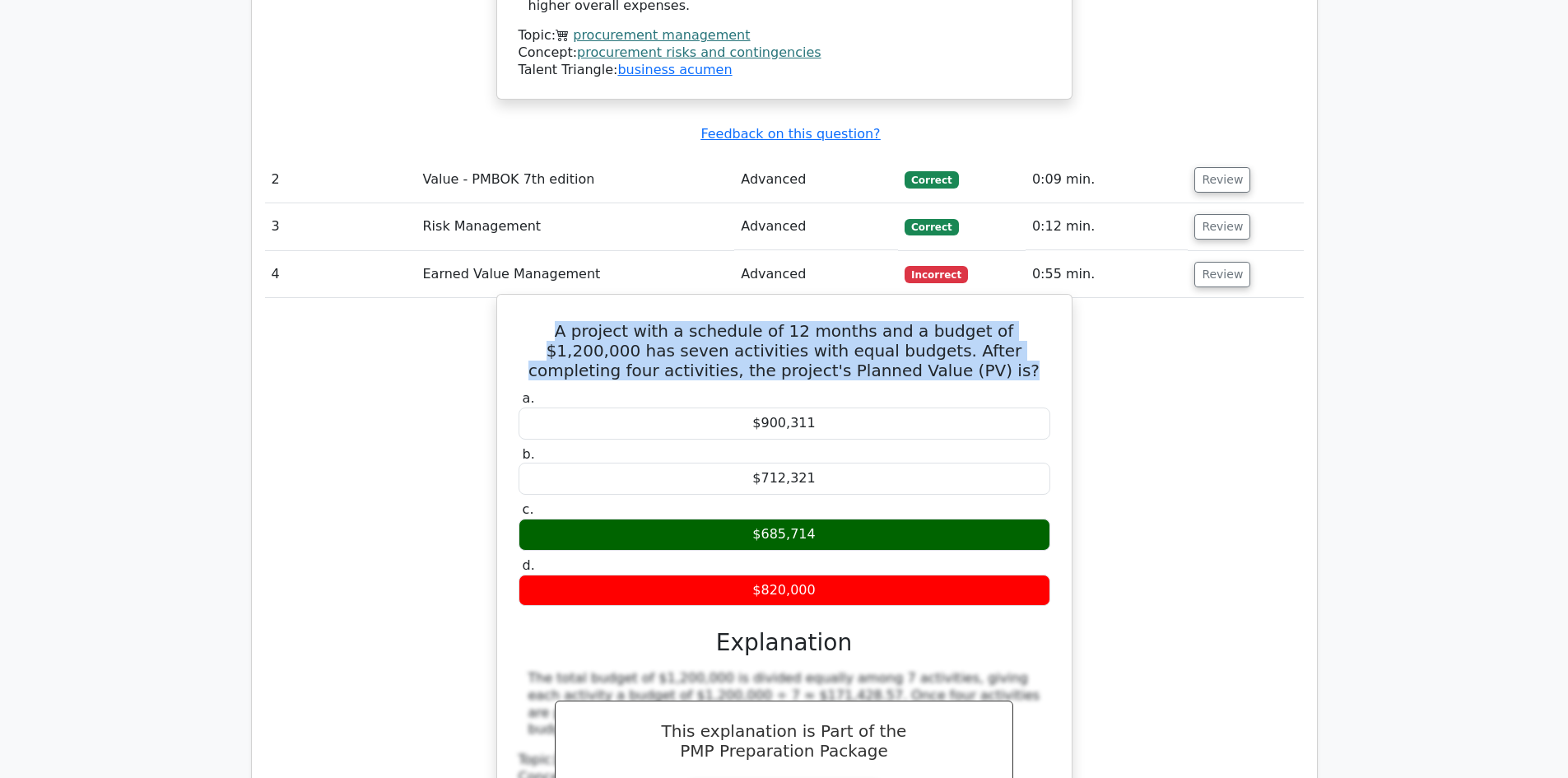
drag, startPoint x: 524, startPoint y: 217, endPoint x: 954, endPoint y: 256, distance: 431.8
click at [954, 321] on h5 "A project with a schedule of 12 months and a budget of $1,200,000 has seven act…" at bounding box center [784, 351] width 535 height 59
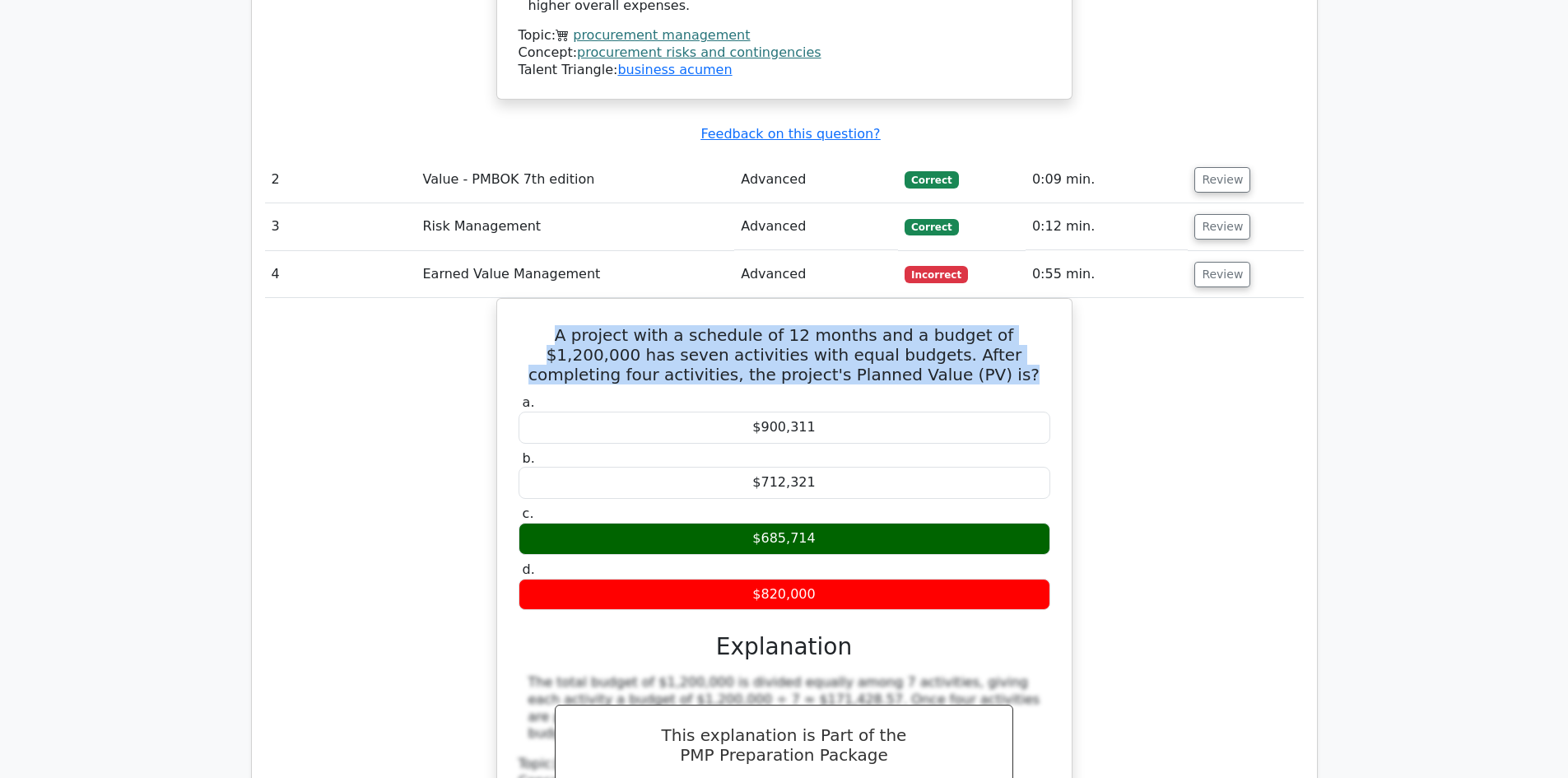
copy h5 "A project with a schedule of 12 months and a budget of $1,200,000 has seven act…"
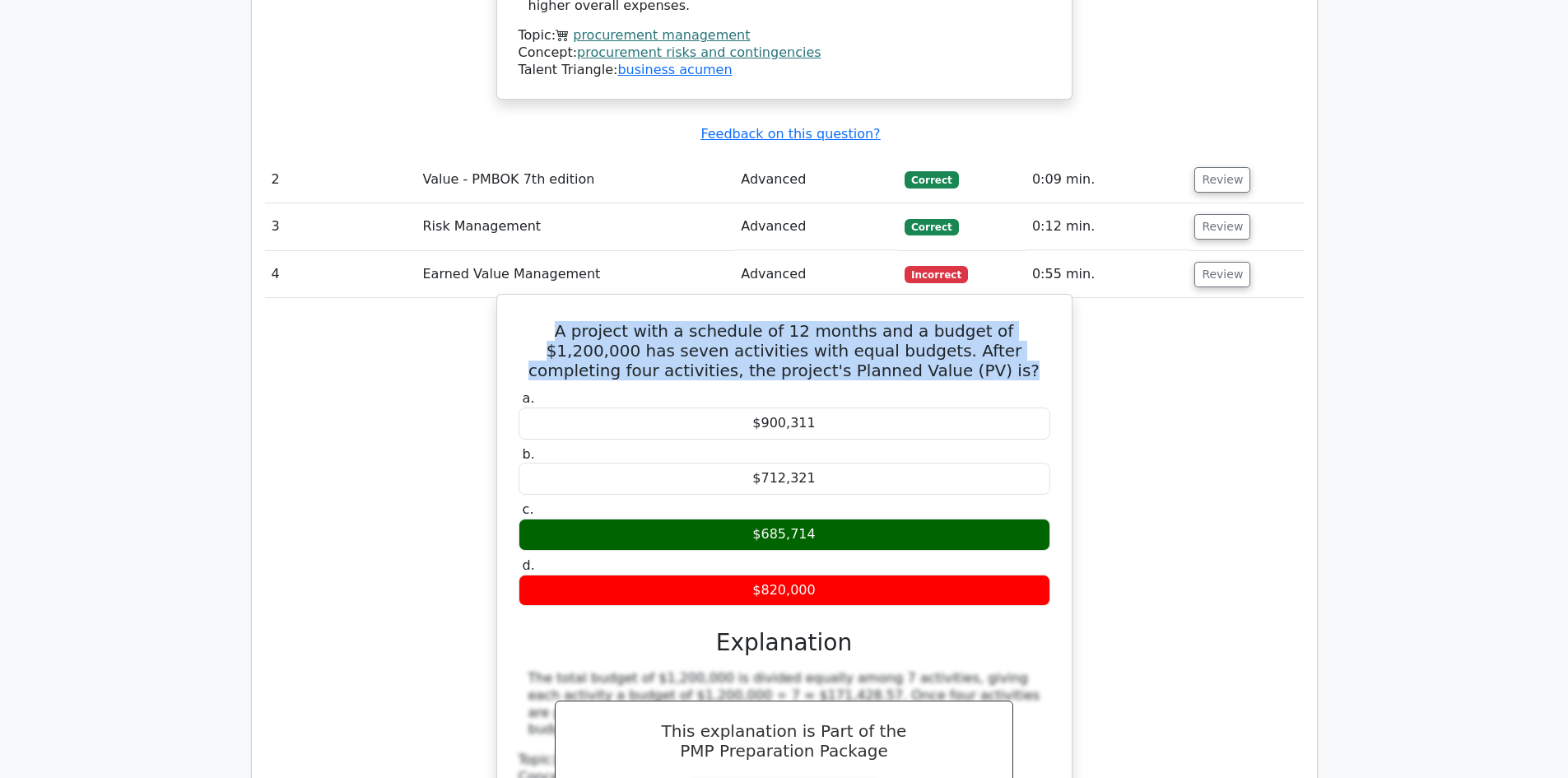
click at [638, 321] on h5 "A project with a schedule of 12 months and a budget of $1,200,000 has seven act…" at bounding box center [784, 351] width 535 height 59
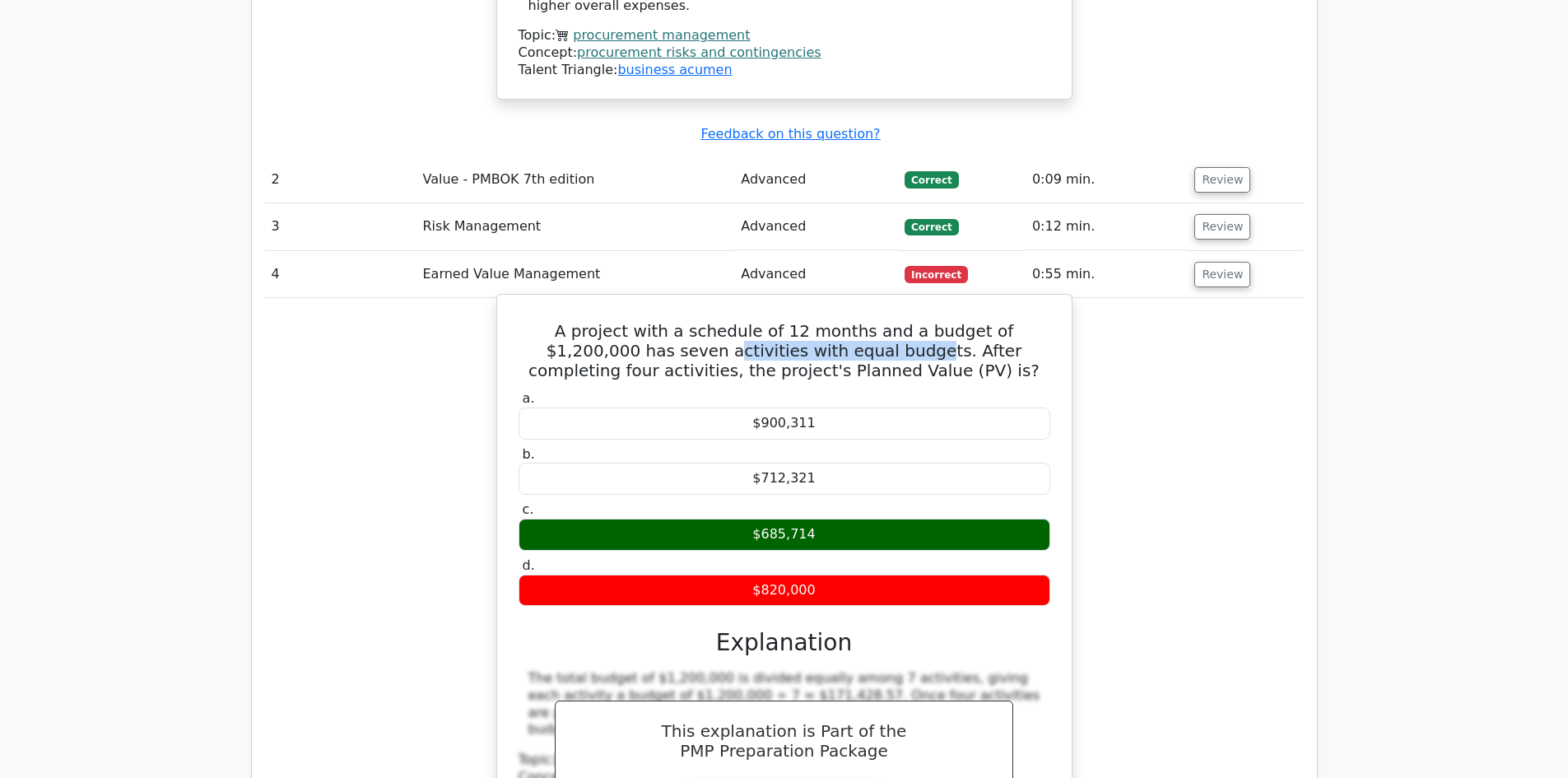
drag, startPoint x: 571, startPoint y: 238, endPoint x: 765, endPoint y: 241, distance: 194.0
click at [765, 321] on h5 "A project with a schedule of 12 months and a budget of $1,200,000 has seven act…" at bounding box center [784, 351] width 535 height 59
click at [705, 321] on h5 "A project with a schedule of 12 months and a budget of $1,200,000 has seven act…" at bounding box center [784, 351] width 535 height 59
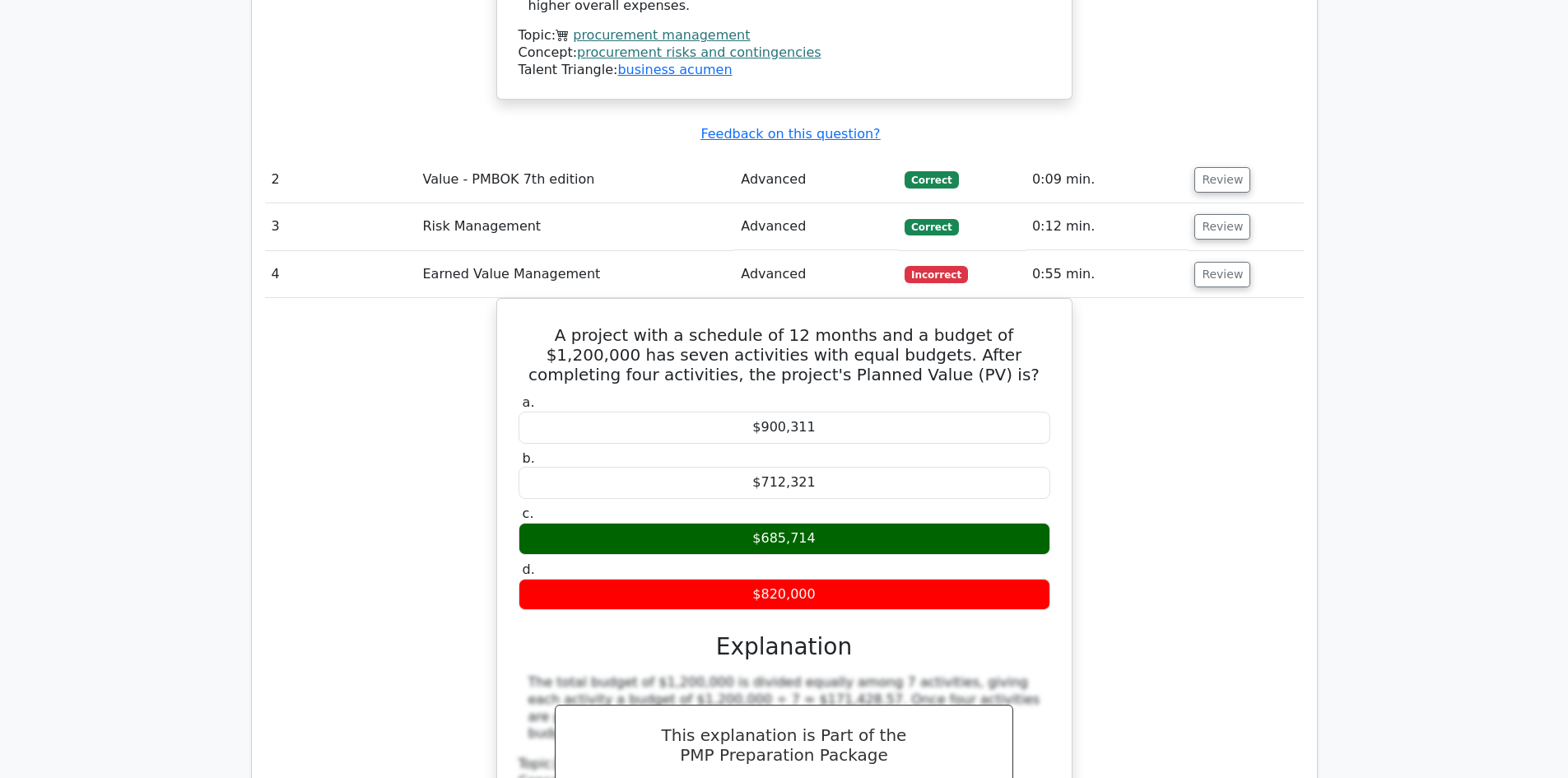
scroll to position [2057, 0]
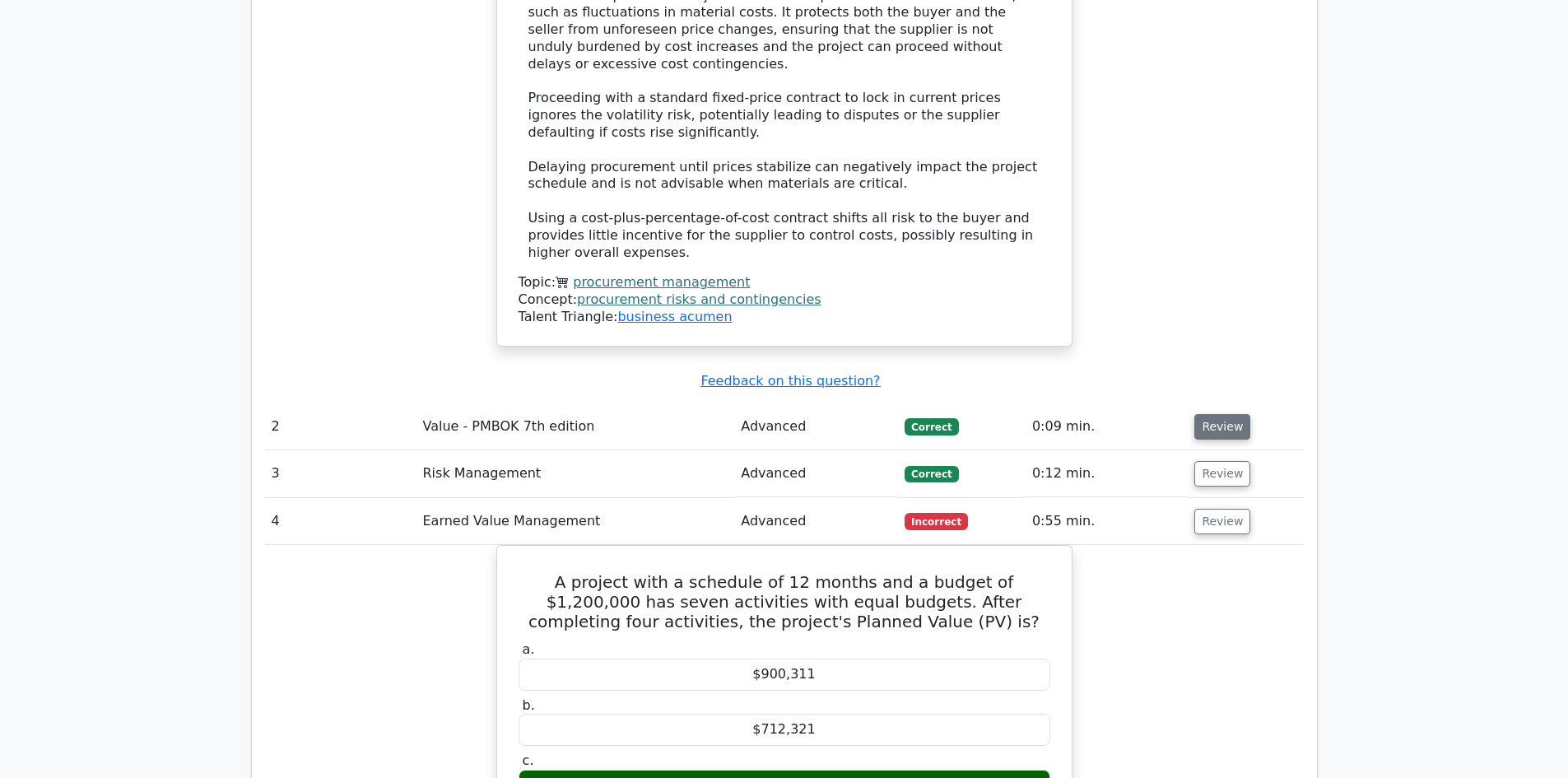
click at [1210, 414] on button "Review" at bounding box center [1221, 426] width 56 height 25
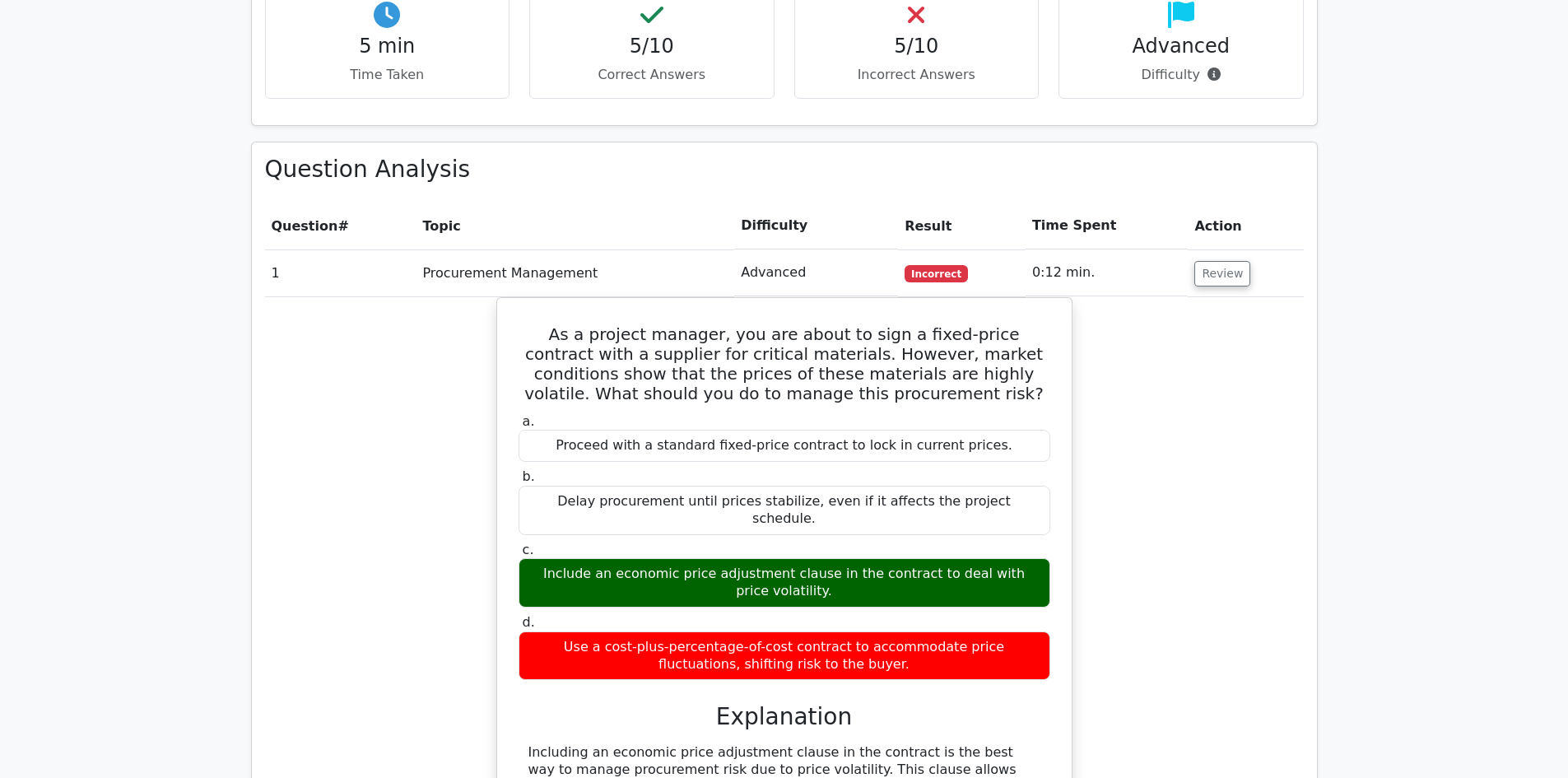
scroll to position [1235, 0]
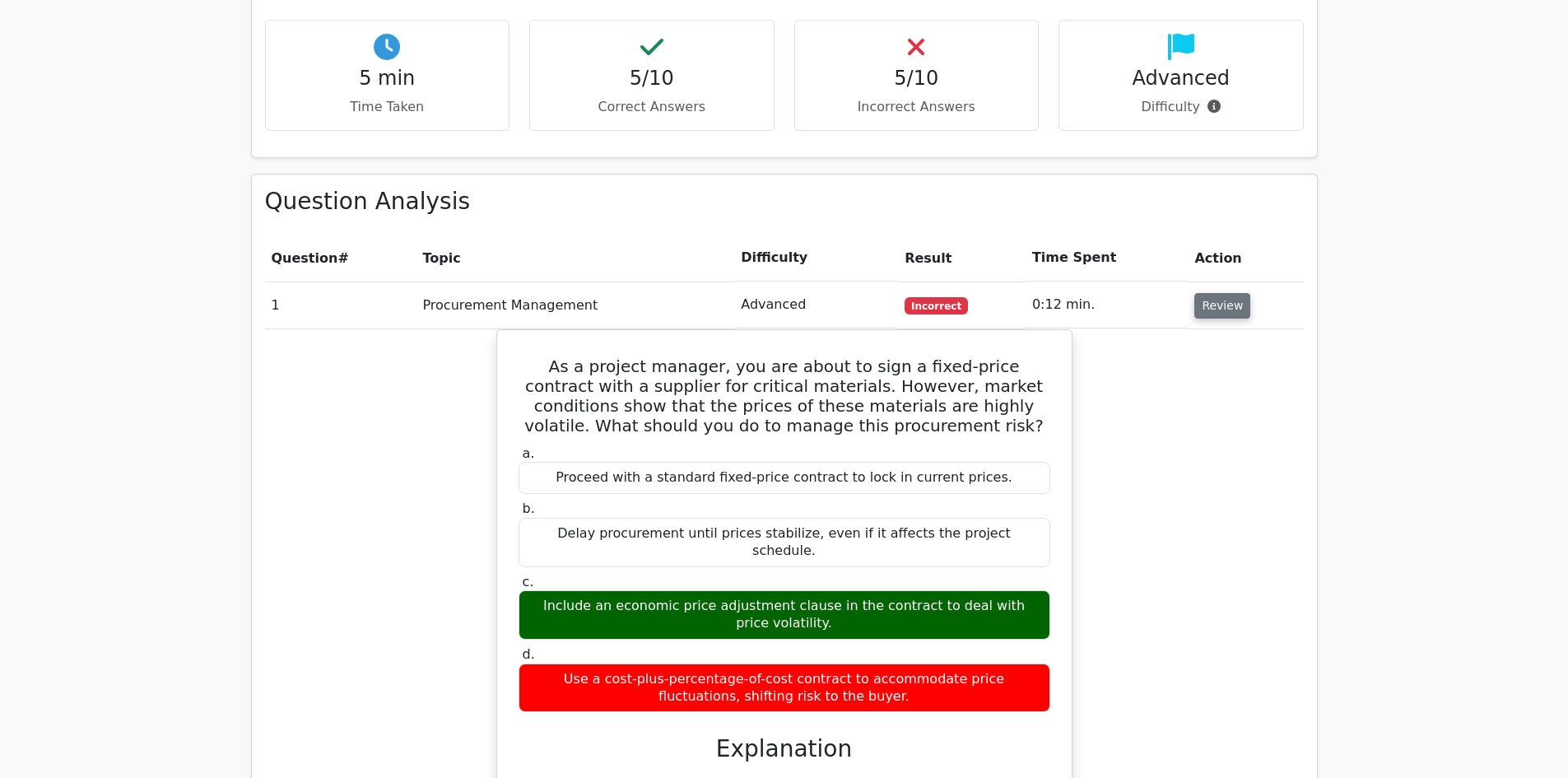
click at [1213, 293] on button "Review" at bounding box center [1221, 306] width 56 height 25
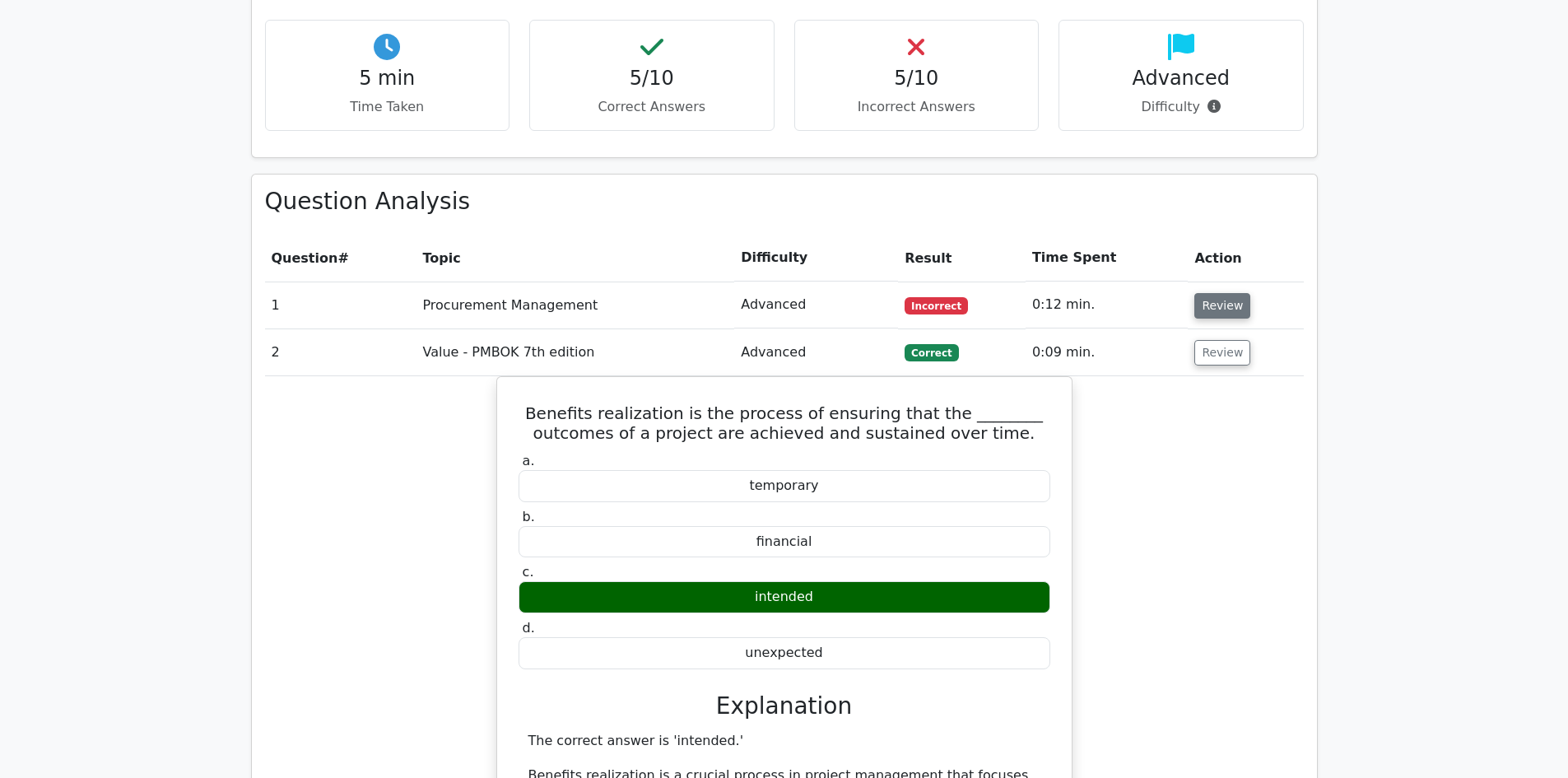
click at [1205, 293] on button "Review" at bounding box center [1221, 306] width 56 height 25
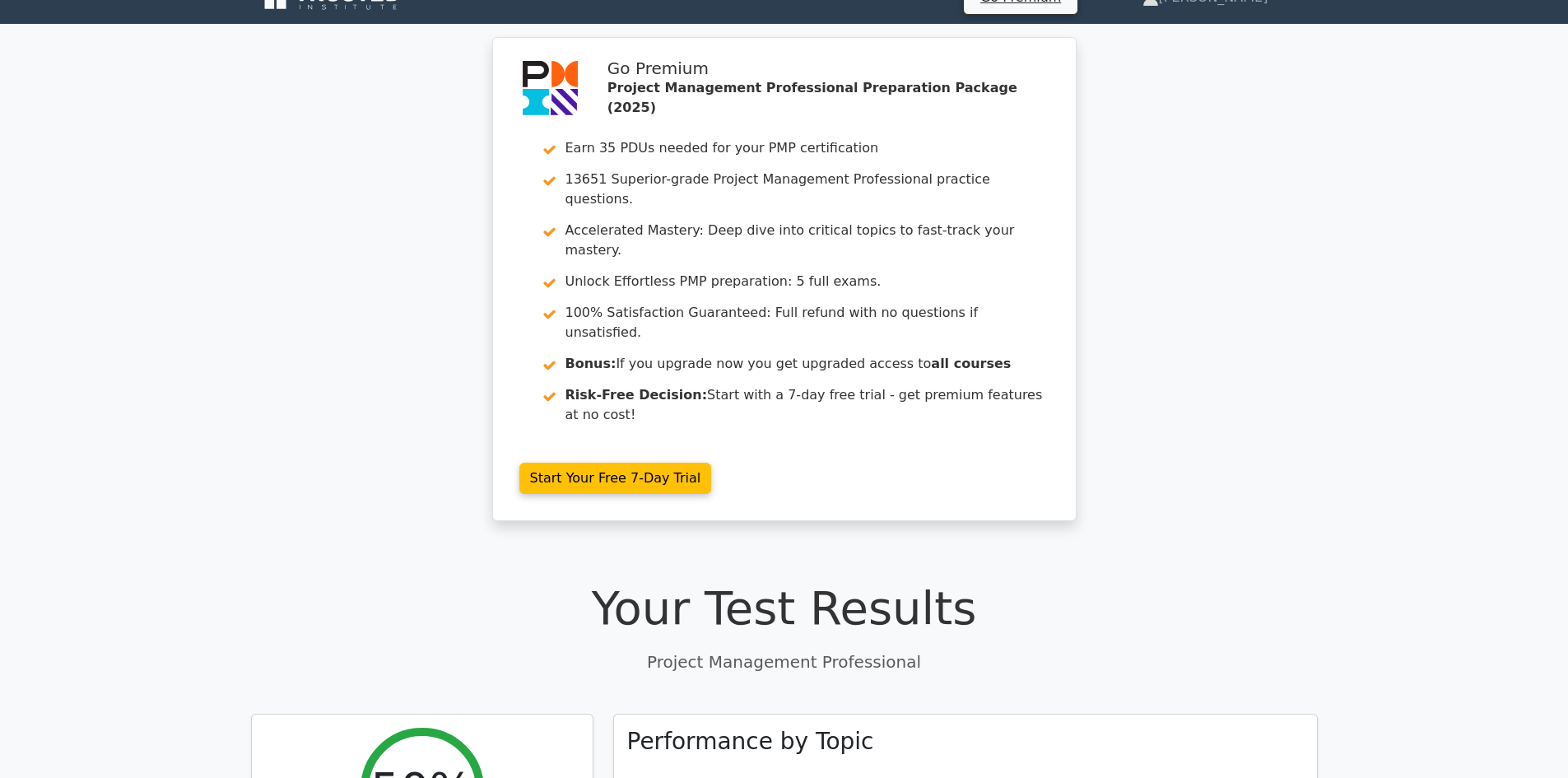
scroll to position [0, 0]
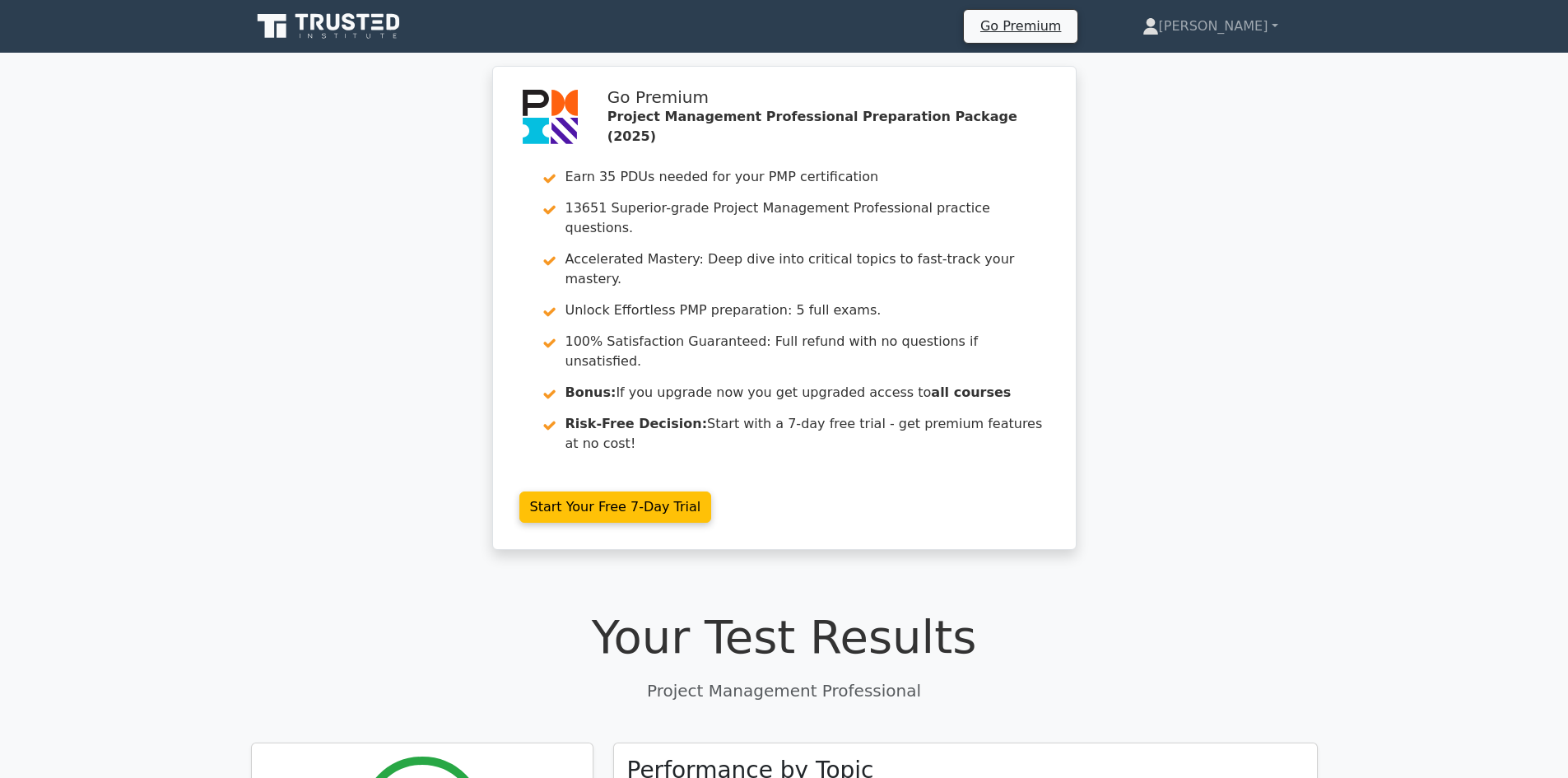
click at [343, 19] on icon at bounding box center [330, 26] width 158 height 31
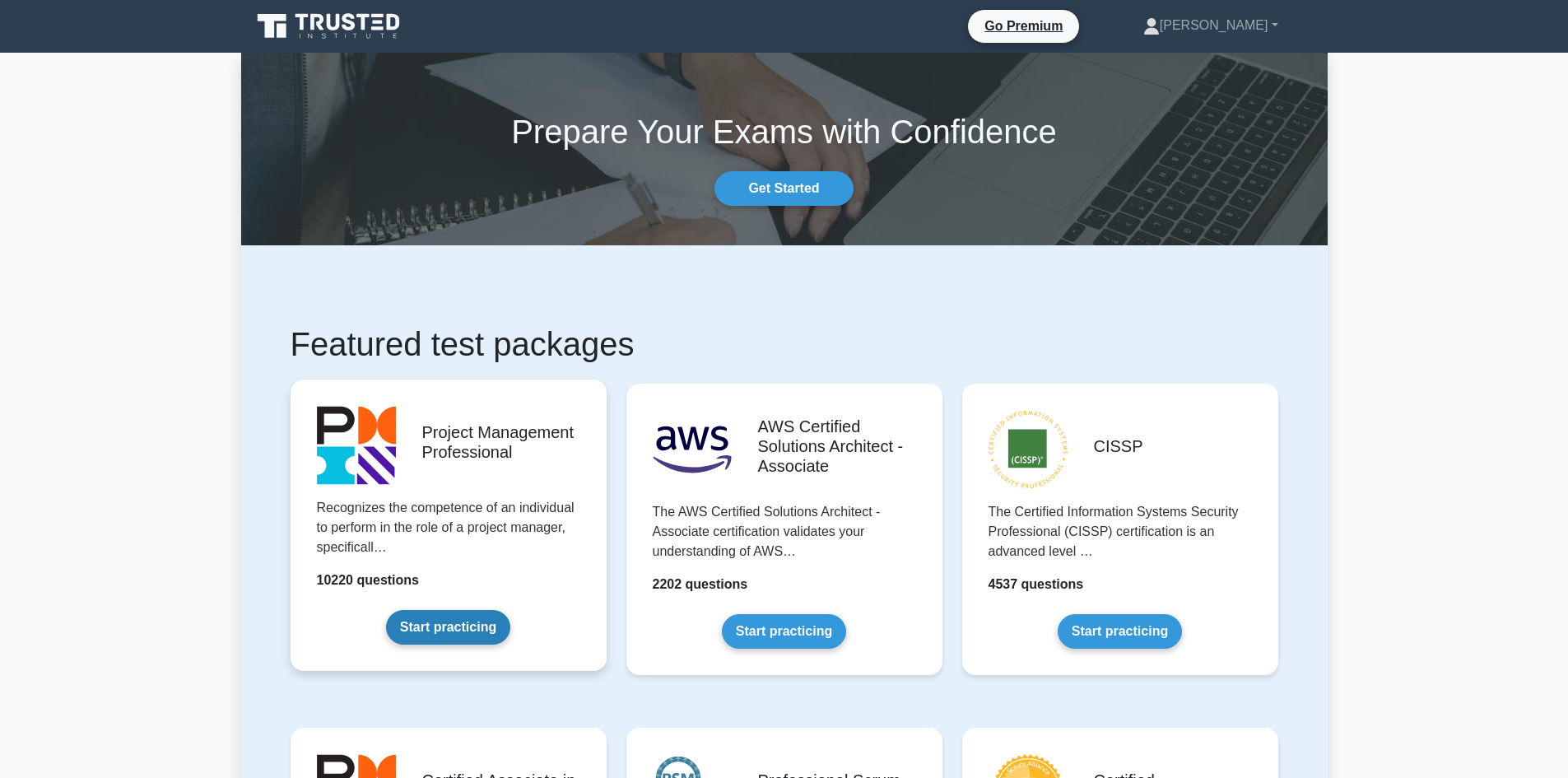
click at [454, 629] on link "Start practicing" at bounding box center [448, 626] width 125 height 34
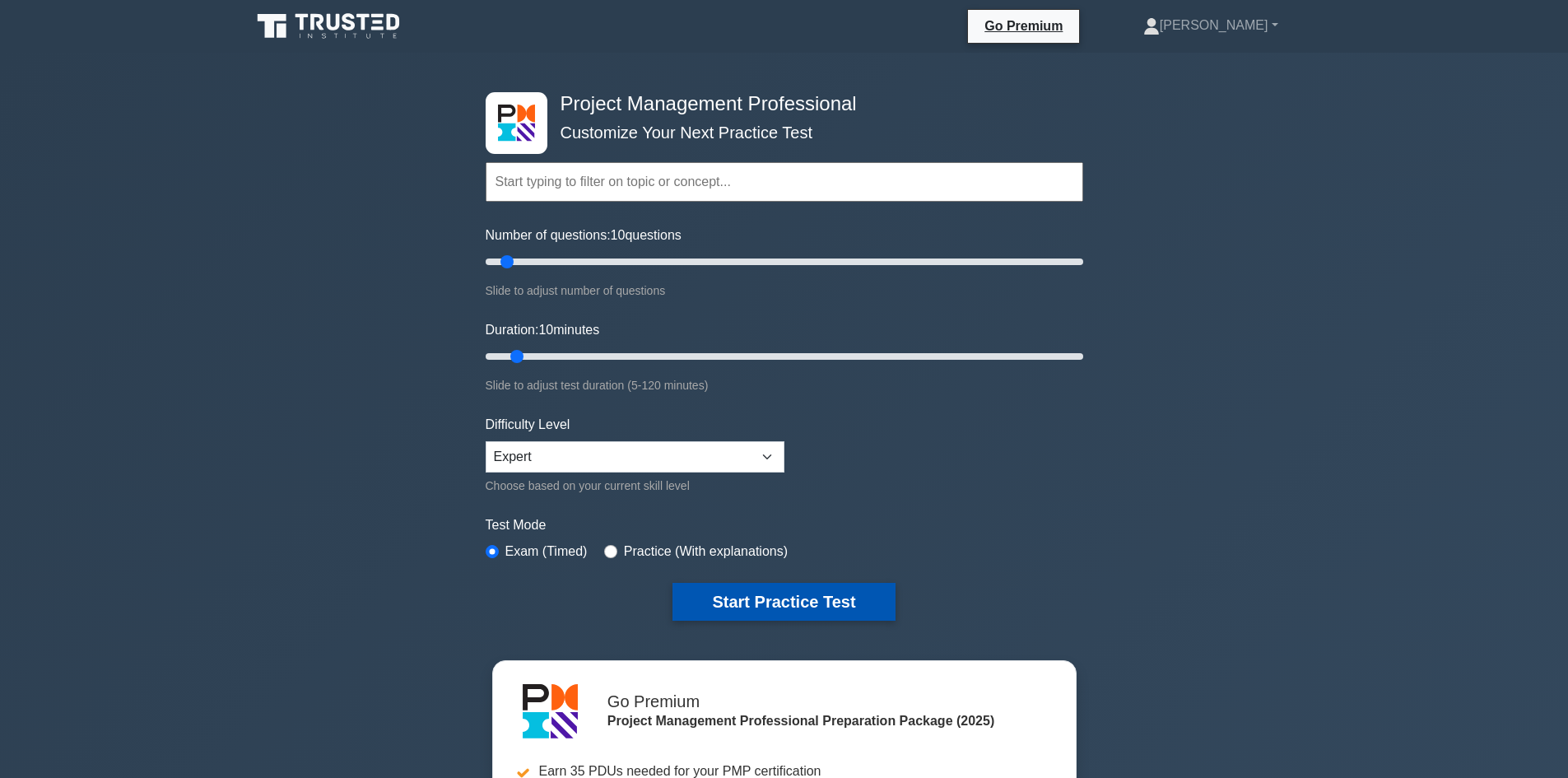
click at [800, 593] on button "Start Practice Test" at bounding box center [783, 601] width 222 height 38
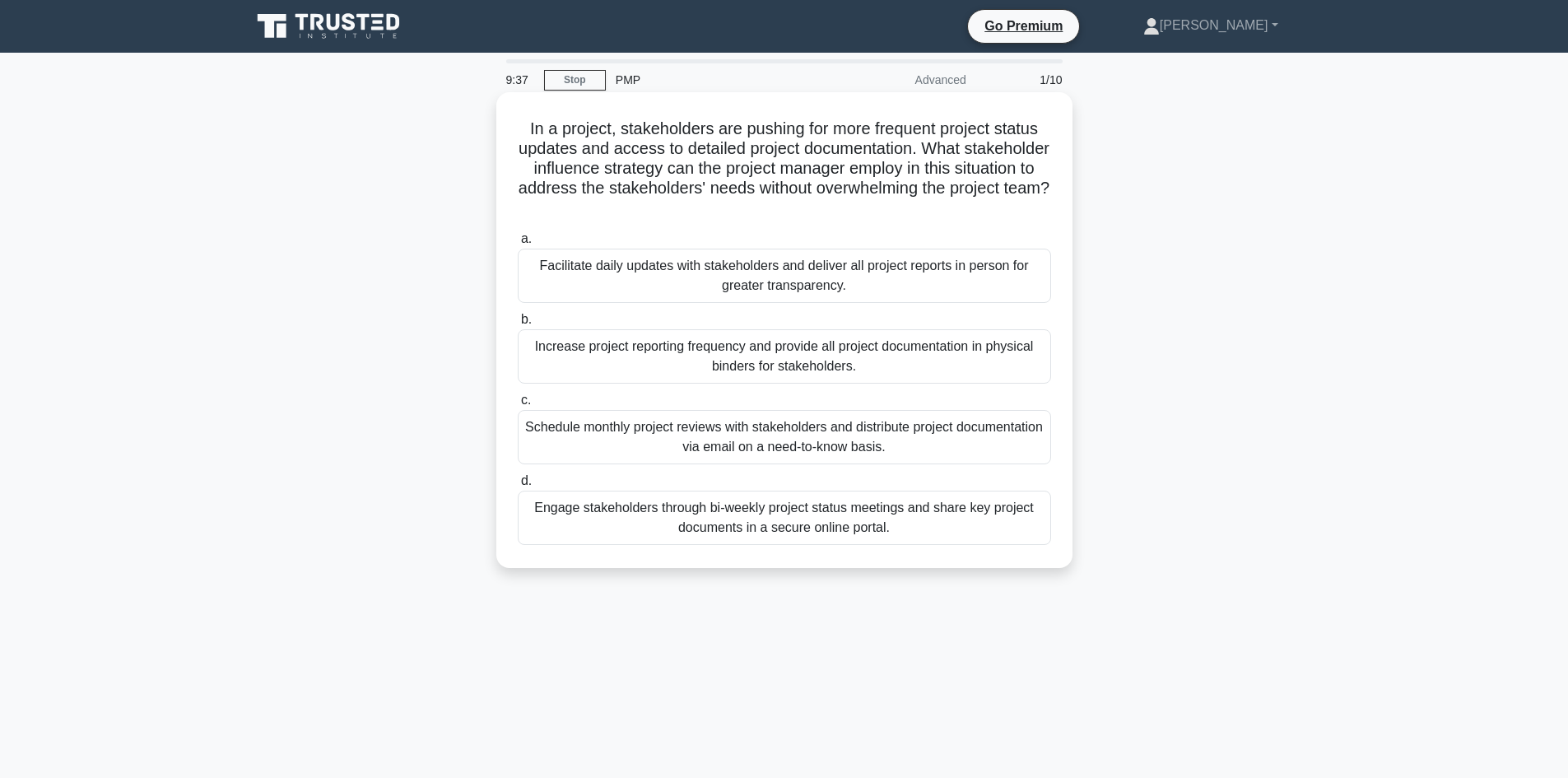
click at [976, 439] on div "Schedule monthly project reviews with stakeholders and distribute project docum…" at bounding box center [785, 437] width 534 height 55
click at [518, 406] on input "c. Schedule monthly project reviews with stakeholders and distribute project do…" at bounding box center [518, 400] width 0 height 11
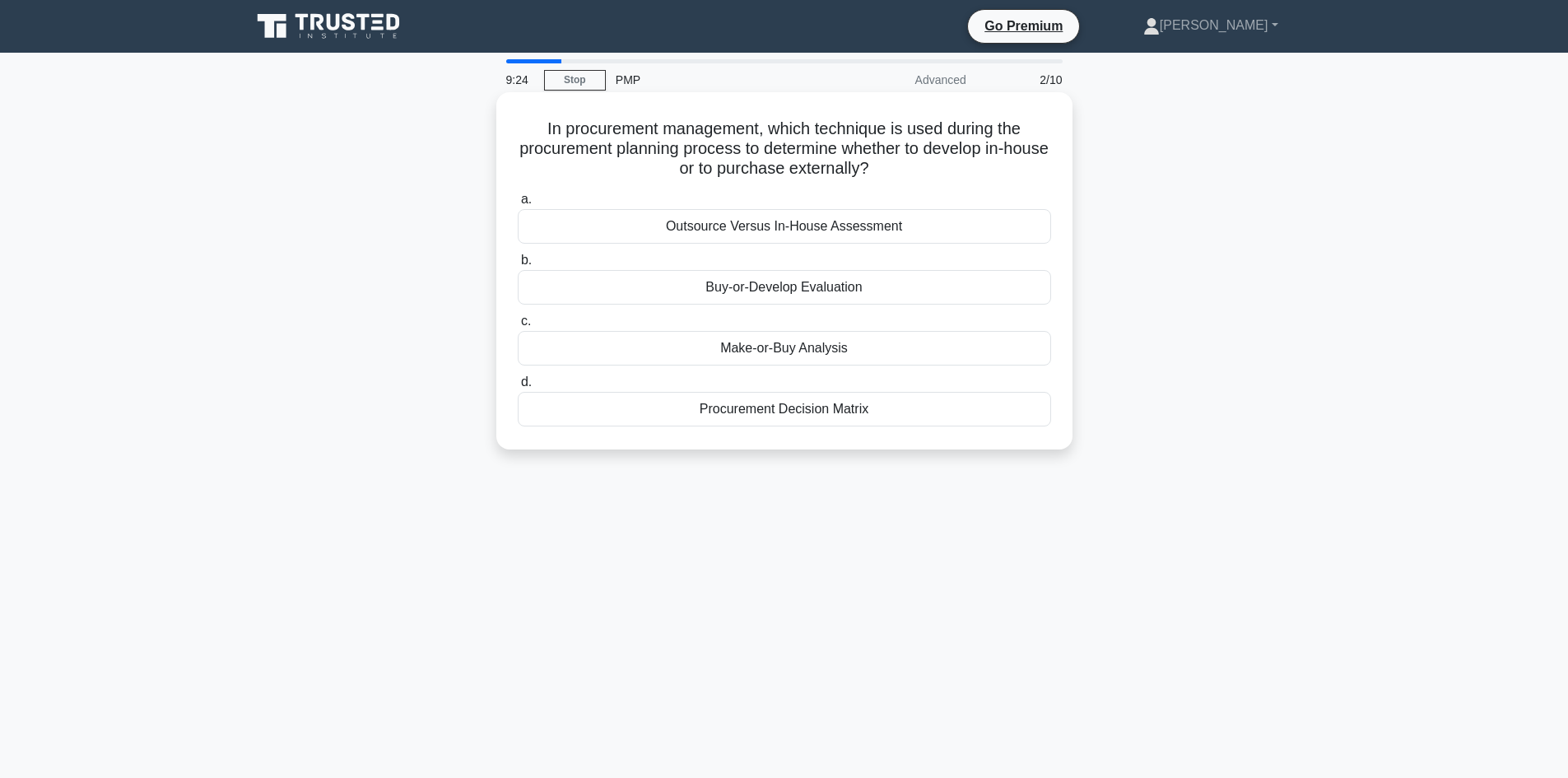
click at [953, 417] on div "Procurement Decision Matrix" at bounding box center [785, 408] width 534 height 34
click at [518, 388] on input "d. Procurement Decision Matrix" at bounding box center [518, 382] width 0 height 11
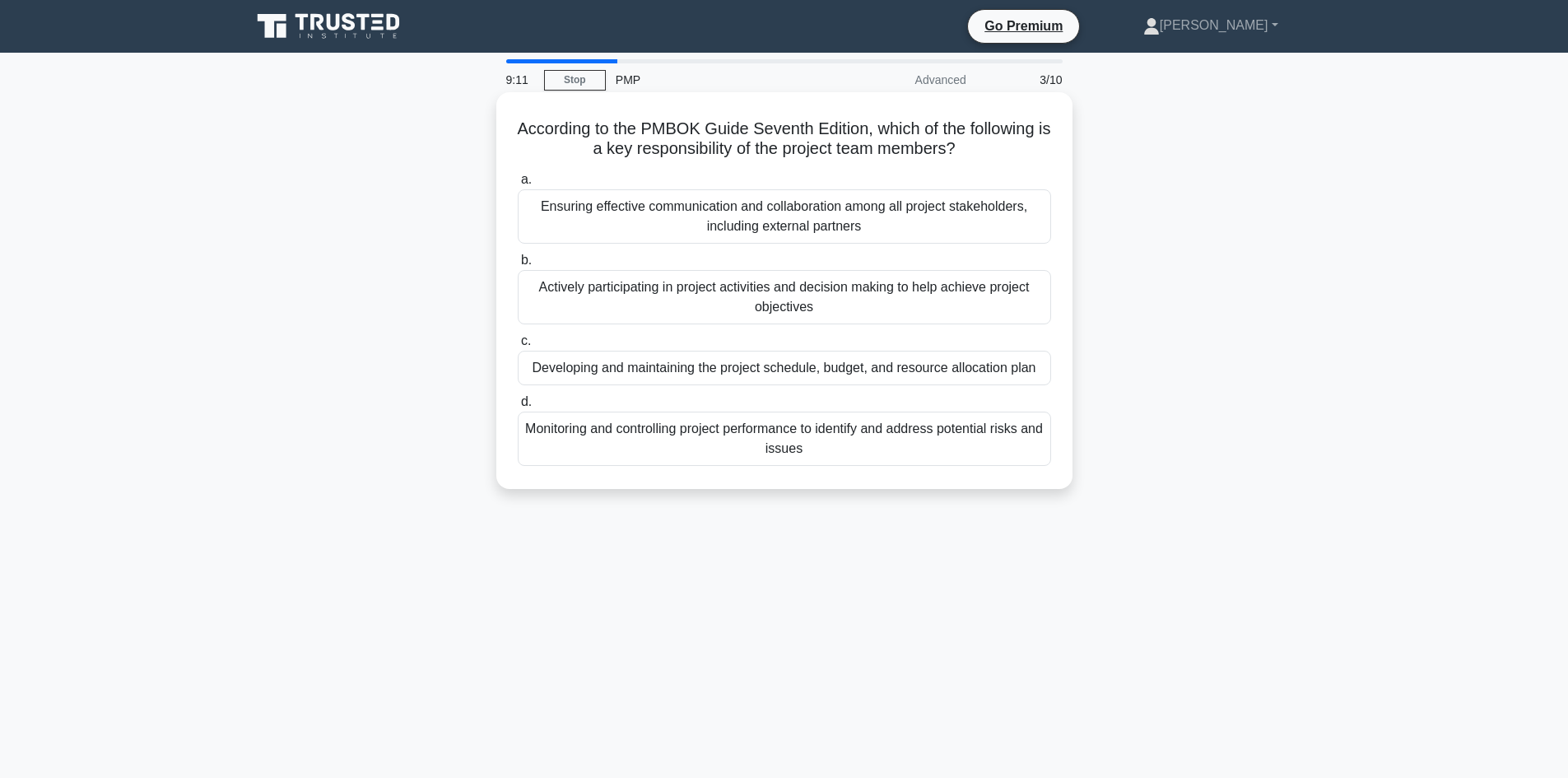
click at [930, 297] on div "Actively participating in project activities and decision making to help achiev…" at bounding box center [785, 297] width 534 height 55
click at [518, 266] on input "b. Actively participating in project activities and decision making to help ach…" at bounding box center [518, 260] width 0 height 11
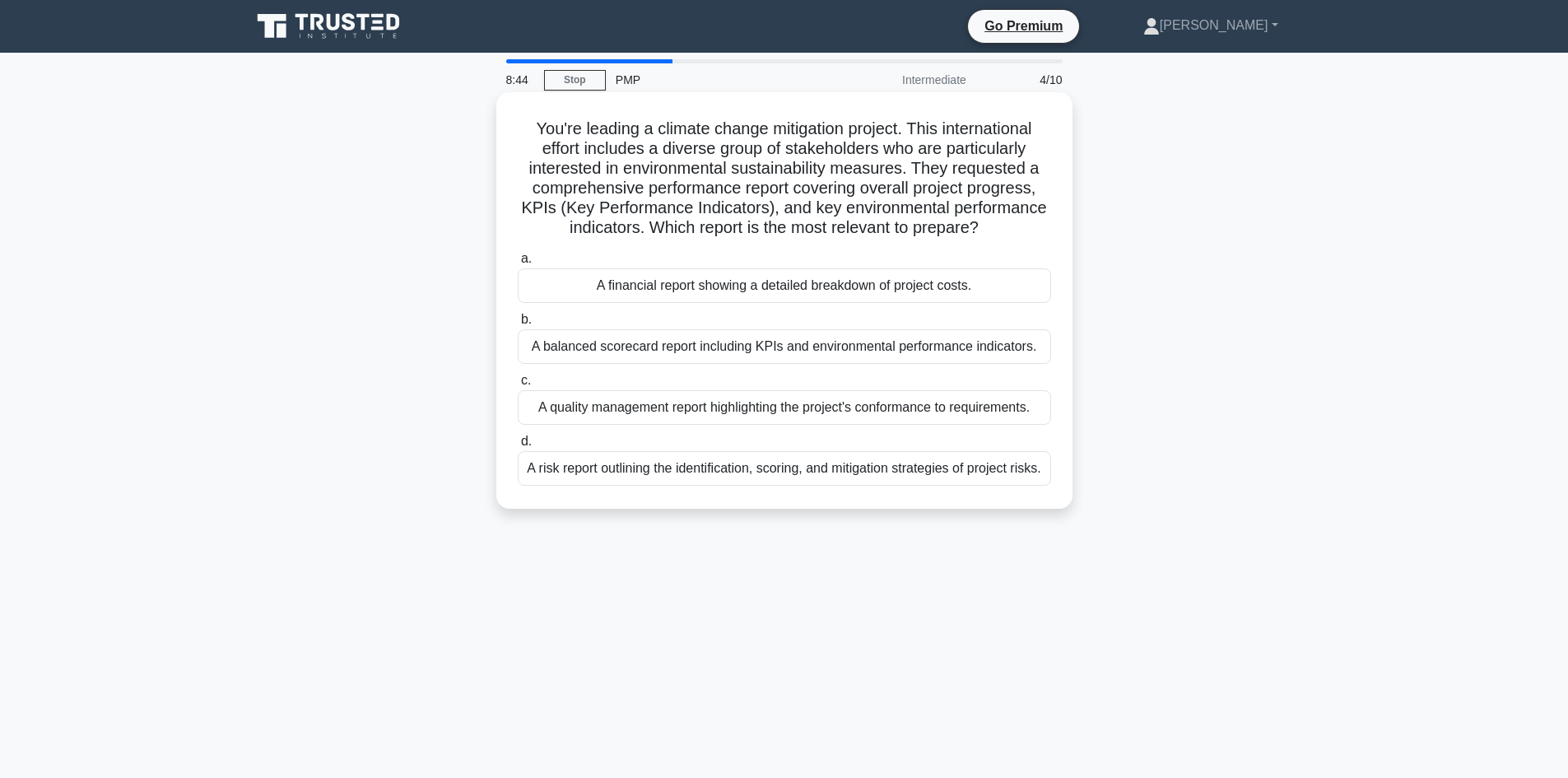
click at [933, 356] on div "A balanced scorecard report including KPIs and environmental performance indica…" at bounding box center [785, 346] width 534 height 34
click at [518, 325] on input "b. A balanced scorecard report including KPIs and environmental performance ind…" at bounding box center [518, 319] width 0 height 11
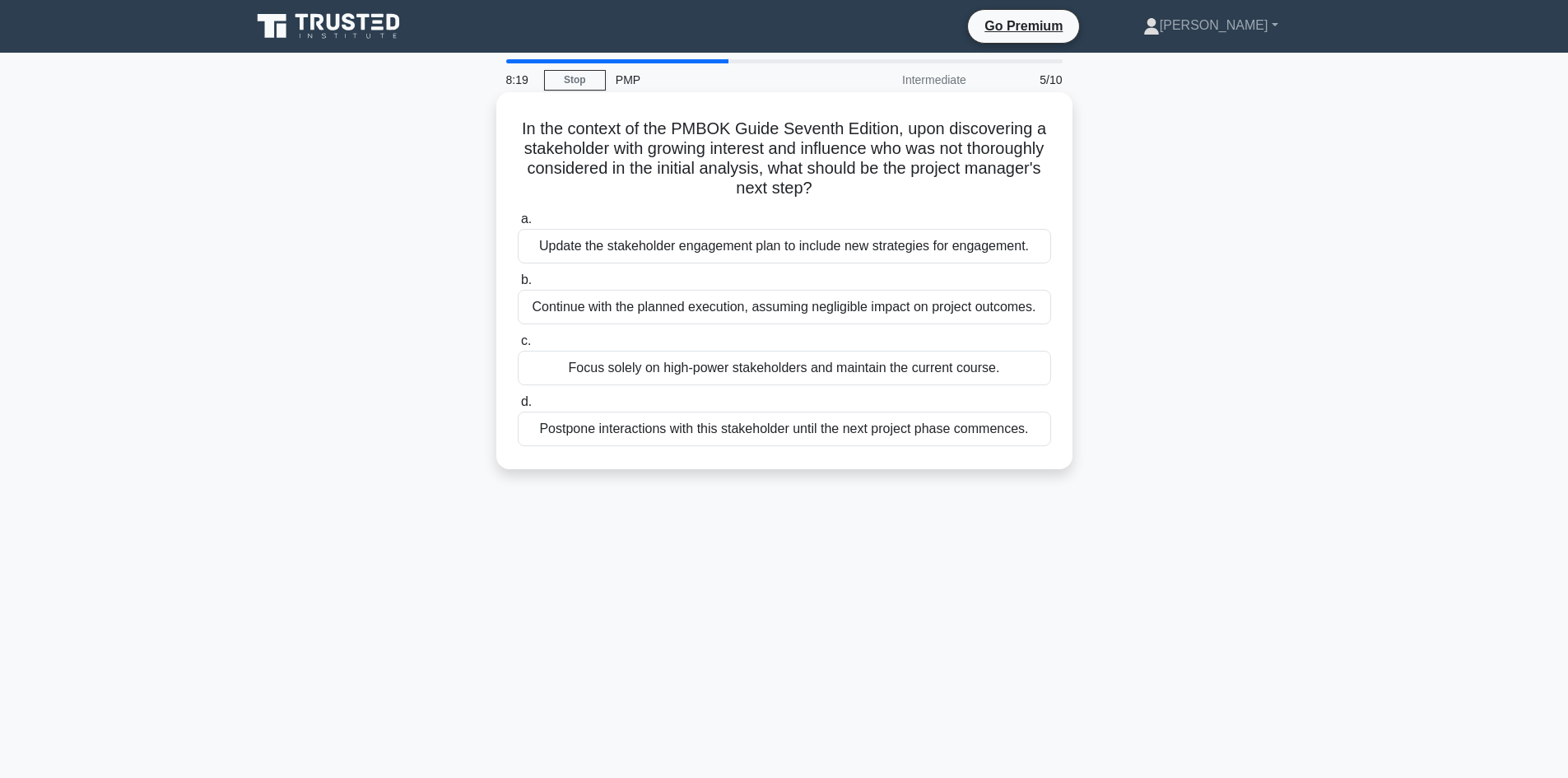
click at [904, 231] on div "Update the stakeholder engagement plan to include new strategies for engagement." at bounding box center [785, 245] width 534 height 34
click at [518, 225] on input "a. Update the stakeholder engagement plan to include new strategies for engagem…" at bounding box center [518, 219] width 0 height 11
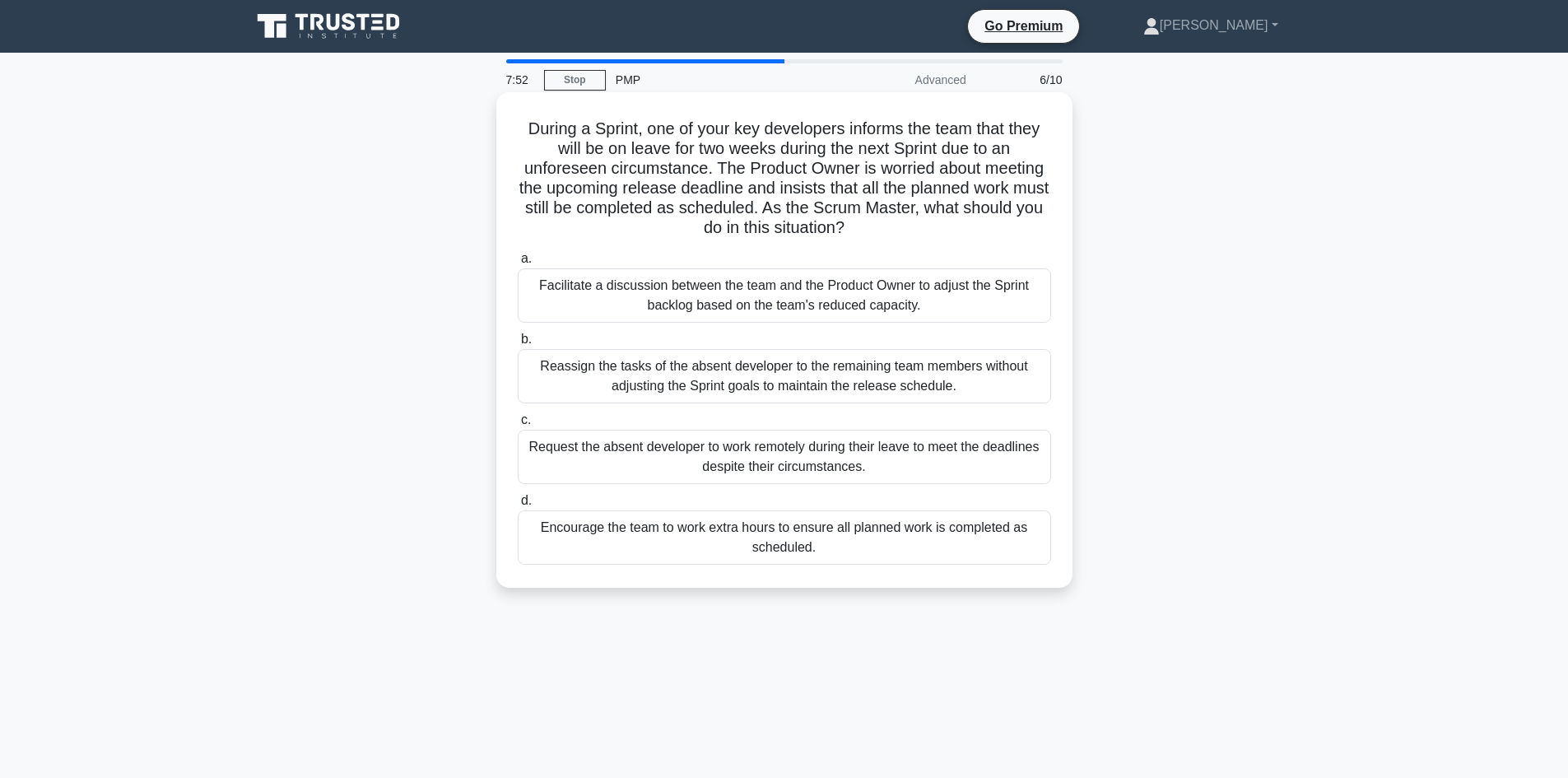
click at [956, 353] on div "Reassign the tasks of the absent developer to the remaining team members withou…" at bounding box center [785, 376] width 534 height 55
click at [518, 345] on input "b. Reassign the tasks of the absent developer to the remaining team members wit…" at bounding box center [518, 339] width 0 height 11
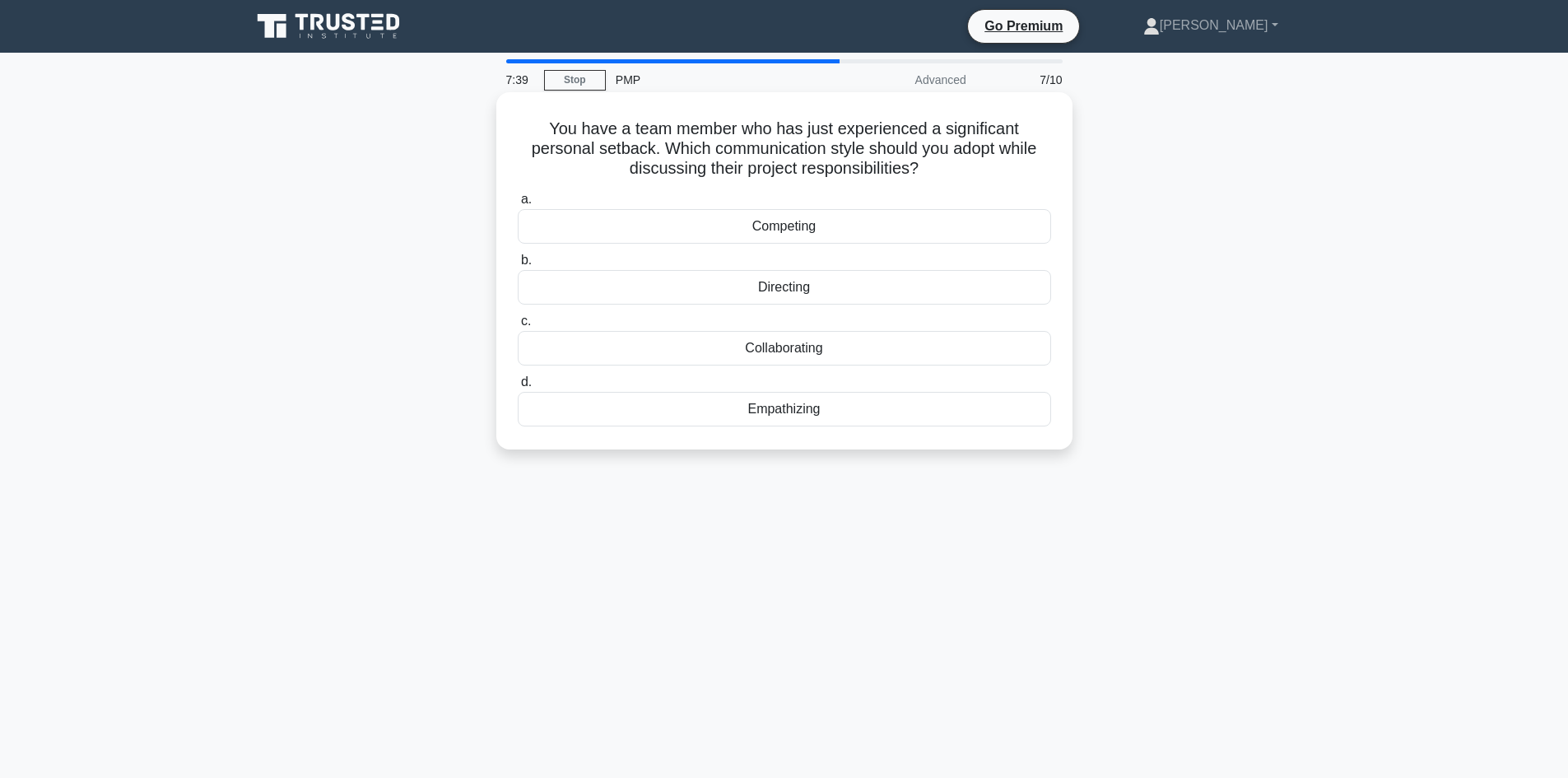
click at [883, 407] on div "Empathizing" at bounding box center [785, 408] width 534 height 34
click at [518, 388] on input "d. Empathizing" at bounding box center [518, 382] width 0 height 11
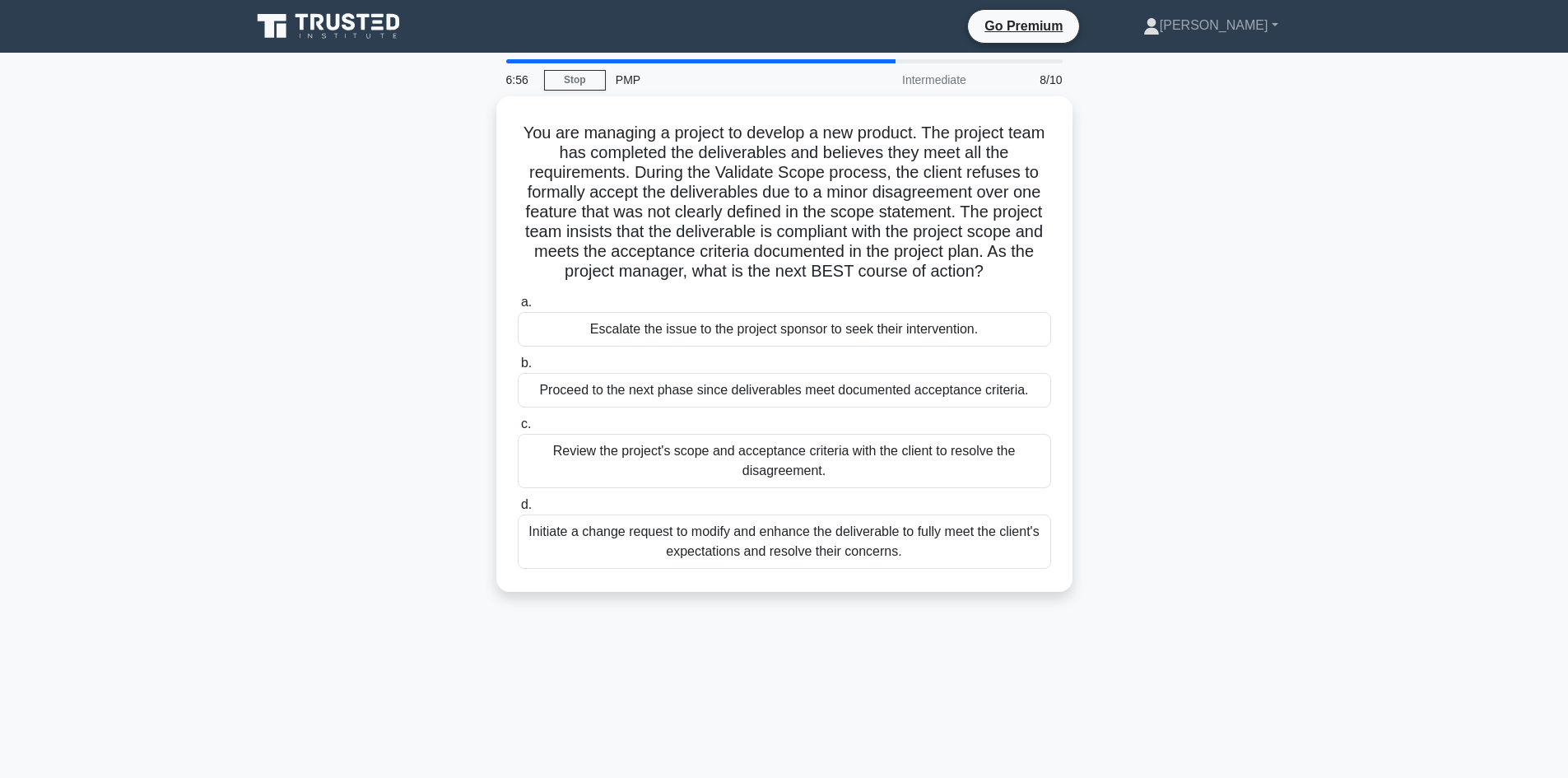
click at [926, 545] on div "Initiate a change request to modify and enhance the deliverable to fully meet t…" at bounding box center [785, 541] width 534 height 55
click at [518, 510] on input "d. Initiate a change request to modify and enhance the deliverable to fully mee…" at bounding box center [518, 504] width 0 height 11
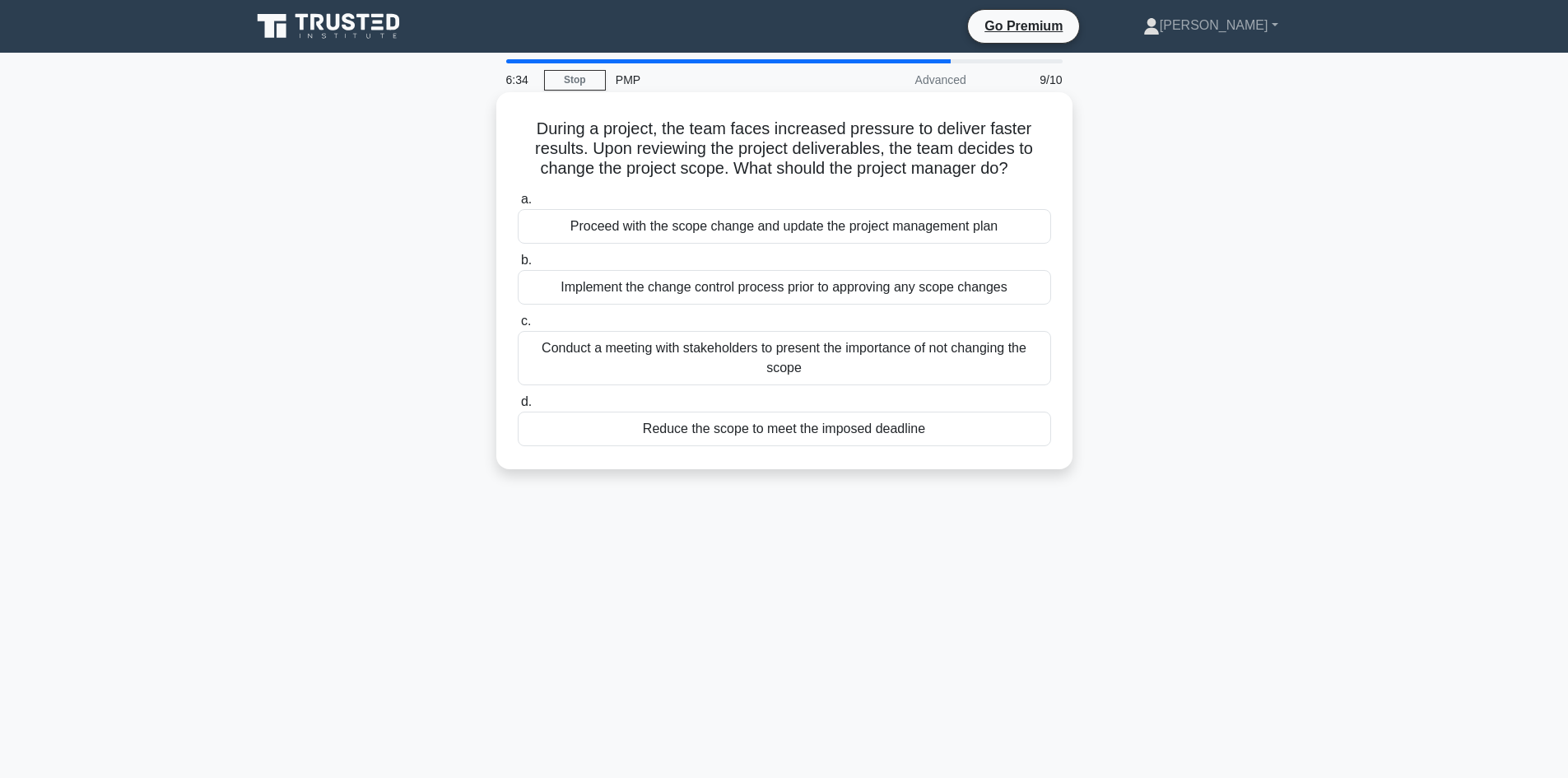
click at [997, 311] on div "a. Proceed with the scope change and update the project management [MEDICAL_DAT…" at bounding box center [784, 317] width 553 height 263
click at [998, 289] on div "Implement the change control process prior to approving any scope changes" at bounding box center [785, 286] width 534 height 34
click at [518, 266] on input "b. Implement the change control process prior to approving any scope changes" at bounding box center [518, 260] width 0 height 11
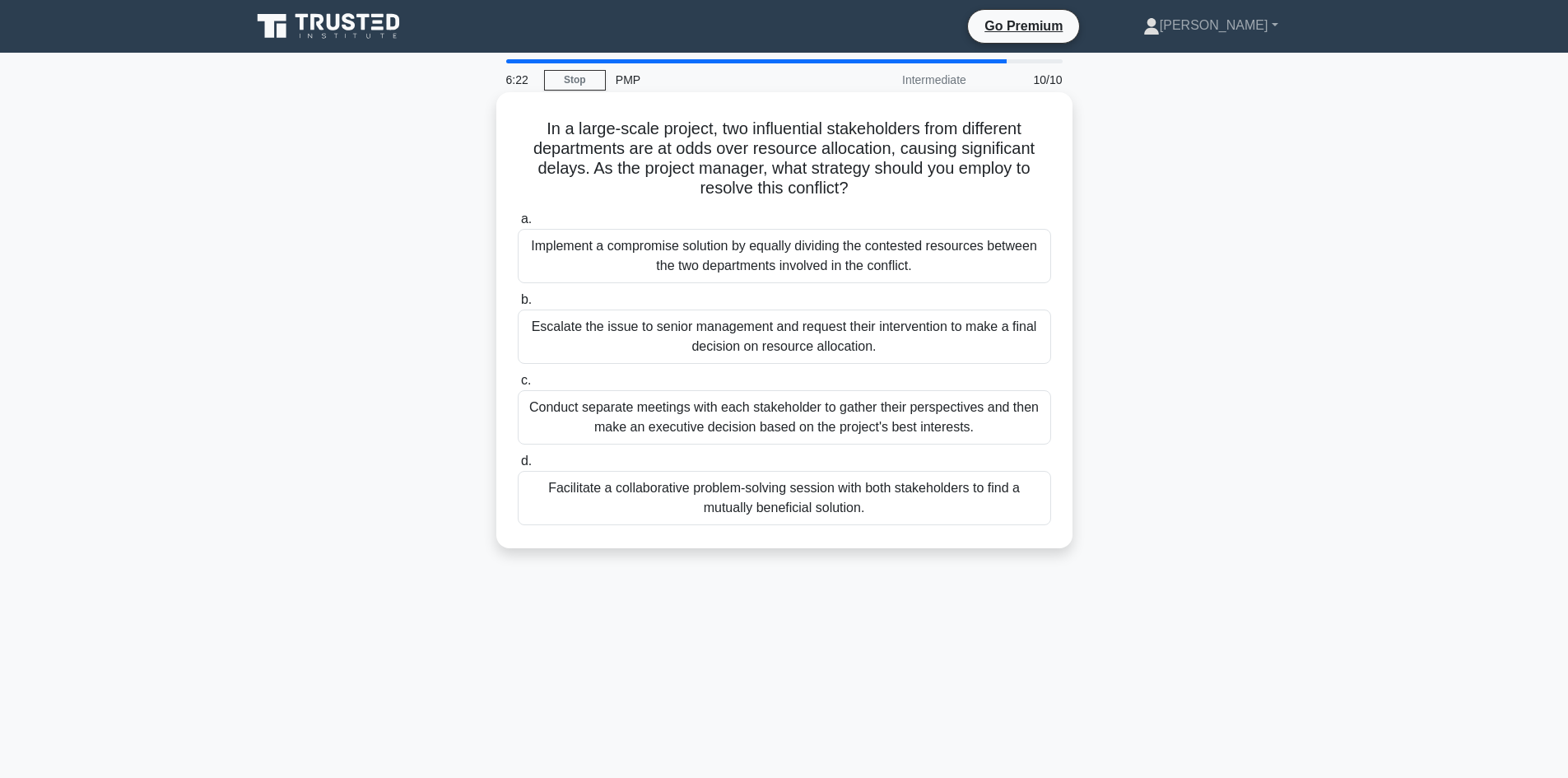
click at [970, 418] on div "Conduct separate meetings with each stakeholder to gather their perspectives an…" at bounding box center [785, 418] width 534 height 55
click at [518, 386] on input "c. Conduct separate meetings with each stakeholder to gather their perspectives…" at bounding box center [518, 380] width 0 height 11
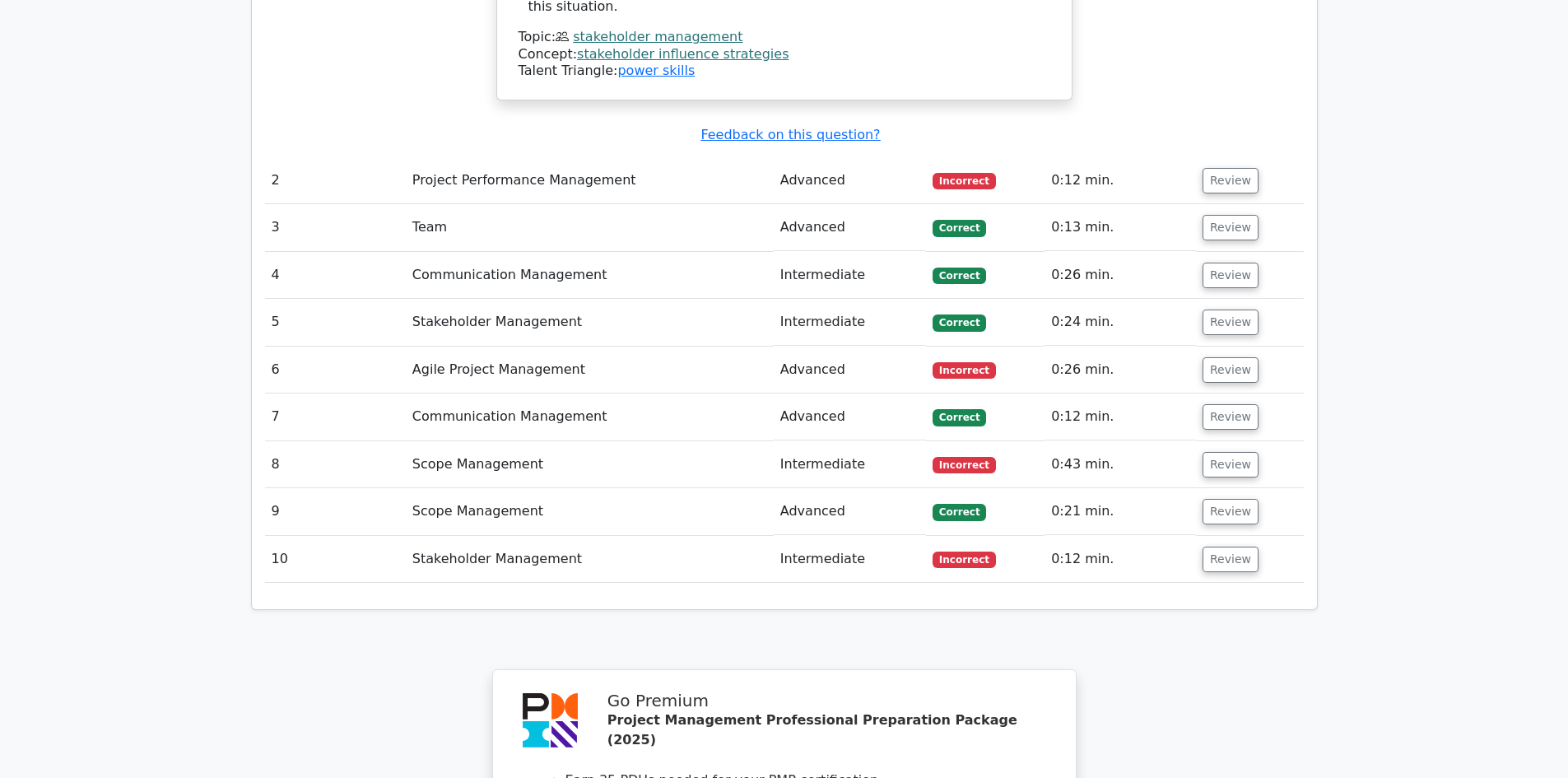
scroll to position [2222, 0]
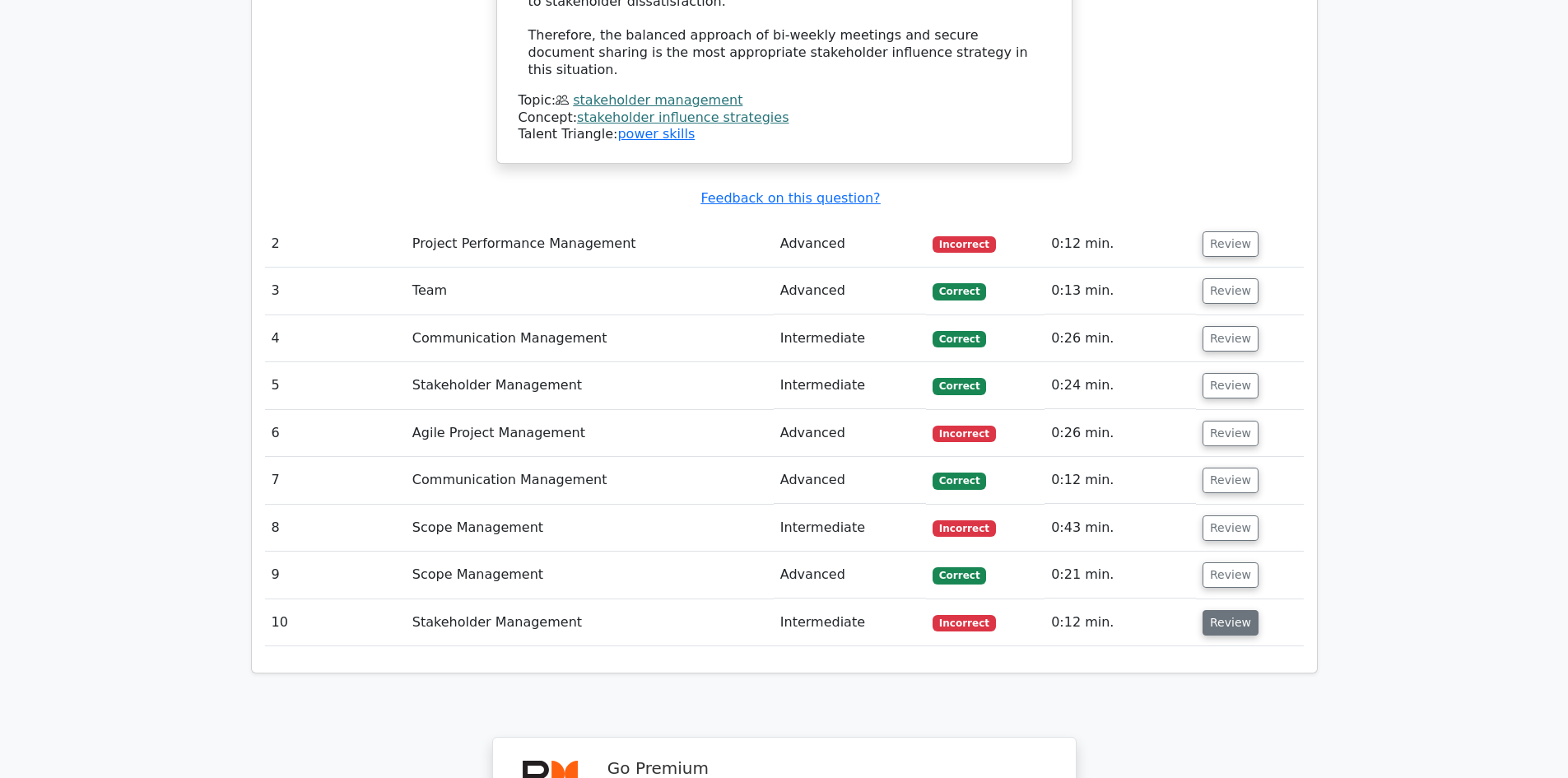
click at [1241, 610] on button "Review" at bounding box center [1230, 622] width 56 height 25
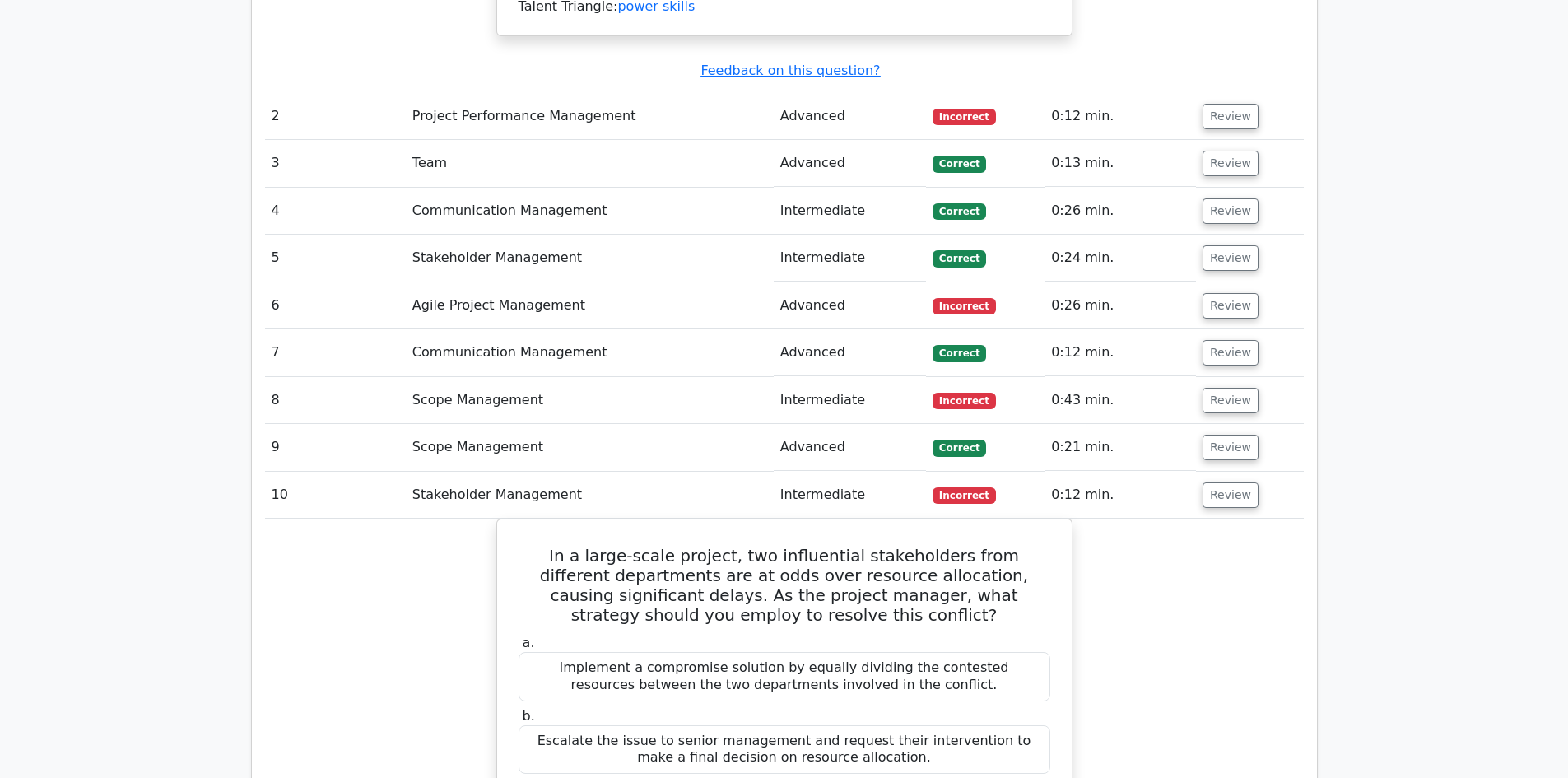
scroll to position [2304, 0]
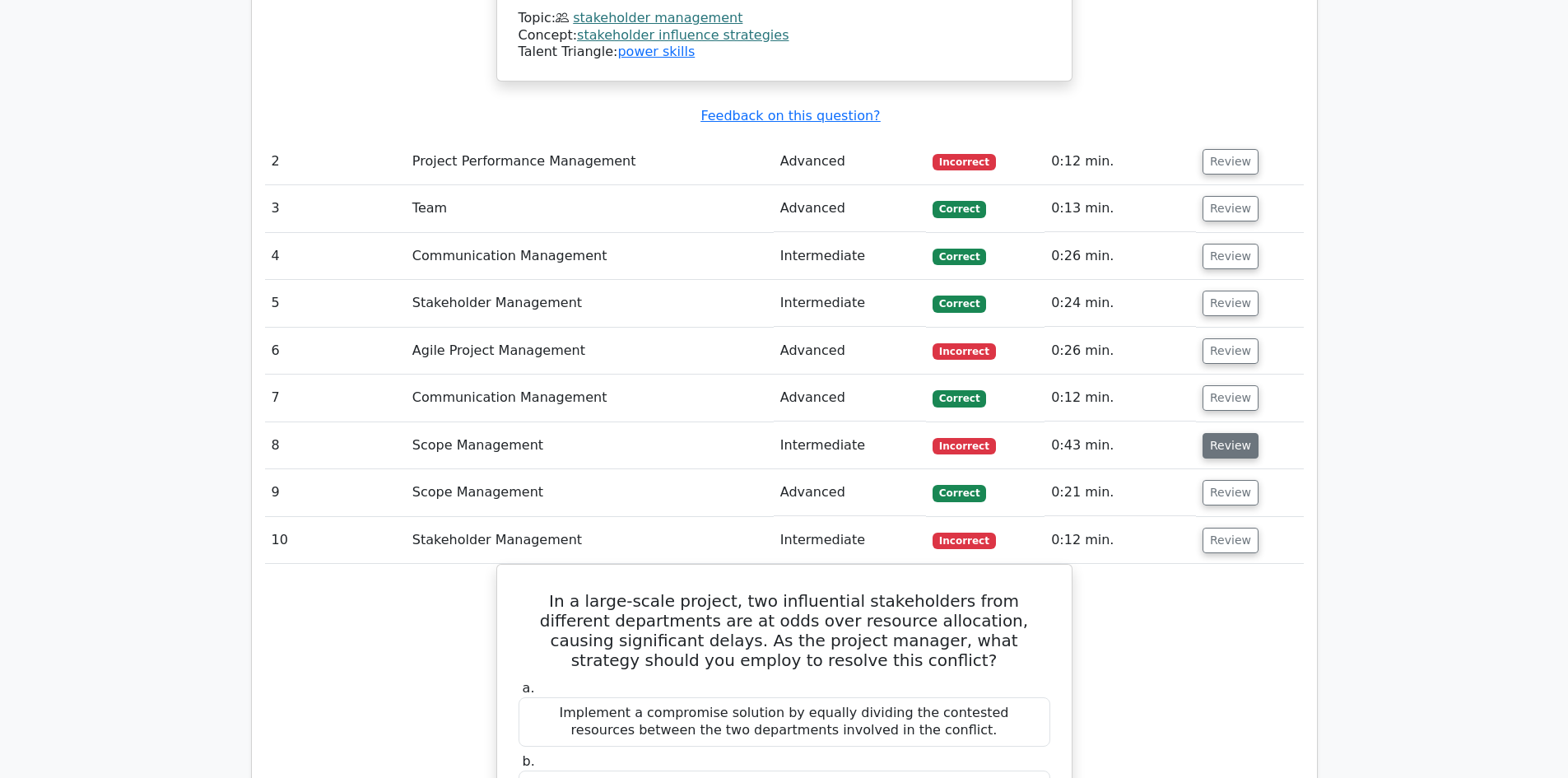
click at [1232, 433] on button "Review" at bounding box center [1230, 446] width 56 height 25
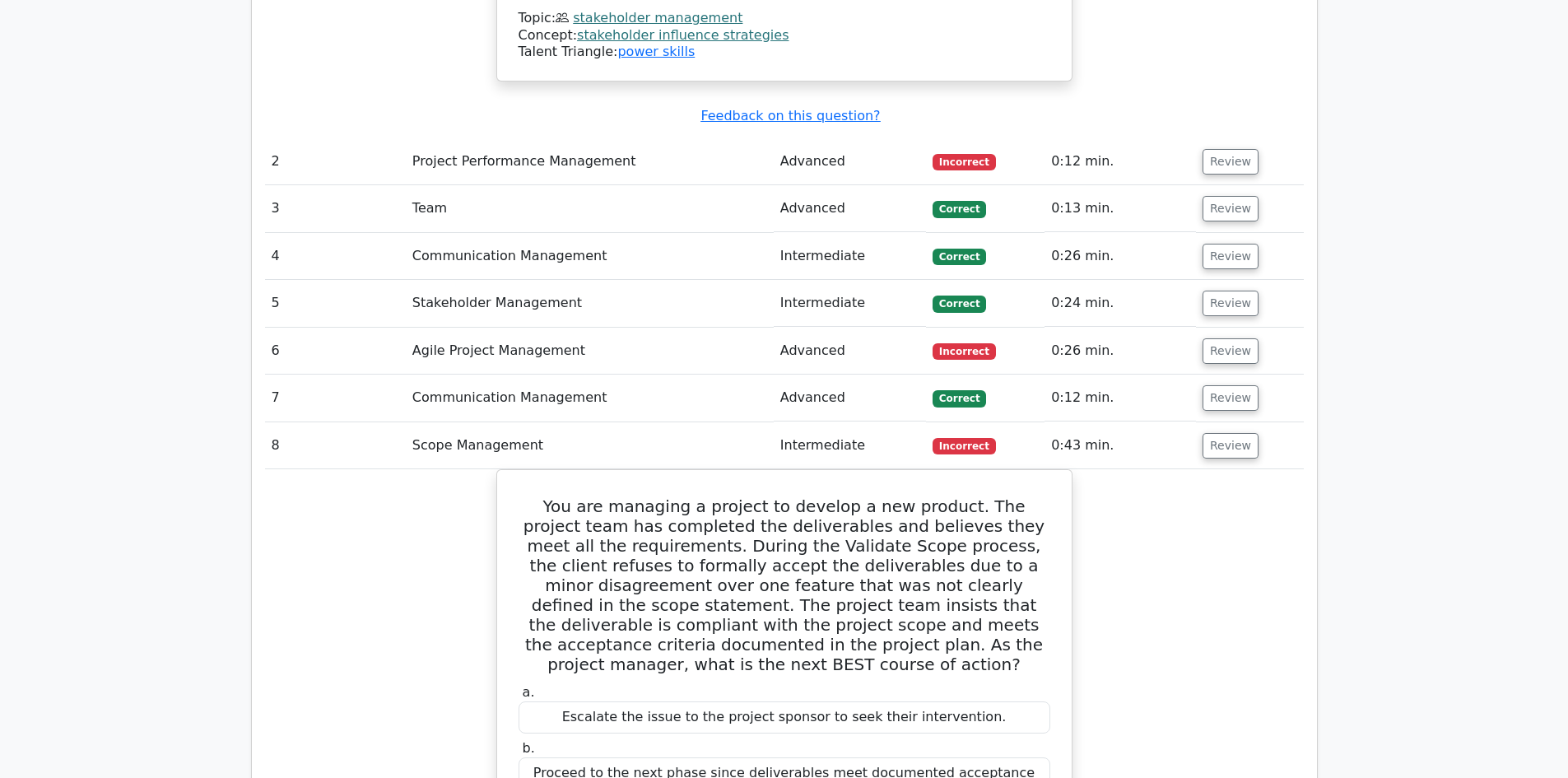
drag, startPoint x: 1215, startPoint y: 315, endPoint x: 1220, endPoint y: 330, distance: 15.8
click at [1216, 433] on button "Review" at bounding box center [1230, 446] width 56 height 25
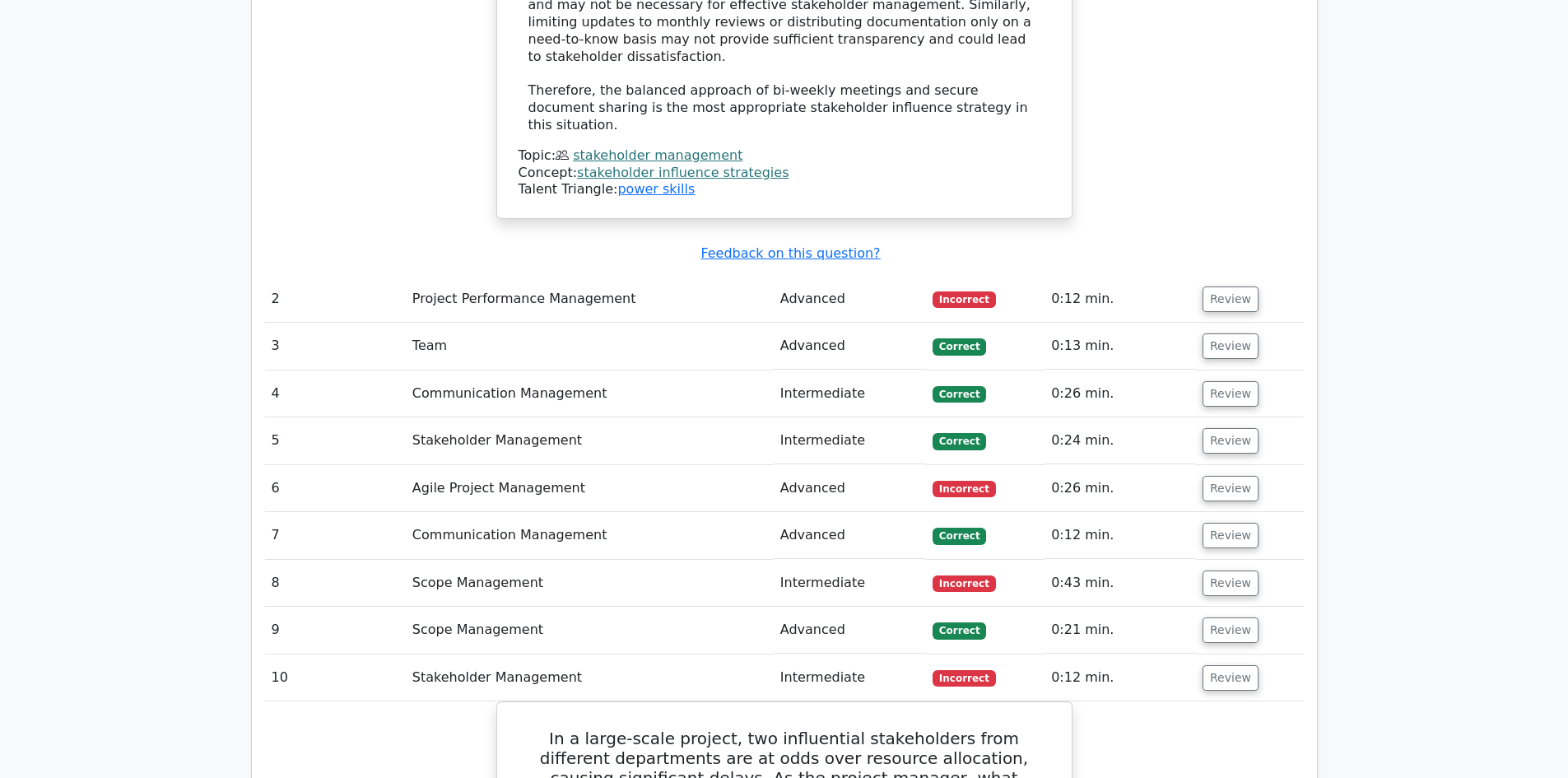
scroll to position [2139, 0]
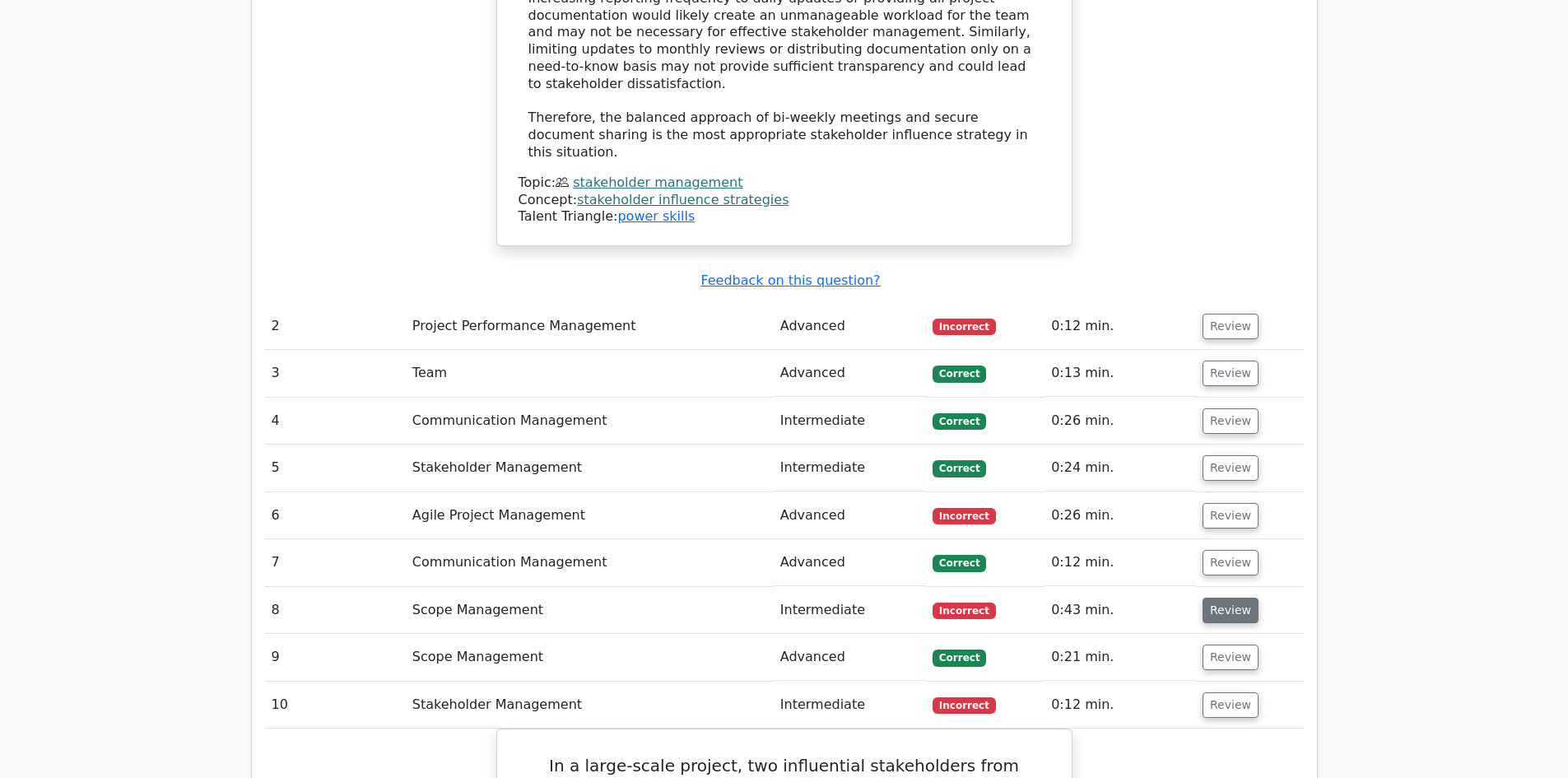
click at [1212, 598] on button "Review" at bounding box center [1230, 611] width 56 height 25
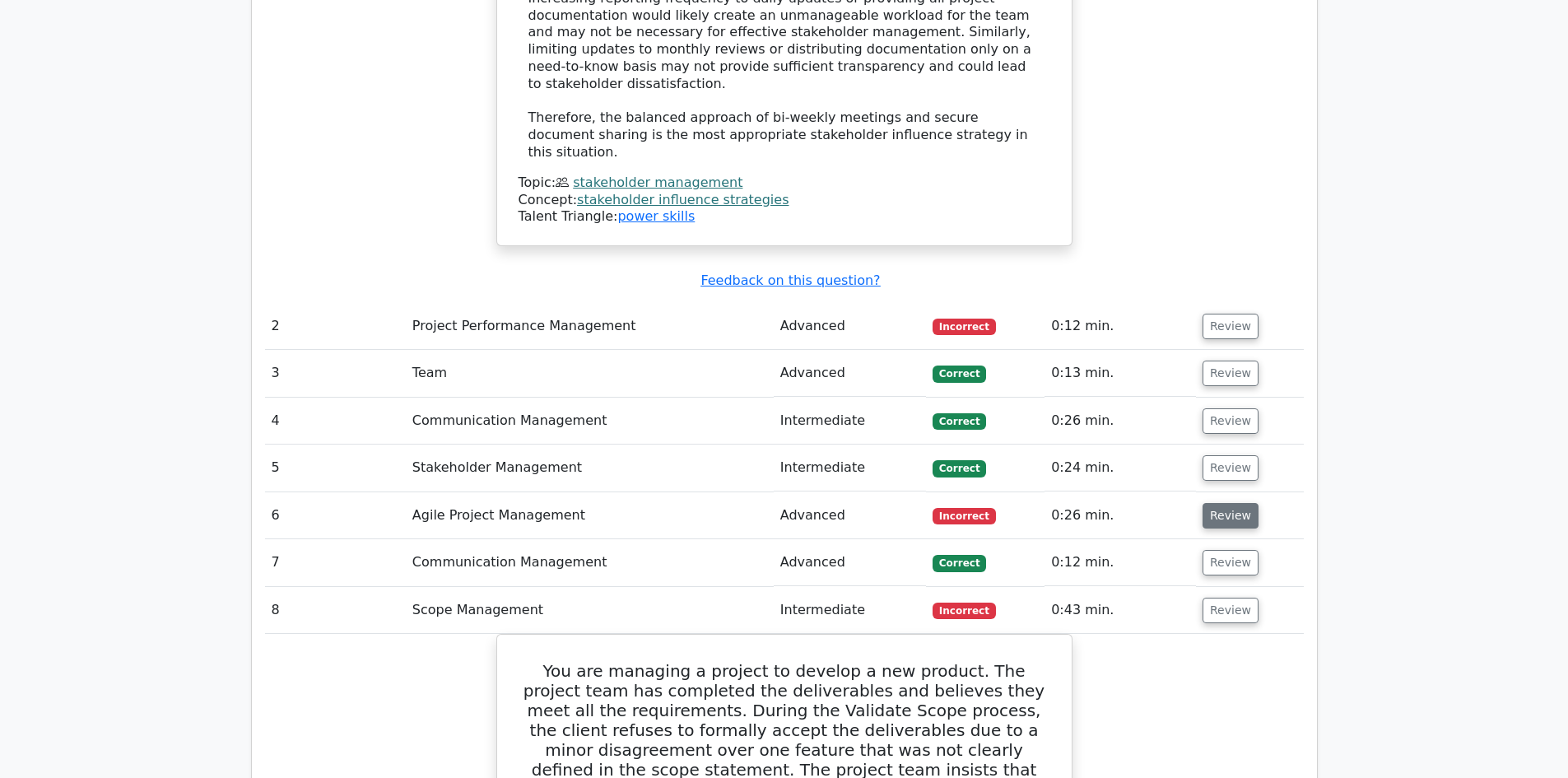
click at [1228, 502] on button "Review" at bounding box center [1230, 515] width 56 height 25
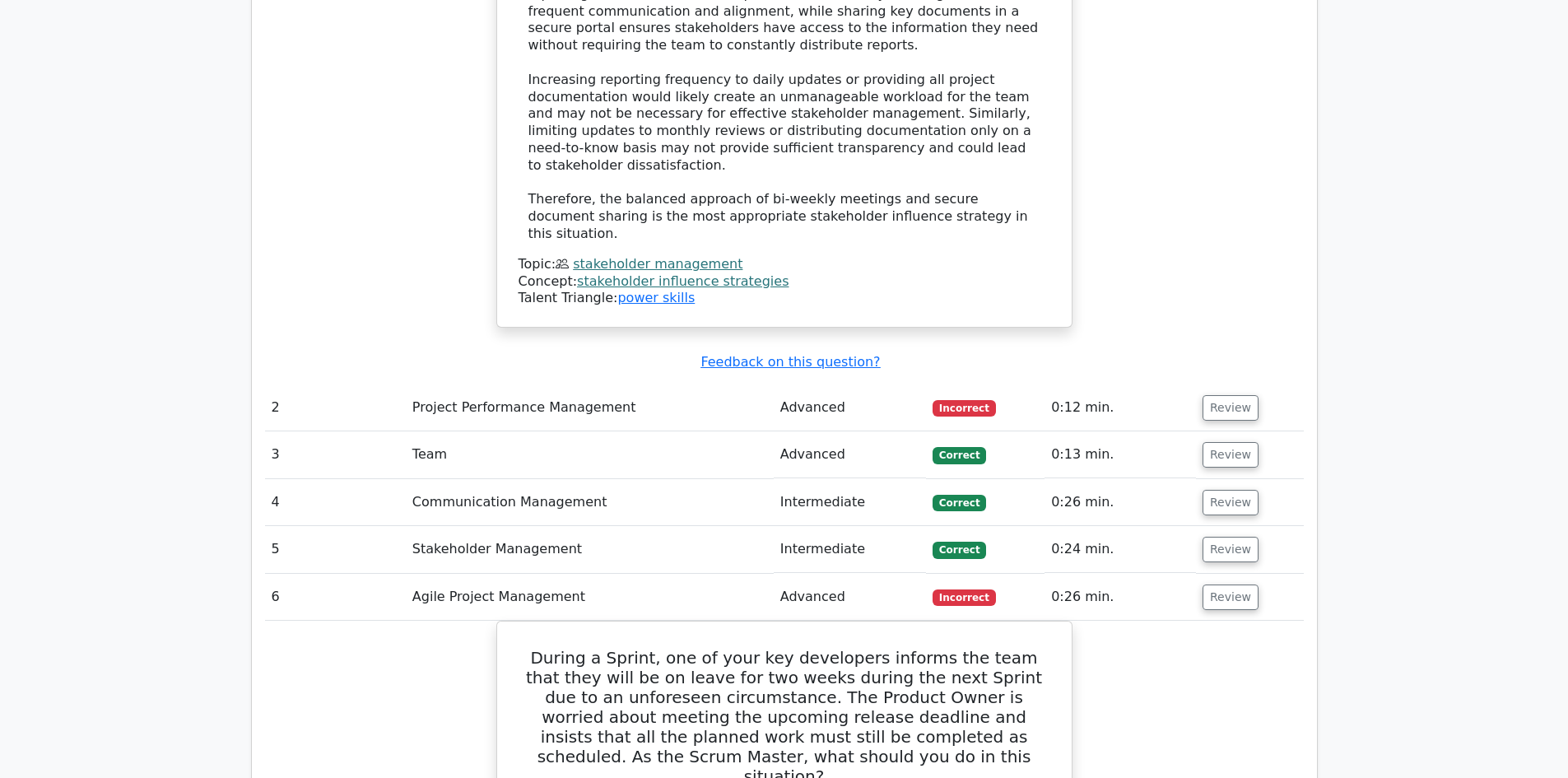
scroll to position [2057, 0]
click at [1218, 396] on button "Review" at bounding box center [1230, 409] width 56 height 25
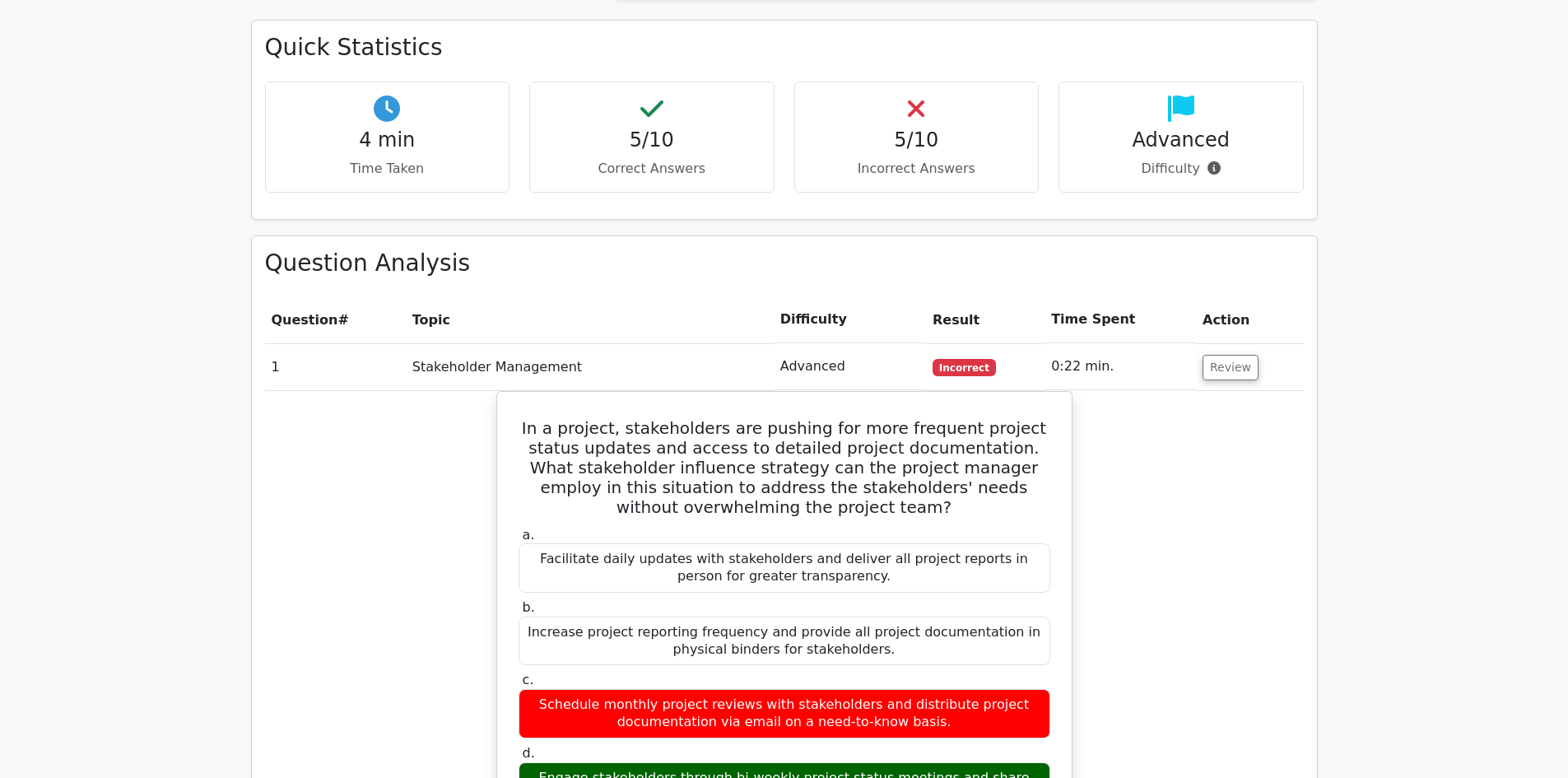
scroll to position [1070, 0]
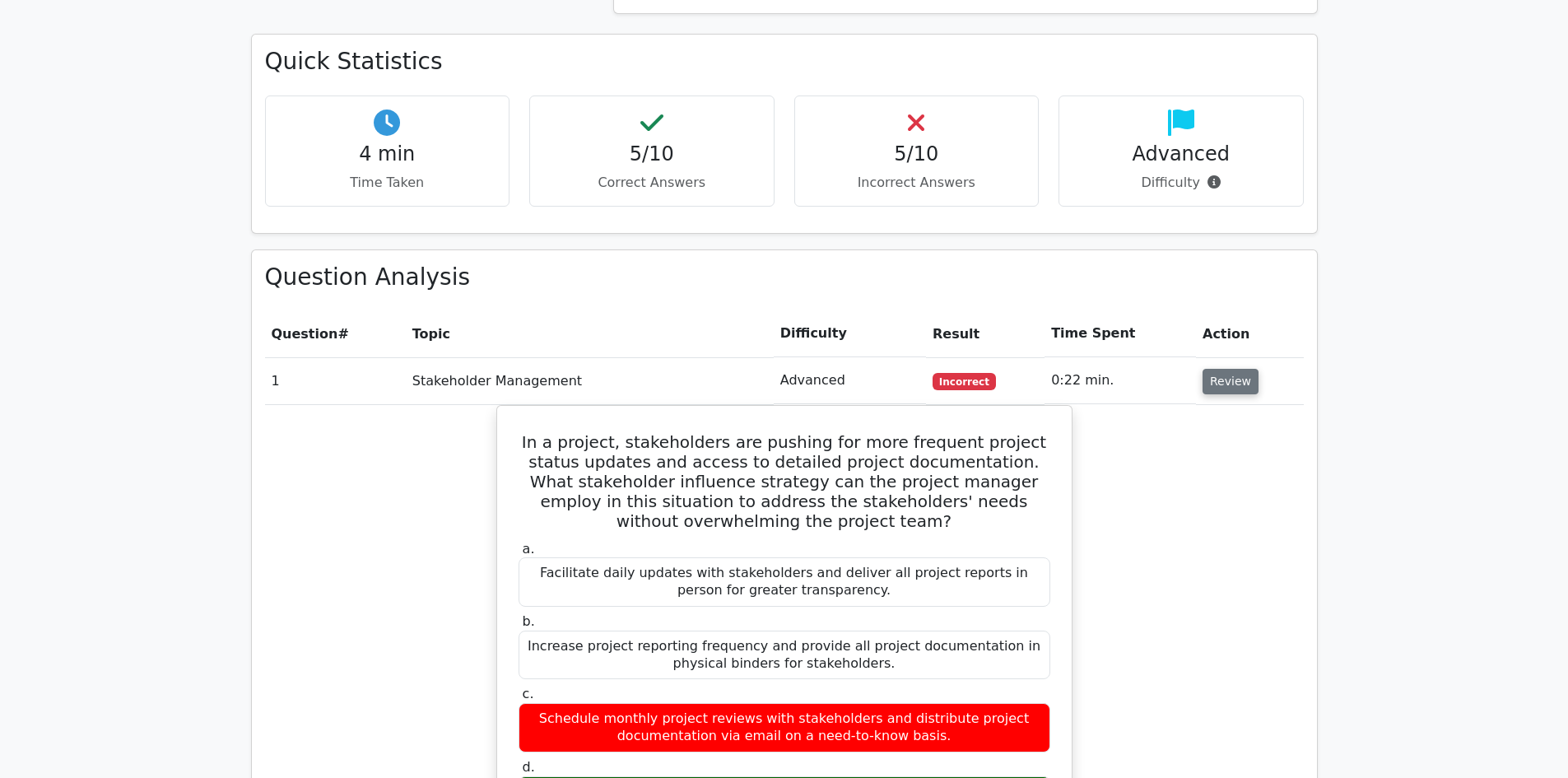
click at [1212, 369] on button "Review" at bounding box center [1230, 382] width 56 height 25
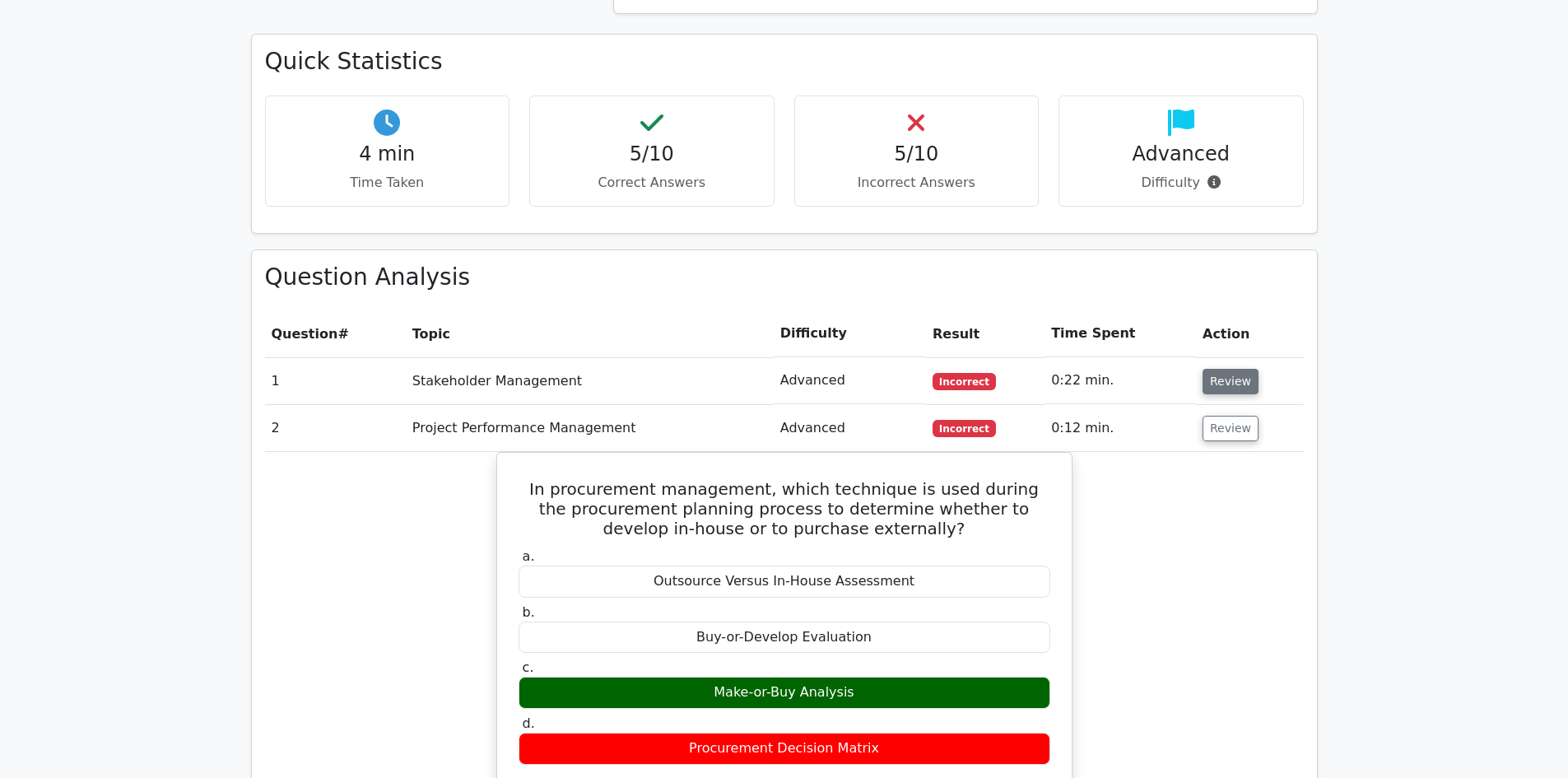
click at [1215, 369] on button "Review" at bounding box center [1230, 382] width 56 height 25
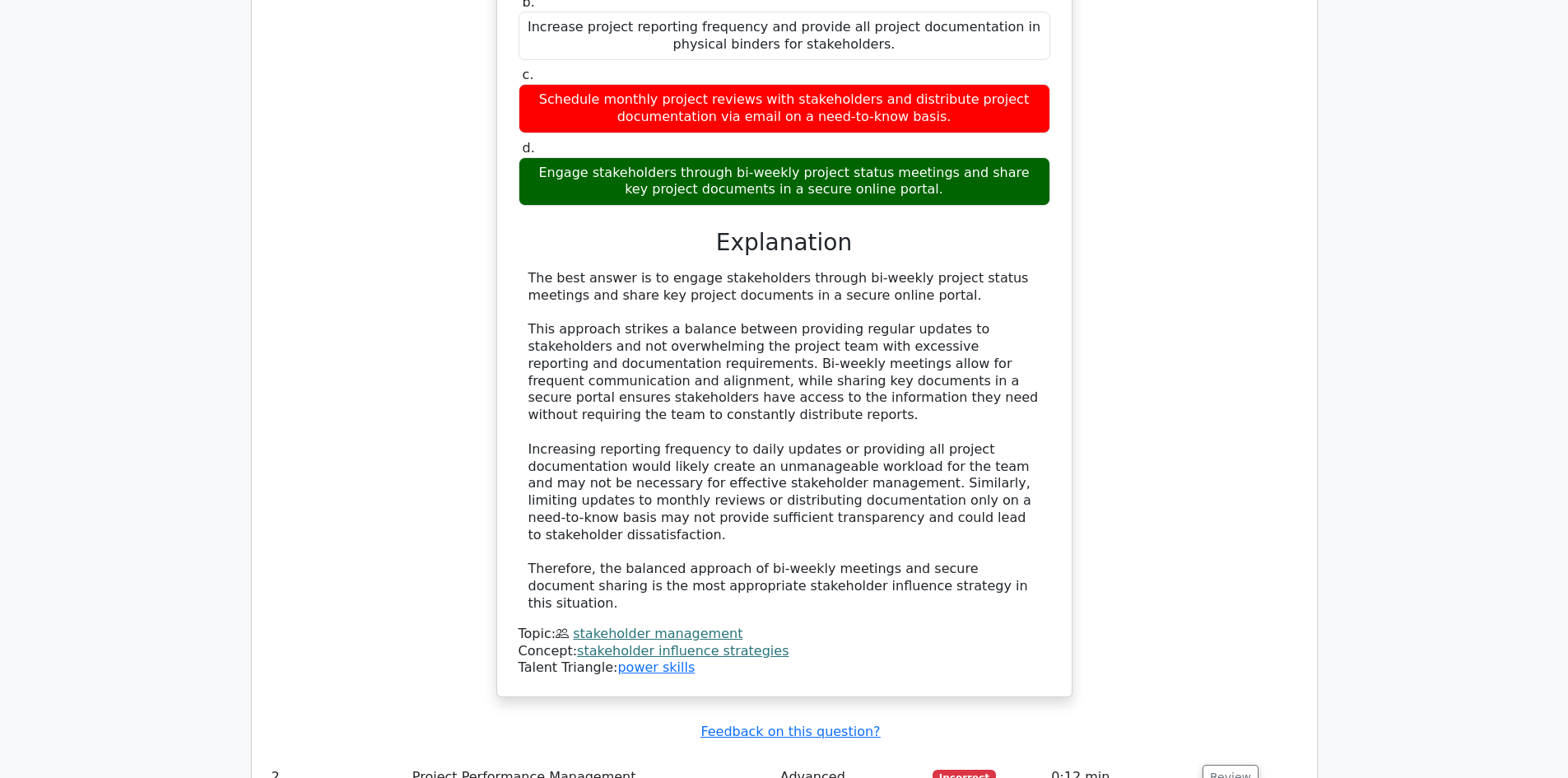
scroll to position [1728, 0]
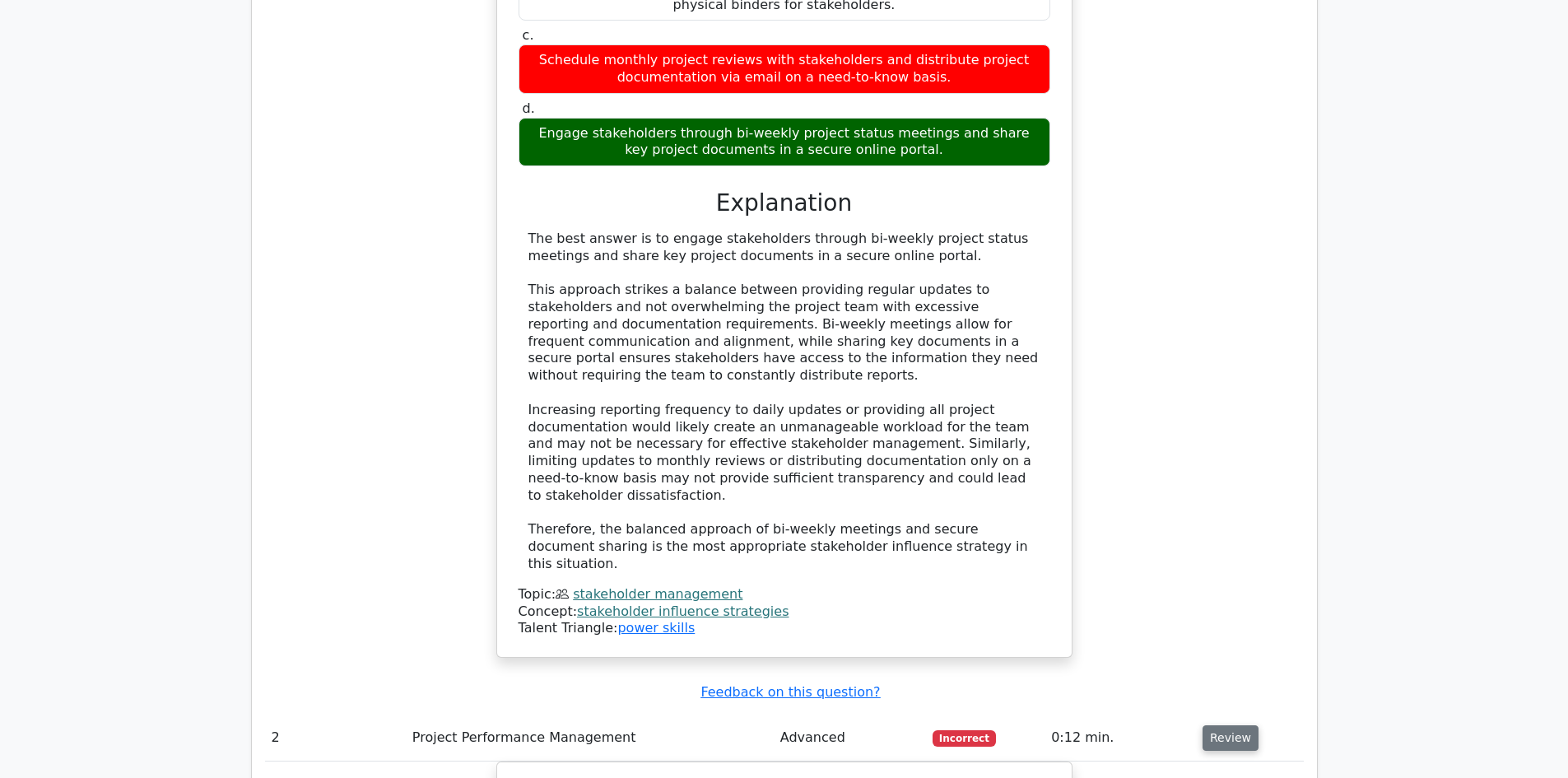
click at [1220, 725] on button "Review" at bounding box center [1230, 738] width 56 height 25
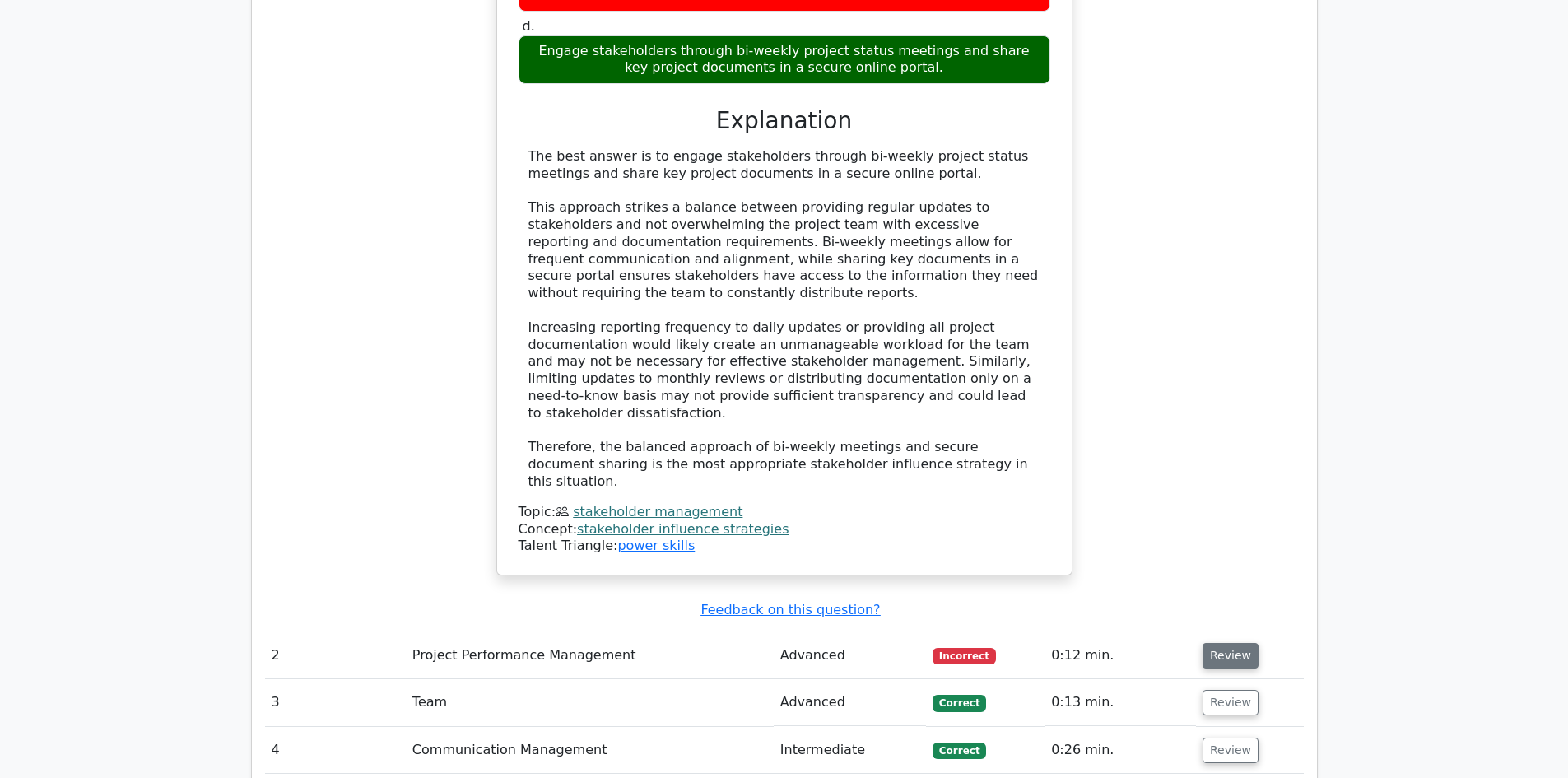
click at [1229, 643] on button "Review" at bounding box center [1230, 655] width 56 height 25
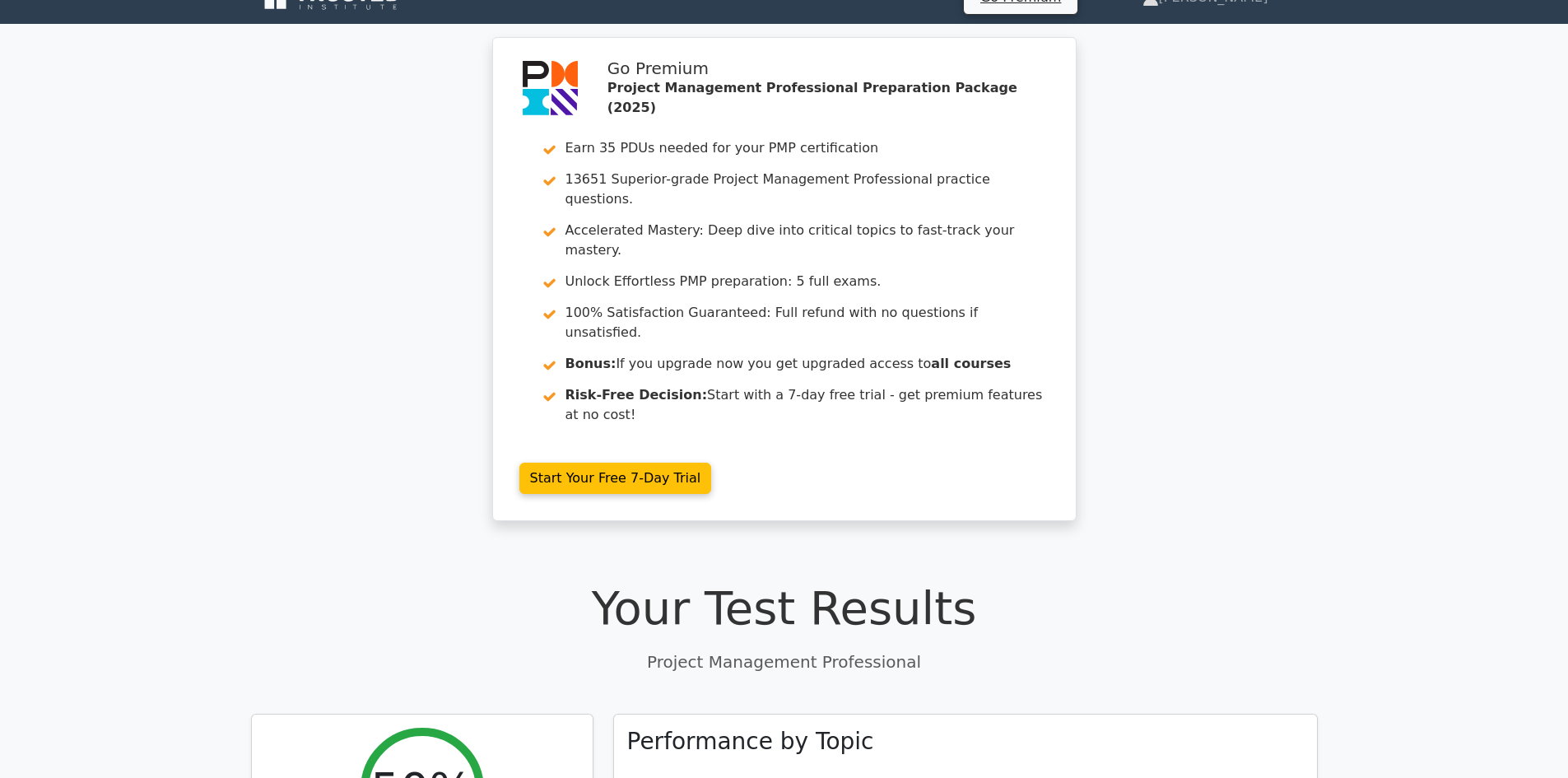
scroll to position [0, 0]
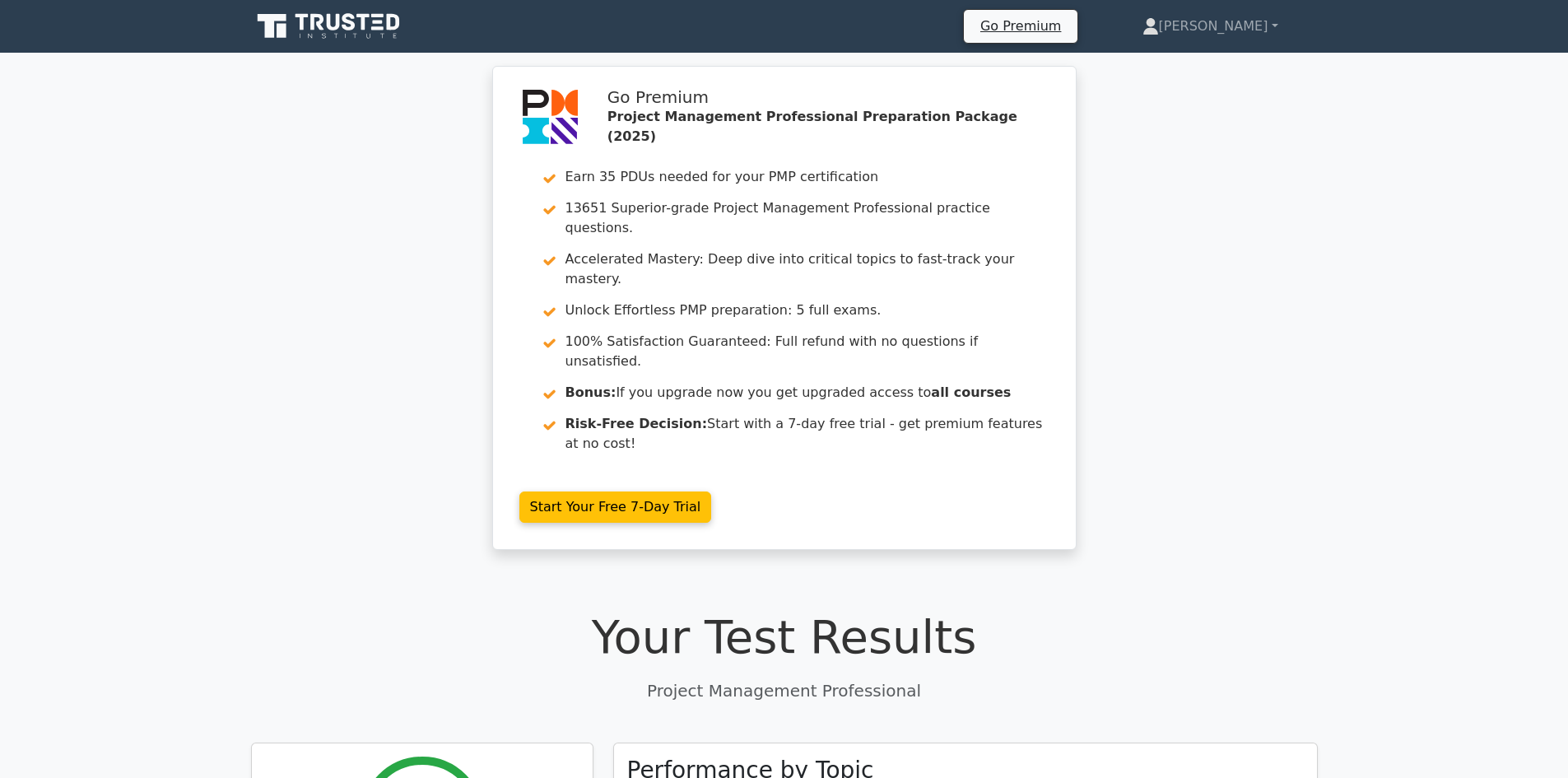
click at [311, 29] on icon at bounding box center [317, 21] width 14 height 17
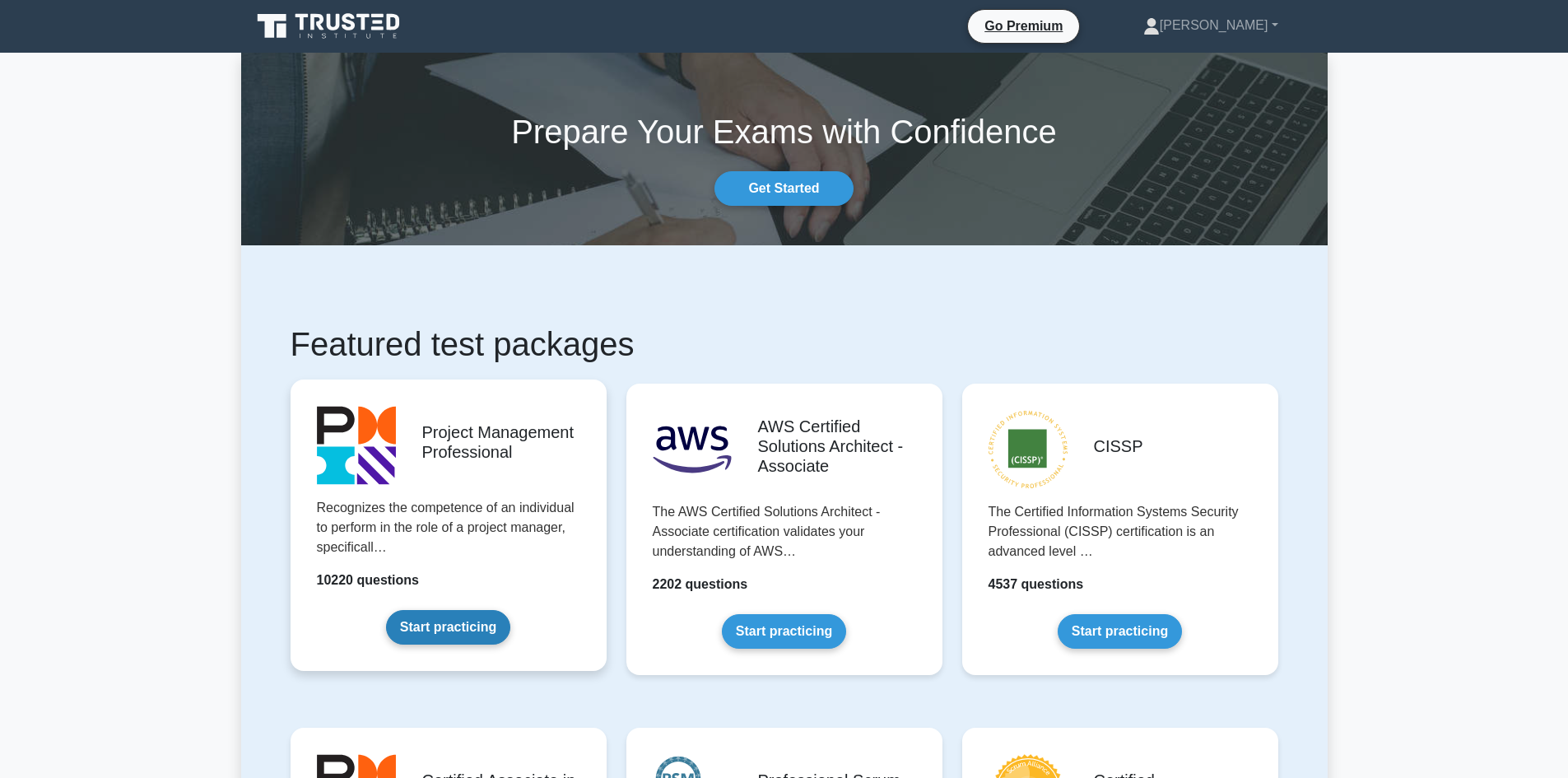
click at [426, 641] on link "Start practicing" at bounding box center [448, 626] width 125 height 34
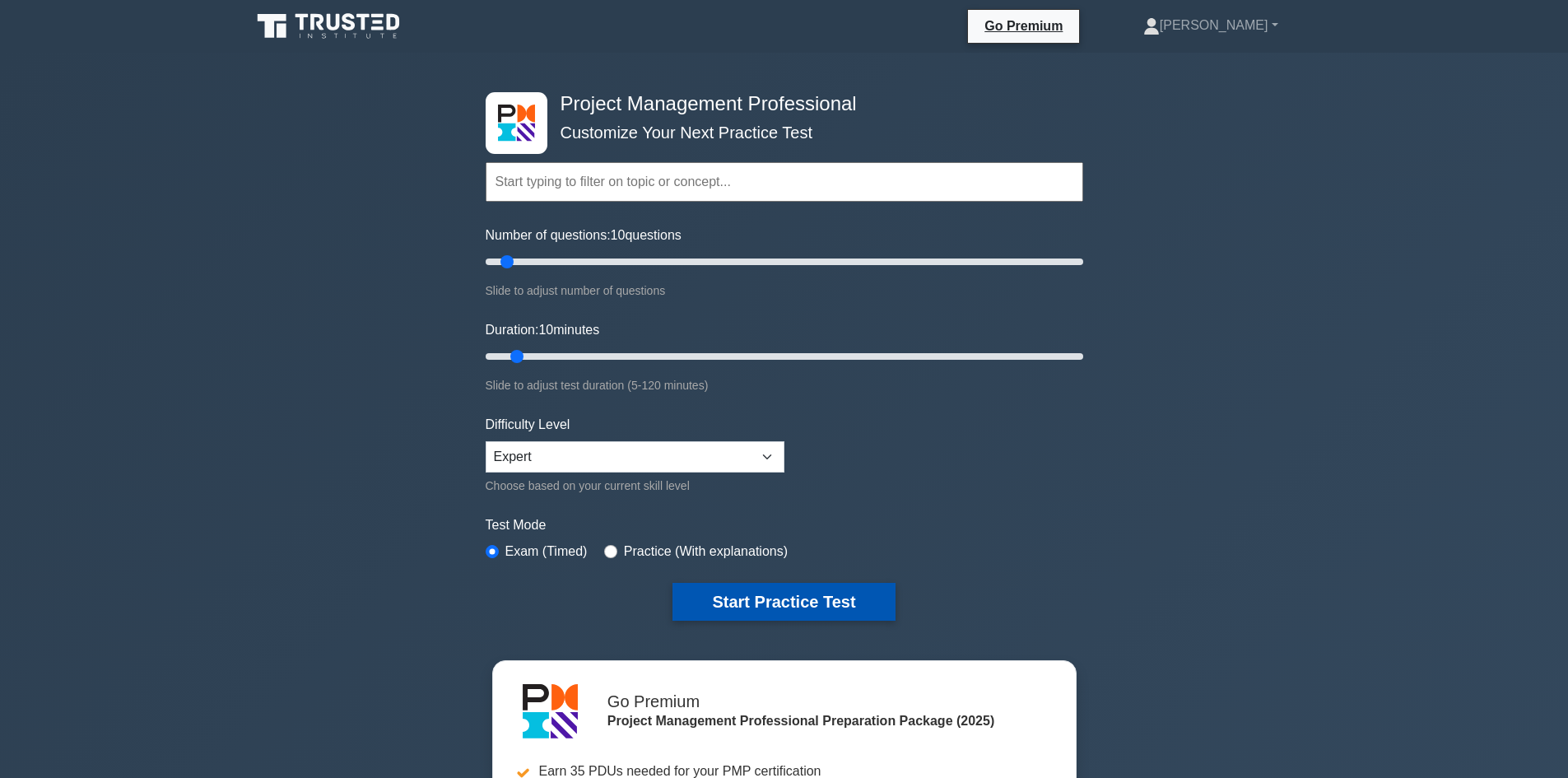
click at [785, 596] on button "Start Practice Test" at bounding box center [783, 601] width 222 height 38
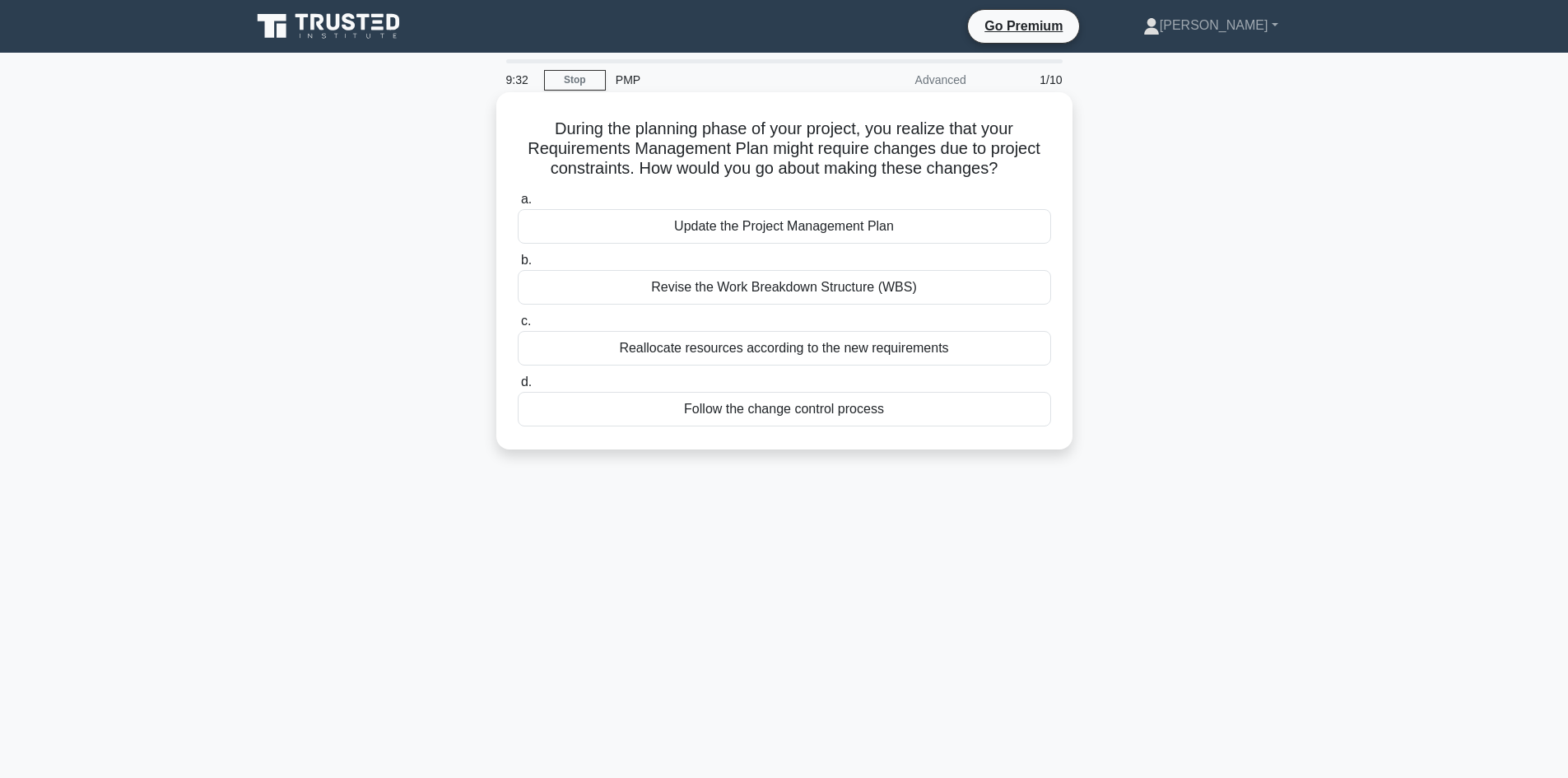
click at [989, 426] on div "Follow the change control process" at bounding box center [785, 408] width 534 height 34
click at [518, 388] on input "d. Follow the change control process" at bounding box center [518, 382] width 0 height 11
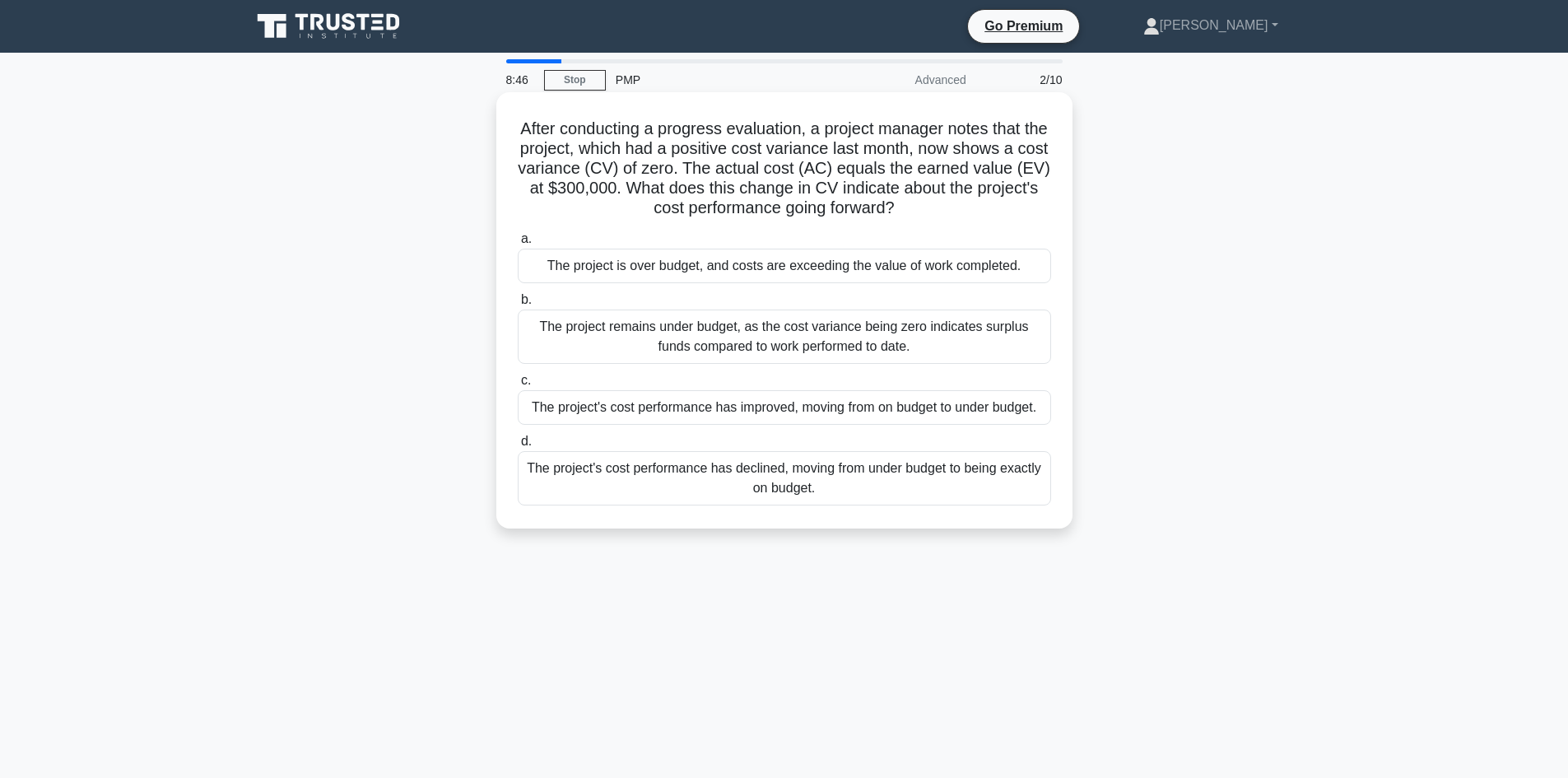
click at [1043, 469] on div "The project's cost performance has declined, moving from under budget to being …" at bounding box center [785, 478] width 534 height 55
click at [518, 447] on input "d. The project's cost performance has declined, moving from under budget to bei…" at bounding box center [518, 441] width 0 height 11
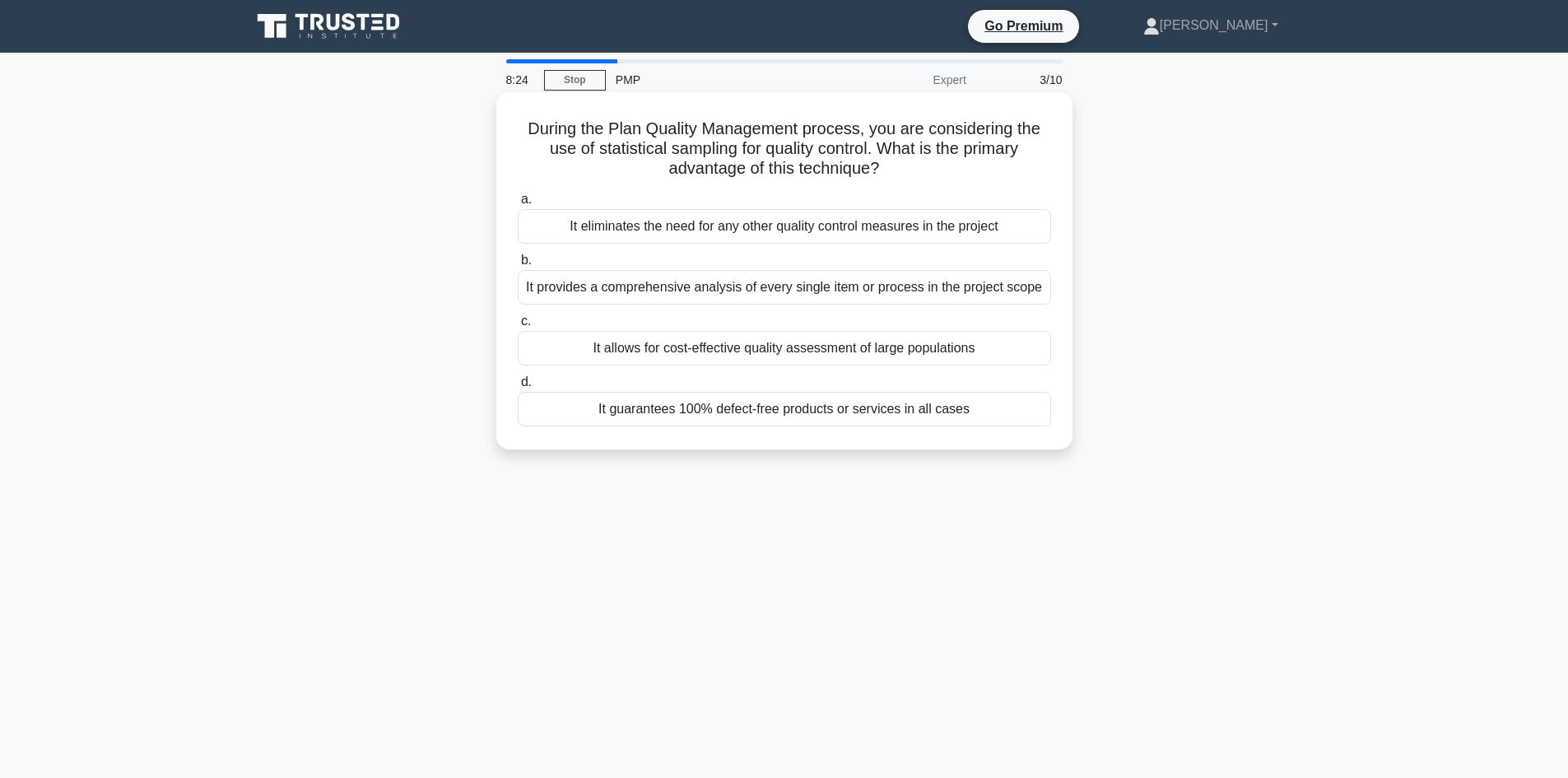
click at [982, 339] on div "It allows for cost-effective quality assessment of large populations" at bounding box center [785, 348] width 534 height 34
click at [518, 327] on input "c. It allows for cost-effective quality assessment of large populations" at bounding box center [518, 321] width 0 height 11
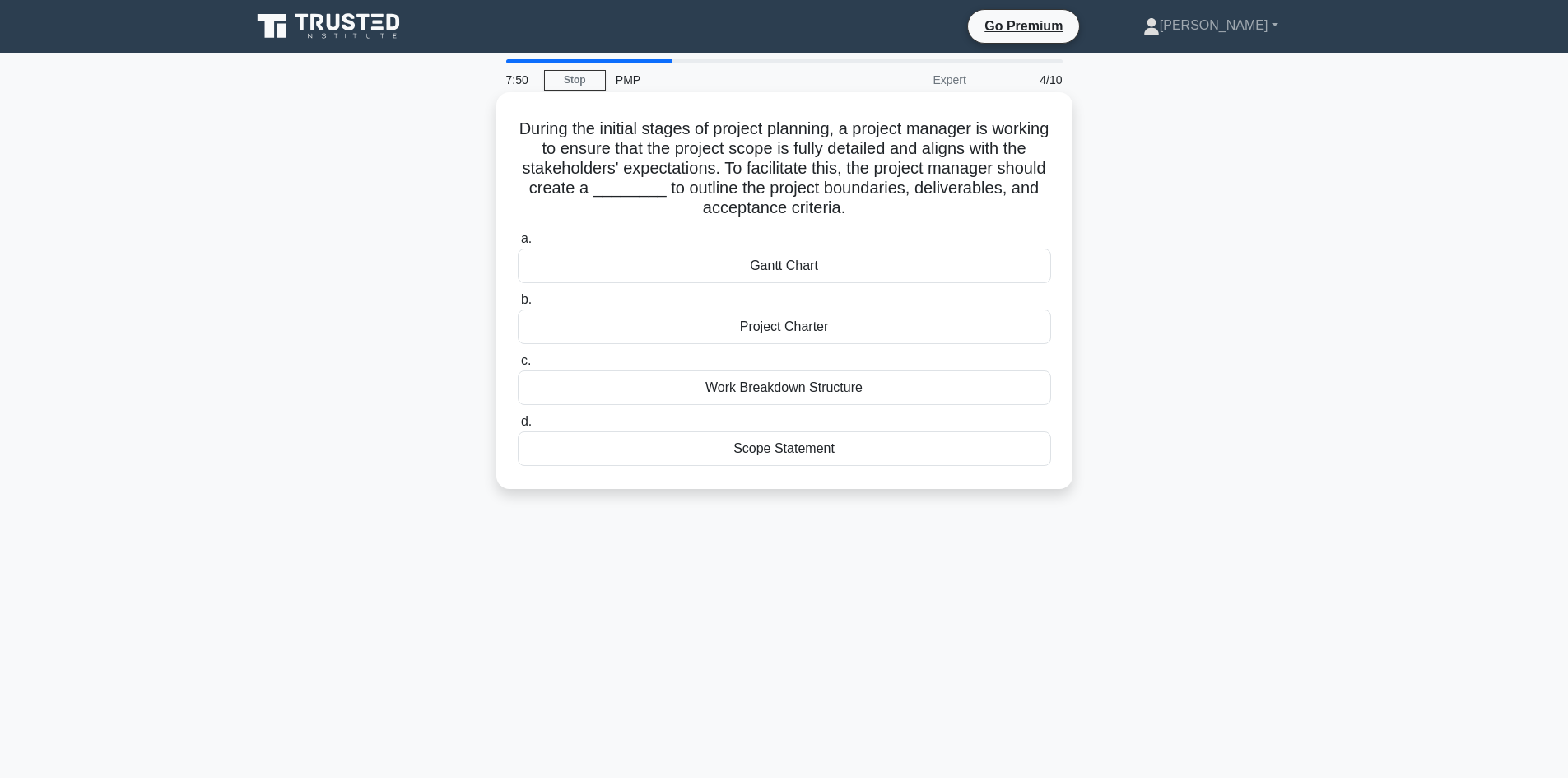
click at [912, 452] on div "Scope Statement" at bounding box center [785, 448] width 534 height 34
click at [518, 427] on input "d. Scope Statement" at bounding box center [518, 422] width 0 height 11
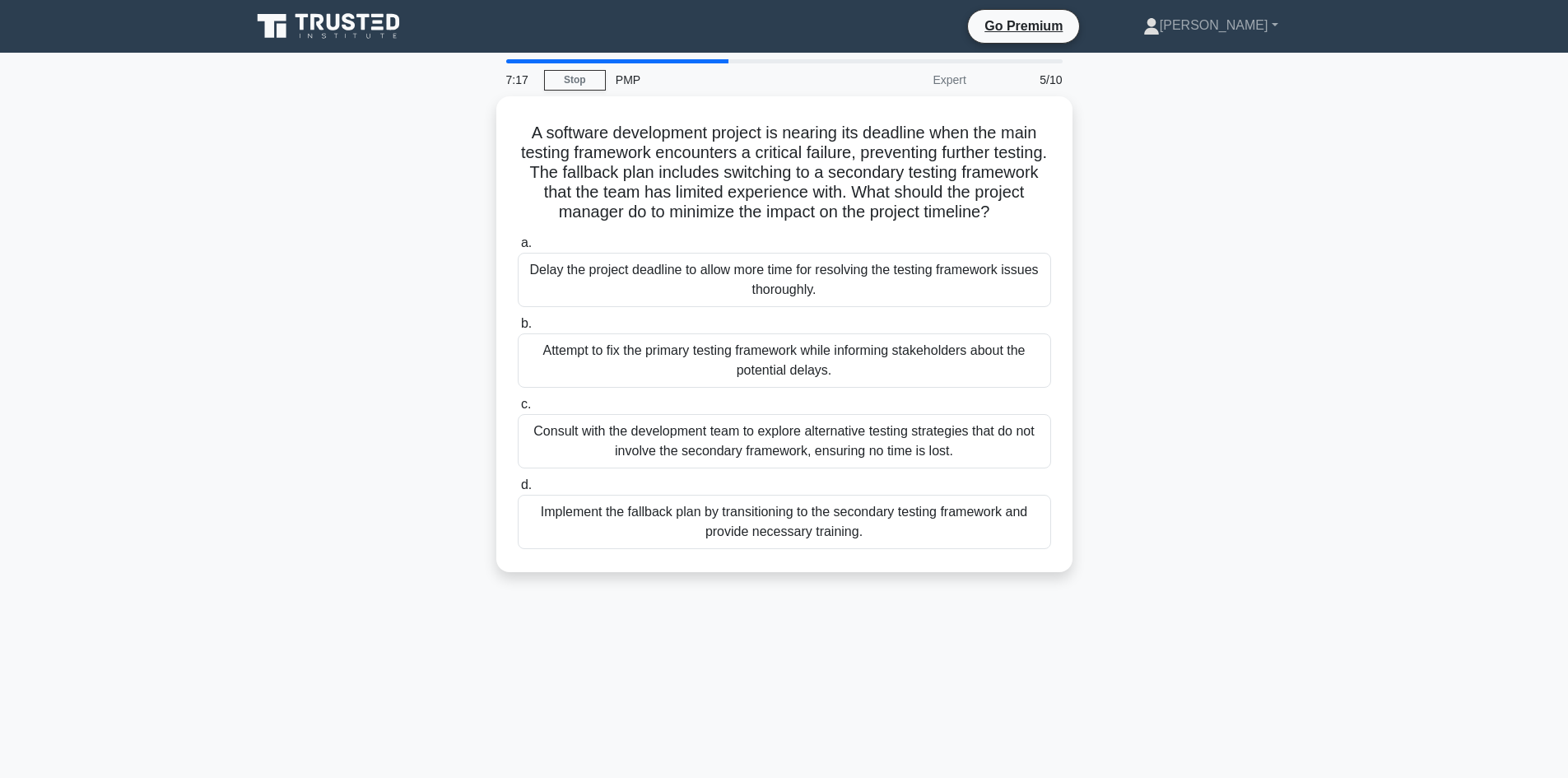
drag, startPoint x: 952, startPoint y: 513, endPoint x: 1018, endPoint y: 492, distance: 69.3
click at [952, 512] on div "Implement the fallback plan by transitioning to the secondary testing framework…" at bounding box center [785, 522] width 534 height 55
click at [518, 491] on input "d. Implement the fallback plan by transitioning to the secondary testing framew…" at bounding box center [518, 485] width 0 height 11
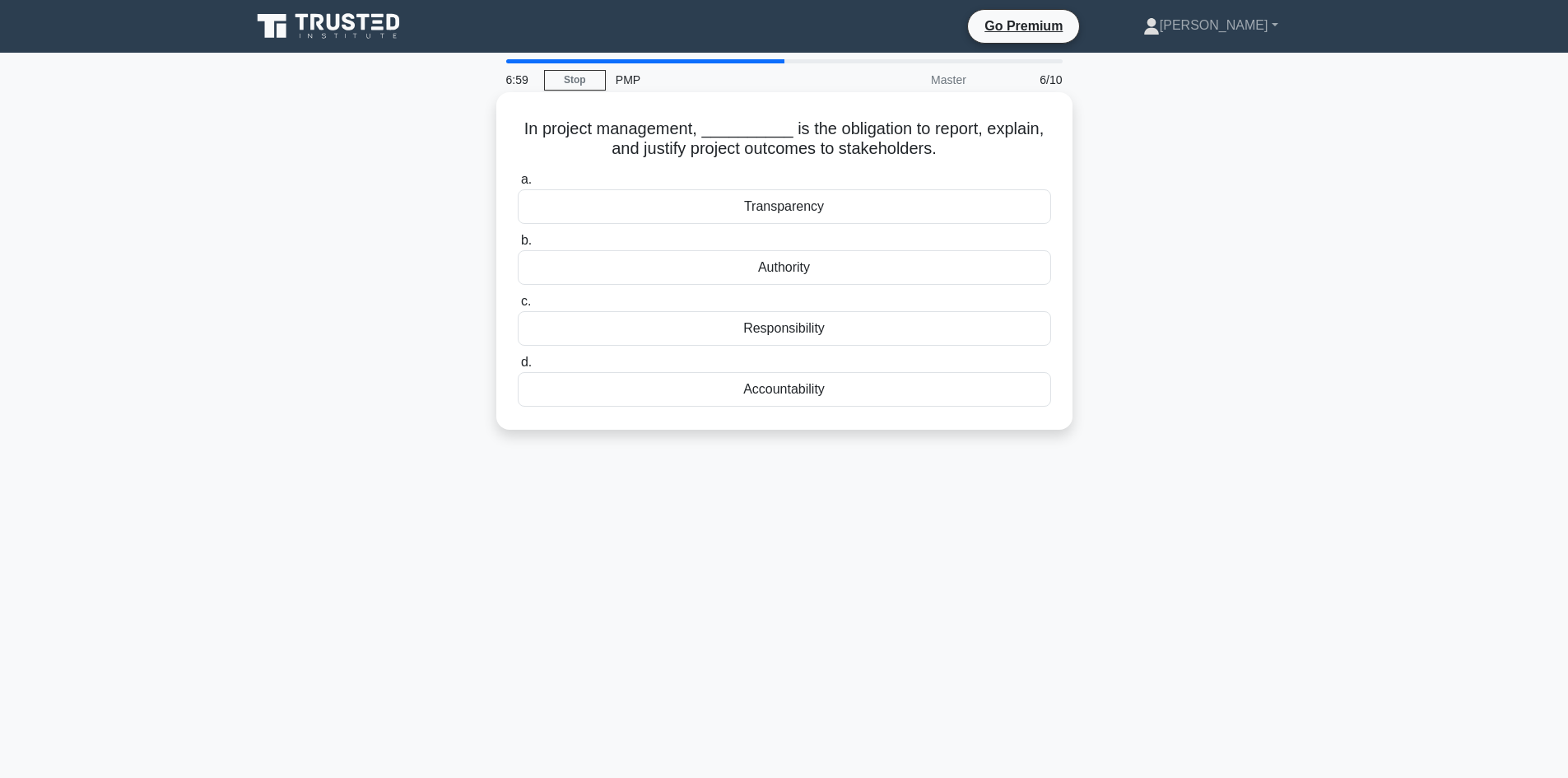
click at [878, 390] on div "Accountability" at bounding box center [785, 389] width 534 height 34
click at [518, 368] on input "d. Accountability" at bounding box center [518, 362] width 0 height 11
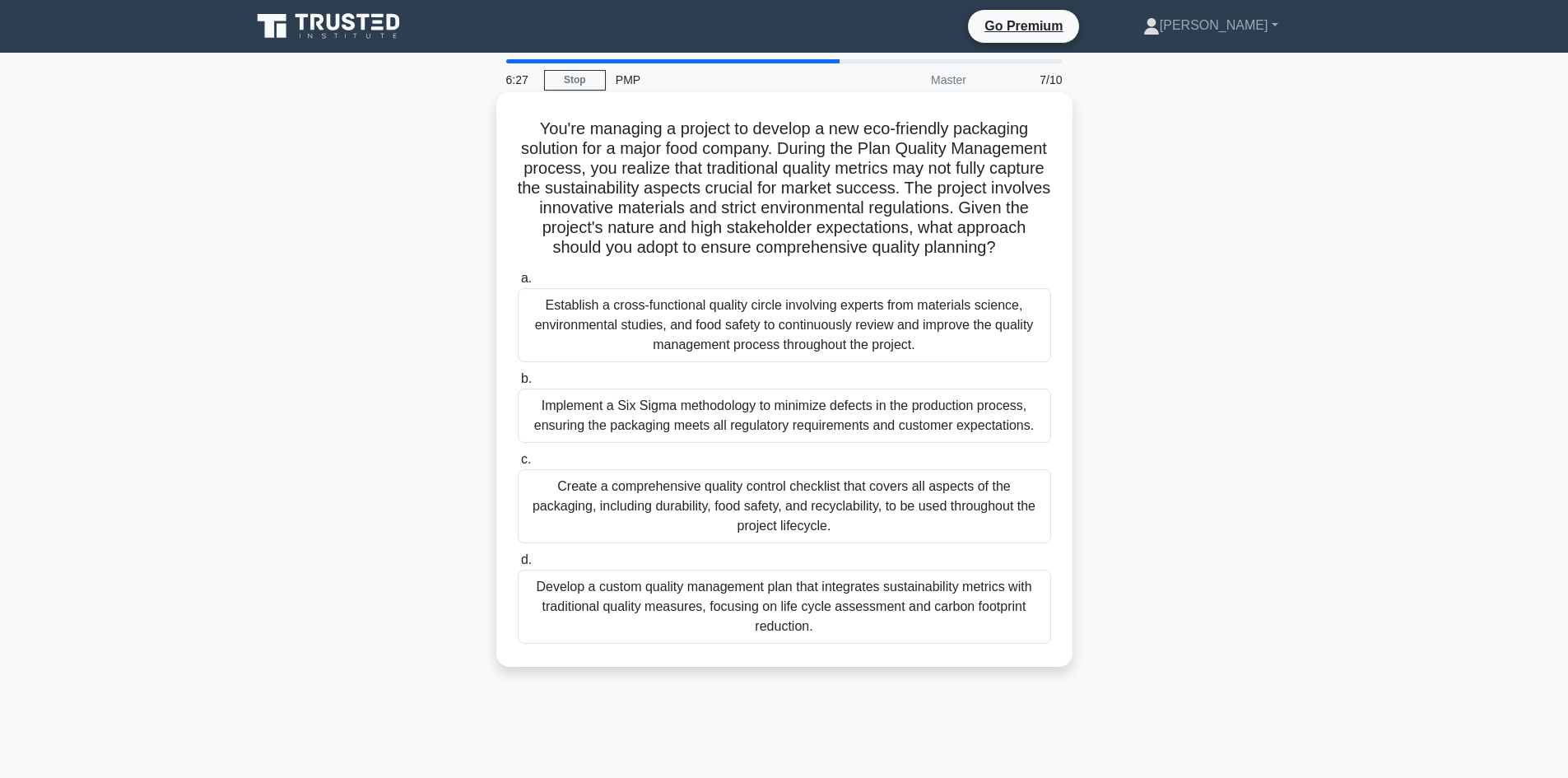
click at [915, 347] on div "Establish a cross-functional quality circle involving experts from materials sc…" at bounding box center [785, 325] width 534 height 74
click at [518, 284] on input "a. Establish a cross-functional quality circle involving experts from materials…" at bounding box center [518, 278] width 0 height 11
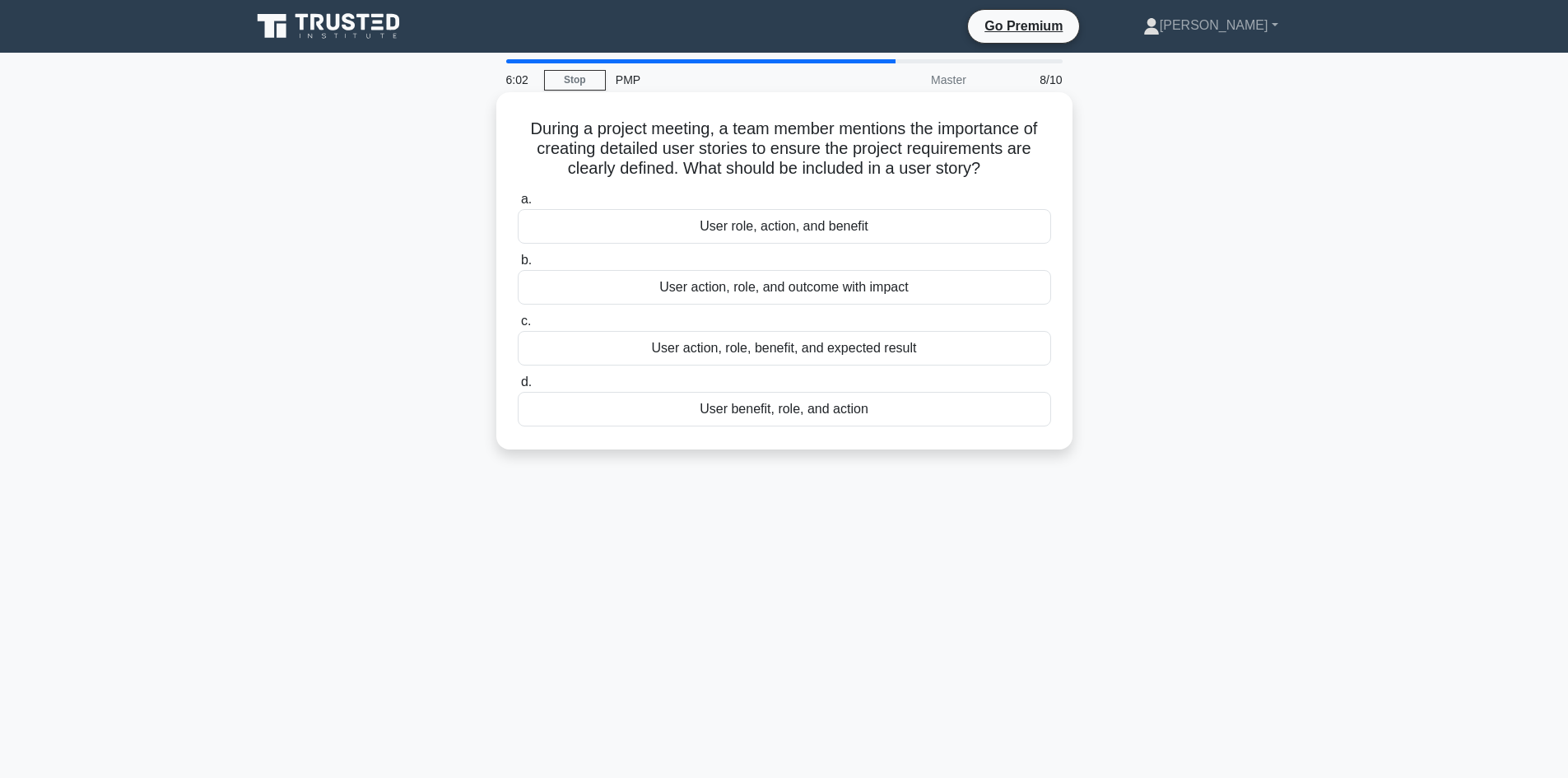
click at [836, 232] on div "User role, action, and benefit" at bounding box center [785, 226] width 534 height 34
click at [518, 204] on input "a. User role, action, and benefit" at bounding box center [518, 199] width 0 height 11
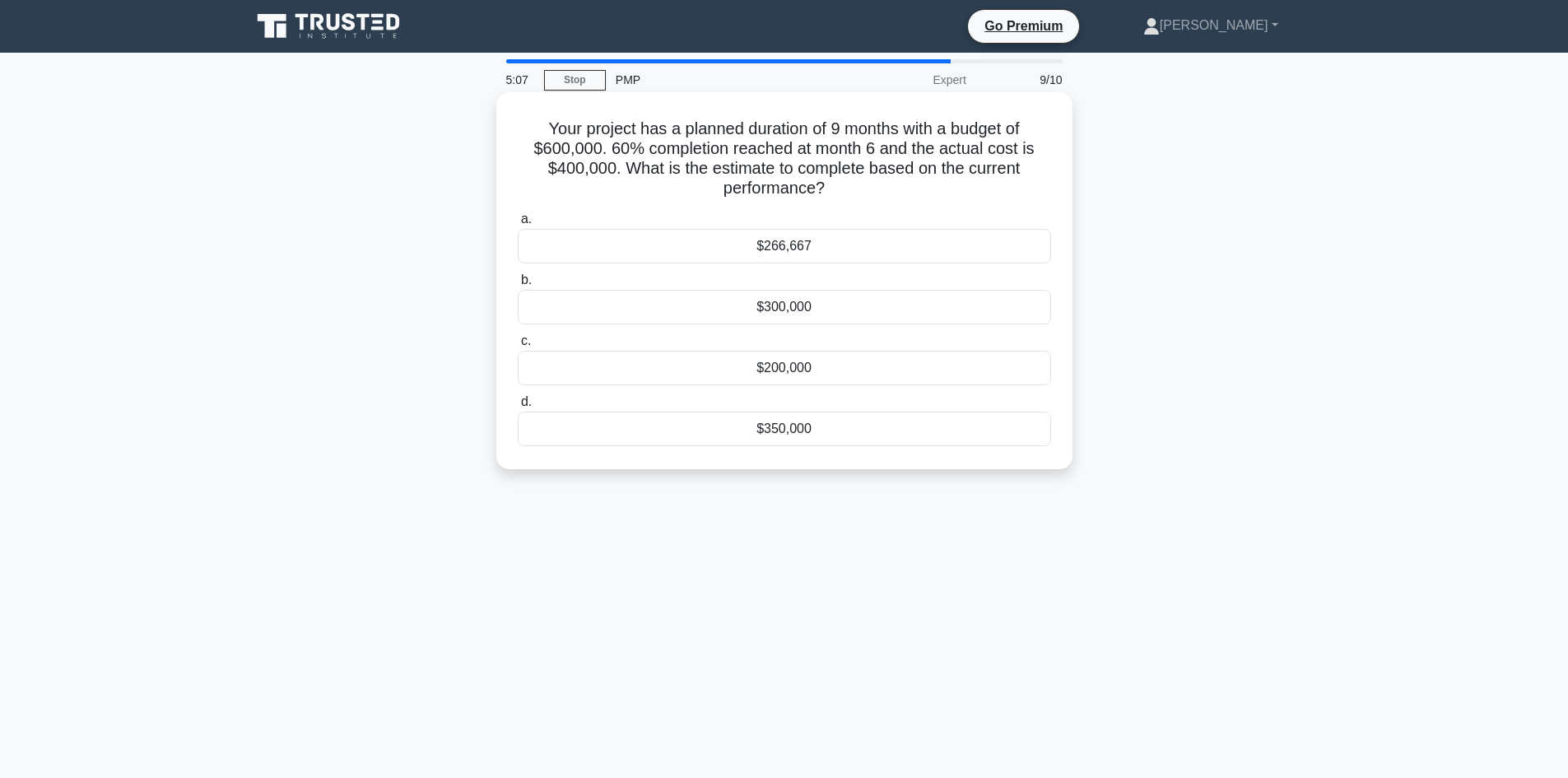
click at [906, 424] on div "$350,000" at bounding box center [785, 428] width 534 height 34
click at [518, 407] on input "d. $350,000" at bounding box center [518, 401] width 0 height 11
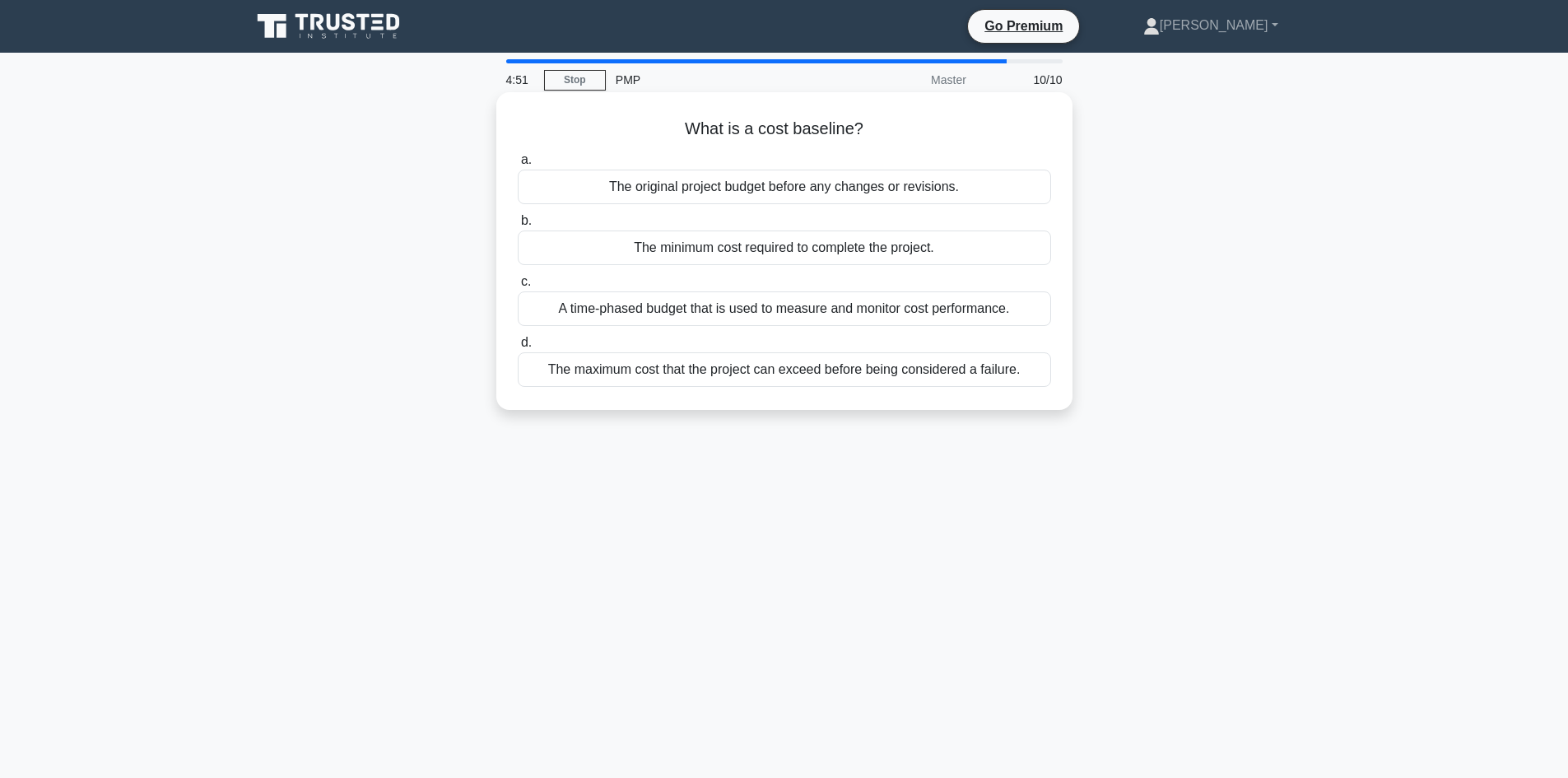
click at [983, 317] on div "A time-phased budget that is used to measure and monitor cost performance." at bounding box center [785, 308] width 534 height 34
click at [999, 309] on div "A time-phased budget that is used to measure and monitor cost performance." at bounding box center [785, 308] width 534 height 34
click at [518, 287] on input "c. A time-phased budget that is used to measure and monitor cost performance." at bounding box center [518, 281] width 0 height 11
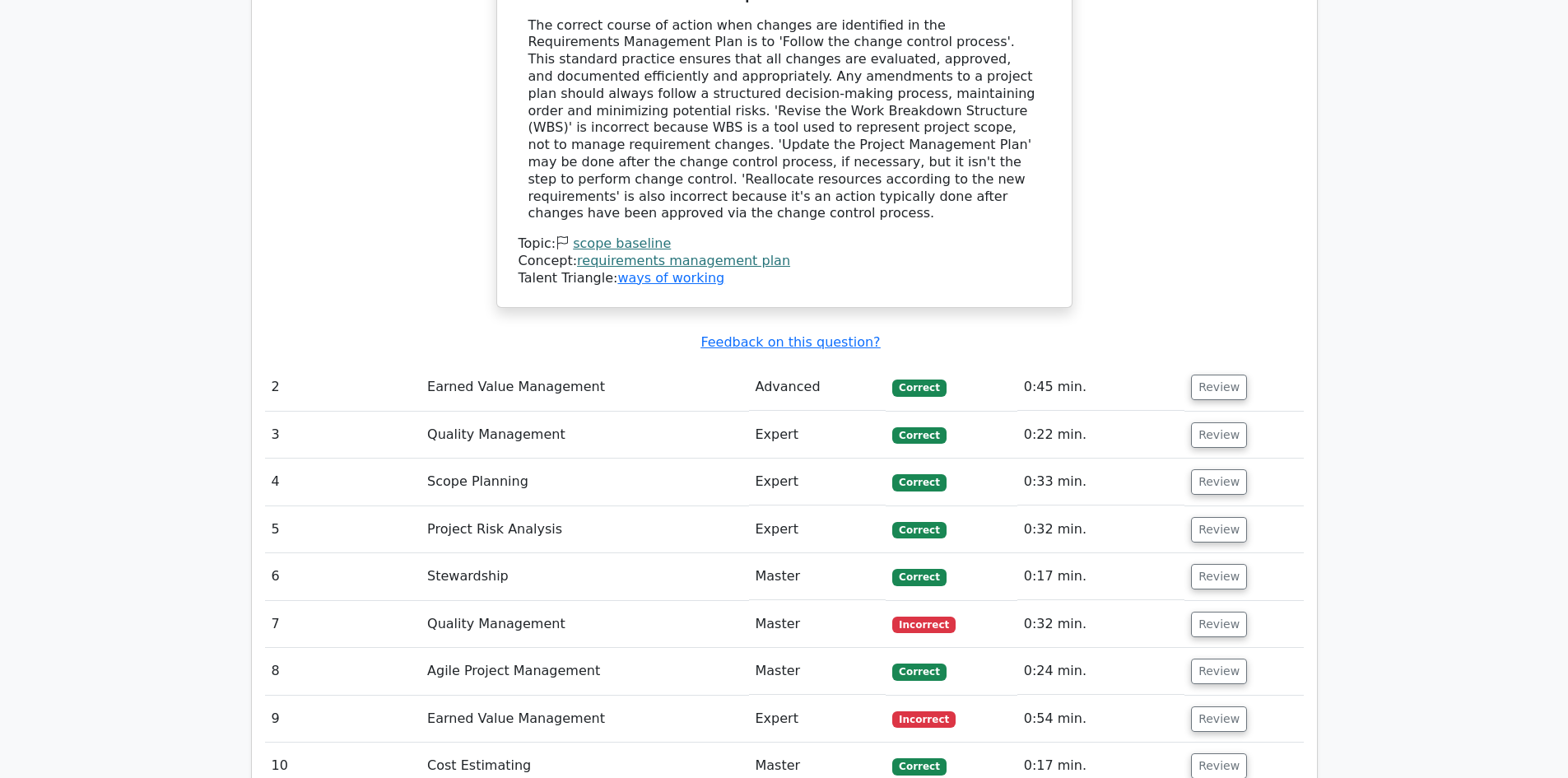
scroll to position [1975, 0]
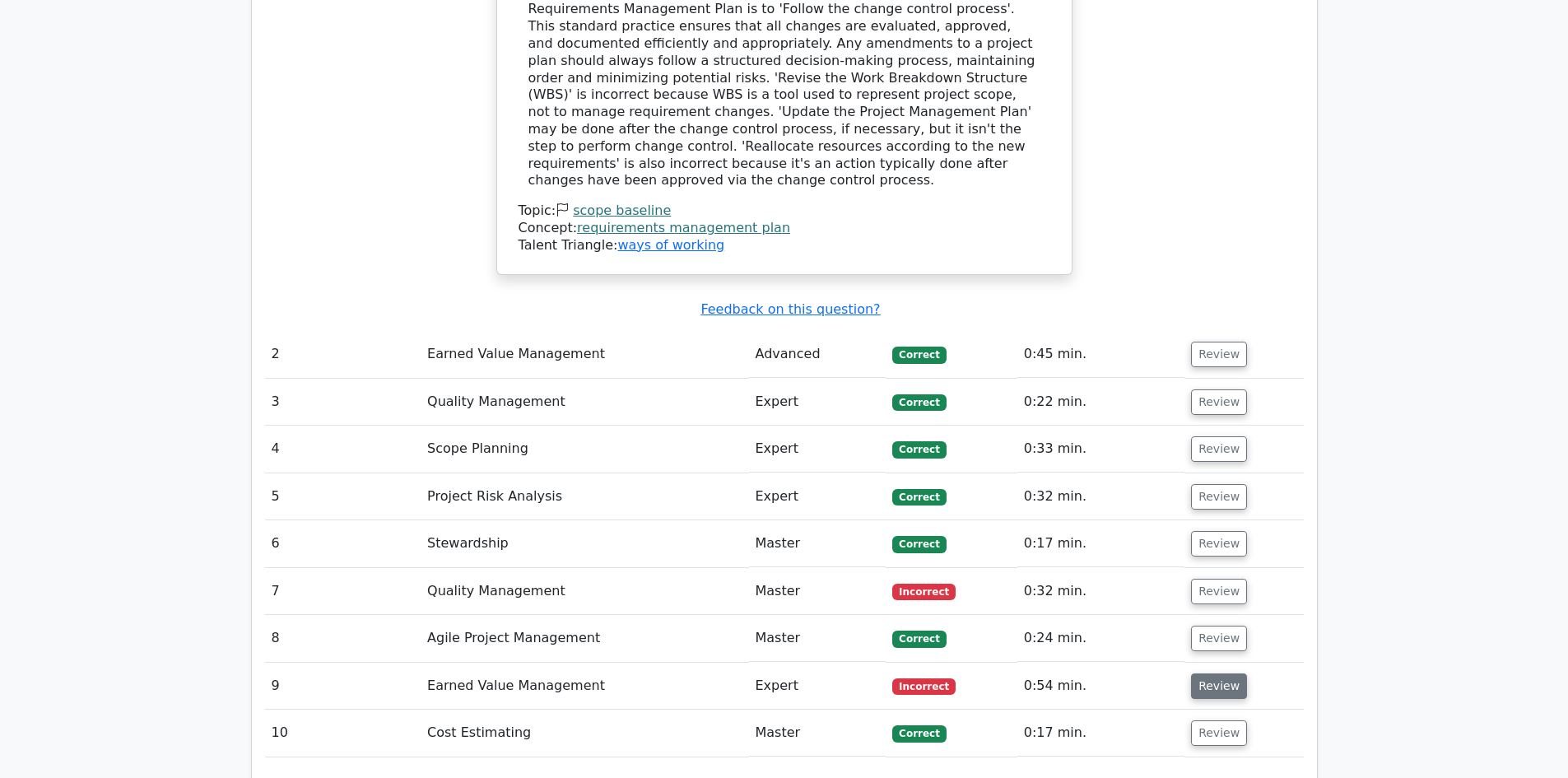
click at [1214, 673] on button "Review" at bounding box center [1218, 685] width 56 height 25
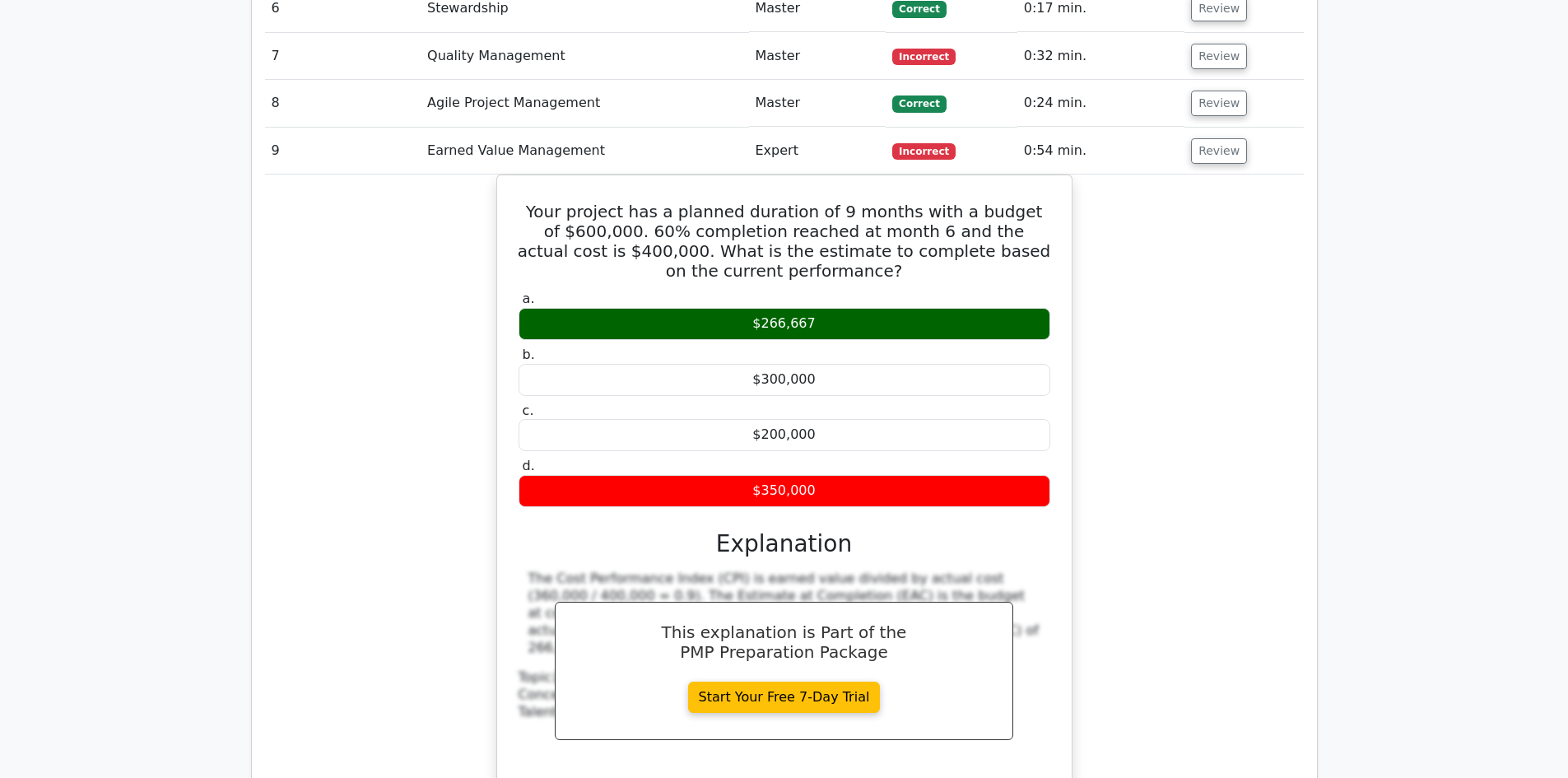
scroll to position [2551, 0]
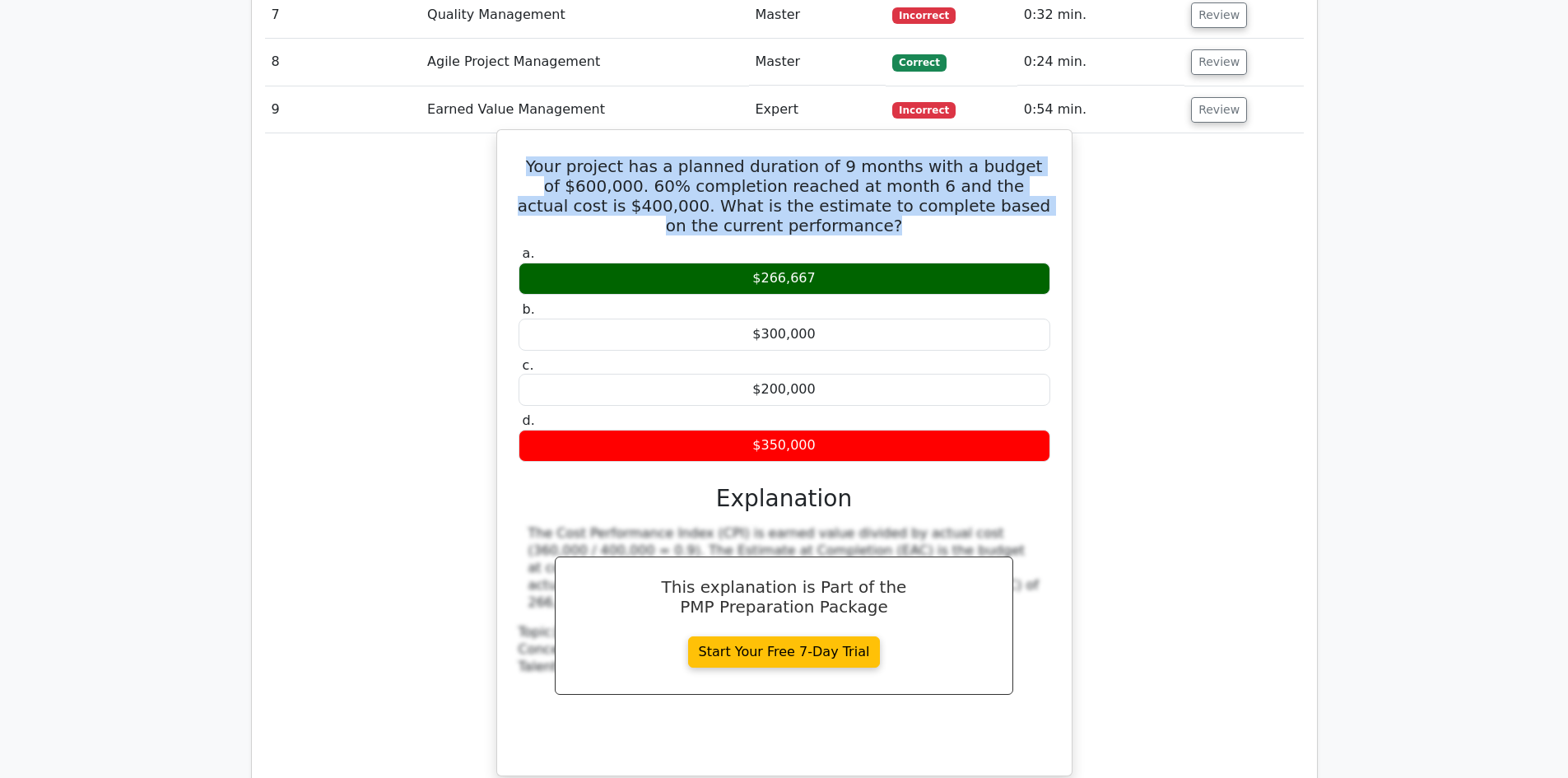
drag, startPoint x: 540, startPoint y: 47, endPoint x: 896, endPoint y: 116, distance: 362.6
click at [896, 157] on h5 "Your project has a planned duration of 9 months with a budget of $600,000. 60% …" at bounding box center [784, 196] width 535 height 79
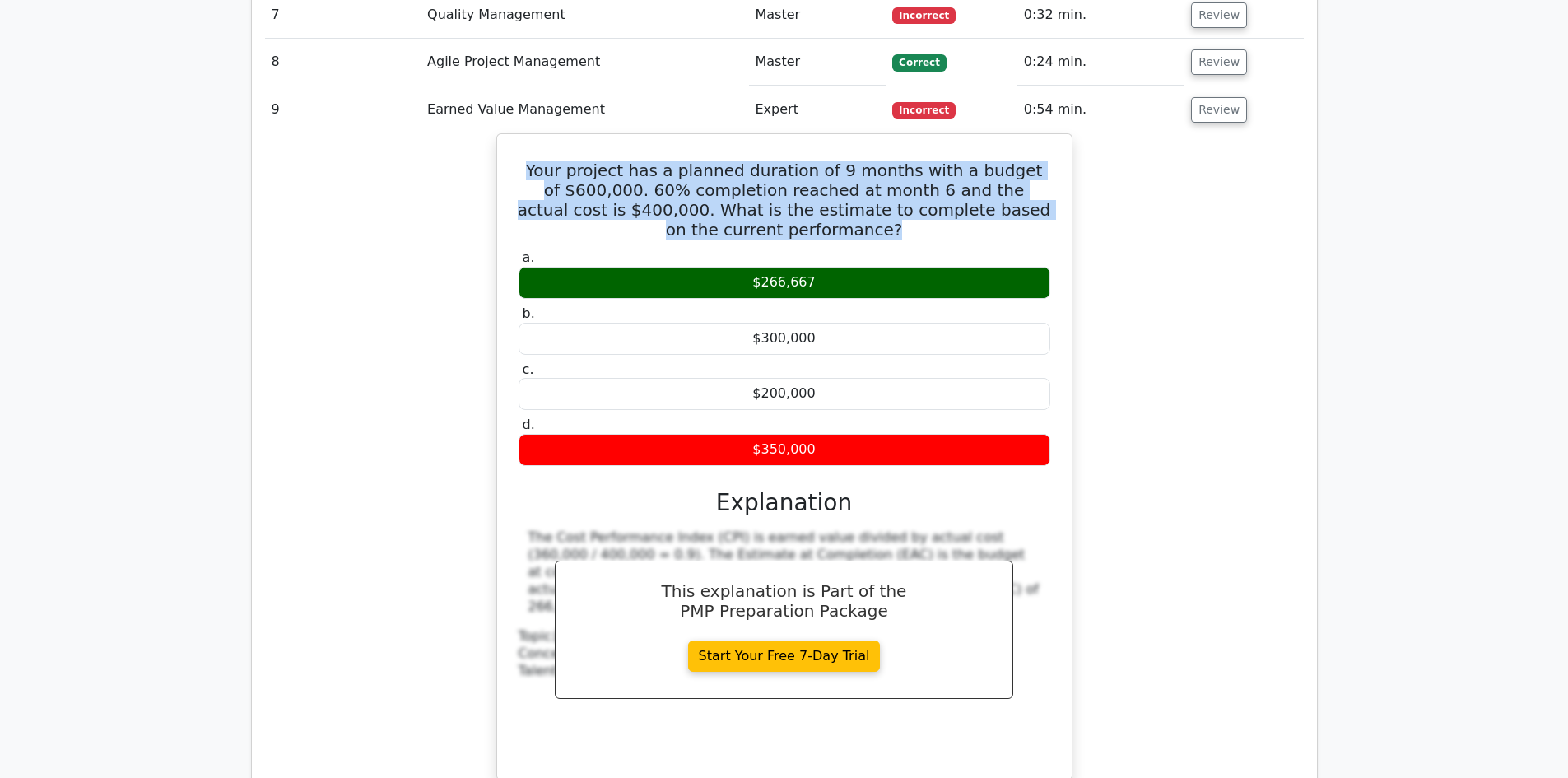
copy h5 "Your project has a planned duration of 9 months with a budget of $600,000. 60% …"
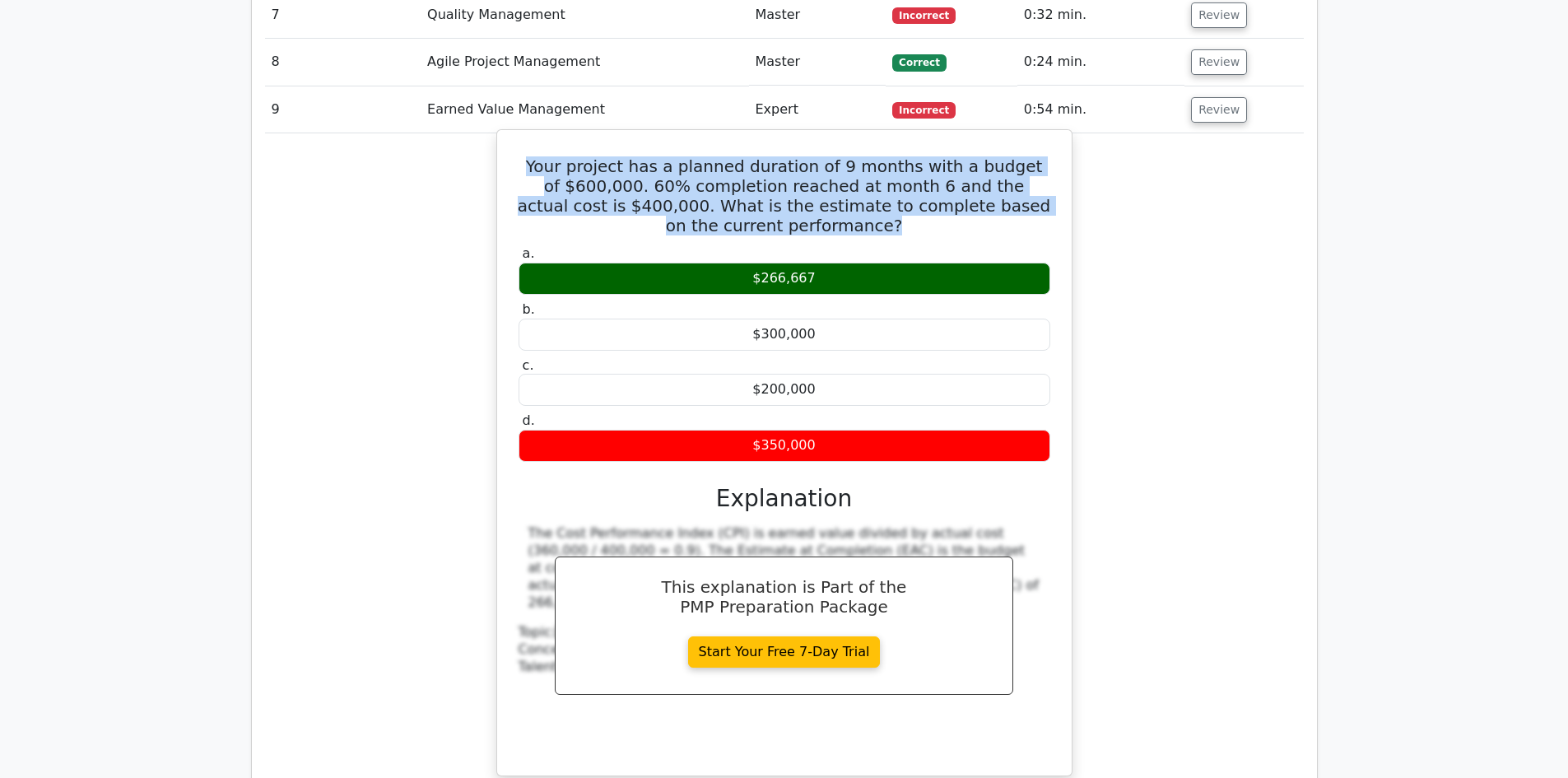
click at [609, 157] on h5 "Your project has a planned duration of 9 months with a budget of $600,000. 60% …" at bounding box center [784, 196] width 535 height 79
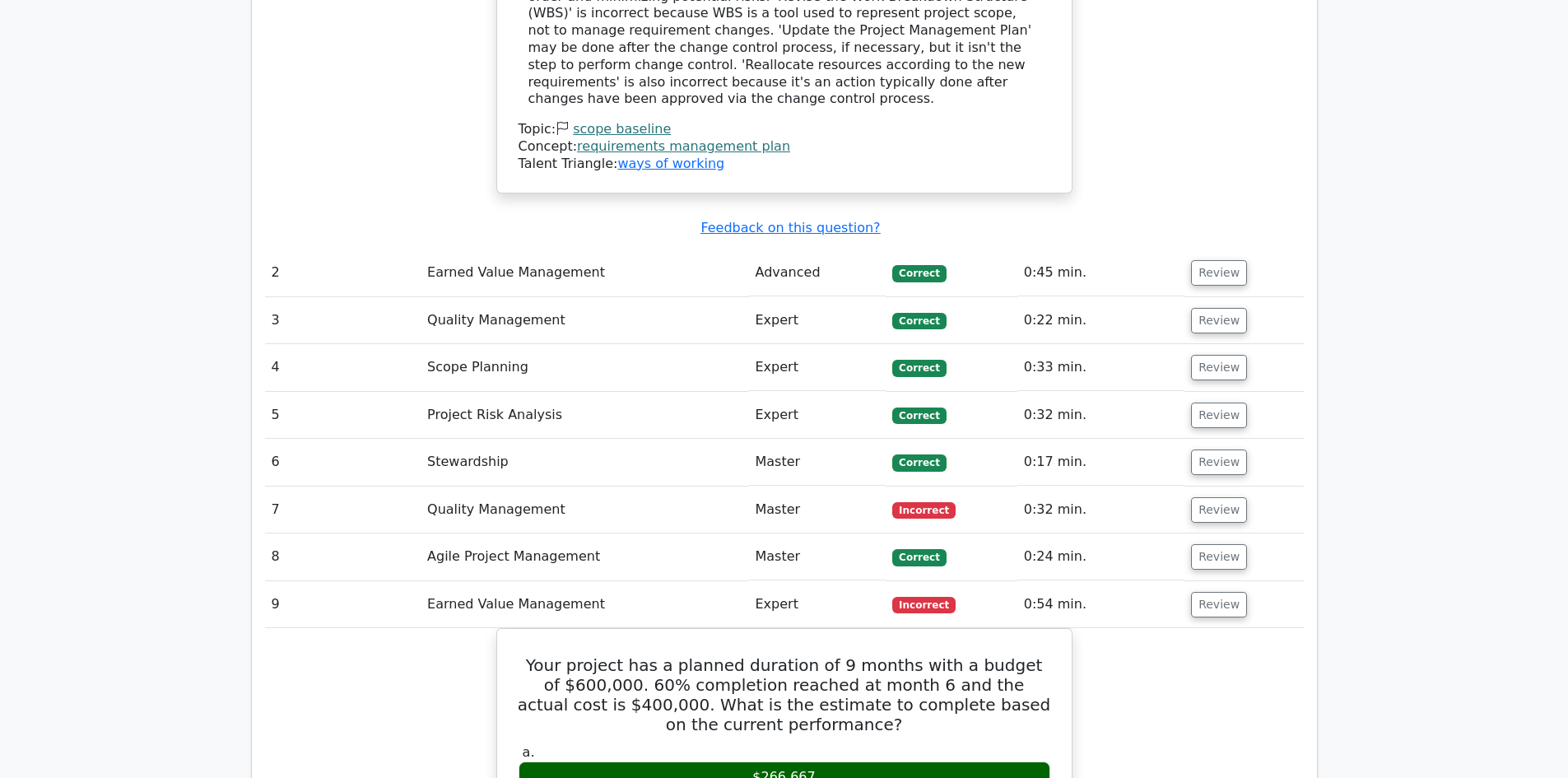
scroll to position [2057, 0]
click at [1211, 497] on button "Review" at bounding box center [1218, 509] width 56 height 25
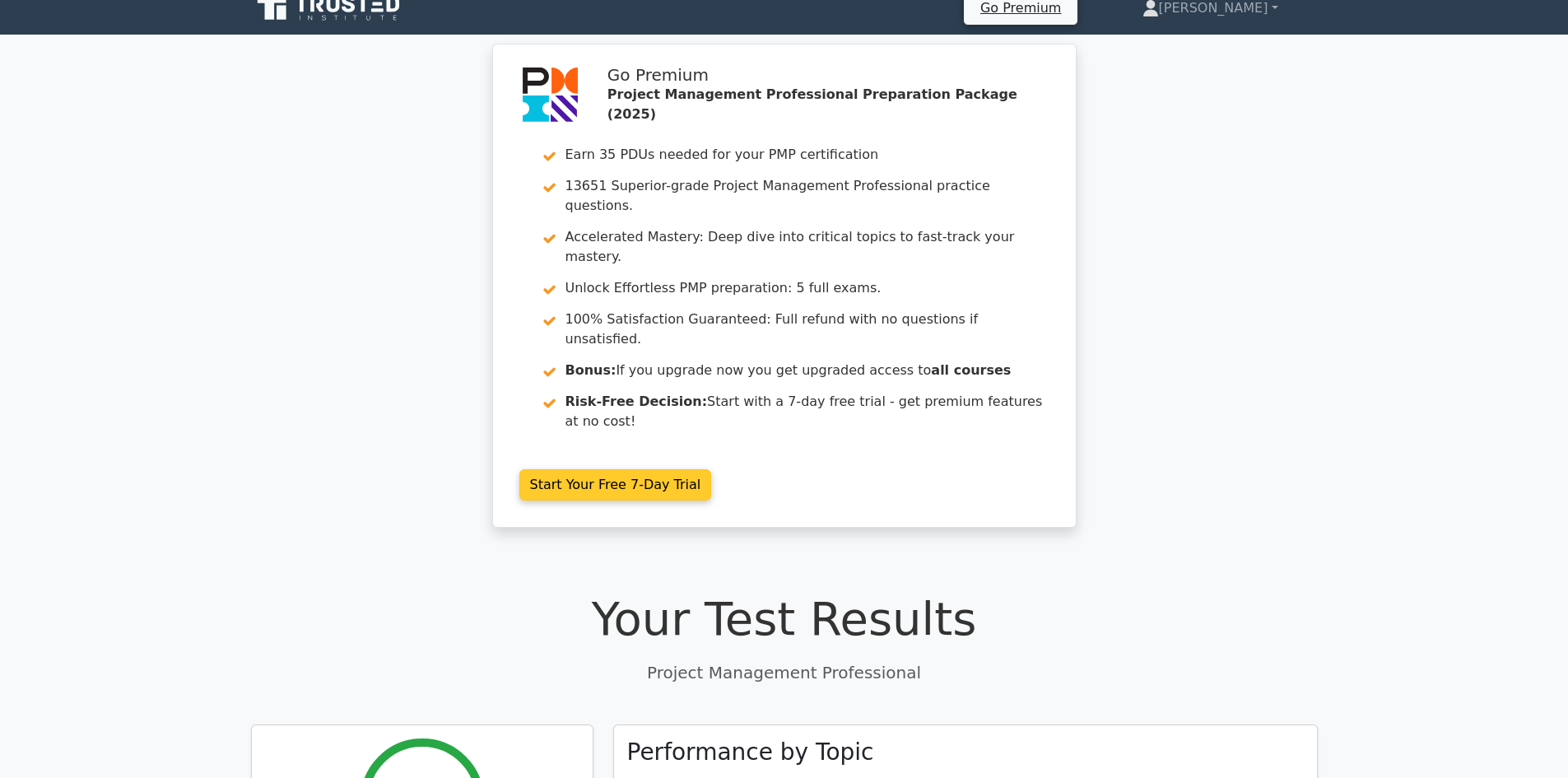
scroll to position [0, 0]
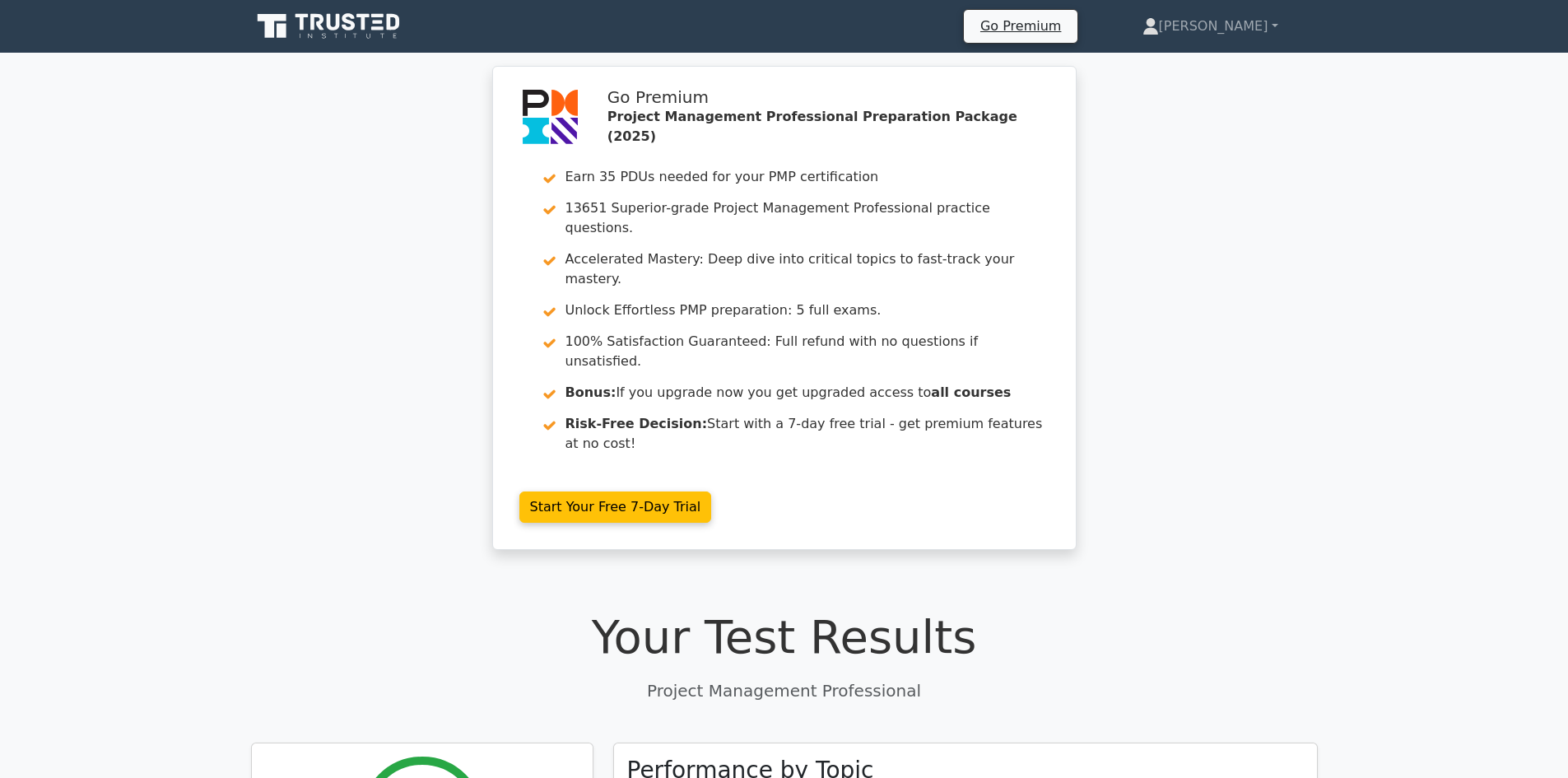
click at [330, 16] on icon at bounding box center [330, 26] width 158 height 31
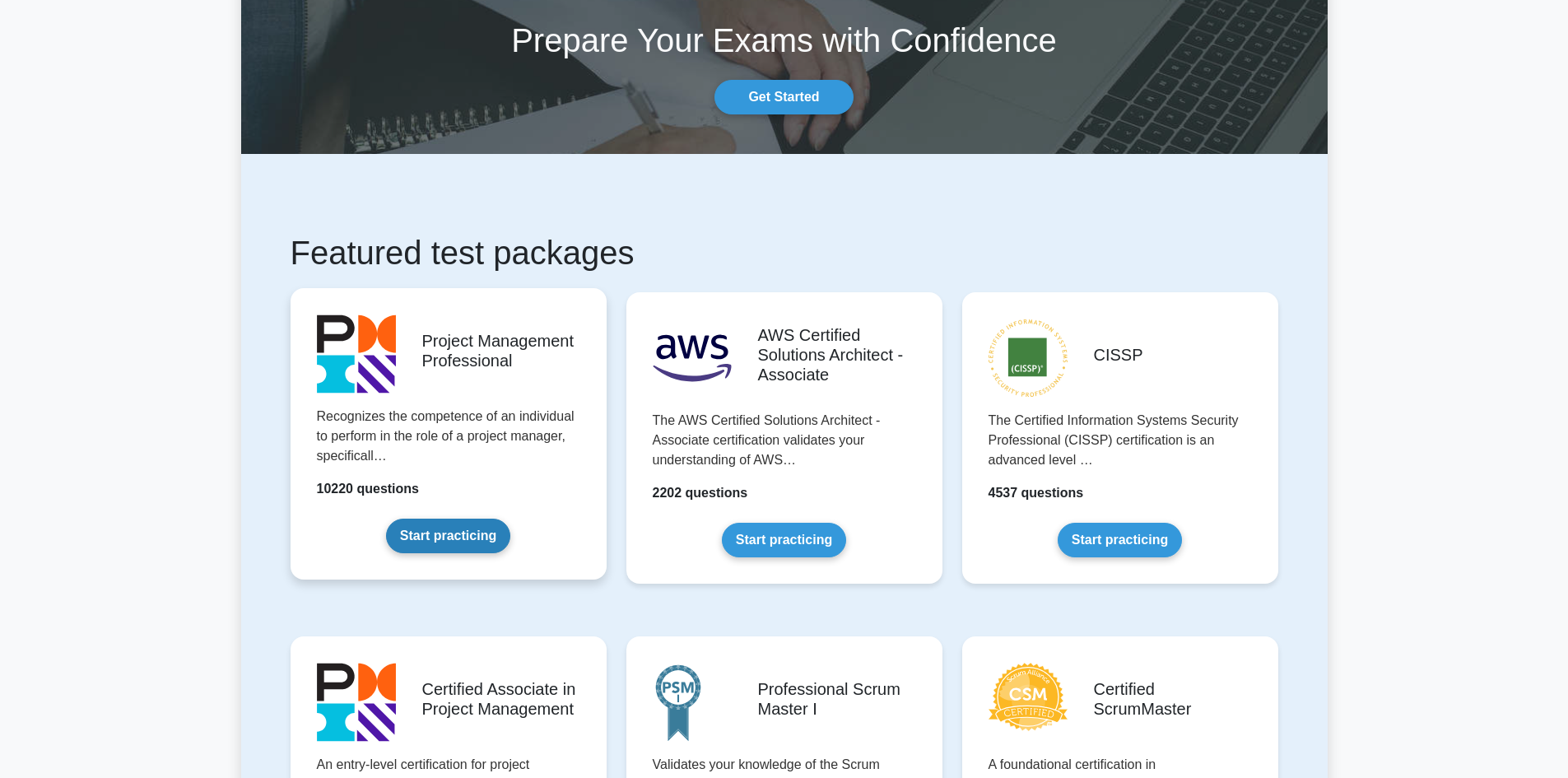
scroll to position [247, 0]
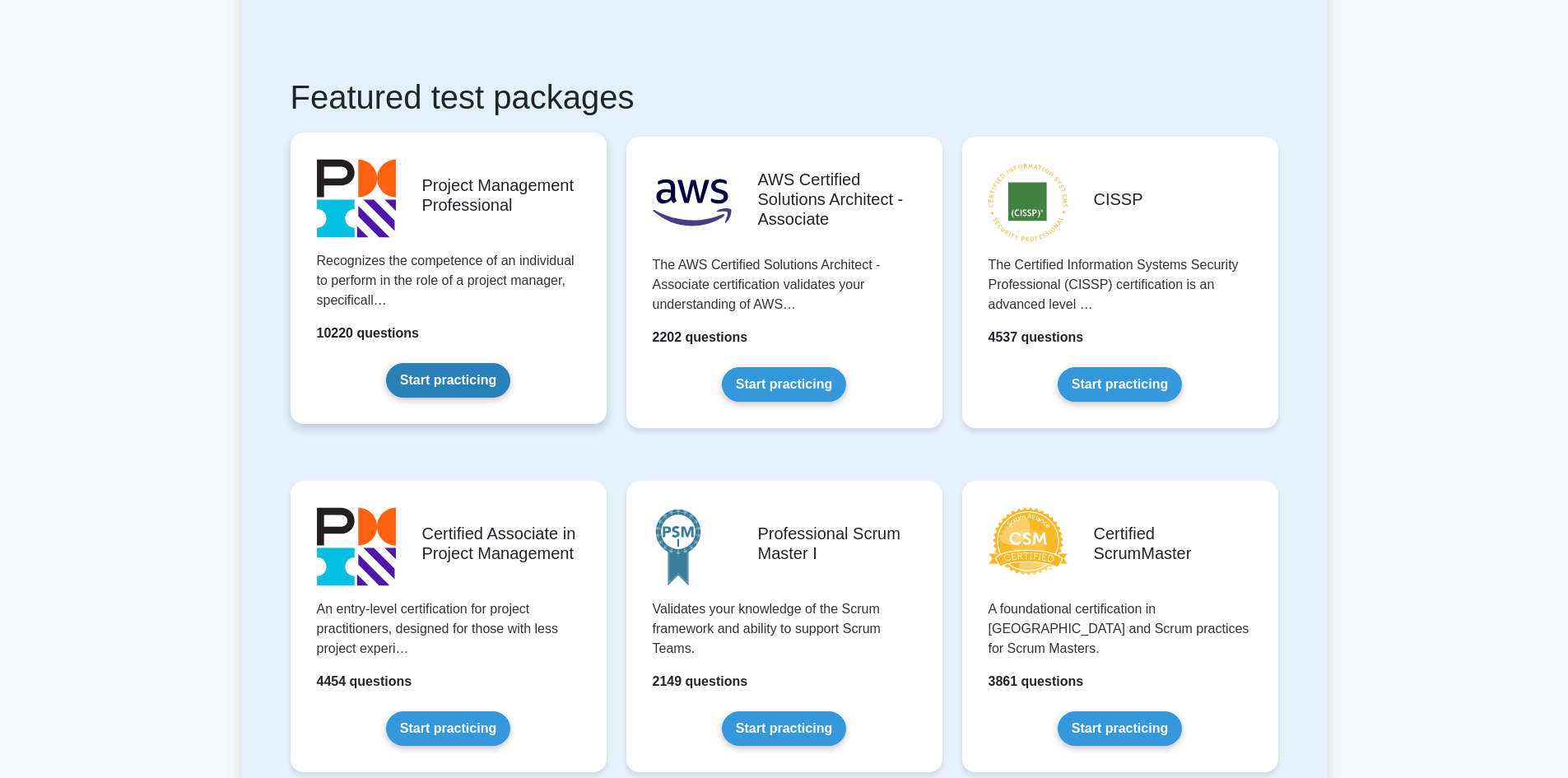
click at [465, 377] on link "Start practicing" at bounding box center [448, 380] width 125 height 34
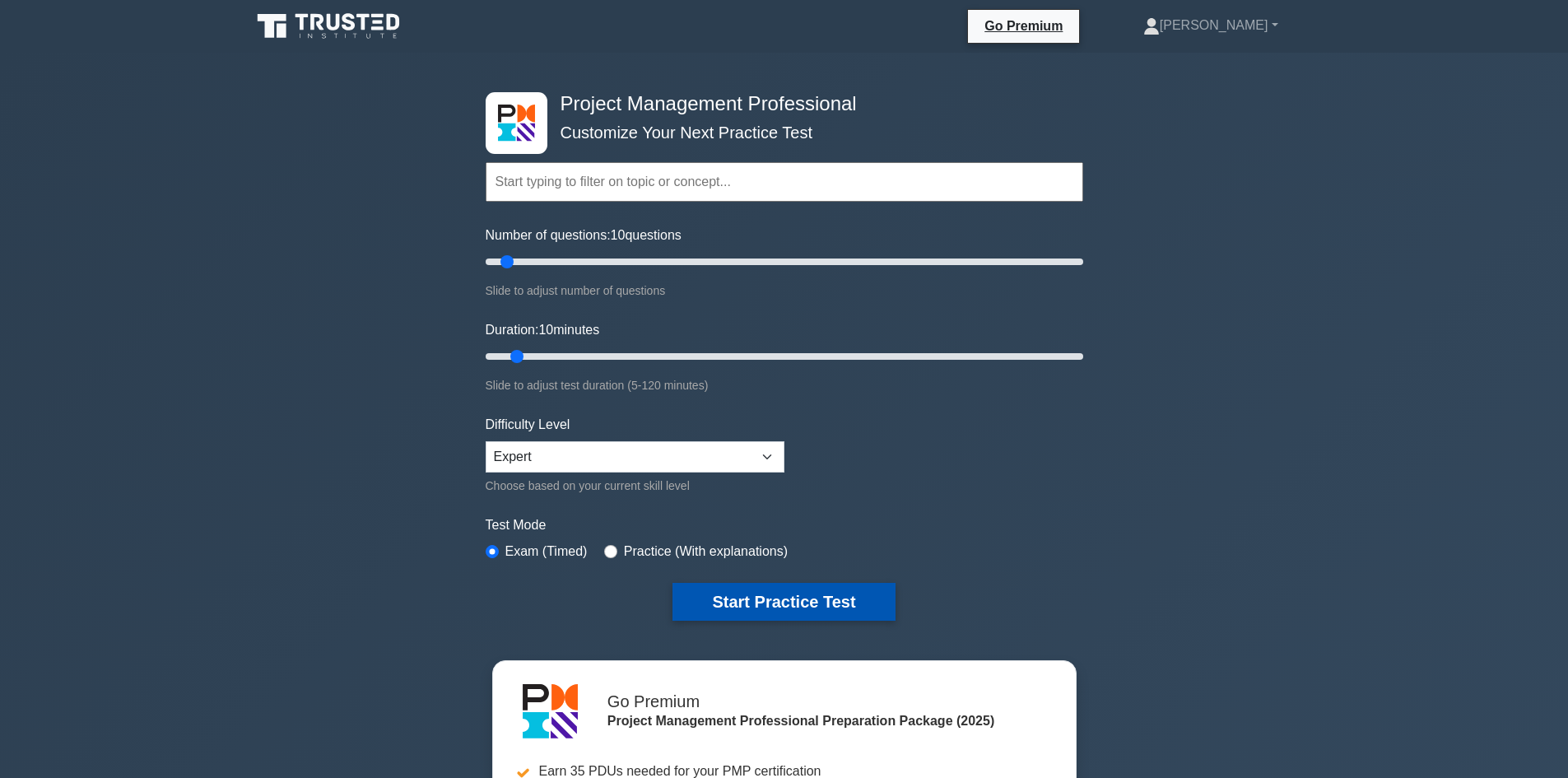
click at [804, 602] on button "Start Practice Test" at bounding box center [783, 601] width 222 height 38
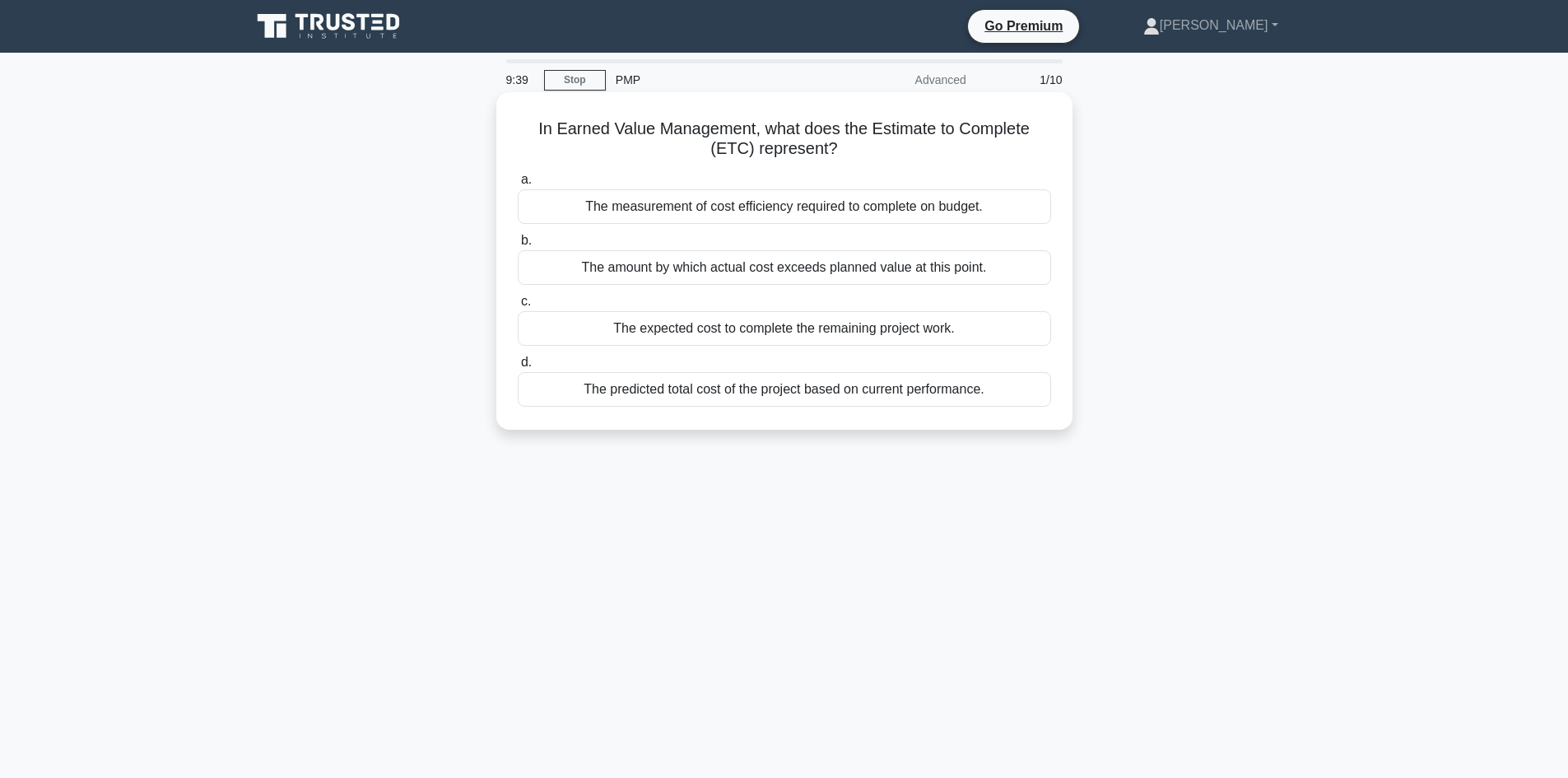
click at [808, 331] on div "The expected cost to complete the remaining project work." at bounding box center [785, 327] width 534 height 34
click at [899, 338] on div "The expected cost to complete the remaining project work." at bounding box center [785, 327] width 534 height 34
click at [518, 307] on input "c. The expected cost to complete the remaining project work." at bounding box center [518, 301] width 0 height 11
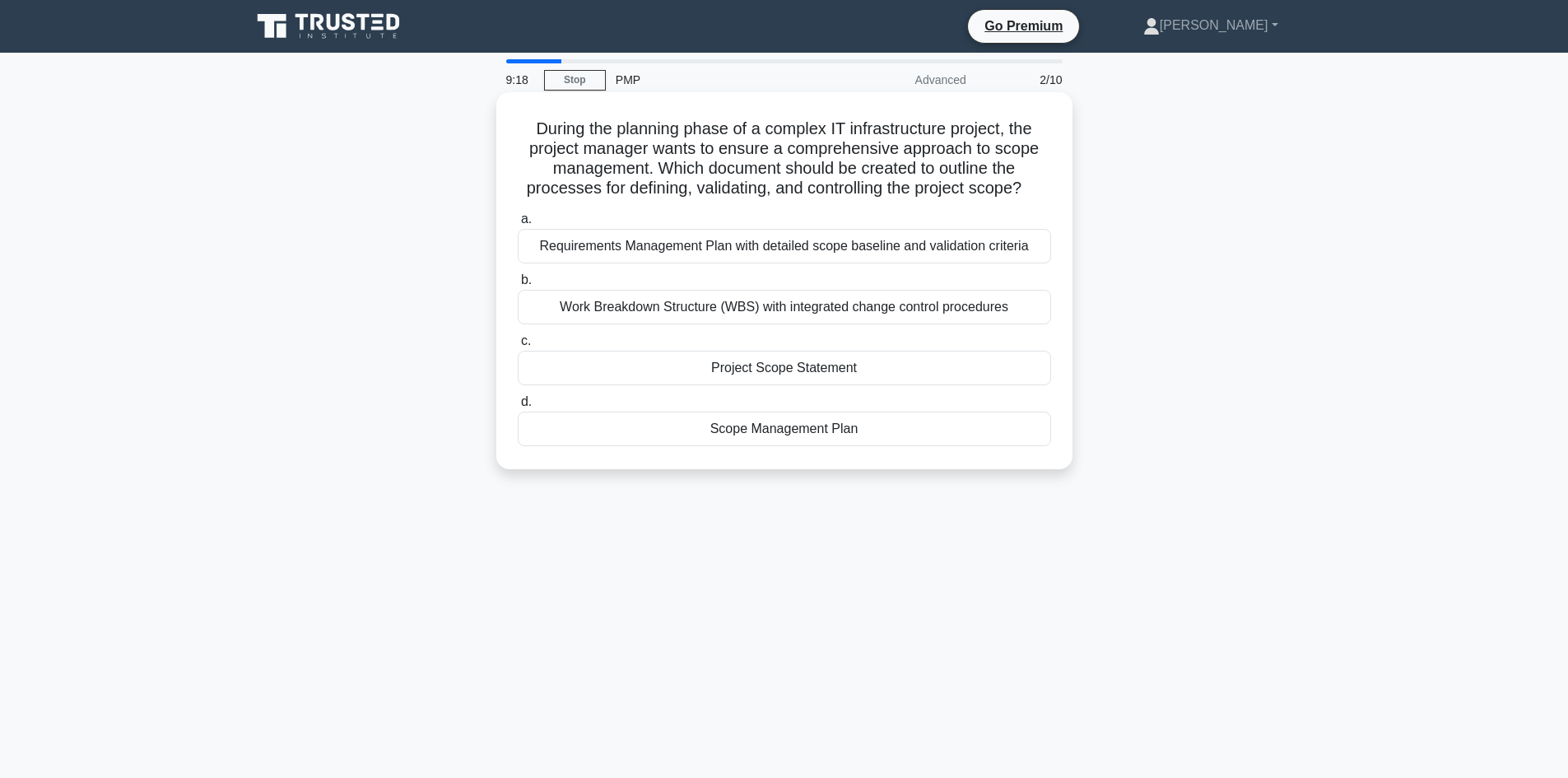
click at [877, 435] on div "Scope Management Plan" at bounding box center [785, 428] width 534 height 34
click at [518, 407] on input "d. Scope Management Plan" at bounding box center [518, 401] width 0 height 11
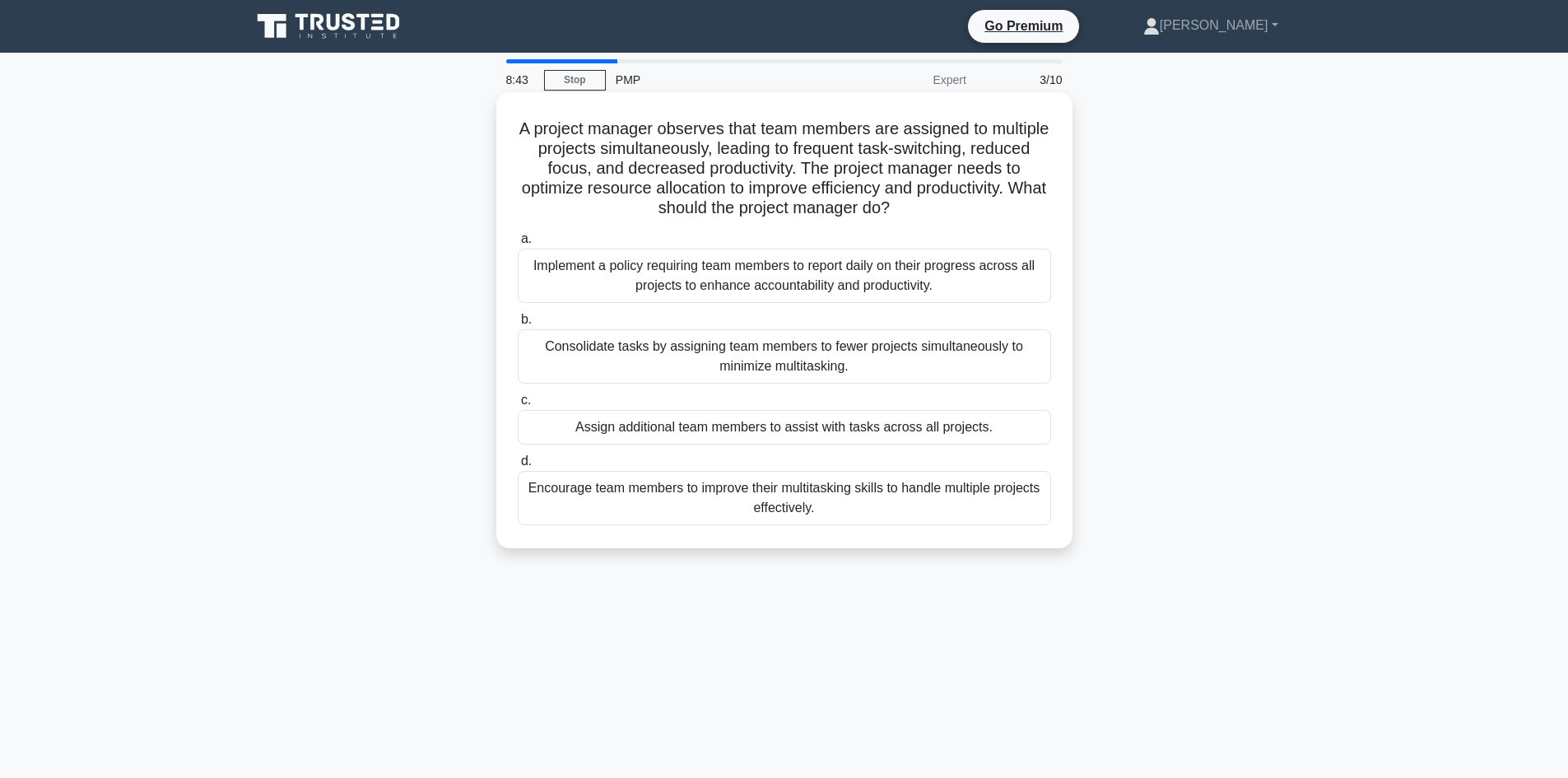
click at [1013, 370] on div "Consolidate tasks by assigning team members to fewer projects simultaneously to…" at bounding box center [785, 356] width 534 height 55
click at [518, 325] on input "b. Consolidate tasks by assigning team members to fewer projects simultaneously…" at bounding box center [518, 319] width 0 height 11
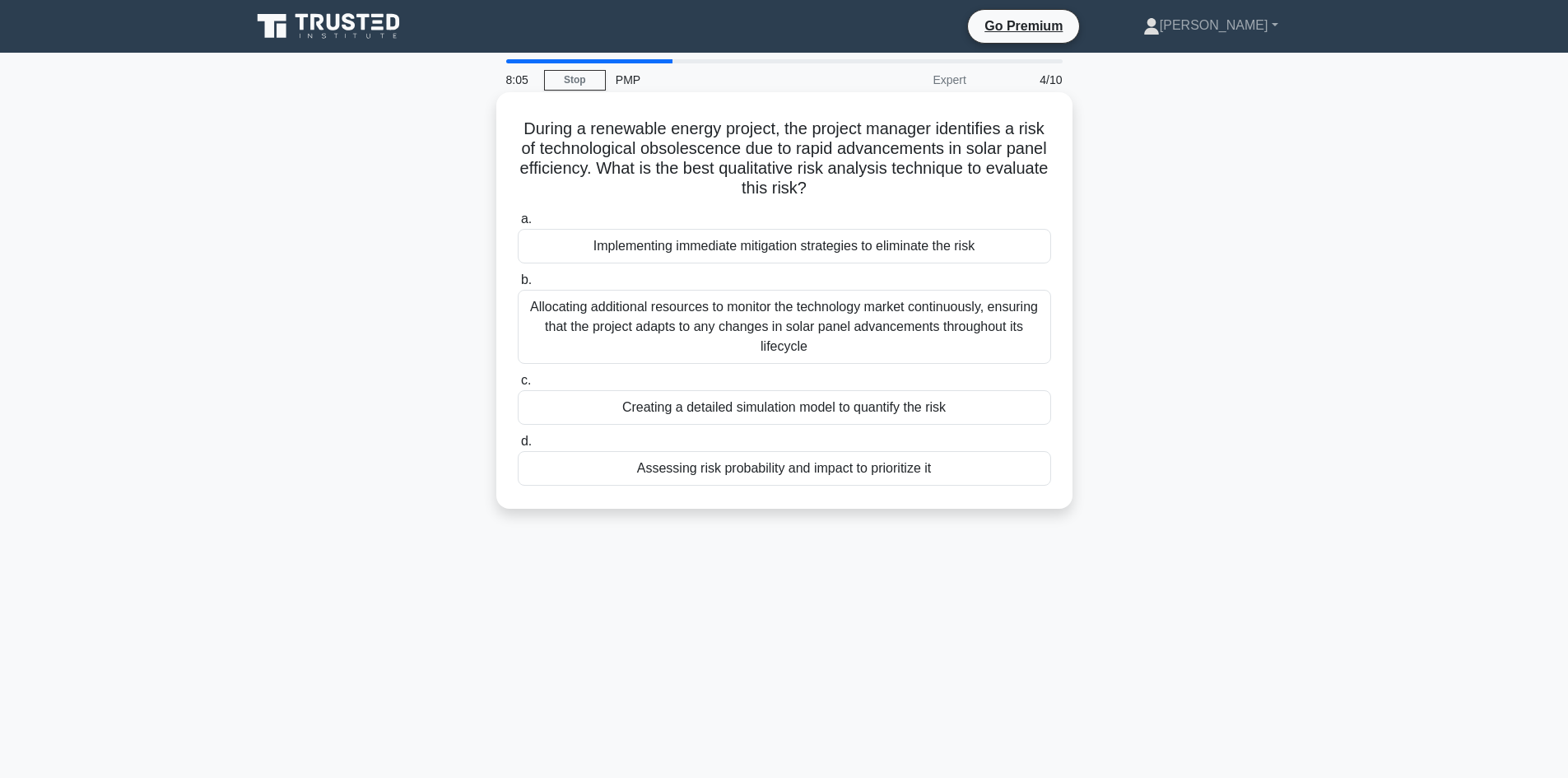
click at [985, 473] on div "Assessing risk probability and impact to prioritize it" at bounding box center [785, 467] width 534 height 34
click at [518, 447] on input "d. Assessing risk probability and impact to prioritize it" at bounding box center [518, 441] width 0 height 11
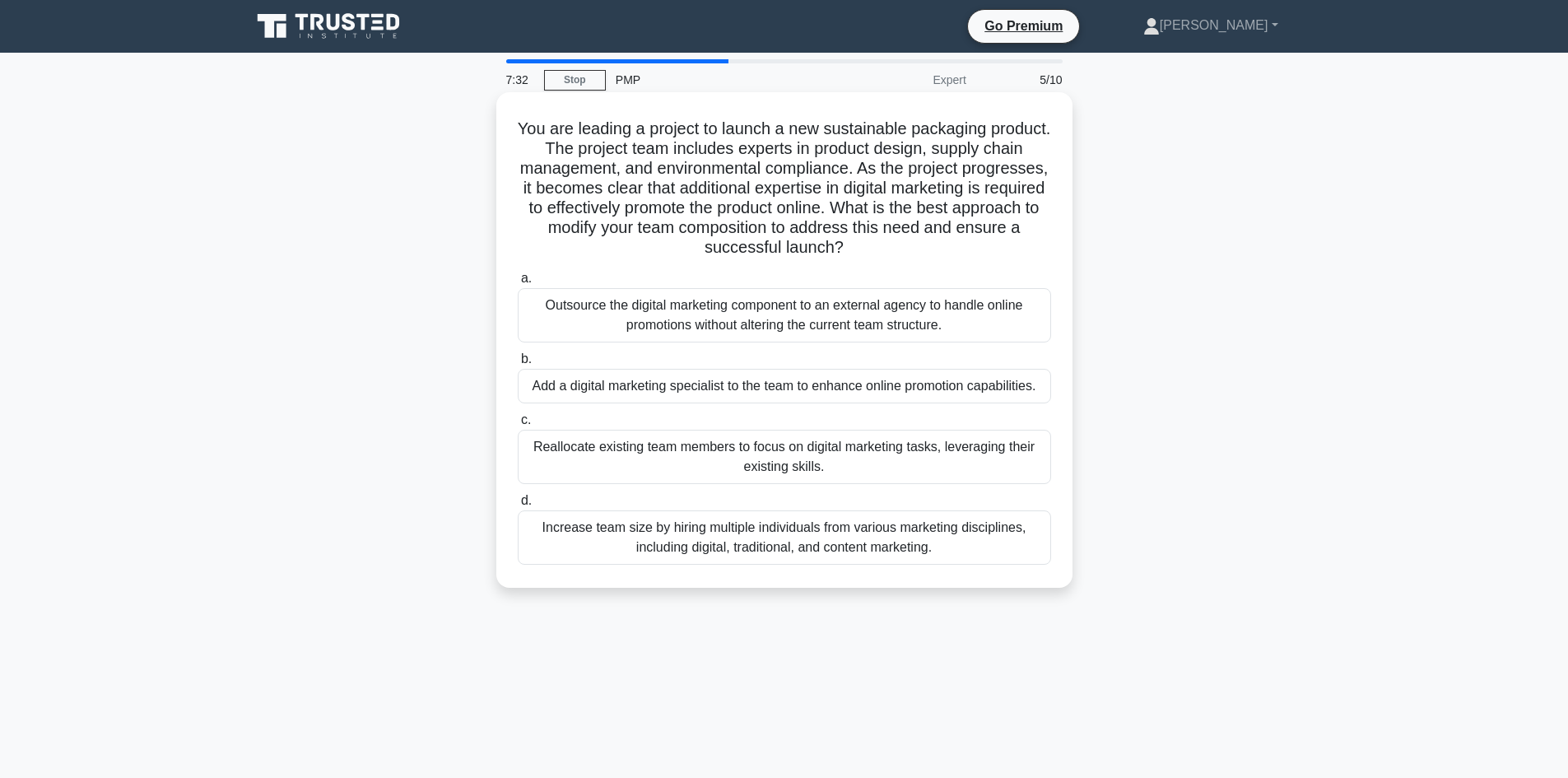
click at [1034, 385] on div "Add a digital marketing specialist to the team to enhance online promotion capa…" at bounding box center [785, 386] width 534 height 34
click at [518, 364] on input "b. Add a digital marketing specialist to the team to enhance online promotion c…" at bounding box center [518, 358] width 0 height 11
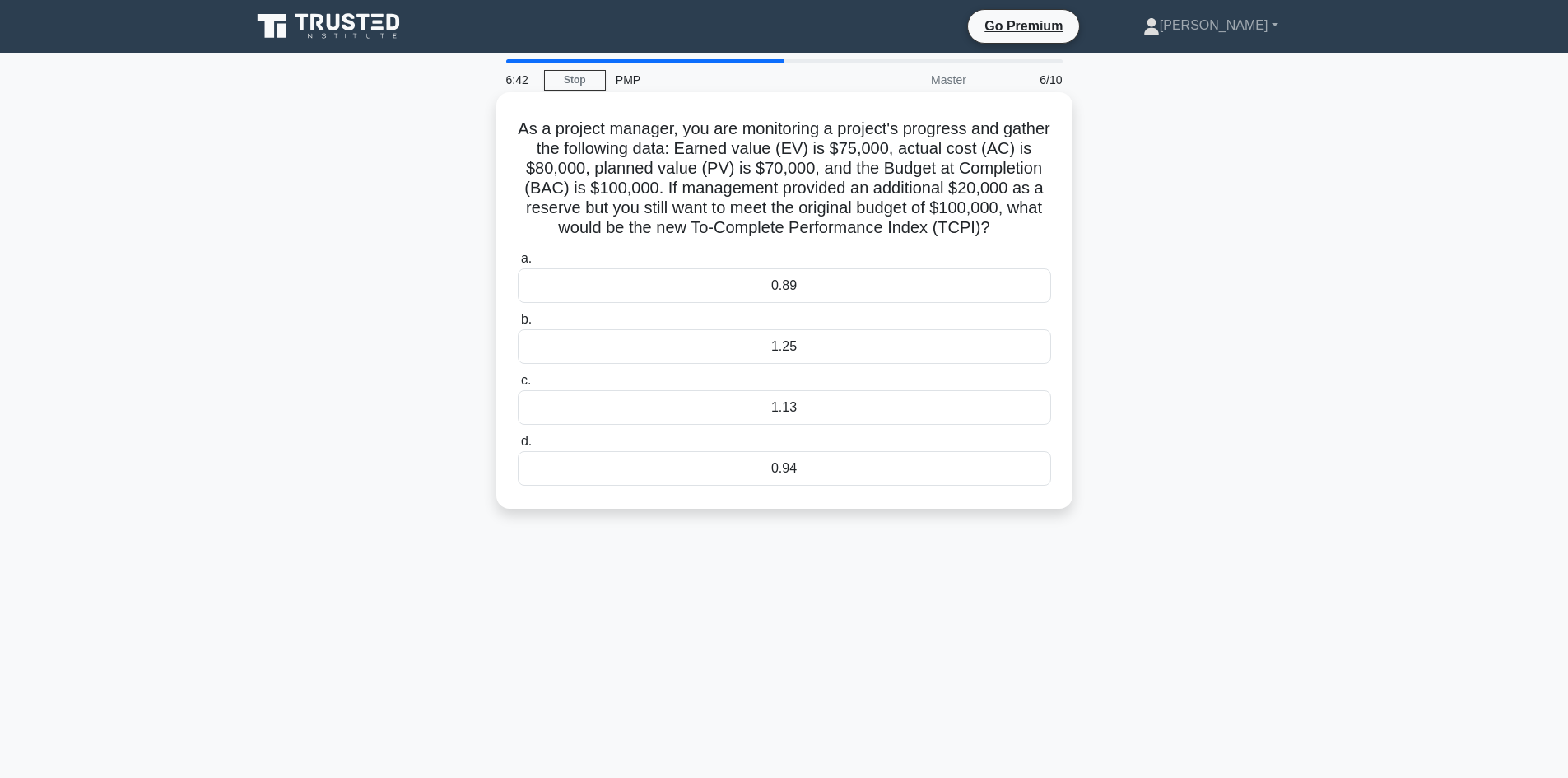
click at [842, 364] on div "1.25" at bounding box center [785, 346] width 534 height 34
click at [518, 325] on input "b. 1.25" at bounding box center [518, 319] width 0 height 11
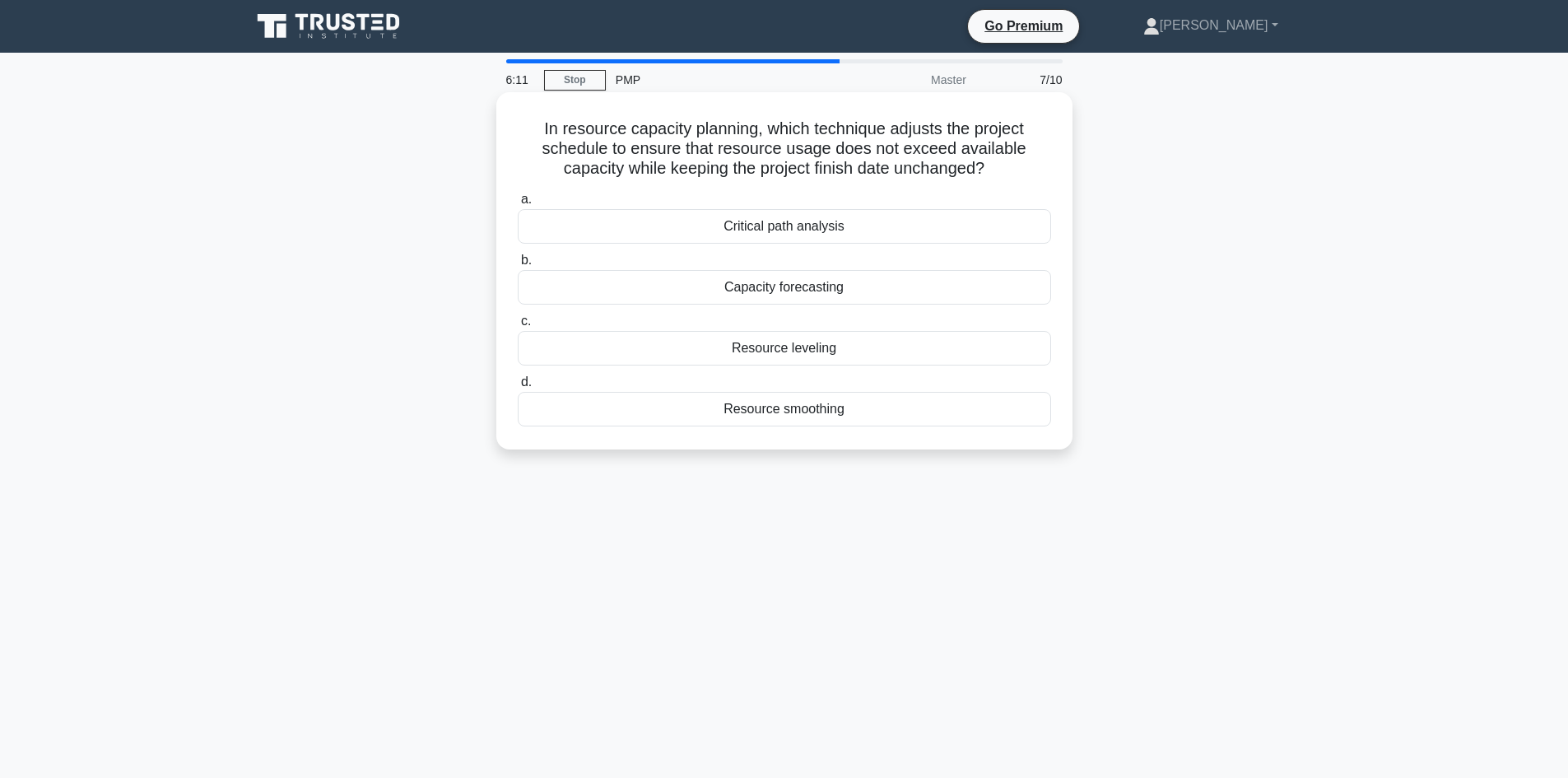
click at [899, 412] on div "Resource smoothing" at bounding box center [785, 408] width 534 height 34
click at [518, 388] on input "d. Resource smoothing" at bounding box center [518, 382] width 0 height 11
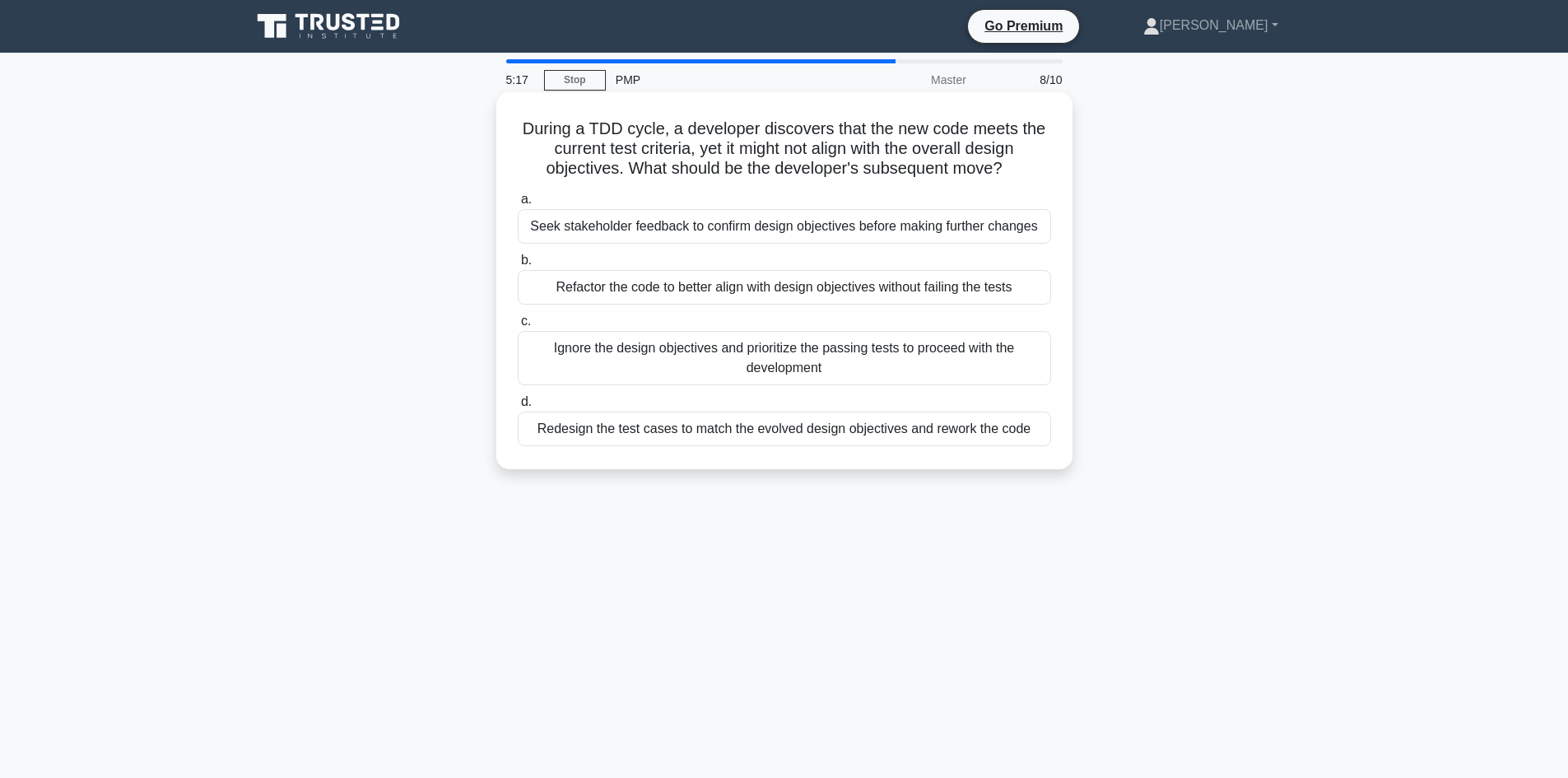
click at [989, 226] on div "Seek stakeholder feedback to confirm design objectives before making further ch…" at bounding box center [785, 226] width 534 height 34
click at [518, 204] on input "a. Seek stakeholder feedback to confirm design objectives before making further…" at bounding box center [518, 199] width 0 height 11
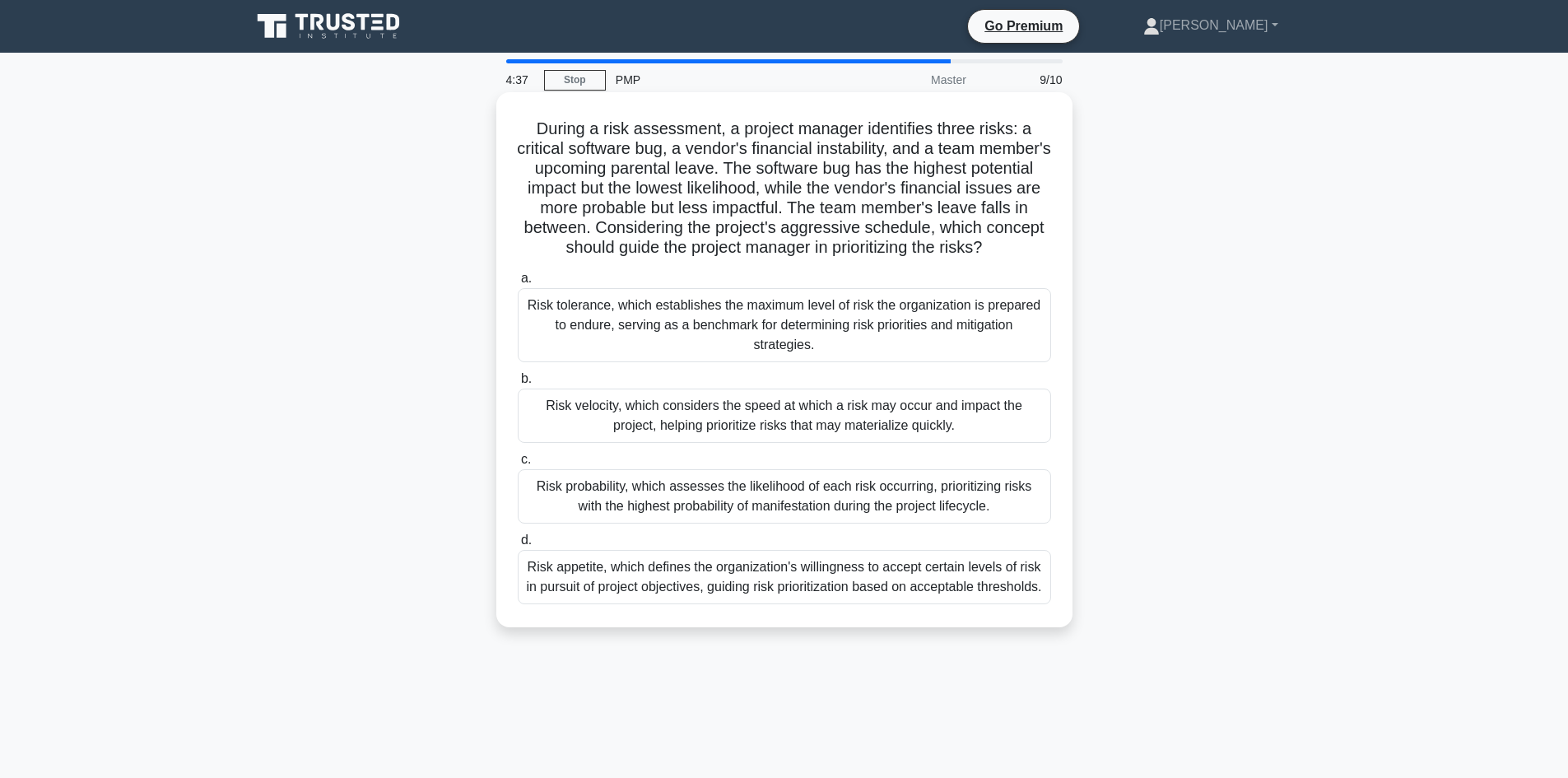
click at [784, 344] on div "Risk tolerance, which establishes the maximum level of risk the organization is…" at bounding box center [785, 325] width 534 height 74
click at [518, 284] on input "a. Risk tolerance, which establishes the maximum level of risk the organization…" at bounding box center [518, 278] width 0 height 11
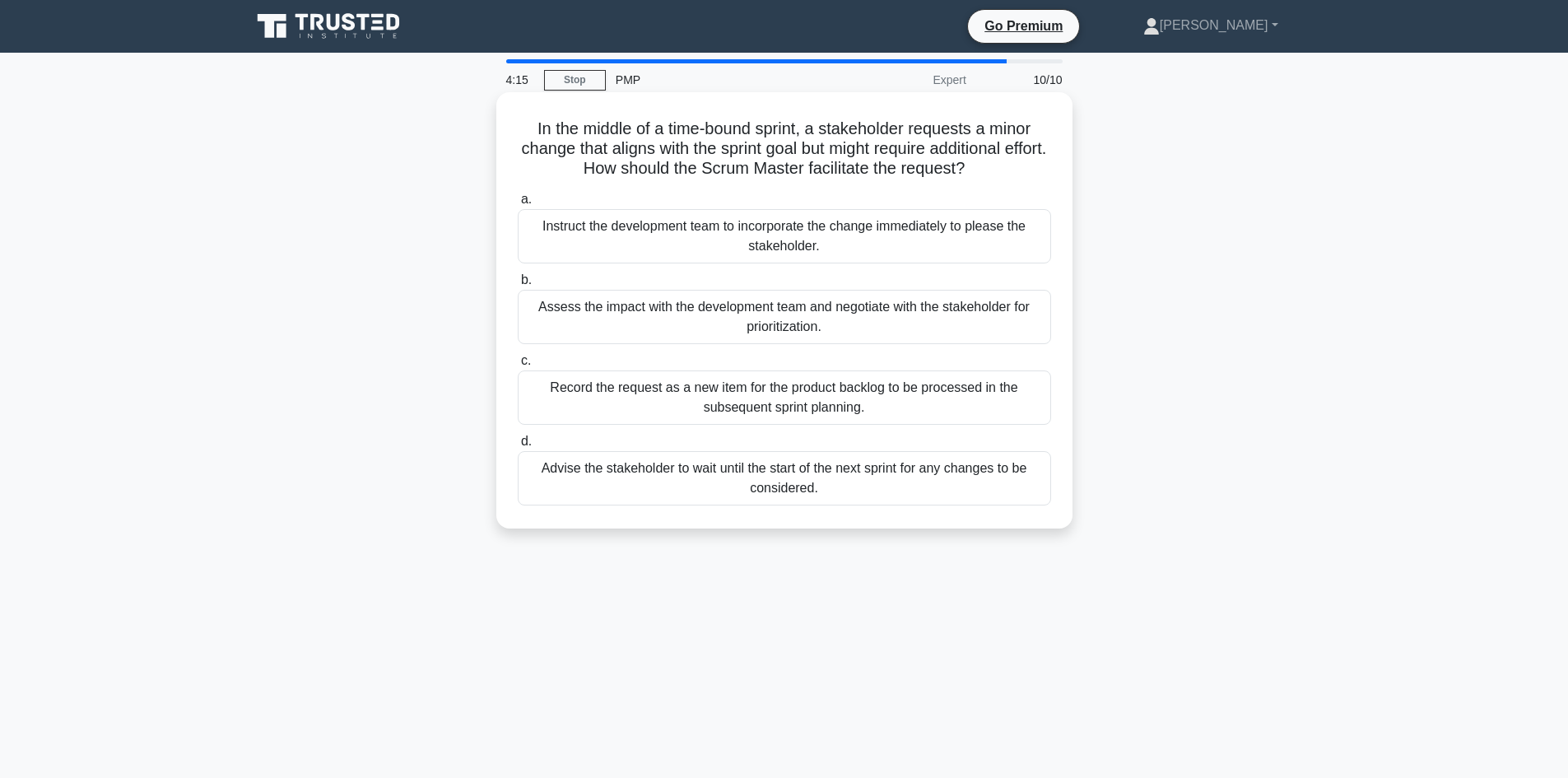
click at [857, 244] on div "Instruct the development team to incorporate the change immediately to please t…" at bounding box center [785, 237] width 534 height 55
click at [518, 204] on input "a. Instruct the development team to incorporate the change immediately to pleas…" at bounding box center [518, 199] width 0 height 11
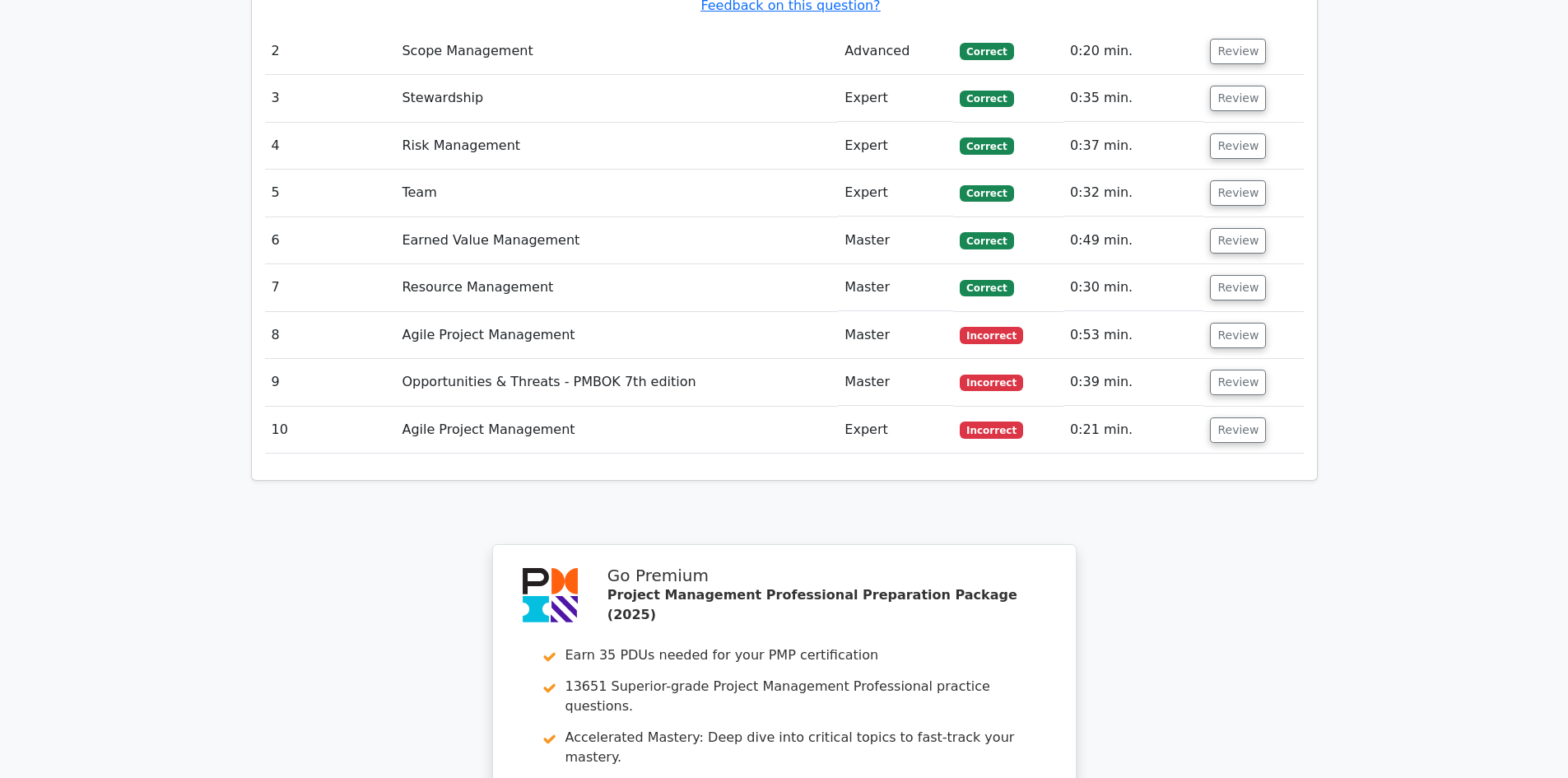
scroll to position [1893, 0]
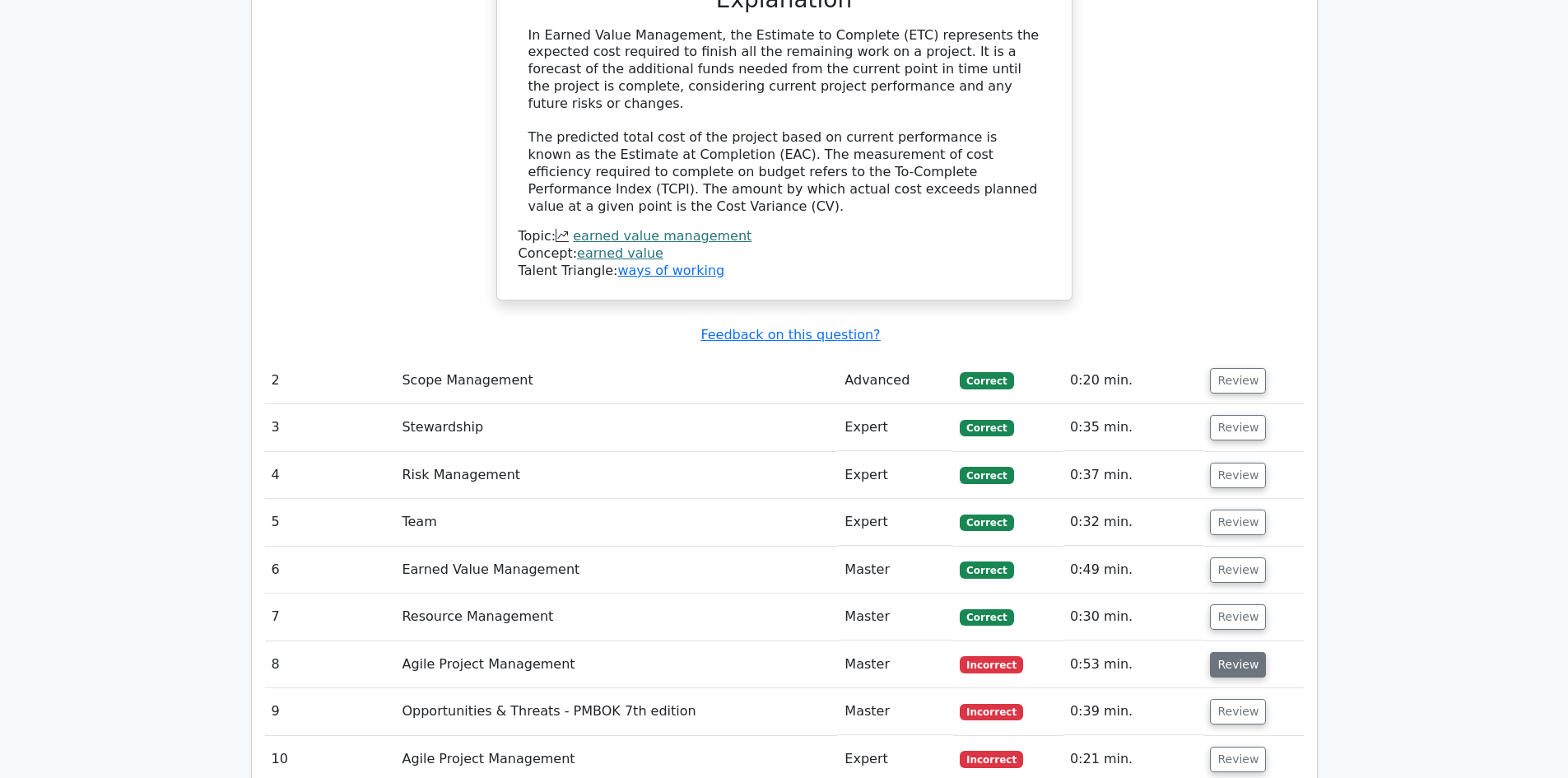
click at [1225, 651] on button "Review" at bounding box center [1237, 664] width 56 height 25
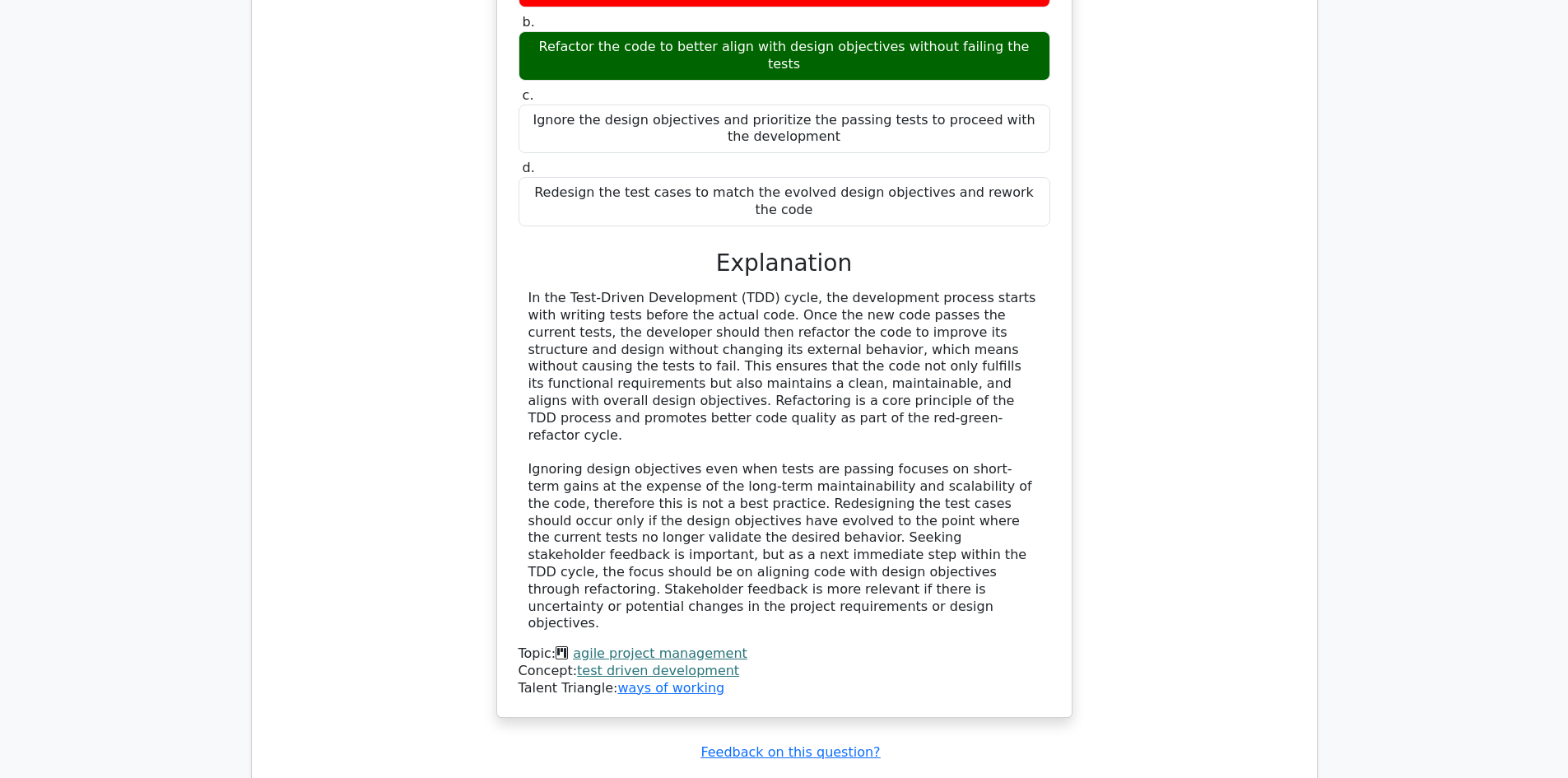
scroll to position [3045, 0]
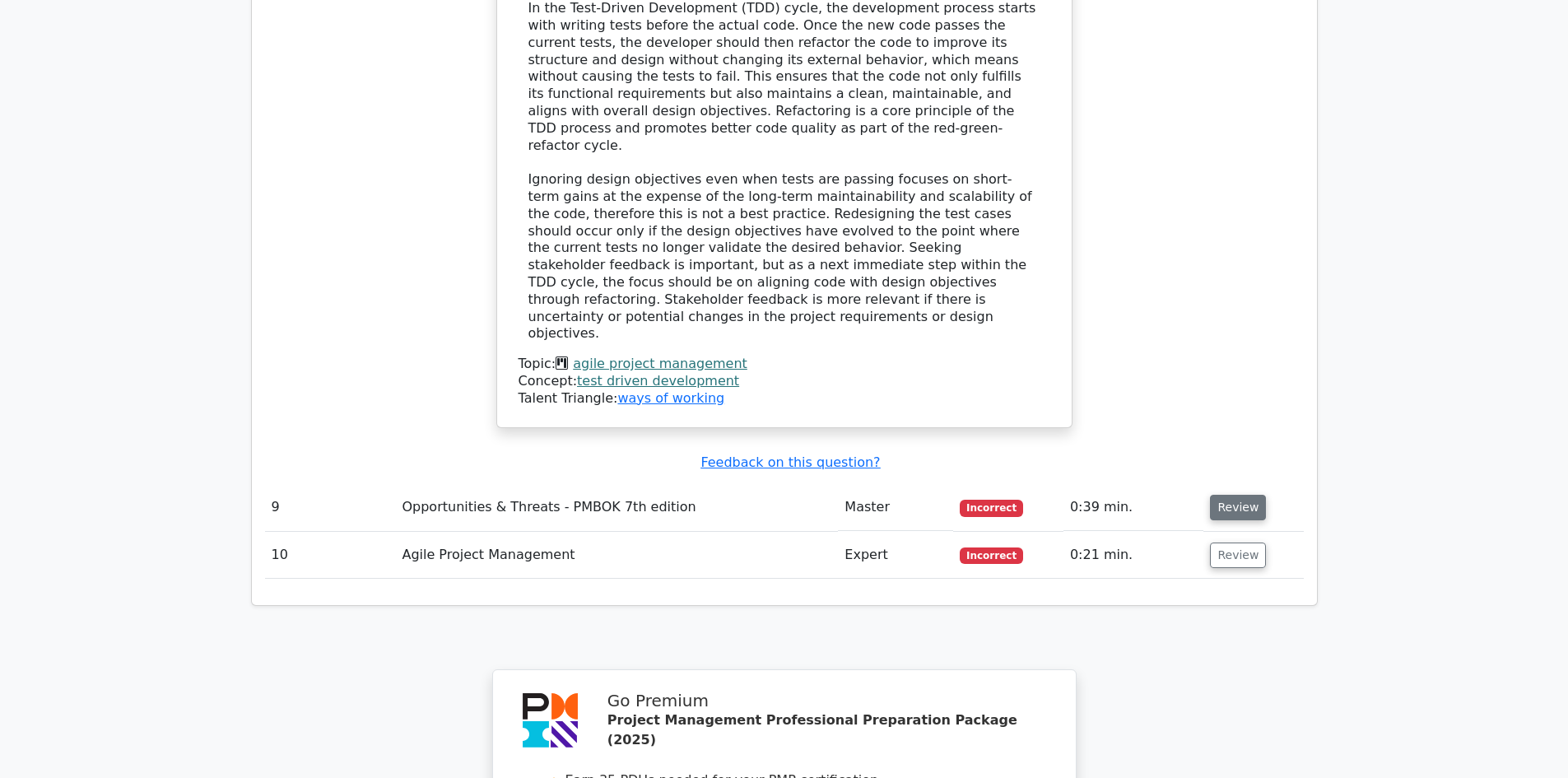
click at [1241, 495] on button "Review" at bounding box center [1237, 507] width 56 height 25
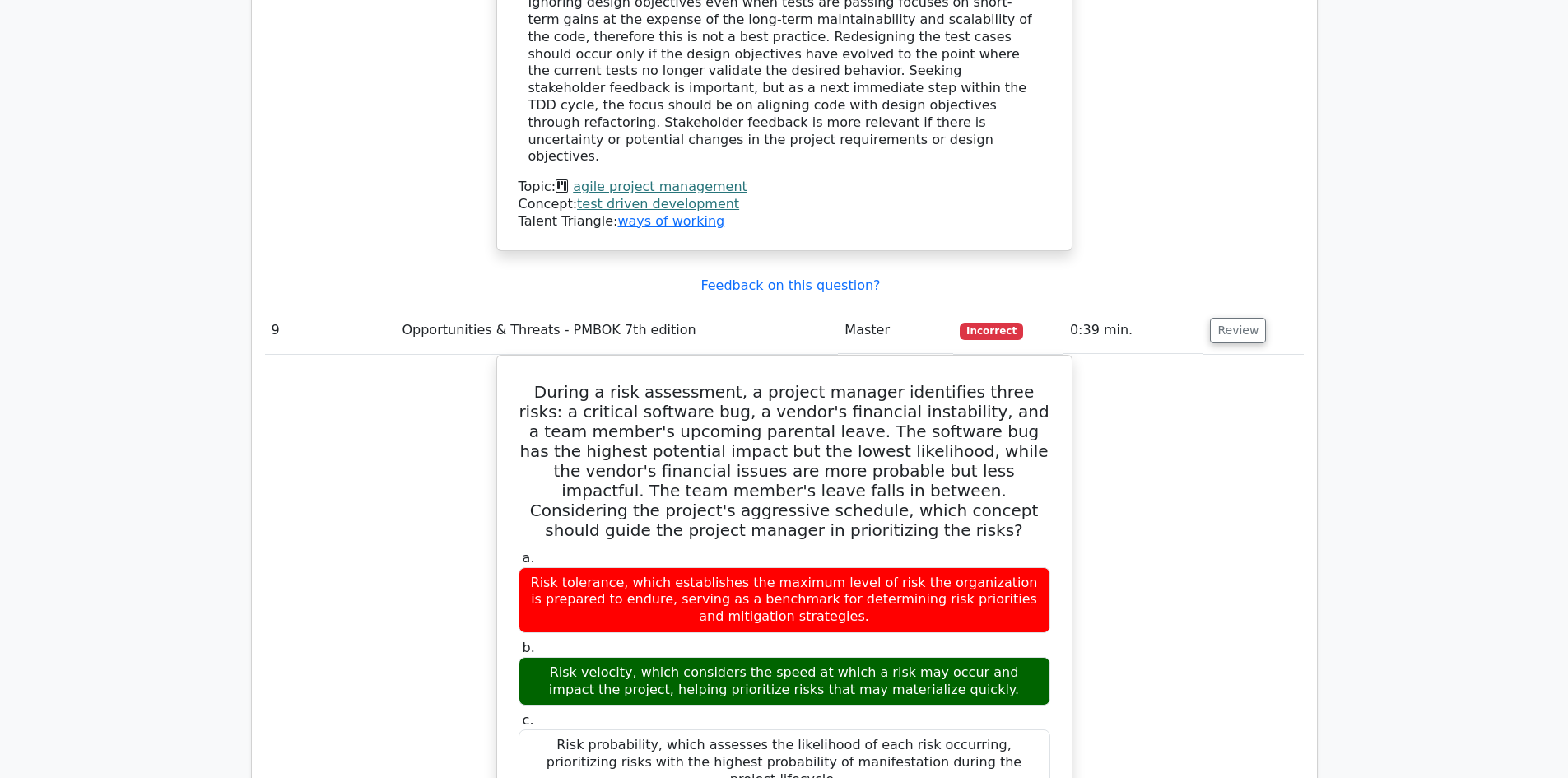
scroll to position [2963, 0]
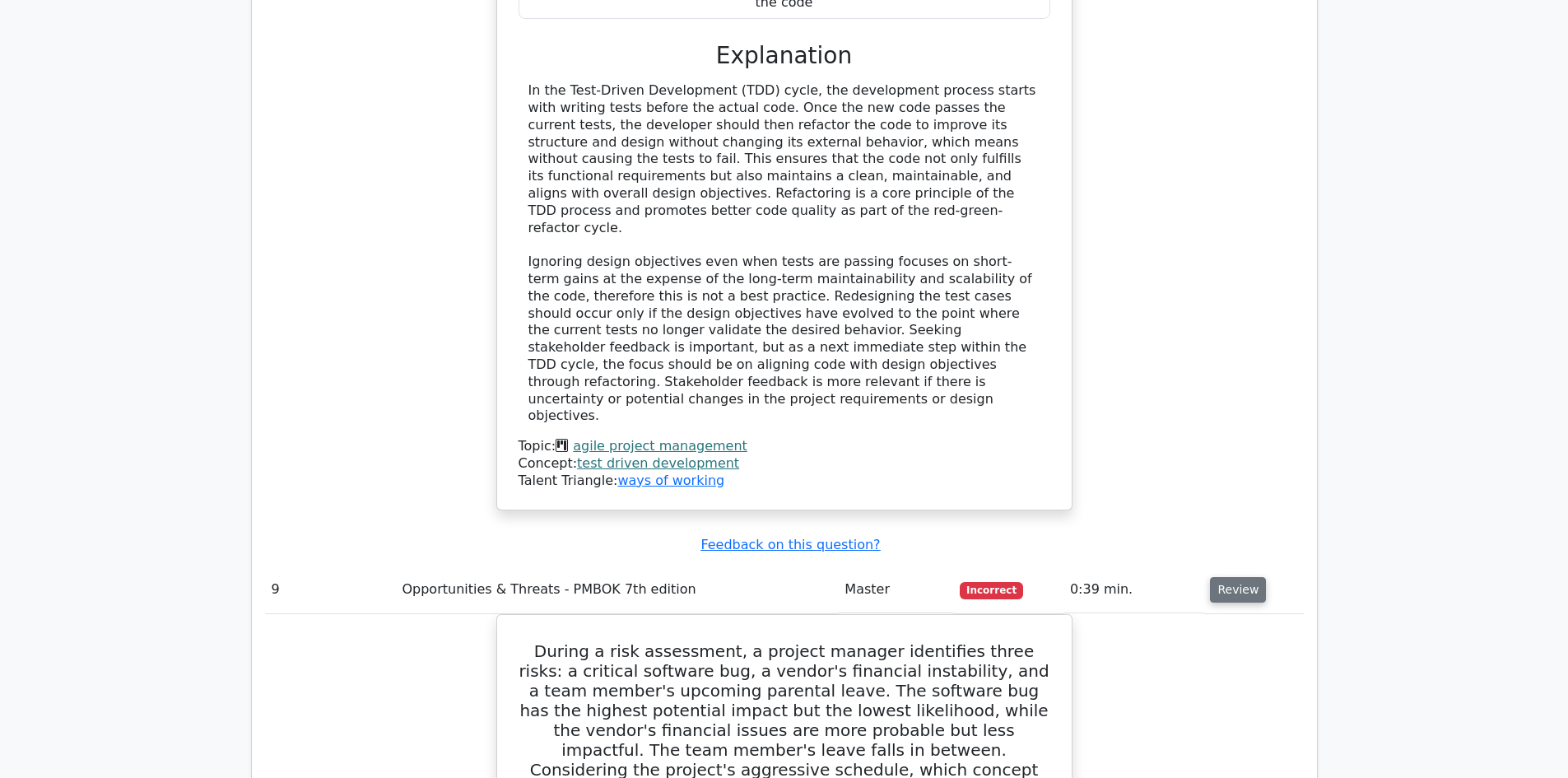
click at [1241, 576] on button "Review" at bounding box center [1237, 589] width 56 height 25
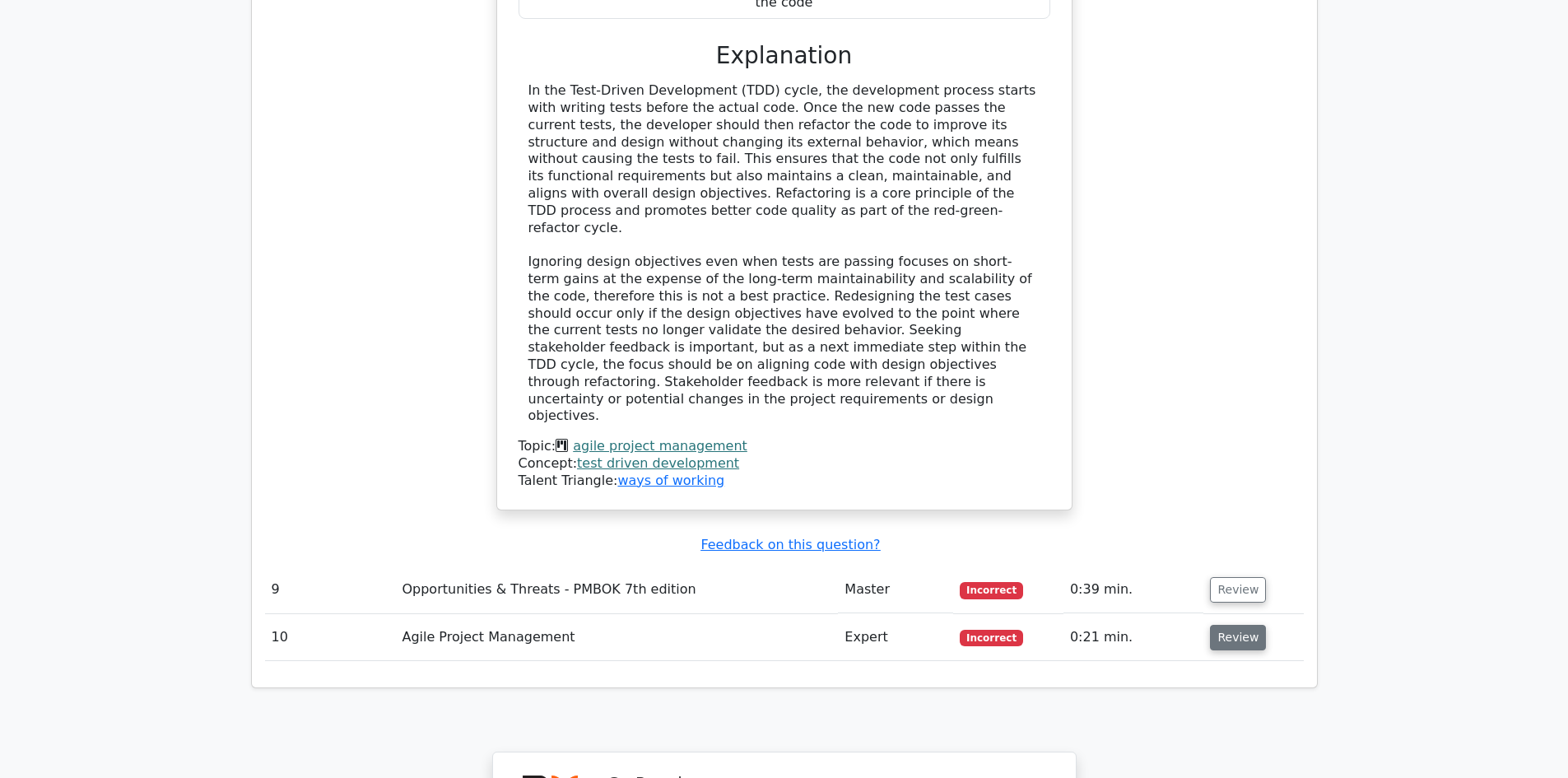
click at [1239, 624] on button "Review" at bounding box center [1237, 637] width 56 height 25
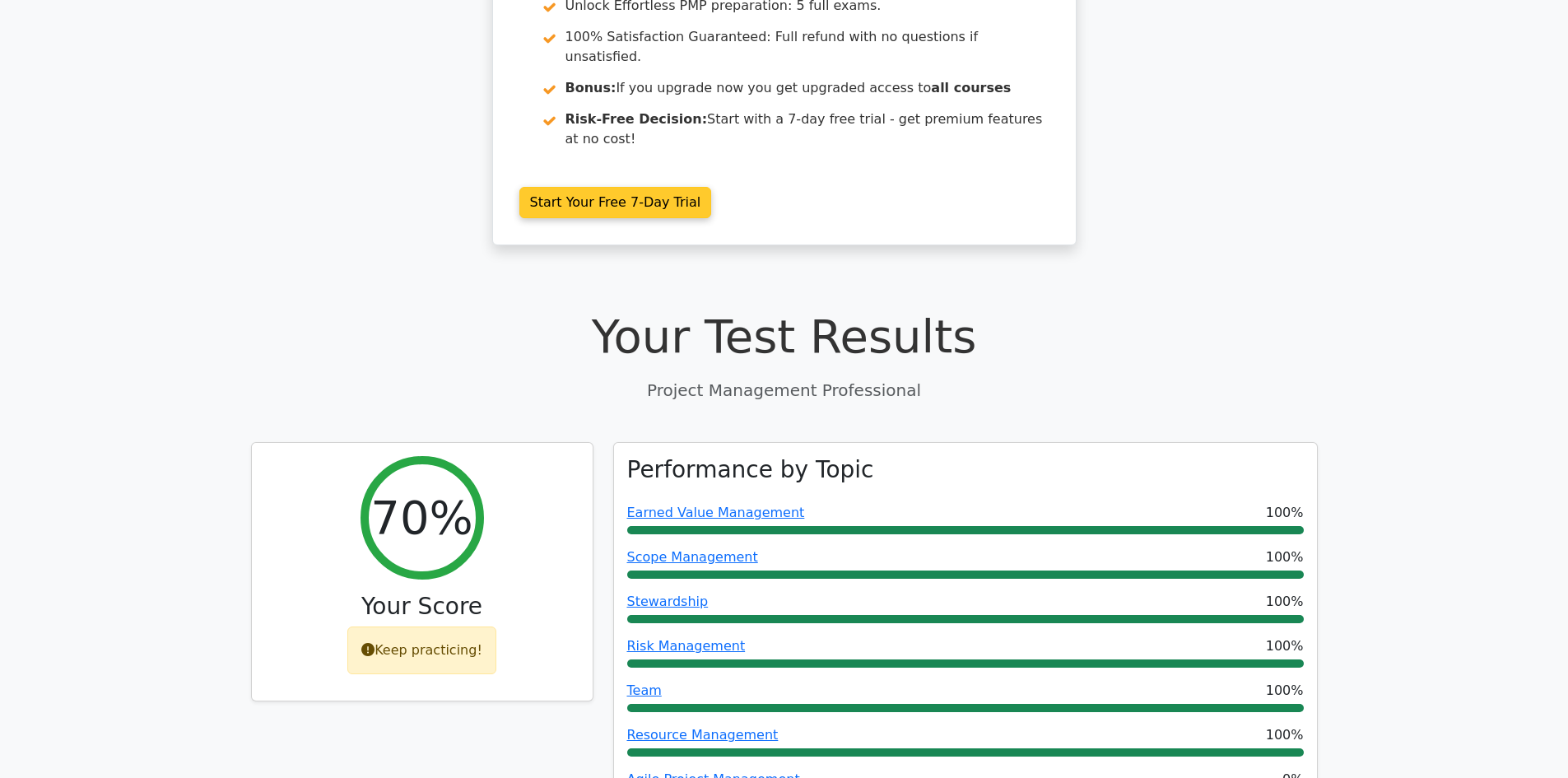
scroll to position [0, 0]
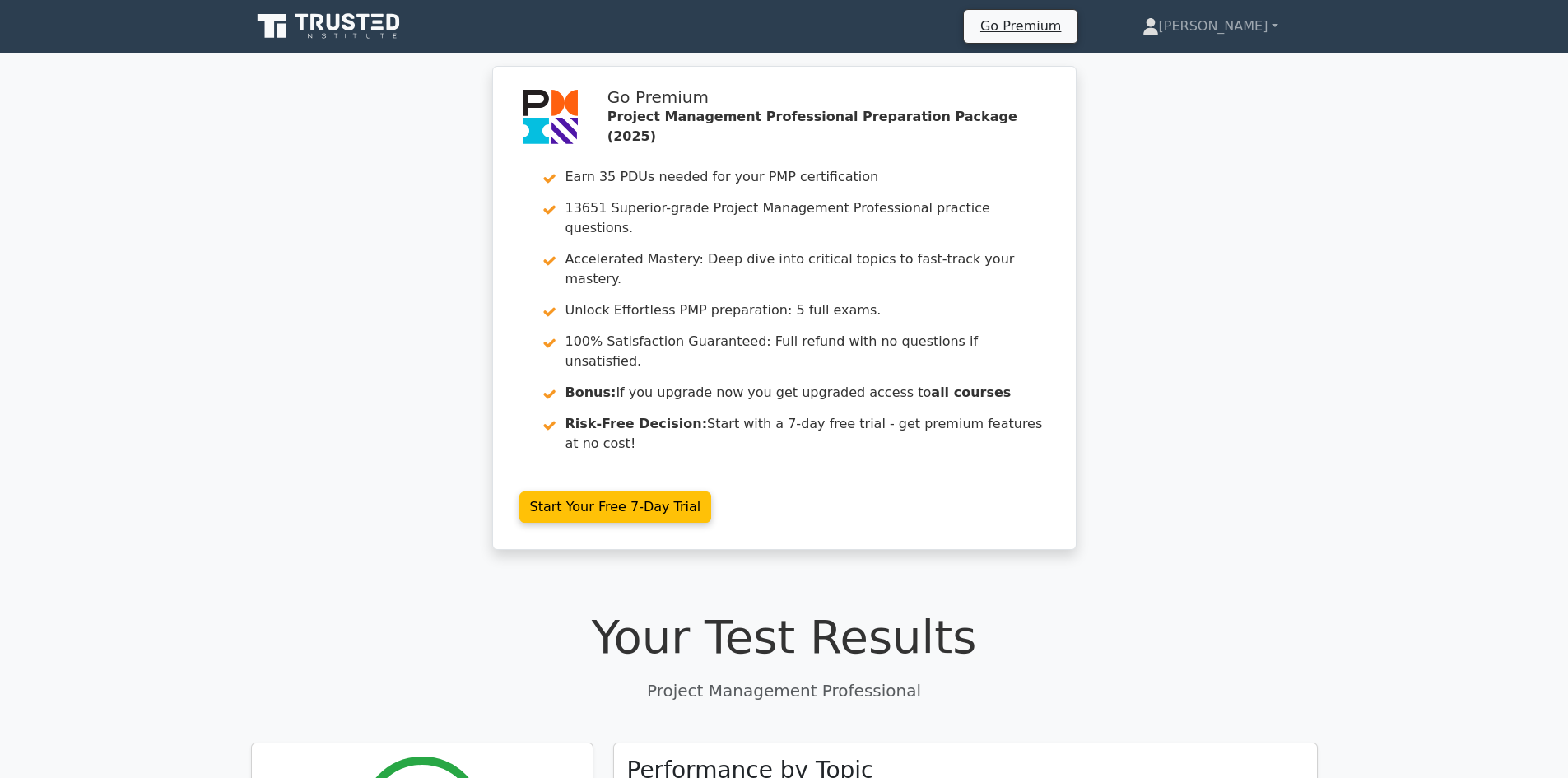
click at [275, 19] on icon at bounding box center [272, 25] width 29 height 24
